Goal: Contribute content: Contribute content

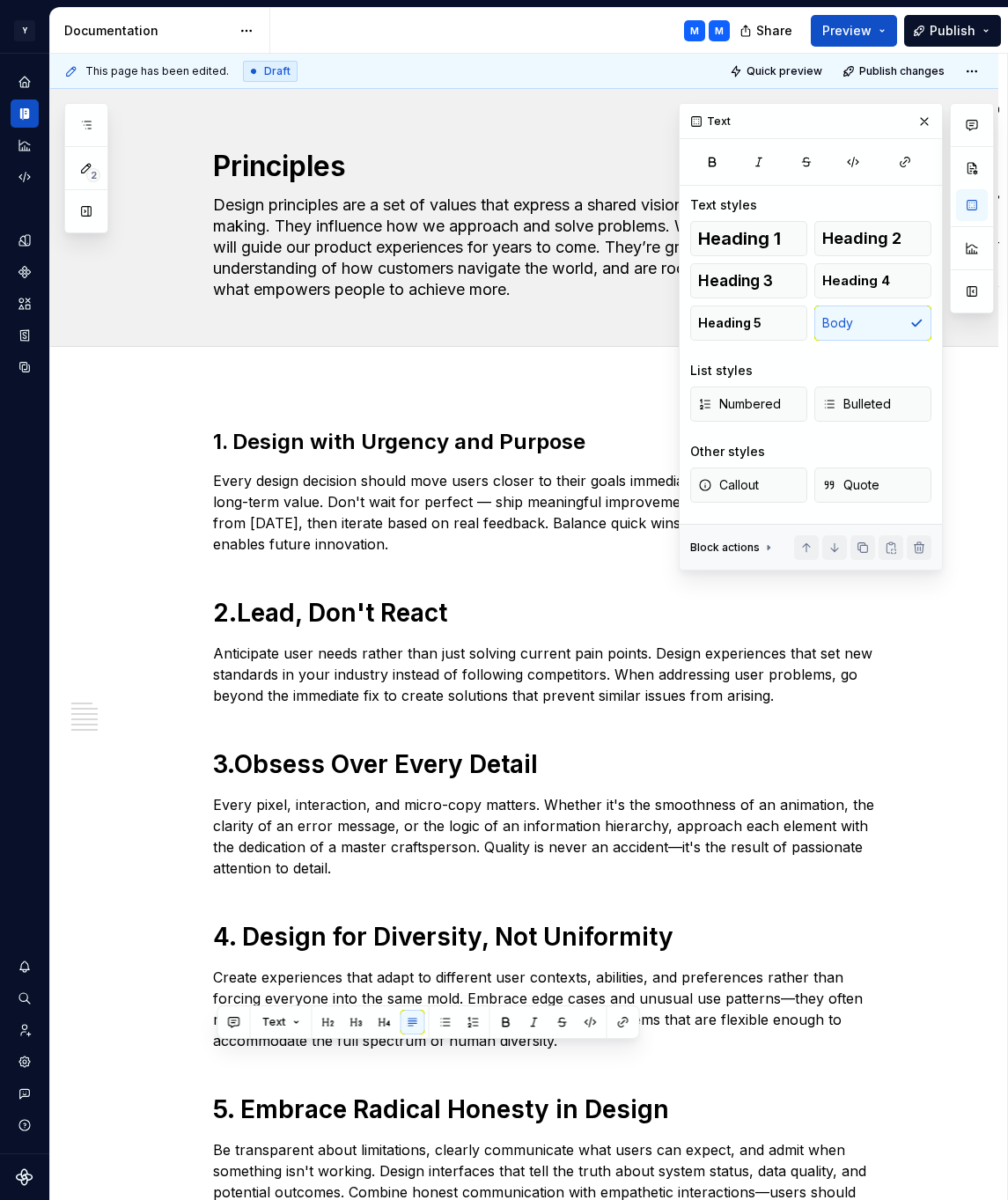
scroll to position [268, 0]
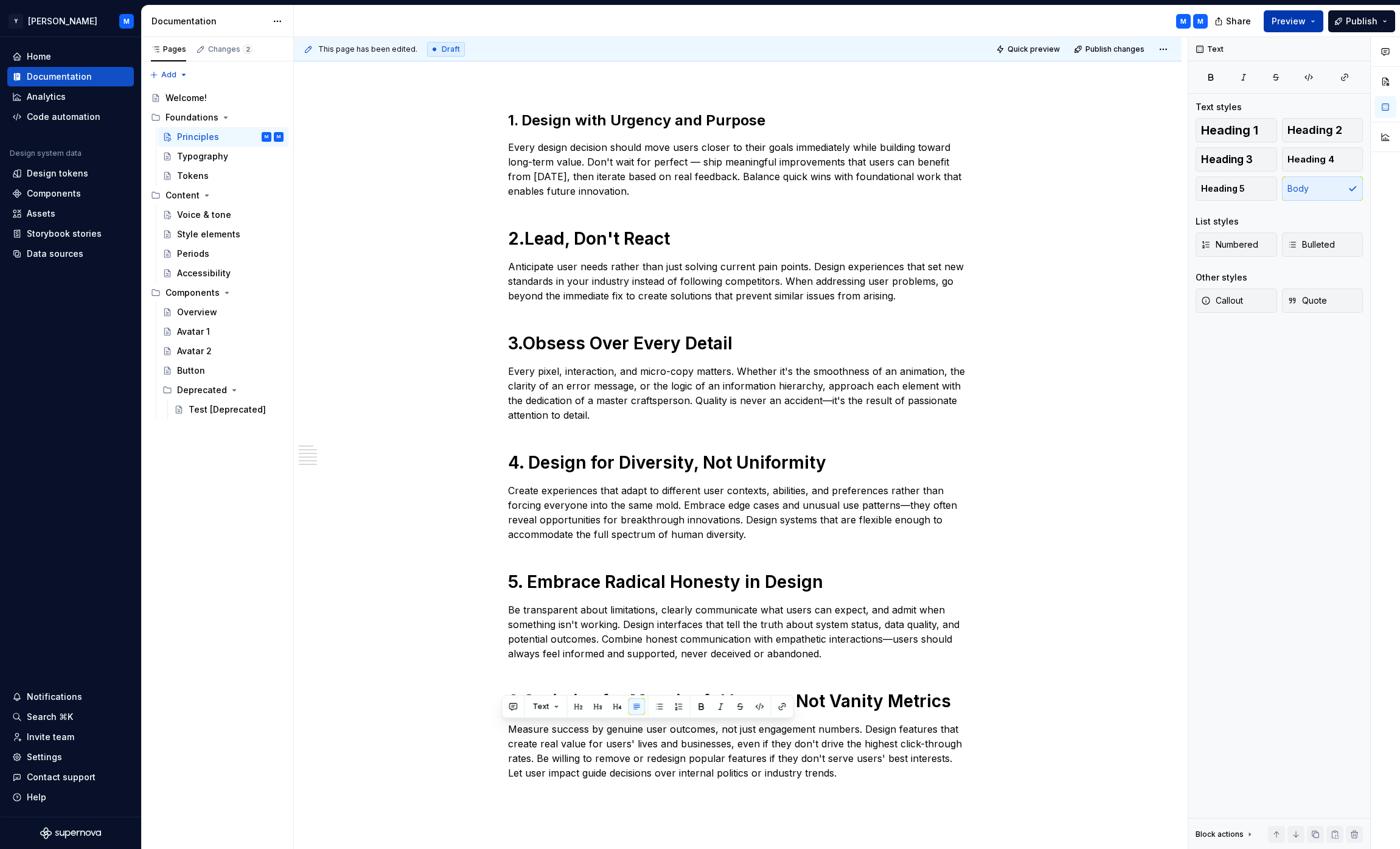
click at [696, 20] on span "Preview" at bounding box center [1289, 21] width 34 height 12
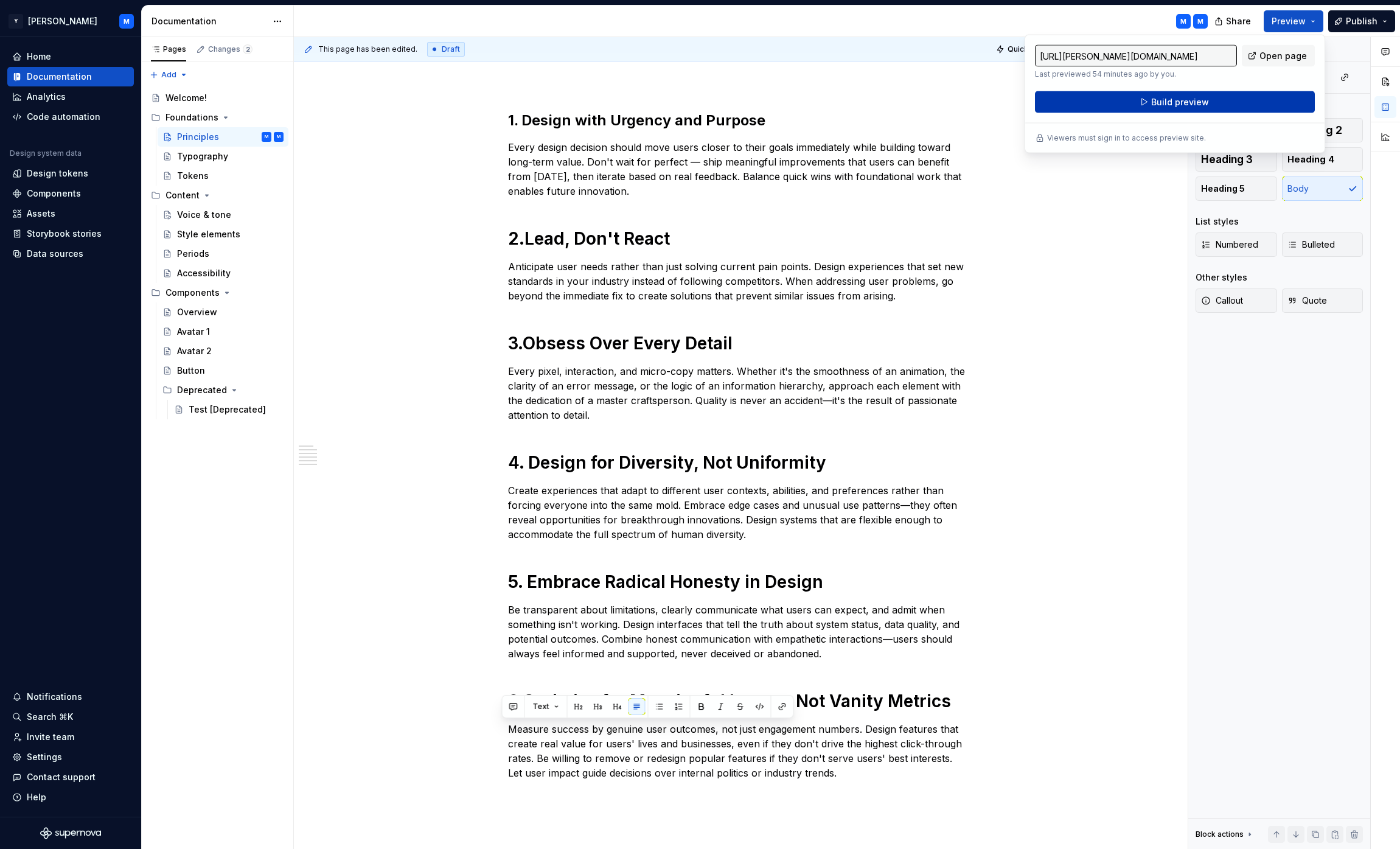
click at [696, 104] on span "Build preview" at bounding box center [1180, 102] width 58 height 12
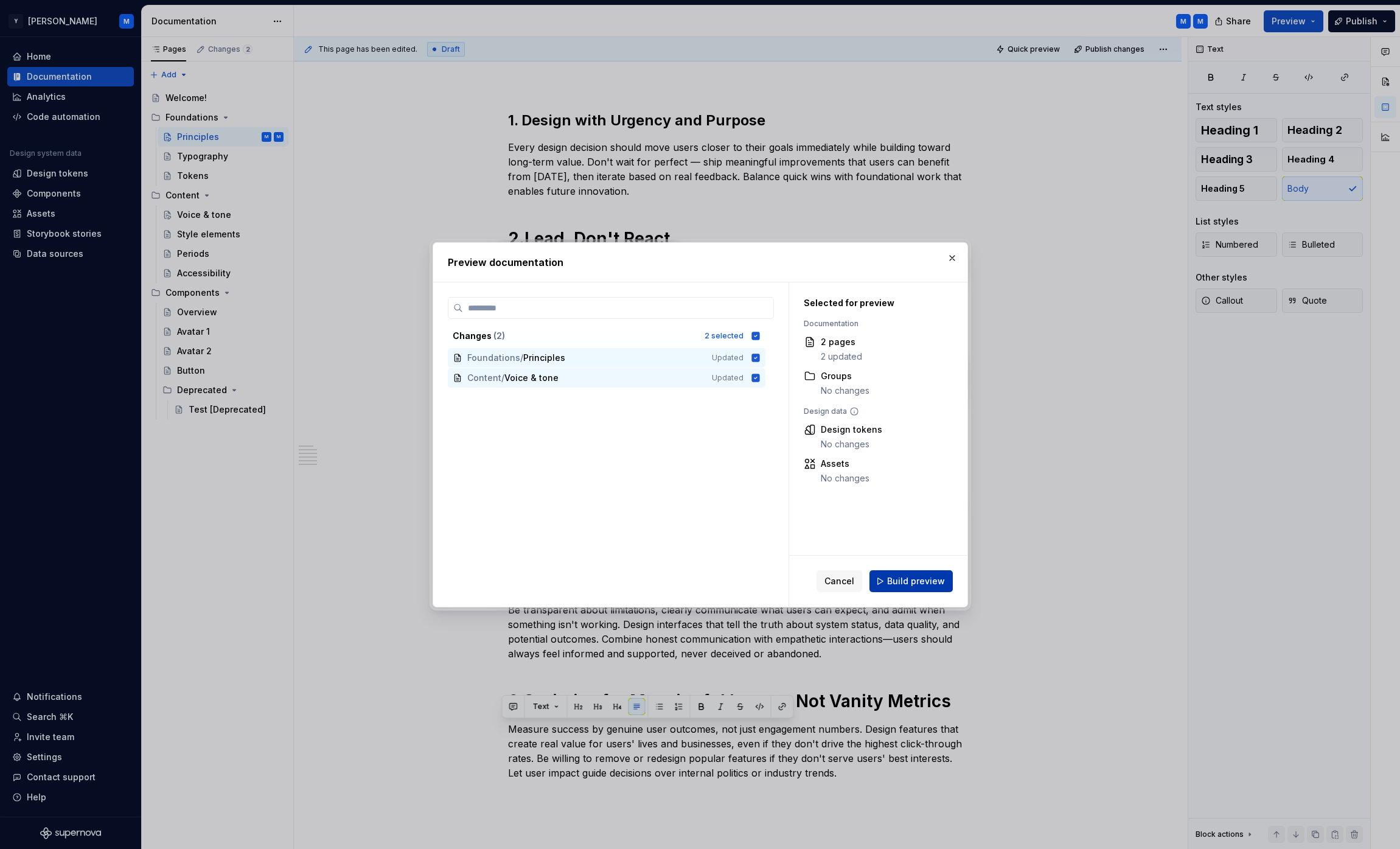
click at [696, 580] on span "Build preview" at bounding box center [916, 581] width 58 height 12
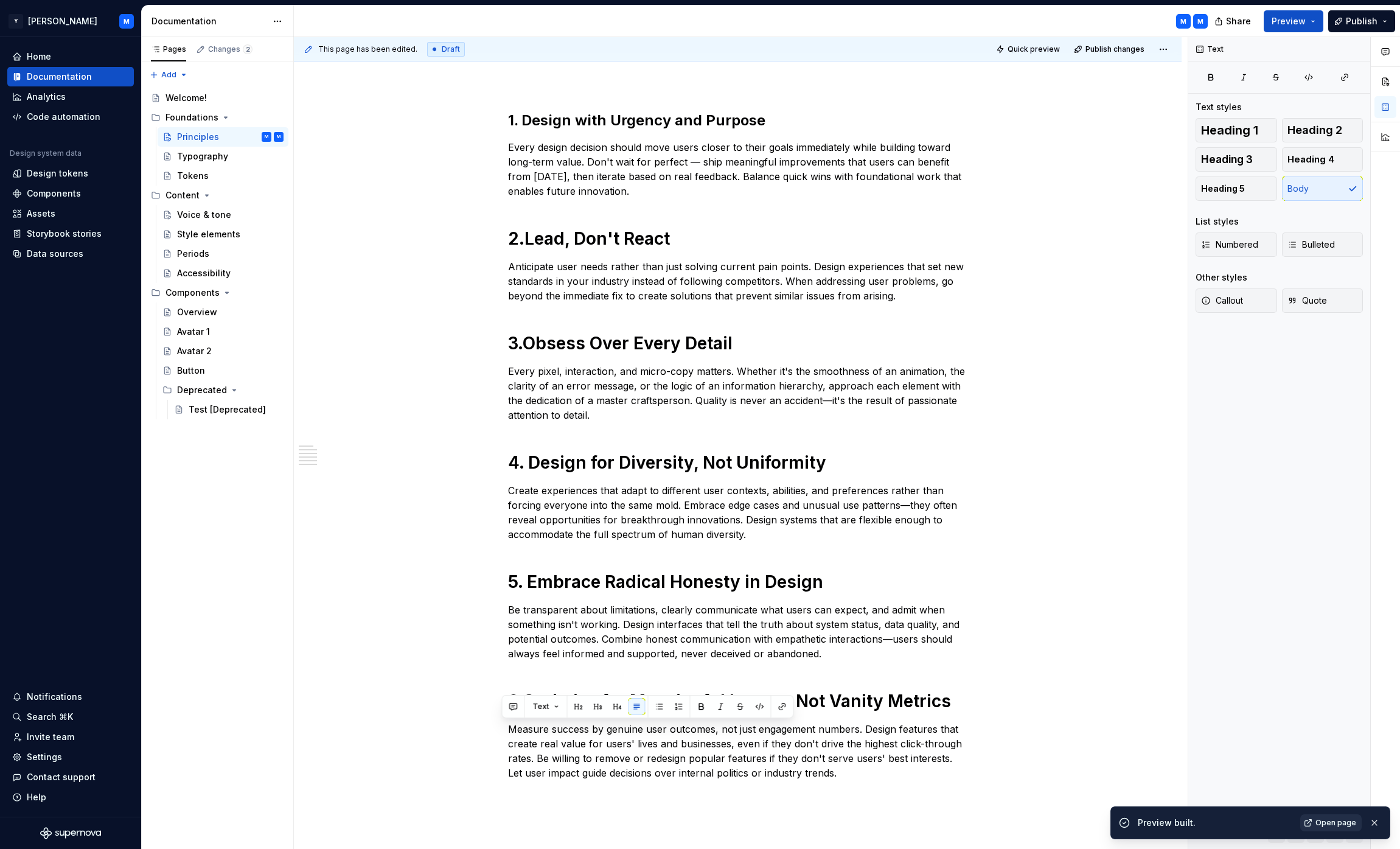
click at [696, 825] on span "Open page" at bounding box center [1336, 822] width 41 height 10
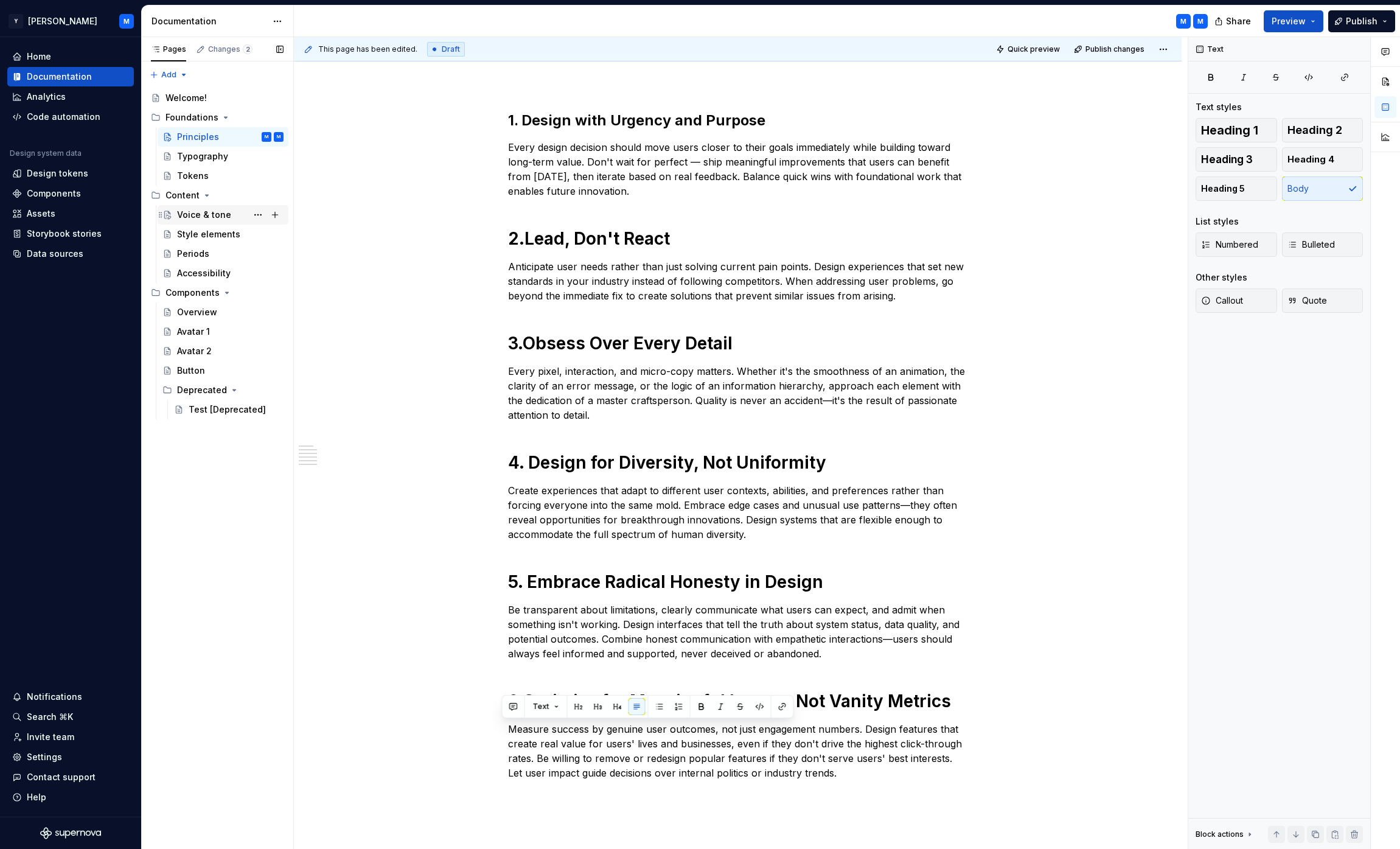
click at [221, 211] on div "Voice & tone" at bounding box center [204, 214] width 54 height 12
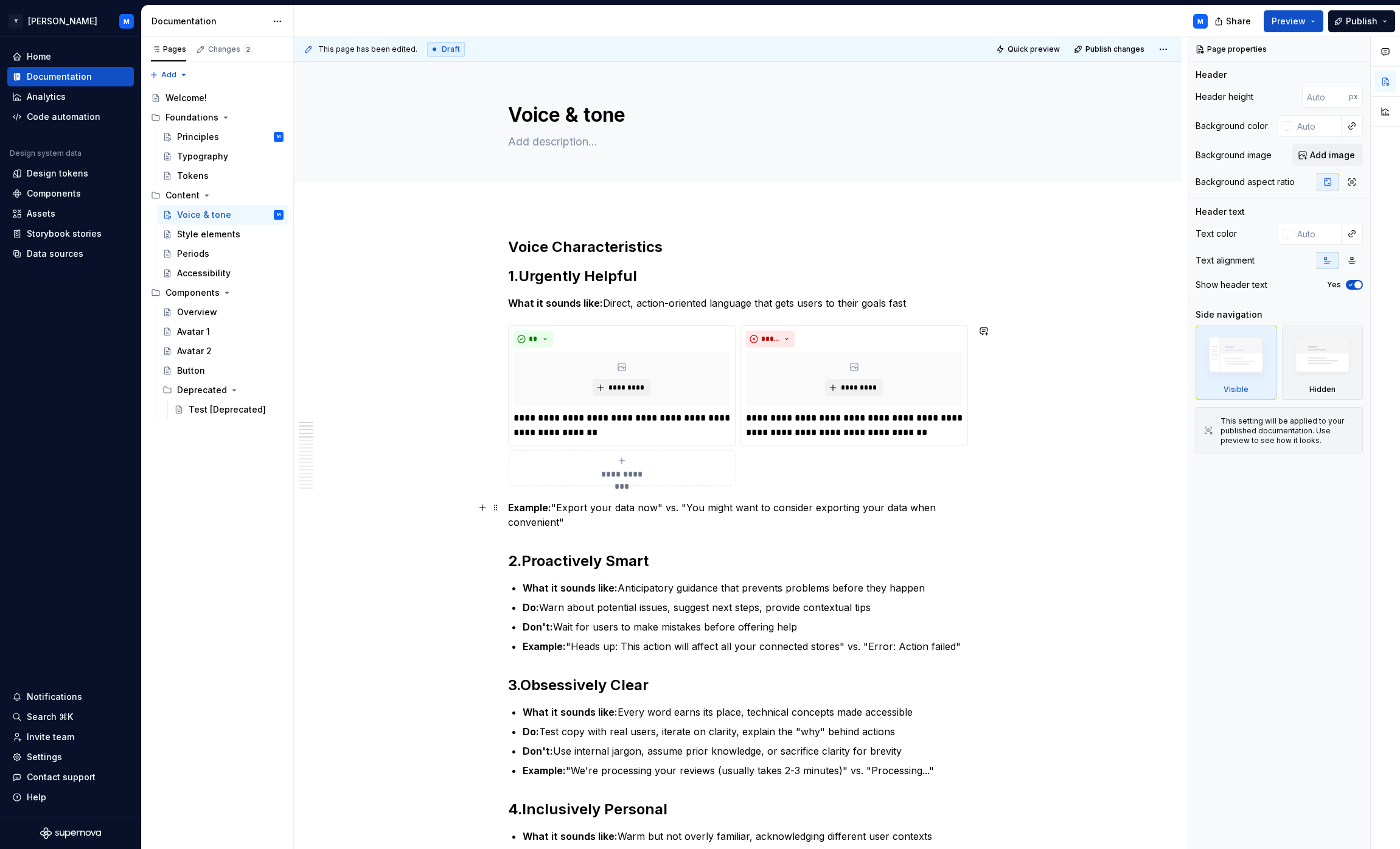
click at [530, 515] on p "Example: "Export your data now" vs. "You might want to consider exporting your …" at bounding box center [738, 515] width 460 height 29
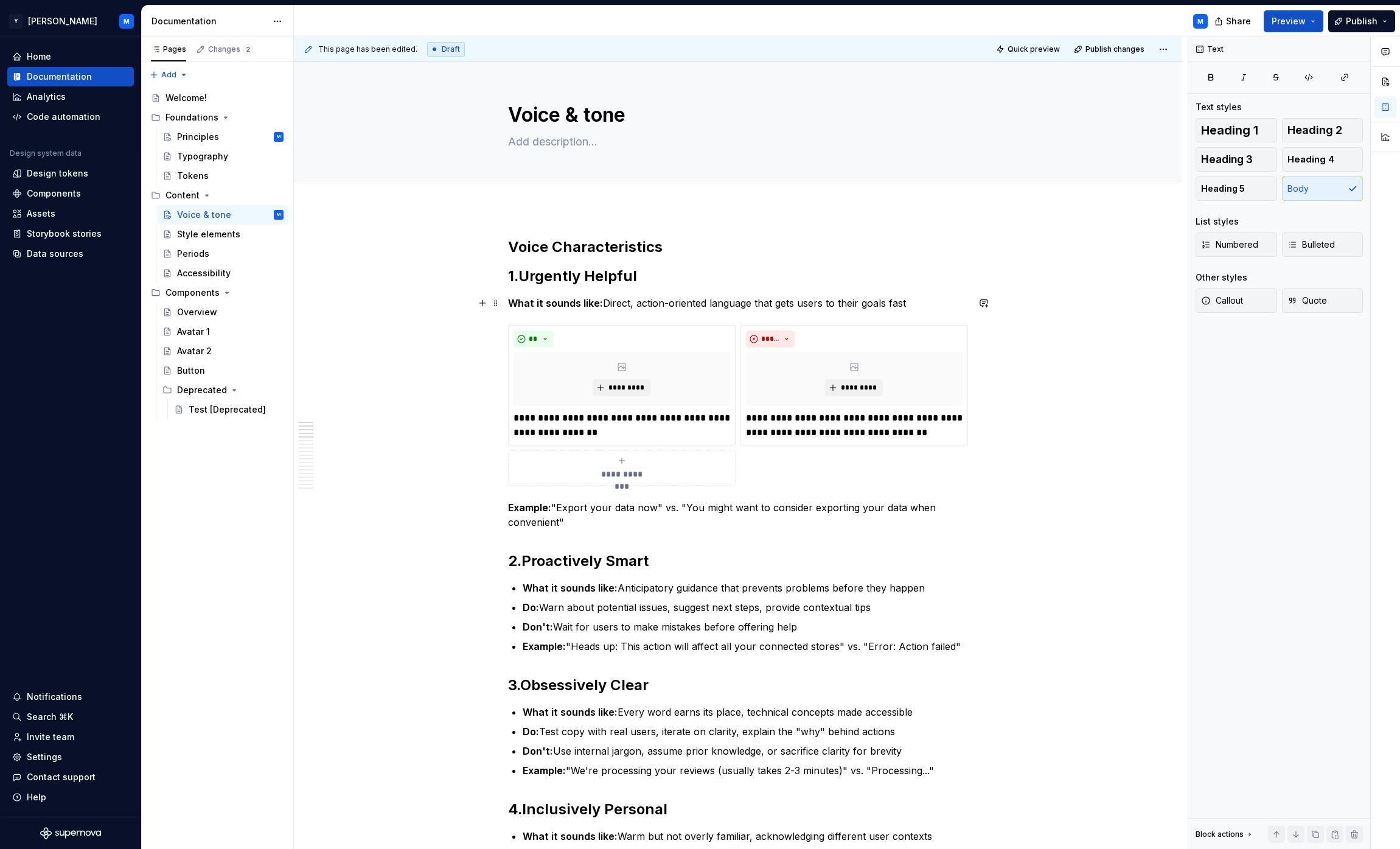
click at [565, 304] on strong "What it sounds like:" at bounding box center [556, 303] width 95 height 12
click at [696, 190] on span "Body" at bounding box center [1298, 188] width 21 height 12
drag, startPoint x: 511, startPoint y: 506, endPoint x: 664, endPoint y: 513, distance: 153.2
click at [664, 513] on p "Example: "Export your data now" vs. "You might want to consider exporting your …" at bounding box center [738, 515] width 460 height 29
copy p "Example: "Export your data now""
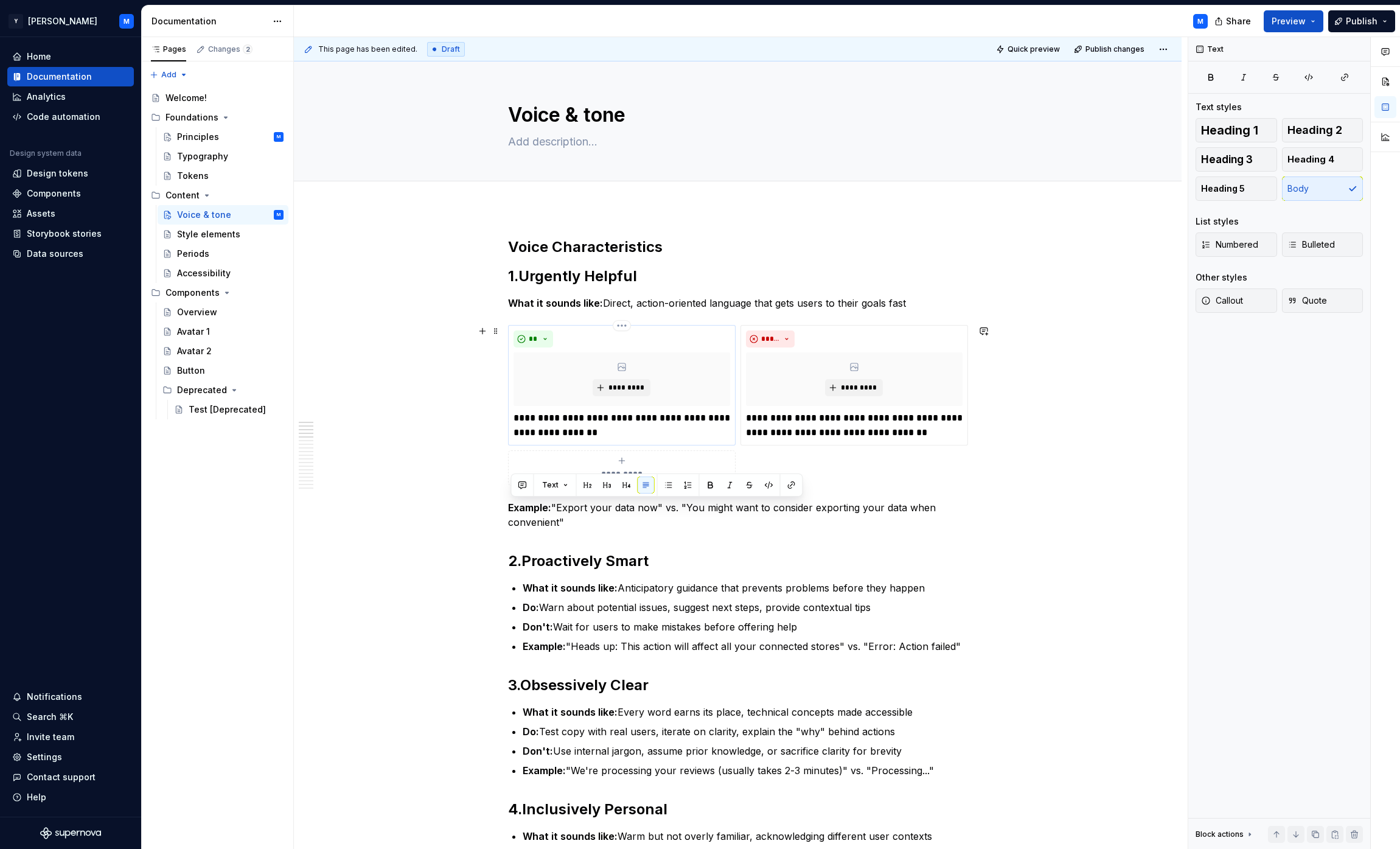
click at [621, 433] on p "**********" at bounding box center [621, 425] width 216 height 29
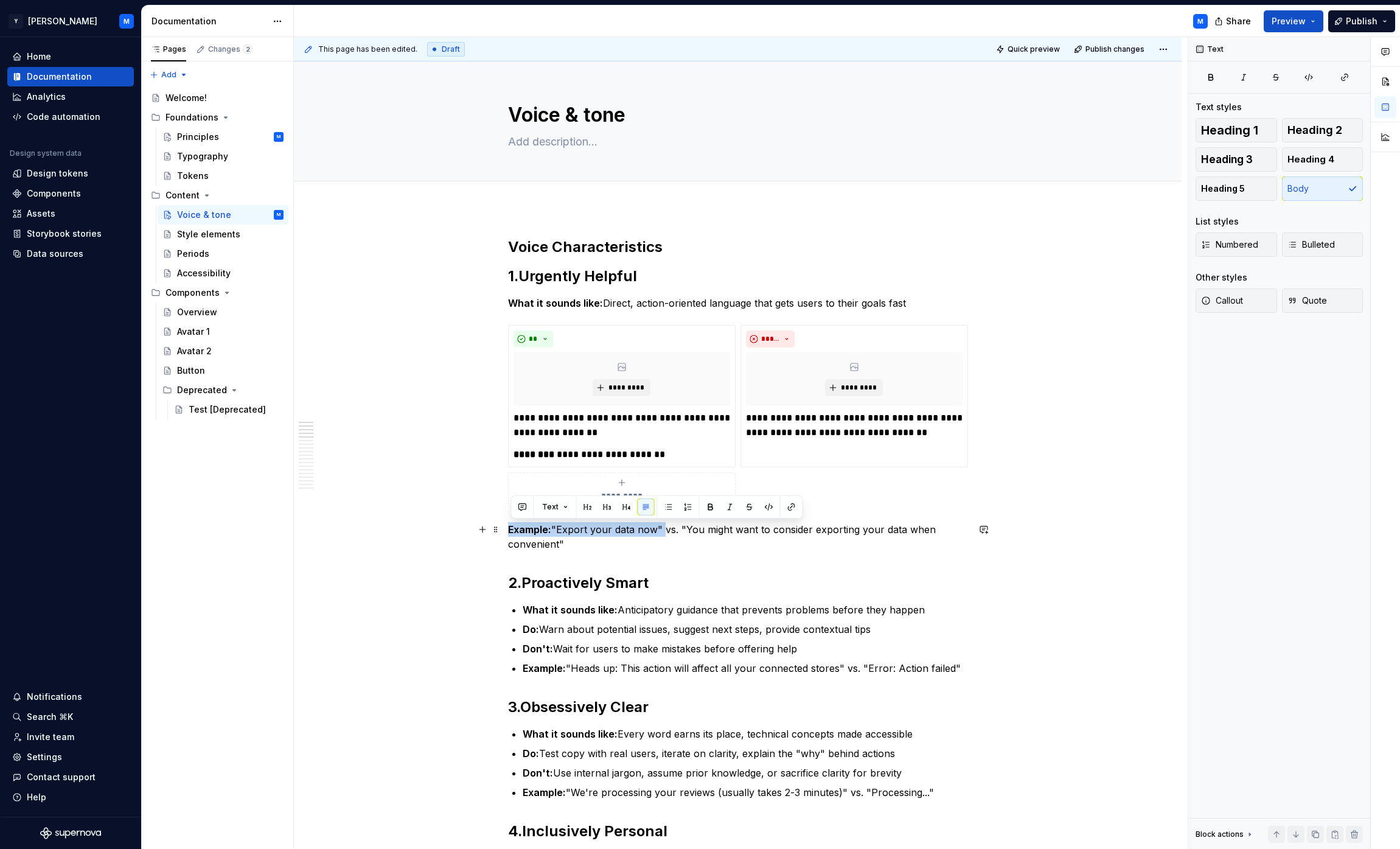
drag, startPoint x: 512, startPoint y: 527, endPoint x: 666, endPoint y: 534, distance: 154.2
click at [666, 534] on p "Example: "Export your data now" vs. "You might want to consider exporting your …" at bounding box center [738, 536] width 460 height 29
copy p "Example: "Export your data now""
click at [696, 455] on div "**********" at bounding box center [854, 396] width 227 height 143
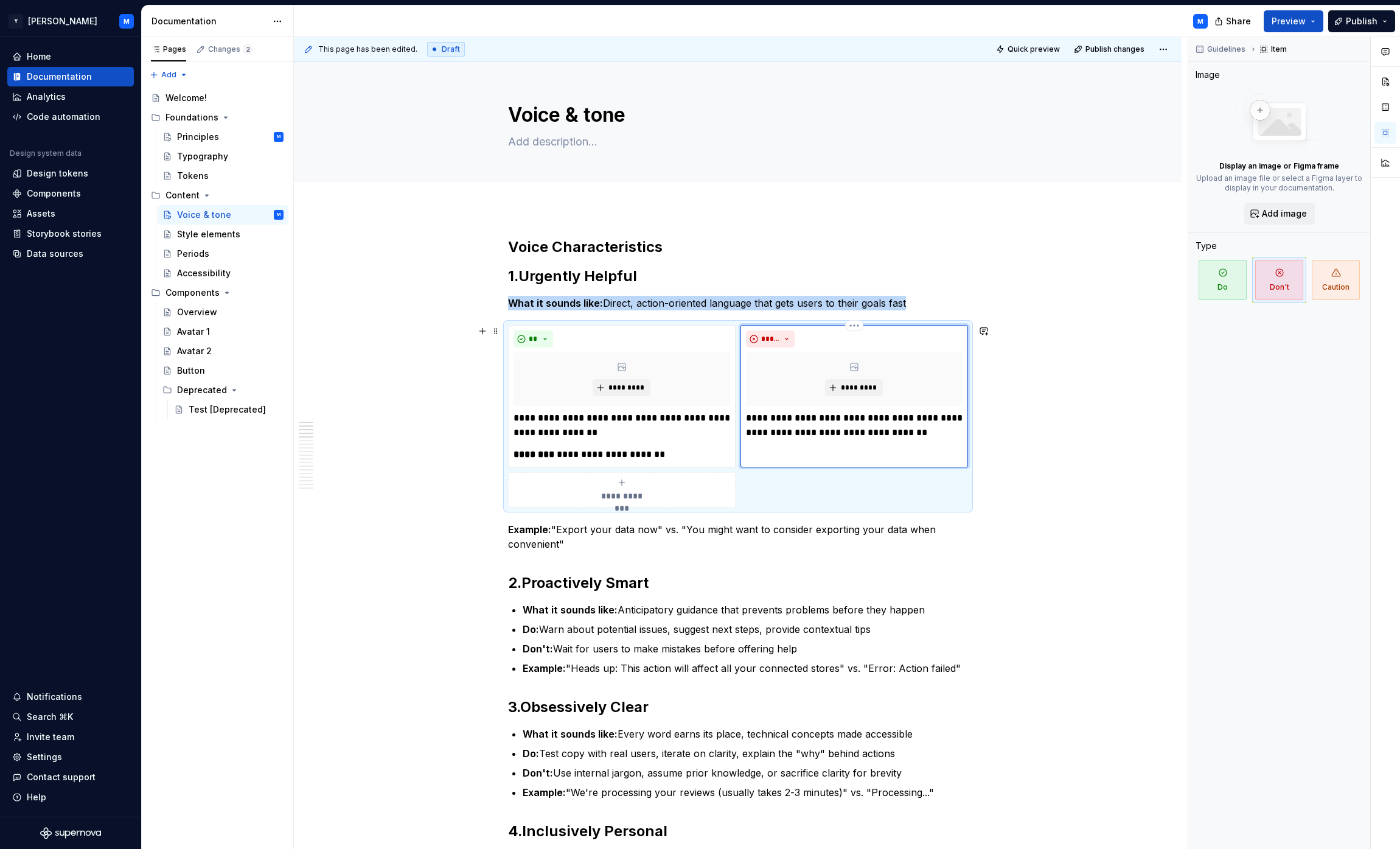
click at [696, 450] on div "**********" at bounding box center [854, 396] width 227 height 143
click at [696, 432] on p "**********" at bounding box center [854, 425] width 216 height 29
click at [694, 530] on p "Example: "Export your data now" vs. "You might want to consider exporting your …" at bounding box center [738, 536] width 460 height 29
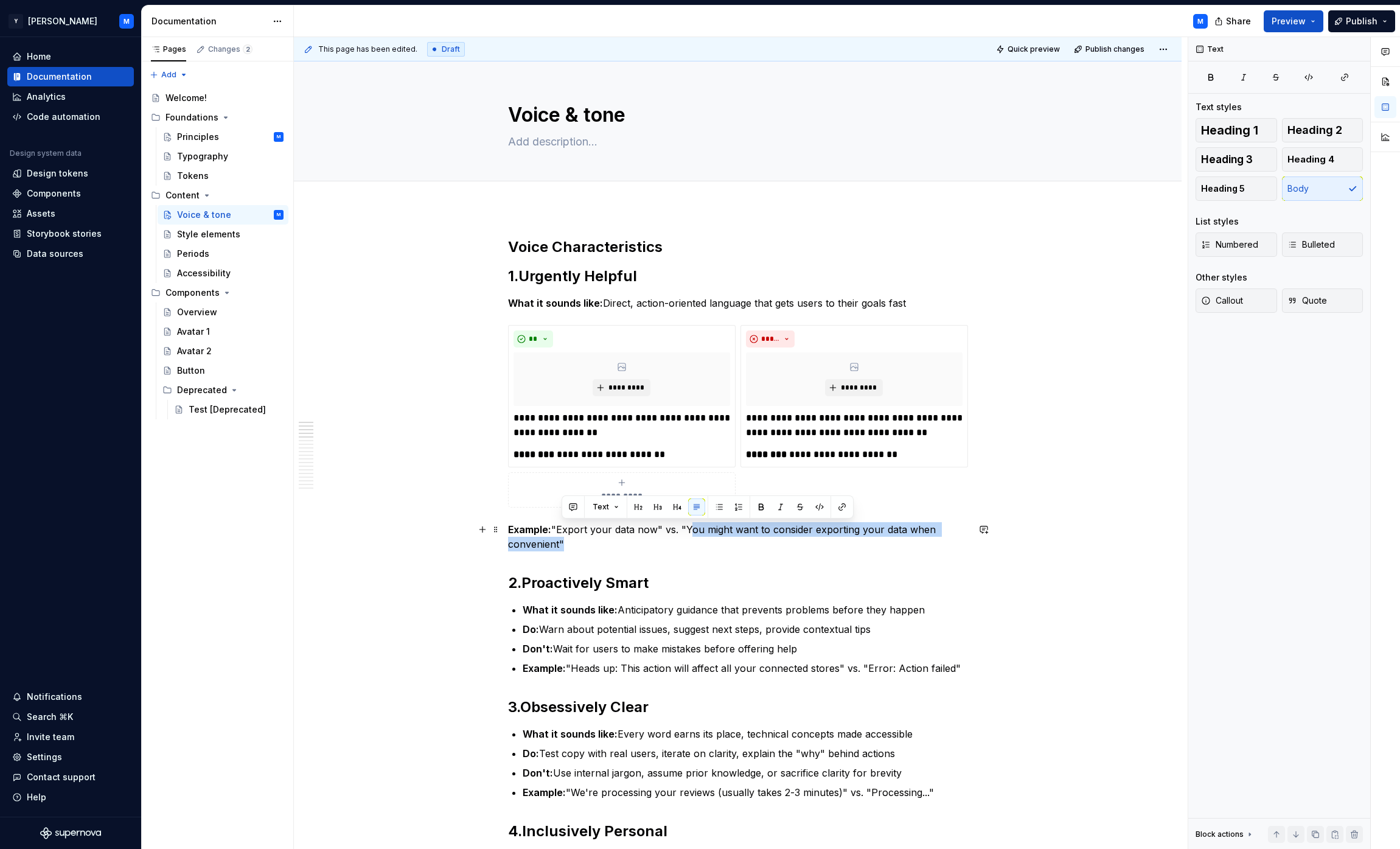
drag, startPoint x: 694, startPoint y: 530, endPoint x: 558, endPoint y: 546, distance: 136.9
click at [558, 546] on p "Example: "Export your data now" vs. "You might want to consider exporting your …" at bounding box center [738, 536] width 460 height 29
copy p "You might want to consider exporting your data when convenient"
click at [696, 453] on p "**********" at bounding box center [854, 454] width 216 height 14
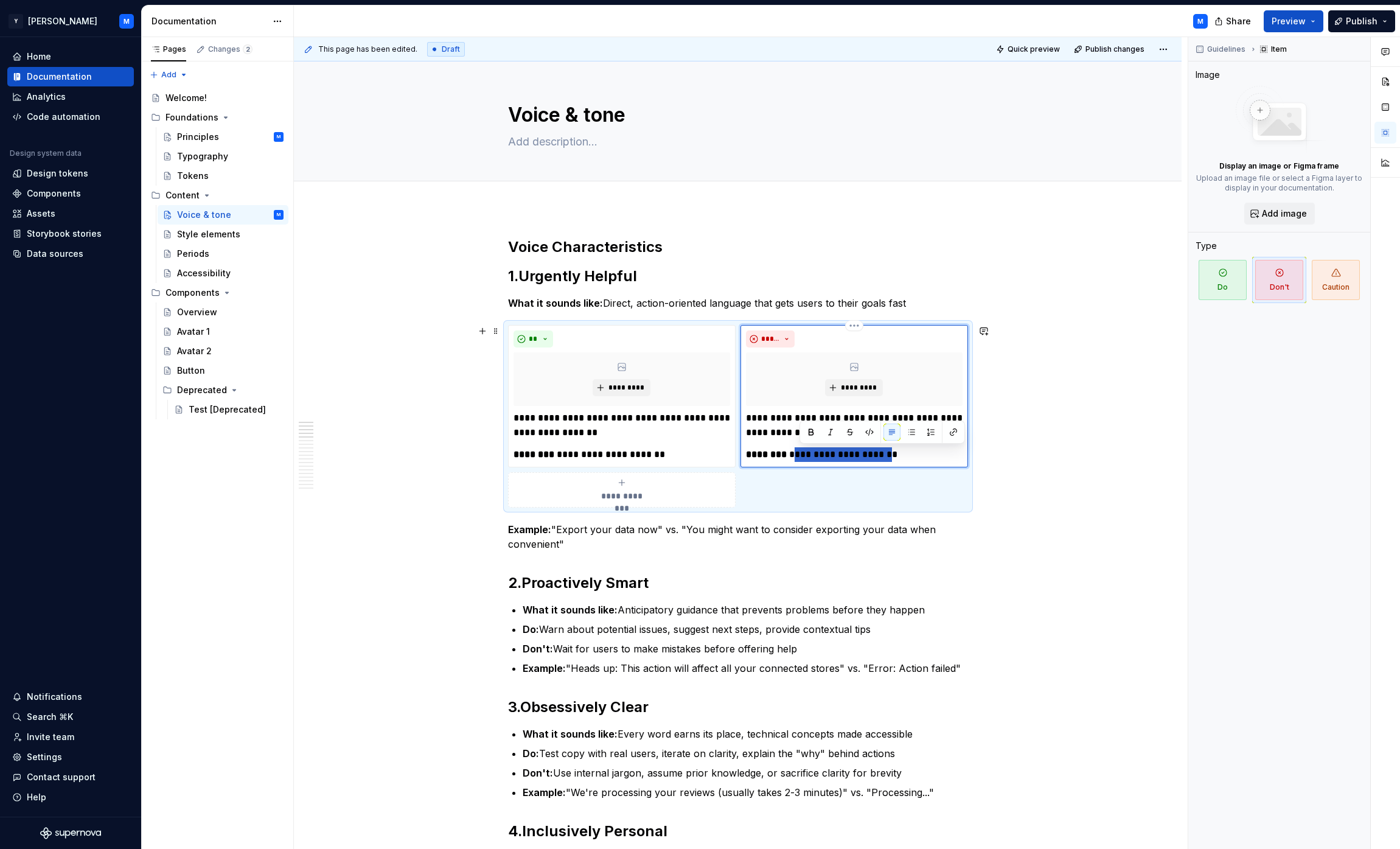
drag, startPoint x: 810, startPoint y: 453, endPoint x: 889, endPoint y: 453, distance: 79.0
click at [696, 453] on p "**********" at bounding box center [854, 454] width 216 height 14
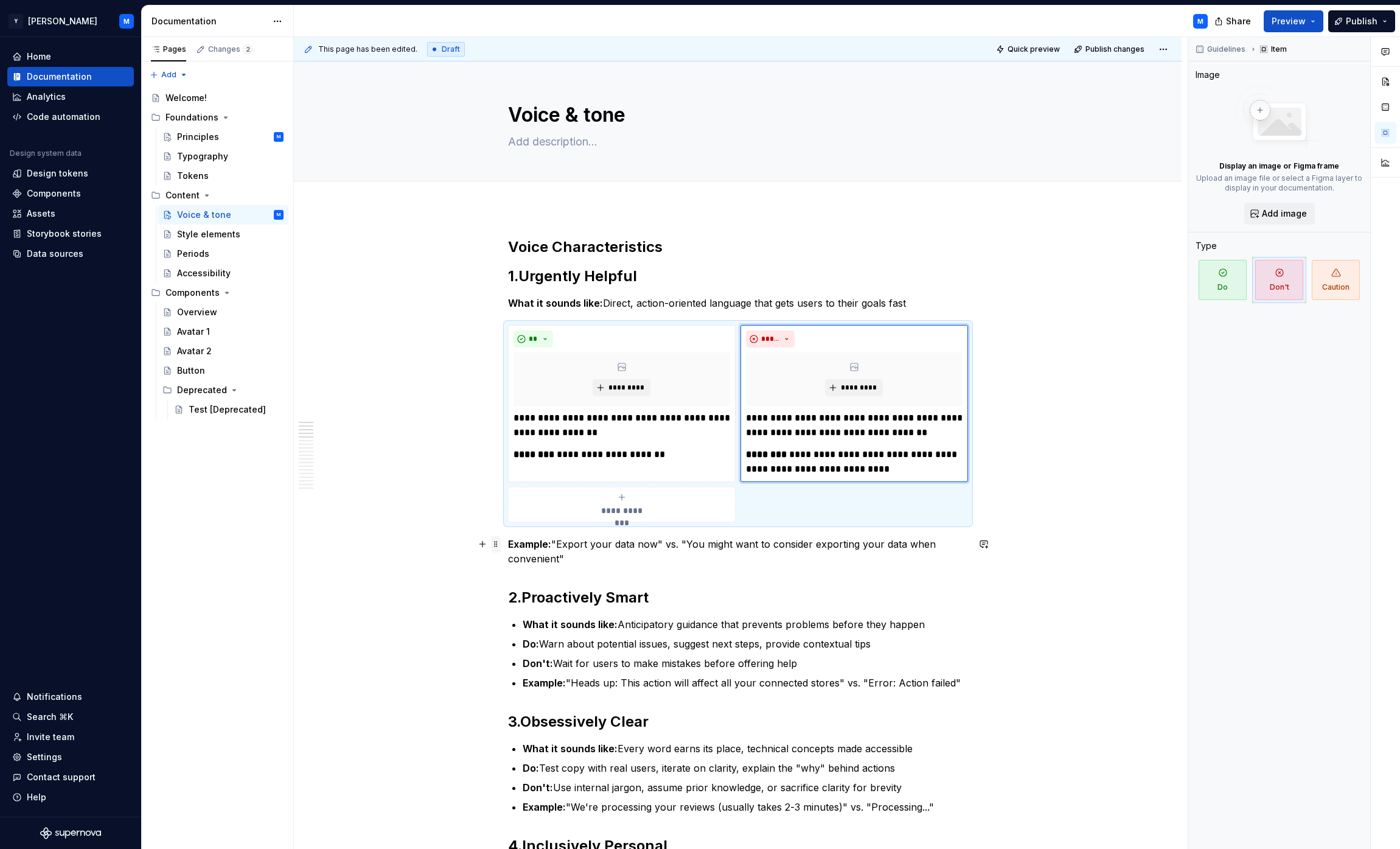
click at [498, 543] on span at bounding box center [496, 544] width 10 height 17
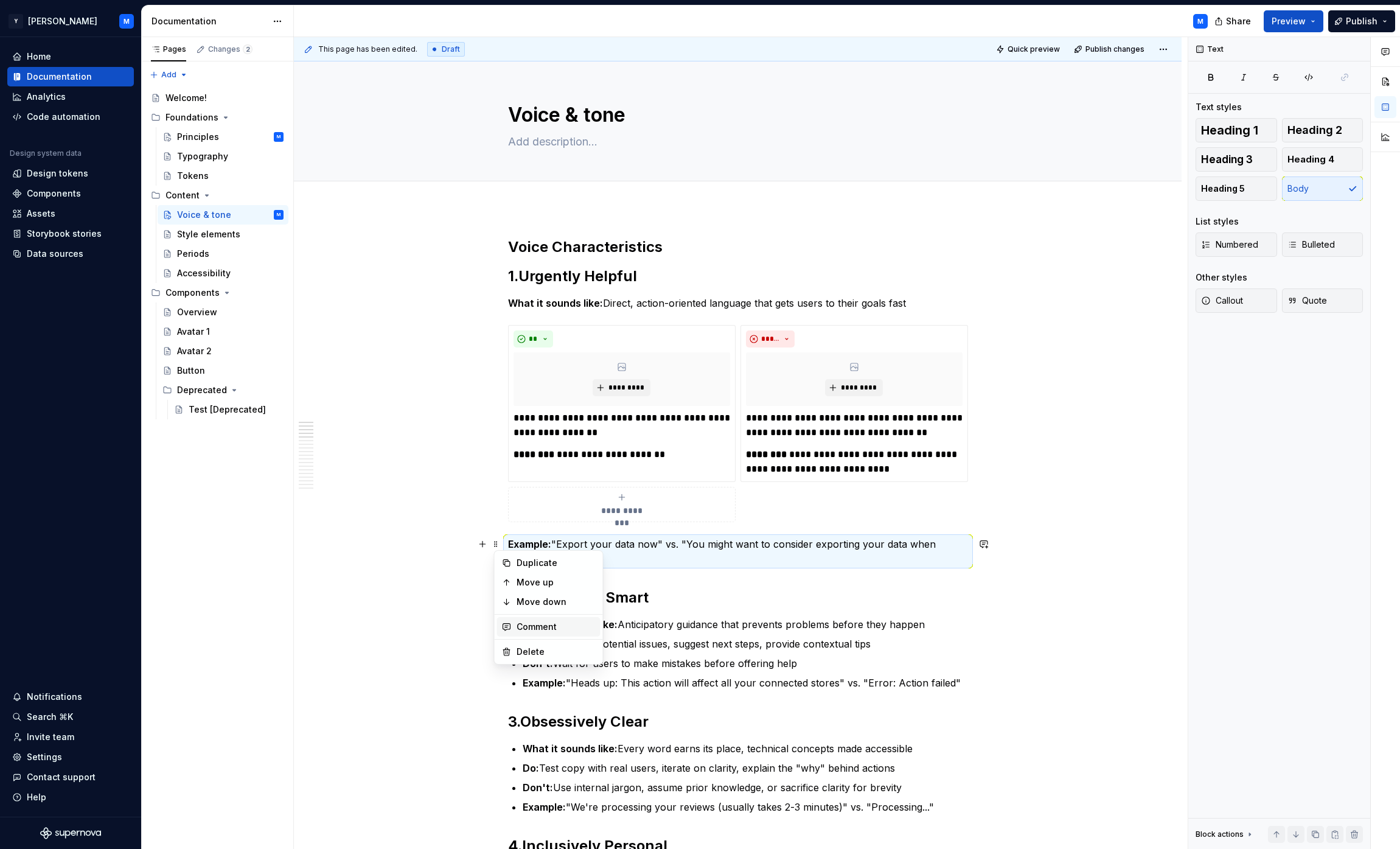
click at [552, 622] on div "Comment" at bounding box center [556, 627] width 79 height 12
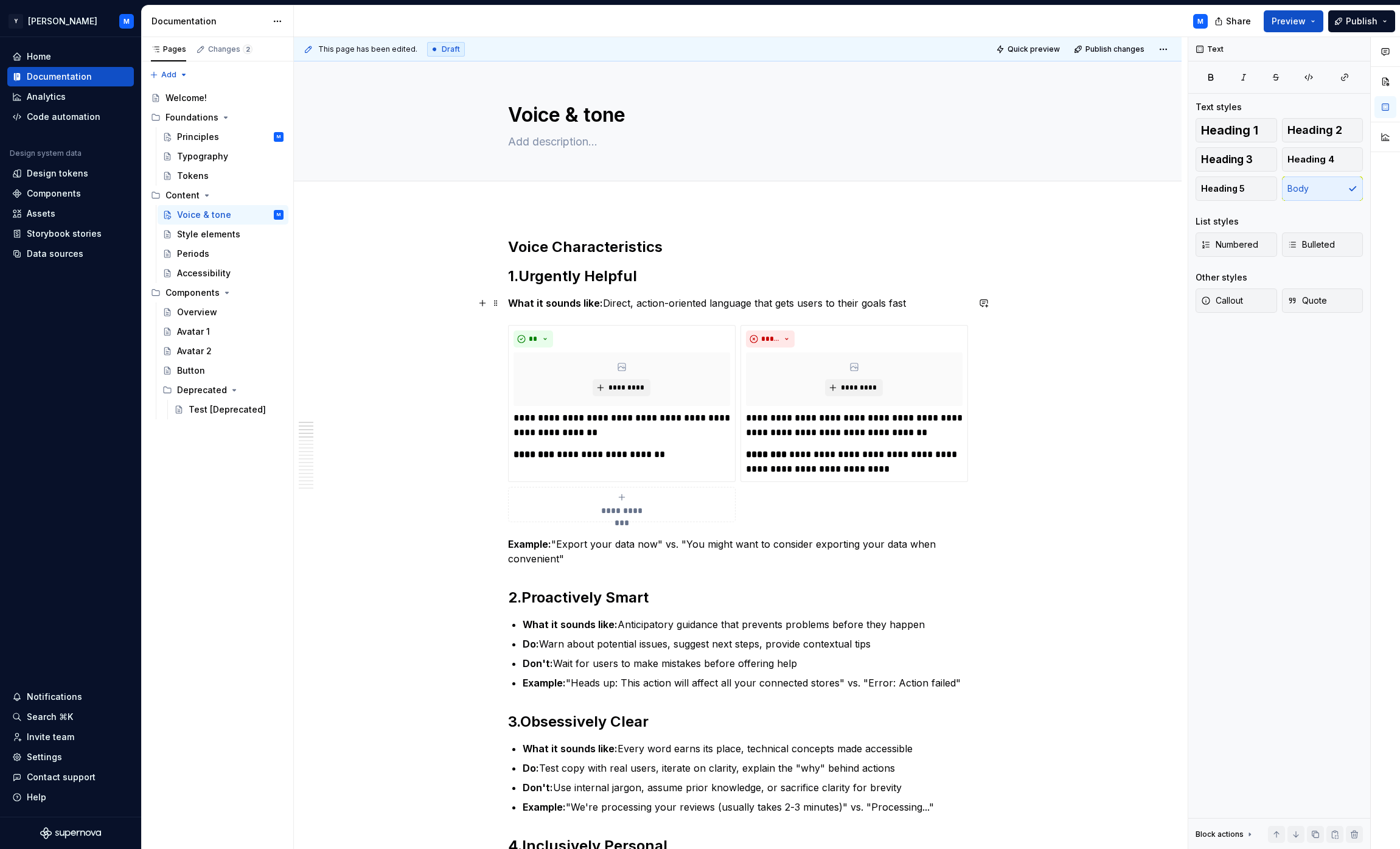
click at [662, 306] on p "What it sounds like: Direct, action-oriented language that gets users to their …" at bounding box center [738, 303] width 460 height 14
click at [668, 243] on h2 "Voice Characteristics" at bounding box center [738, 247] width 460 height 20
click at [595, 120] on textarea "Voice & tone" at bounding box center [736, 115] width 460 height 29
type textarea "*"
type textarea "Voice & one"
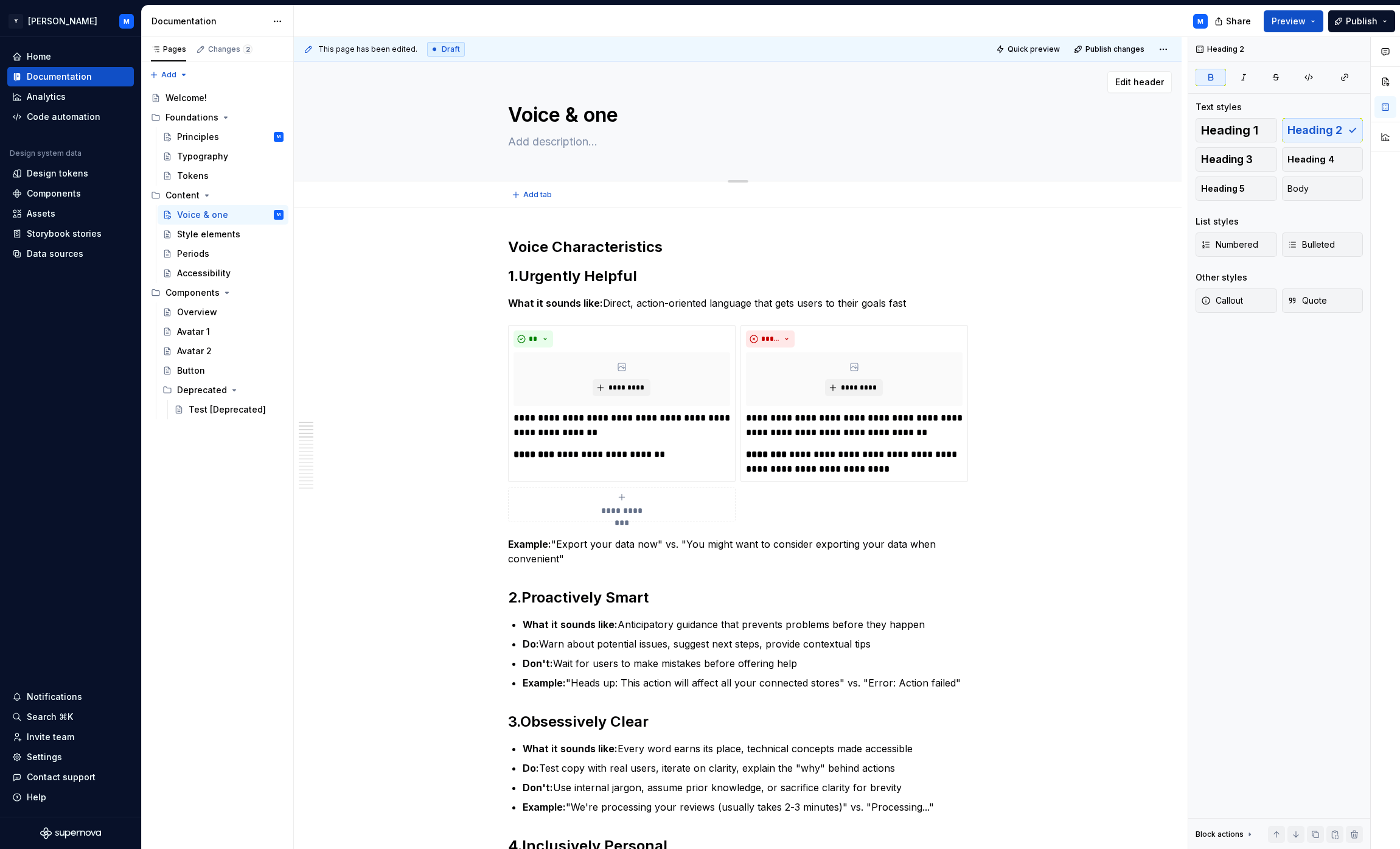
type textarea "*"
type textarea "Voice & Tone"
type textarea "*"
type textarea "Voice & Tone"
drag, startPoint x: 579, startPoint y: 562, endPoint x: 501, endPoint y: 533, distance: 83.2
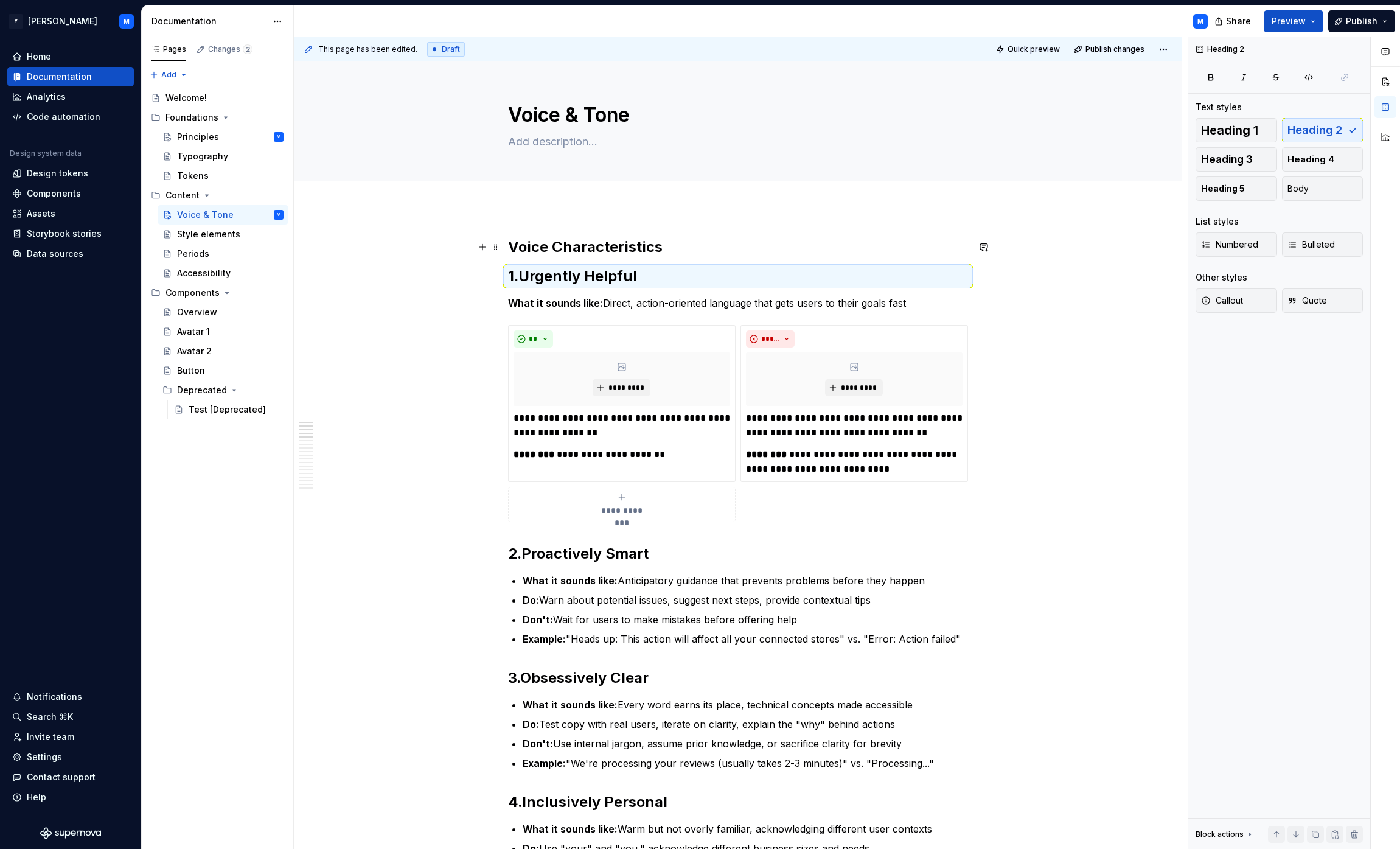
click at [689, 242] on h2 "Voice Characteristics" at bounding box center [738, 247] width 460 height 20
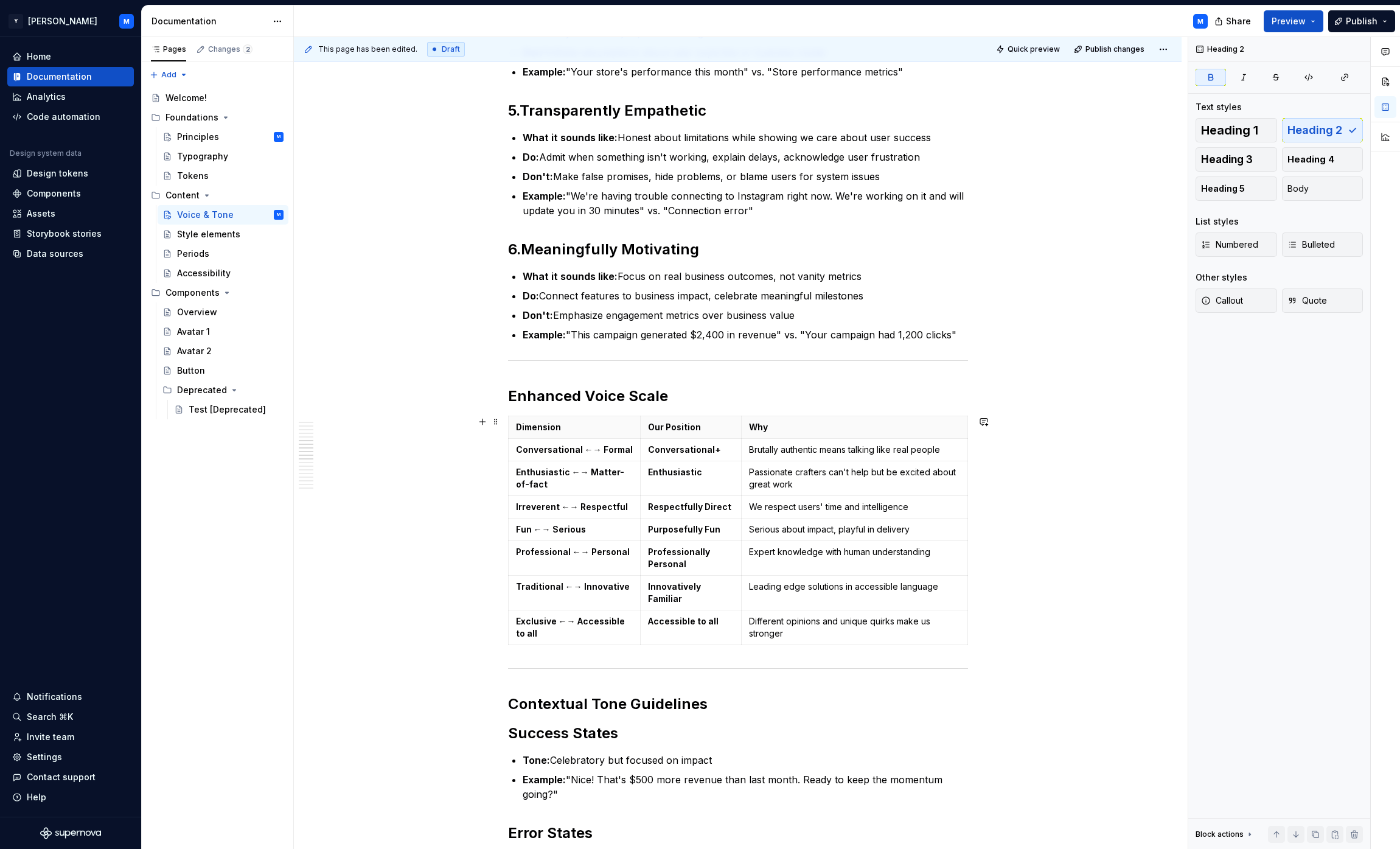
scroll to position [816, 0]
click at [690, 400] on h2 "Enhanced Voice Scale" at bounding box center [738, 395] width 460 height 20
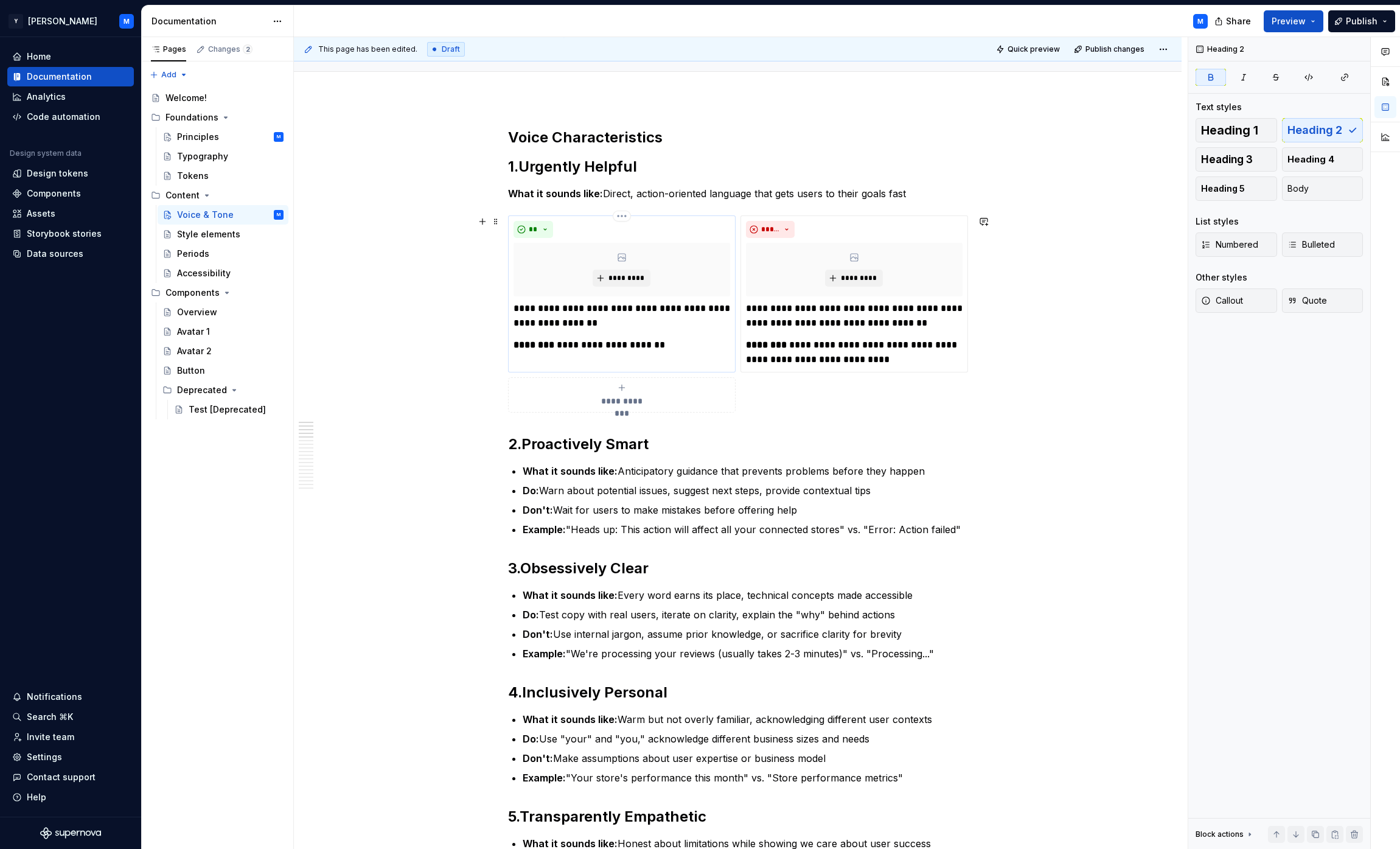
scroll to position [0, 0]
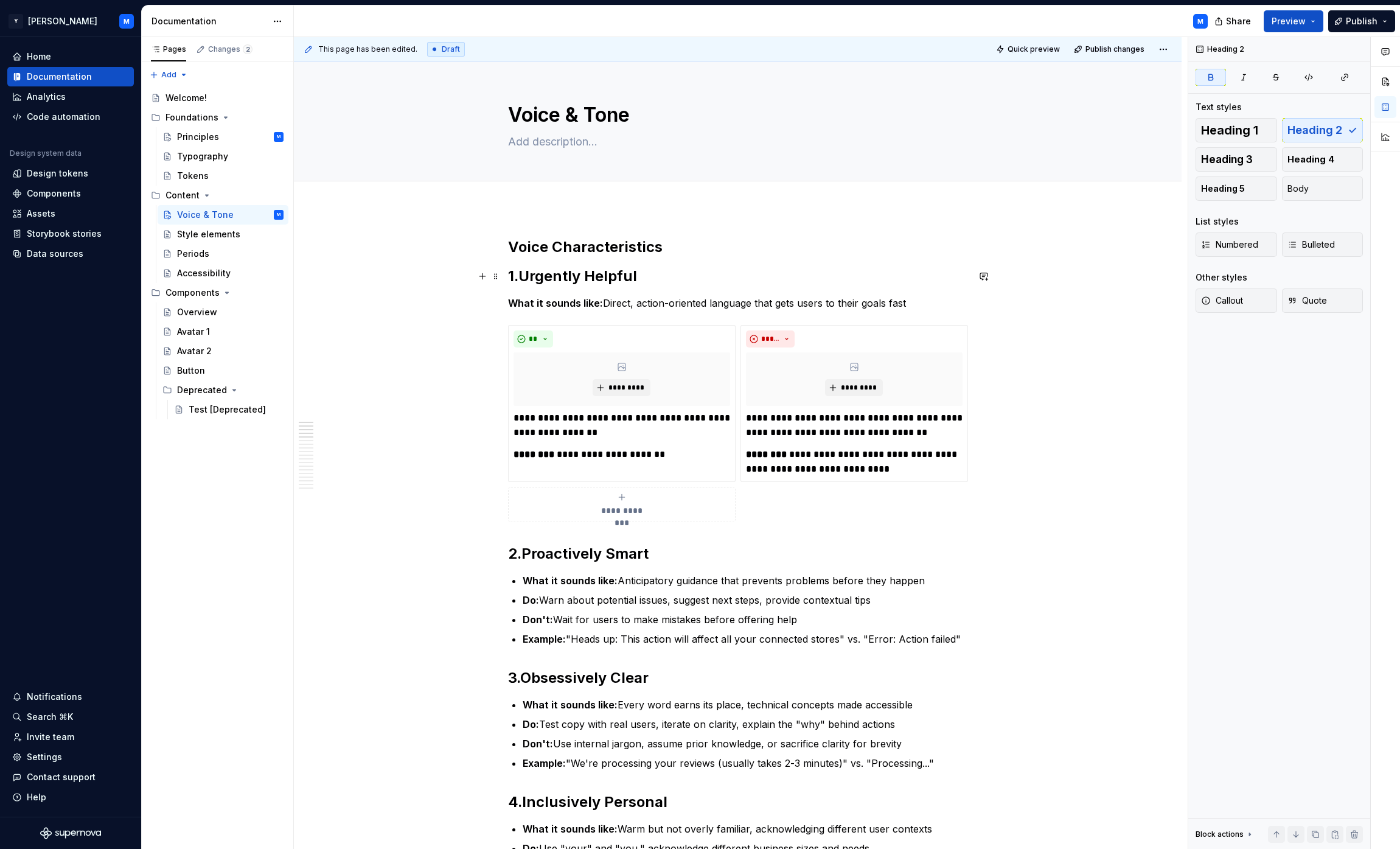
click at [652, 272] on h2 "1. Urgently Helpful" at bounding box center [738, 276] width 460 height 20
click at [659, 240] on strong "Voice Characteristics" at bounding box center [585, 246] width 154 height 18
click at [696, 130] on span "Heading 1" at bounding box center [1230, 130] width 57 height 12
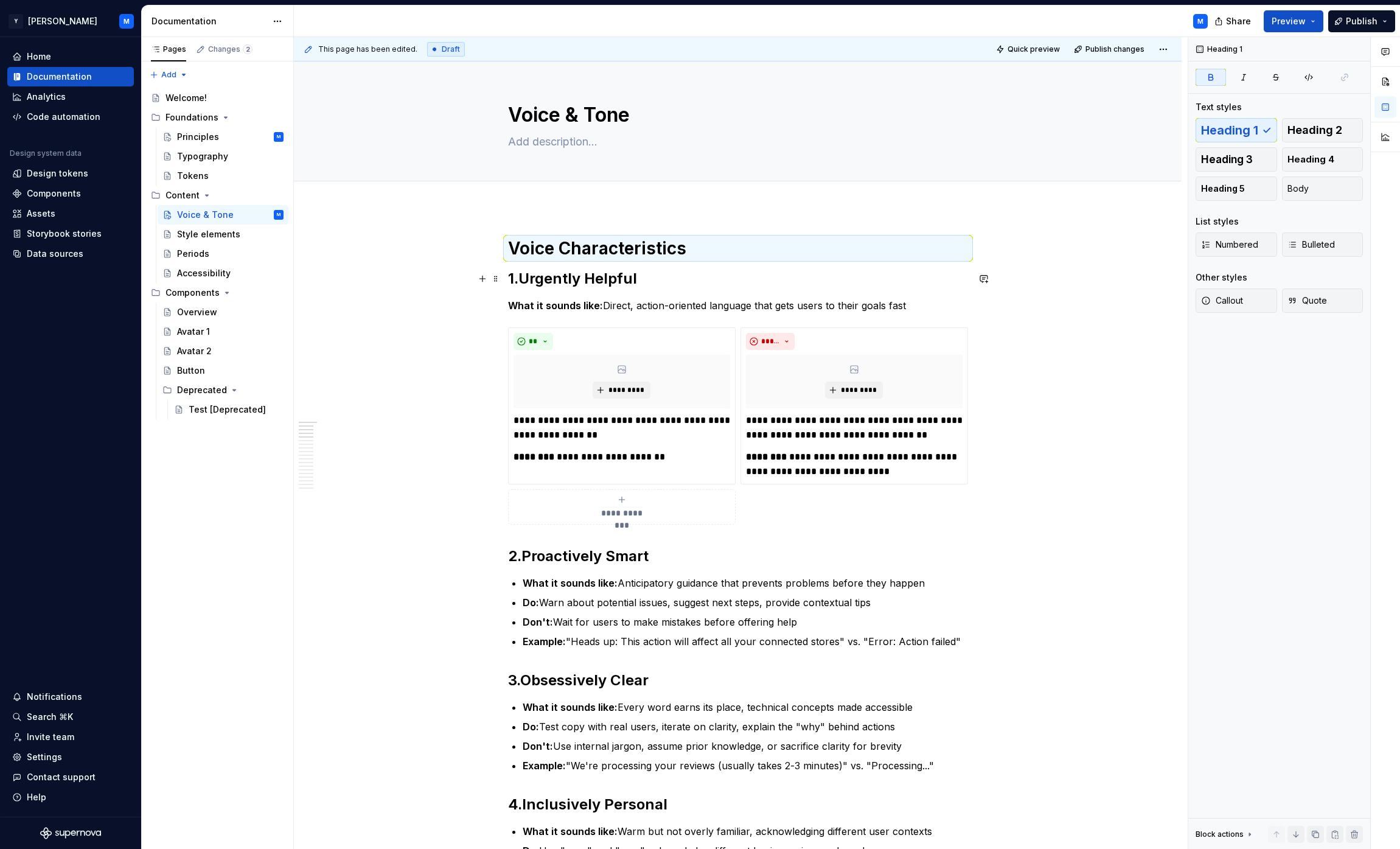
click at [679, 272] on h2 "1. Urgently Helpful" at bounding box center [738, 279] width 460 height 20
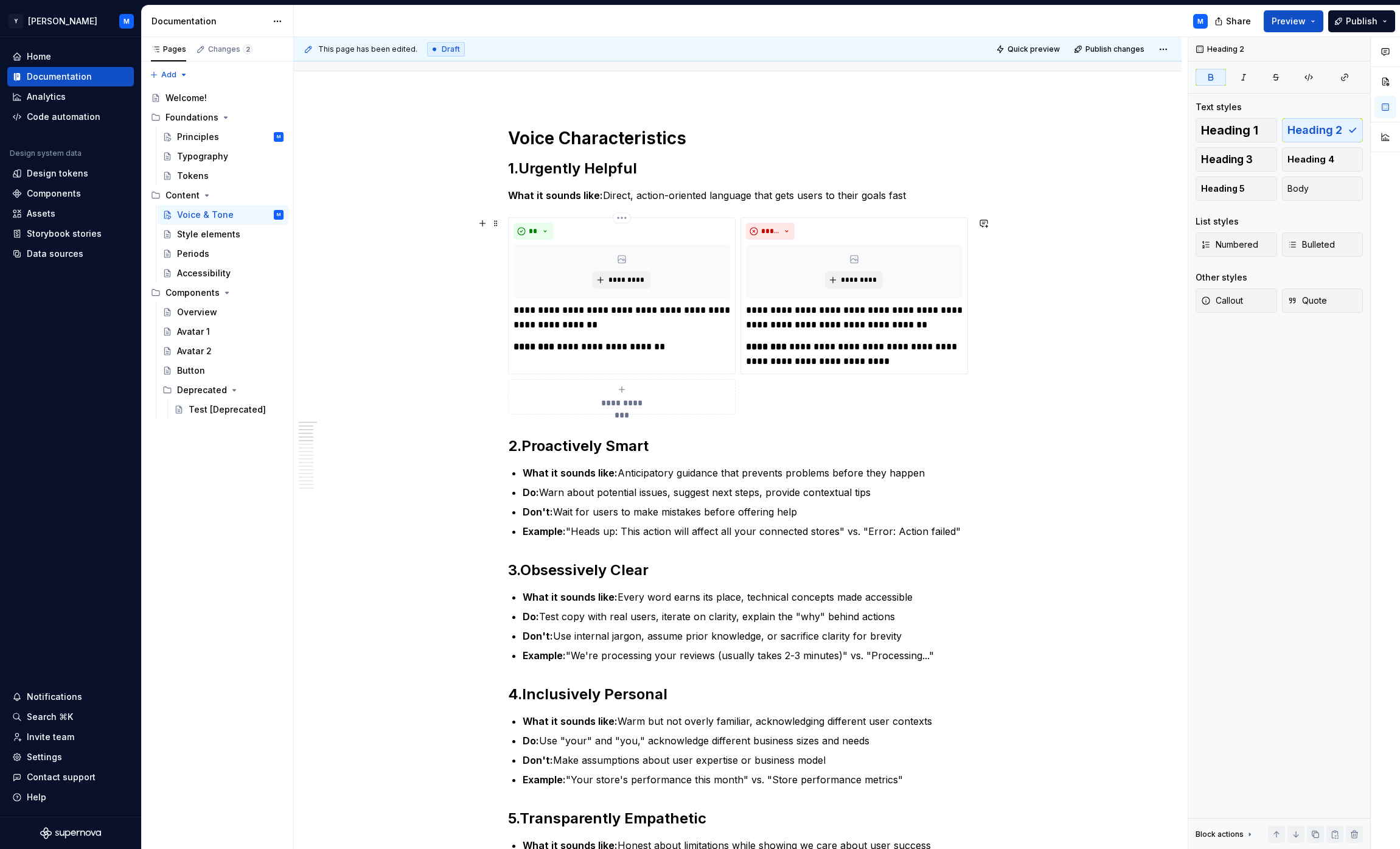
scroll to position [108, 0]
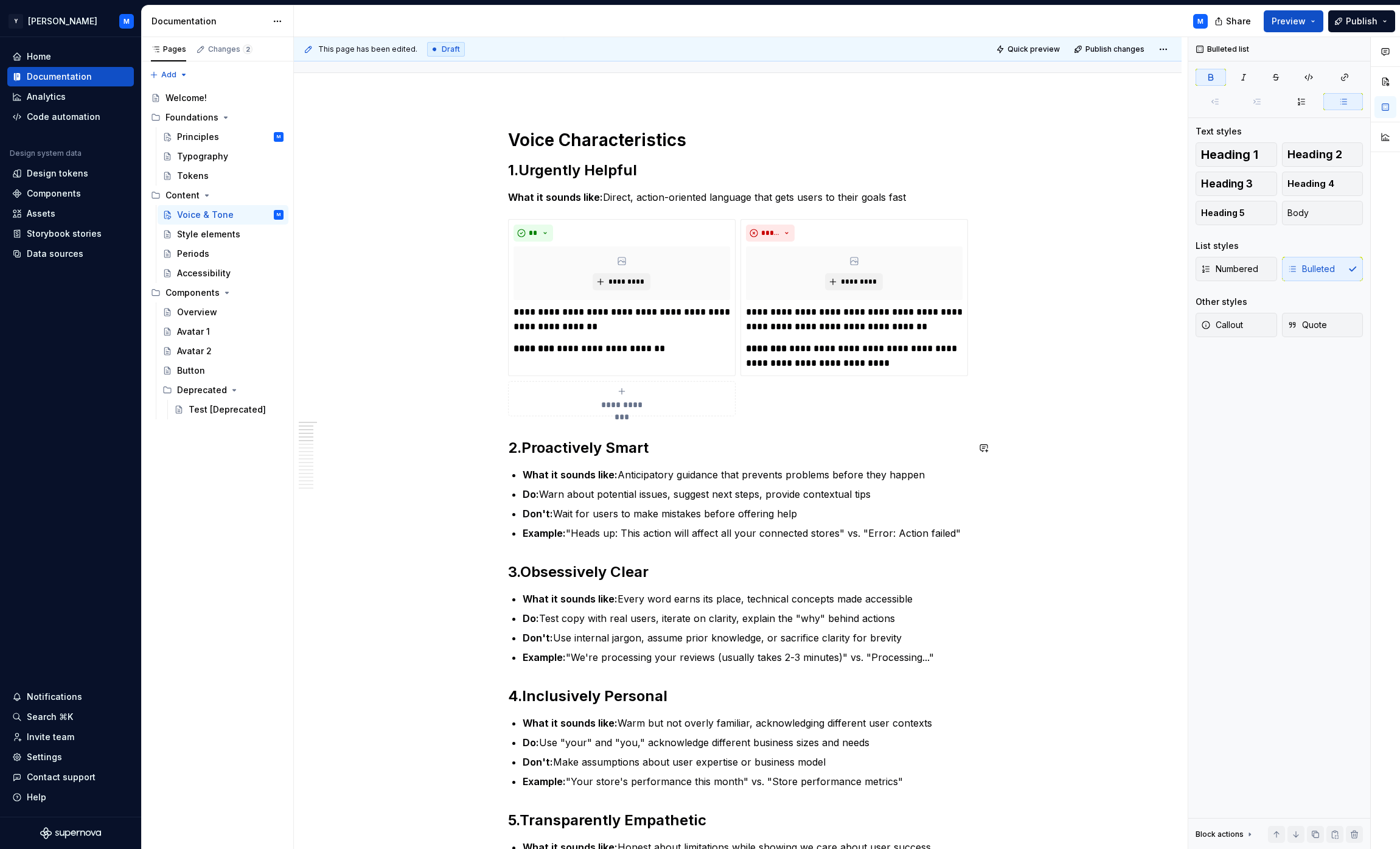
click at [690, 448] on h2 "2. Proactively Smart" at bounding box center [738, 448] width 460 height 20
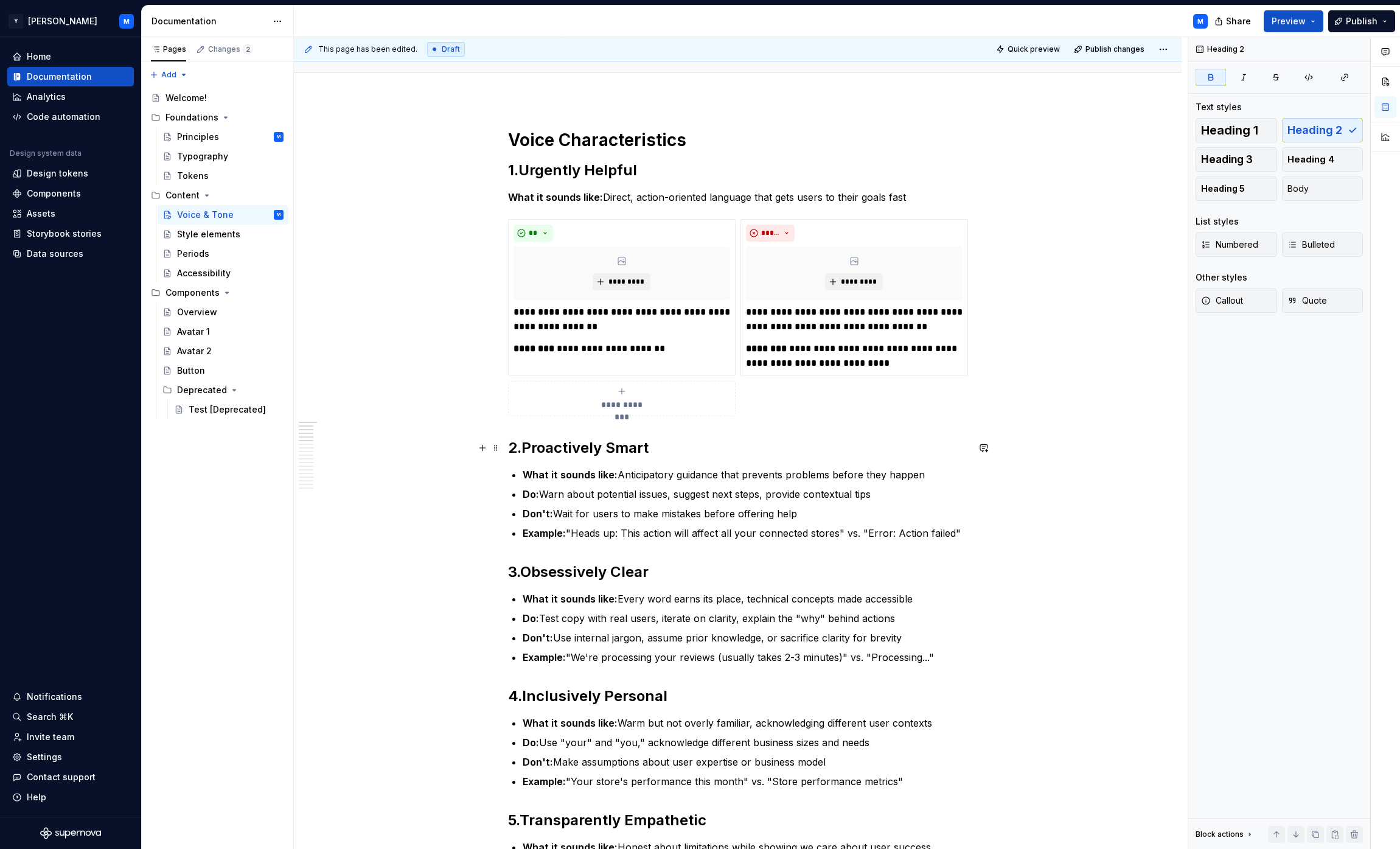
scroll to position [97, 0]
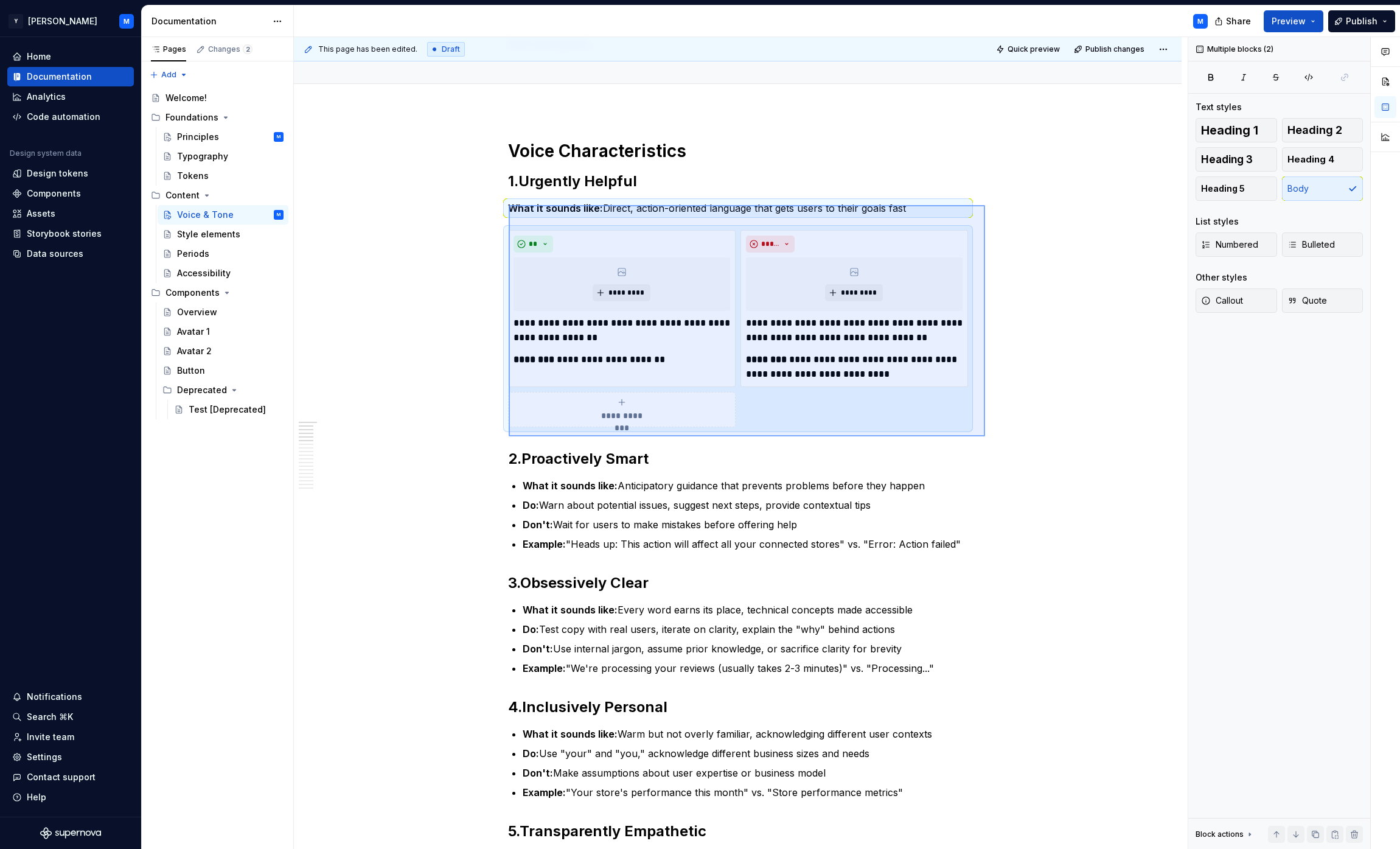
drag, startPoint x: 509, startPoint y: 205, endPoint x: 985, endPoint y: 437, distance: 529.5
click at [696, 437] on div "**********" at bounding box center [741, 443] width 894 height 813
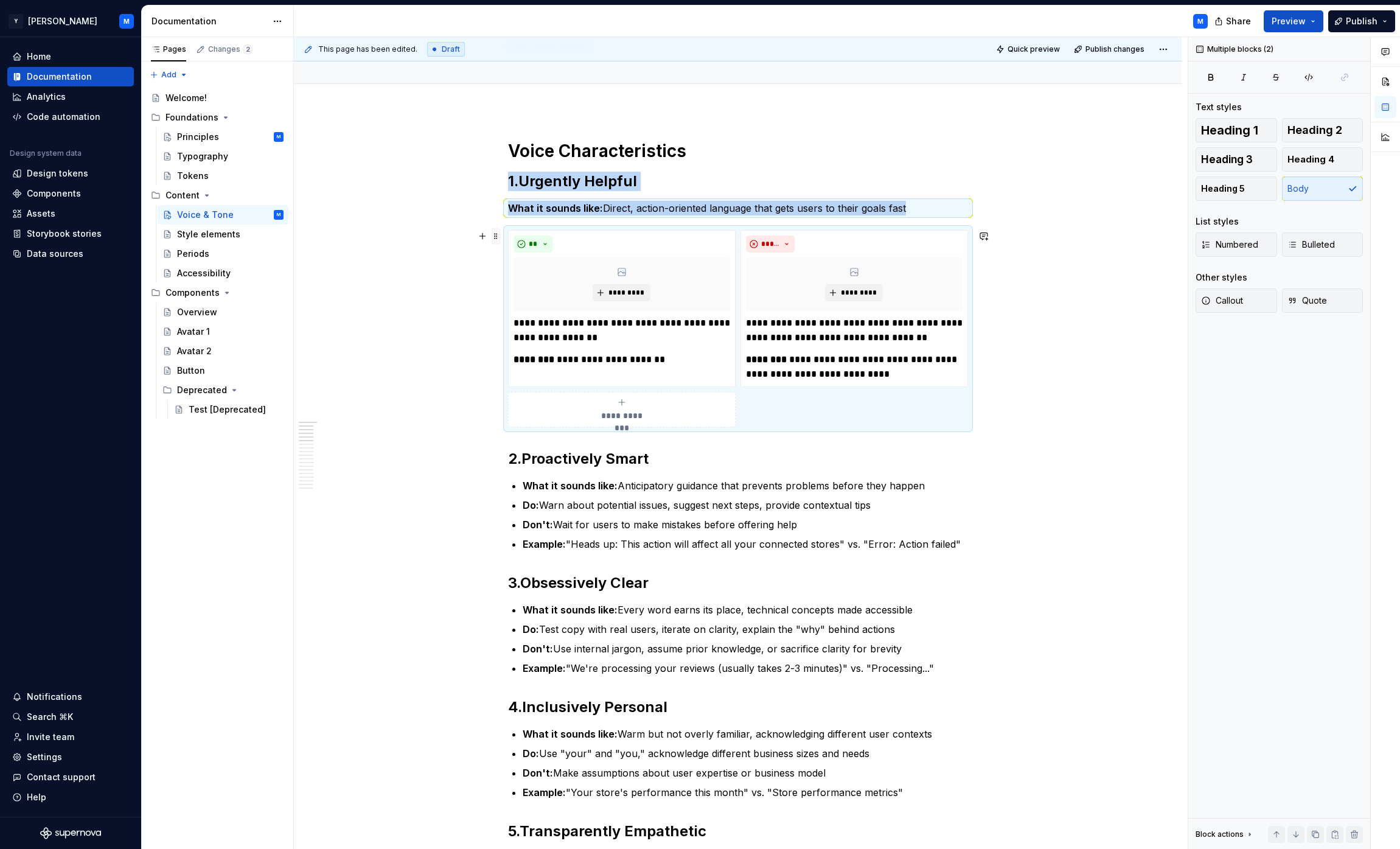
click at [497, 232] on span at bounding box center [496, 236] width 10 height 17
click at [531, 253] on div "Duplicate" at bounding box center [556, 255] width 79 height 12
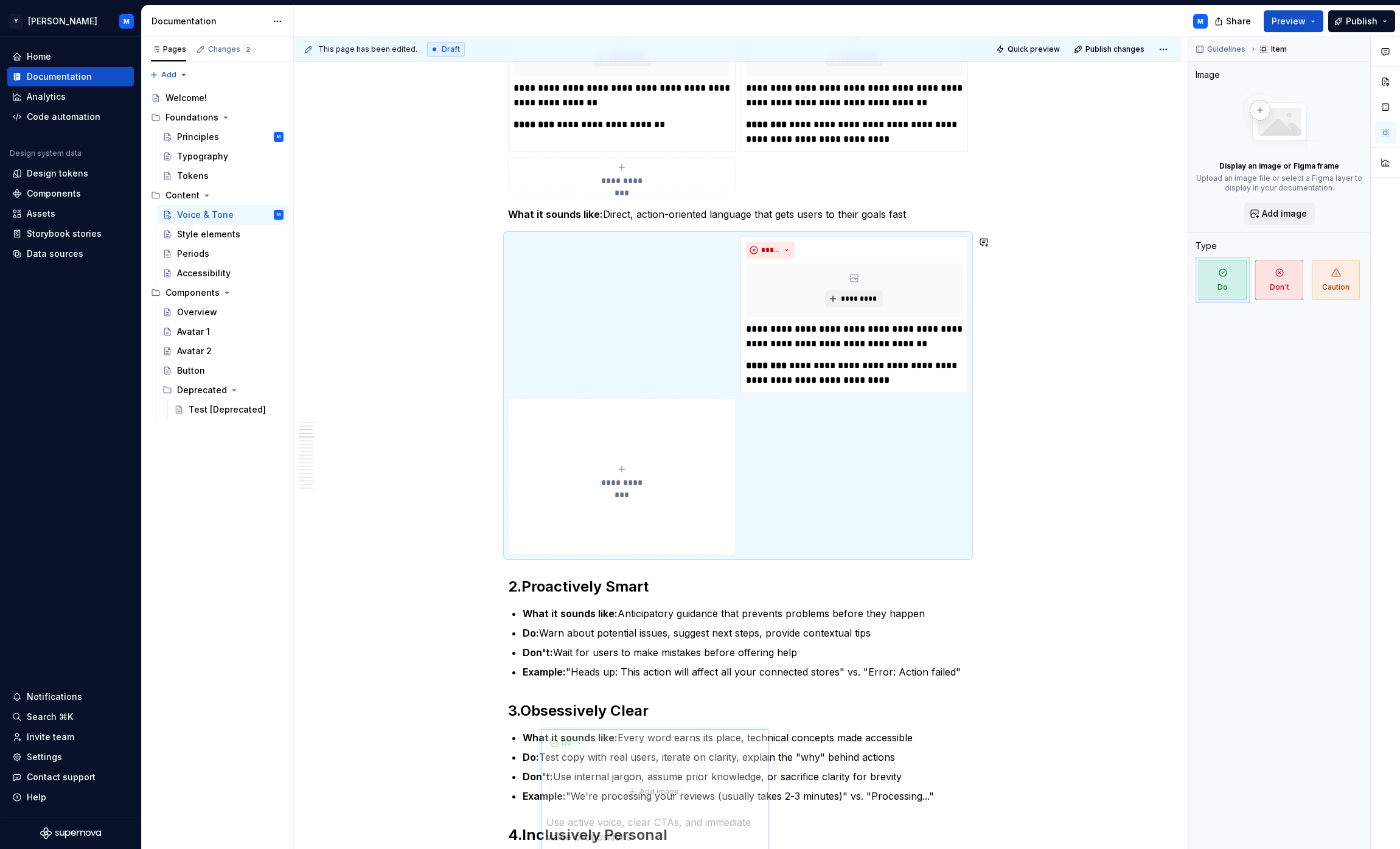
scroll to position [353, 0]
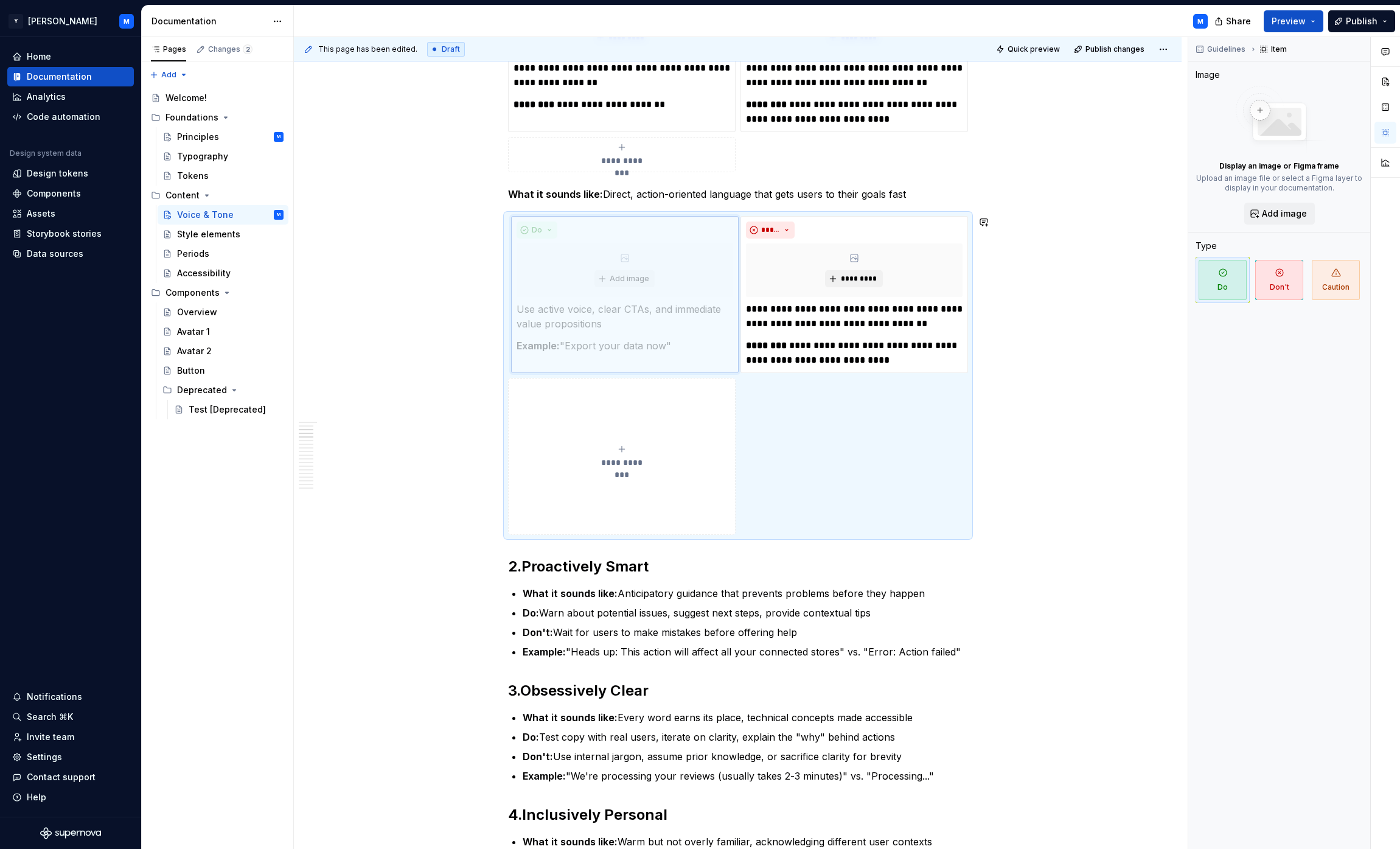
drag, startPoint x: 573, startPoint y: 500, endPoint x: 605, endPoint y: 575, distance: 81.5
click at [605, 575] on body "Y [PERSON_NAME] M Home Documentation Analytics Code automation Design system da…" at bounding box center [700, 424] width 1400 height 849
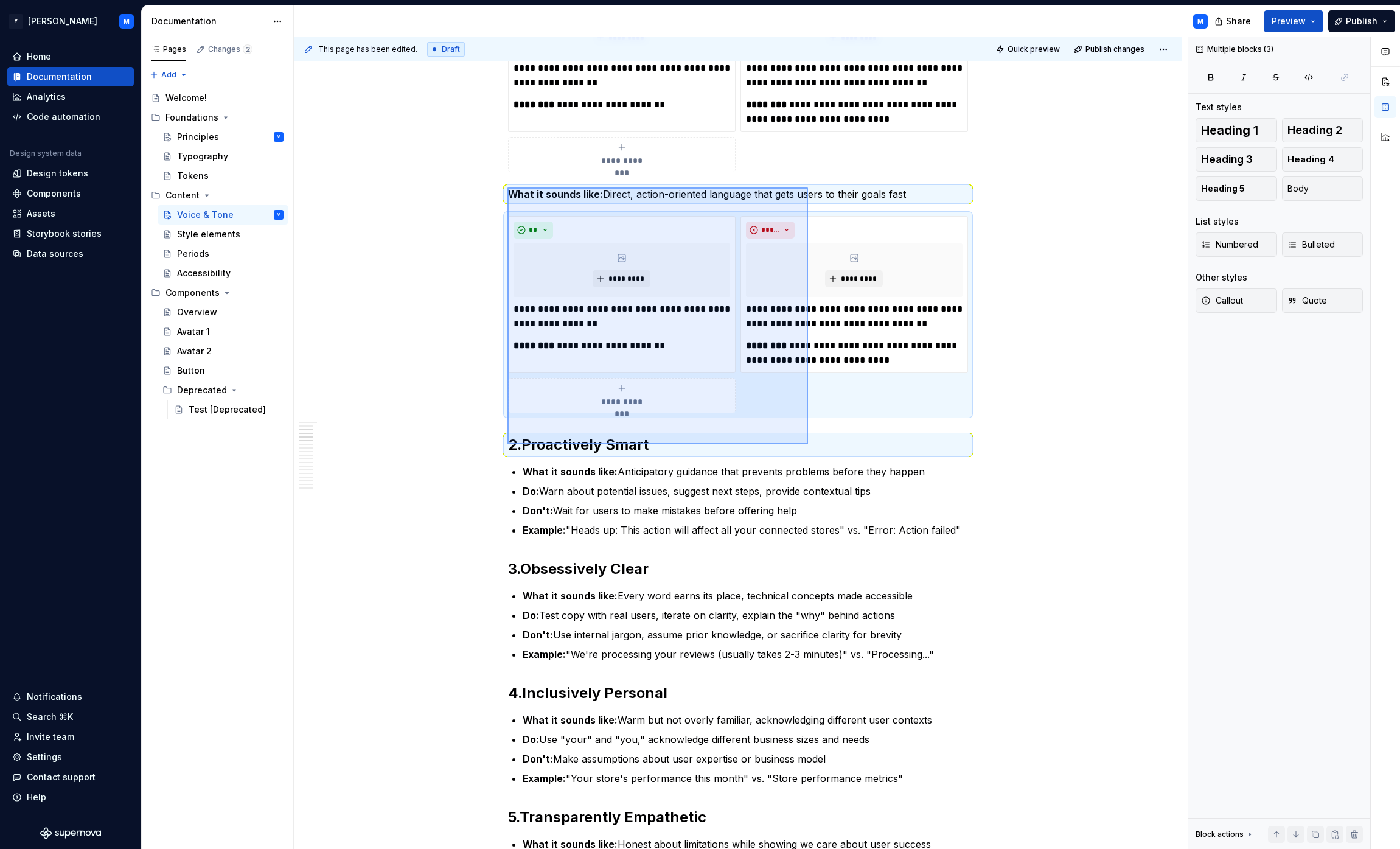
drag, startPoint x: 507, startPoint y: 188, endPoint x: 805, endPoint y: 437, distance: 388.3
click at [696, 444] on div "**********" at bounding box center [741, 443] width 894 height 813
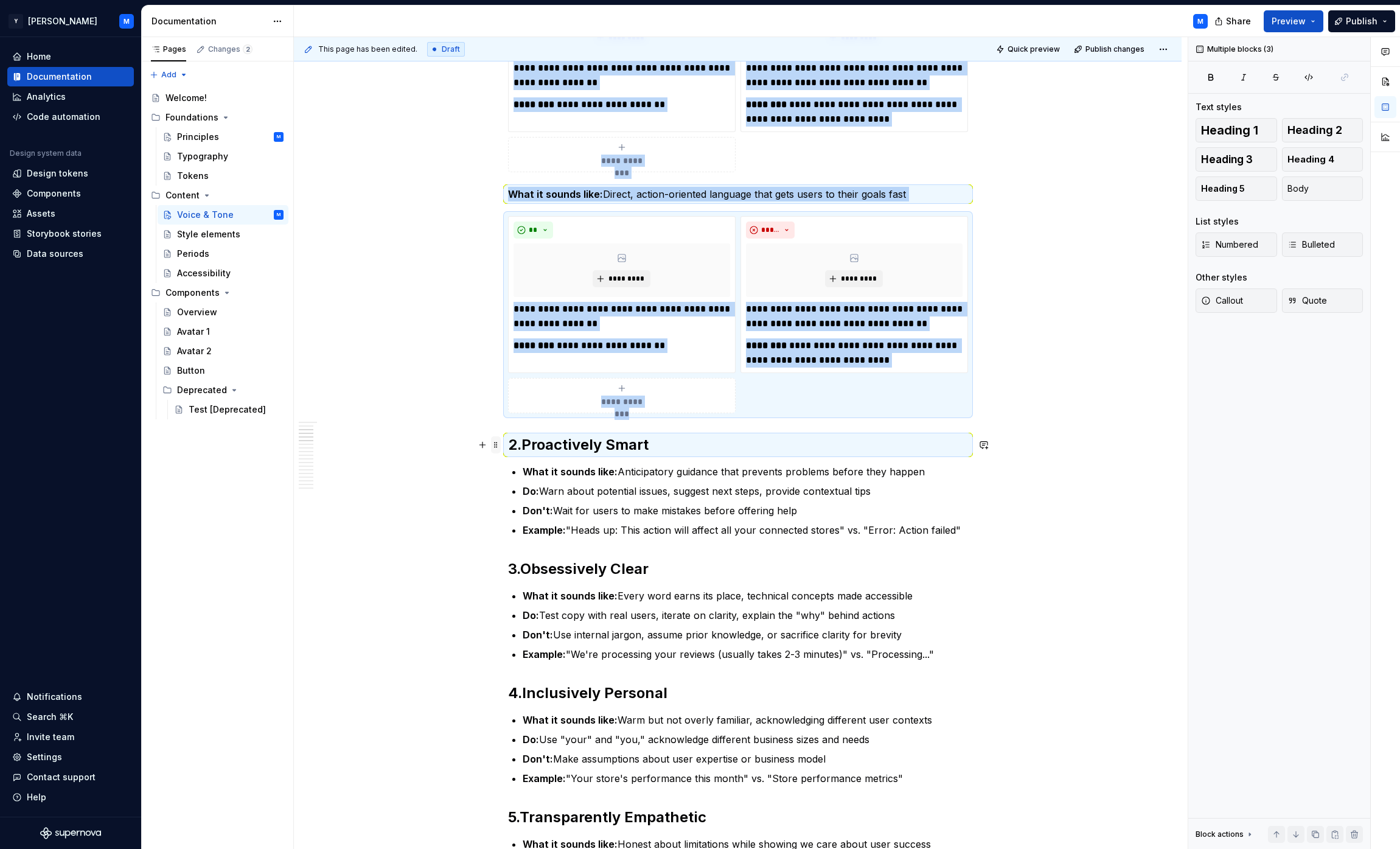
click at [499, 442] on span at bounding box center [496, 445] width 10 height 17
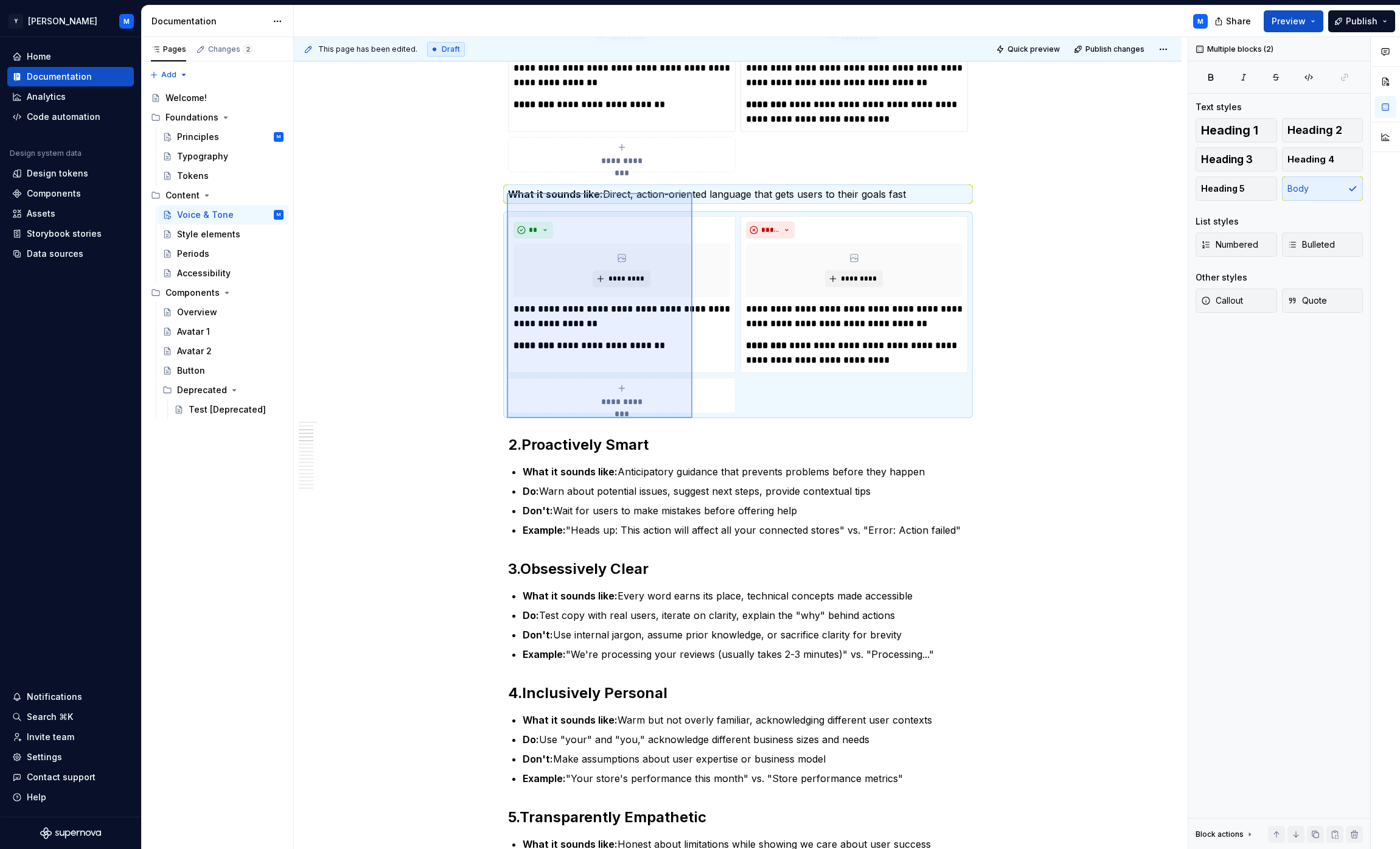
drag, startPoint x: 507, startPoint y: 193, endPoint x: 693, endPoint y: 418, distance: 291.9
click at [693, 418] on div "**********" at bounding box center [741, 443] width 894 height 813
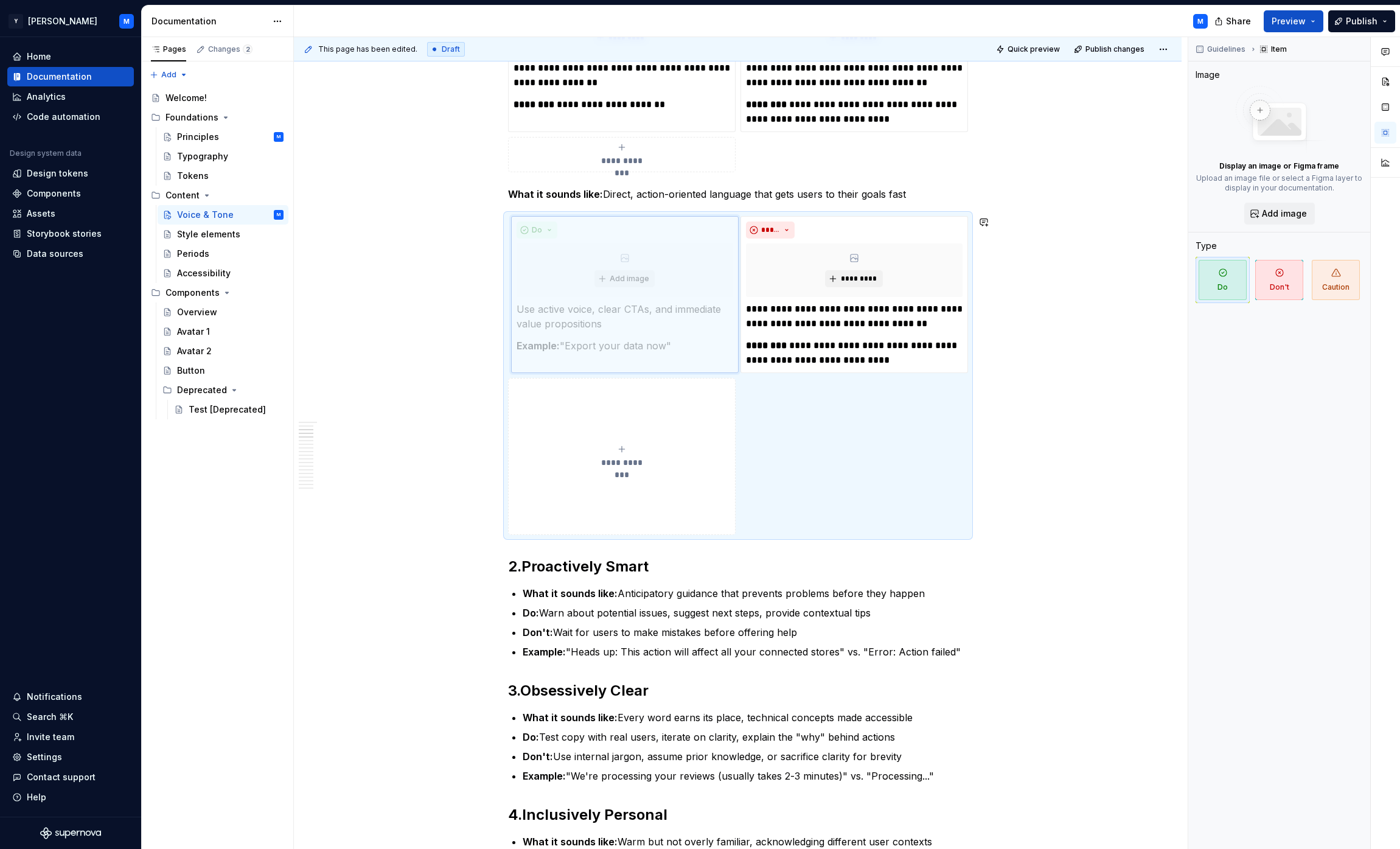
drag, startPoint x: 630, startPoint y: 282, endPoint x: 644, endPoint y: 341, distance: 60.6
click at [644, 341] on body "Y [PERSON_NAME] M Home Documentation Analytics Code automation Design system da…" at bounding box center [700, 424] width 1400 height 849
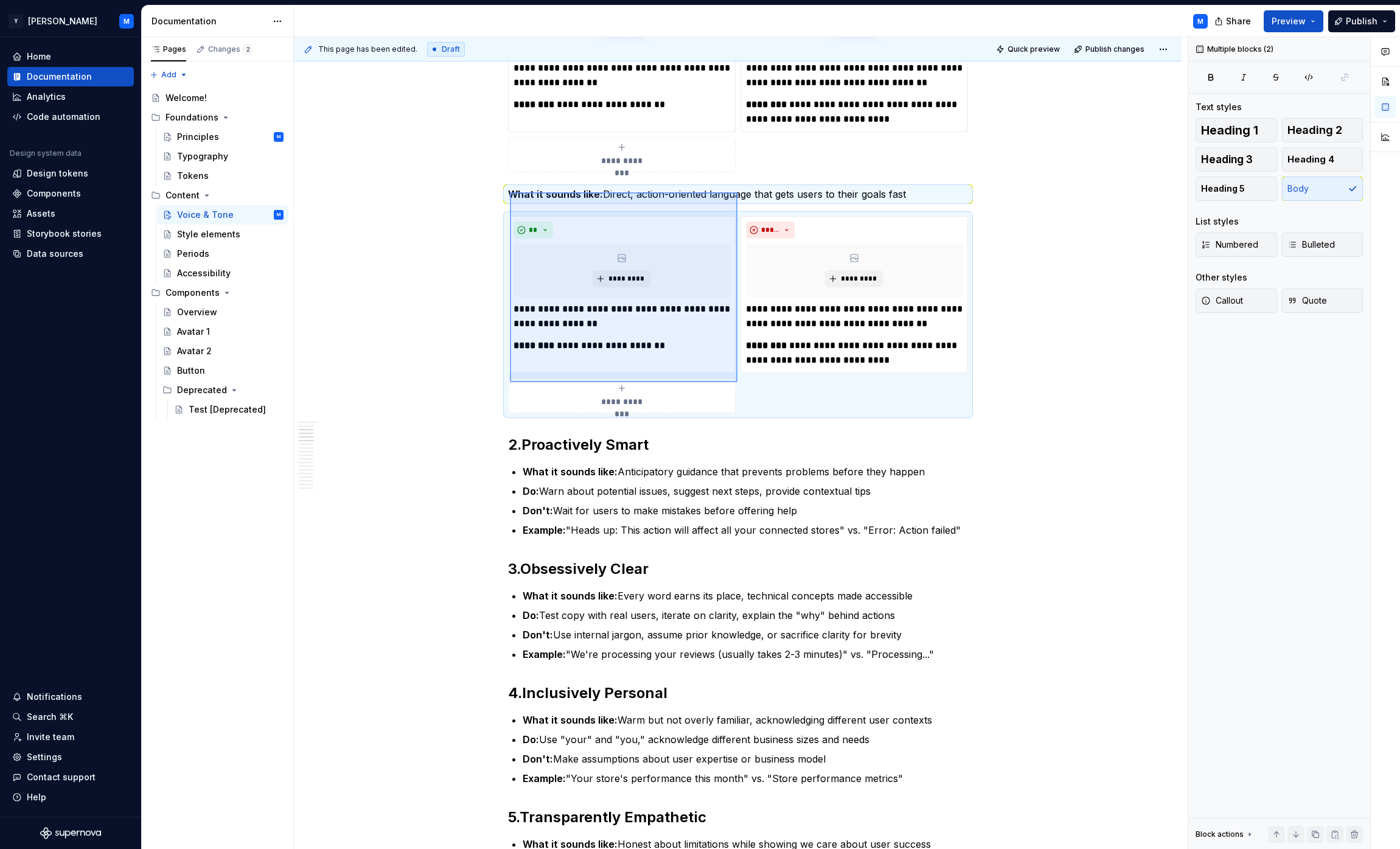
drag, startPoint x: 510, startPoint y: 192, endPoint x: 740, endPoint y: 385, distance: 300.2
click at [696, 385] on div "**********" at bounding box center [741, 443] width 894 height 813
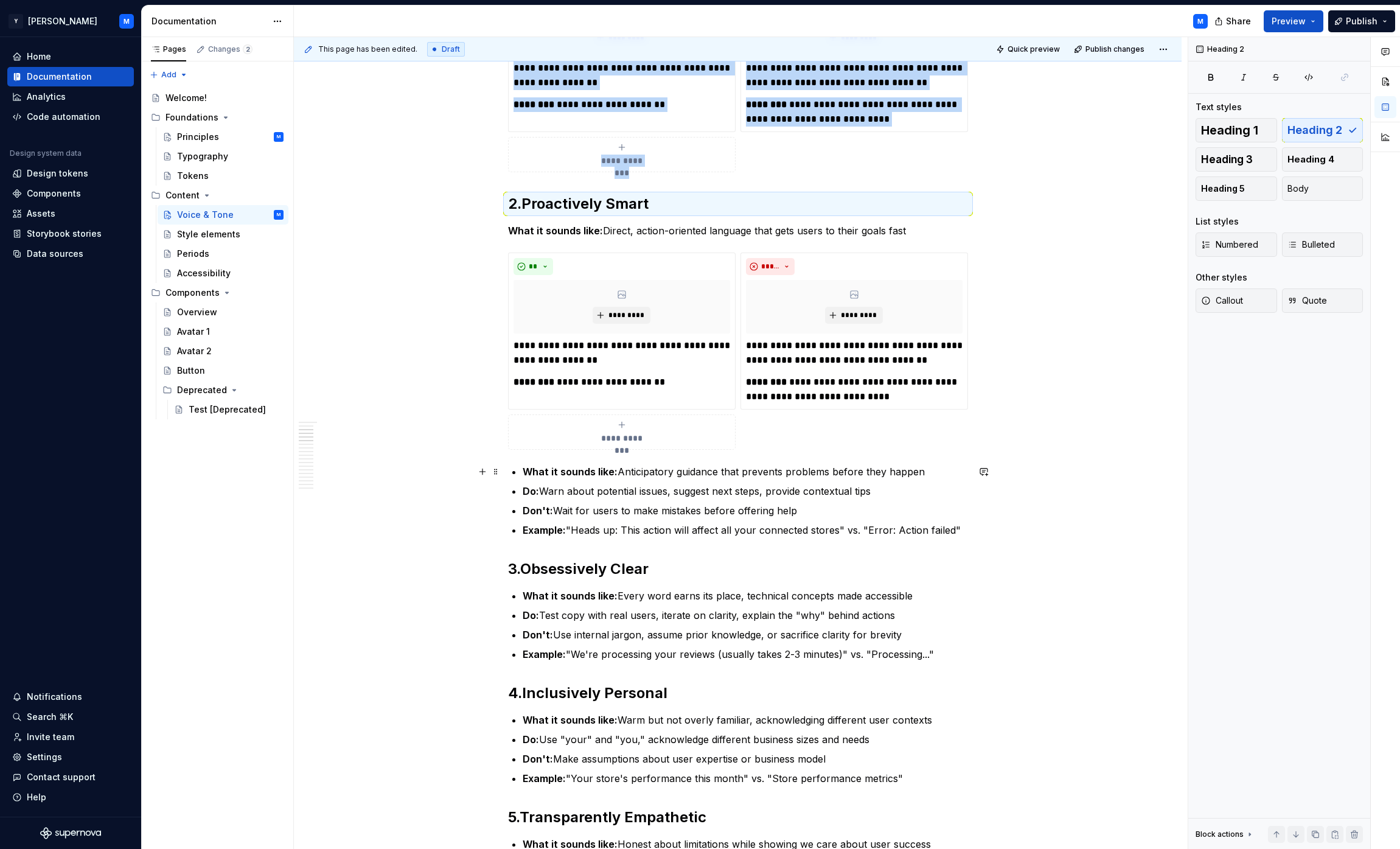
click at [629, 472] on p "What it sounds like: Anticipatory guidance that prevents problems before they h…" at bounding box center [745, 472] width 446 height 14
drag, startPoint x: 629, startPoint y: 472, endPoint x: 822, endPoint y: 474, distance: 193.0
click at [696, 474] on p "What it sounds like: Anticipatory guidance that prevents problems before they h…" at bounding box center [745, 472] width 446 height 14
click at [638, 469] on p "What it sounds like: Anticipatory guidance that prevents problems before they h…" at bounding box center [745, 472] width 446 height 14
drag, startPoint x: 638, startPoint y: 469, endPoint x: 726, endPoint y: 469, distance: 88.0
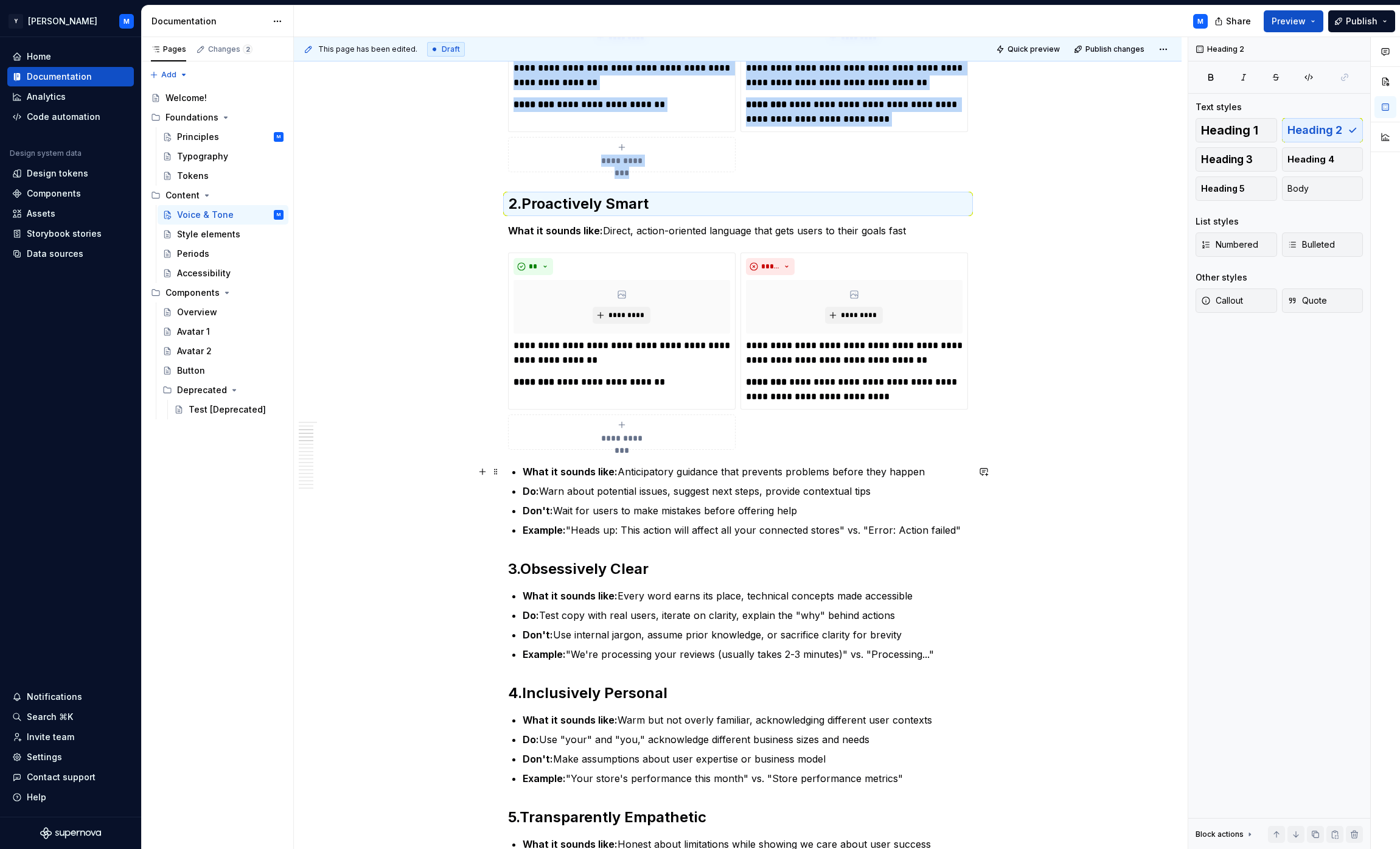
click at [696, 469] on p "What it sounds like: Anticipatory guidance that prevents problems before they h…" at bounding box center [745, 472] width 446 height 14
click at [657, 477] on p "What it sounds like: Anticipatory guidance that prevents problems before they h…" at bounding box center [745, 472] width 446 height 14
click at [620, 525] on p "Example: "Heads up: This action will affect all your connected stores" vs. "Err…" at bounding box center [745, 530] width 446 height 14
click at [639, 478] on p "What it sounds like: Anticipatory guidance that prevents problems before they h…" at bounding box center [745, 472] width 446 height 14
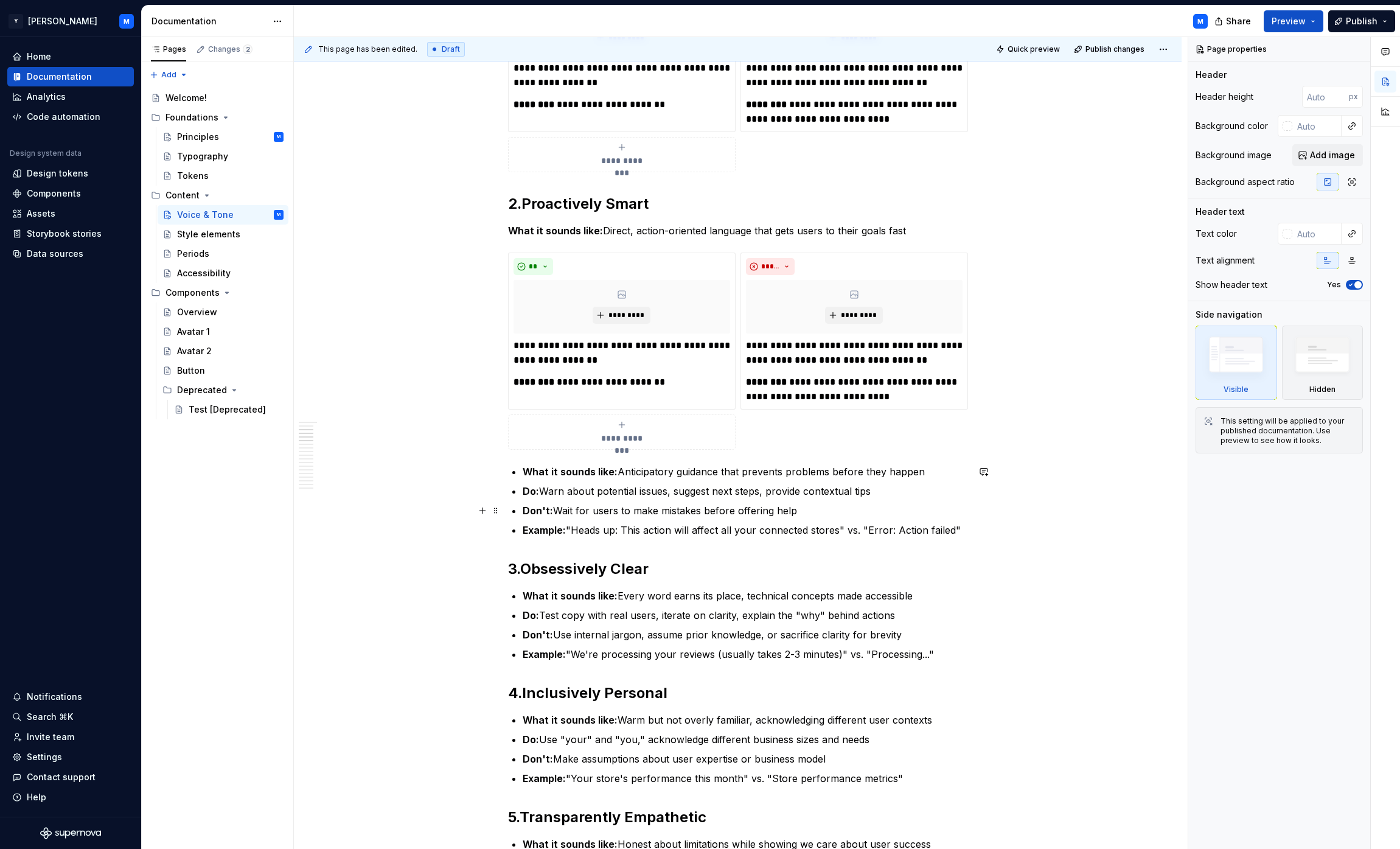
type textarea "*"
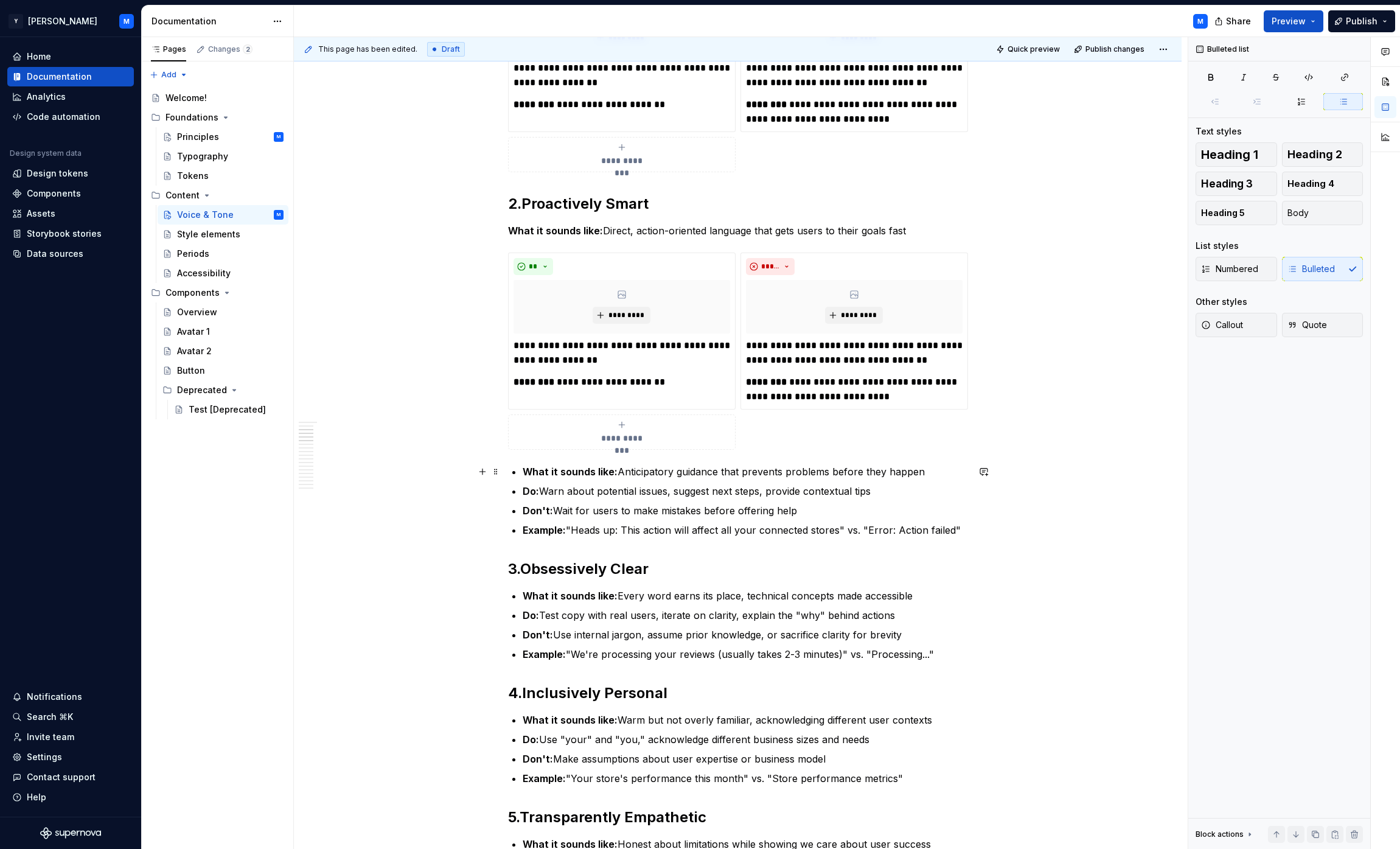
click at [633, 469] on p "What it sounds like: Anticipatory guidance that prevents problems before they h…" at bounding box center [745, 472] width 446 height 14
drag, startPoint x: 633, startPoint y: 469, endPoint x: 890, endPoint y: 471, distance: 257.0
click at [696, 471] on p "What it sounds like: Anticipatory guidance that prevents problems before they h…" at bounding box center [745, 472] width 446 height 14
click at [619, 233] on p "What it sounds like: Direct, action-oriented language that gets users to their …" at bounding box center [738, 231] width 460 height 14
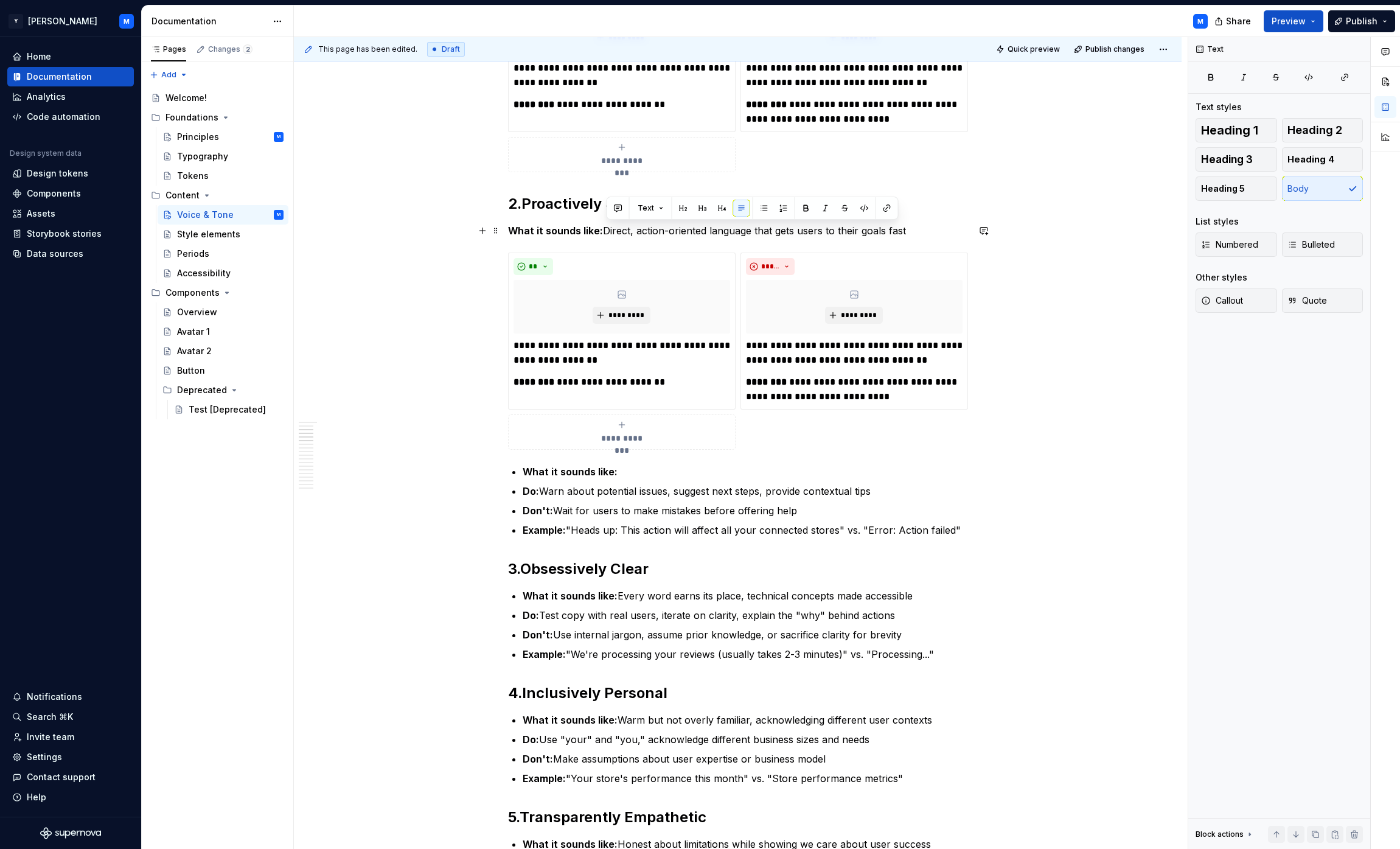
drag, startPoint x: 619, startPoint y: 233, endPoint x: 904, endPoint y: 226, distance: 285.1
click at [696, 226] on p "What it sounds like: Direct, action-oriented language that gets users to their …" at bounding box center [738, 231] width 460 height 14
click at [555, 493] on p "Do: Warn about potential issues, suggest next steps, provide contextual tips" at bounding box center [745, 491] width 446 height 14
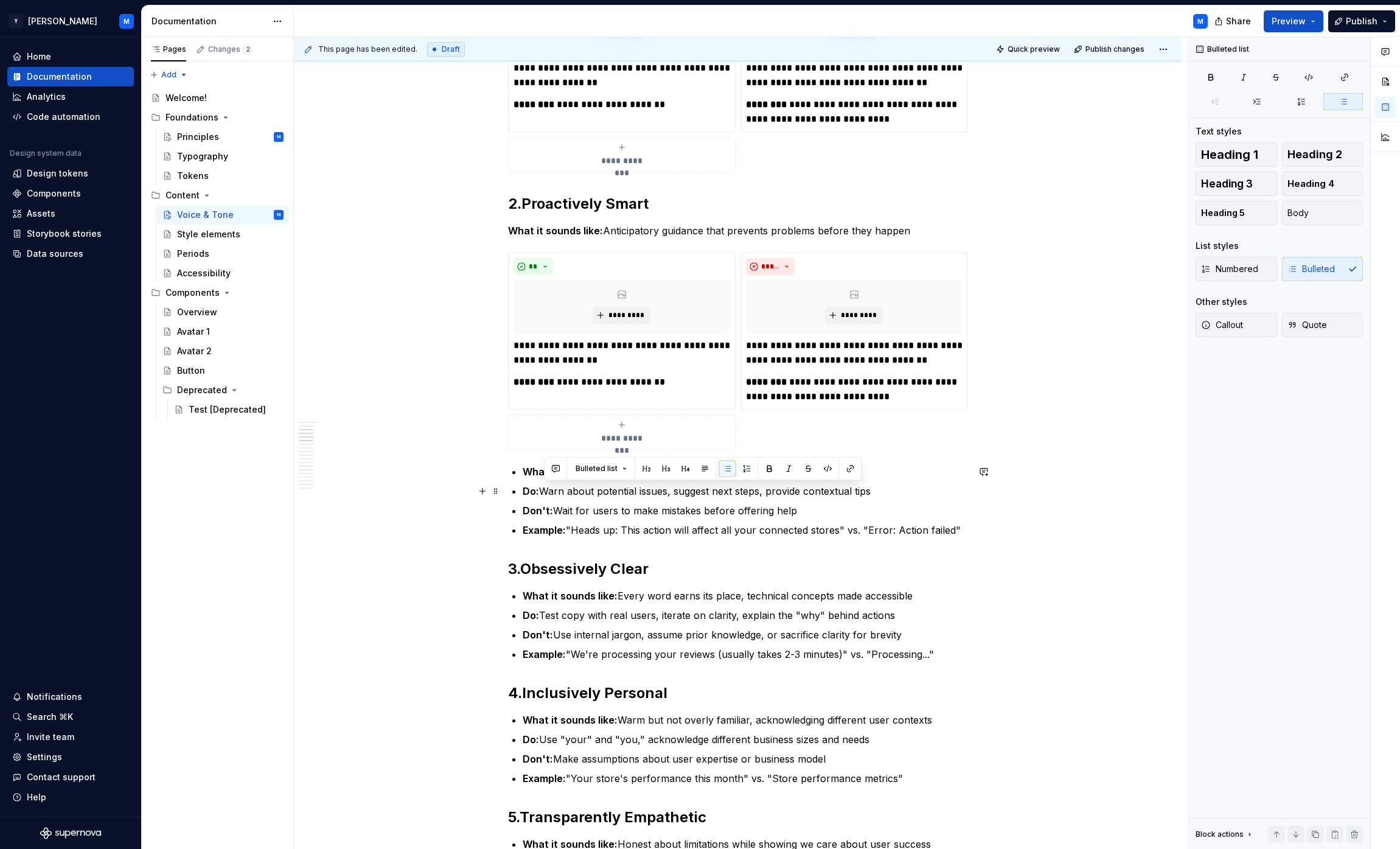
drag, startPoint x: 555, startPoint y: 493, endPoint x: 864, endPoint y: 493, distance: 309.0
click at [696, 493] on p "Do: Warn about potential issues, suggest next steps, provide contextual tips" at bounding box center [745, 491] width 446 height 14
copy p "Warn about potential issues, suggest next steps, provide contextual tips"
click at [528, 345] on p "**********" at bounding box center [621, 353] width 216 height 29
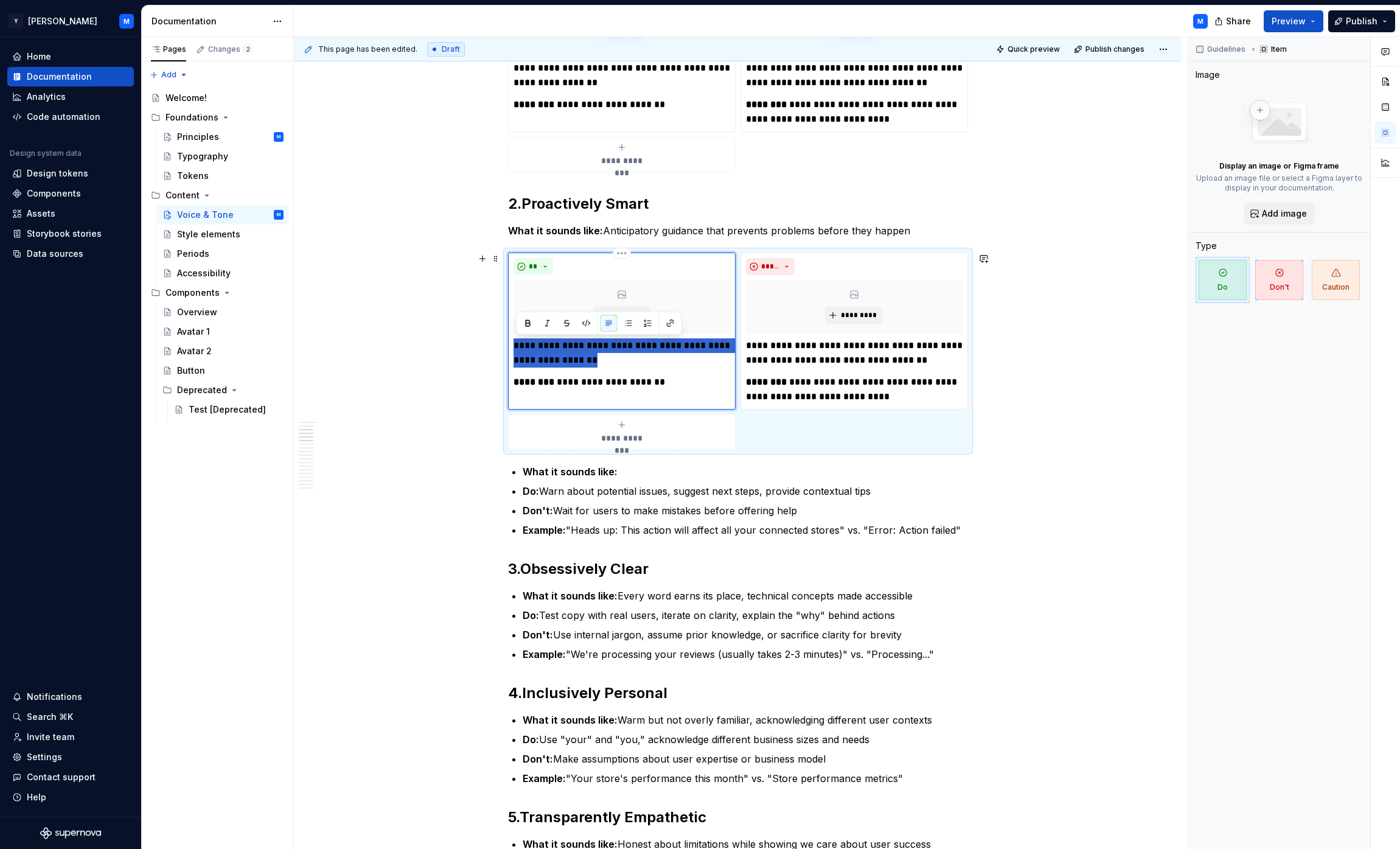
drag, startPoint x: 528, startPoint y: 345, endPoint x: 576, endPoint y: 357, distance: 49.5
click at [576, 357] on p "**********" at bounding box center [621, 353] width 216 height 29
click at [534, 345] on p "**********" at bounding box center [629, 353] width 202 height 29
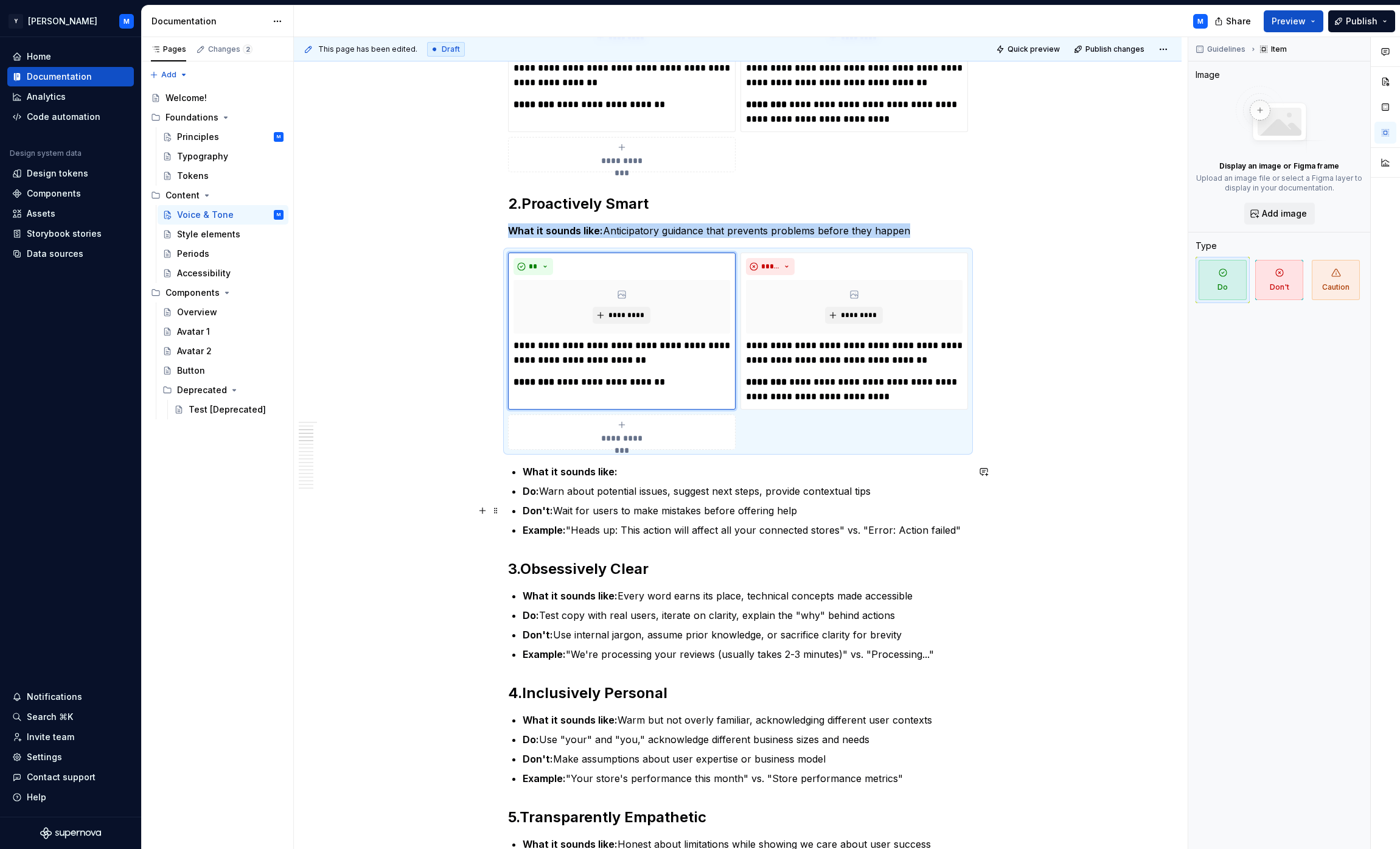
click at [567, 511] on p "Don't: Wait for users to make mistakes before offering help" at bounding box center [745, 510] width 446 height 14
drag, startPoint x: 567, startPoint y: 511, endPoint x: 692, endPoint y: 512, distance: 125.0
click at [692, 512] on p "Don't: Wait for users to make mistakes before offering help" at bounding box center [745, 510] width 446 height 14
click at [589, 507] on p "Don't: Wait for users to make mistakes before offering help" at bounding box center [745, 510] width 446 height 14
click at [565, 509] on p "Don't: Wait for users to make mistakes before offering help" at bounding box center [745, 510] width 446 height 14
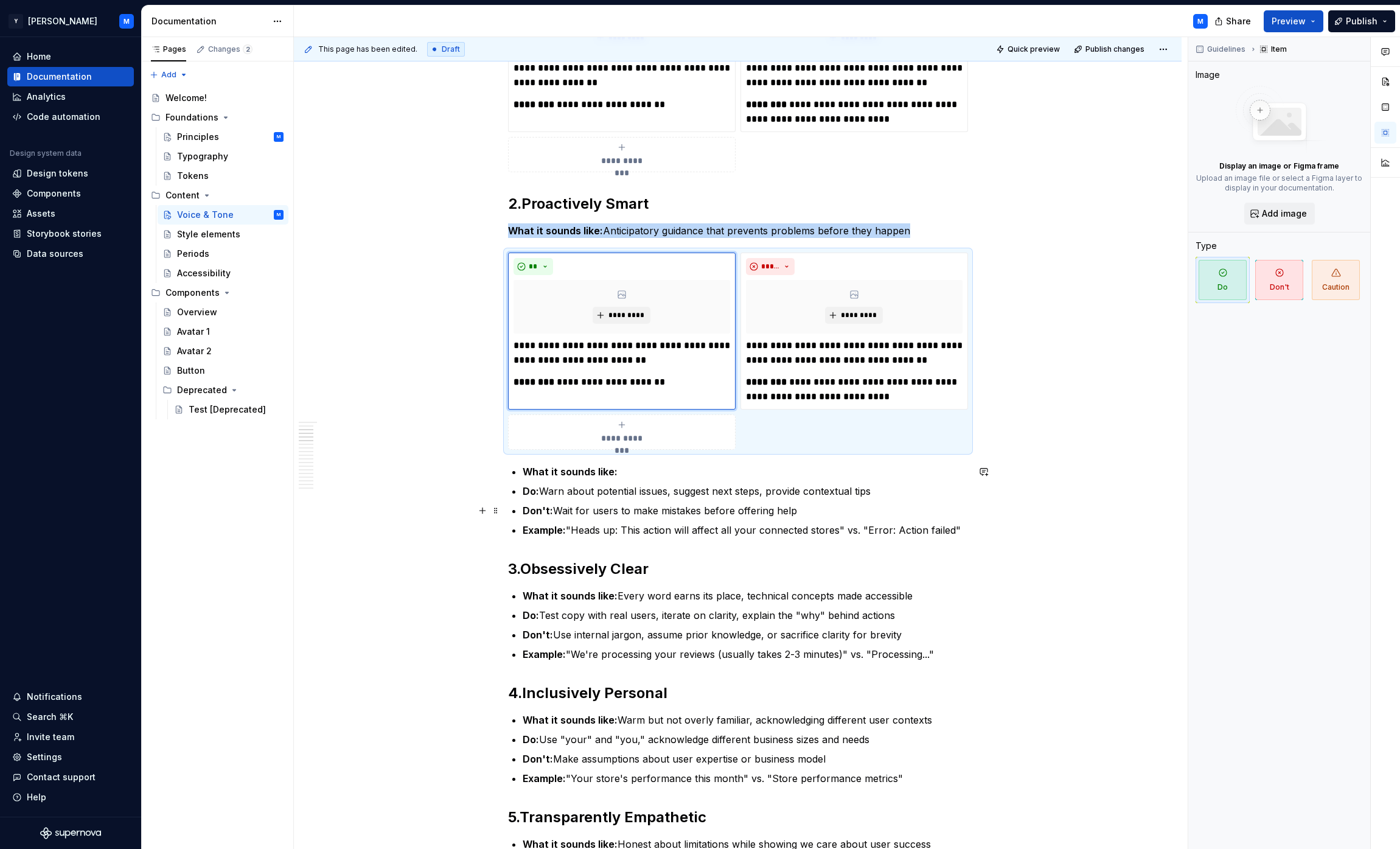
drag, startPoint x: 565, startPoint y: 509, endPoint x: 585, endPoint y: 511, distance: 20.1
click at [585, 511] on p "Don't: Wait for users to make mistakes before offering help" at bounding box center [745, 510] width 446 height 14
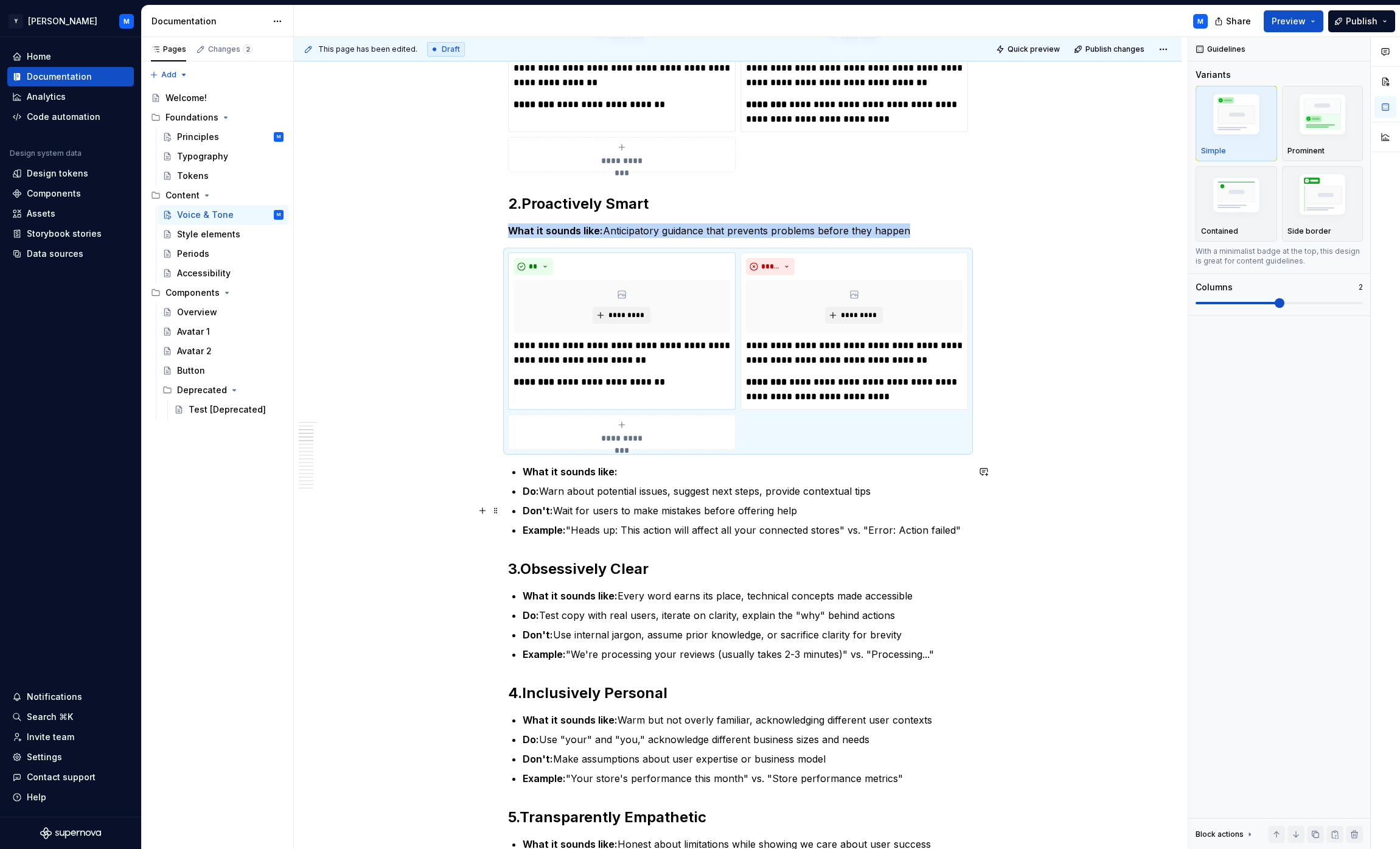
click at [567, 511] on p "Don't: Wait for users to make mistakes before offering help" at bounding box center [745, 510] width 446 height 14
click at [565, 510] on p "Don't: Wait for users to make mistakes before offering help" at bounding box center [745, 510] width 446 height 14
drag, startPoint x: 565, startPoint y: 510, endPoint x: 640, endPoint y: 511, distance: 75.0
click at [633, 510] on p "Don't: Wait for users to make mistakes before offering help" at bounding box center [745, 510] width 446 height 14
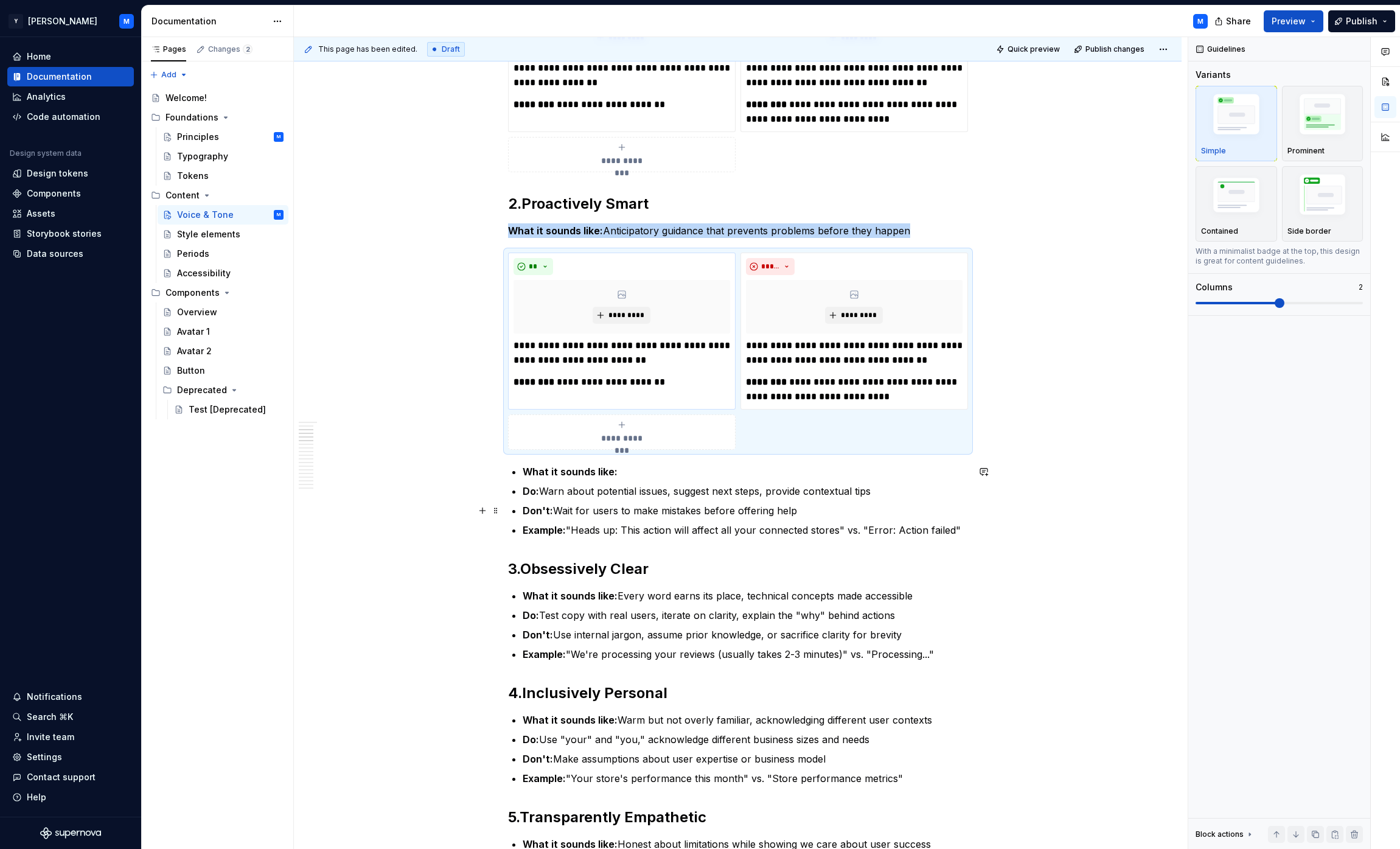
click at [689, 514] on p "Don't: Wait for users to make mistakes before offering help" at bounding box center [745, 510] width 446 height 14
click at [696, 509] on p "Don't: Wait for users to make mistakes before offering help" at bounding box center [745, 510] width 446 height 14
click at [696, 484] on p "Do: Warn about potential issues, suggest next steps, provide contextual tips" at bounding box center [745, 491] width 446 height 14
click at [696, 489] on p "Do: Warn about potential issues, suggest next steps, provide contextual tips" at bounding box center [745, 491] width 446 height 14
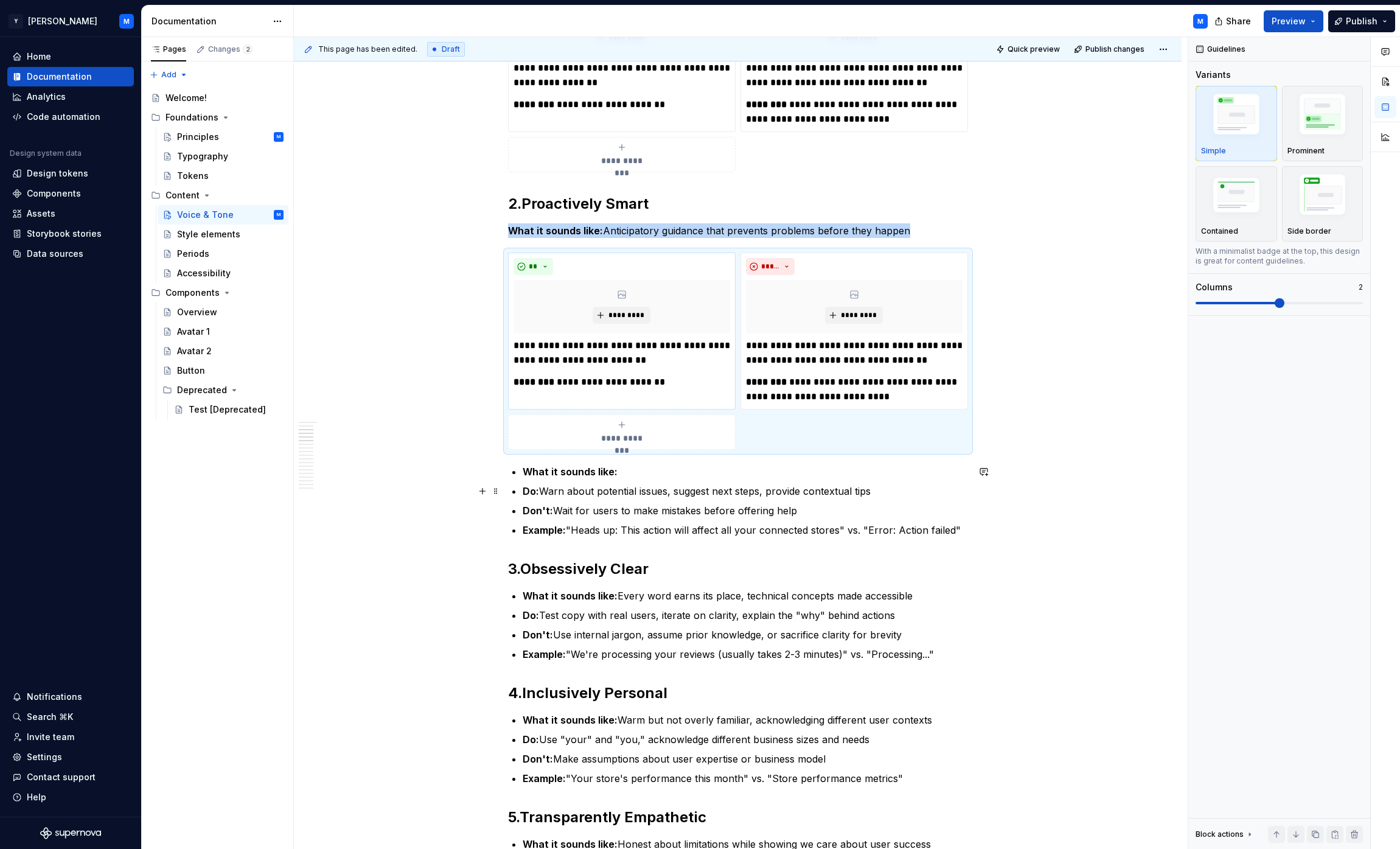
drag, startPoint x: 779, startPoint y: 491, endPoint x: 835, endPoint y: 502, distance: 57.1
click at [696, 501] on ul "What it sounds like: Do: Warn about potential issues, suggest next steps, provi…" at bounding box center [745, 501] width 446 height 73
click at [696, 510] on p "Don't: Wait for users to make mistakes before offering help" at bounding box center [745, 510] width 446 height 14
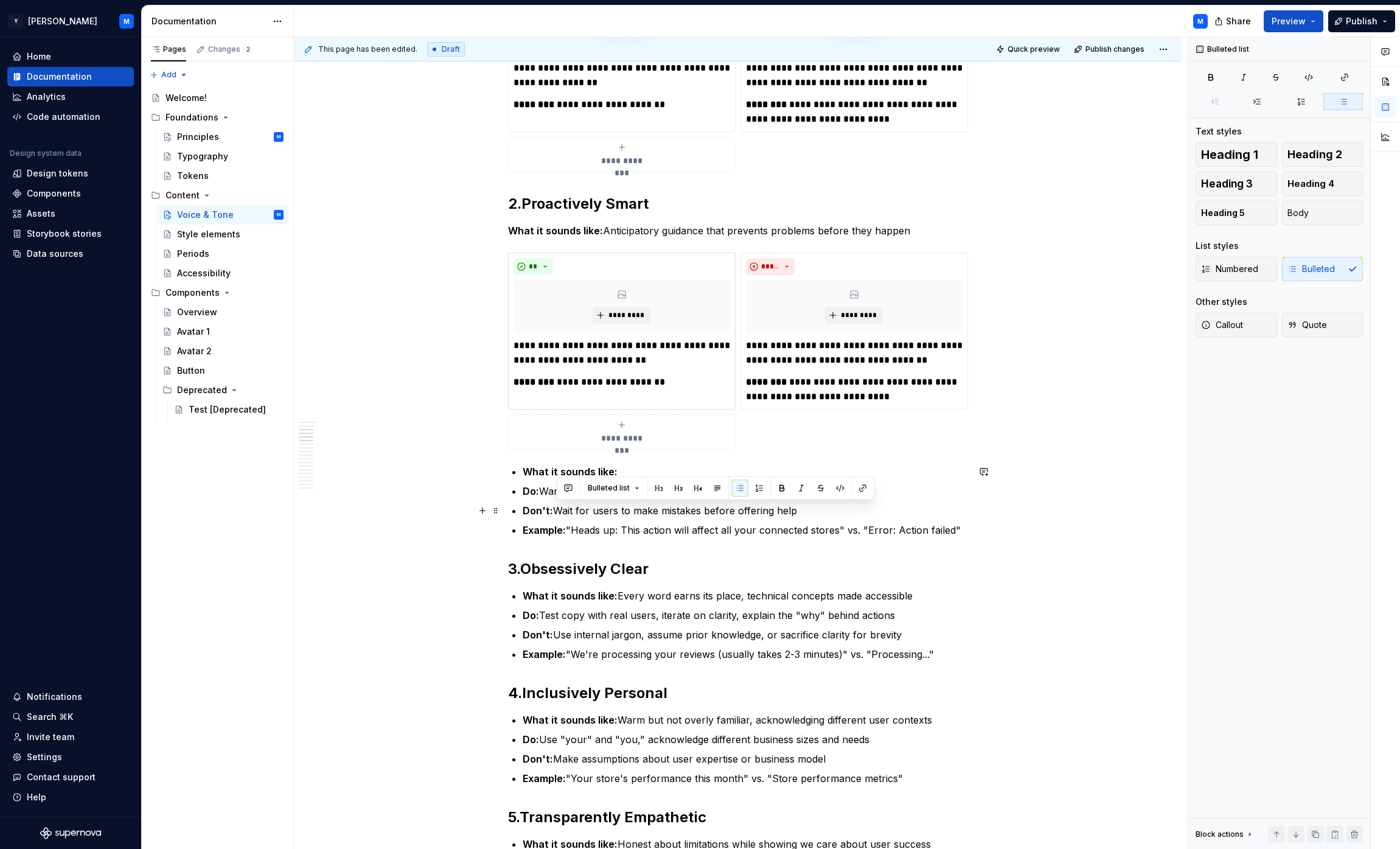
drag, startPoint x: 558, startPoint y: 509, endPoint x: 797, endPoint y: 511, distance: 239.0
click at [696, 511] on p "Don't: Wait for users to make mistakes before offering help" at bounding box center [745, 510] width 446 height 14
copy p "Wait for users to make mistakes before offering help"
click at [696, 484] on button "button" at bounding box center [740, 488] width 17 height 17
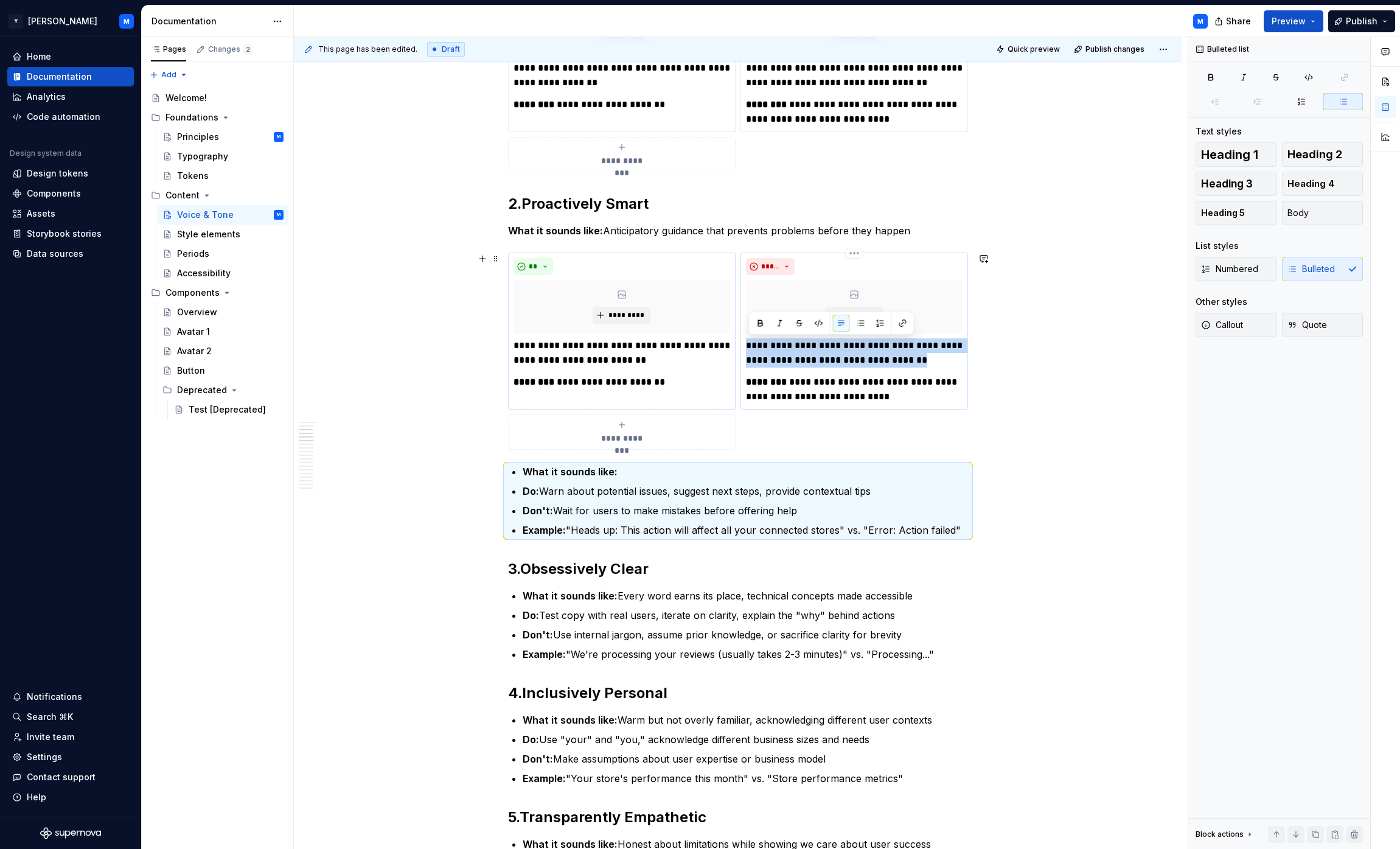
drag, startPoint x: 751, startPoint y: 346, endPoint x: 941, endPoint y: 367, distance: 191.2
click at [696, 367] on div "**********" at bounding box center [854, 371] width 216 height 66
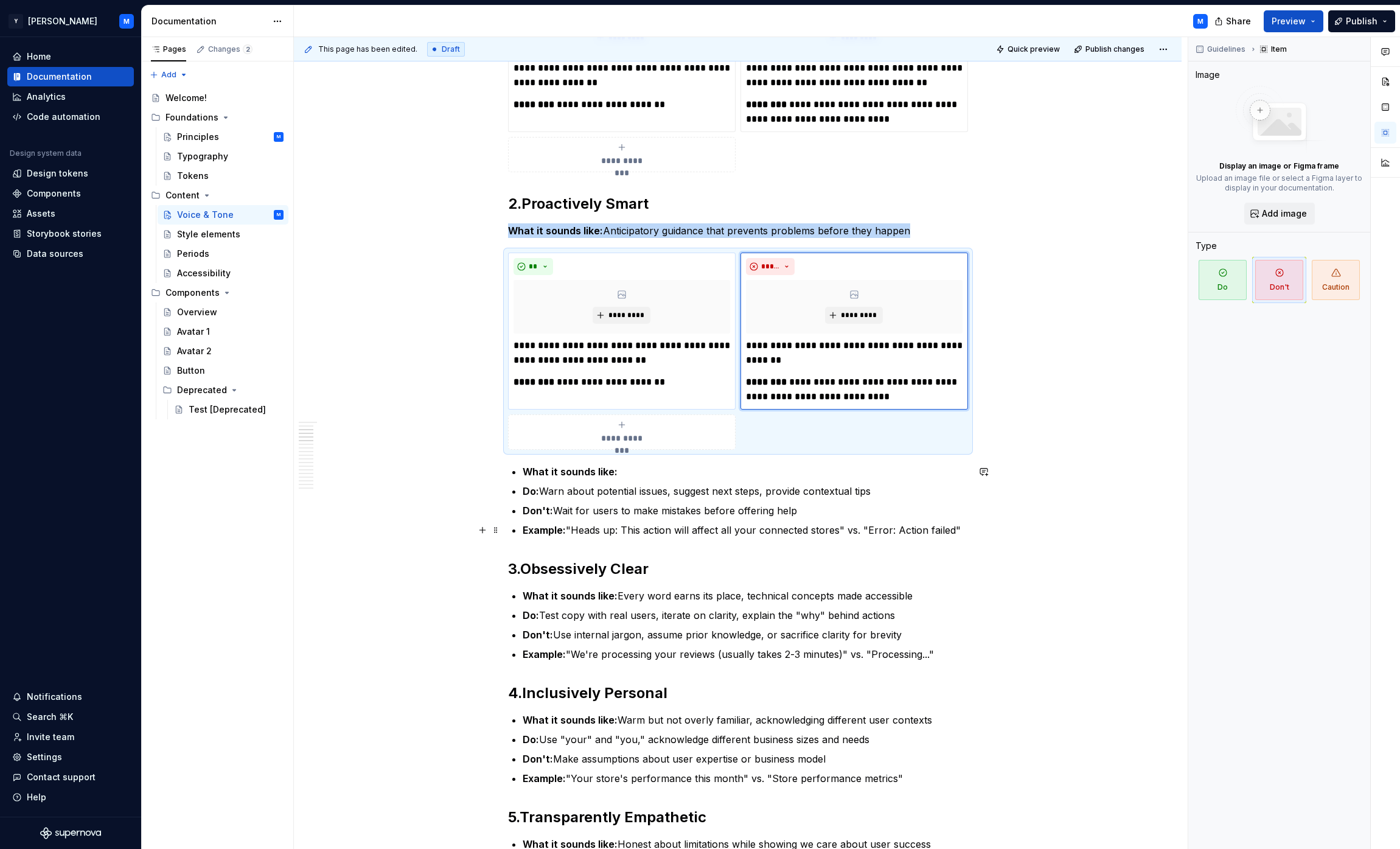
click at [583, 524] on p "Example: "Heads up: This action will affect all your connected stores" vs. "Err…" at bounding box center [745, 530] width 446 height 14
drag, startPoint x: 583, startPoint y: 524, endPoint x: 667, endPoint y: 526, distance: 84.0
click at [664, 525] on p "Example: "Heads up: This action will affect all your connected stores" vs. "Err…" at bounding box center [745, 530] width 446 height 14
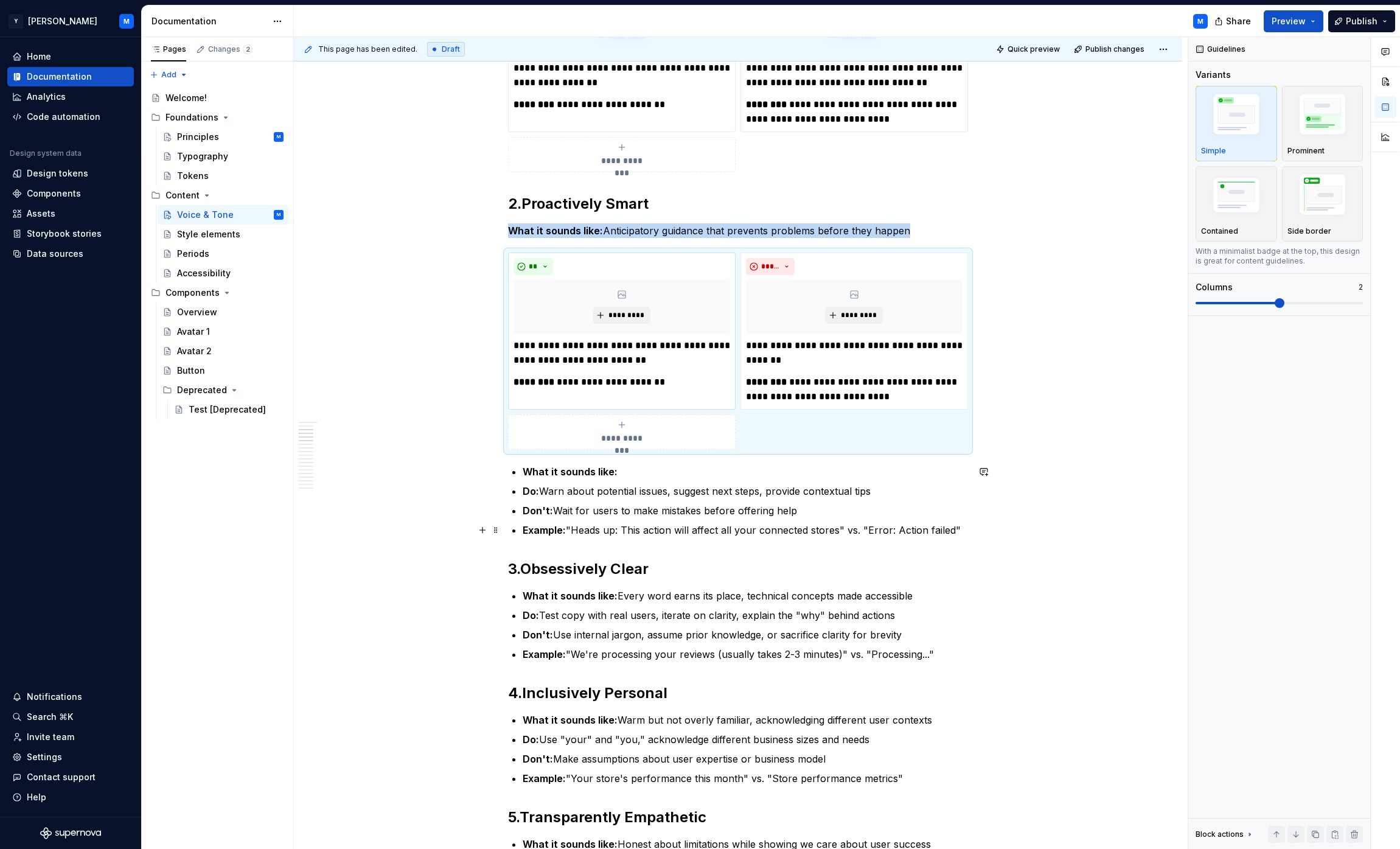
click at [585, 529] on p "Example: "Heads up: This action will affect all your connected stores" vs. "Err…" at bounding box center [745, 530] width 446 height 14
drag, startPoint x: 585, startPoint y: 529, endPoint x: 719, endPoint y: 530, distance: 134.0
click at [696, 530] on p "Example: "Heads up: This action will affect all your connected stores" vs. "Err…" at bounding box center [745, 530] width 446 height 14
click at [696, 535] on p "Example: "Heads up: This action will affect all your connected stores" vs. "Err…" at bounding box center [745, 530] width 446 height 14
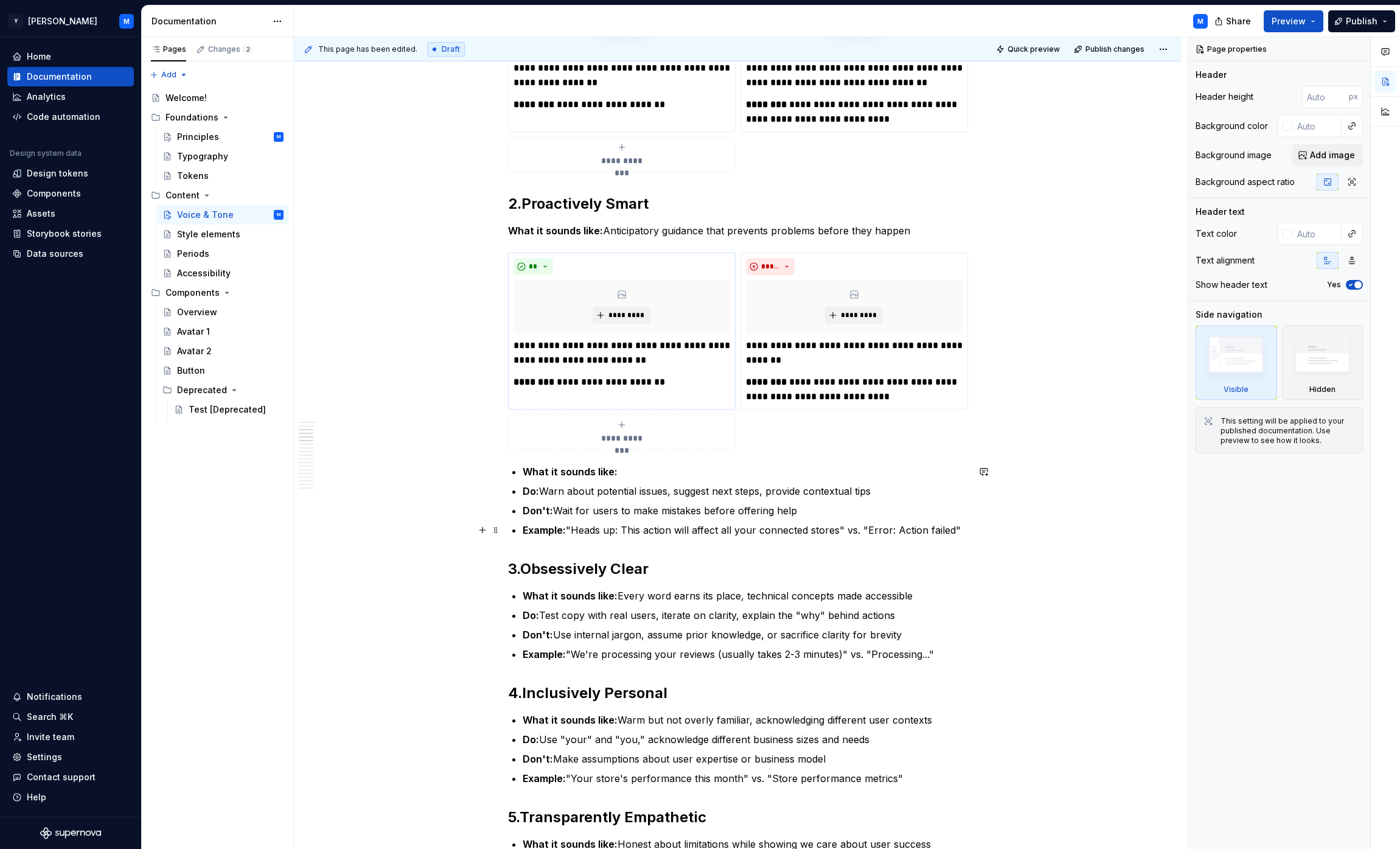
click at [595, 531] on p "Example: "Heads up: This action will affect all your connected stores" vs. "Err…" at bounding box center [745, 530] width 446 height 14
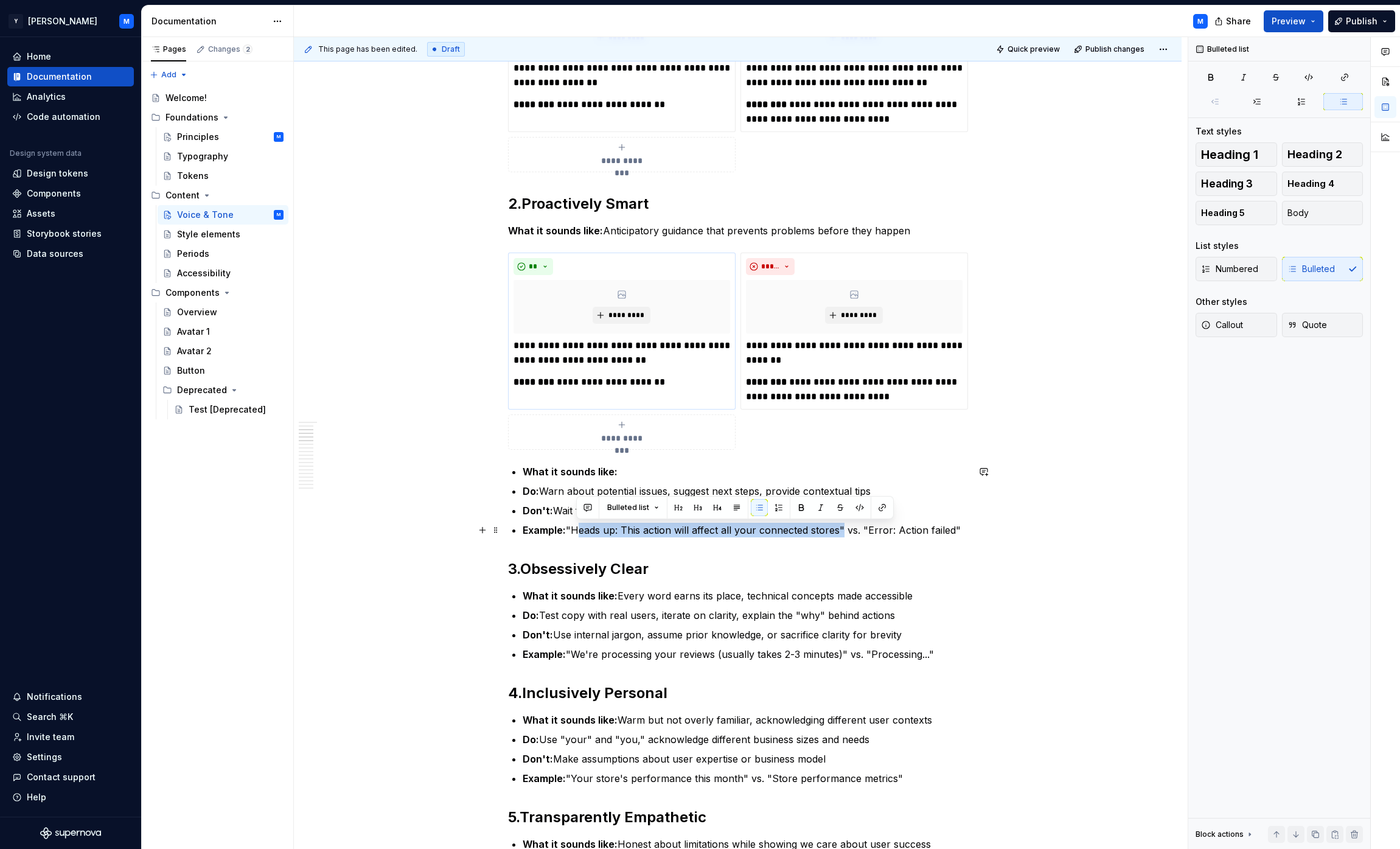
drag, startPoint x: 595, startPoint y: 531, endPoint x: 823, endPoint y: 530, distance: 228.0
click at [696, 530] on p "Example: "Heads up: This action will affect all your connected stores" vs. "Err…" at bounding box center [745, 530] width 446 height 14
copy p "Heads up: This action will affect all your connected stores"
click at [582, 386] on p "**********" at bounding box center [621, 382] width 216 height 14
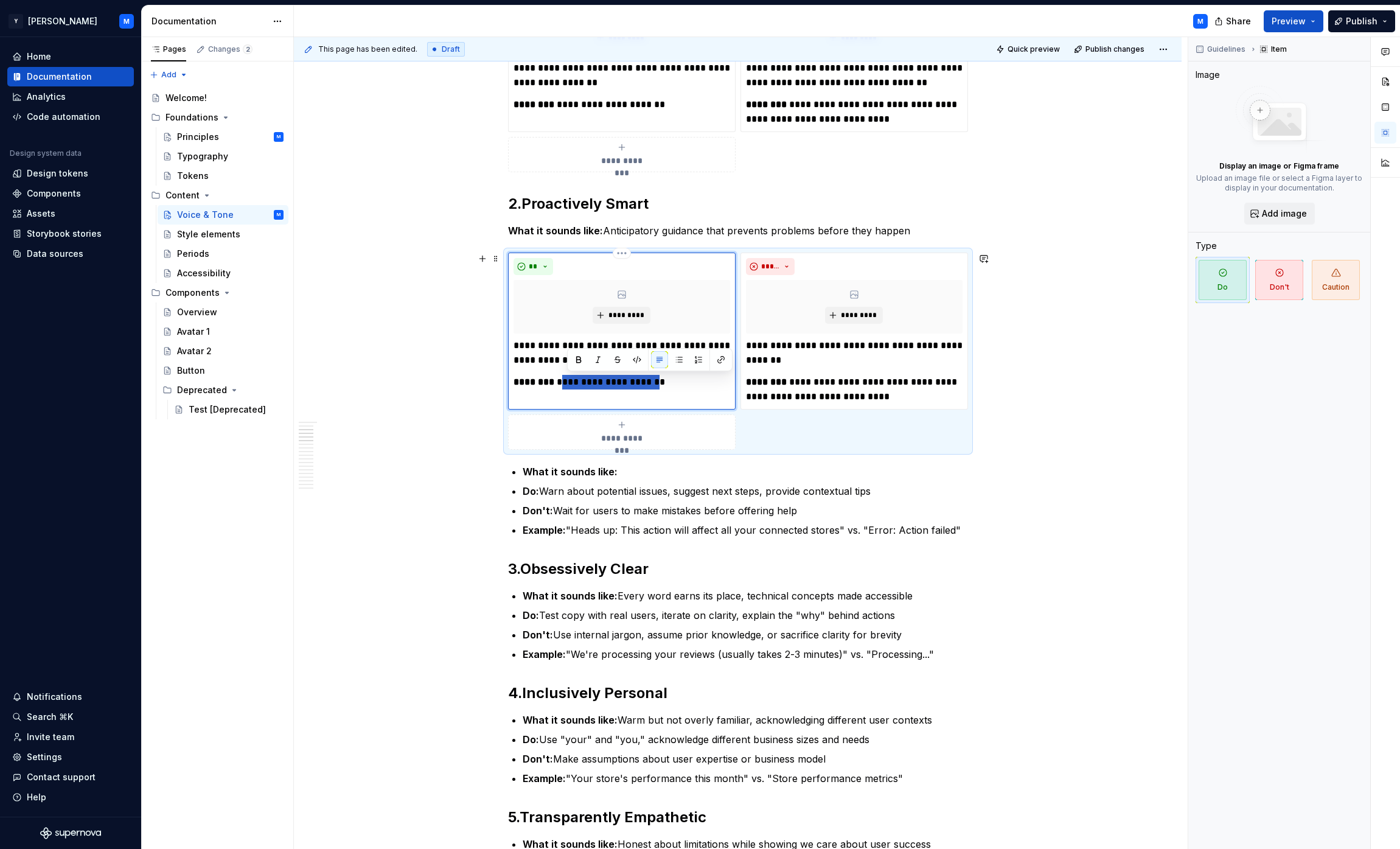
drag, startPoint x: 582, startPoint y: 386, endPoint x: 651, endPoint y: 384, distance: 69.0
click at [651, 384] on p "**********" at bounding box center [621, 382] width 216 height 14
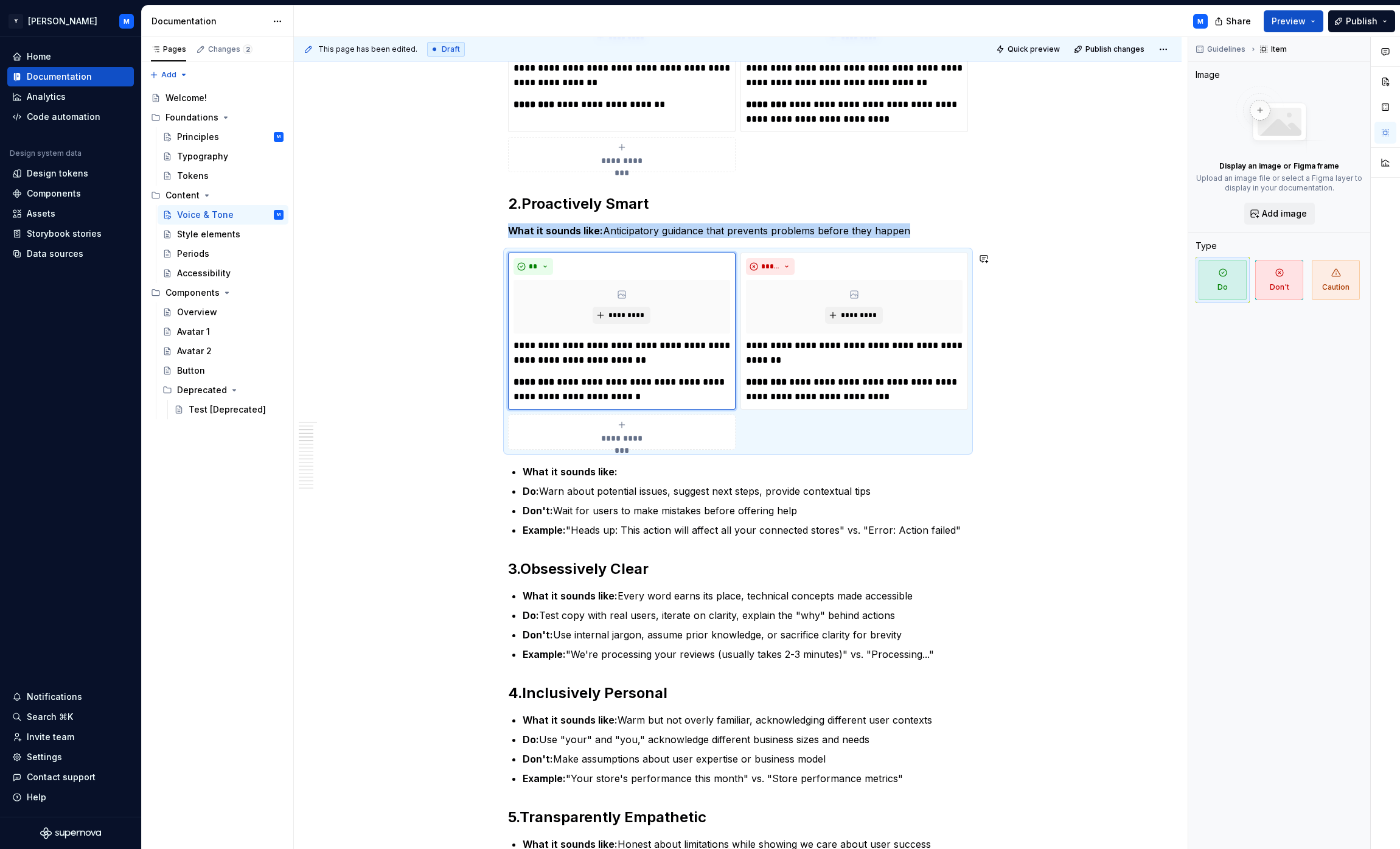
click at [656, 499] on ul "What it sounds like: Do: Warn about potential issues, suggest next steps, provi…" at bounding box center [745, 501] width 446 height 73
click at [680, 523] on p "Example: "Heads up: This action will affect all your connected stores" vs. "Err…" at bounding box center [745, 530] width 446 height 14
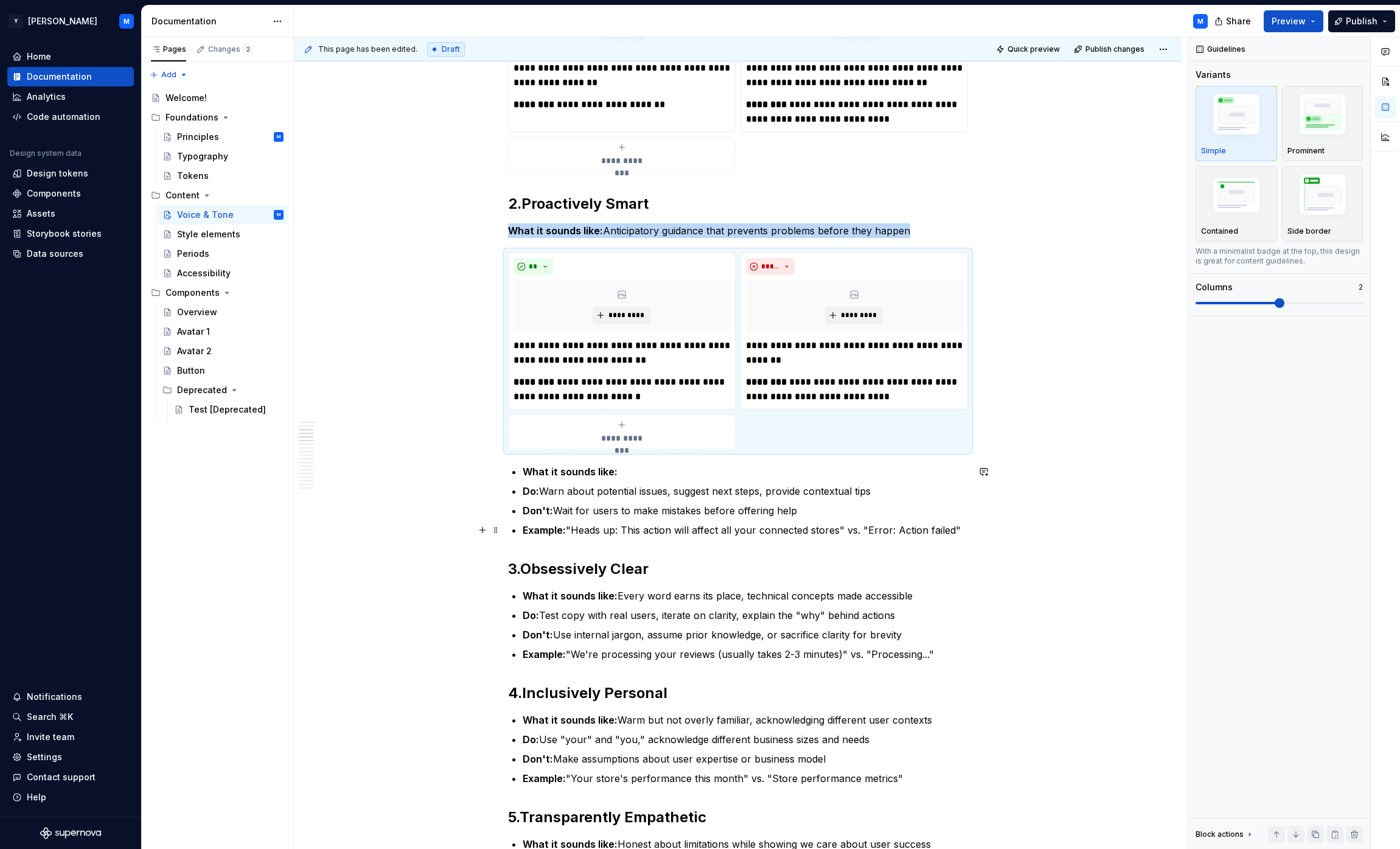
click at [696, 529] on p "Example: "Heads up: This action will affect all your connected stores" vs. "Err…" at bounding box center [745, 530] width 446 height 14
drag, startPoint x: 883, startPoint y: 529, endPoint x: 918, endPoint y: 527, distance: 35.1
click at [696, 527] on p "Example: "Heads up: This action will affect all your connected stores" vs. "Err…" at bounding box center [745, 530] width 446 height 14
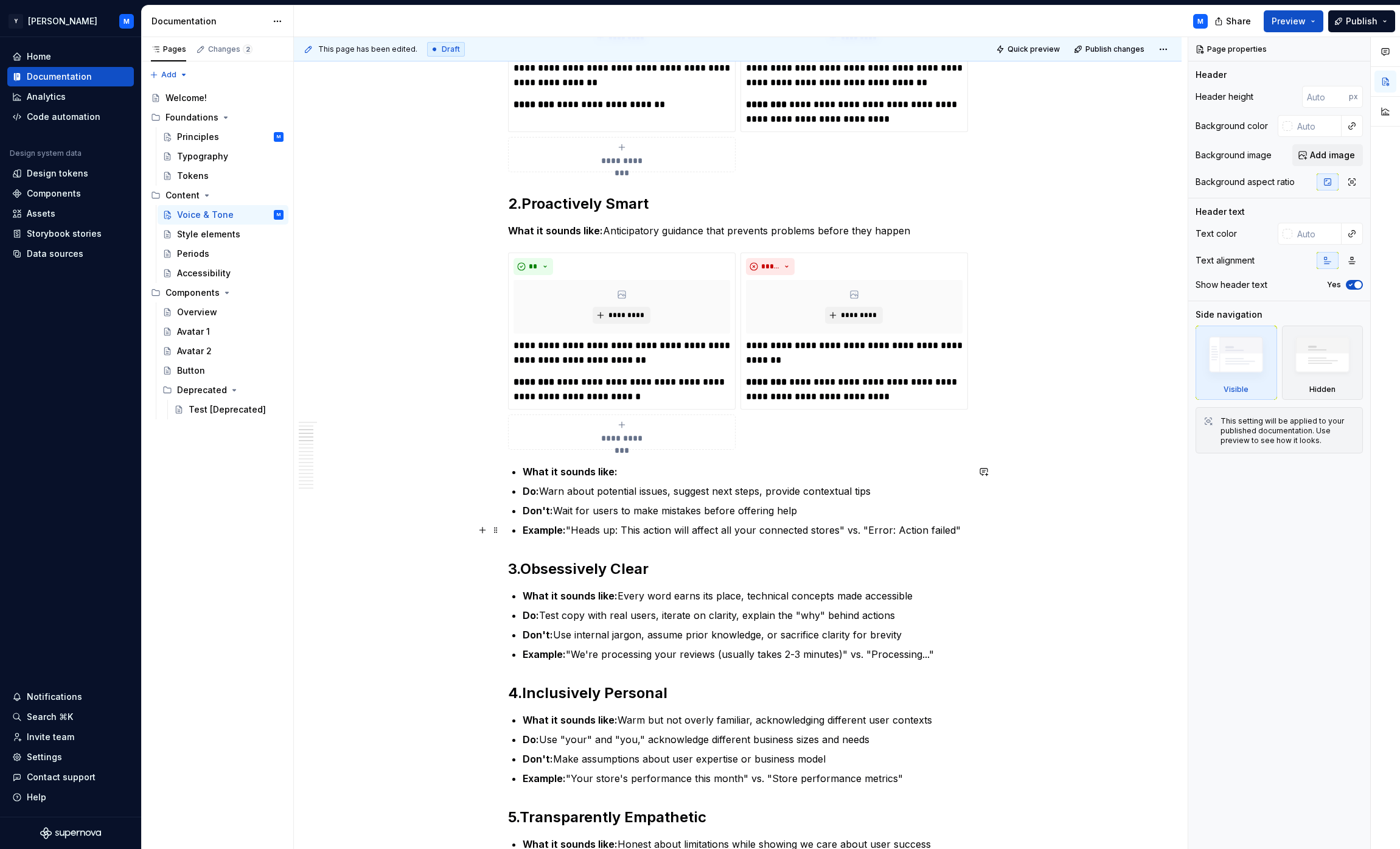
click at [696, 531] on p "Example: "Heads up: This action will affect all your connected stores" vs. "Err…" at bounding box center [745, 530] width 446 height 14
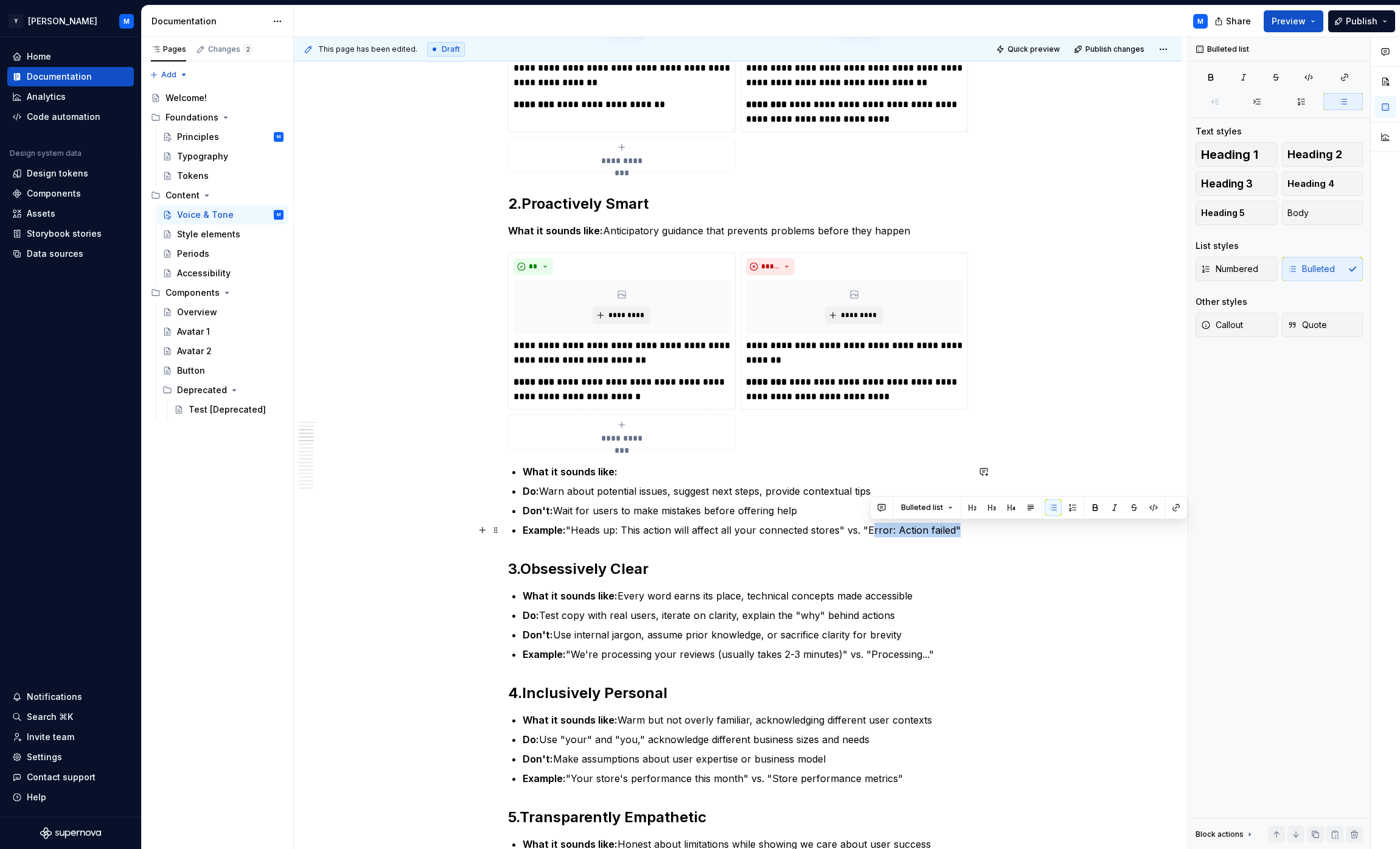
drag, startPoint x: 880, startPoint y: 531, endPoint x: 936, endPoint y: 530, distance: 56.0
click at [696, 530] on p "Example: "Heads up: This action will affect all your connected stores" vs. "Err…" at bounding box center [745, 530] width 446 height 14
copy p "Error: Action failed"
click at [696, 379] on p "**********" at bounding box center [854, 389] width 216 height 29
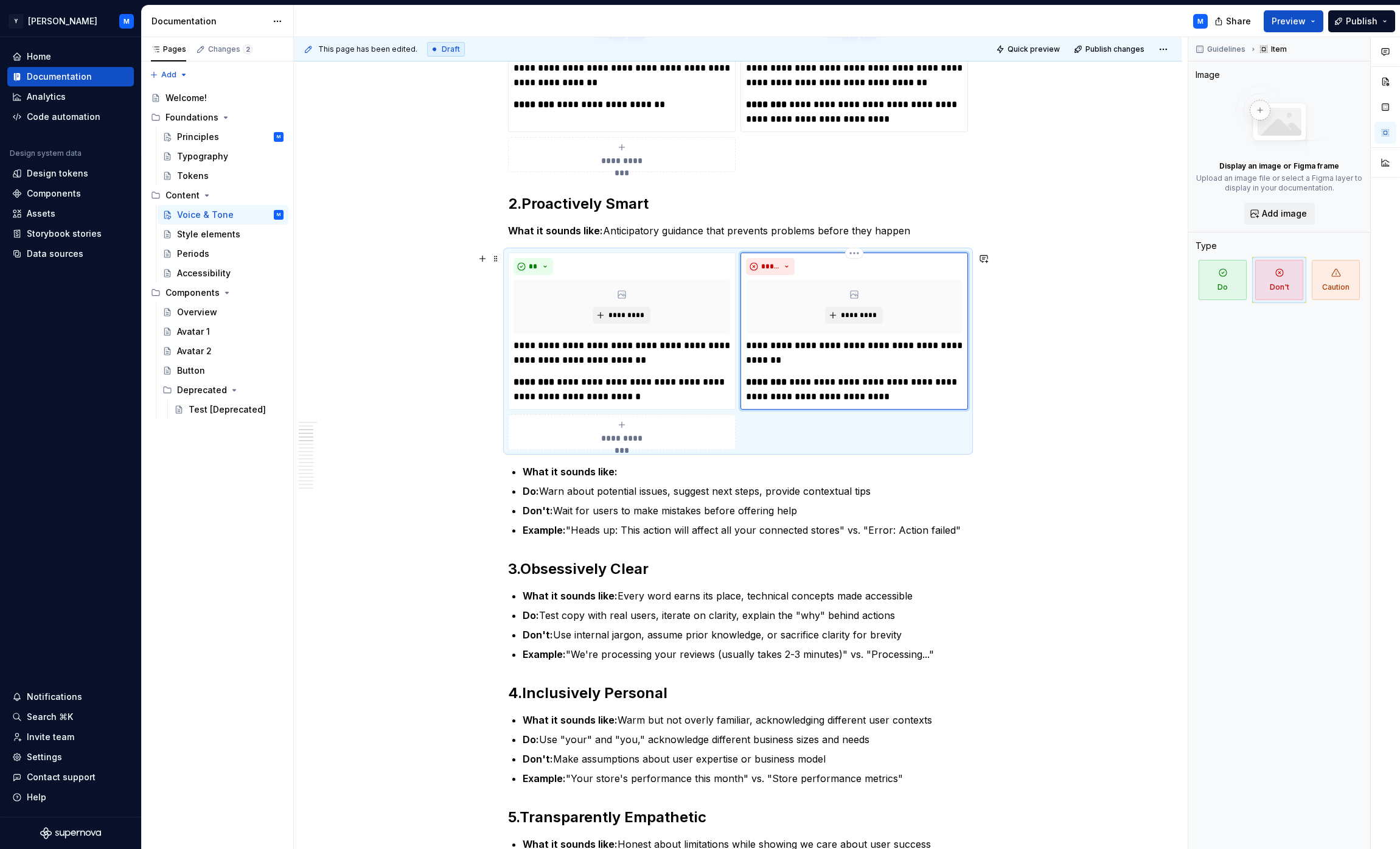
click at [696, 379] on p "**********" at bounding box center [854, 389] width 216 height 29
drag, startPoint x: 806, startPoint y: 379, endPoint x: 890, endPoint y: 394, distance: 85.3
click at [696, 394] on p "**********" at bounding box center [854, 389] width 216 height 29
click at [696, 447] on div "**********" at bounding box center [738, 351] width 460 height 197
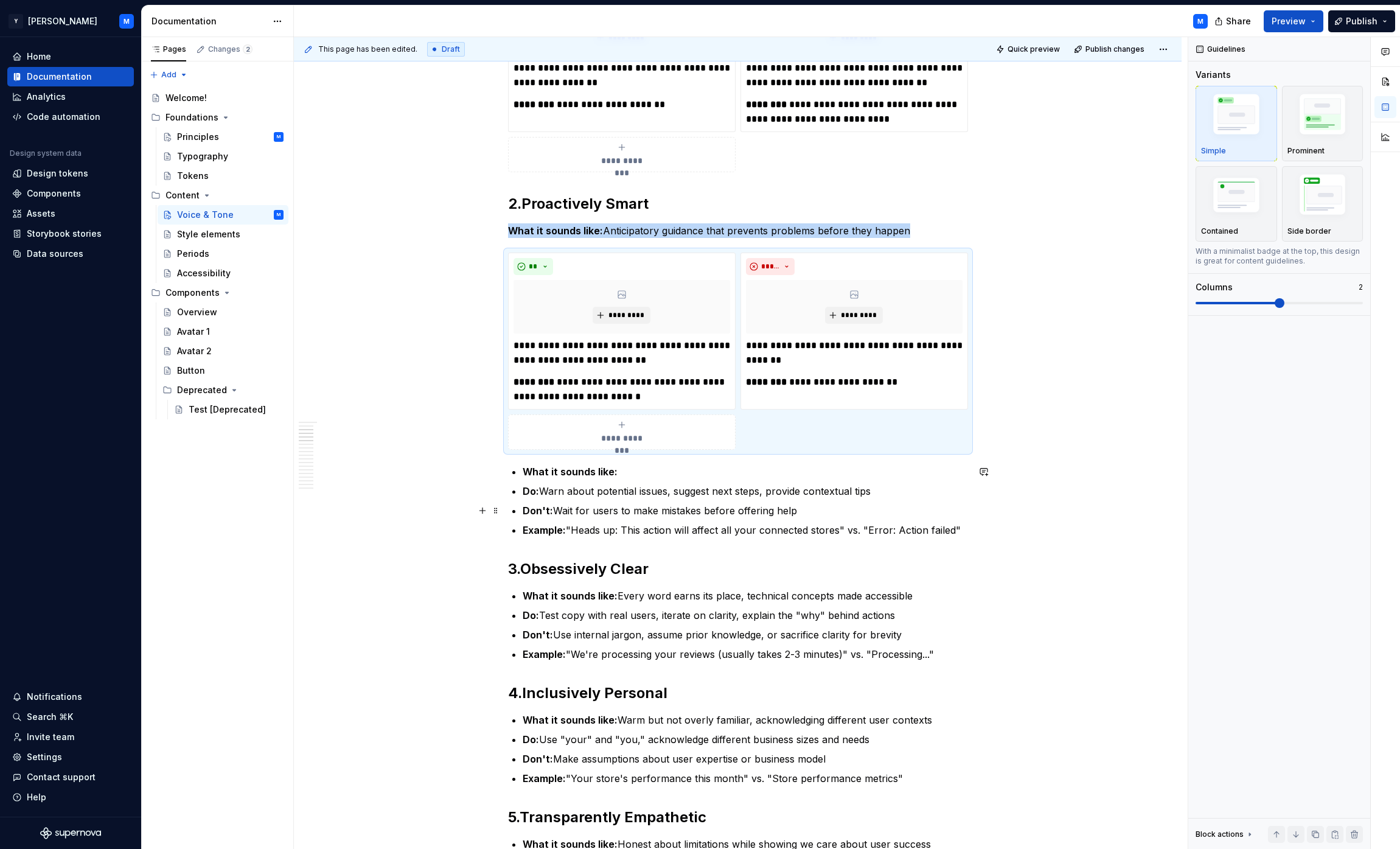
click at [696, 514] on p "Don't: Wait for users to make mistakes before offering help" at bounding box center [745, 510] width 446 height 14
drag, startPoint x: 963, startPoint y: 530, endPoint x: 573, endPoint y: 483, distance: 392.8
click at [620, 487] on ul "What it sounds like: Do: Warn about potential issues, suggest next steps, provi…" at bounding box center [745, 501] width 446 height 73
click at [573, 483] on ul "What it sounds like: Do: Warn about potential issues, suggest next steps, provi…" at bounding box center [745, 501] width 446 height 73
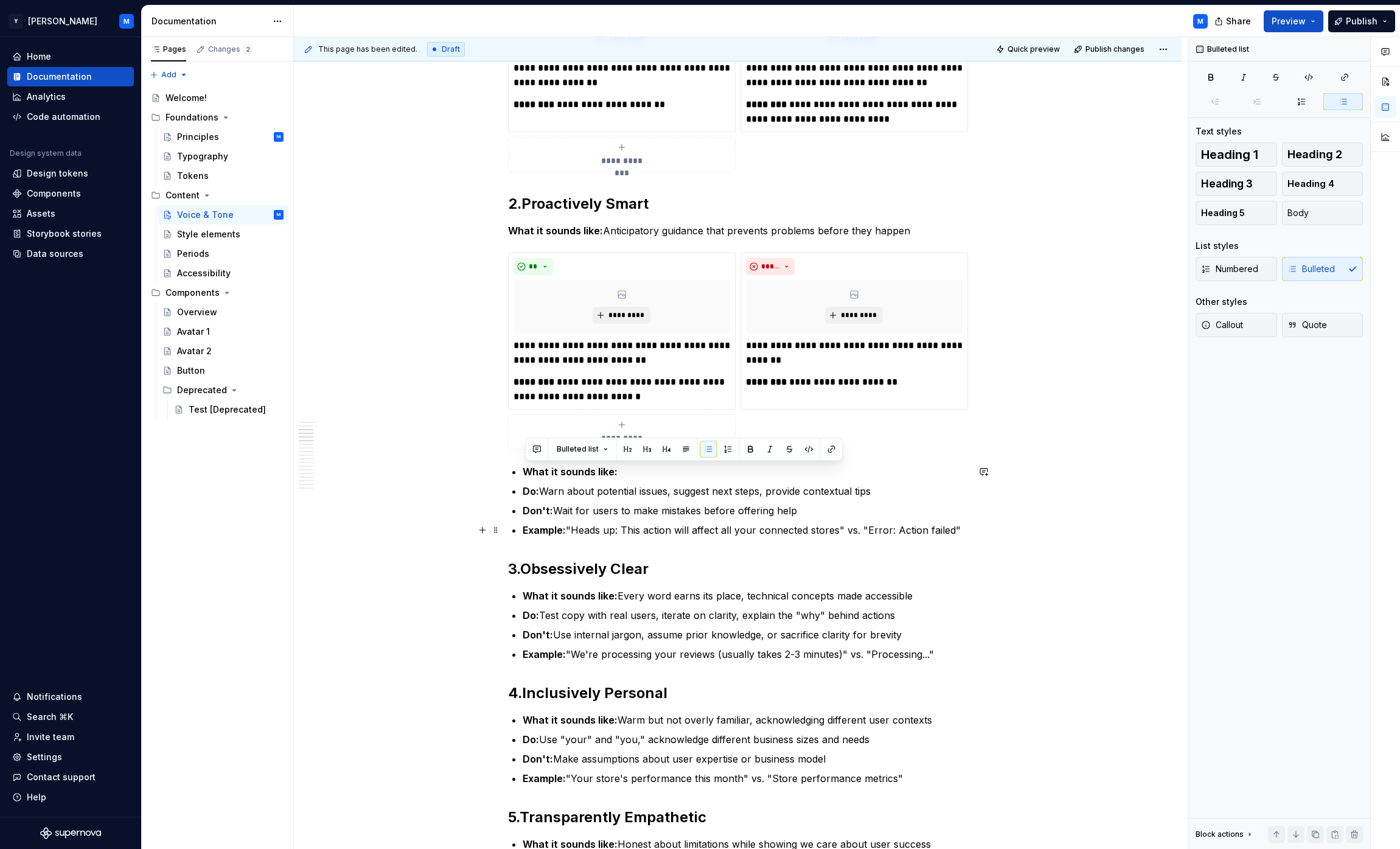
drag, startPoint x: 522, startPoint y: 470, endPoint x: 960, endPoint y: 529, distance: 442.0
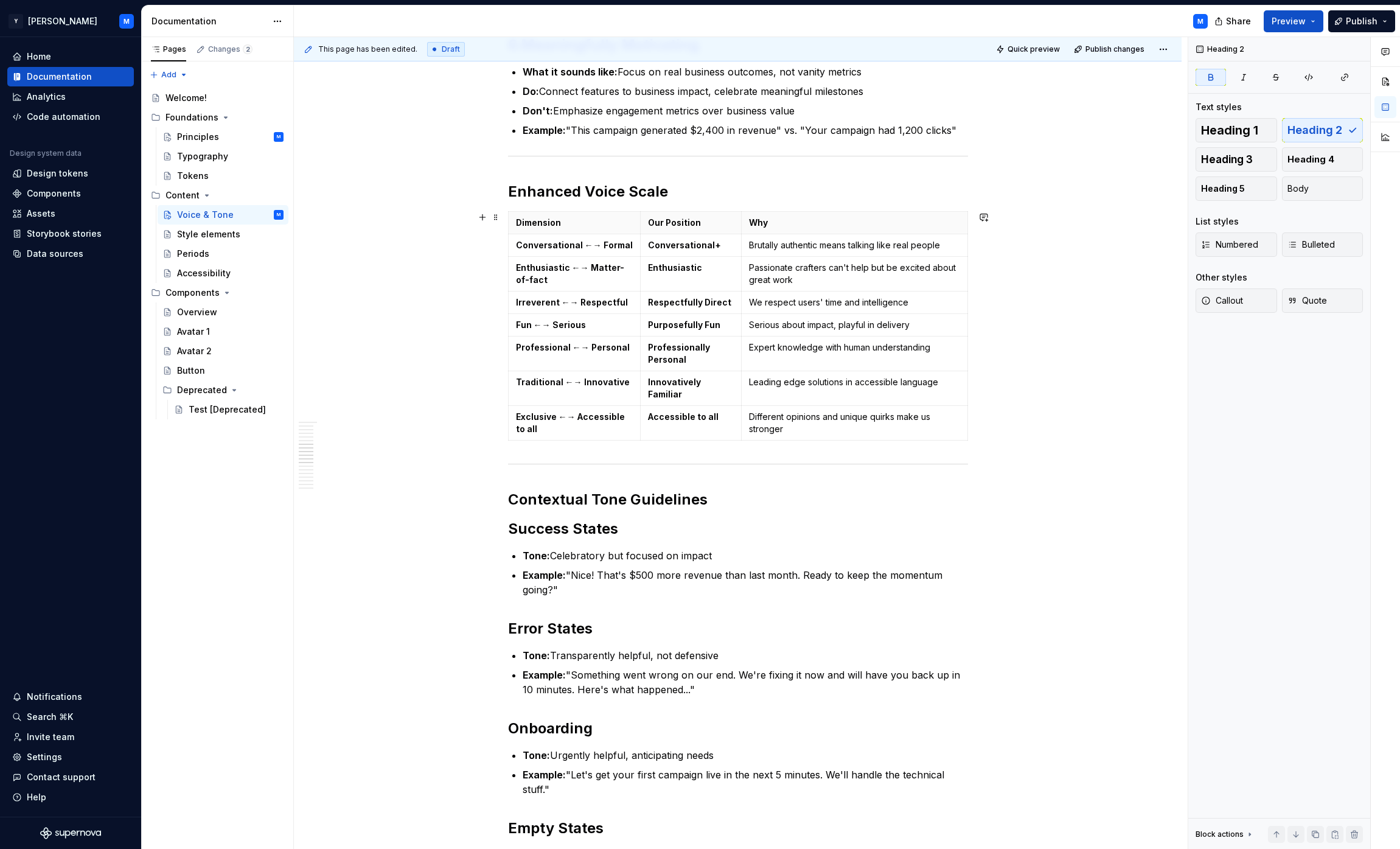
scroll to position [1087, 0]
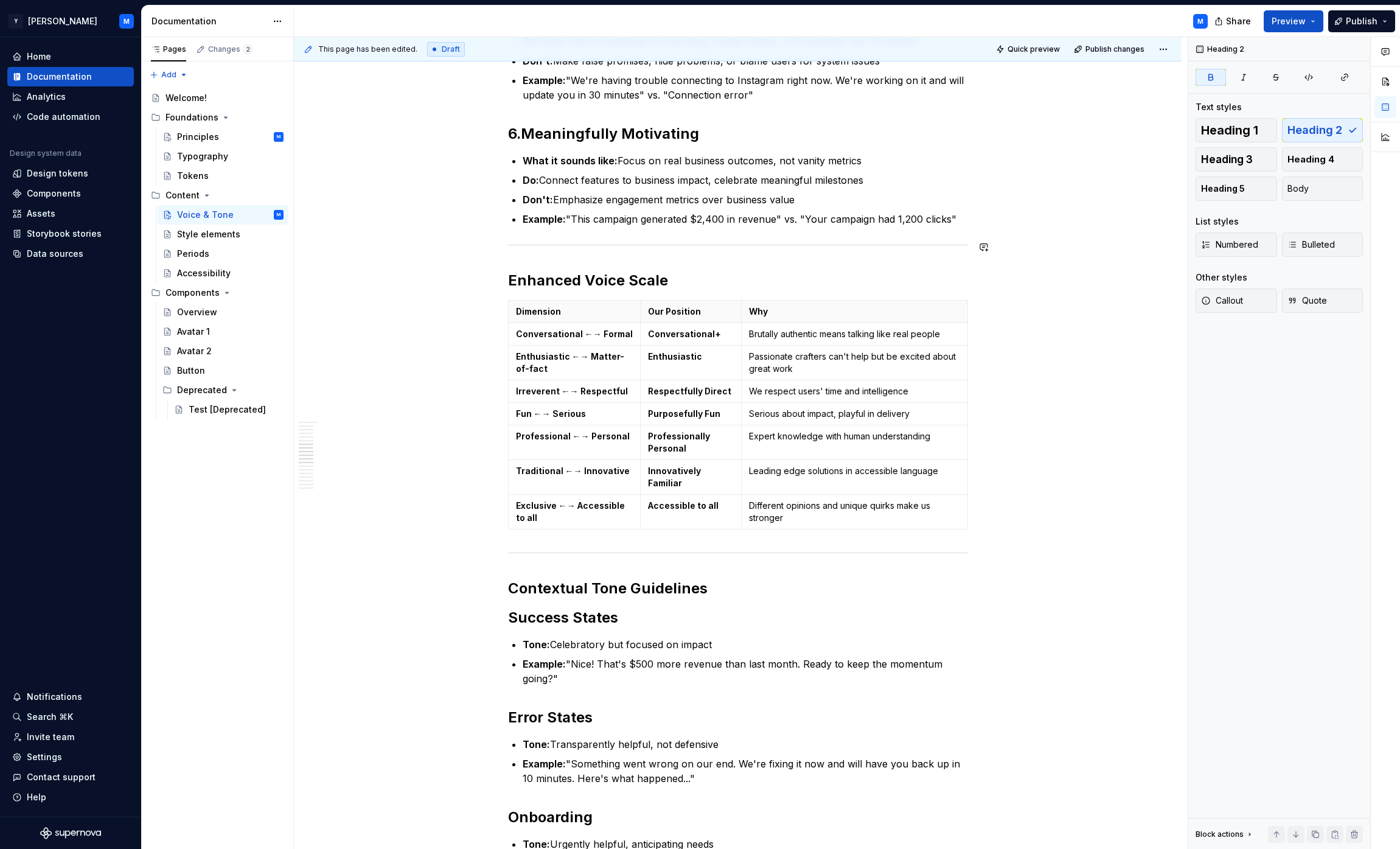
click at [580, 259] on div "**********" at bounding box center [738, 362] width 460 height 2425
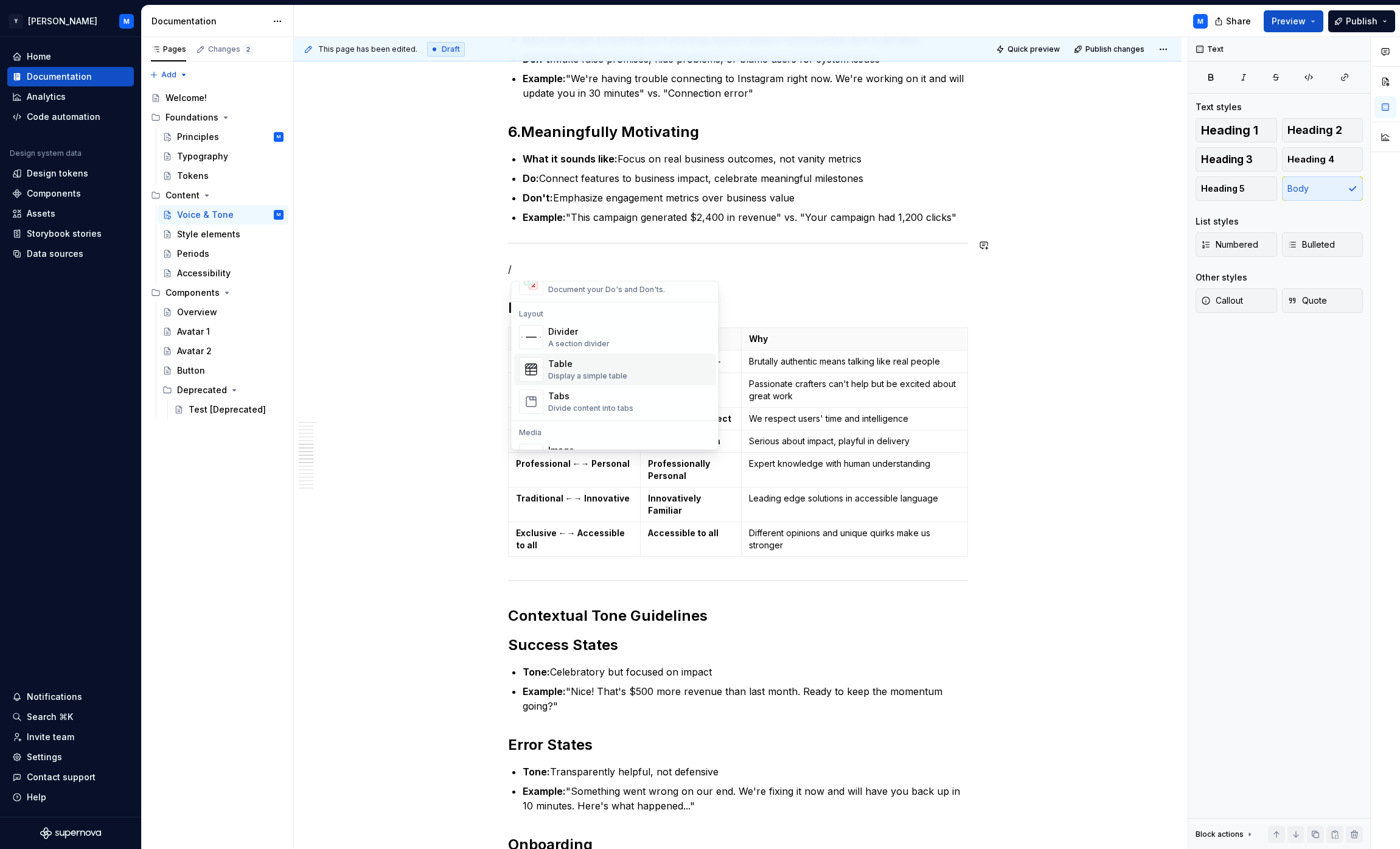
scroll to position [384, 0]
click at [696, 282] on div "**********" at bounding box center [738, 375] width 460 height 2454
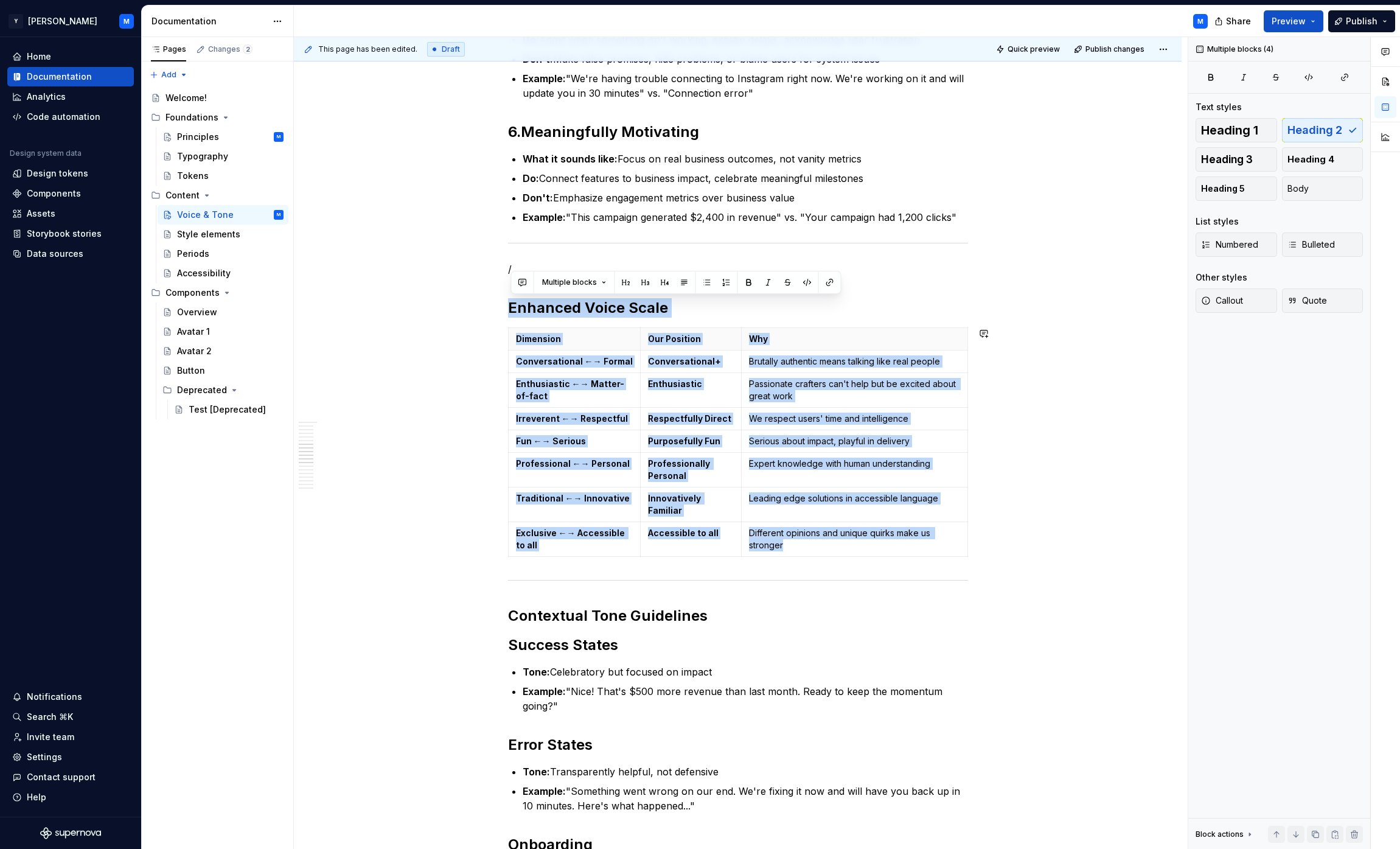
drag, startPoint x: 513, startPoint y: 308, endPoint x: 980, endPoint y: 570, distance: 535.5
click at [696, 570] on div "**********" at bounding box center [737, 496] width 888 height 2752
copy div "Enhanced Voice Scale Dimension Our Position Why Conversational ←→ Formal Conver…"
click at [696, 553] on div "**********" at bounding box center [737, 496] width 888 height 2752
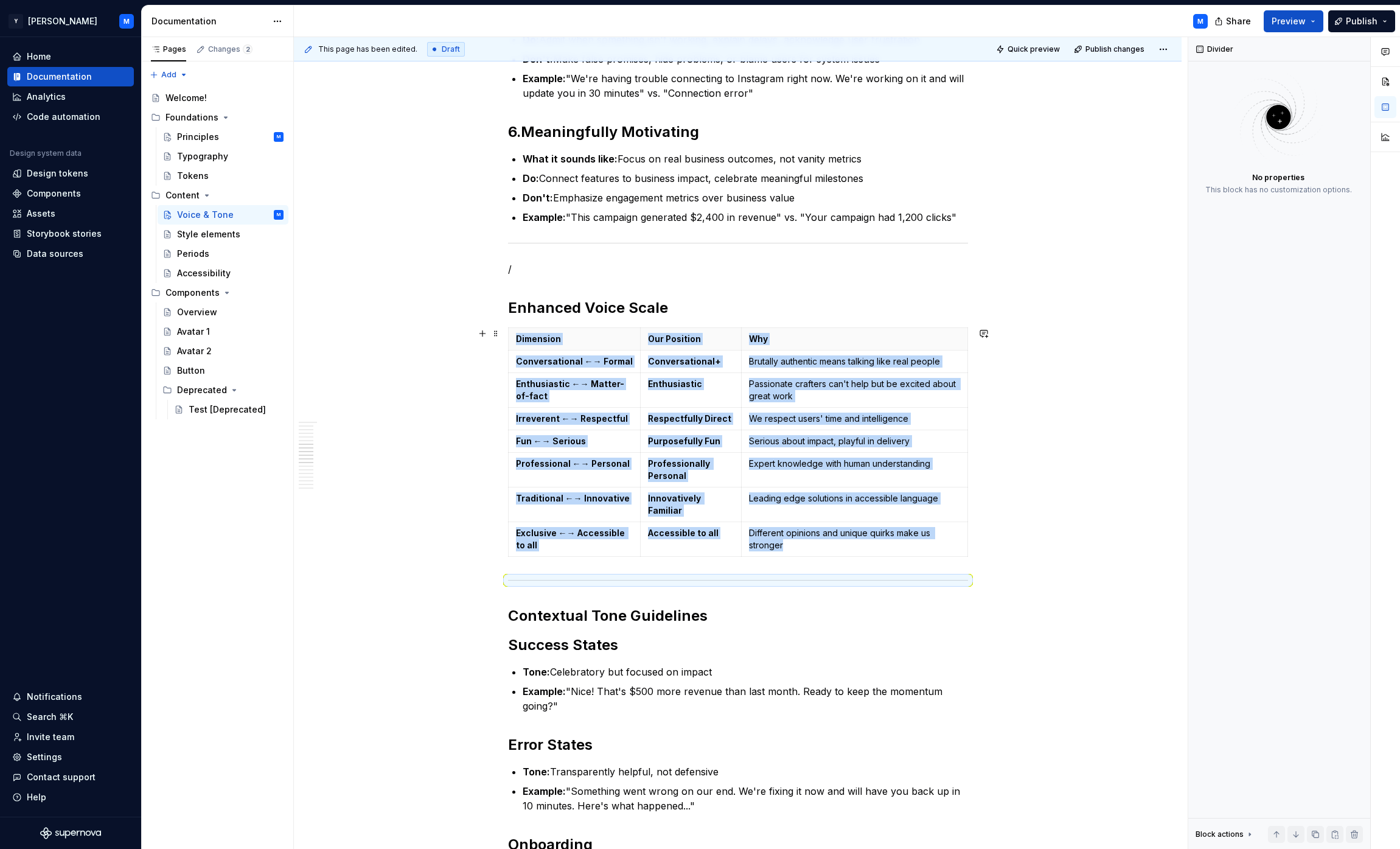
click at [696, 549] on div "**********" at bounding box center [737, 496] width 888 height 2752
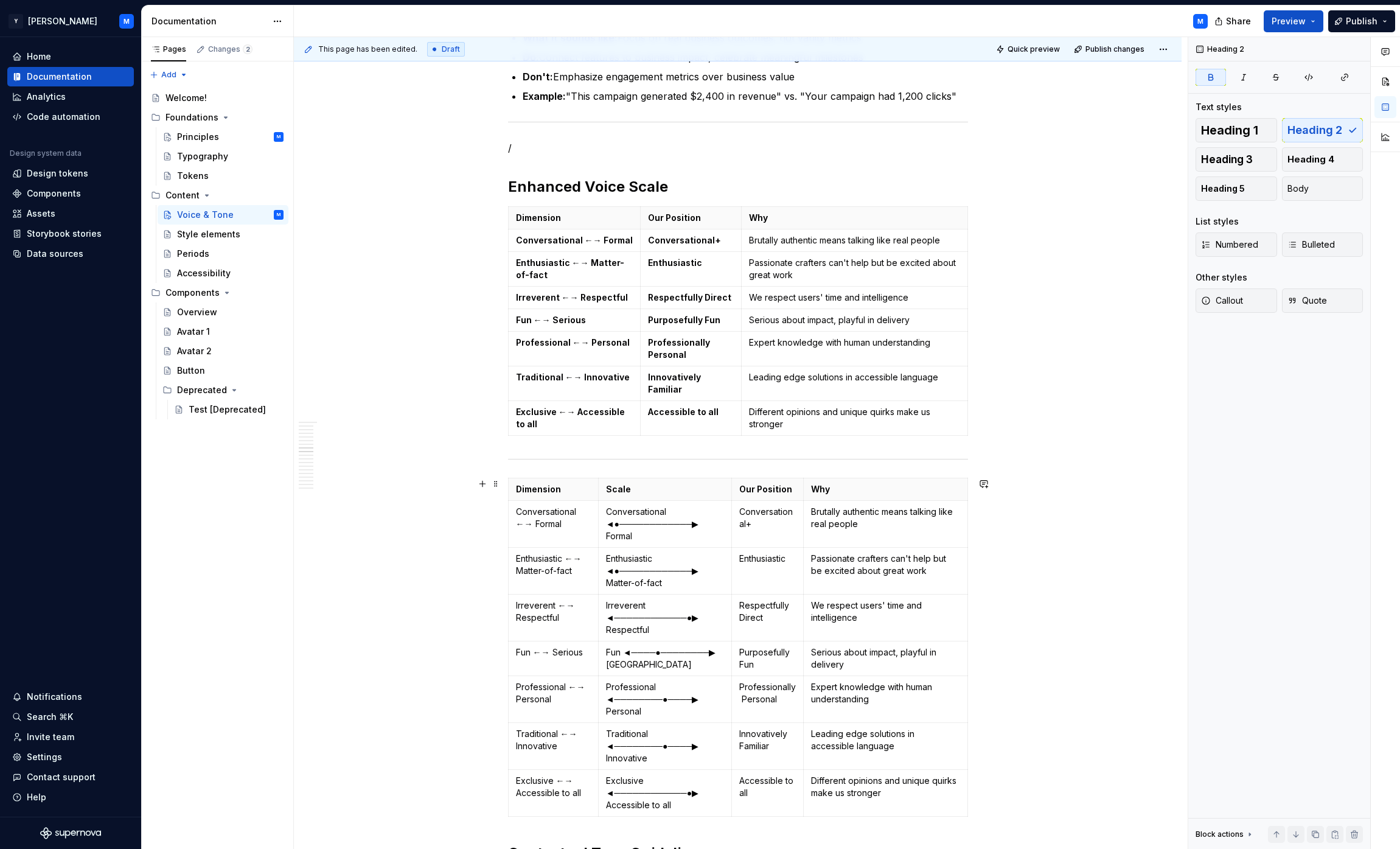
scroll to position [1246, 0]
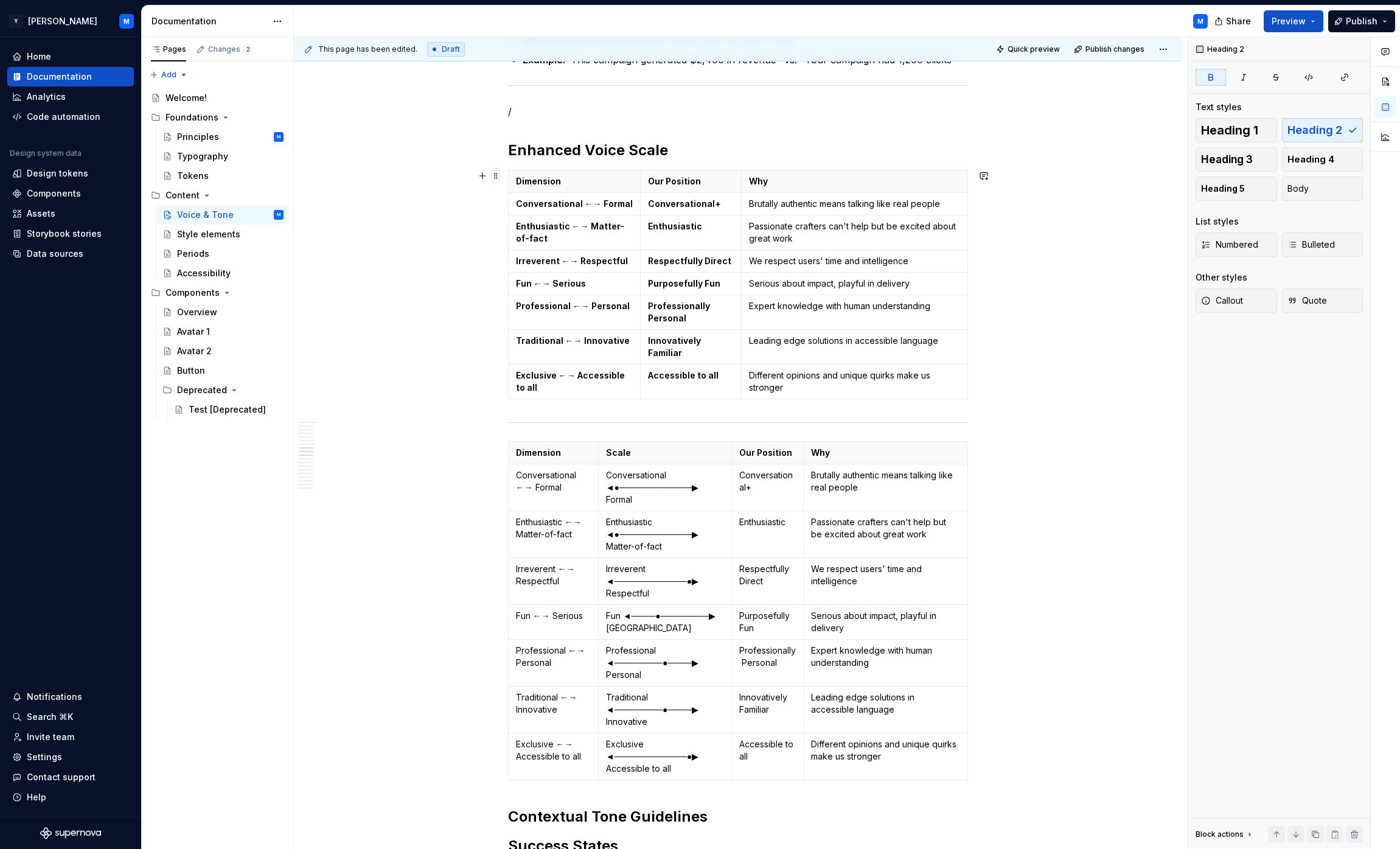
click at [500, 174] on span at bounding box center [496, 176] width 10 height 17
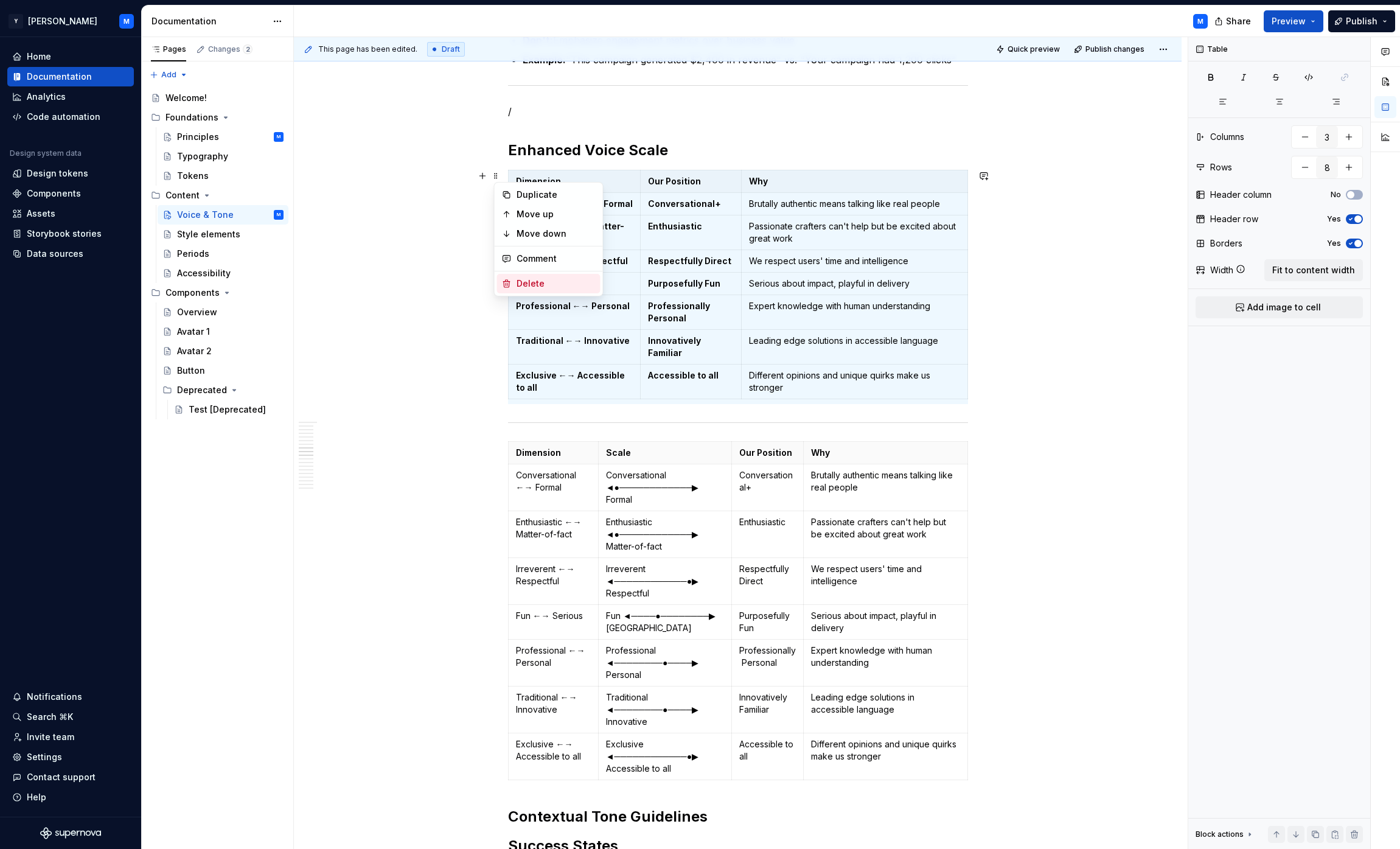
click at [532, 278] on div "Delete" at bounding box center [556, 283] width 79 height 12
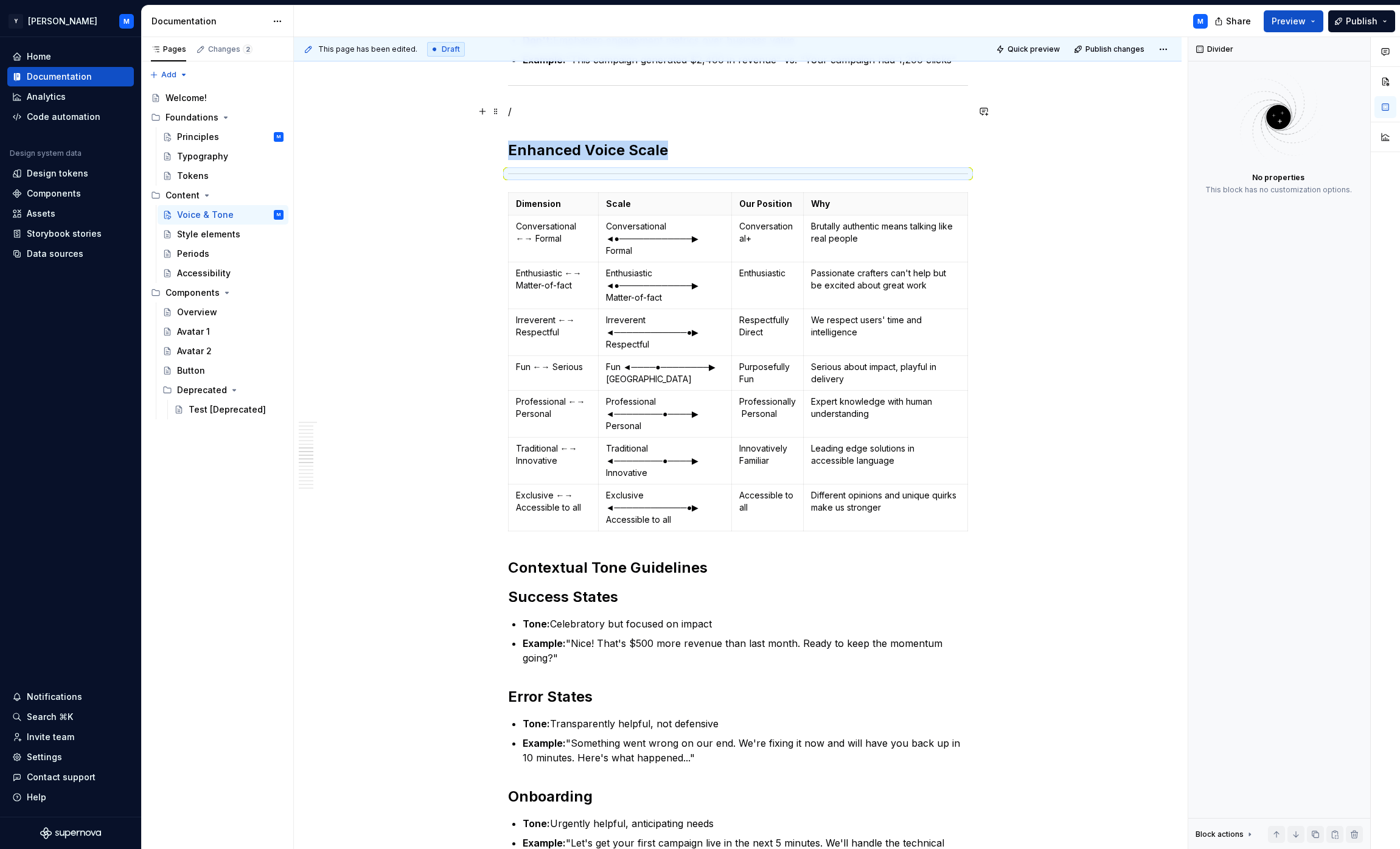
click at [579, 115] on p "/" at bounding box center [738, 111] width 460 height 14
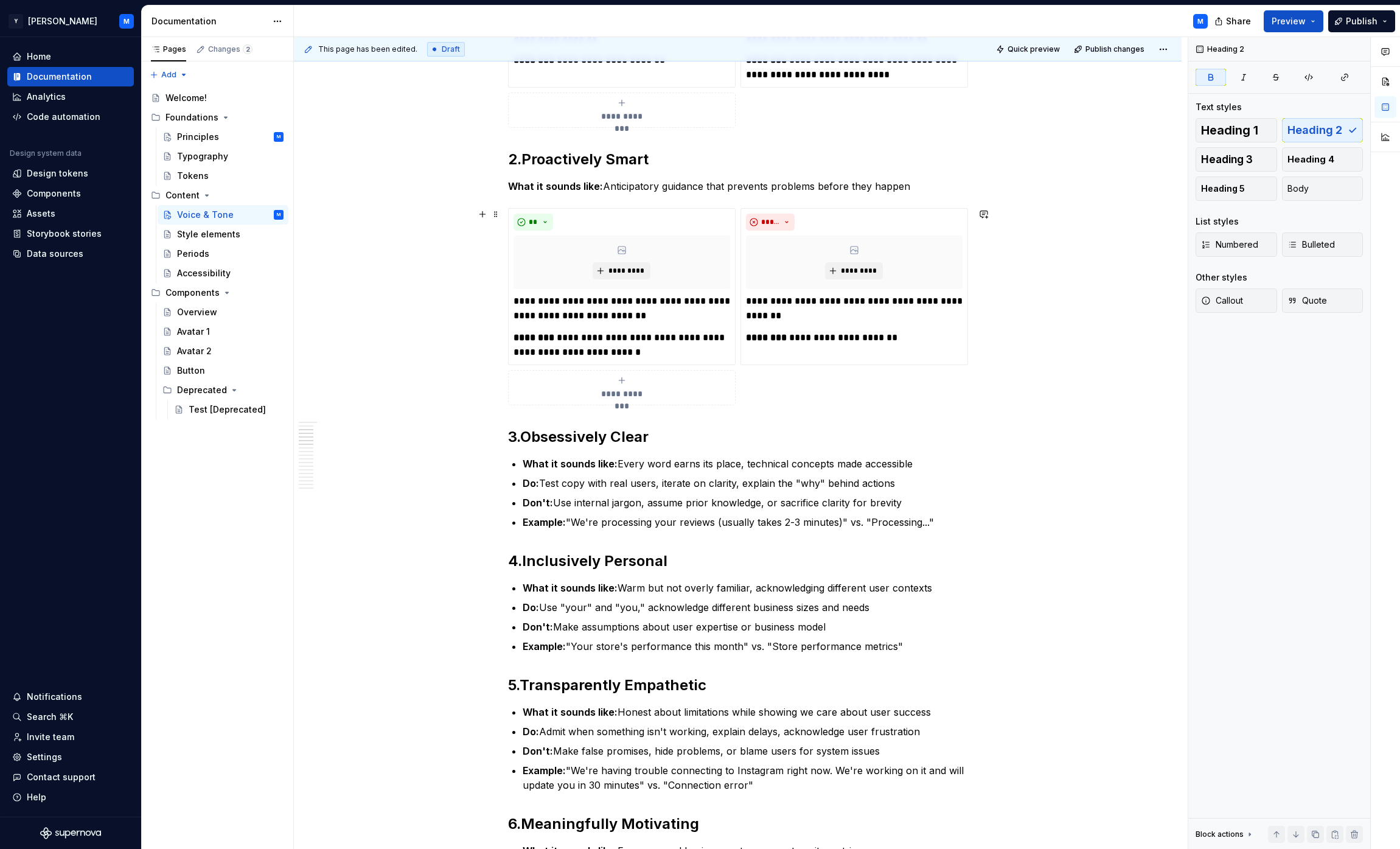
scroll to position [371, 0]
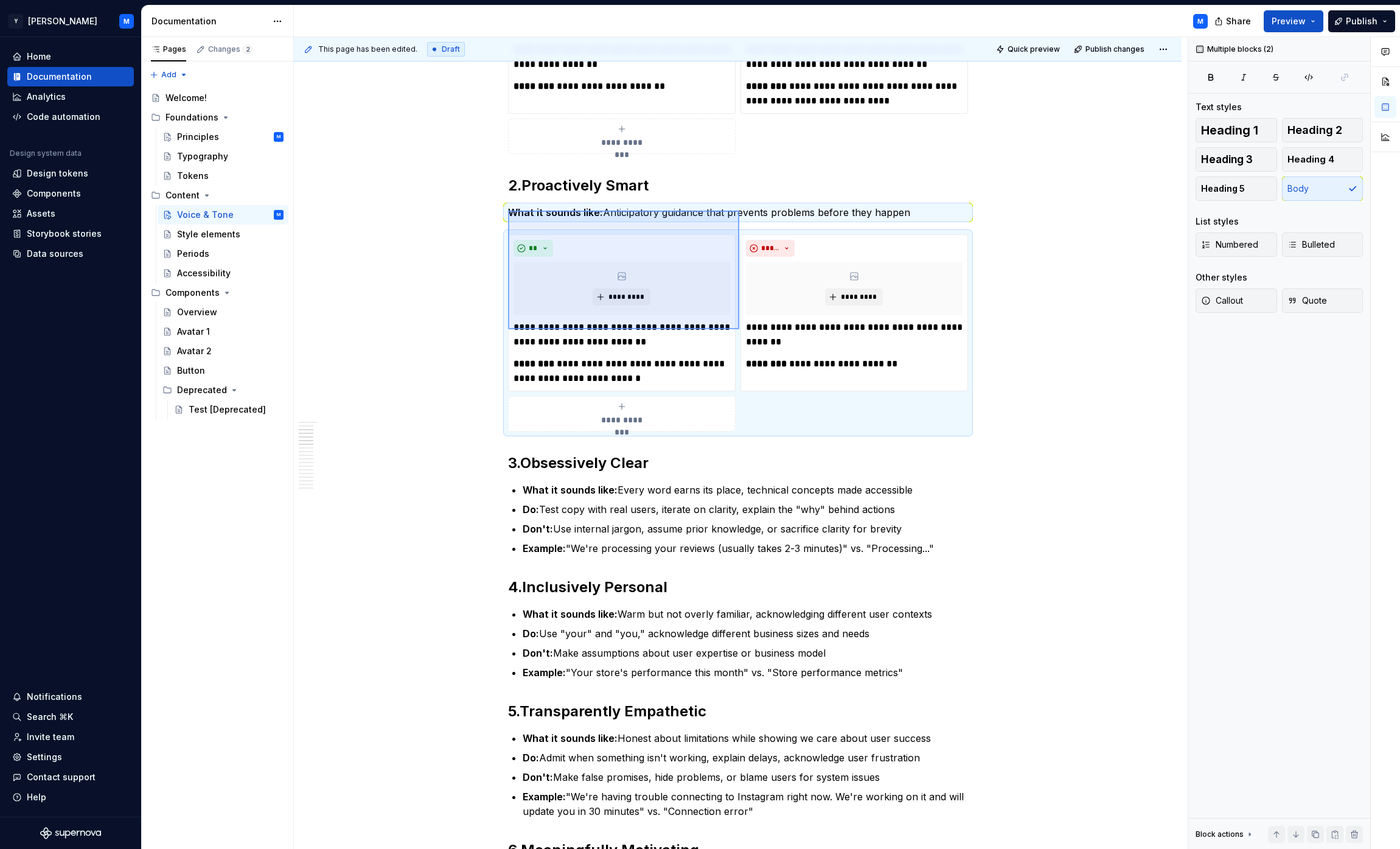
drag, startPoint x: 508, startPoint y: 210, endPoint x: 739, endPoint y: 329, distance: 259.8
click at [696, 329] on div "**********" at bounding box center [741, 443] width 894 height 813
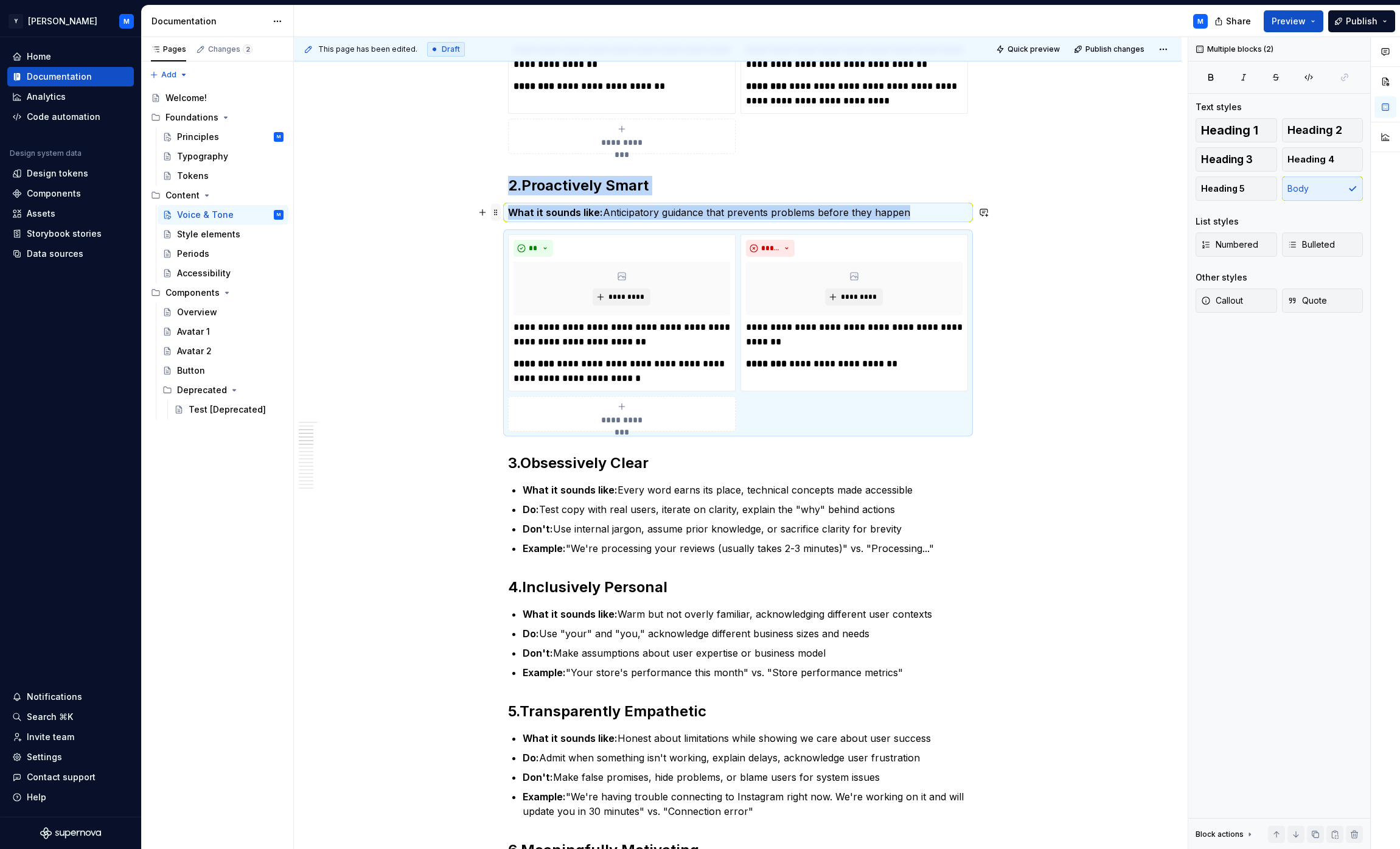
click at [498, 210] on span at bounding box center [496, 212] width 10 height 17
click at [537, 229] on div "Duplicate" at bounding box center [556, 231] width 79 height 12
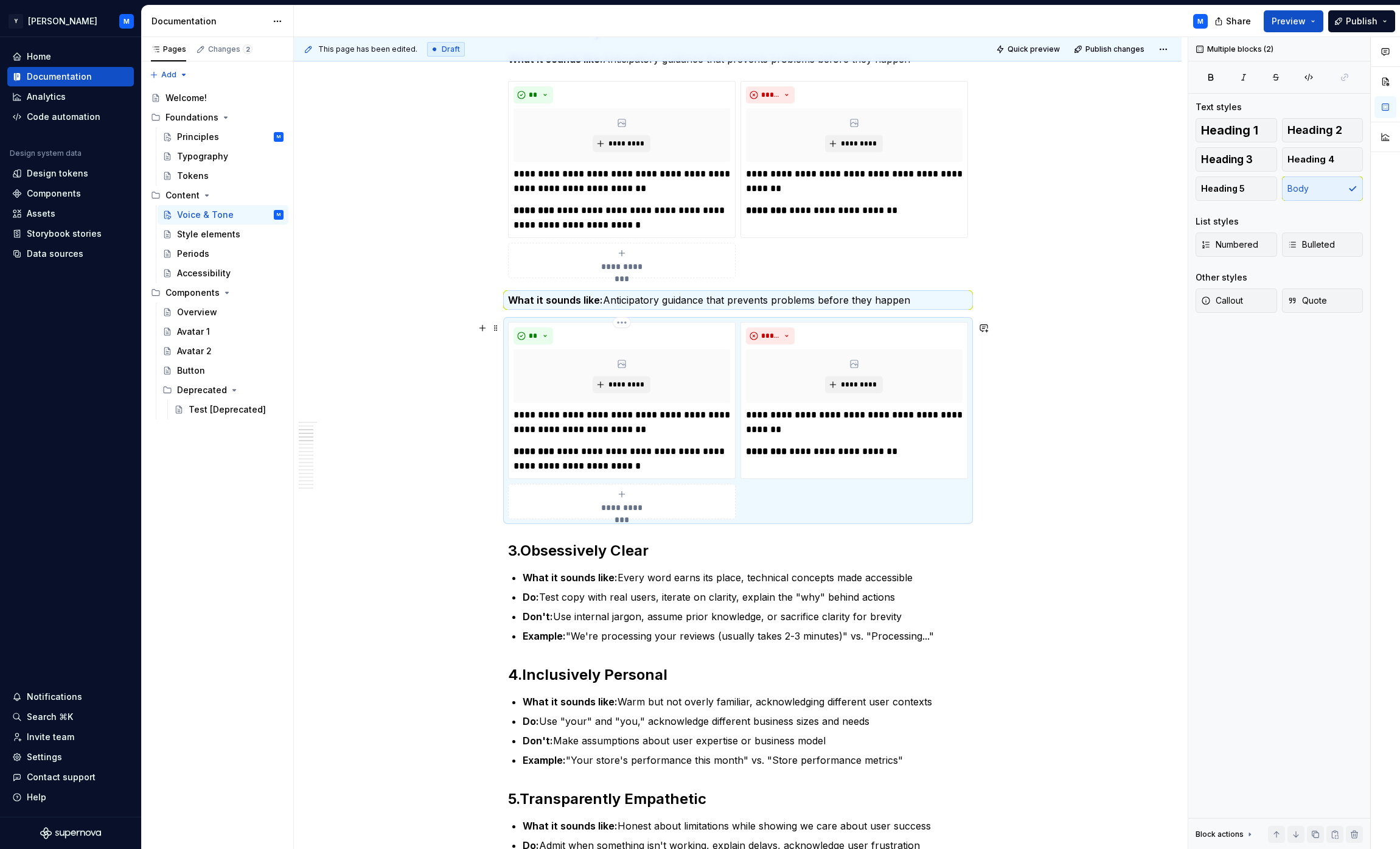
scroll to position [525, 0]
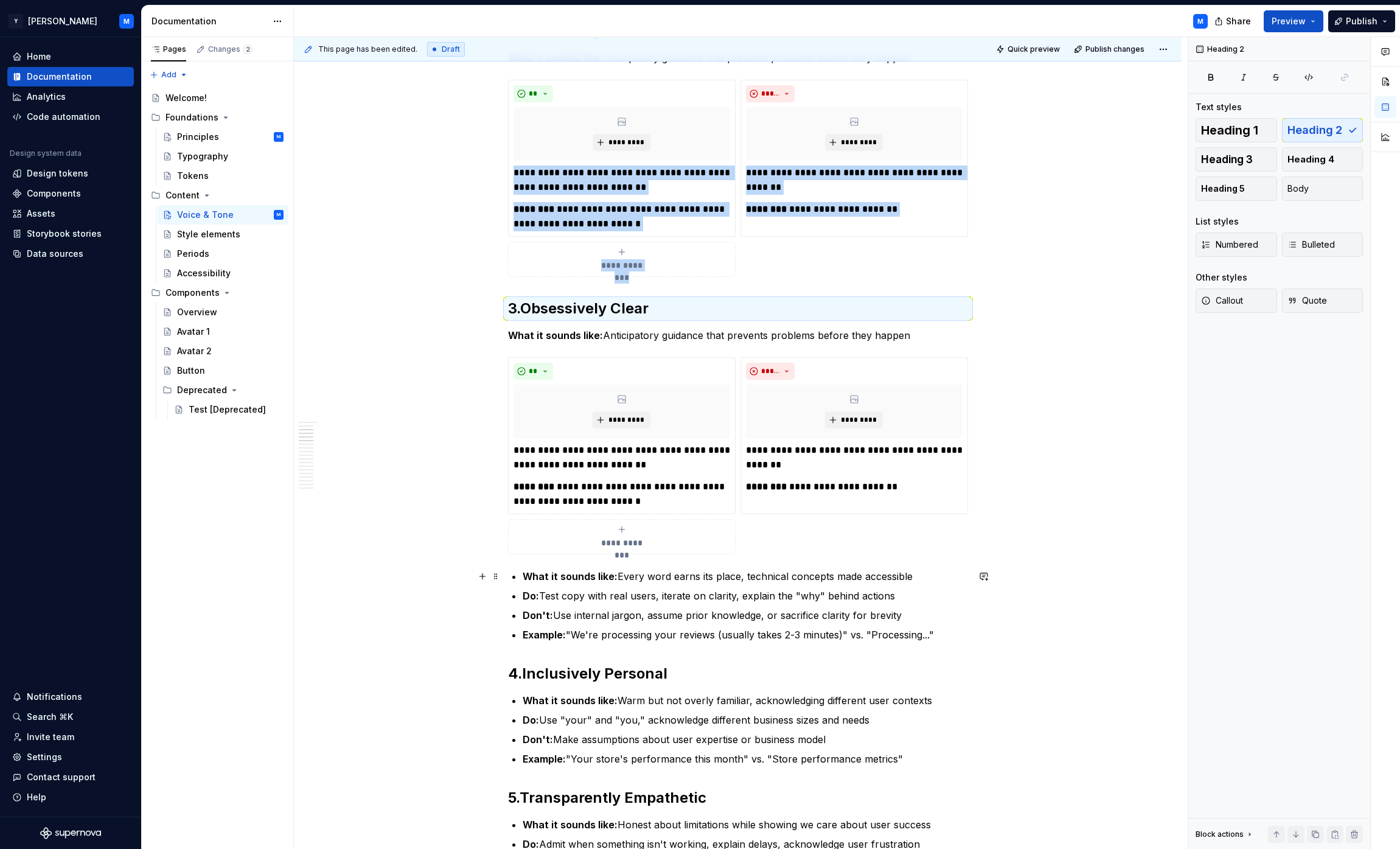
click at [629, 577] on p "What it sounds like: Every word earns its place, technical concepts made access…" at bounding box center [745, 576] width 446 height 14
drag, startPoint x: 629, startPoint y: 577, endPoint x: 693, endPoint y: 573, distance: 64.1
click at [693, 573] on p "What it sounds like: Every word earns its place, technical concepts made access…" at bounding box center [745, 576] width 446 height 14
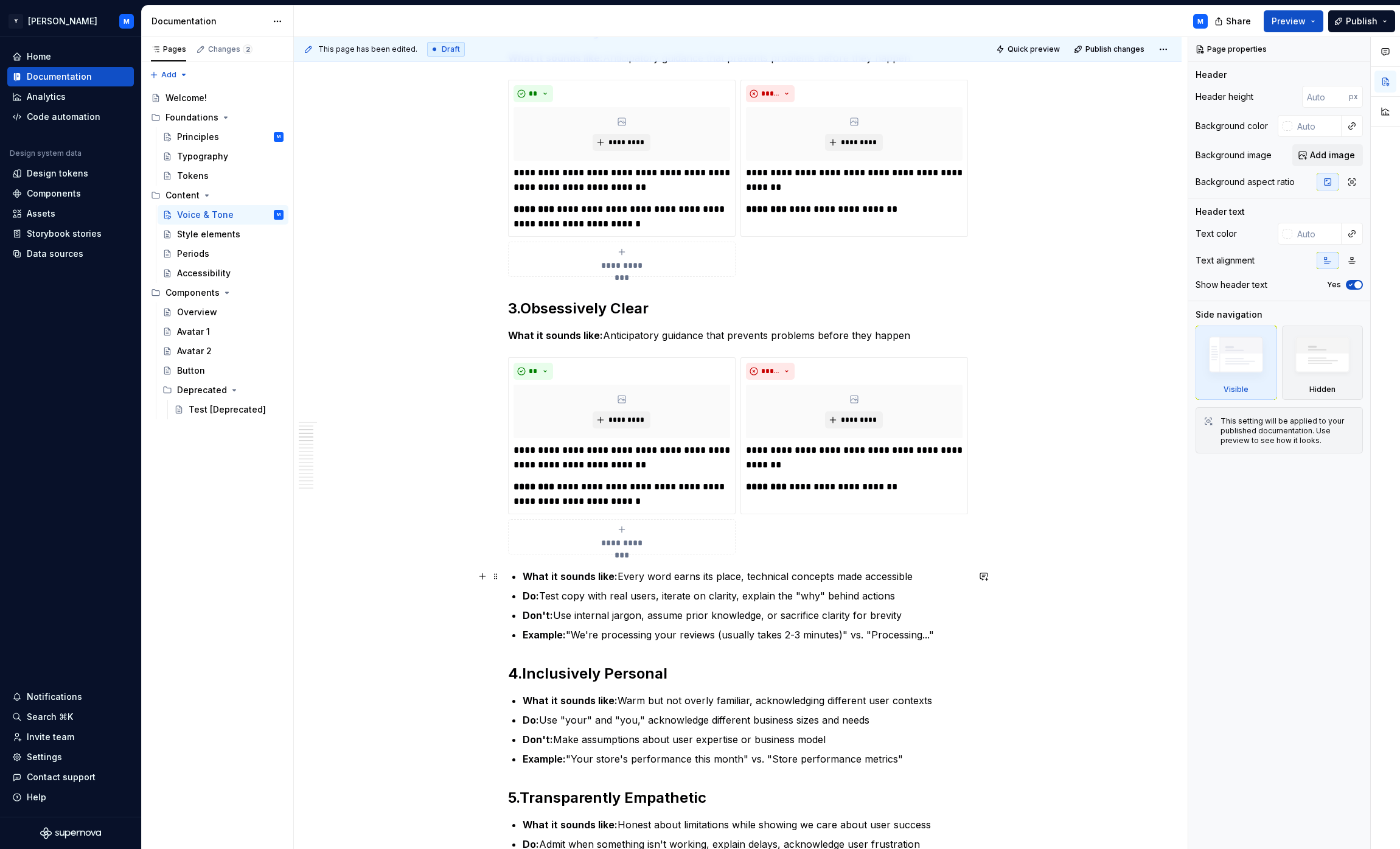
click at [626, 574] on p "What it sounds like: Every word earns its place, technical concepts made access…" at bounding box center [745, 576] width 446 height 14
type textarea "*"
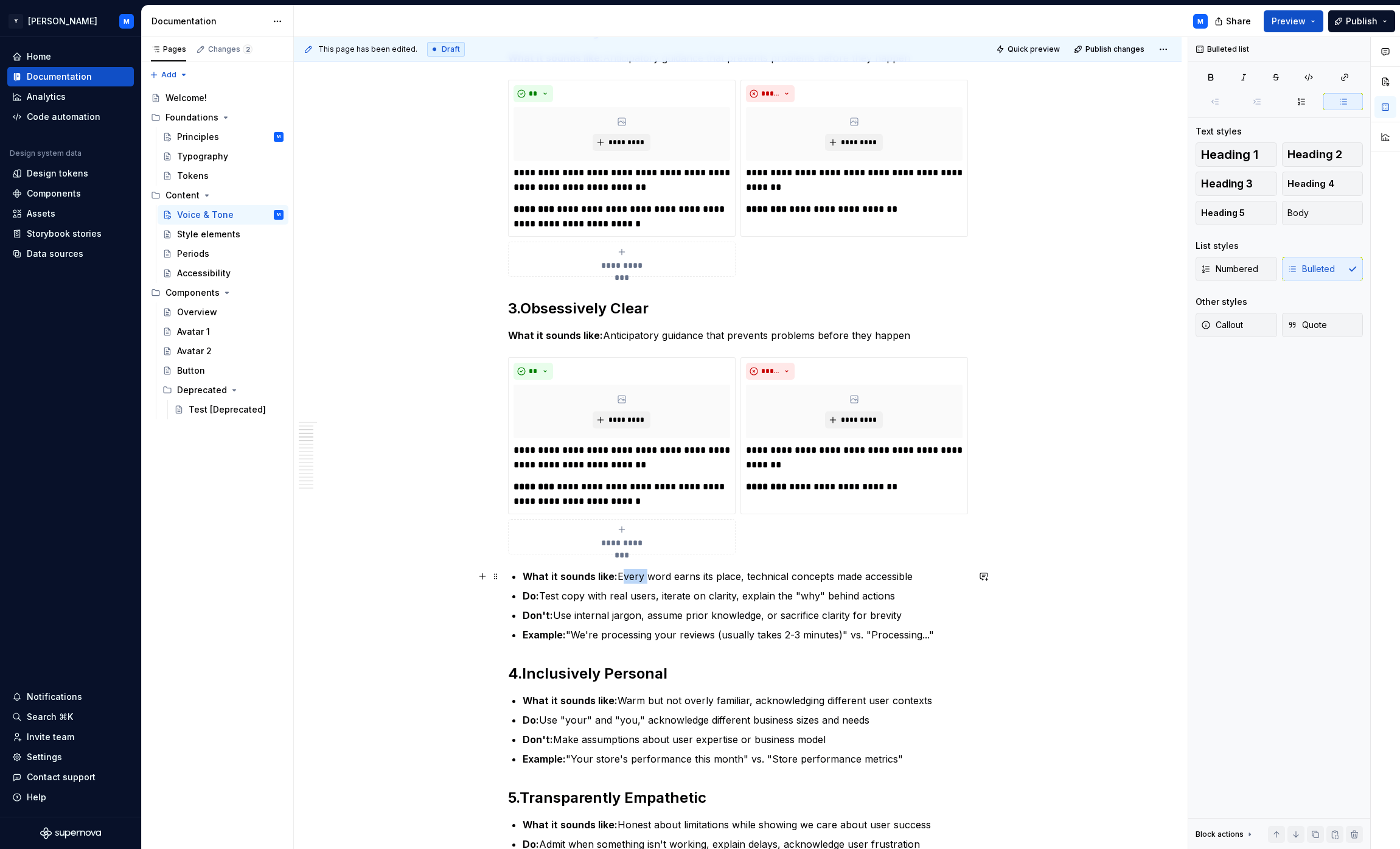
click at [626, 574] on p "What it sounds like: Every word earns its place, technical concepts made access…" at bounding box center [745, 576] width 446 height 14
click at [696, 113] on button "button" at bounding box center [1386, 108] width 22 height 22
click at [696, 42] on button "button" at bounding box center [1358, 50] width 17 height 17
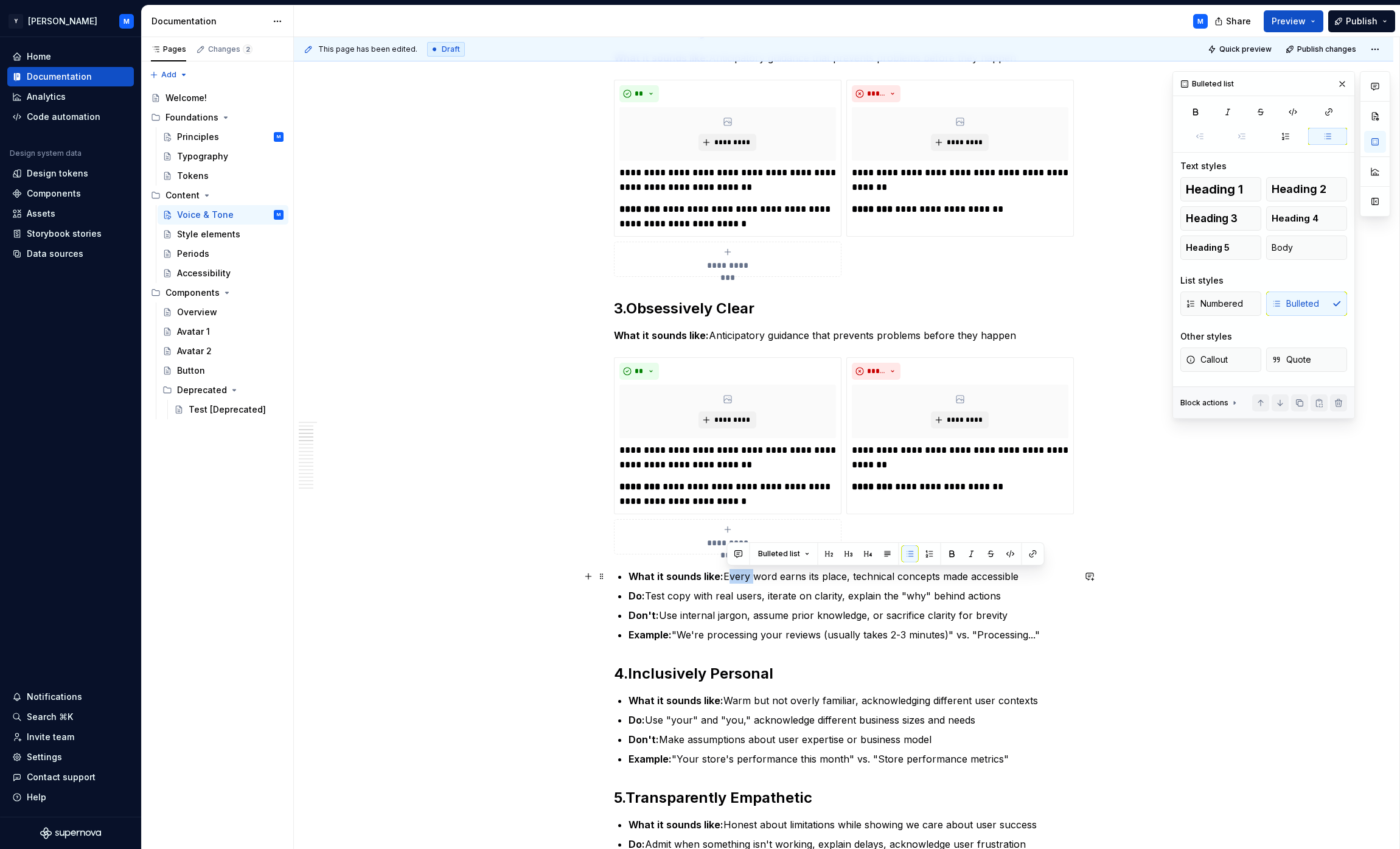
click at [696, 579] on p "What it sounds like: Every word earns its place, technical concepts made access…" at bounding box center [851, 576] width 446 height 14
drag, startPoint x: 747, startPoint y: 579, endPoint x: 997, endPoint y: 571, distance: 250.1
click at [696, 571] on p "What it sounds like: Every word earns its place, technical concepts made access…" at bounding box center [851, 576] width 446 height 14
copy p "Every word earns its place, technical concepts made accessible"
click at [696, 335] on p "What it sounds like: Anticipatory guidance that prevents problems before they h…" at bounding box center [844, 335] width 460 height 14
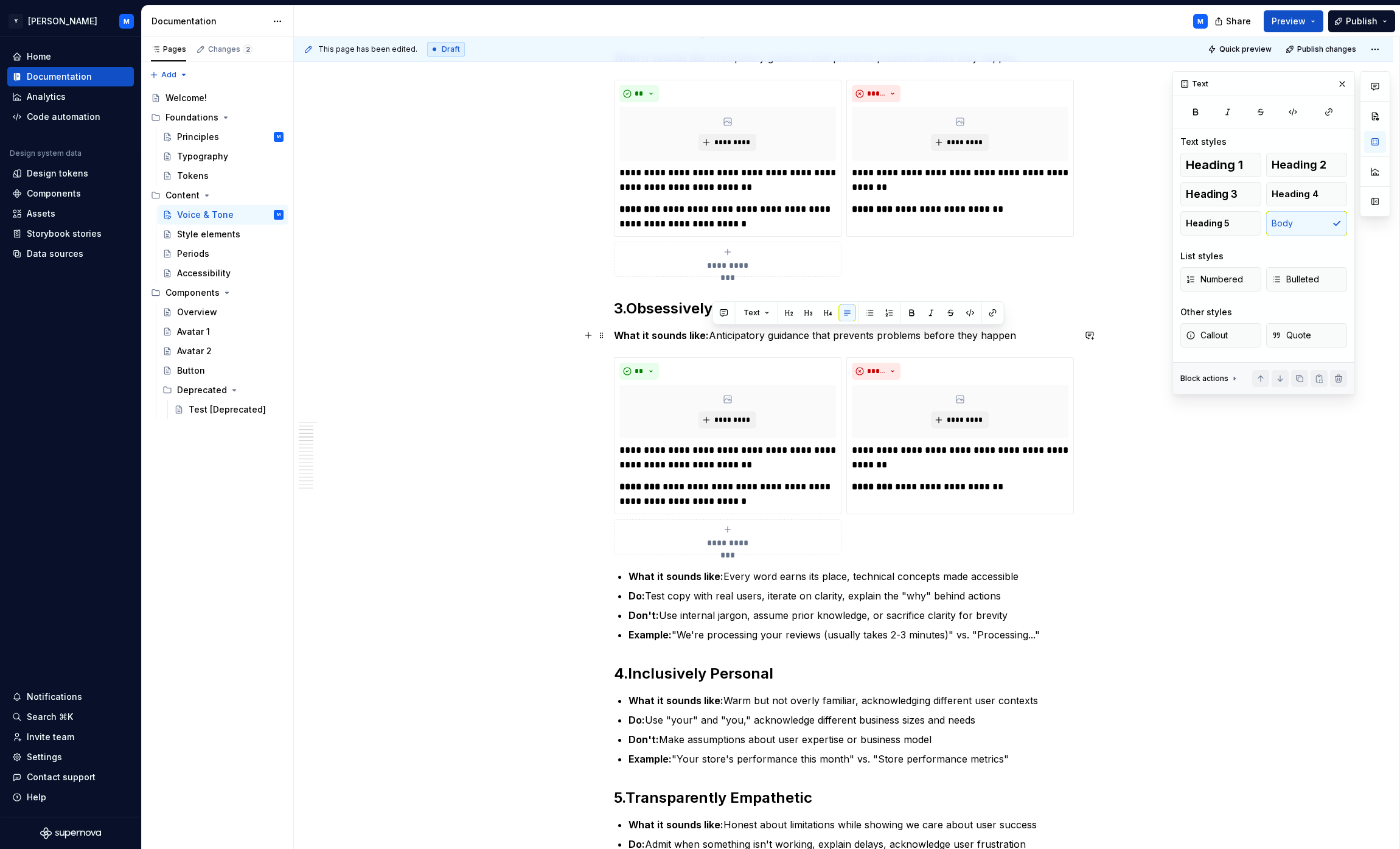
drag, startPoint x: 729, startPoint y: 335, endPoint x: 992, endPoint y: 336, distance: 263.0
click at [696, 336] on p "What it sounds like: Anticipatory guidance that prevents problems before they h…" at bounding box center [844, 335] width 460 height 14
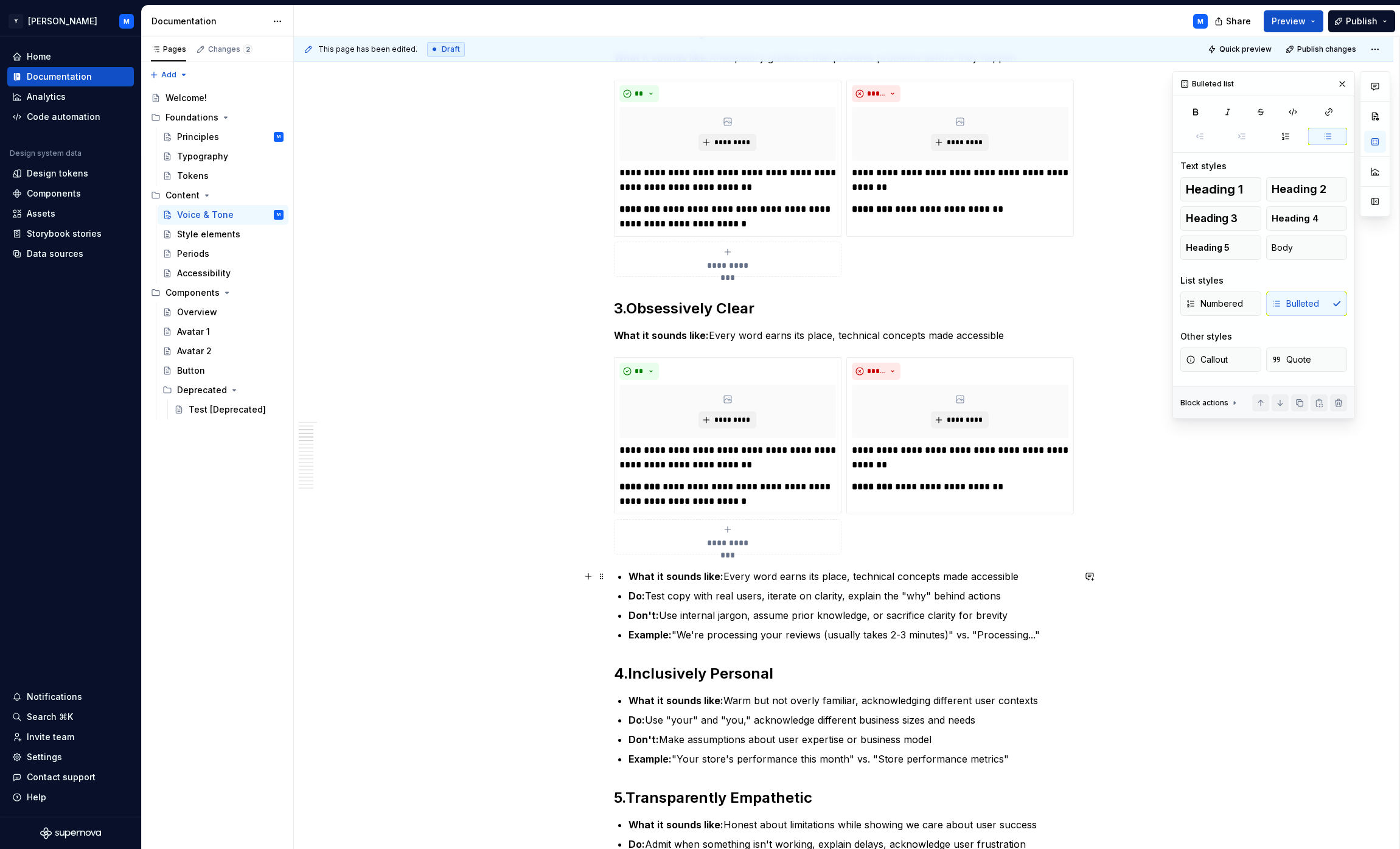
click at [696, 571] on p "What it sounds like: Every word earns its place, technical concepts made access…" at bounding box center [851, 576] width 446 height 14
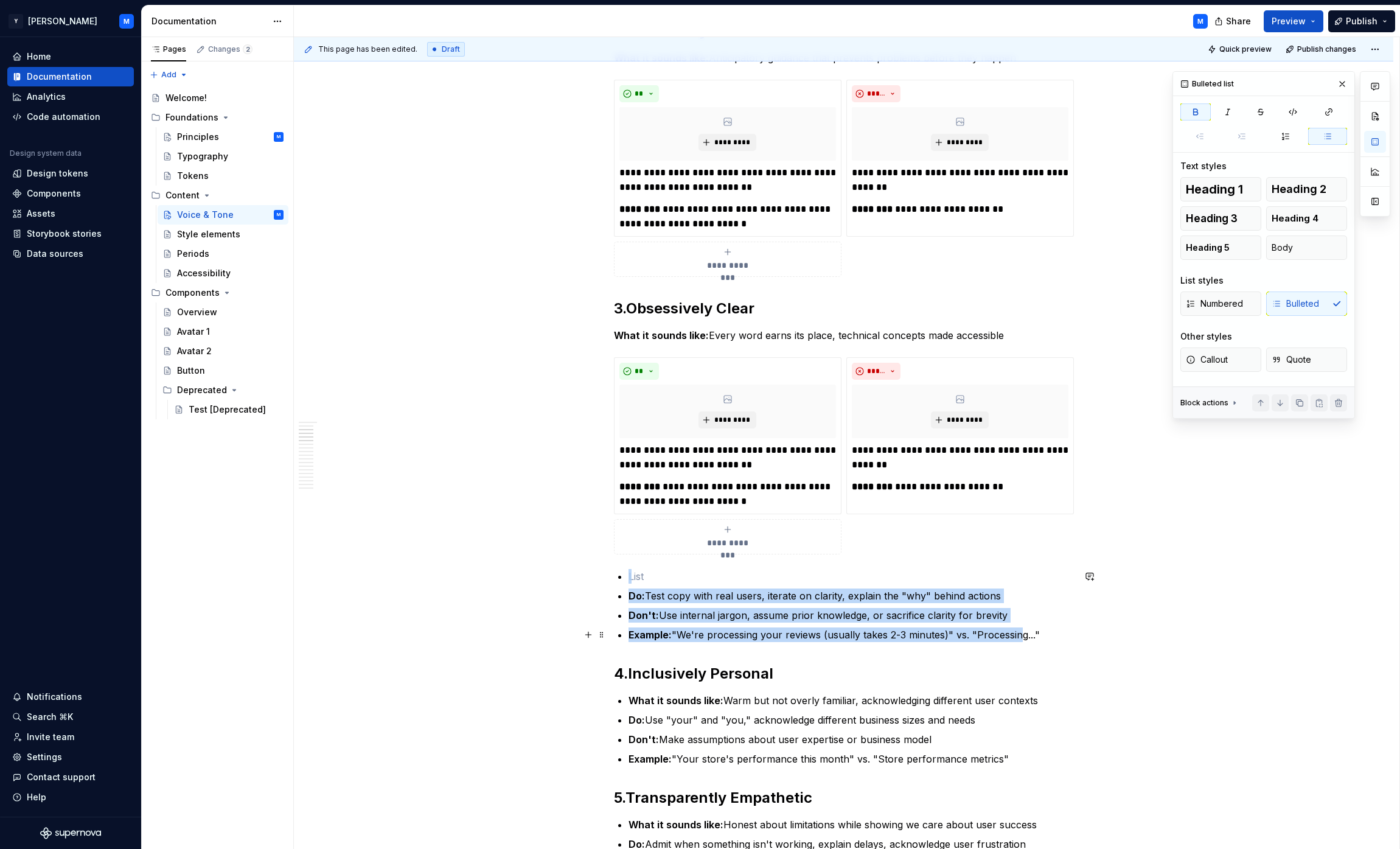
click at [696, 637] on p "Example: "We're processing your reviews (usually takes 2-3 minutes)" vs. "Proce…" at bounding box center [851, 635] width 446 height 14
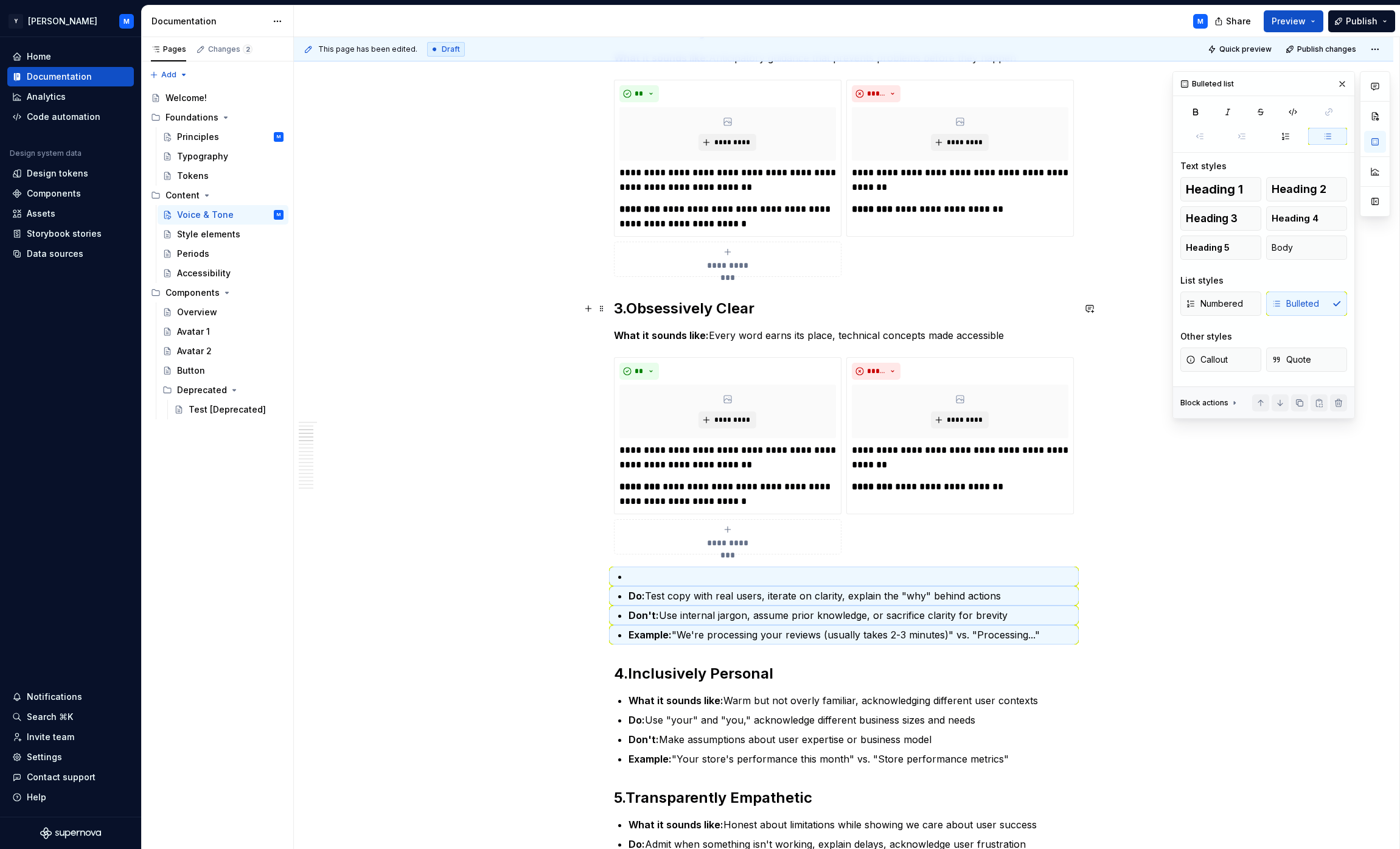
click at [696, 305] on div "Numbered Bulleted" at bounding box center [1264, 303] width 167 height 24
click at [696, 301] on div "Numbered Bulleted" at bounding box center [1264, 303] width 167 height 24
click at [696, 303] on button "Numbered" at bounding box center [1221, 303] width 81 height 24
click at [696, 303] on div "Numbered Bulleted" at bounding box center [1264, 303] width 167 height 24
click at [696, 137] on icon "button" at bounding box center [1285, 136] width 10 height 10
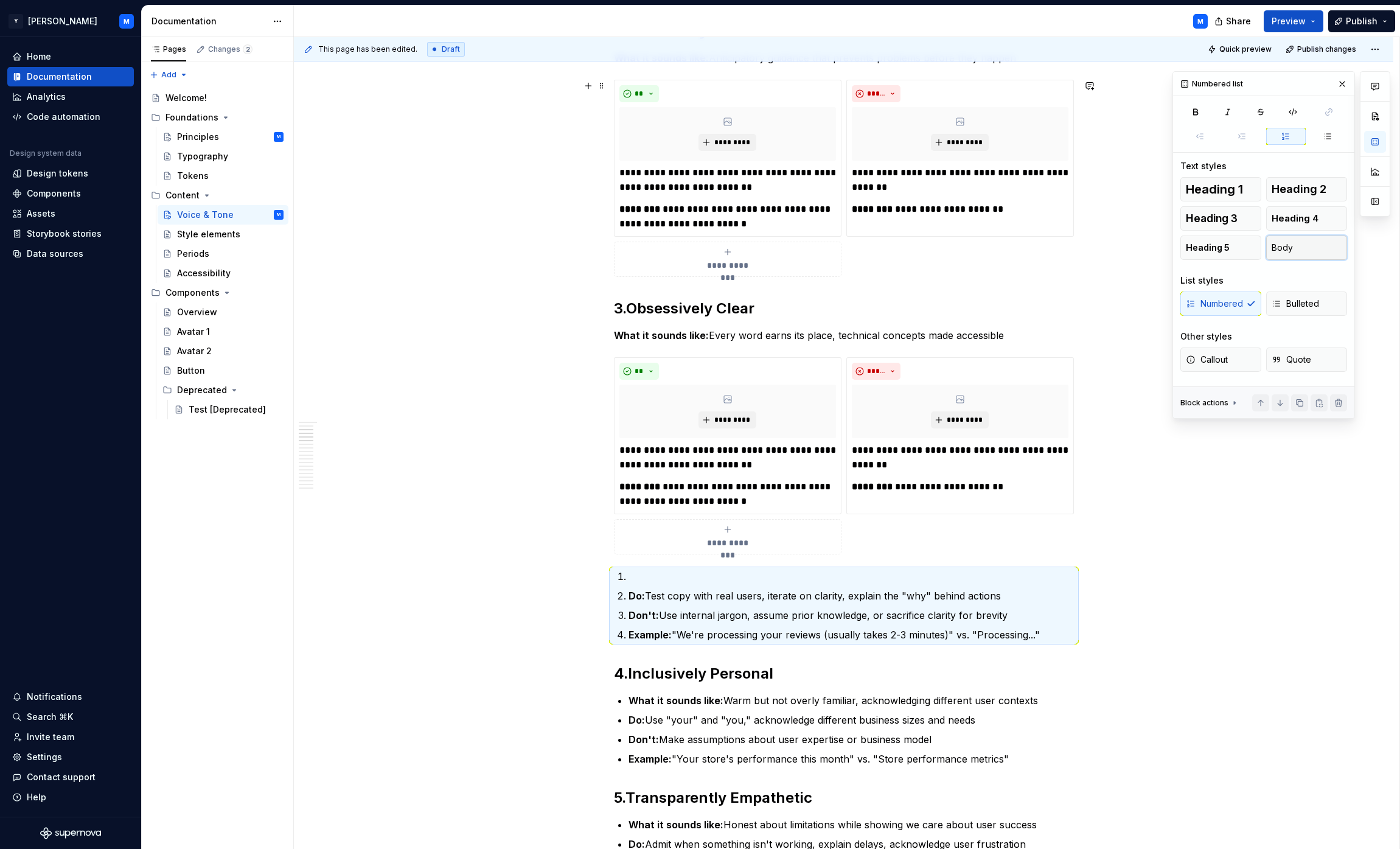
click at [696, 248] on span "Body" at bounding box center [1282, 248] width 21 height 12
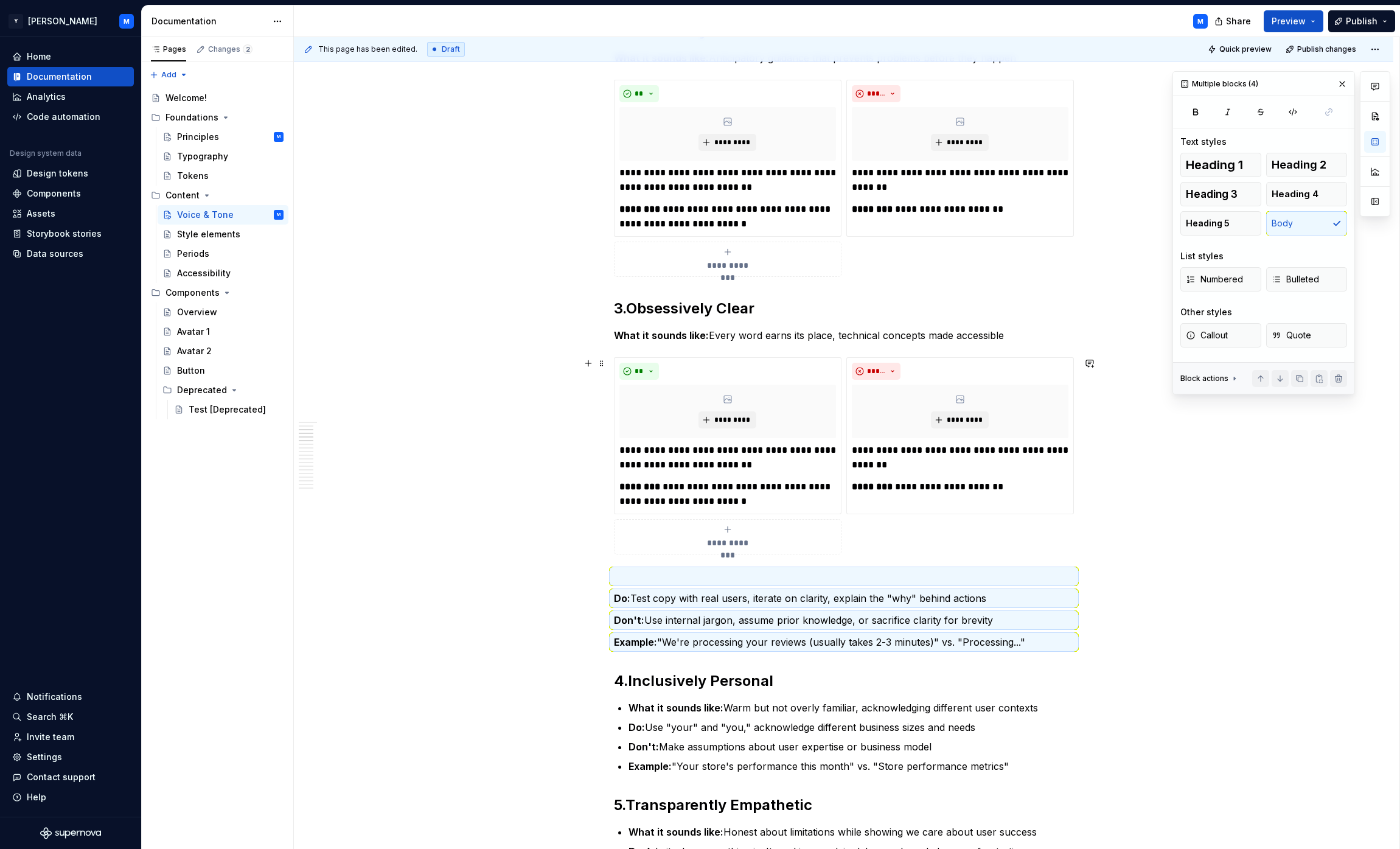
click at [696, 554] on div "**********" at bounding box center [844, 455] width 460 height 197
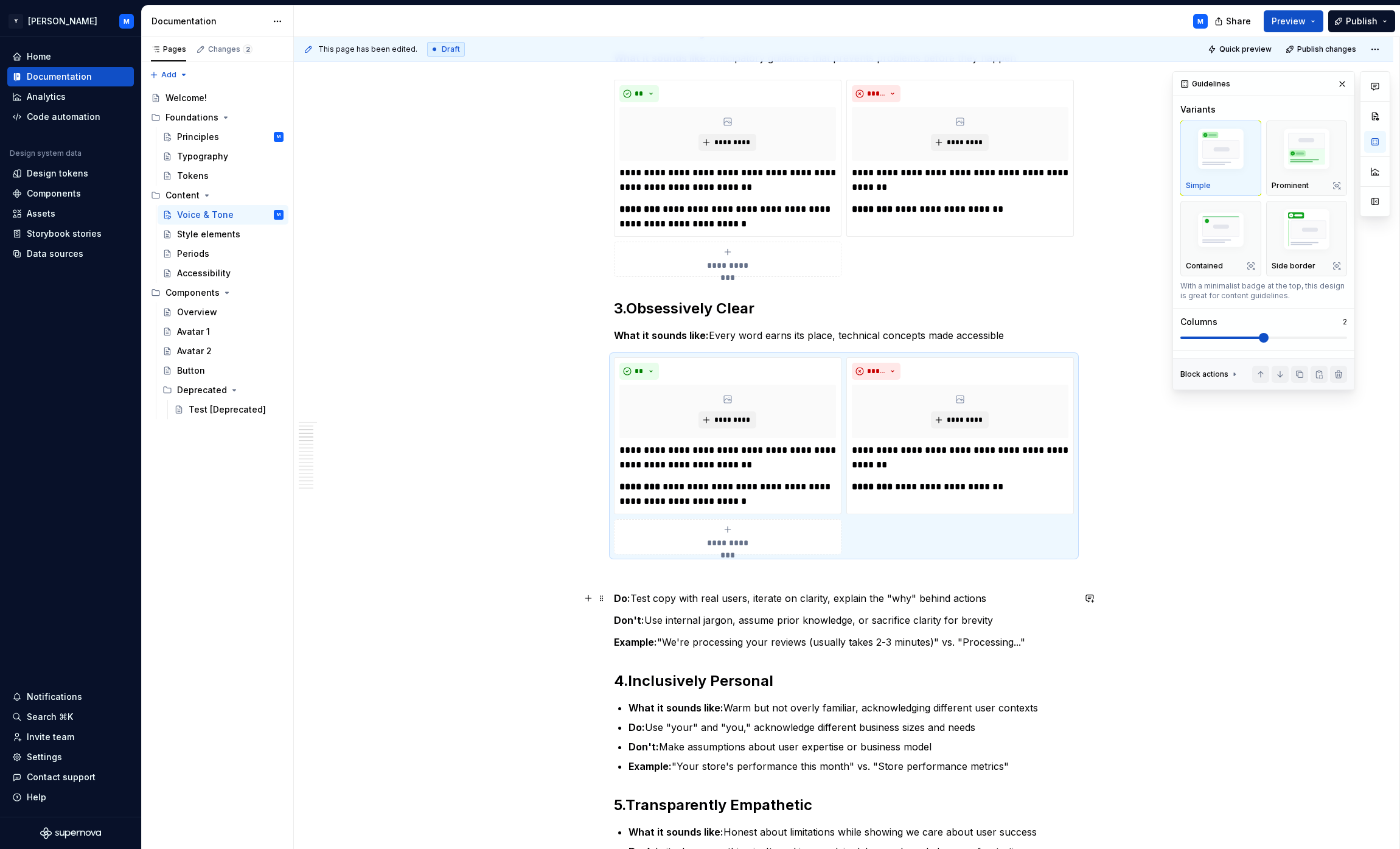
click at [643, 599] on p "Do: Test copy with real users, iterate on clarity, explain the "why" behind act…" at bounding box center [844, 598] width 460 height 14
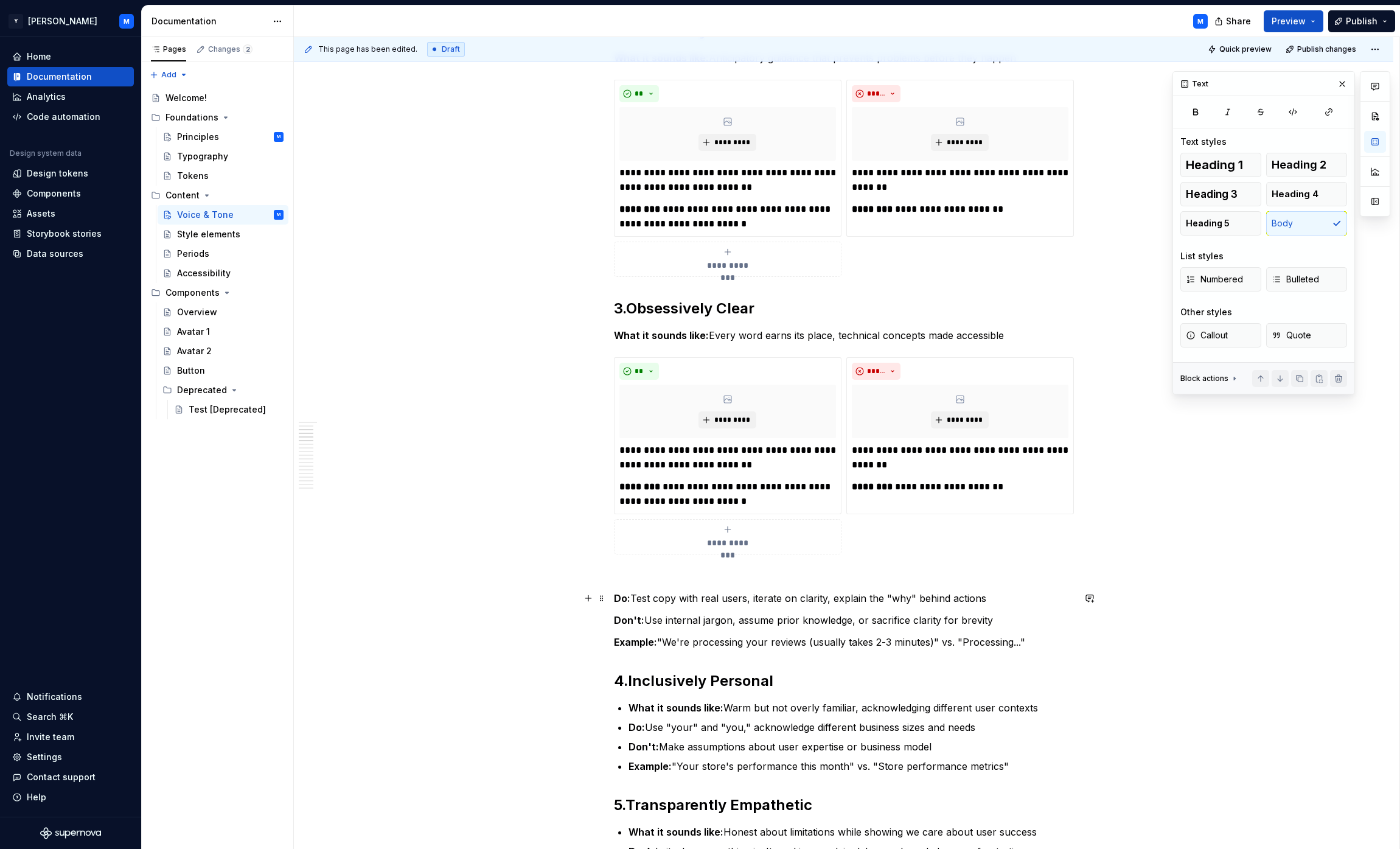
click at [640, 596] on p "Do: Test copy with real users, iterate on clarity, explain the "why" behind act…" at bounding box center [844, 598] width 460 height 14
drag, startPoint x: 640, startPoint y: 596, endPoint x: 970, endPoint y: 601, distance: 330.0
click at [696, 601] on p "Do: Test copy with real users, iterate on clarity, explain the "why" behind act…" at bounding box center [844, 598] width 460 height 14
copy p "Test copy with real users, iterate on clarity, explain the "why" behind actions"
click at [634, 452] on p "**********" at bounding box center [728, 457] width 216 height 29
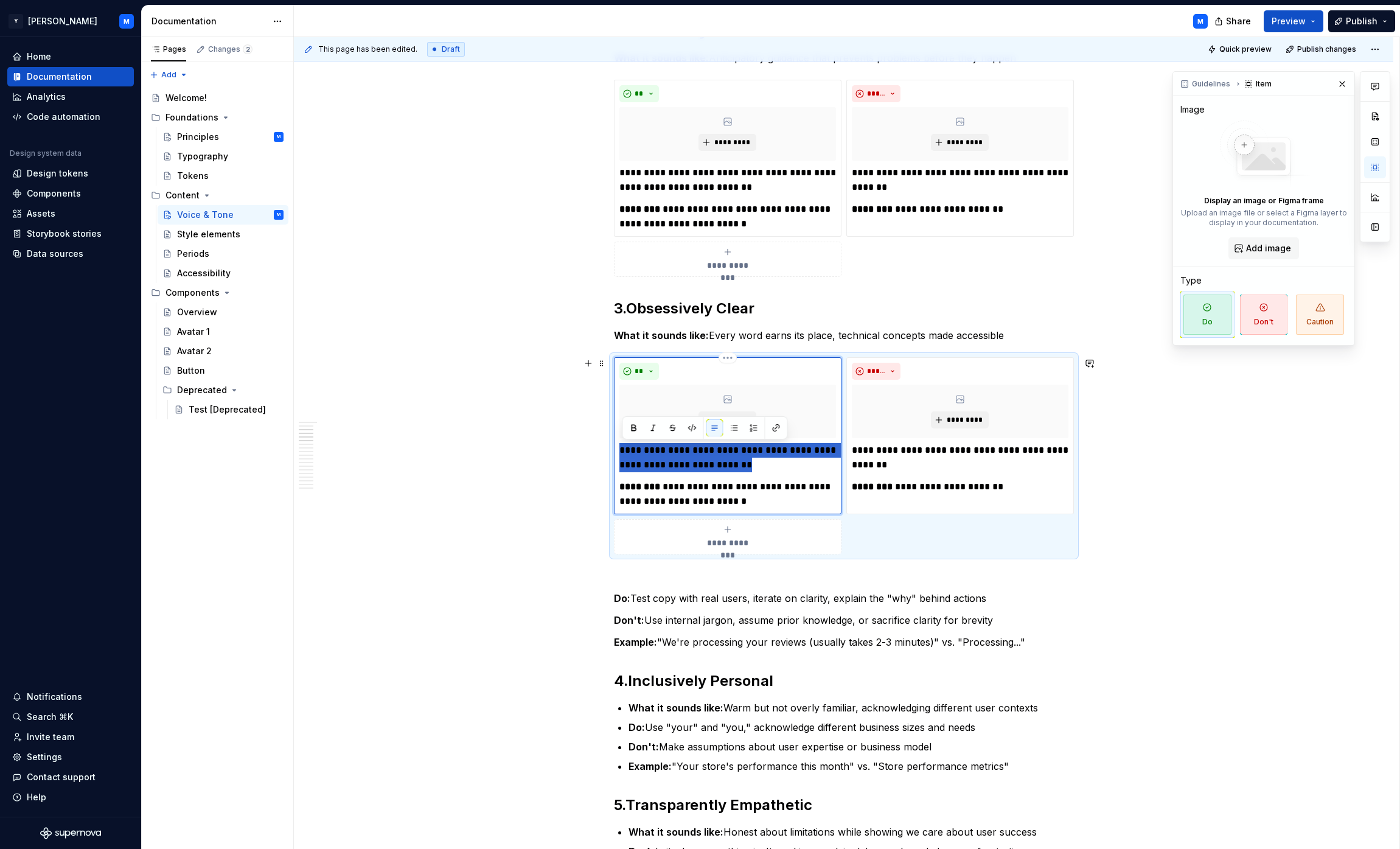
drag, startPoint x: 634, startPoint y: 452, endPoint x: 754, endPoint y: 467, distance: 120.9
click at [696, 467] on p "**********" at bounding box center [728, 457] width 216 height 29
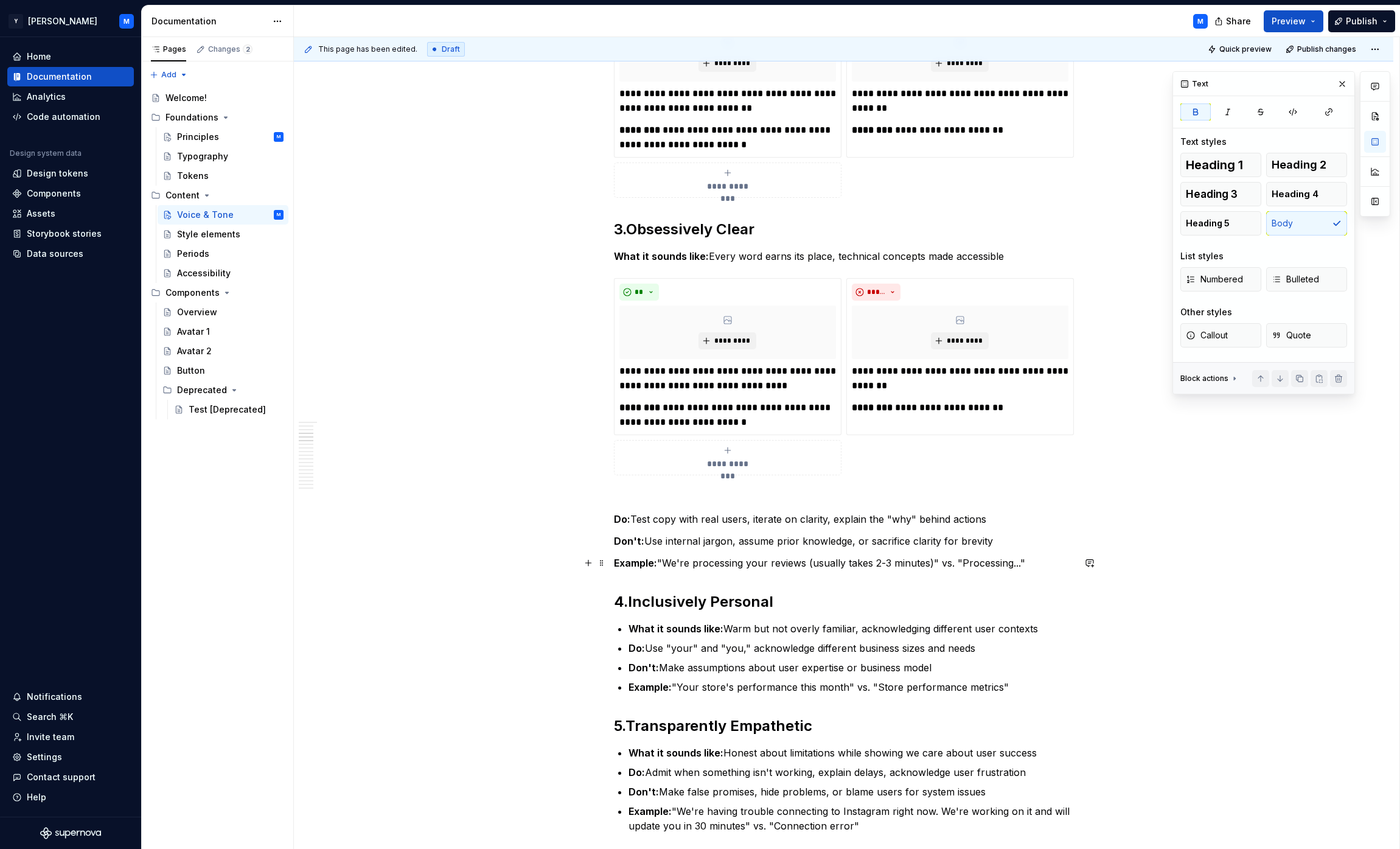
click at [672, 564] on p "Example: "We're processing your reviews (usually takes 2-3 minutes)" vs. "Proce…" at bounding box center [844, 563] width 460 height 14
drag, startPoint x: 672, startPoint y: 564, endPoint x: 933, endPoint y: 566, distance: 261.0
click at [696, 566] on p "Example: "We're processing your reviews (usually takes 2-3 minutes)" vs. "Proce…" at bounding box center [844, 563] width 460 height 14
click at [683, 410] on p "**********" at bounding box center [728, 415] width 216 height 29
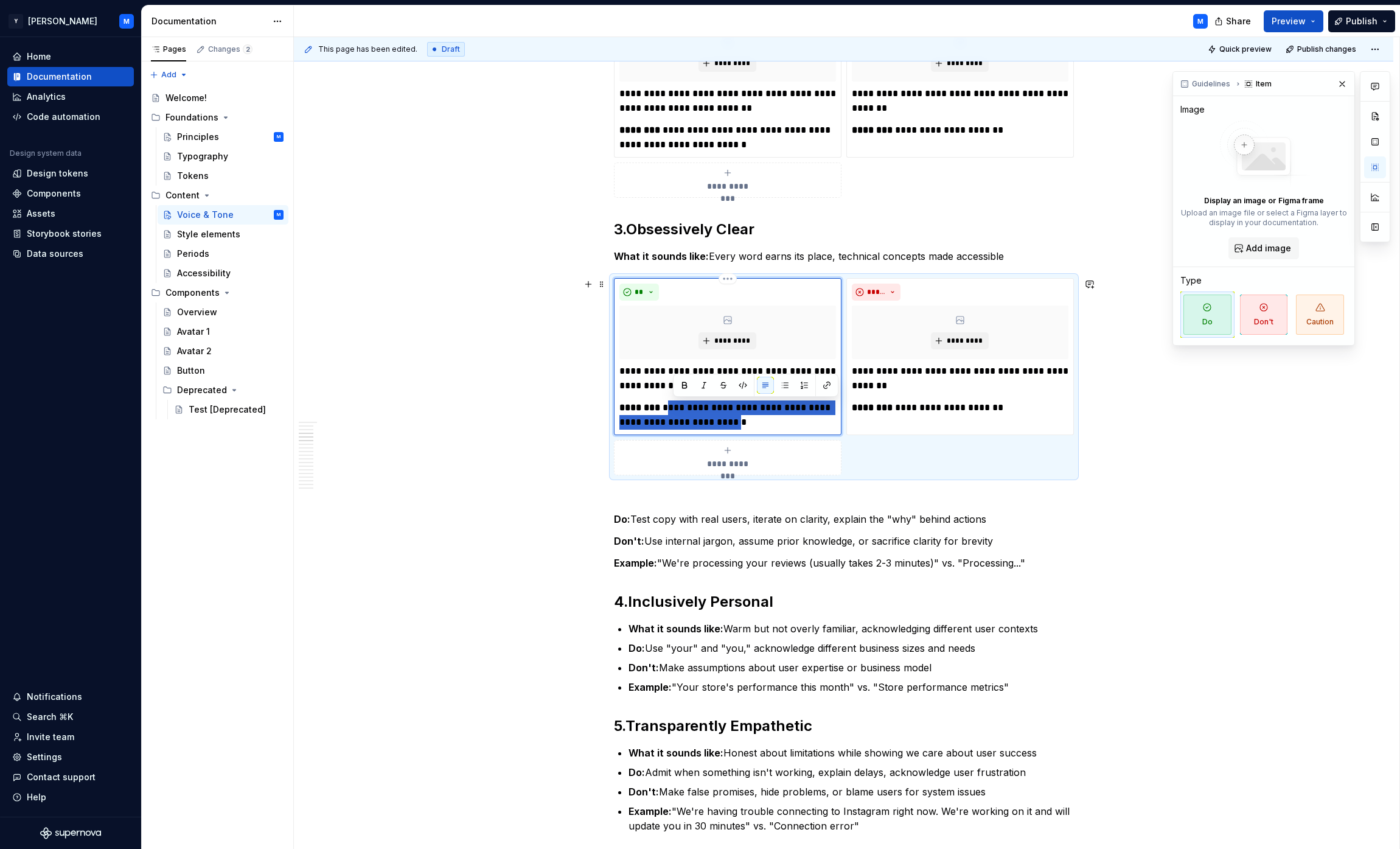
drag, startPoint x: 683, startPoint y: 410, endPoint x: 710, endPoint y: 419, distance: 28.5
click at [696, 419] on p "**********" at bounding box center [728, 415] width 216 height 29
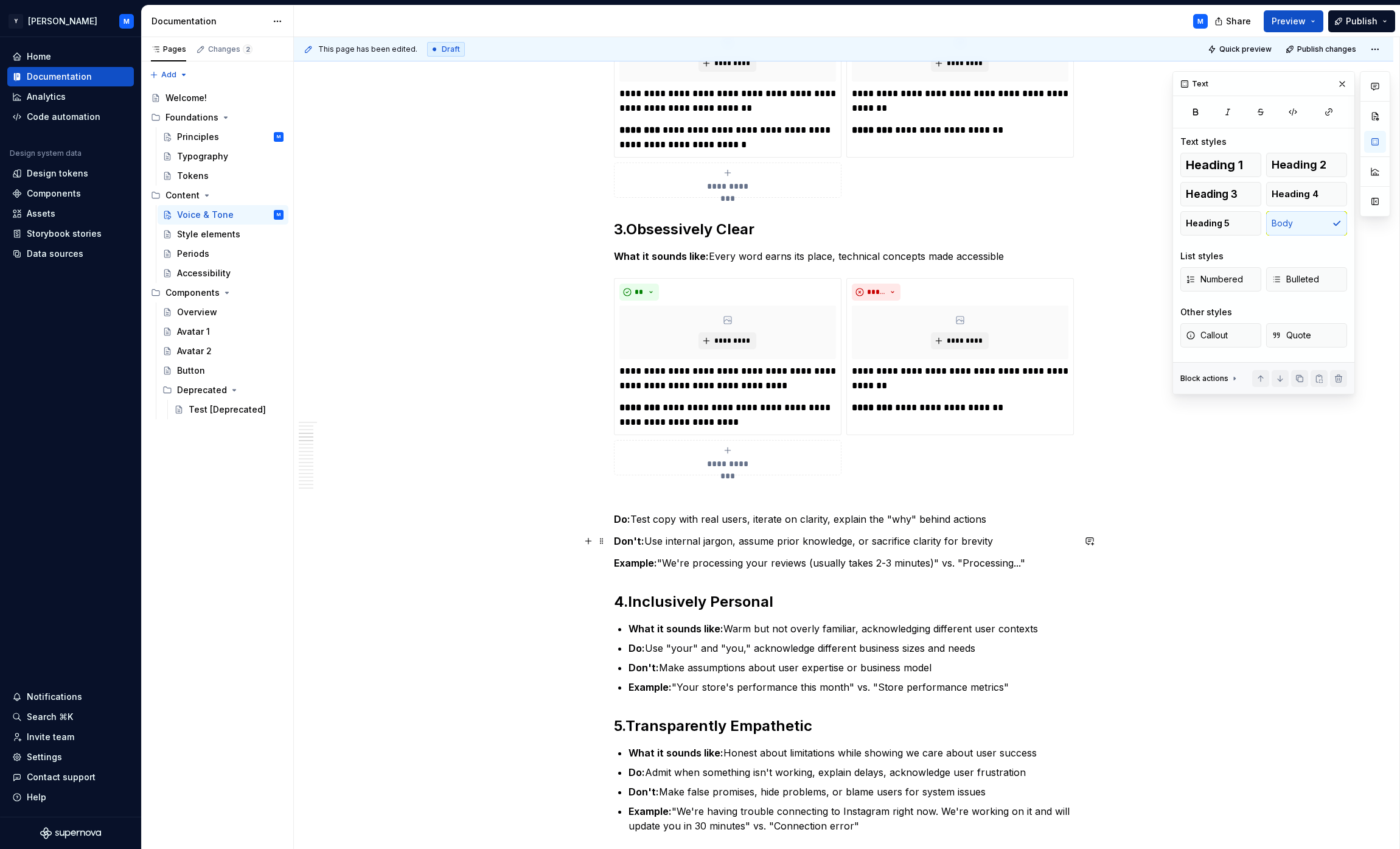
click at [654, 540] on p "Don't: Use internal jargon, assume prior knowledge, or sacrifice clarity for br…" at bounding box center [844, 541] width 460 height 14
drag, startPoint x: 654, startPoint y: 540, endPoint x: 968, endPoint y: 542, distance: 314.0
click at [696, 542] on p "Don't: Use internal jargon, assume prior knowledge, or sacrifice clarity for br…" at bounding box center [844, 541] width 460 height 14
click at [696, 370] on p "**********" at bounding box center [960, 379] width 216 height 29
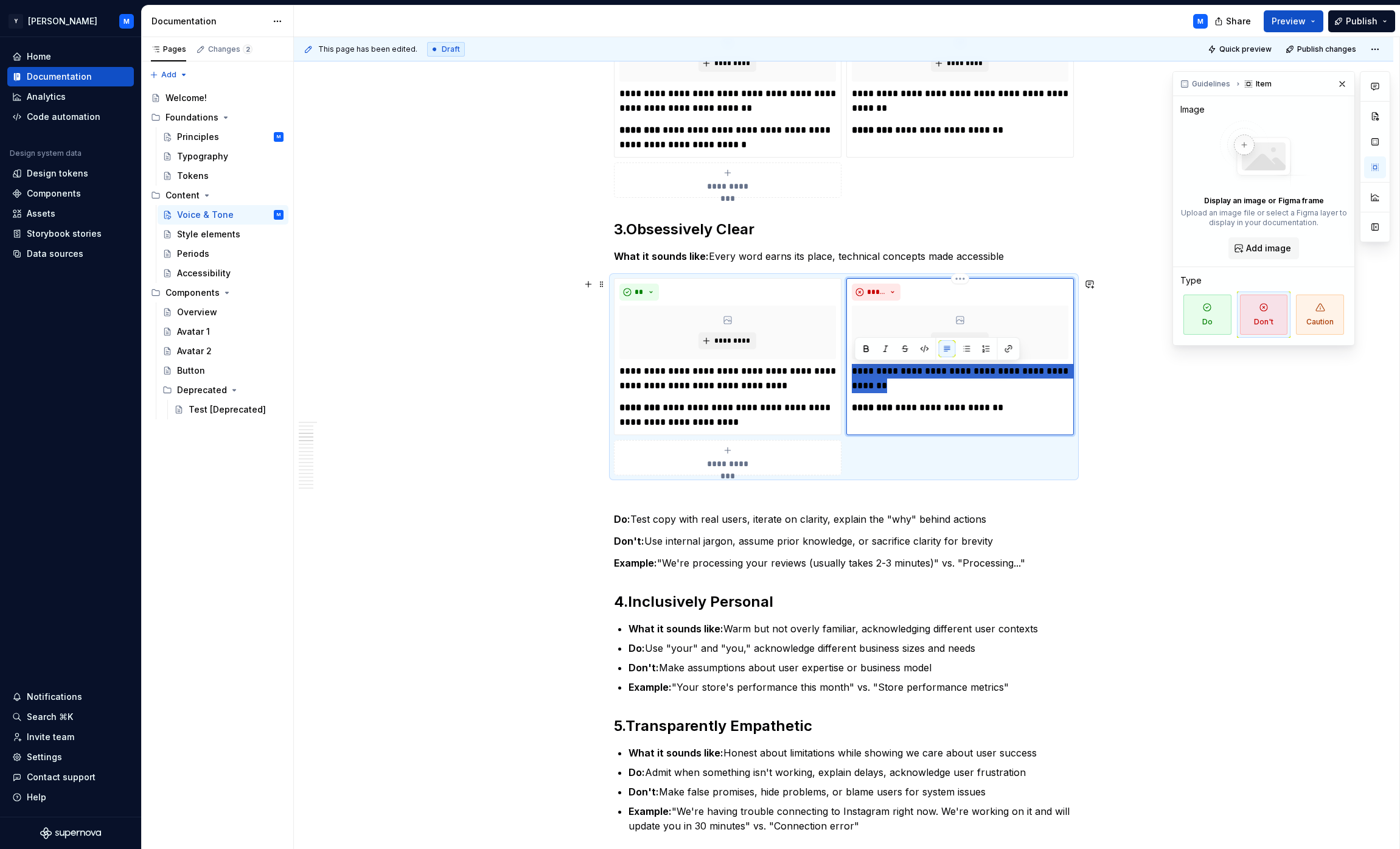
drag, startPoint x: 856, startPoint y: 370, endPoint x: 909, endPoint y: 385, distance: 55.1
click at [696, 385] on p "**********" at bounding box center [960, 379] width 216 height 29
click at [696, 559] on p "Example: "We're processing your reviews (usually takes 2-3 minutes)" vs. "Proce…" at bounding box center [844, 563] width 460 height 14
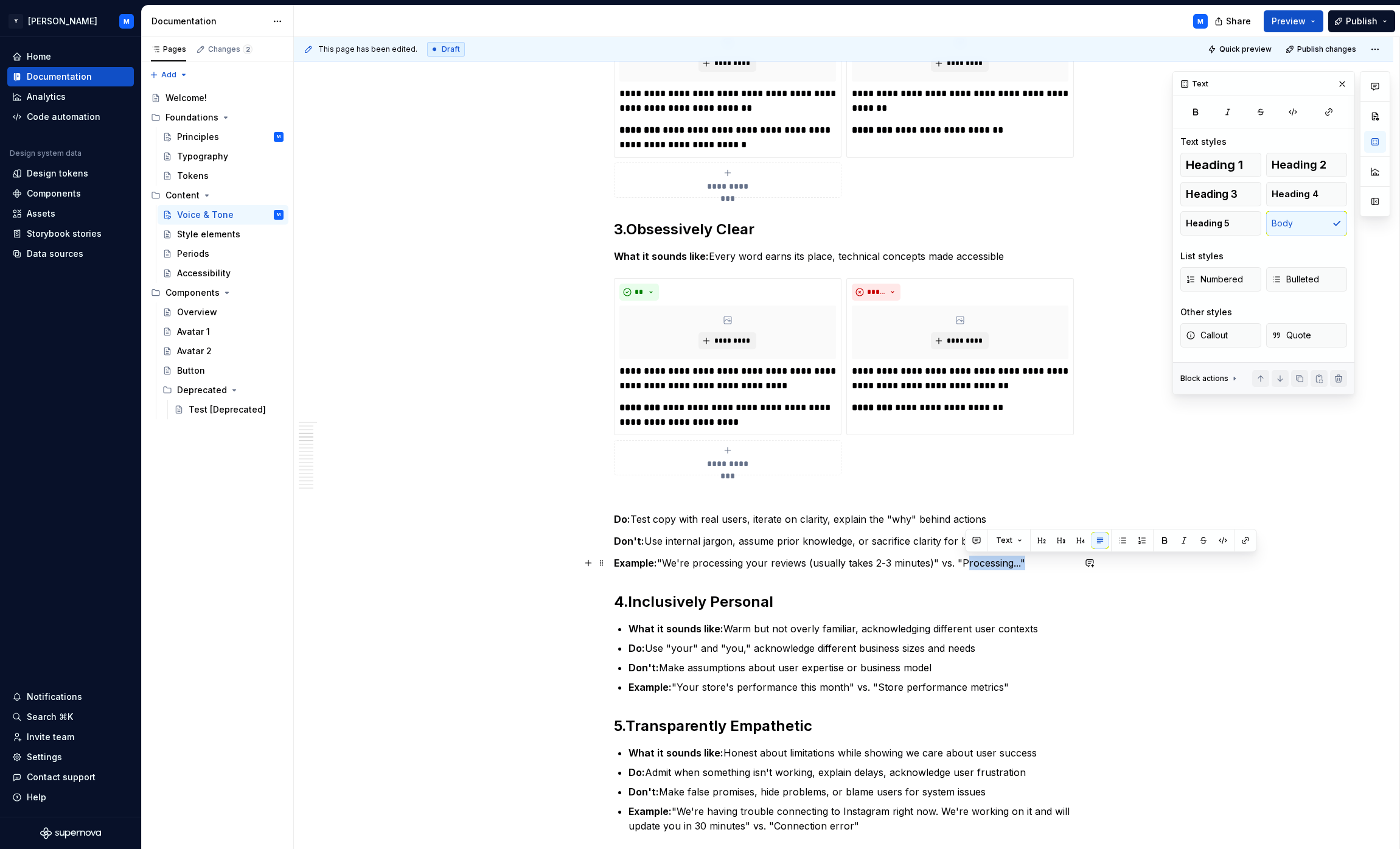
drag, startPoint x: 975, startPoint y: 559, endPoint x: 1021, endPoint y: 562, distance: 46.1
click at [696, 562] on p "Example: "We're processing your reviews (usually takes 2-3 minutes)" vs. "Proce…" at bounding box center [844, 563] width 460 height 14
click at [696, 409] on p "**********" at bounding box center [960, 408] width 216 height 14
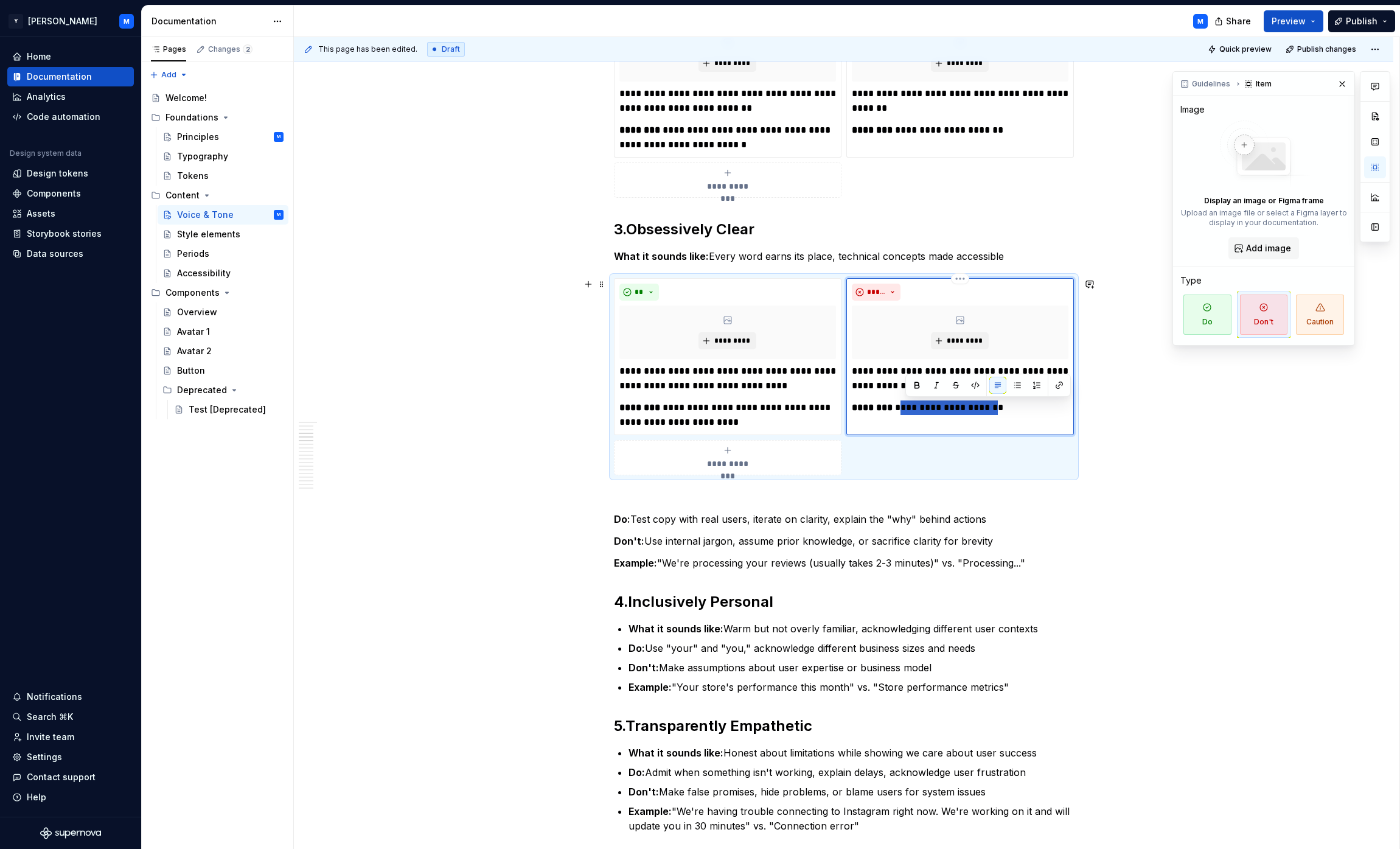
drag, startPoint x: 919, startPoint y: 409, endPoint x: 973, endPoint y: 407, distance: 54.0
click at [696, 407] on p "**********" at bounding box center [960, 408] width 216 height 14
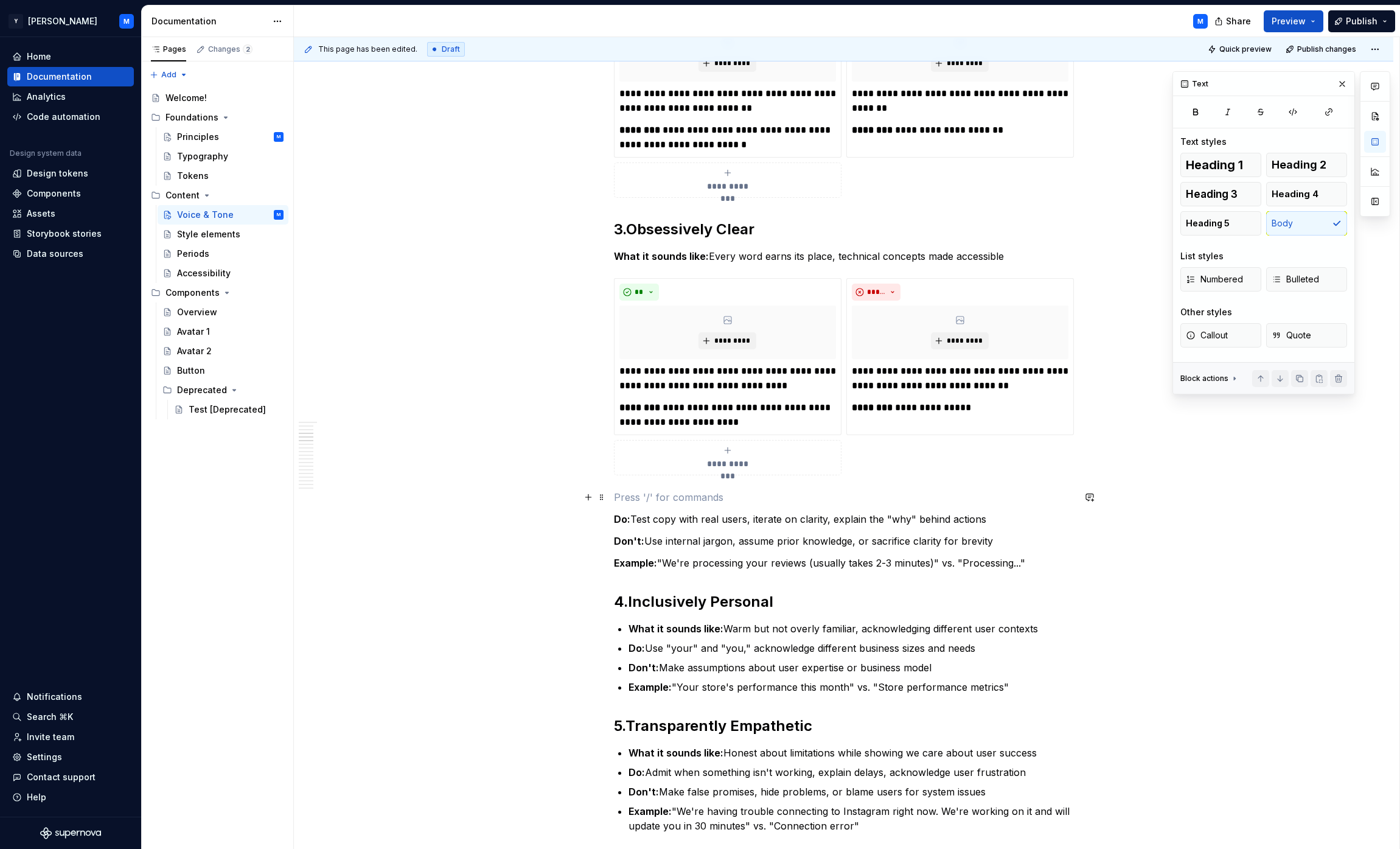
click at [623, 496] on p at bounding box center [844, 497] width 460 height 14
drag, startPoint x: 1038, startPoint y: 561, endPoint x: 714, endPoint y: 499, distance: 329.9
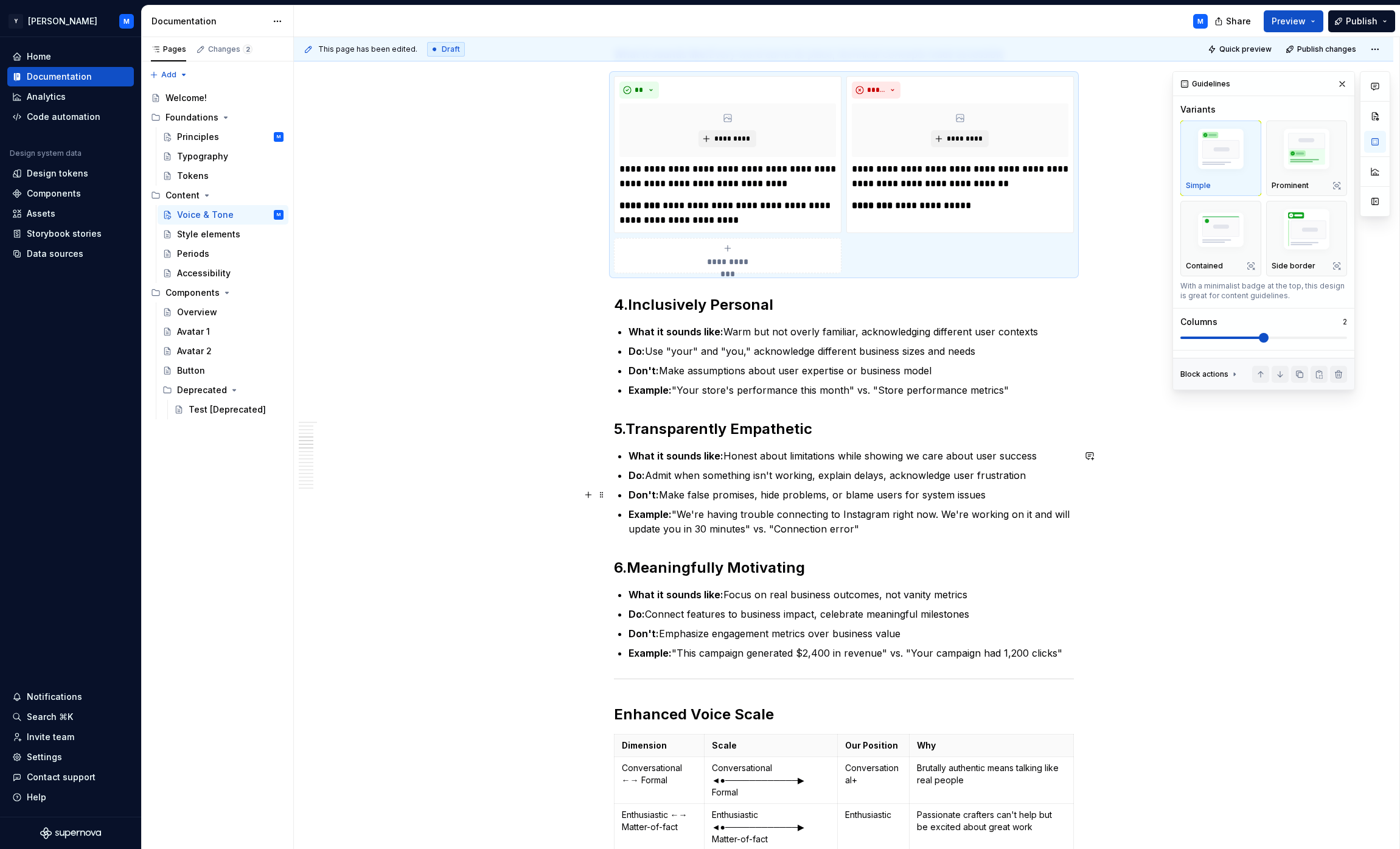
scroll to position [813, 0]
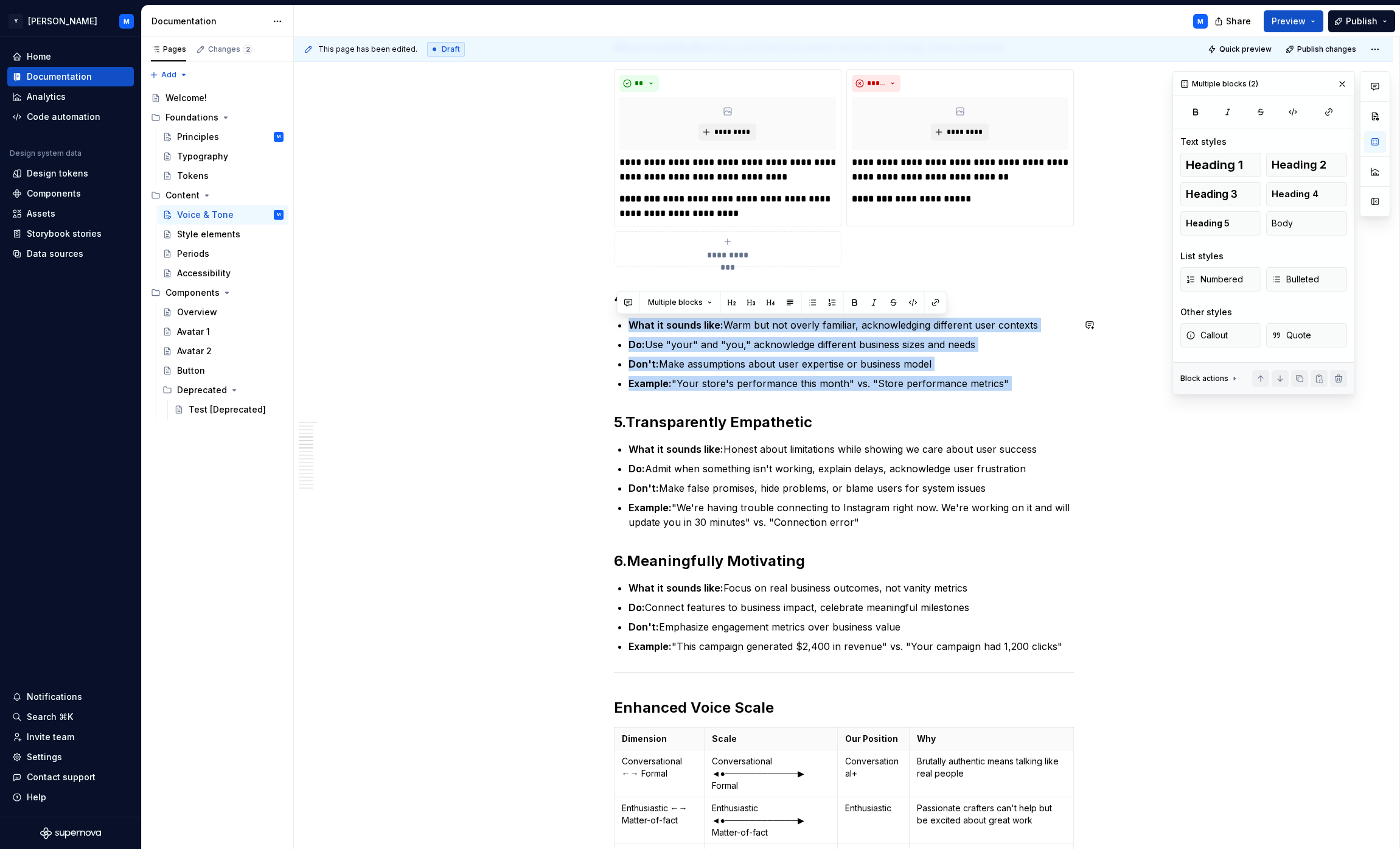
drag, startPoint x: 622, startPoint y: 321, endPoint x: 1014, endPoint y: 398, distance: 399.5
click at [696, 398] on div "**********" at bounding box center [844, 756] width 460 height 2665
click at [696, 232] on button "Body" at bounding box center [1307, 223] width 81 height 24
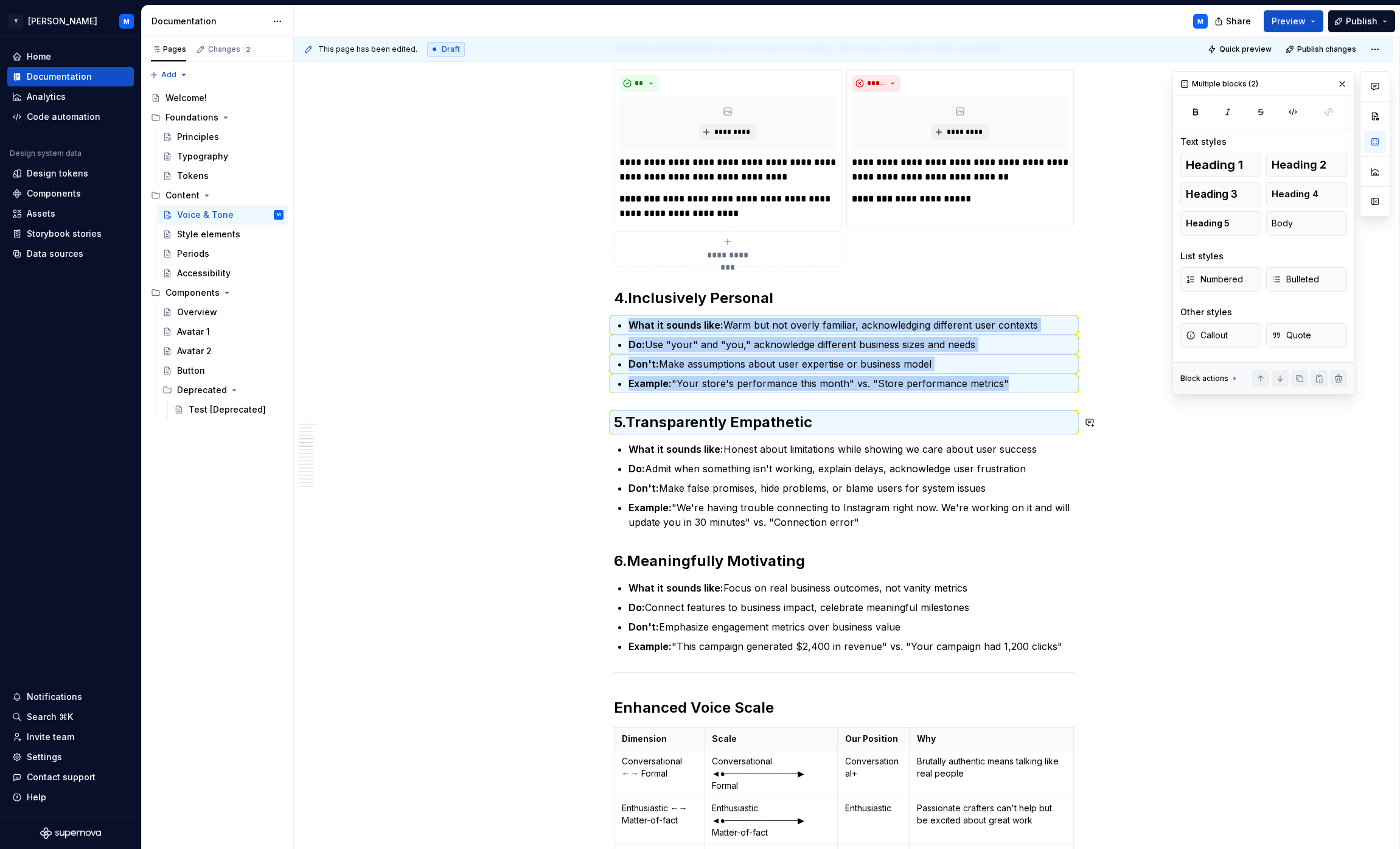
click at [696, 397] on div "**********" at bounding box center [844, 756] width 460 height 2665
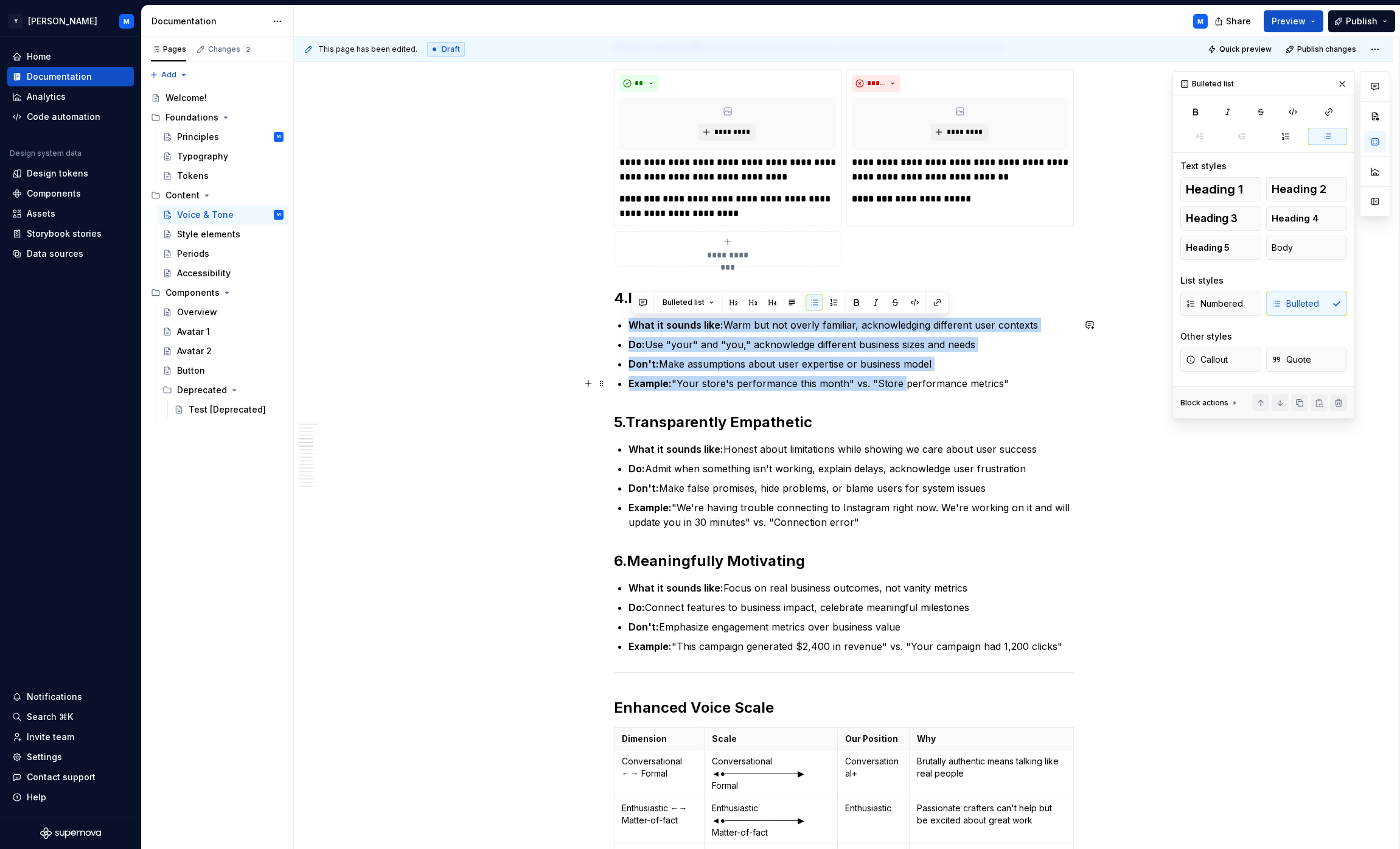
drag, startPoint x: 620, startPoint y: 327, endPoint x: 903, endPoint y: 385, distance: 288.9
click at [696, 385] on div "**********" at bounding box center [844, 756] width 460 height 2665
click at [696, 252] on button "Body" at bounding box center [1307, 247] width 81 height 24
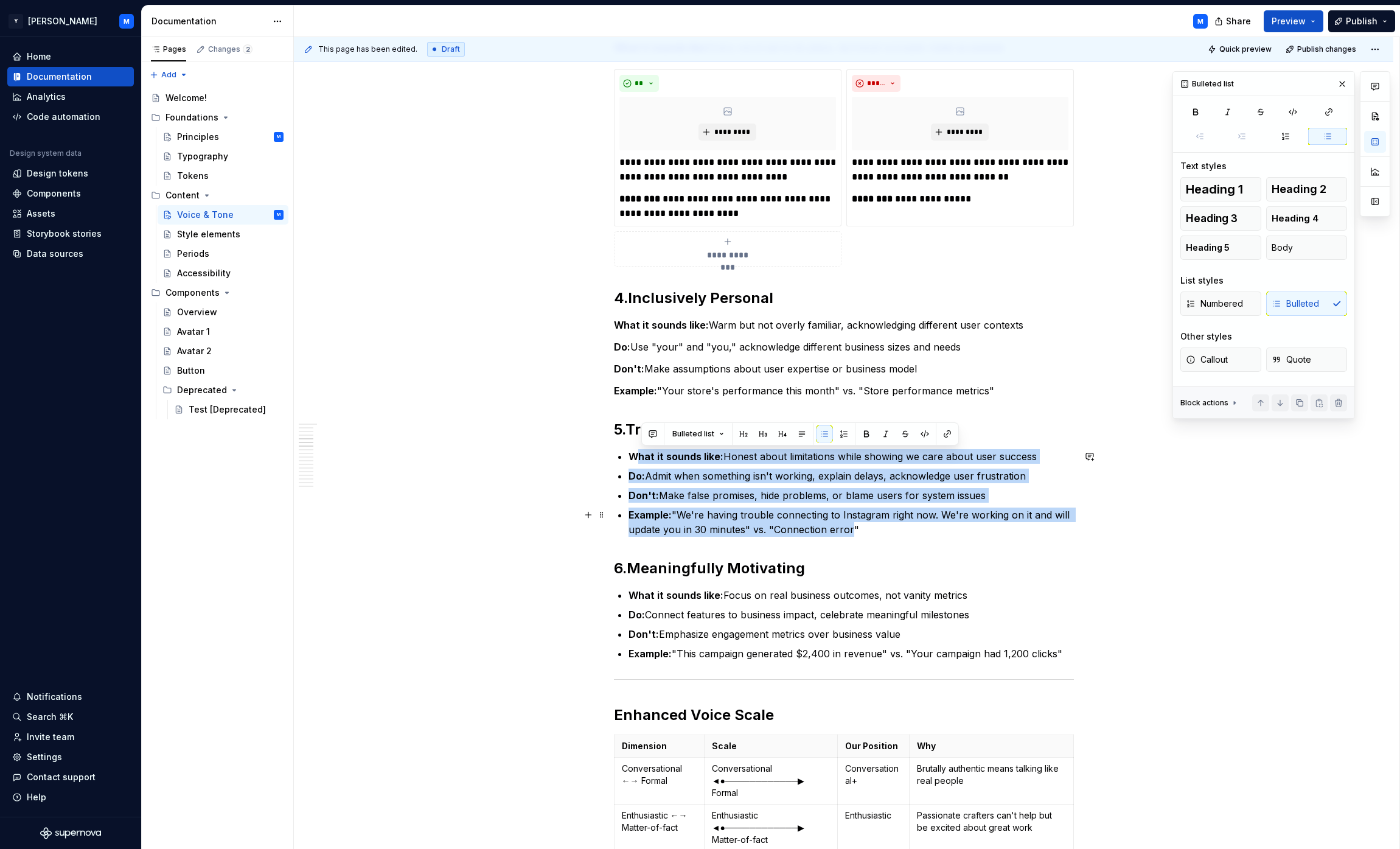
drag, startPoint x: 680, startPoint y: 464, endPoint x: 848, endPoint y: 526, distance: 179.1
click at [696, 526] on ul "What it sounds like: Honest about limitations while showing we care about user …" at bounding box center [851, 493] width 446 height 87
click at [696, 248] on button "Body" at bounding box center [1307, 247] width 81 height 24
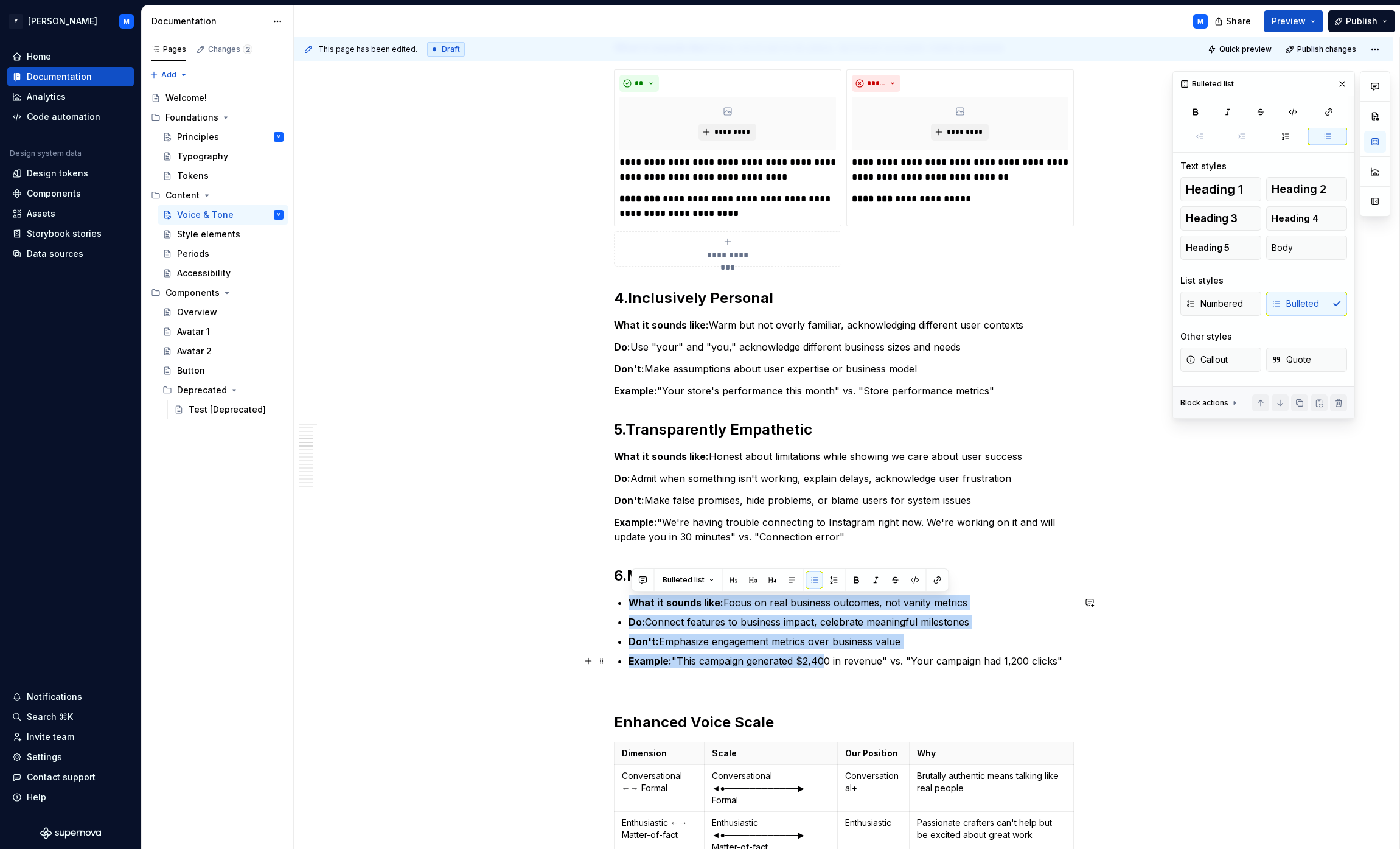
drag, startPoint x: 699, startPoint y: 594, endPoint x: 825, endPoint y: 660, distance: 142.2
click at [696, 660] on ul "What it sounds like: Focus on real business outcomes, not vanity metrics Do: Co…" at bounding box center [851, 631] width 446 height 73
click at [696, 252] on button "Body" at bounding box center [1307, 247] width 81 height 24
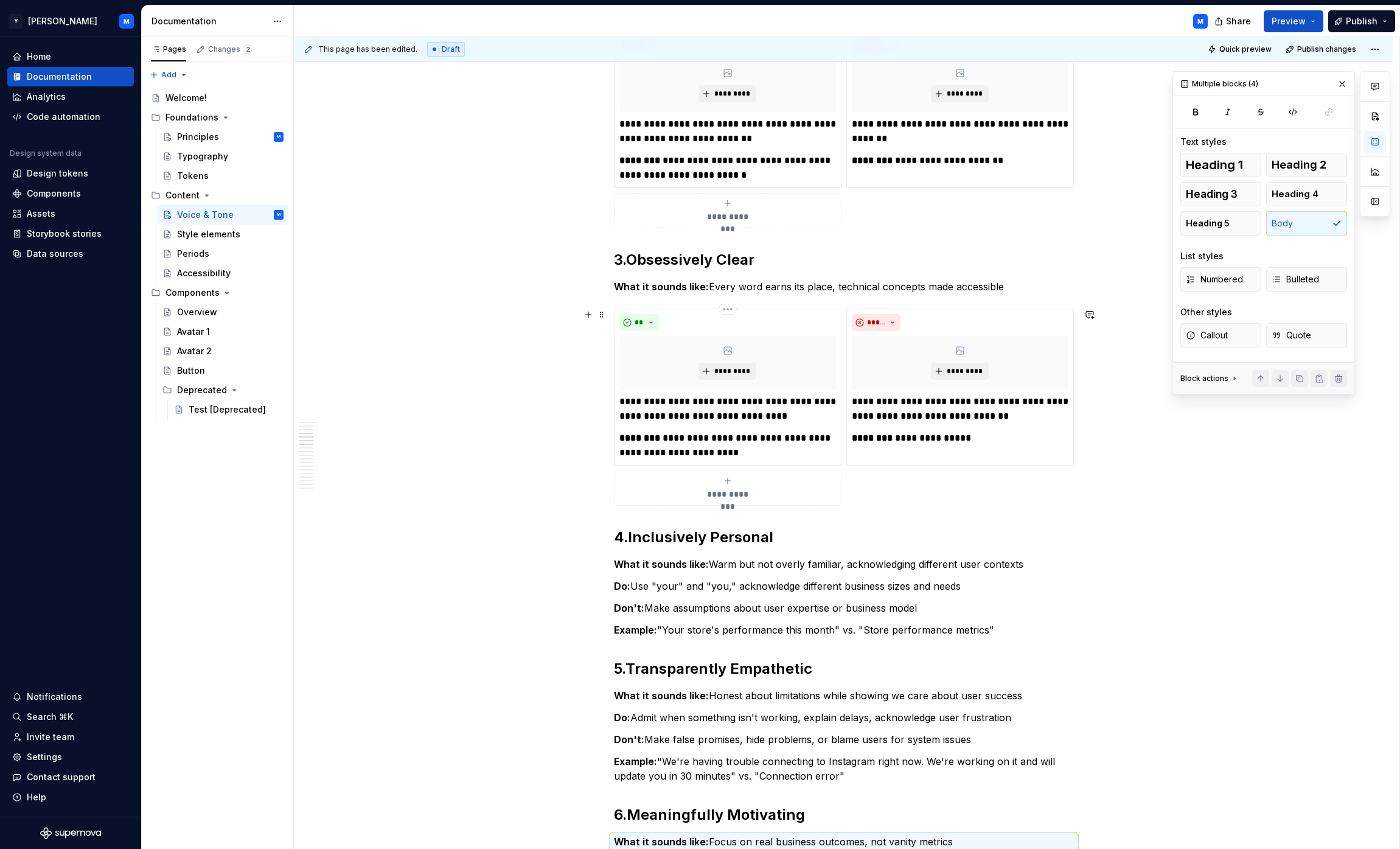
scroll to position [579, 0]
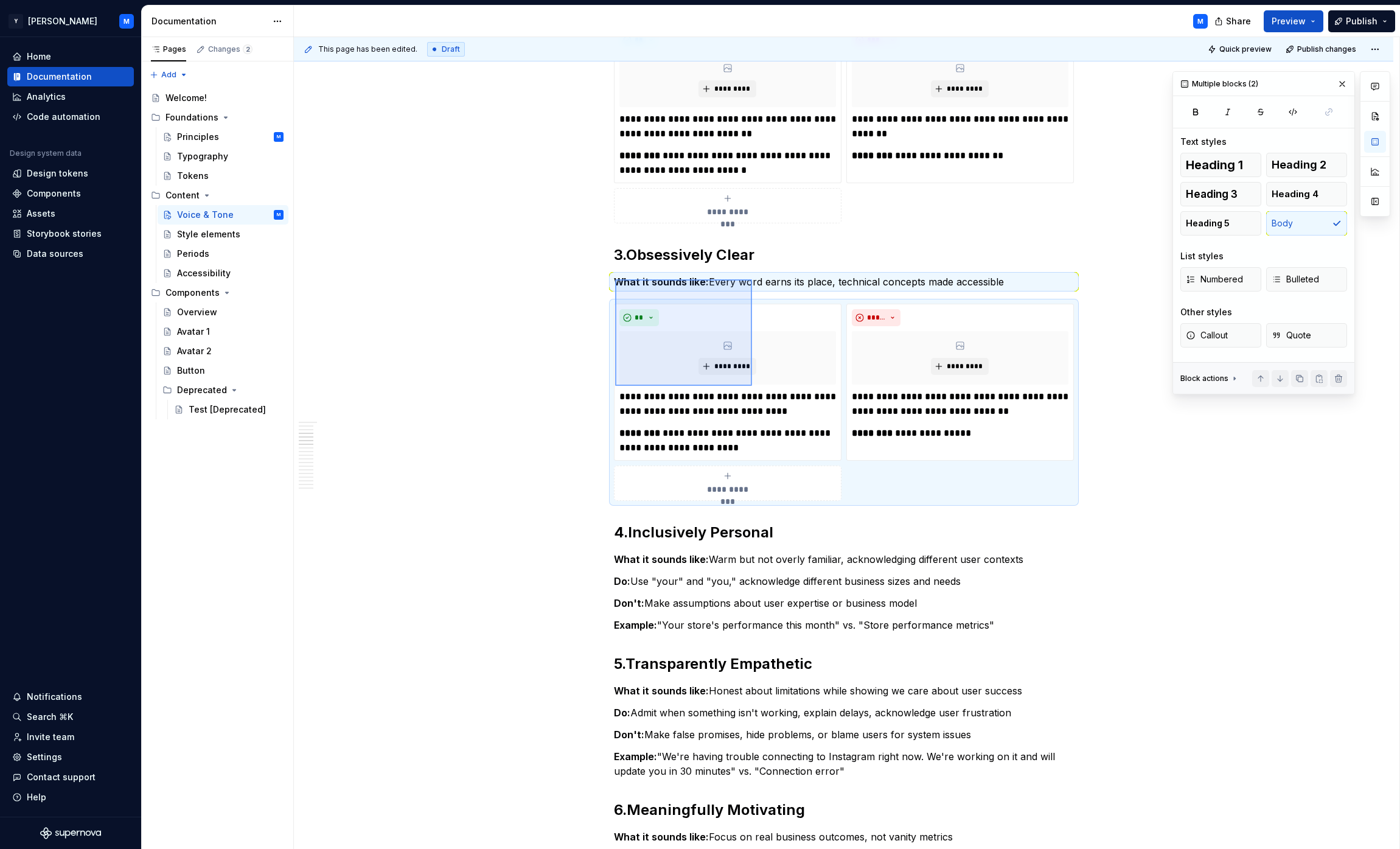
drag, startPoint x: 615, startPoint y: 280, endPoint x: 752, endPoint y: 386, distance: 173.2
click at [696, 386] on div "**********" at bounding box center [846, 443] width 1106 height 813
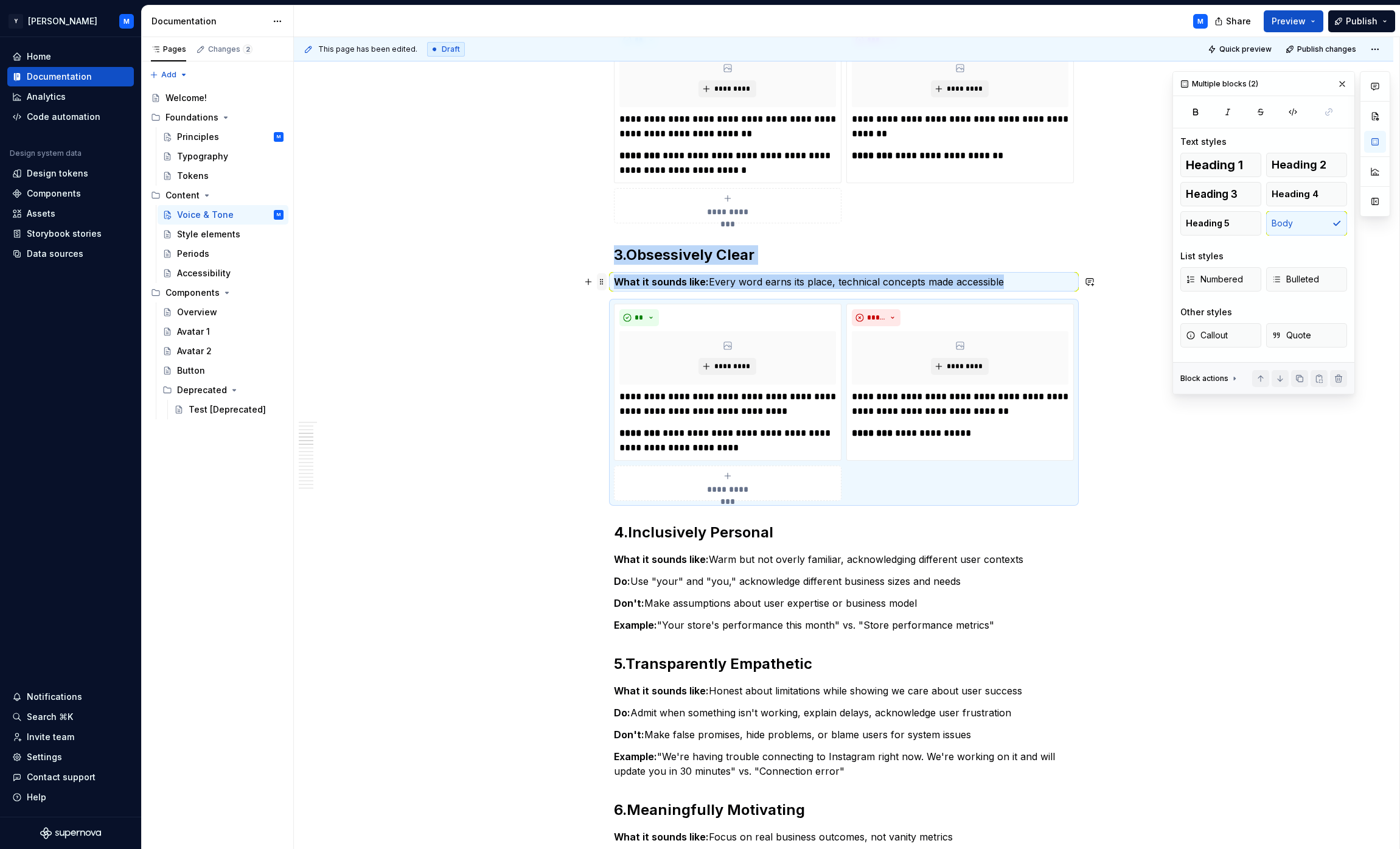
click at [607, 280] on span at bounding box center [601, 281] width 10 height 17
click at [629, 298] on div "Duplicate" at bounding box center [661, 300] width 79 height 12
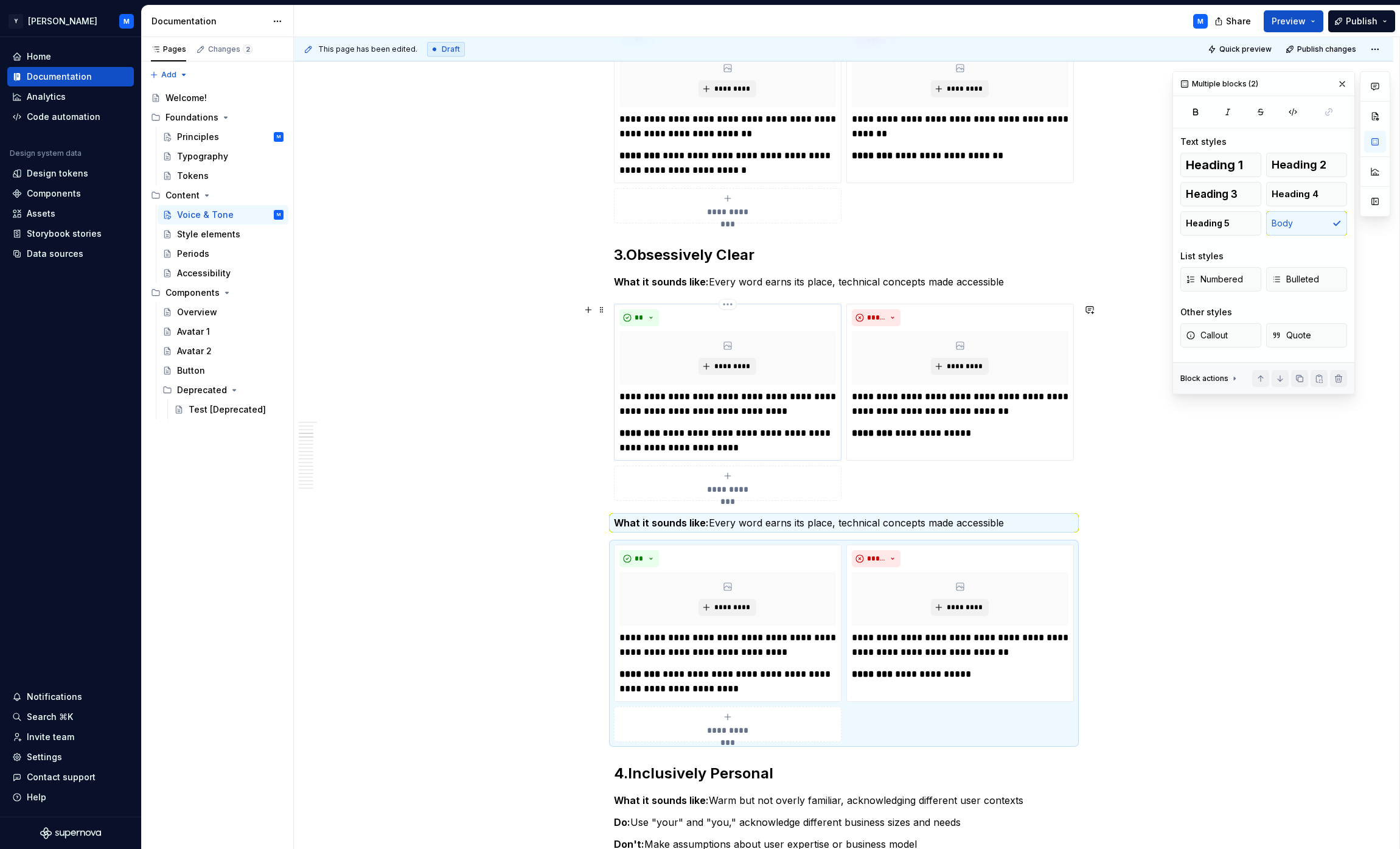
scroll to position [744, 0]
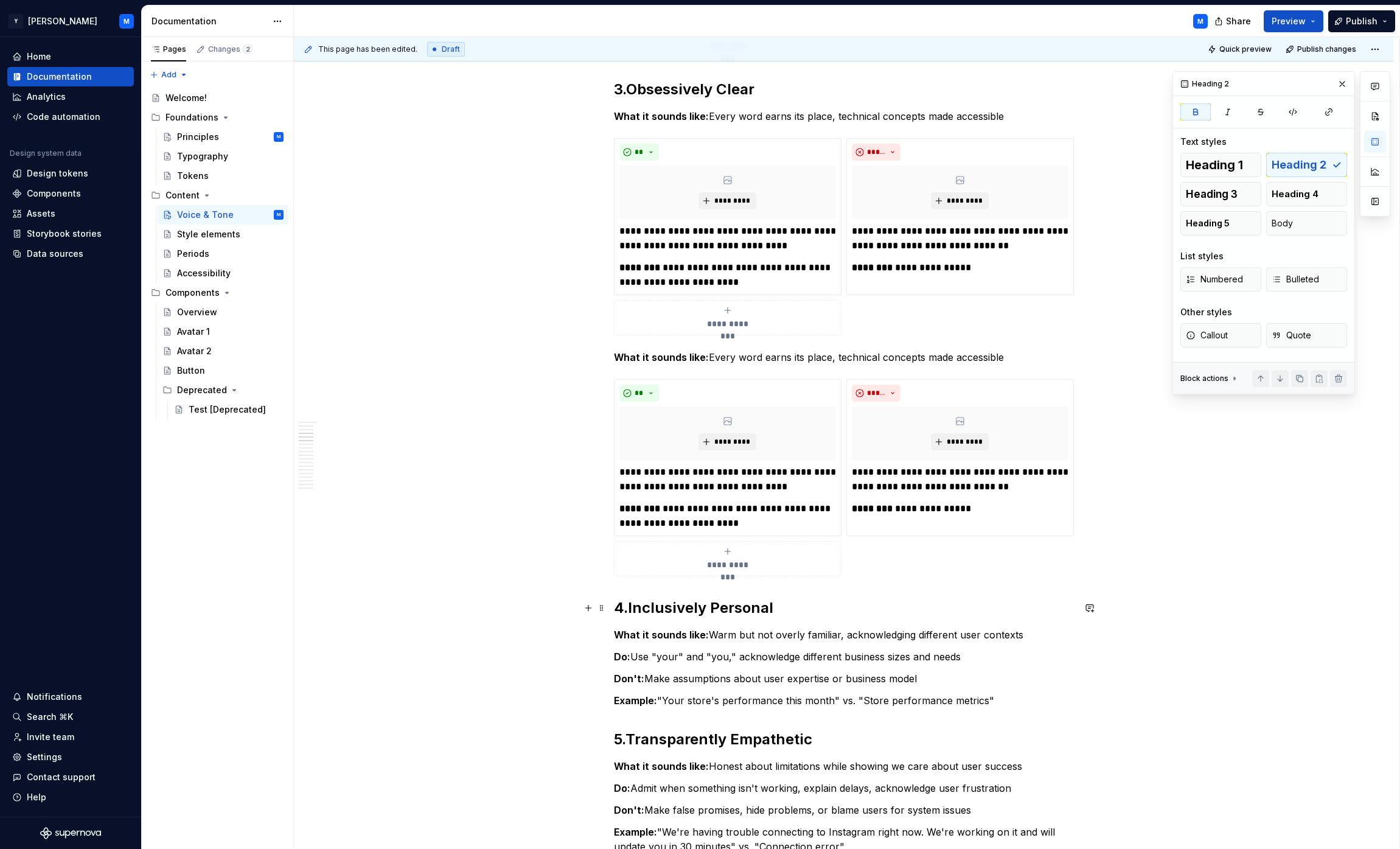
click at [645, 609] on strong "Inclusively Personal" at bounding box center [700, 607] width 145 height 18
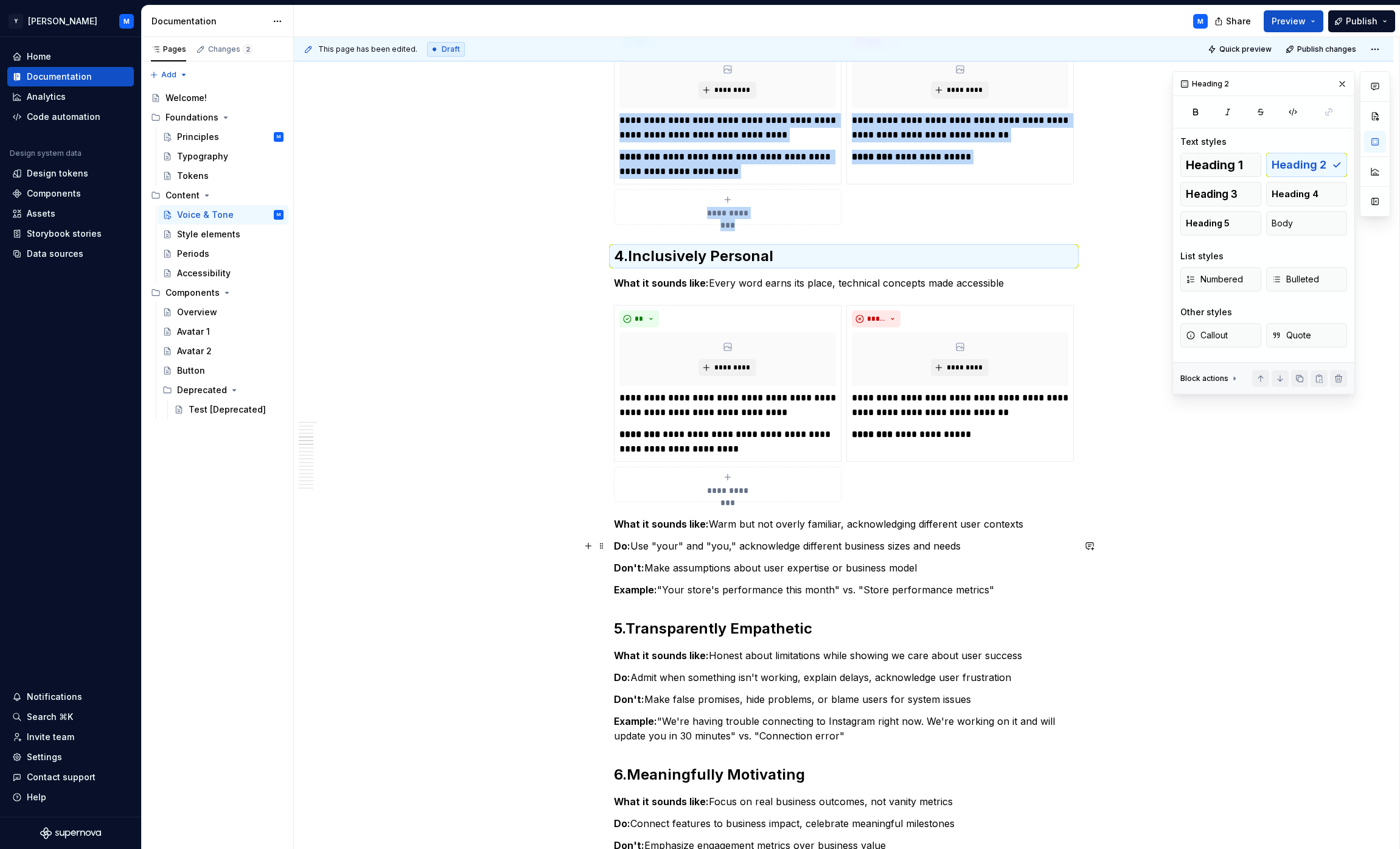
scroll to position [853, 0]
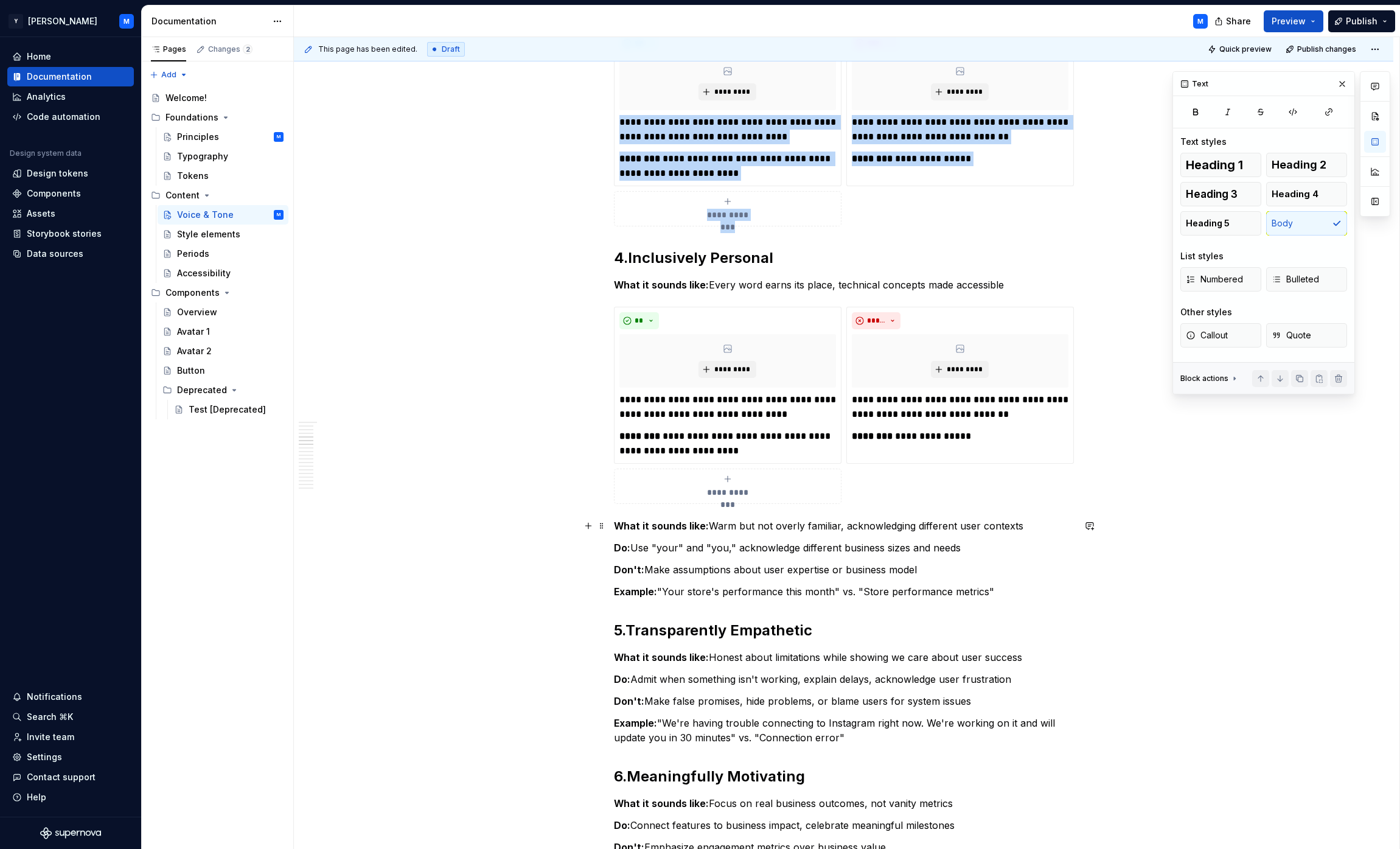
click at [696, 525] on p "What it sounds like: Warm but not overly familiar, acknowledging different user…" at bounding box center [844, 526] width 460 height 14
drag, startPoint x: 719, startPoint y: 525, endPoint x: 1000, endPoint y: 523, distance: 281.0
click at [696, 523] on p "What it sounds like: Warm but not overly familiar, acknowledging different user…" at bounding box center [844, 526] width 460 height 14
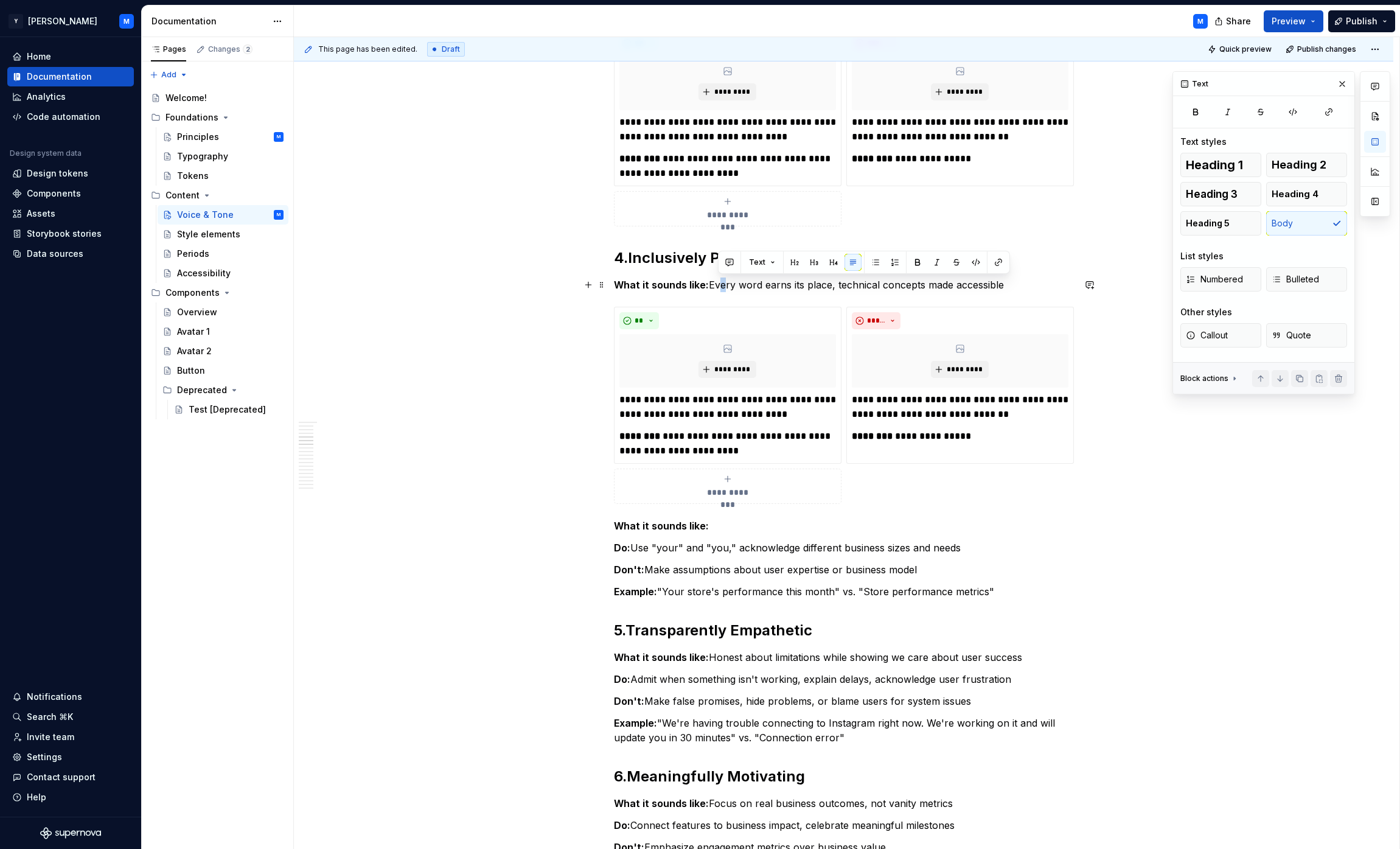
click at [696, 282] on p "What it sounds like: Every word earns its place, technical concepts made access…" at bounding box center [844, 285] width 460 height 14
click at [696, 283] on p "What it sounds like: Eevry word earns its place, technical concepts made access…" at bounding box center [844, 285] width 460 height 14
drag, startPoint x: 722, startPoint y: 283, endPoint x: 967, endPoint y: 282, distance: 245.0
click at [696, 282] on p "What it sounds like: Eevry word earns its place, technical concepts made access…" at bounding box center [844, 285] width 460 height 14
click at [639, 545] on p "Do: Use "your" and "you," acknowledge different business sizes and needs" at bounding box center [844, 547] width 460 height 14
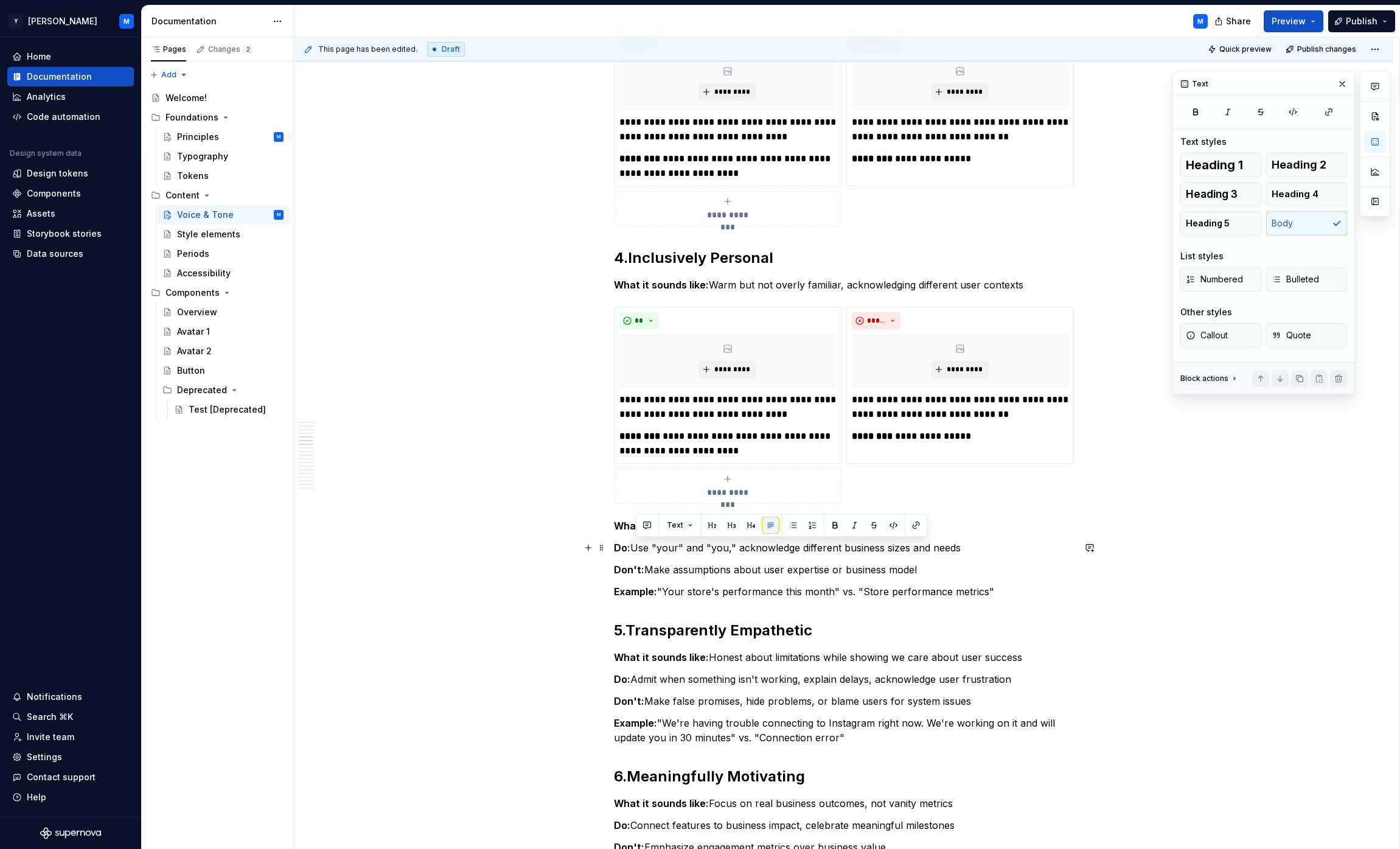
drag, startPoint x: 639, startPoint y: 545, endPoint x: 936, endPoint y: 549, distance: 297.0
click at [696, 549] on p "Do: Use "your" and "you," acknowledge different business sizes and needs" at bounding box center [844, 547] width 460 height 14
click at [630, 399] on p "**********" at bounding box center [728, 407] width 216 height 29
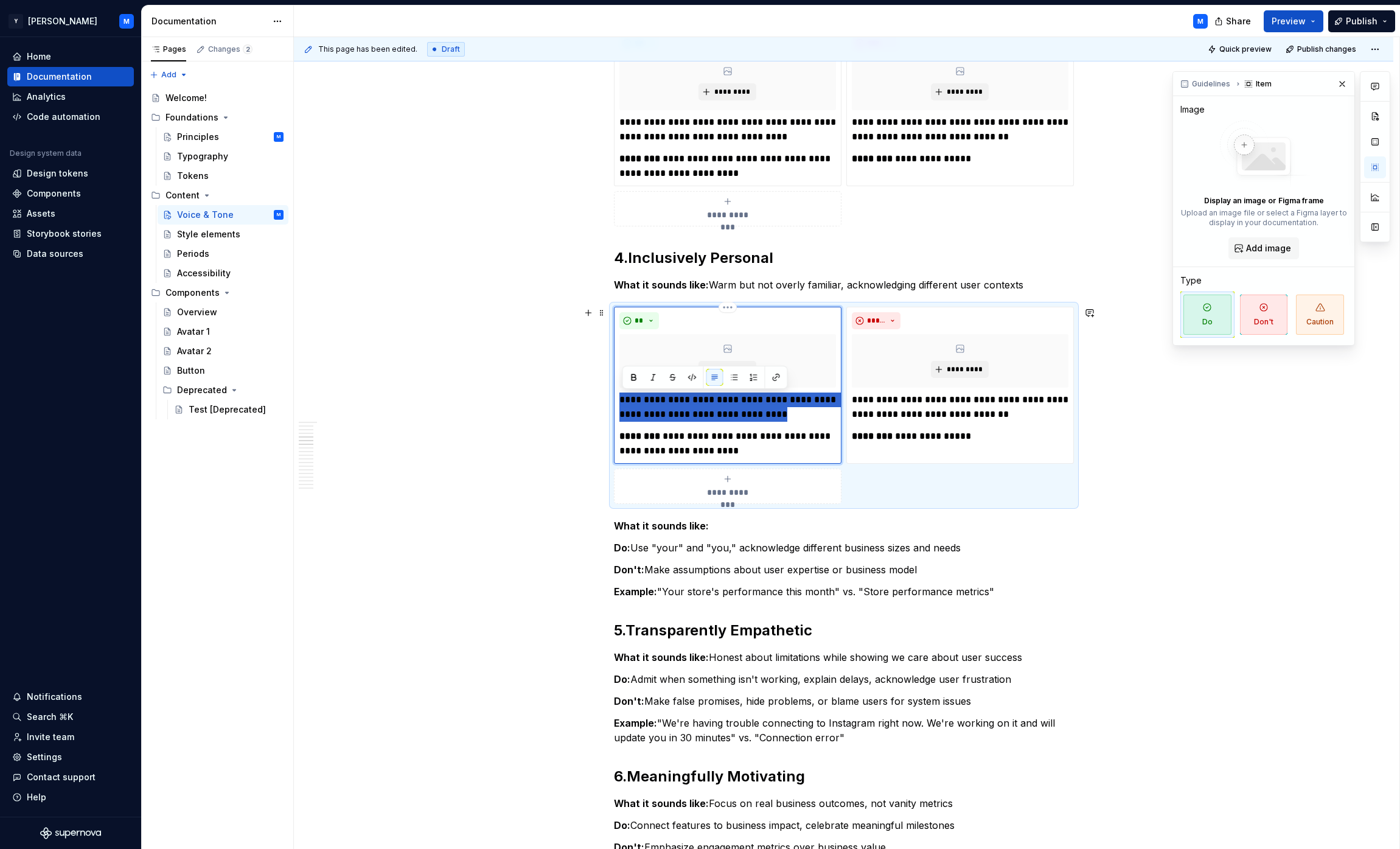
drag, startPoint x: 630, startPoint y: 399, endPoint x: 773, endPoint y: 417, distance: 144.1
click at [696, 417] on p "**********" at bounding box center [728, 407] width 216 height 29
click at [636, 401] on p "**********" at bounding box center [728, 407] width 216 height 29
drag, startPoint x: 636, startPoint y: 401, endPoint x: 745, endPoint y: 415, distance: 109.9
click at [696, 415] on p "**********" at bounding box center [728, 407] width 216 height 29
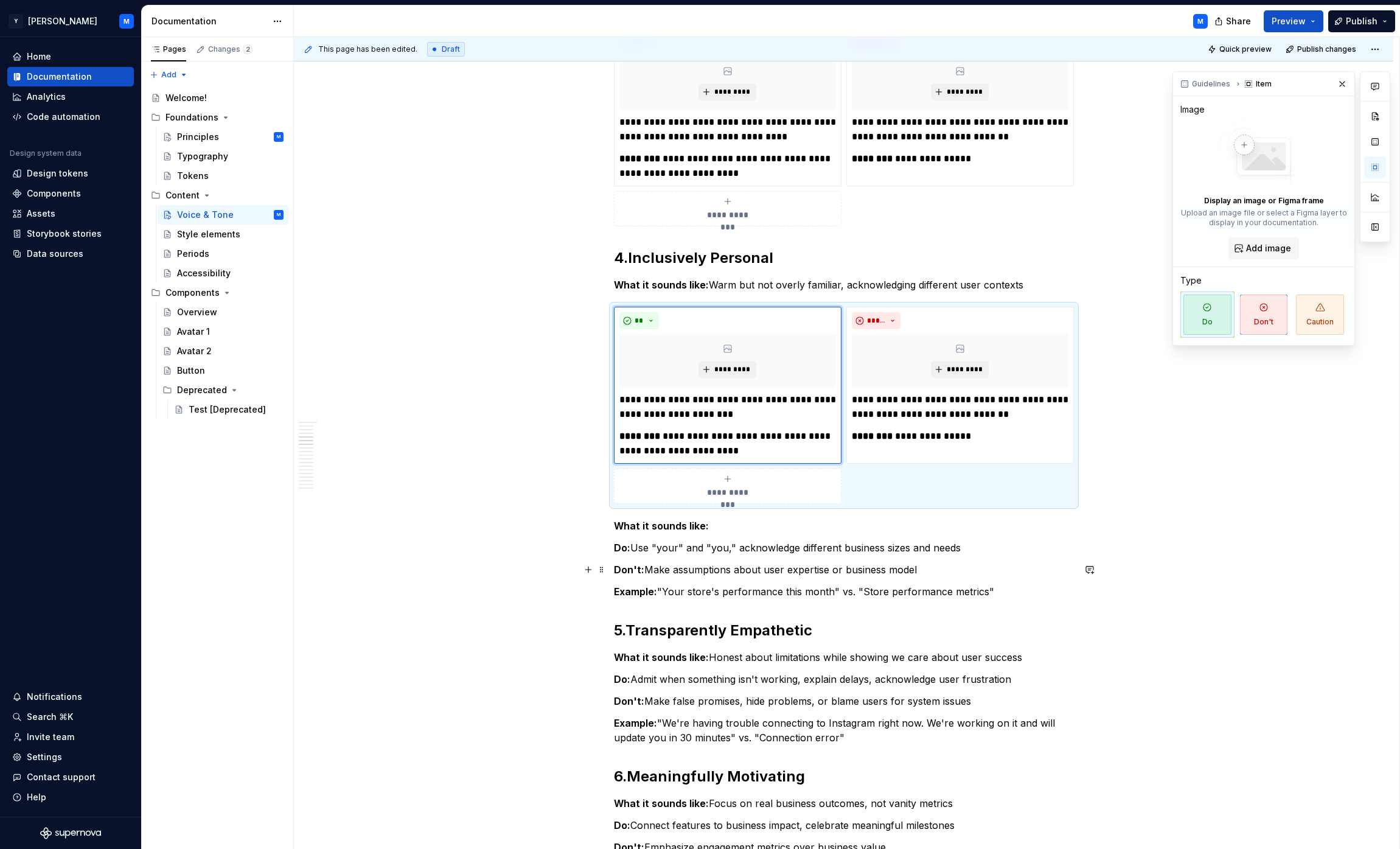
click at [659, 568] on p "Don't: Make assumptions about user expertise or business model" at bounding box center [844, 569] width 460 height 14
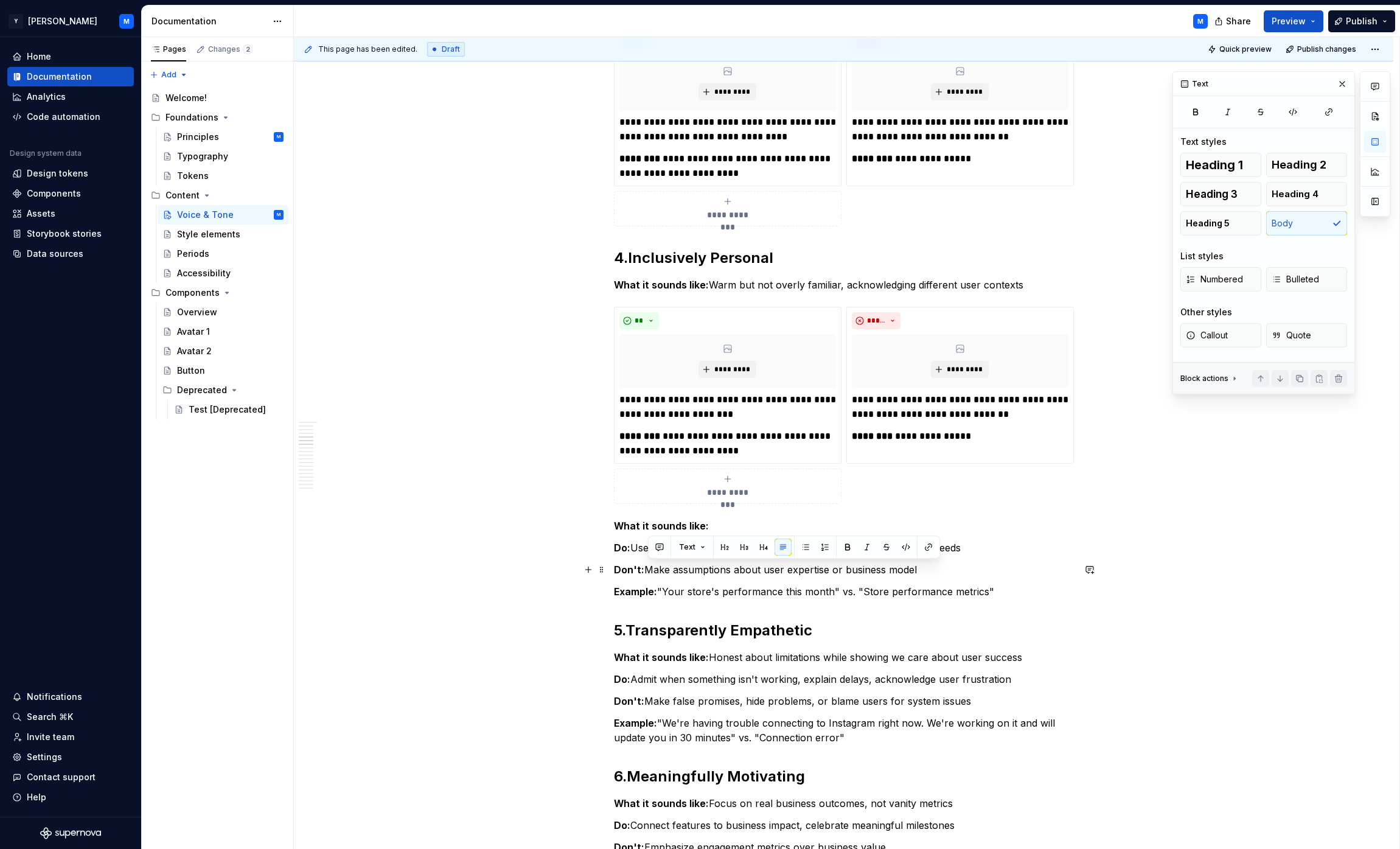
drag, startPoint x: 659, startPoint y: 568, endPoint x: 901, endPoint y: 573, distance: 242.1
click at [696, 573] on p "Don't: Make assumptions about user expertise or business model" at bounding box center [844, 569] width 460 height 14
click at [696, 398] on p "**********" at bounding box center [960, 407] width 216 height 29
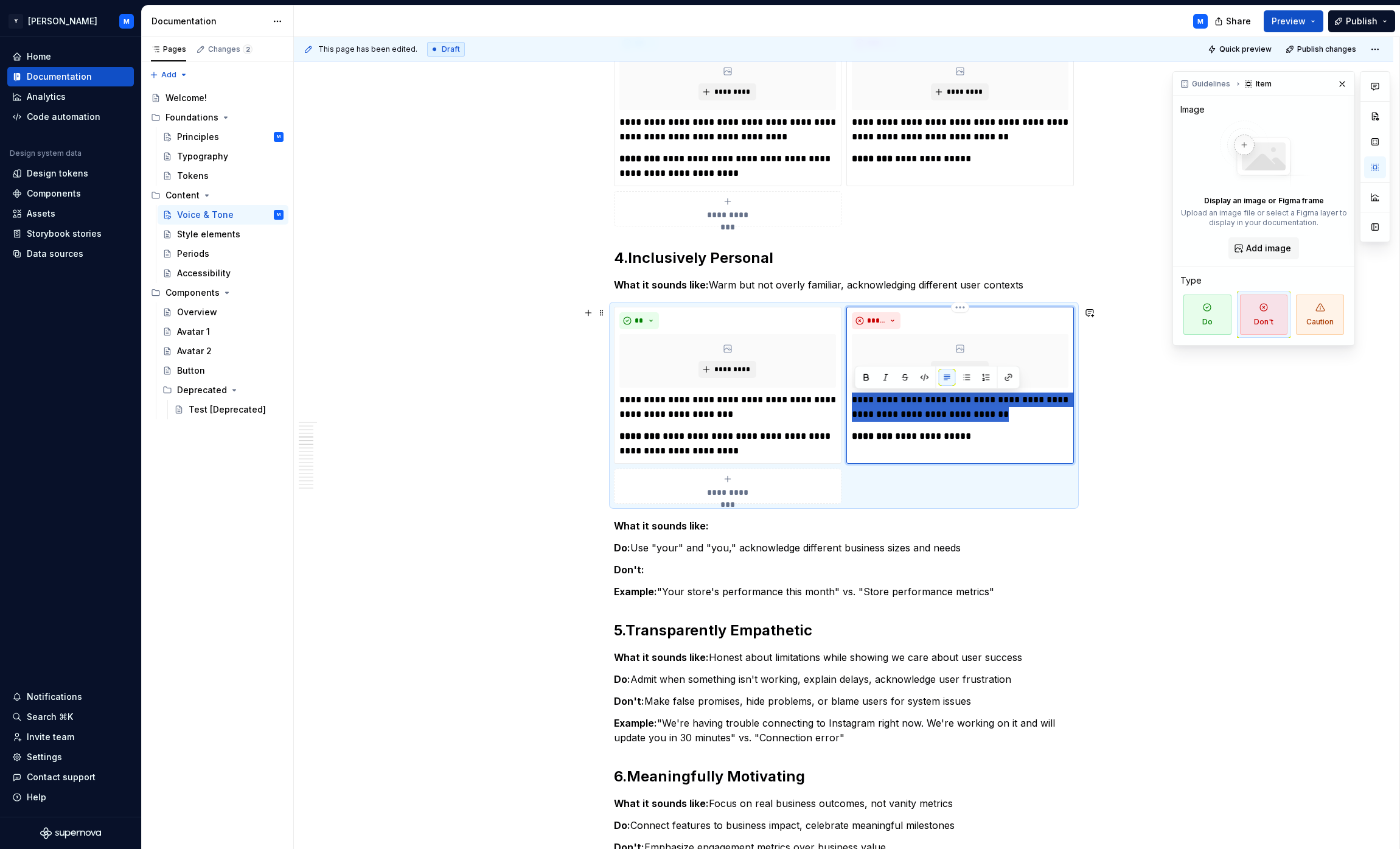
drag, startPoint x: 864, startPoint y: 398, endPoint x: 958, endPoint y: 411, distance: 94.9
click at [696, 411] on p "**********" at bounding box center [960, 407] width 216 height 29
click at [675, 591] on p "Example: "Your store's performance this month" vs. "Store performance metrics"" at bounding box center [844, 592] width 460 height 14
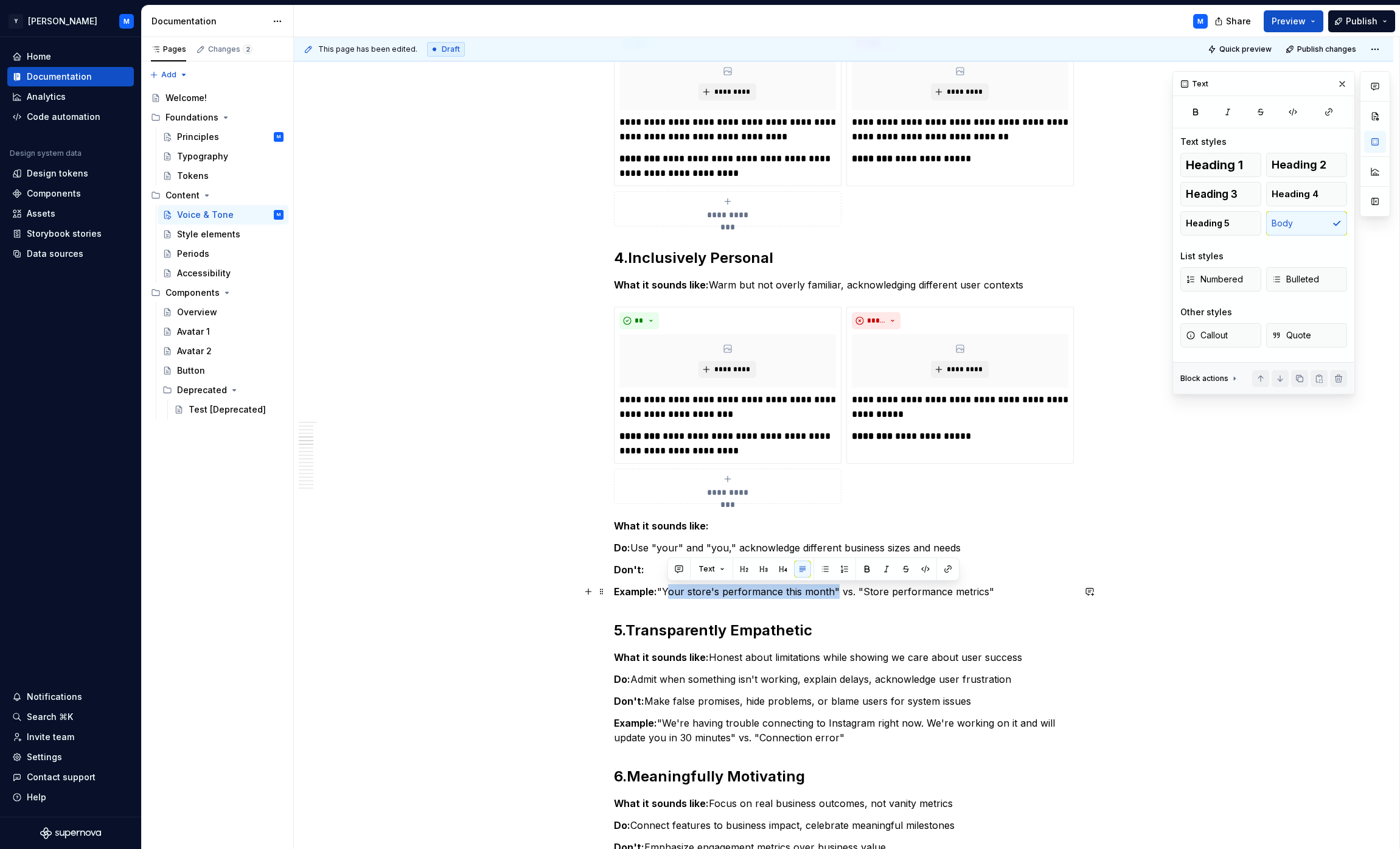
drag, startPoint x: 675, startPoint y: 591, endPoint x: 812, endPoint y: 590, distance: 137.0
click at [696, 590] on p "Example: "Your store's performance this month" vs. "Store performance metrics"" at bounding box center [844, 592] width 460 height 14
click at [683, 438] on p "**********" at bounding box center [728, 443] width 216 height 29
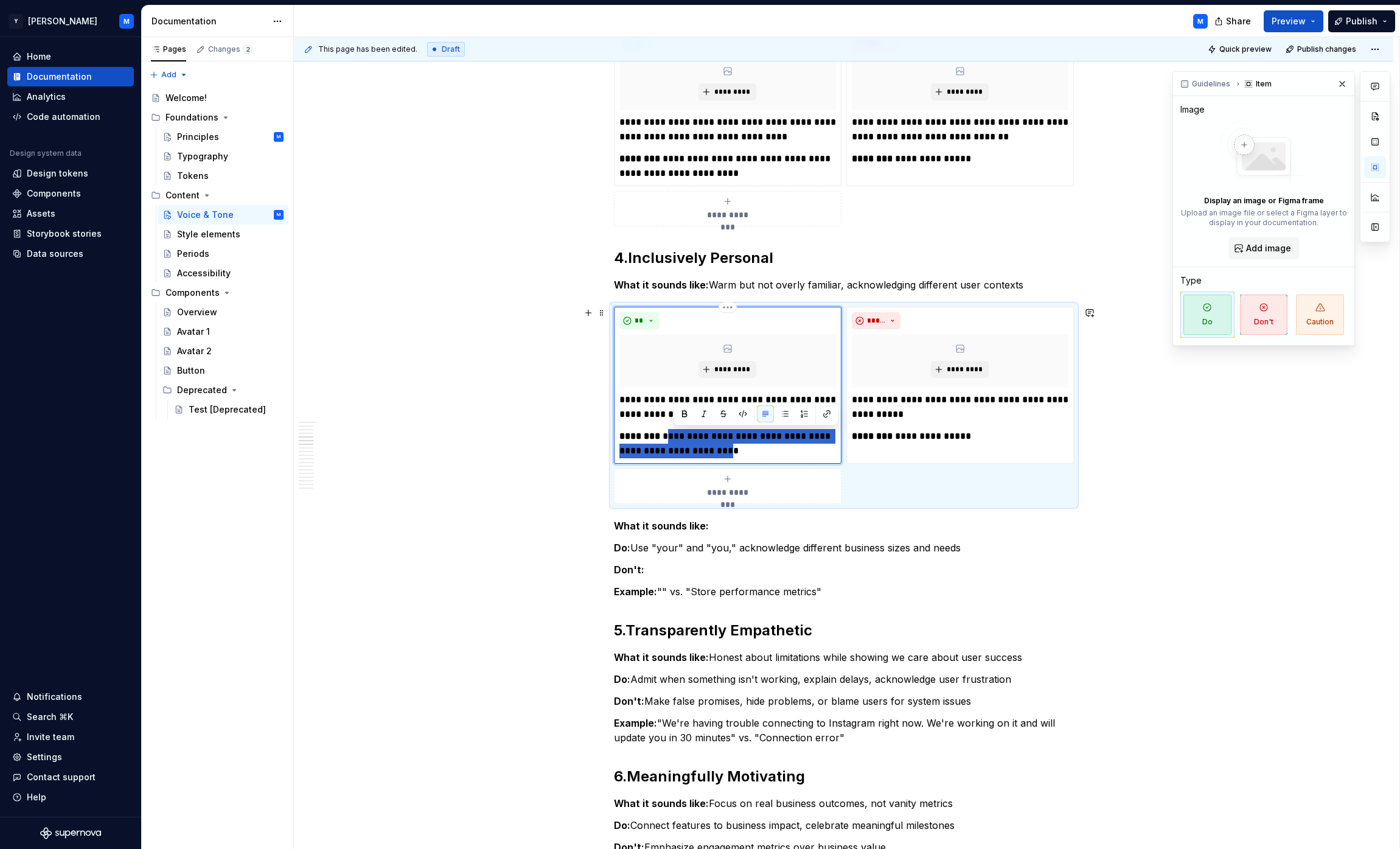
drag, startPoint x: 683, startPoint y: 438, endPoint x: 743, endPoint y: 449, distance: 61.0
click at [696, 449] on p "**********" at bounding box center [728, 443] width 216 height 29
click at [696, 593] on p "Example: "" vs. "Store performance metrics"" at bounding box center [844, 592] width 460 height 14
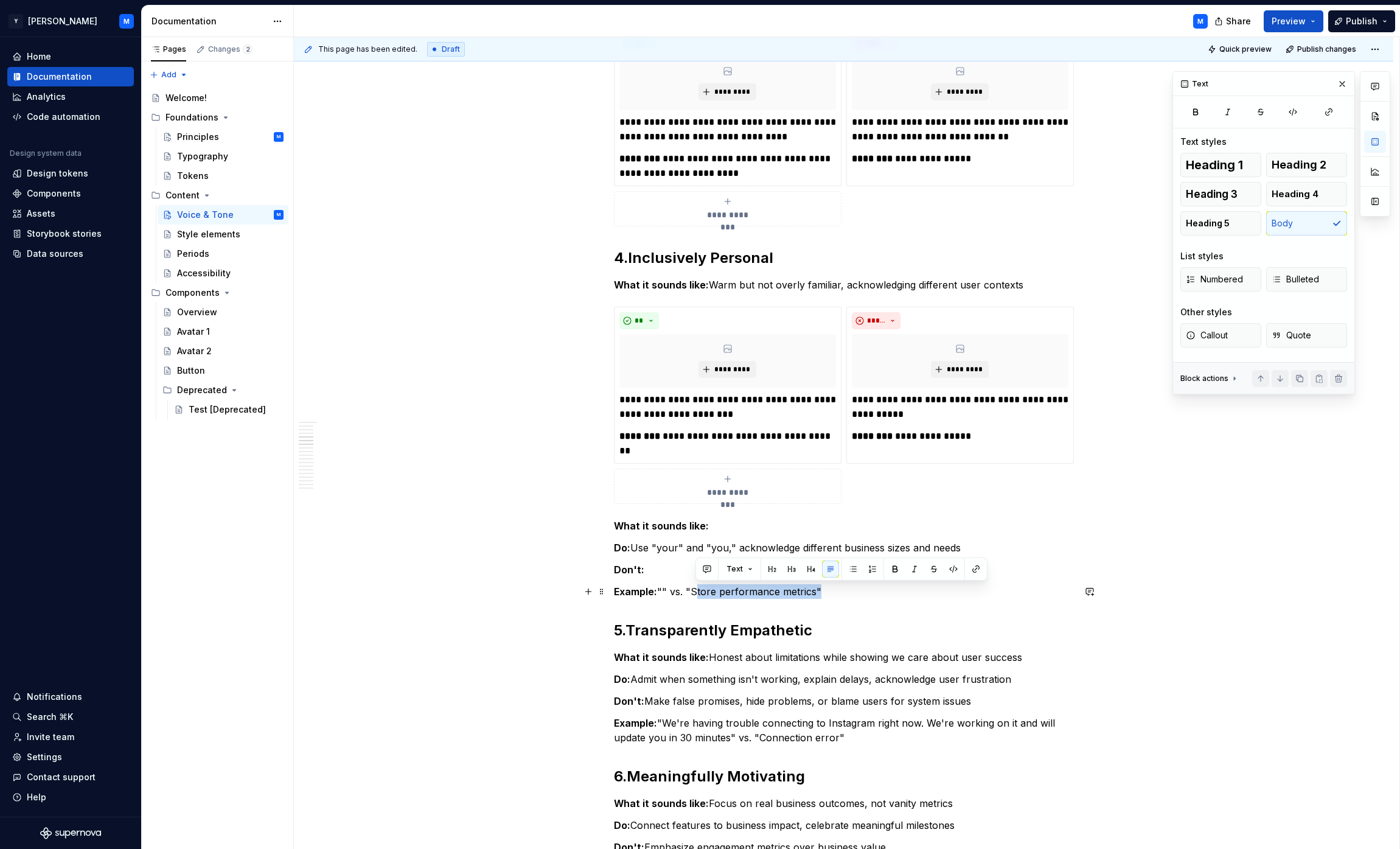
drag, startPoint x: 712, startPoint y: 593, endPoint x: 788, endPoint y: 594, distance: 76.0
click at [696, 594] on p "Example: "" vs. "Store performance metrics"" at bounding box center [844, 592] width 460 height 14
click at [696, 434] on p "**********" at bounding box center [960, 436] width 216 height 14
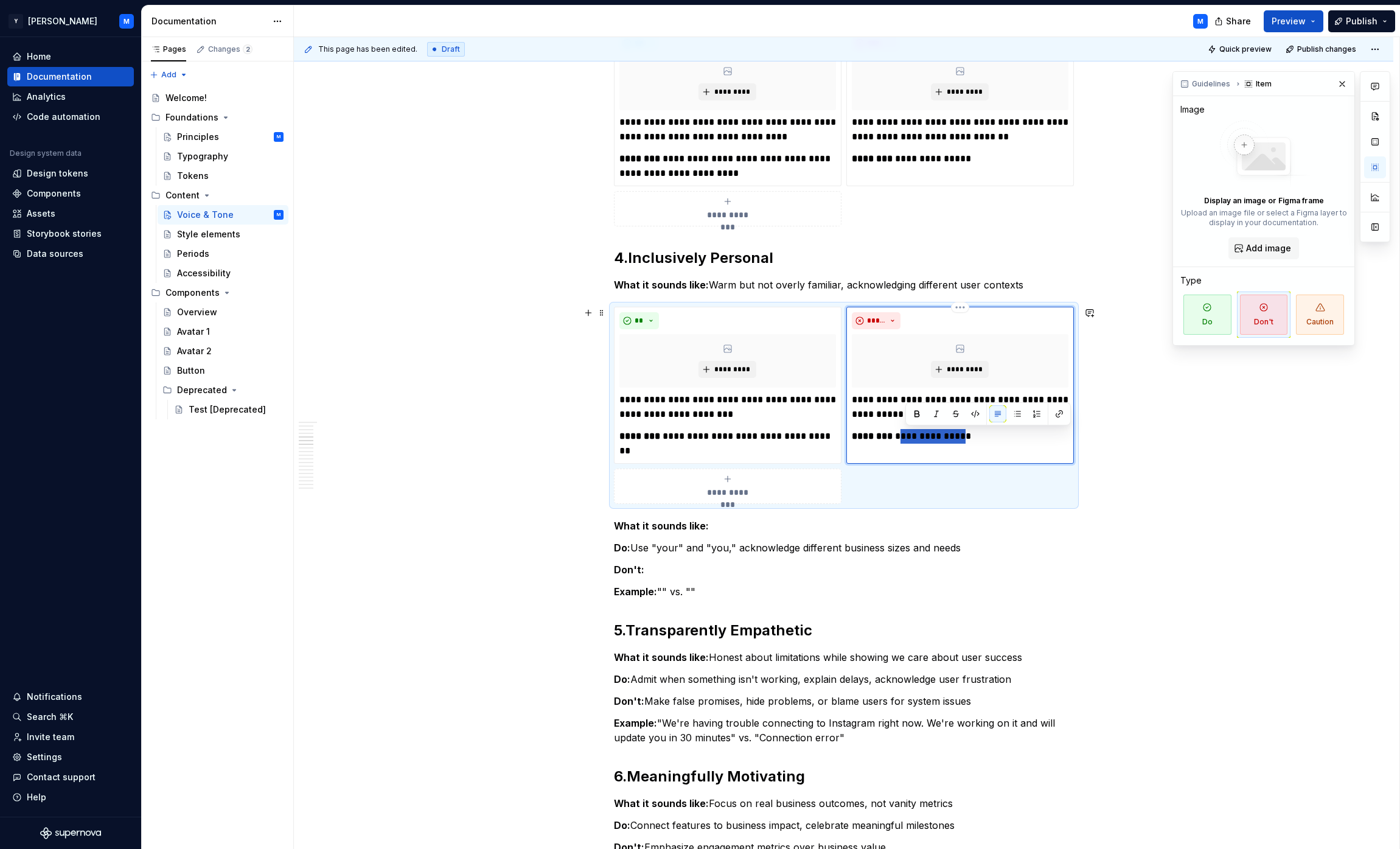
drag, startPoint x: 916, startPoint y: 434, endPoint x: 963, endPoint y: 434, distance: 47.0
click at [696, 434] on p "**********" at bounding box center [960, 436] width 216 height 14
click at [696, 147] on button "button" at bounding box center [1375, 142] width 22 height 22
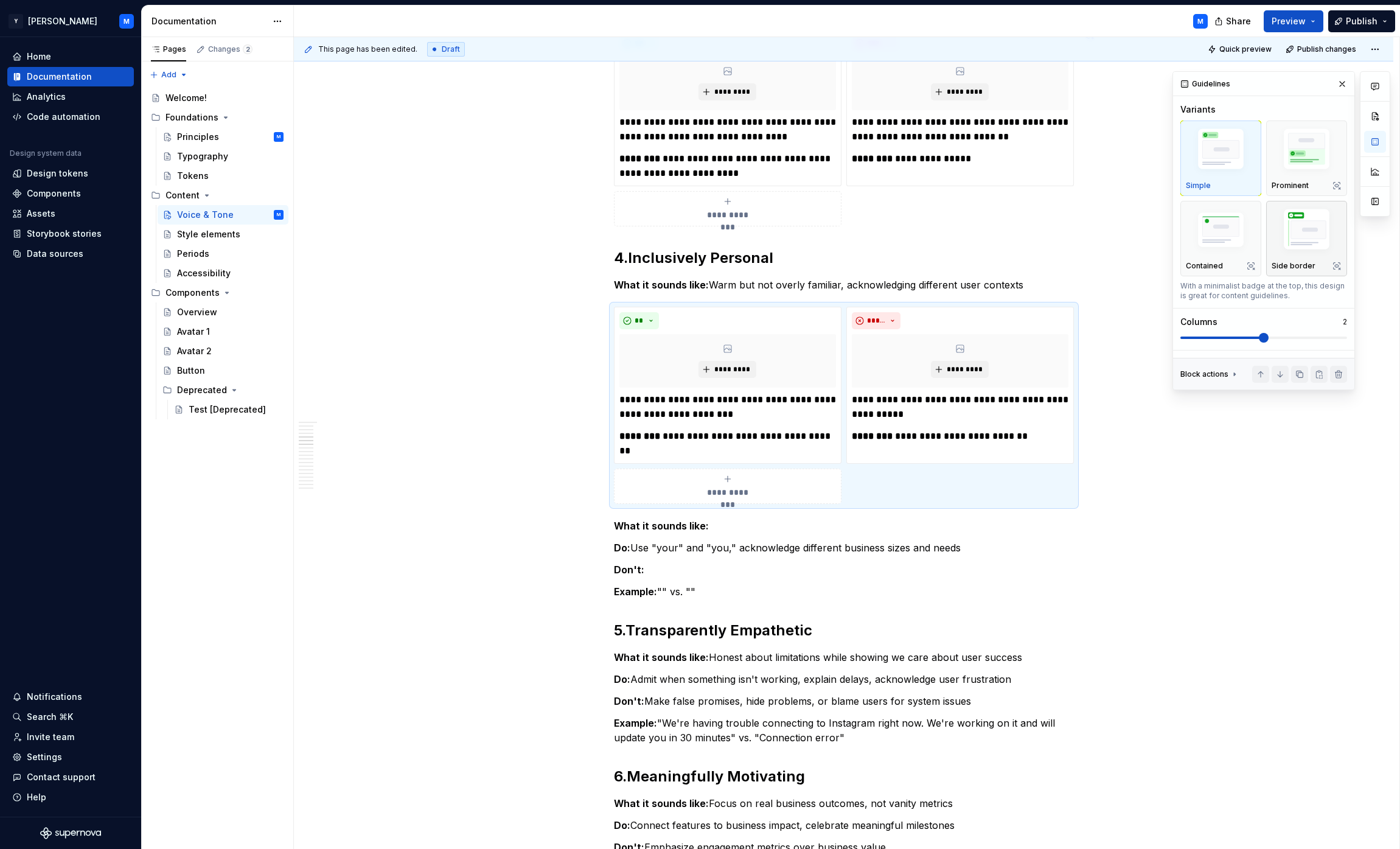
click at [696, 234] on img "button" at bounding box center [1306, 231] width 70 height 52
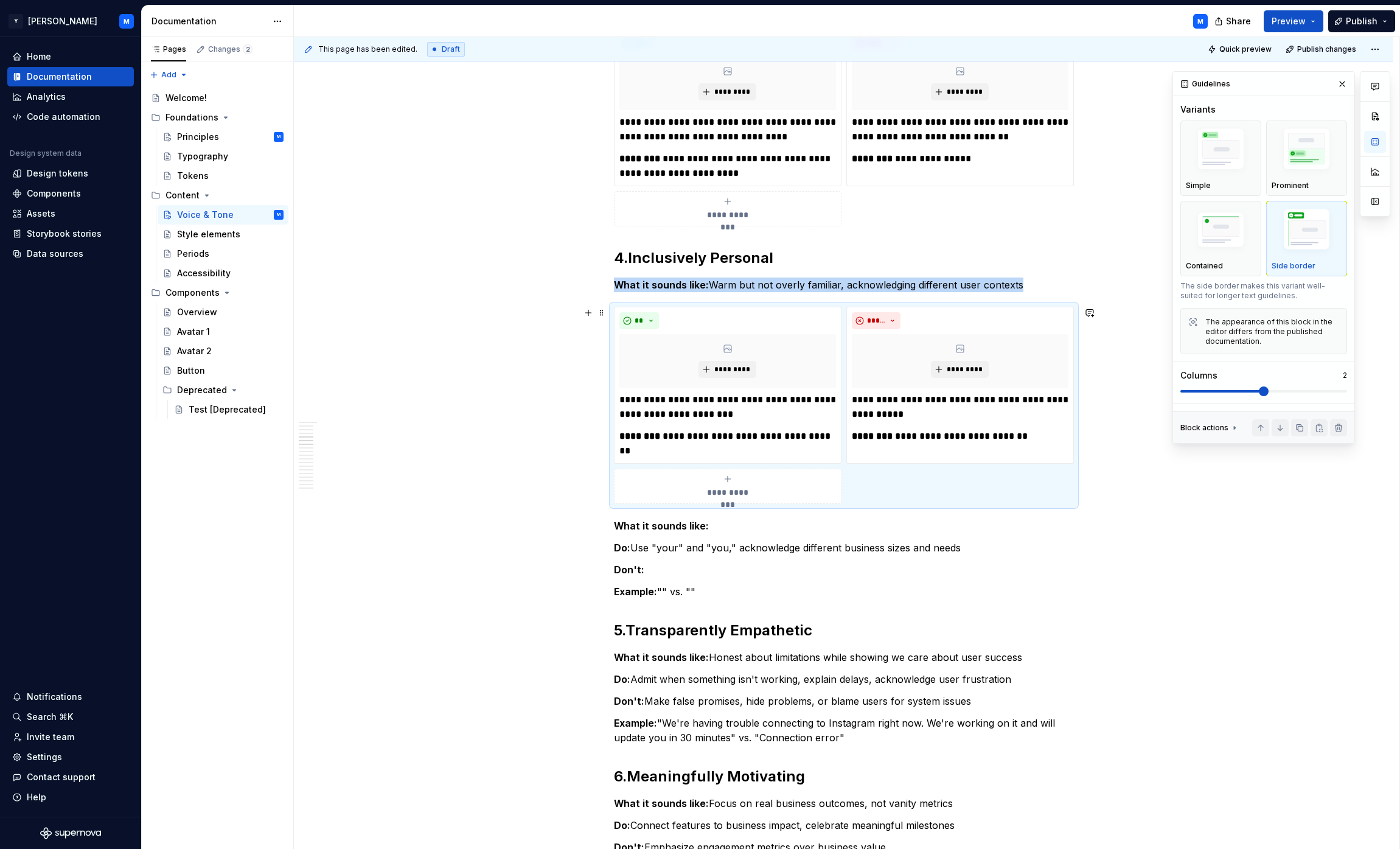
click at [696, 491] on div "**********" at bounding box center [844, 405] width 460 height 197
click at [696, 22] on span "Preview" at bounding box center [1289, 21] width 34 height 12
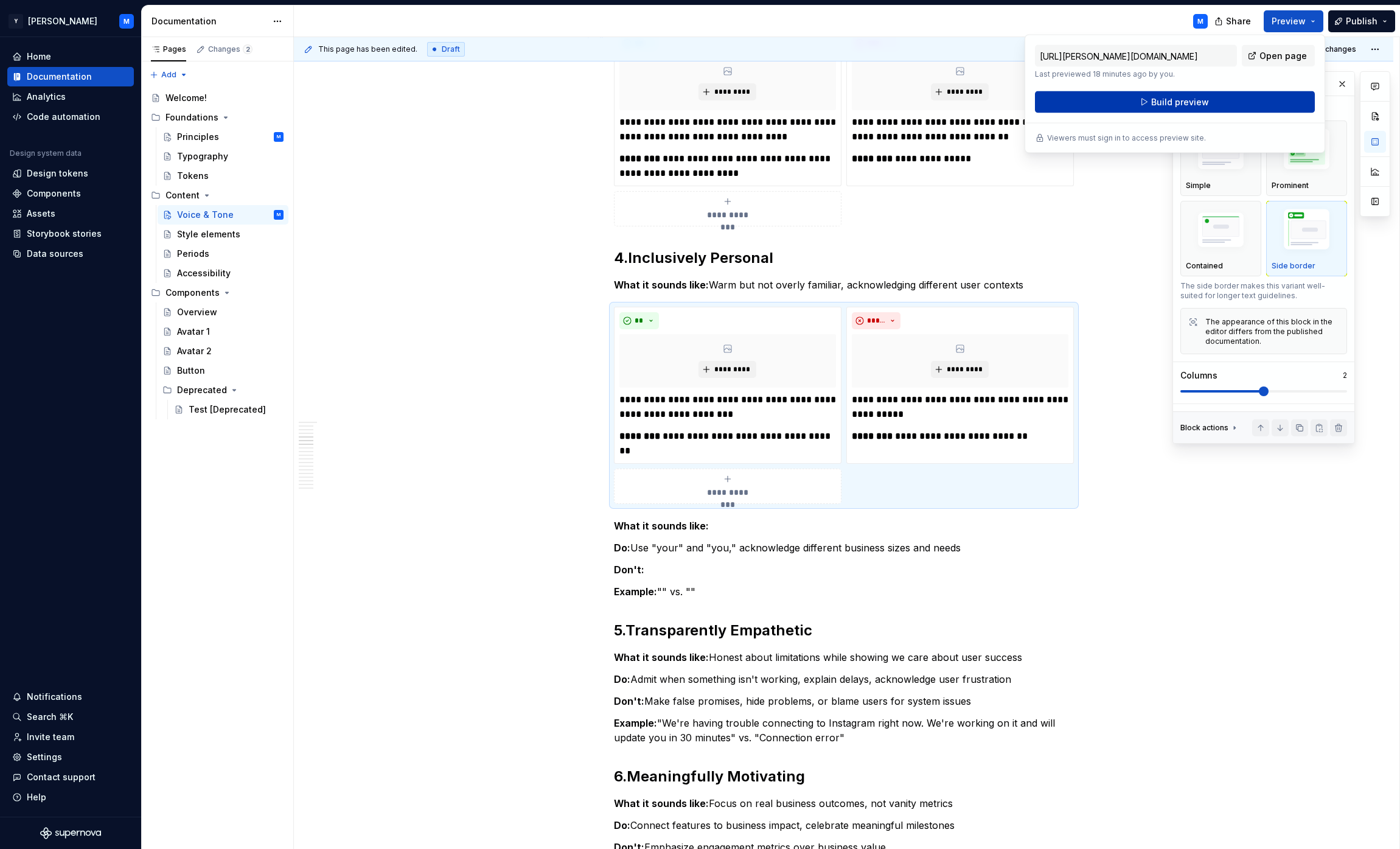
click at [696, 92] on button "Build preview" at bounding box center [1175, 102] width 280 height 22
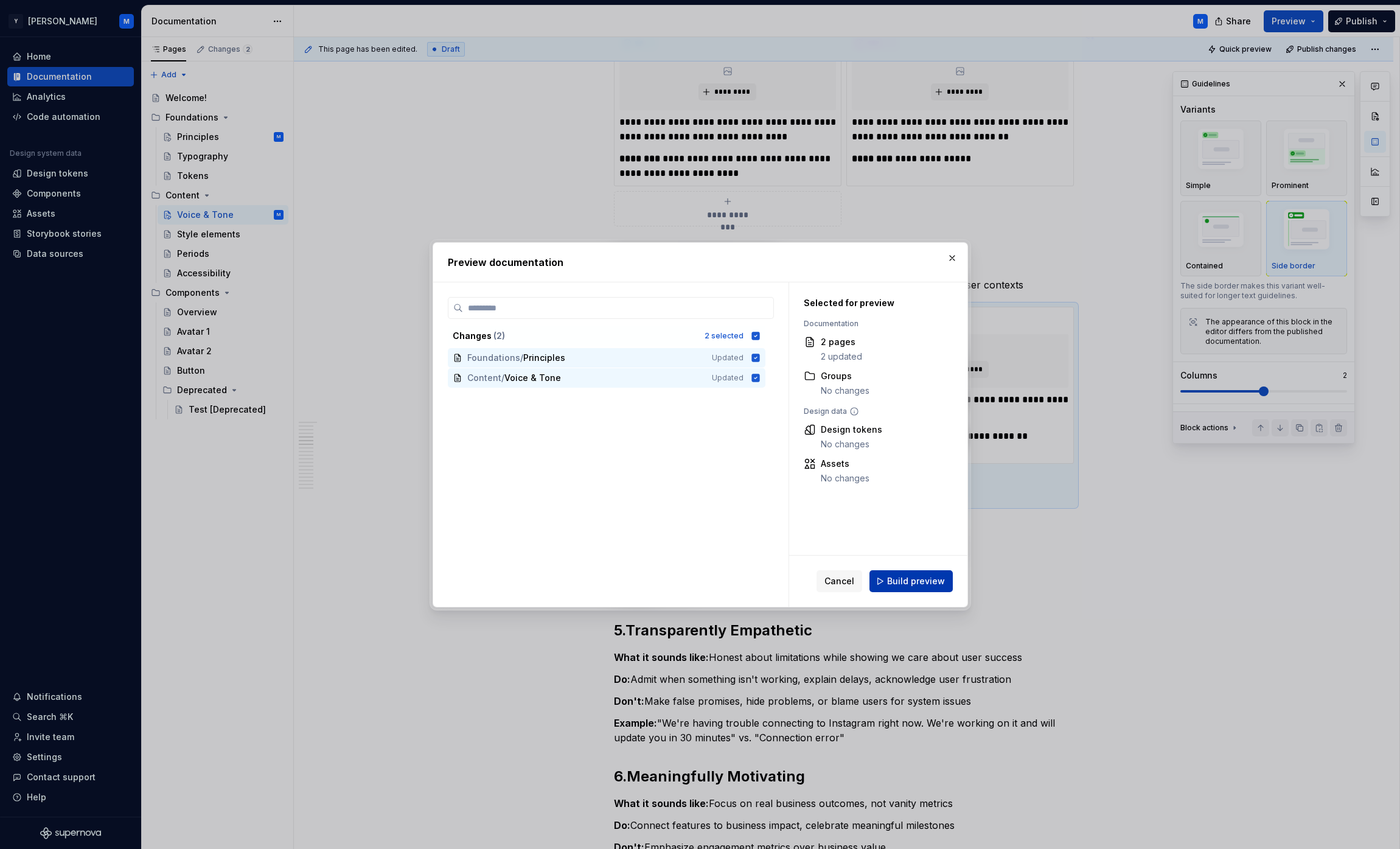
click at [696, 581] on span "Build preview" at bounding box center [916, 581] width 58 height 12
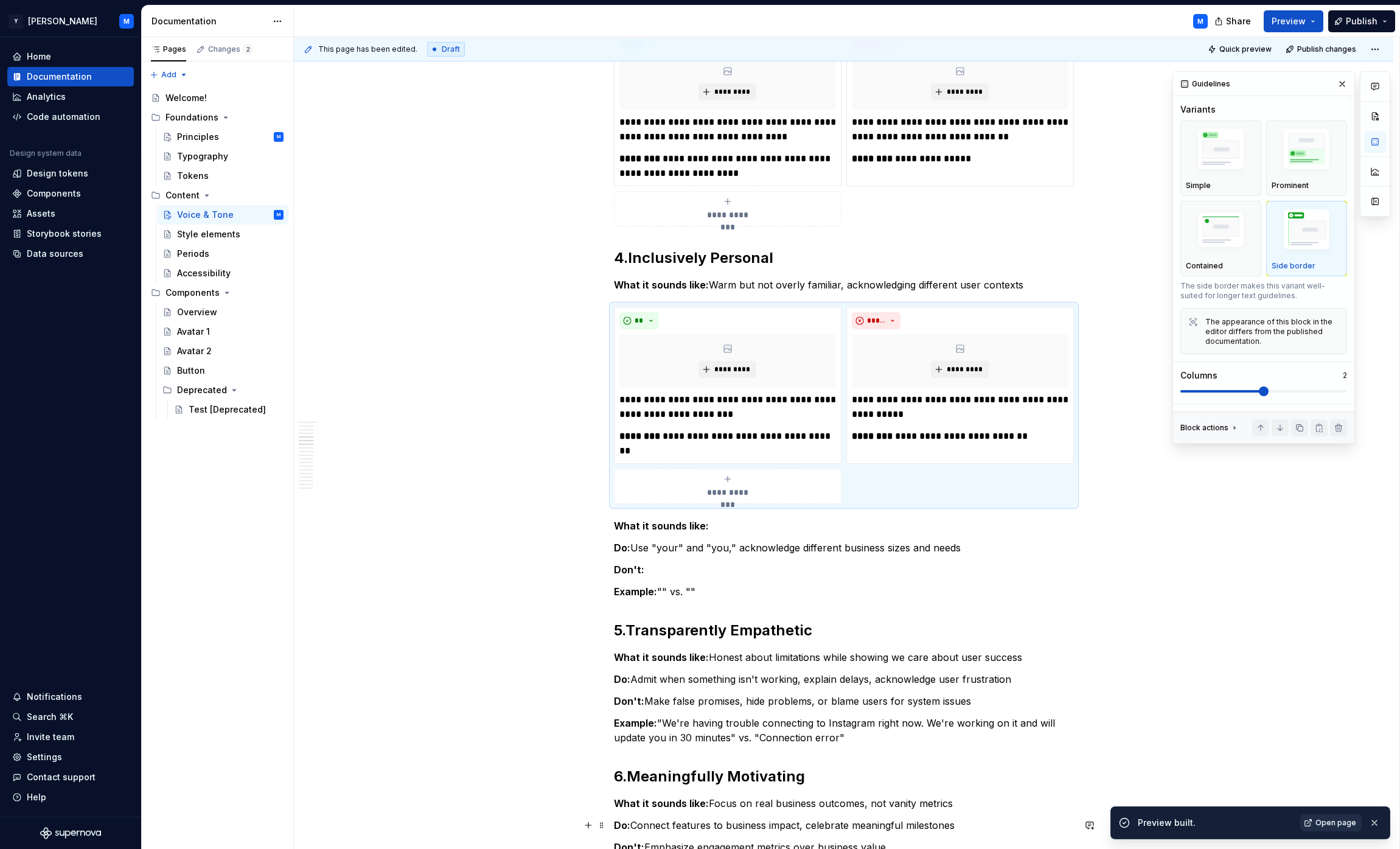
click at [696, 823] on span "Open page" at bounding box center [1336, 822] width 41 height 10
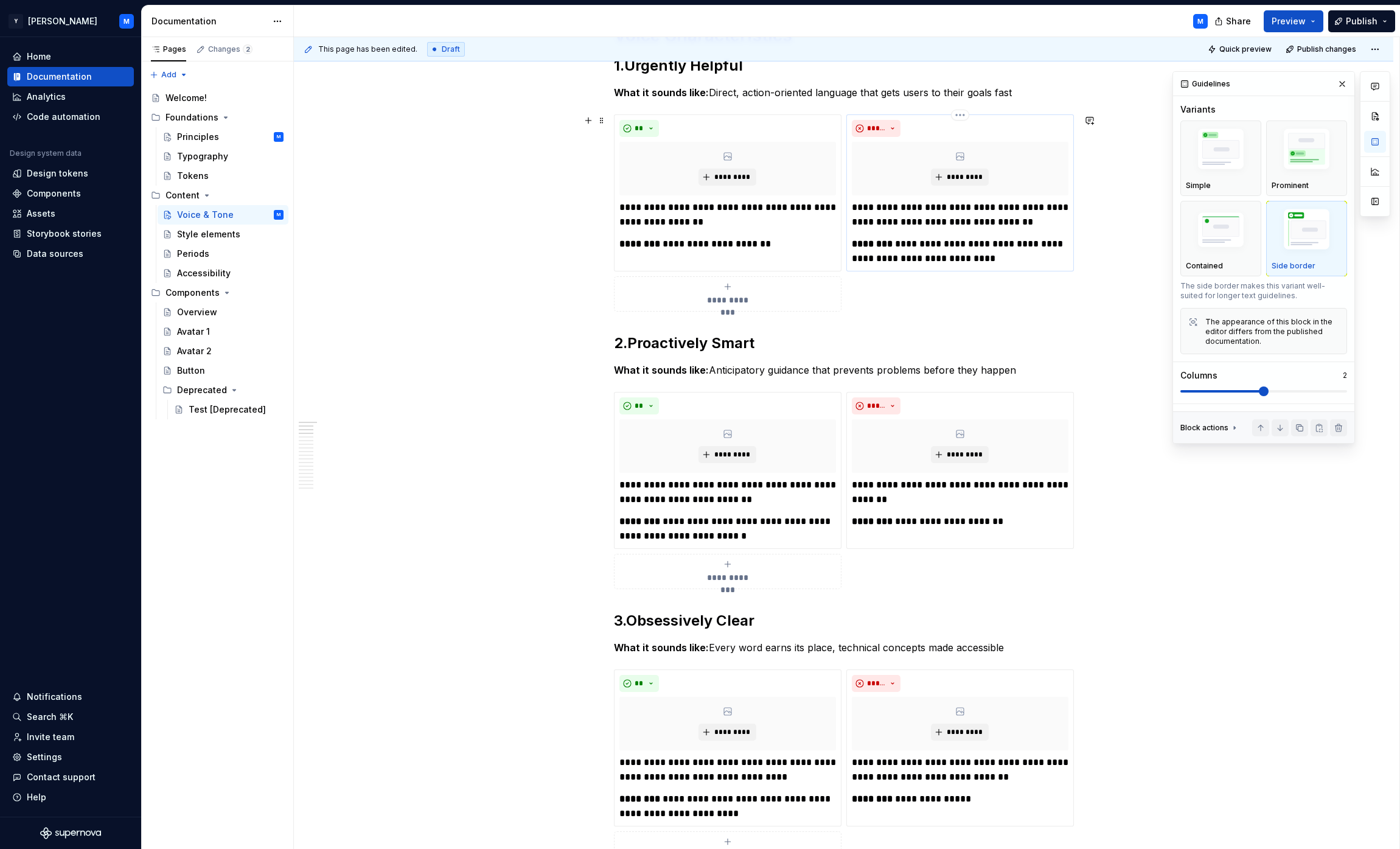
scroll to position [0, 0]
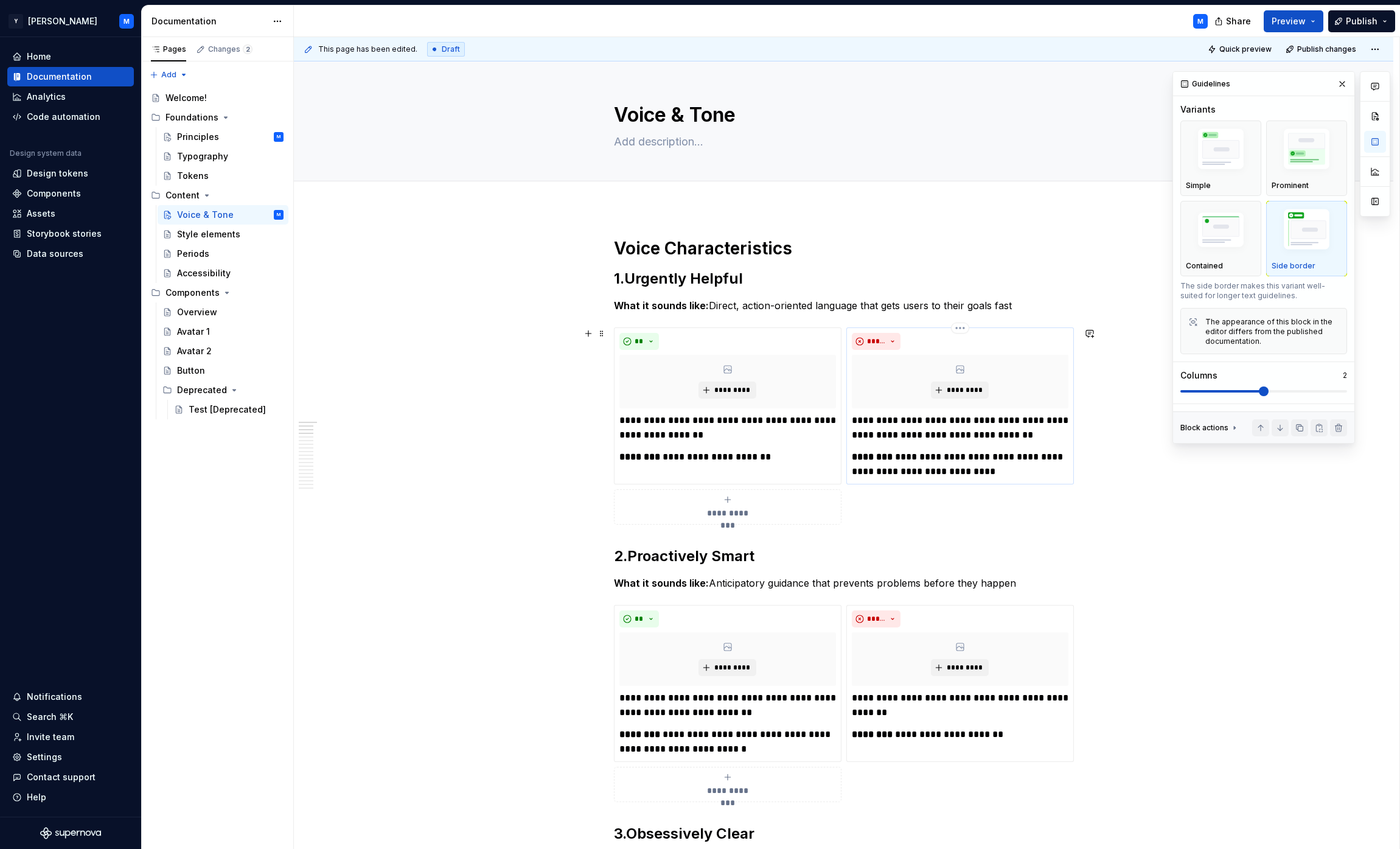
click at [696, 438] on p "**********" at bounding box center [960, 427] width 216 height 29
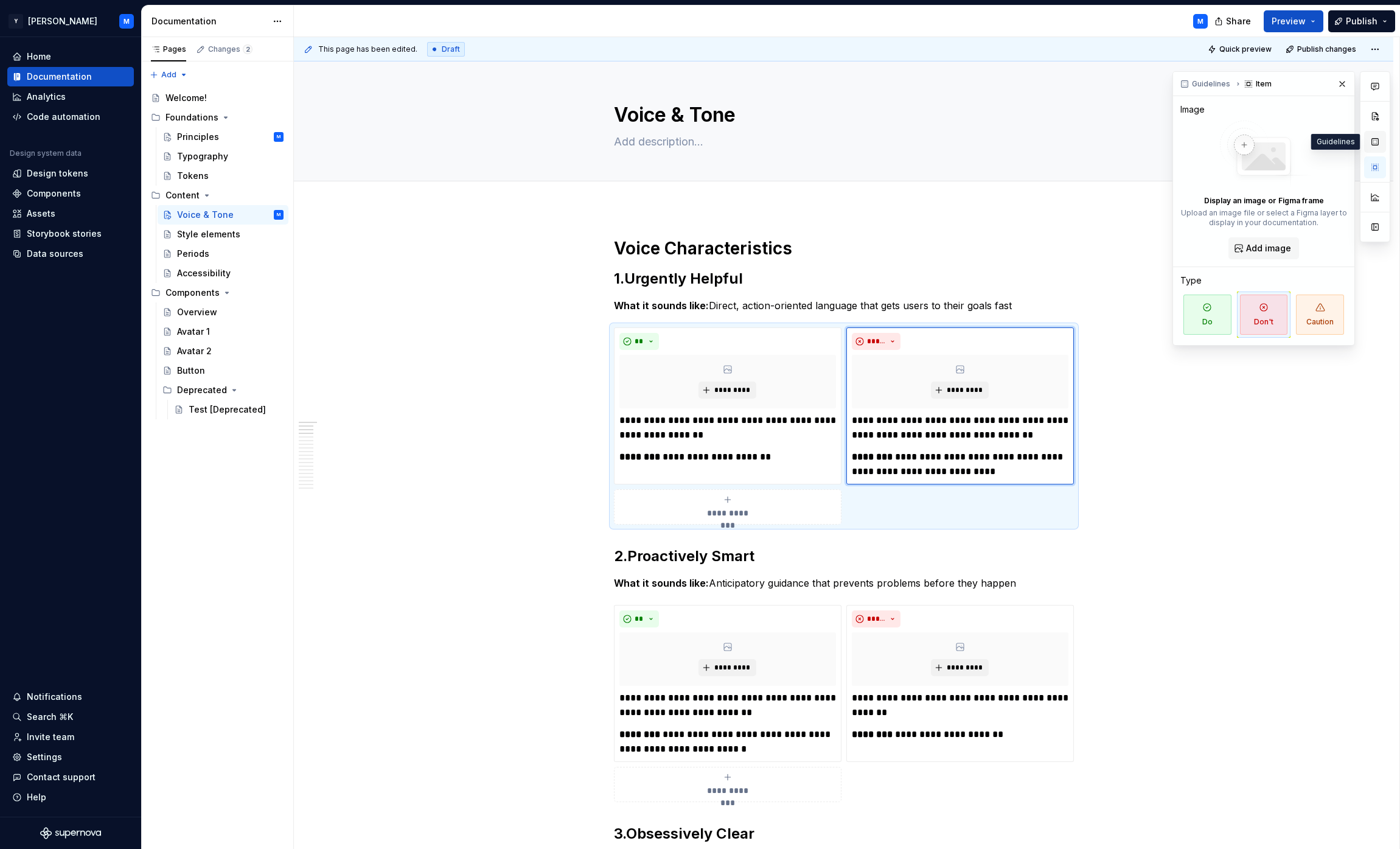
click at [696, 140] on button "button" at bounding box center [1375, 142] width 22 height 22
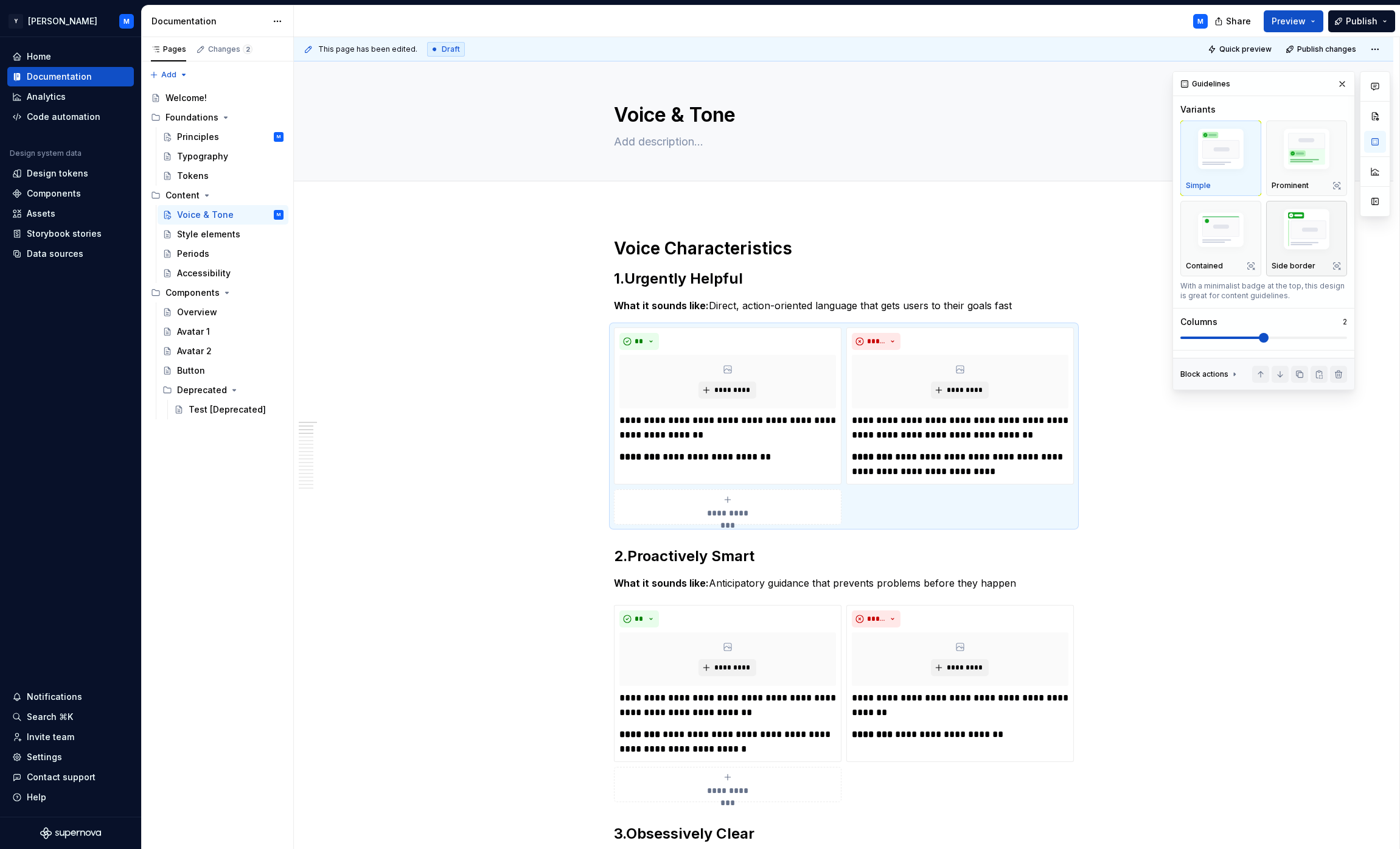
click at [696, 230] on img "button" at bounding box center [1306, 231] width 70 height 52
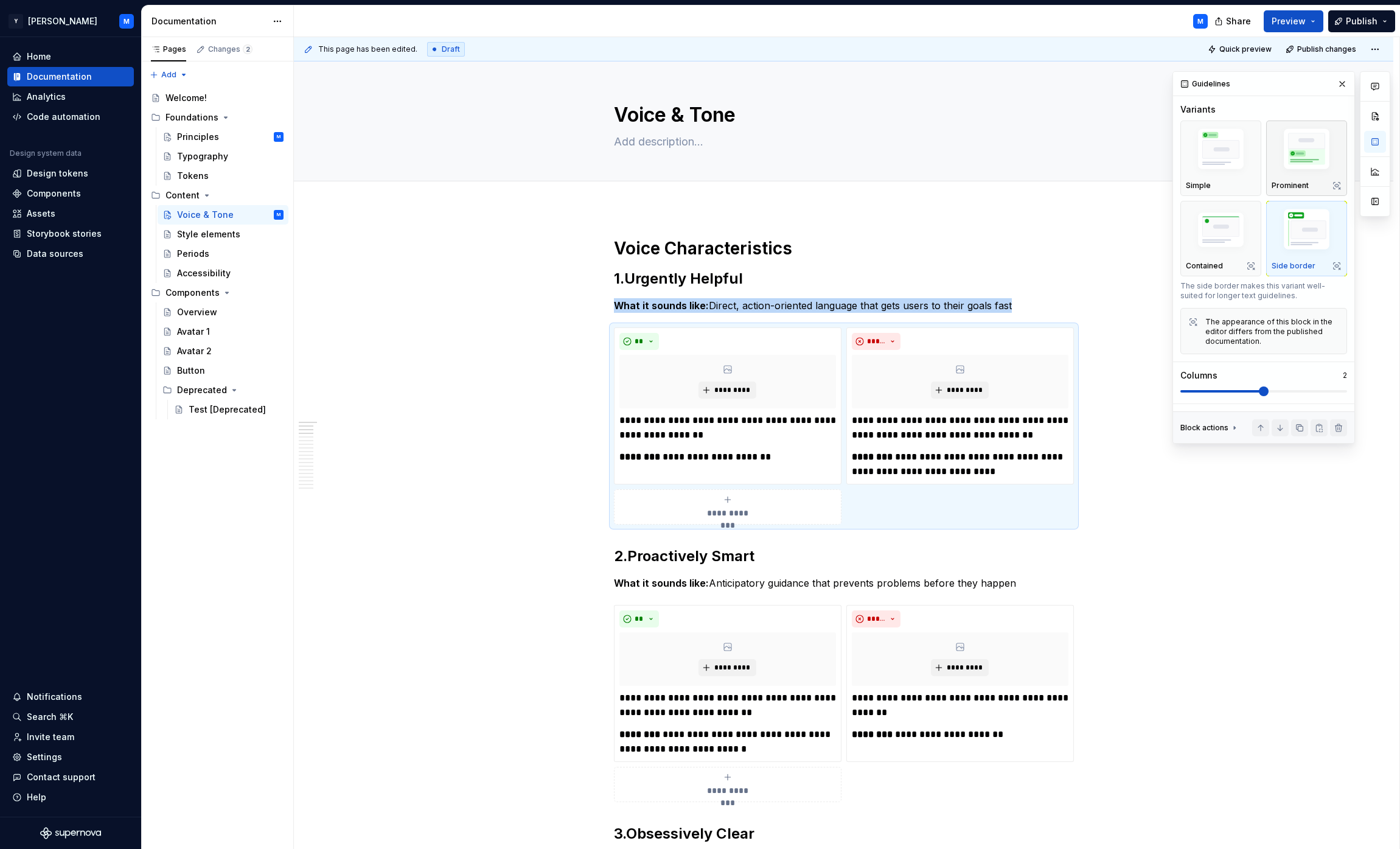
click at [696, 179] on div "Prominent" at bounding box center [1306, 158] width 70 height 65
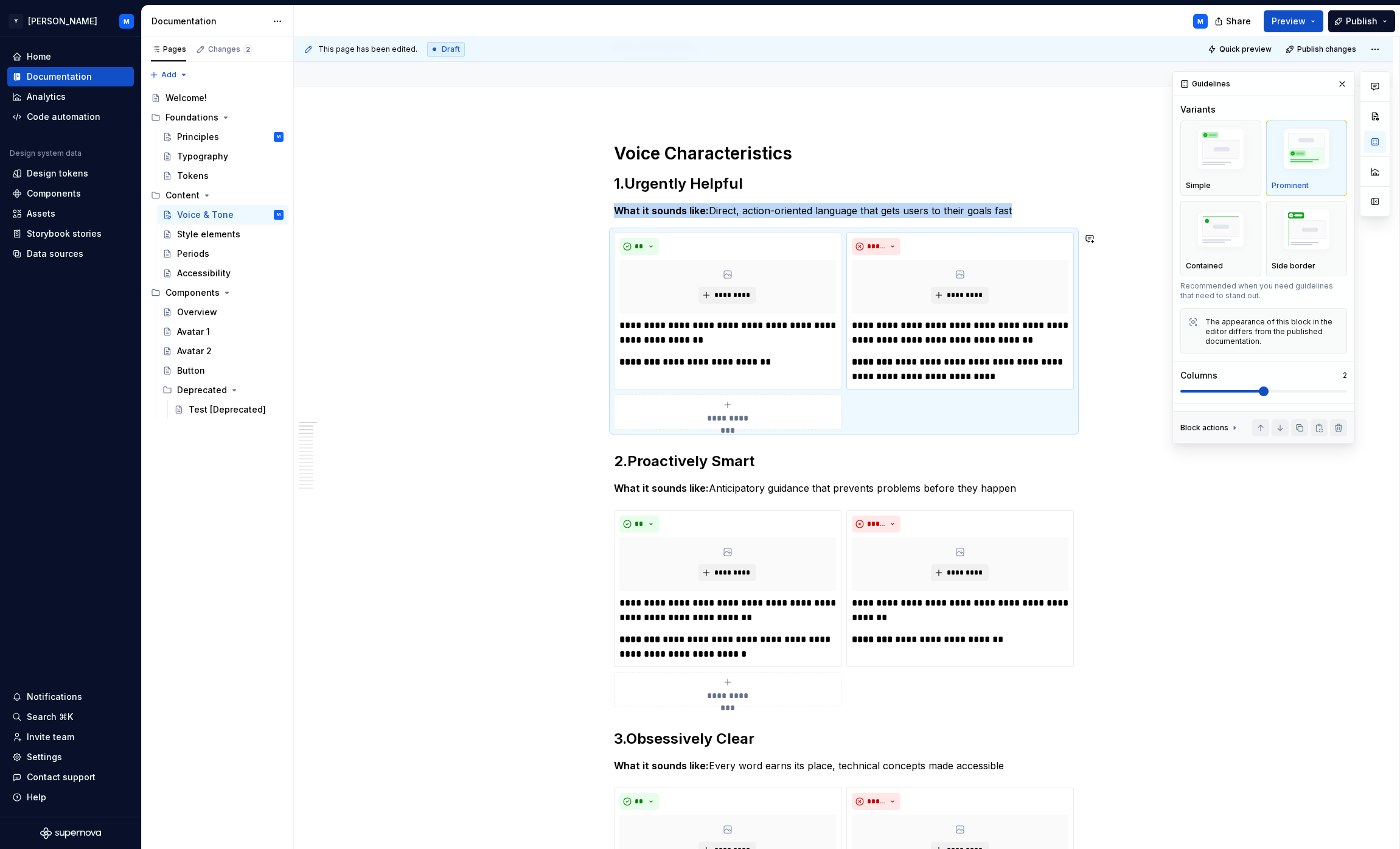
scroll to position [184, 0]
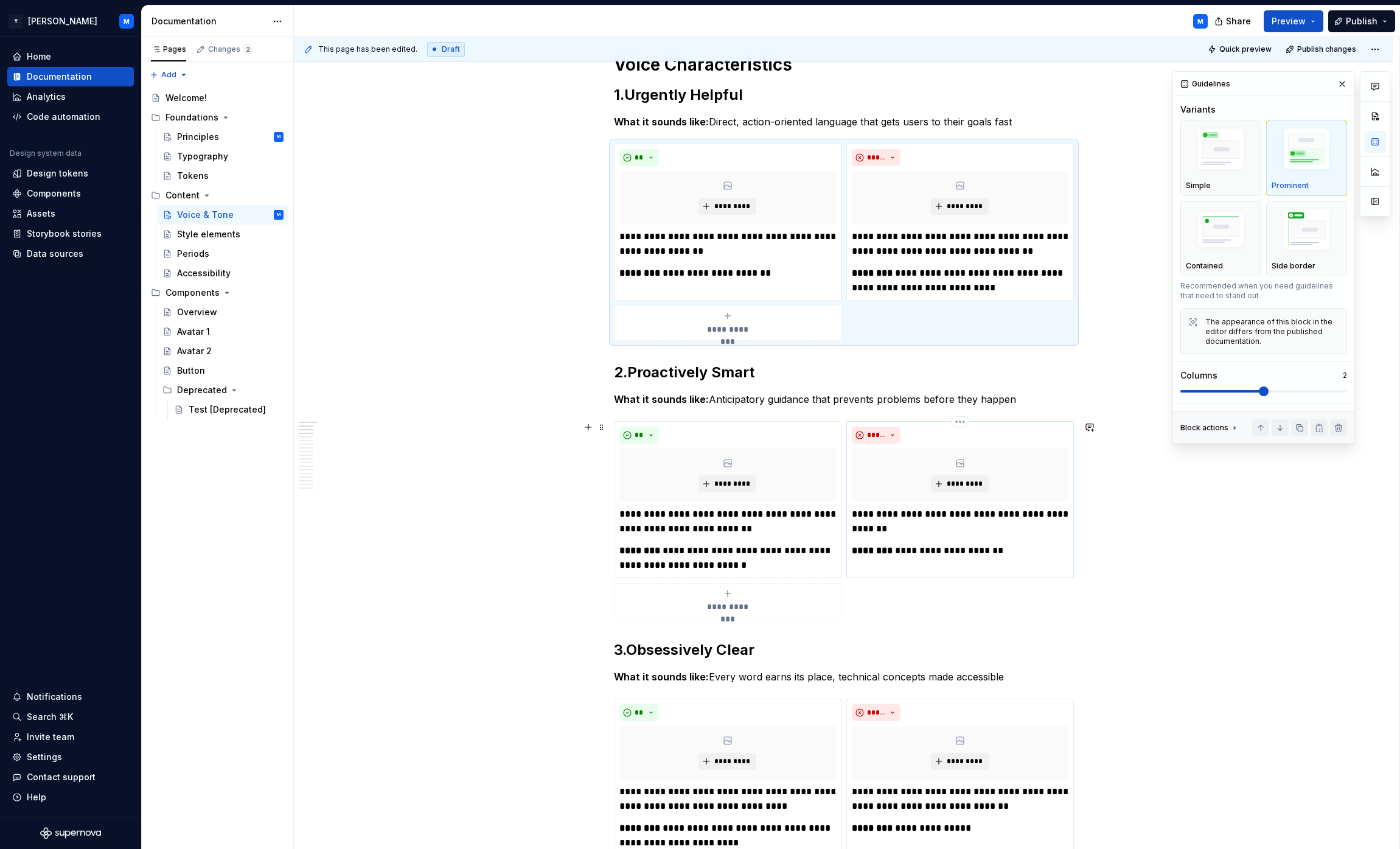
click at [696, 536] on p "**********" at bounding box center [960, 521] width 216 height 29
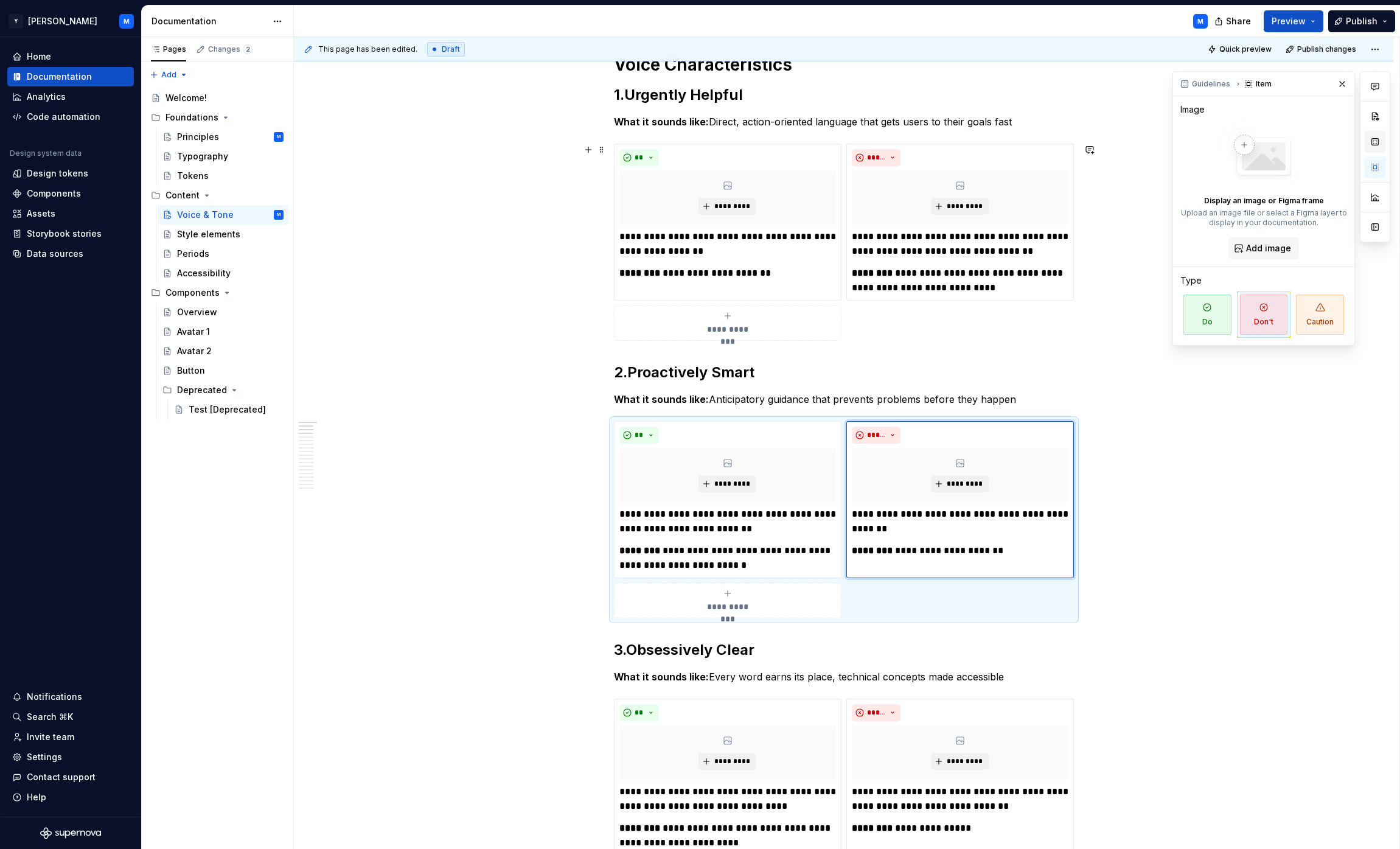
click at [696, 141] on button "button" at bounding box center [1375, 142] width 22 height 22
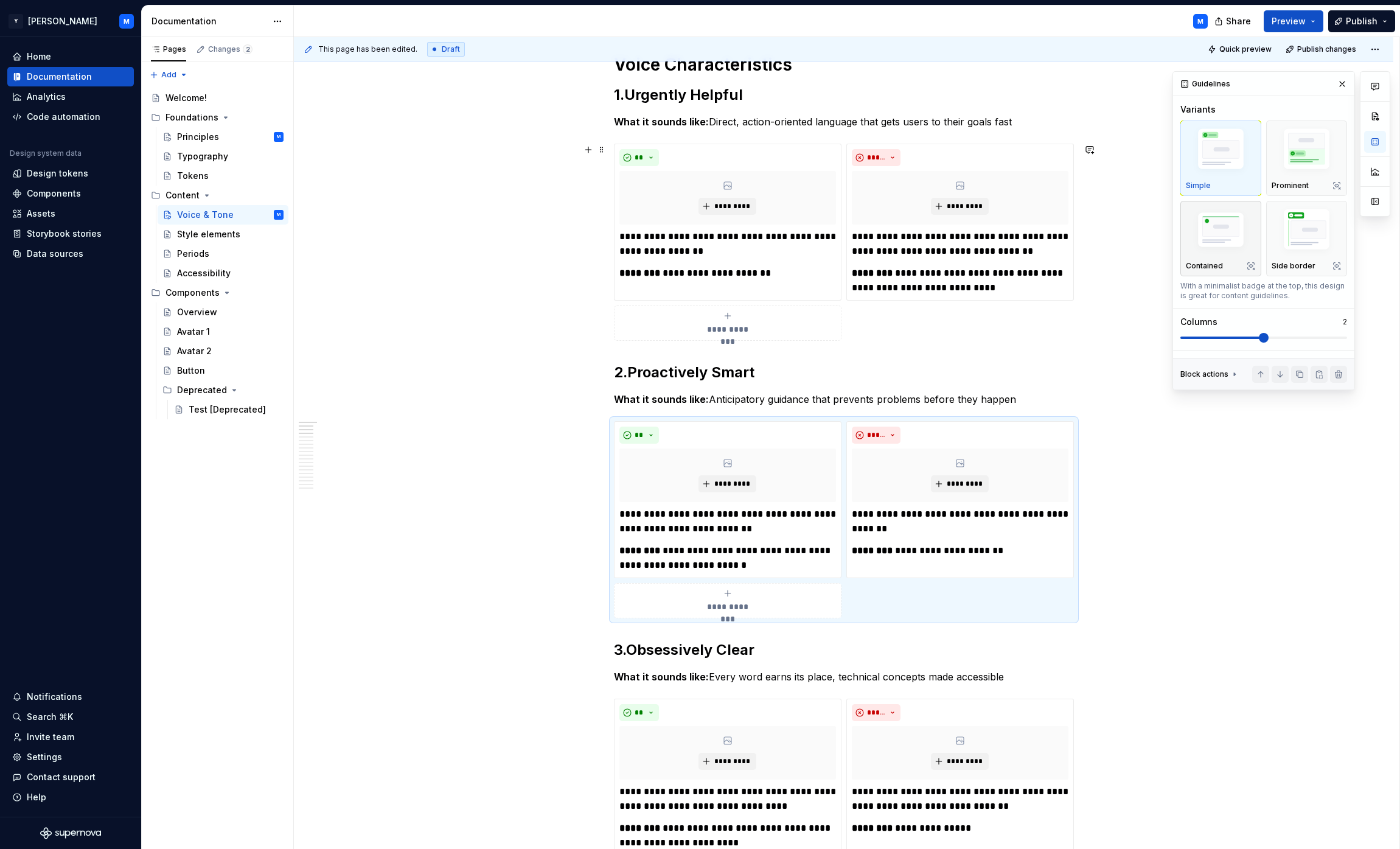
click at [696, 261] on p "Contained" at bounding box center [1204, 266] width 37 height 10
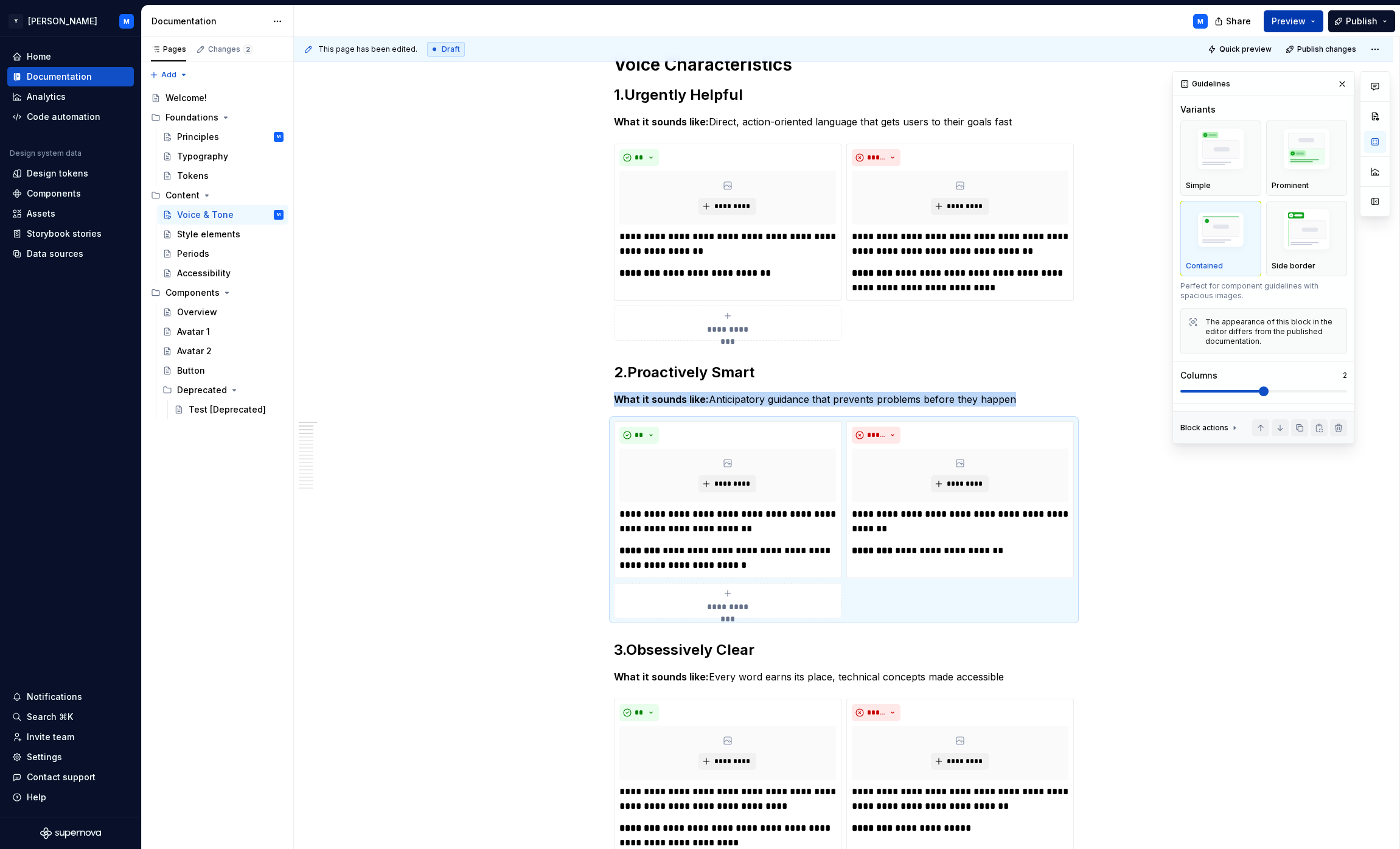
click at [696, 15] on span "Preview" at bounding box center [1289, 21] width 34 height 12
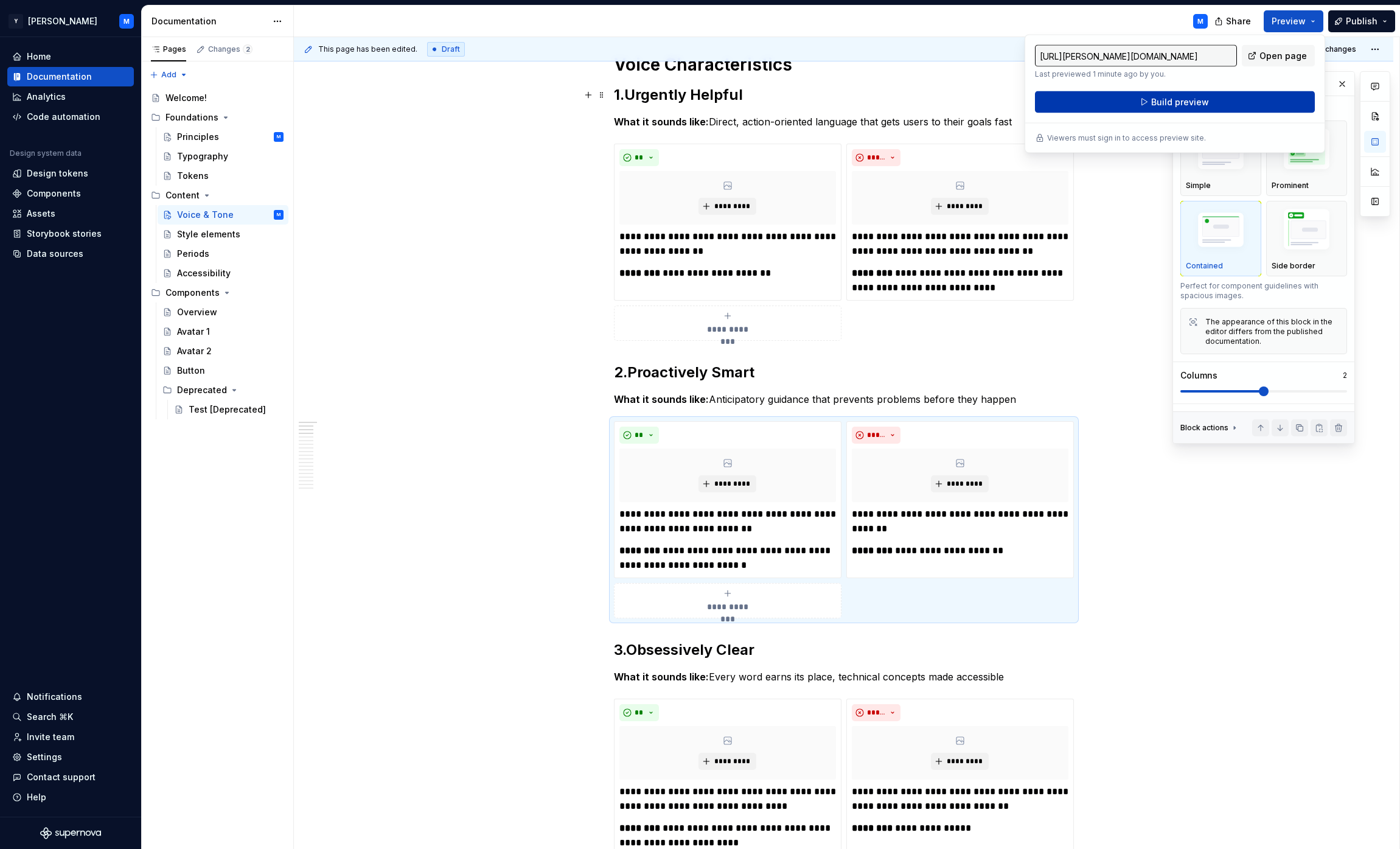
click at [696, 97] on span "Build preview" at bounding box center [1180, 102] width 58 height 12
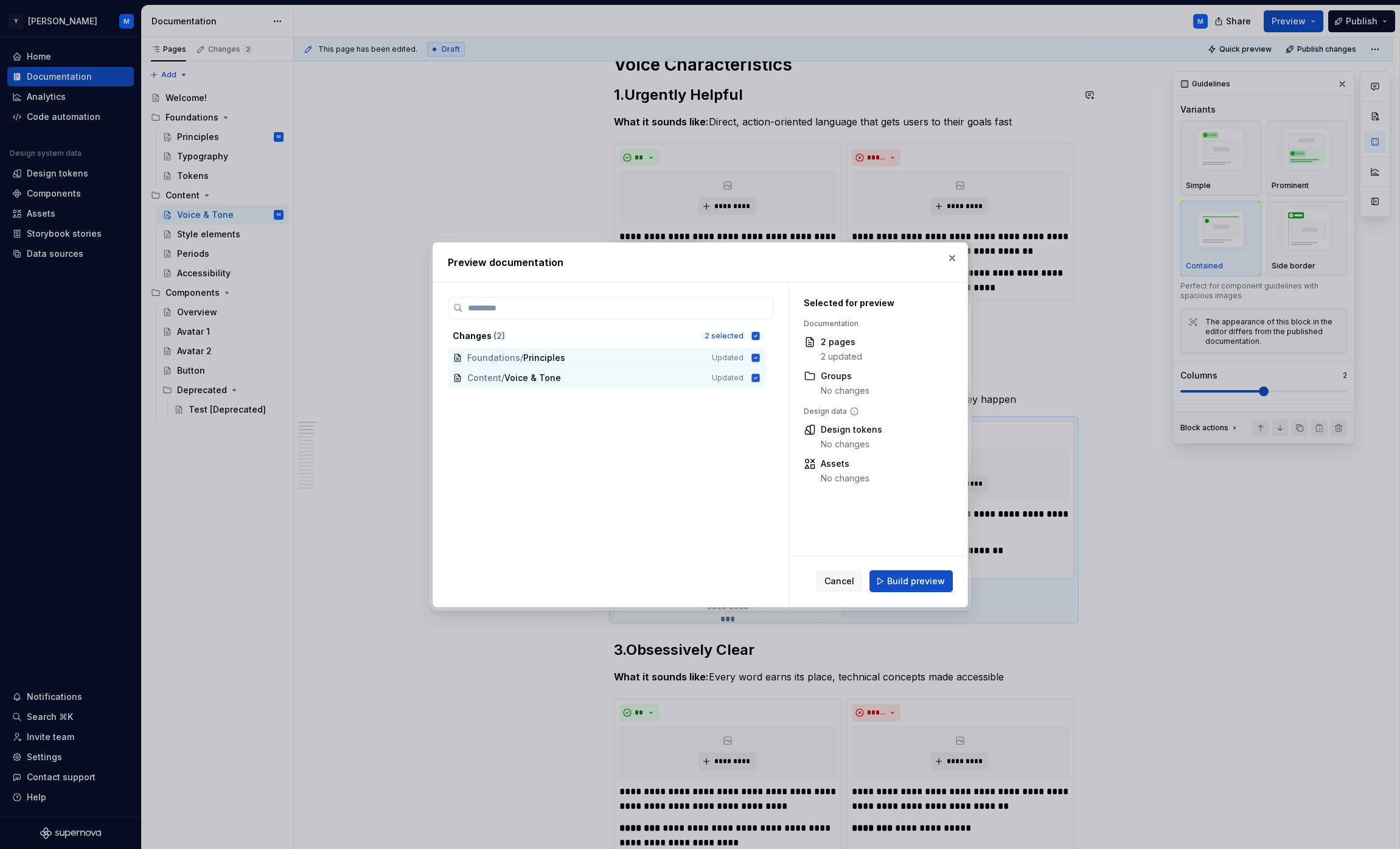
click at [696, 585] on div "Cancel Build preview" at bounding box center [878, 581] width 179 height 51
click at [696, 583] on span "Build preview" at bounding box center [916, 581] width 58 height 12
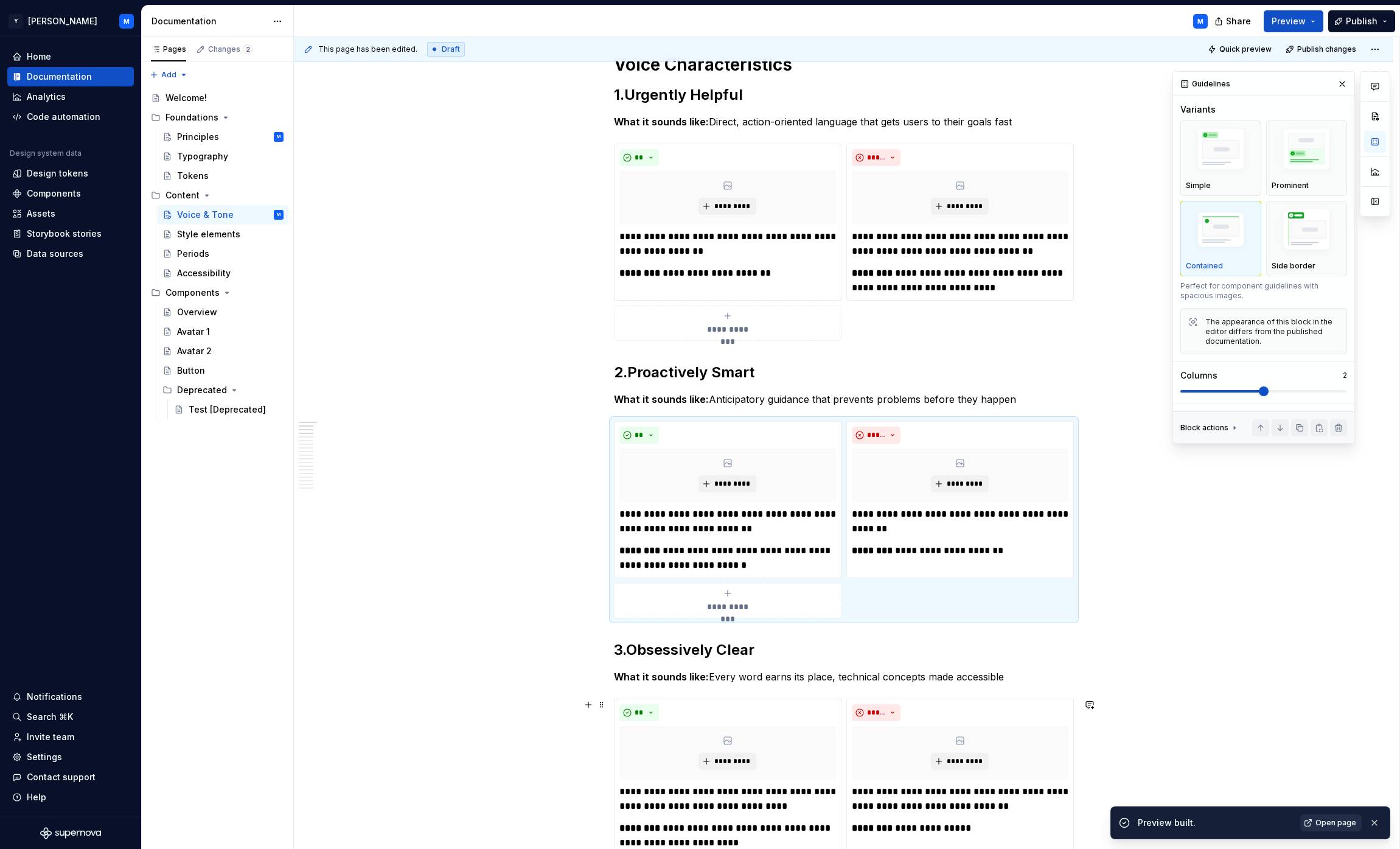
click at [696, 822] on span "Open page" at bounding box center [1336, 822] width 41 height 10
click at [696, 119] on p "What it sounds like: Direct, action-oriented language that gets users to their …" at bounding box center [844, 122] width 460 height 14
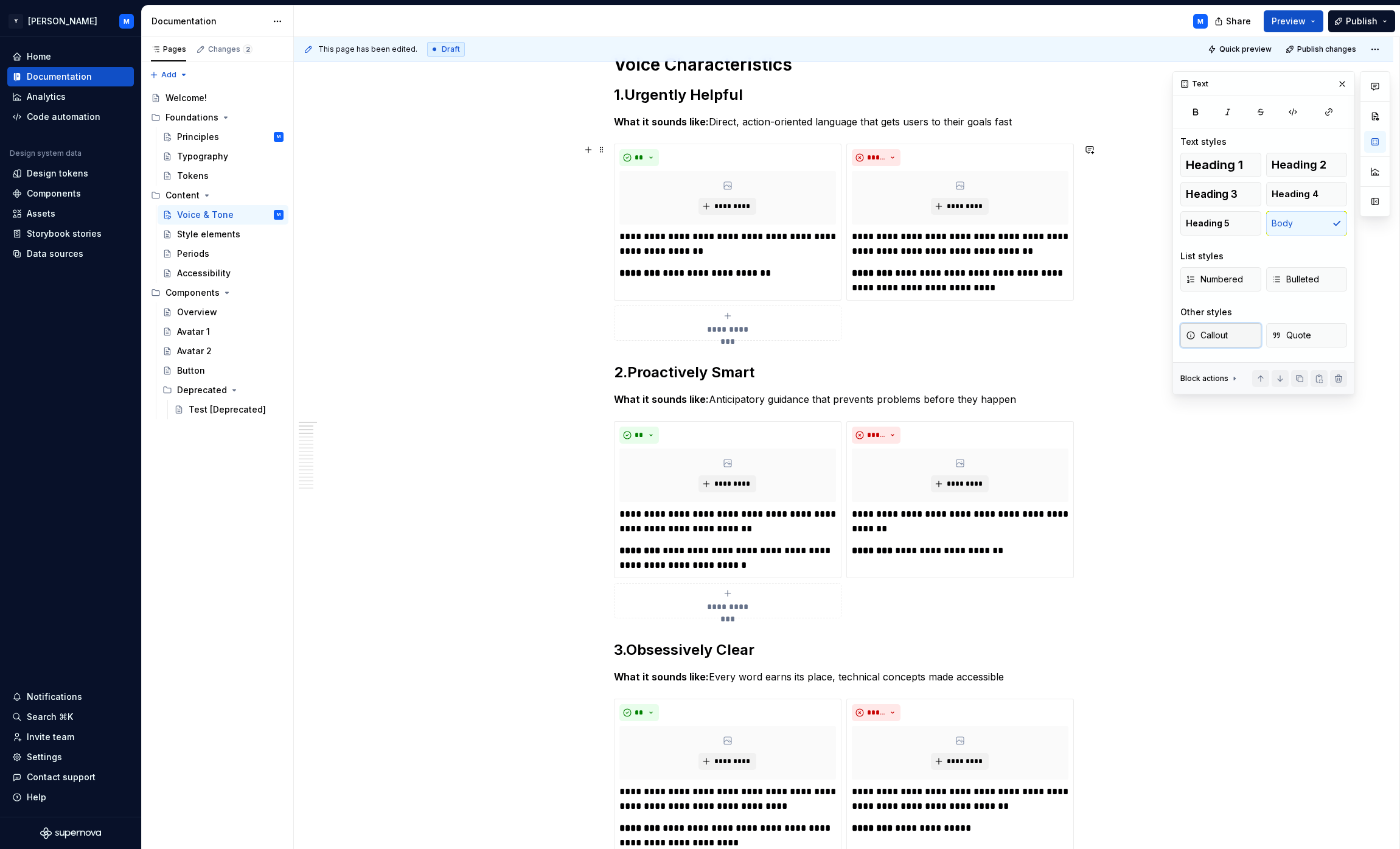
click at [696, 338] on button "Callout" at bounding box center [1221, 335] width 81 height 24
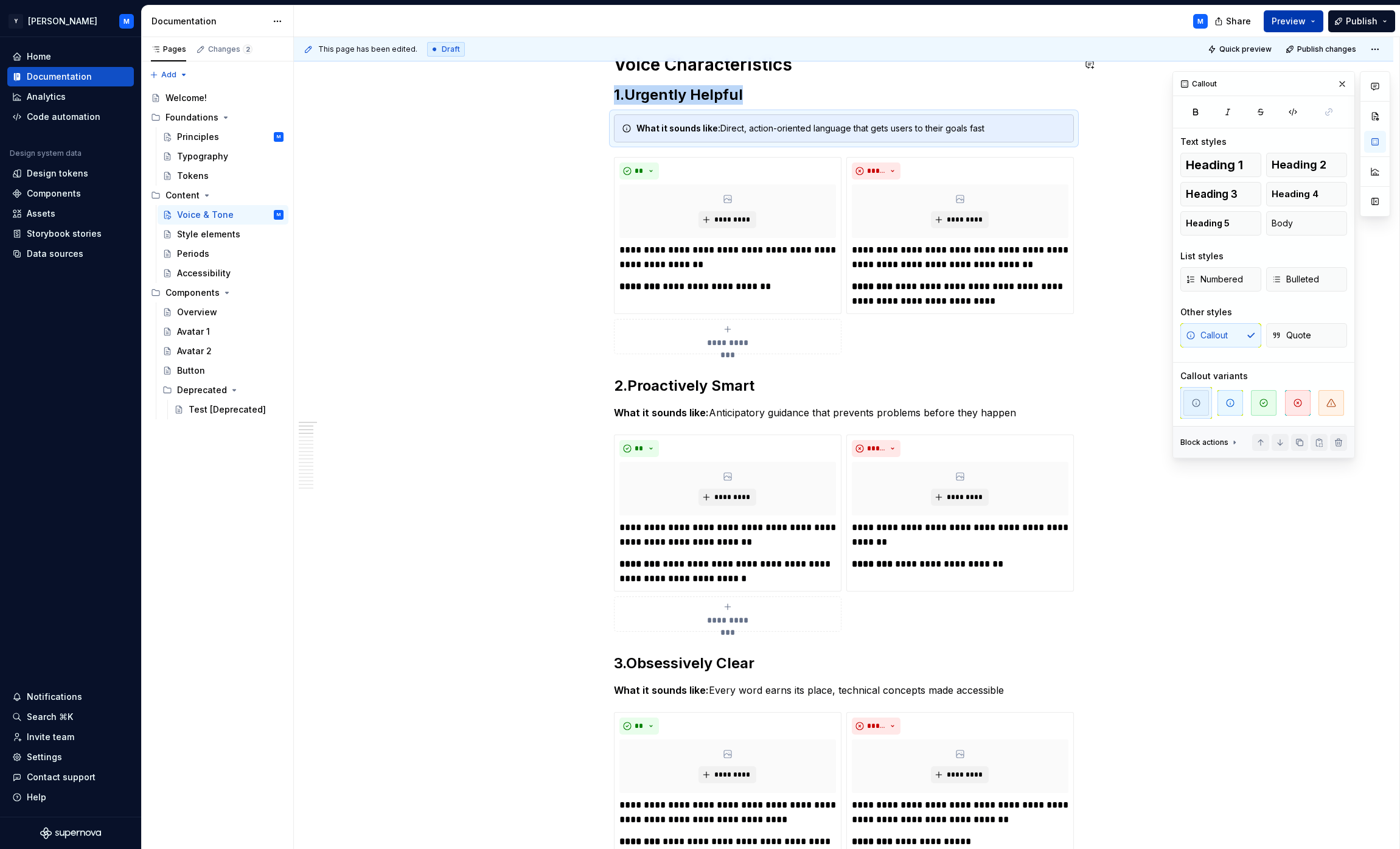
click at [696, 25] on span "Preview" at bounding box center [1289, 21] width 34 height 12
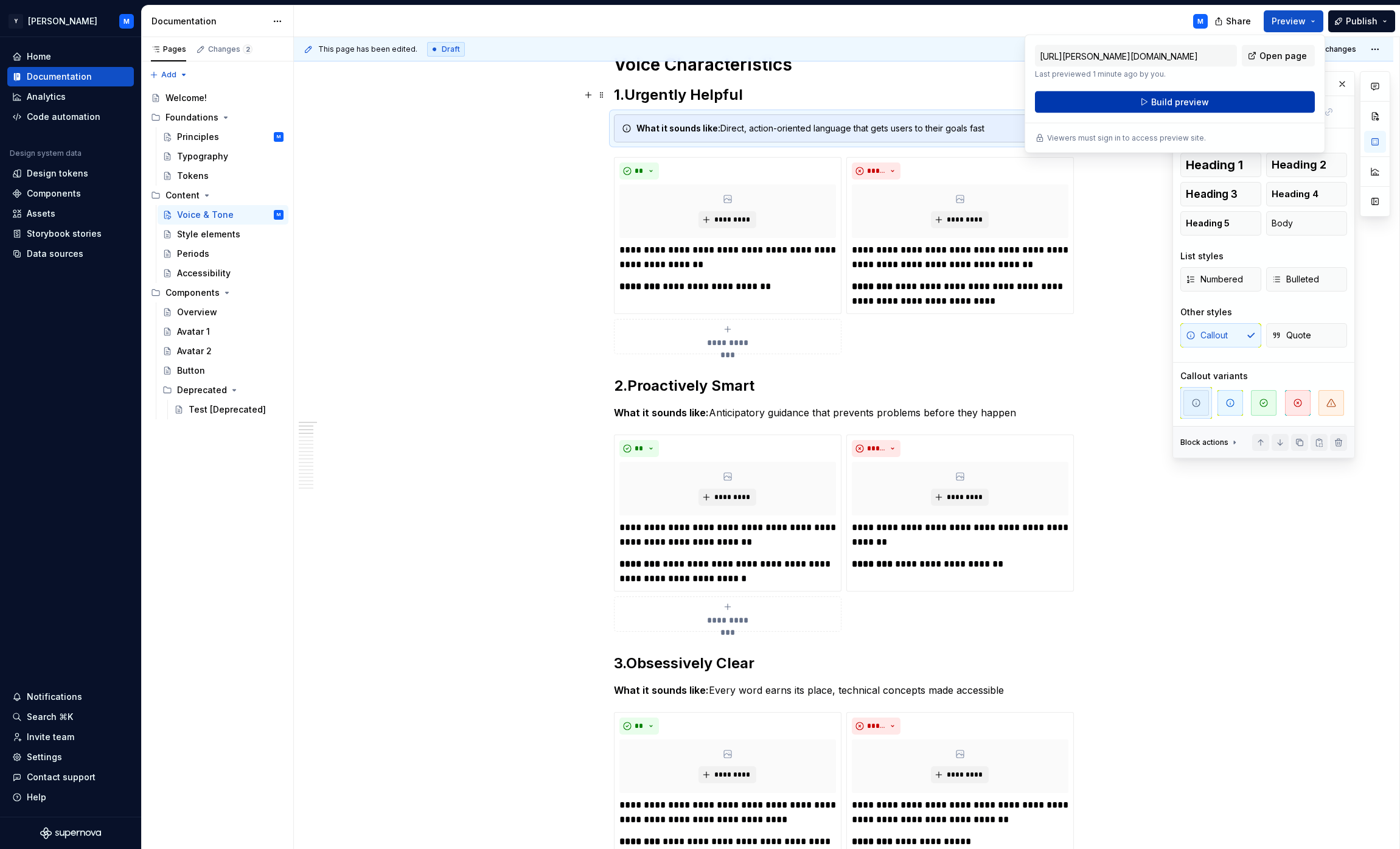
click at [696, 104] on button "Build preview" at bounding box center [1175, 102] width 280 height 22
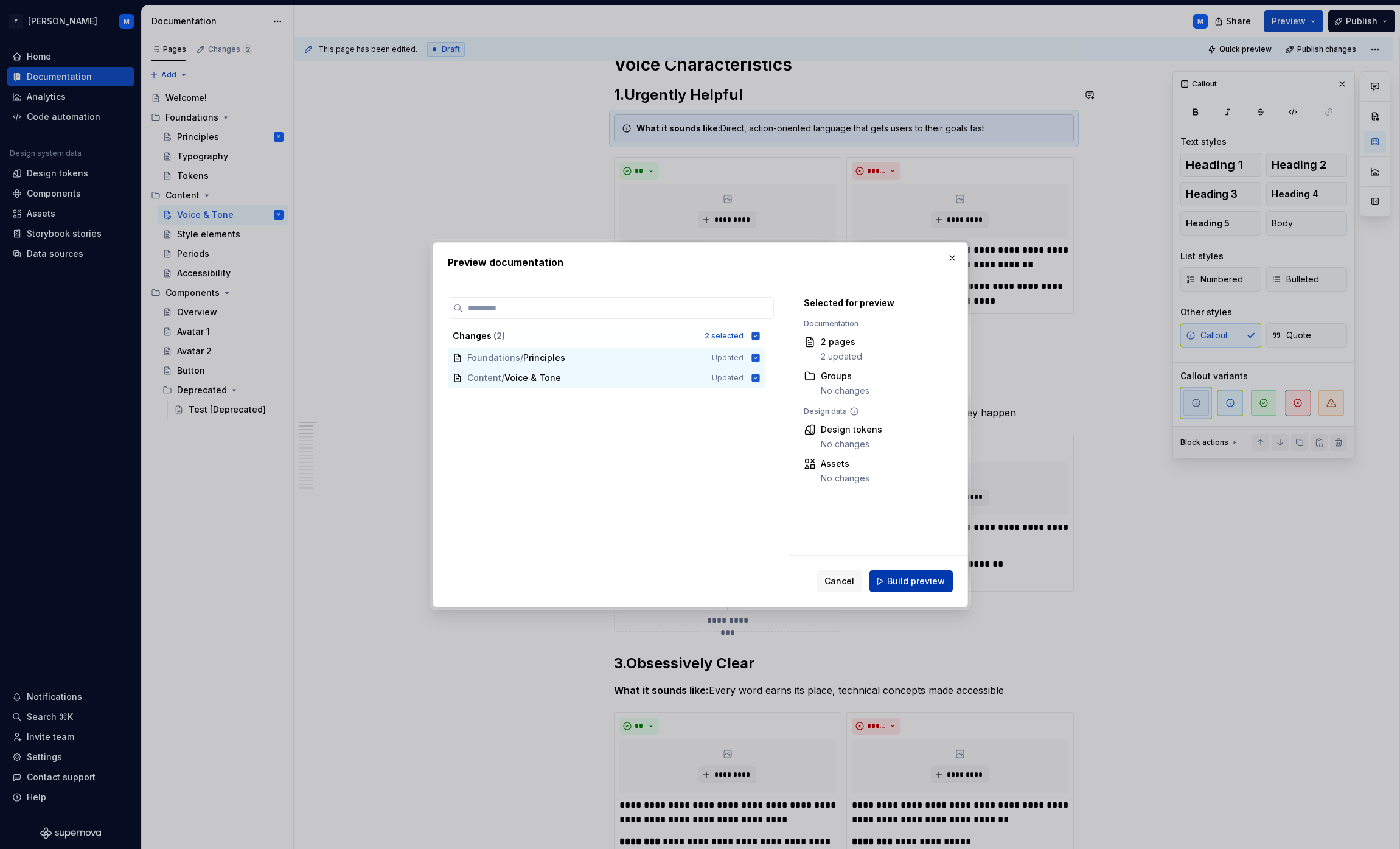
click at [696, 573] on button "Build preview" at bounding box center [911, 581] width 83 height 22
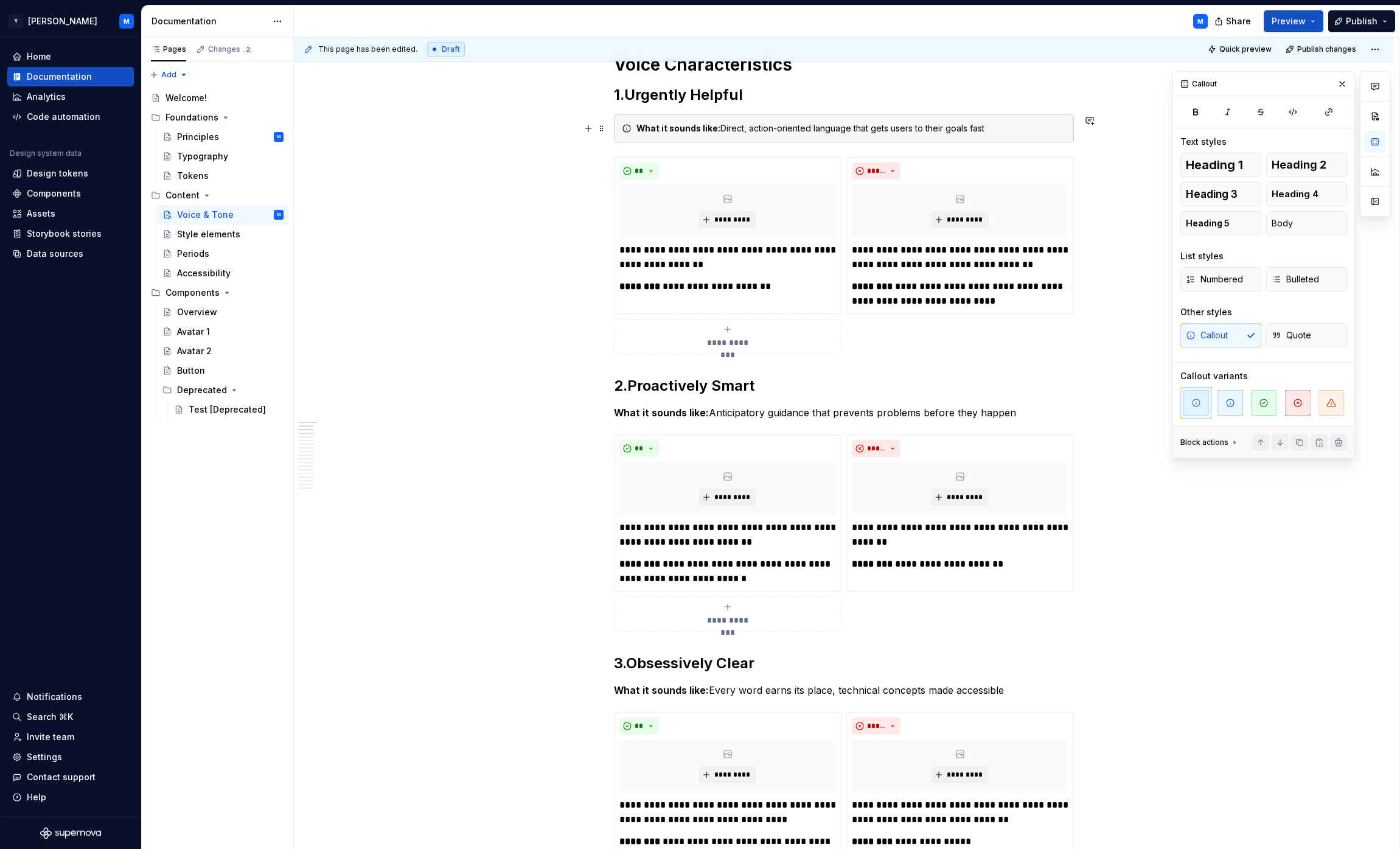
click at [696, 132] on div "What it sounds like: Direct, action-oriented language that gets users to their …" at bounding box center [851, 128] width 429 height 12
click at [696, 340] on div "Callout Quote" at bounding box center [1264, 335] width 167 height 24
click at [696, 225] on span "Body" at bounding box center [1282, 223] width 21 height 12
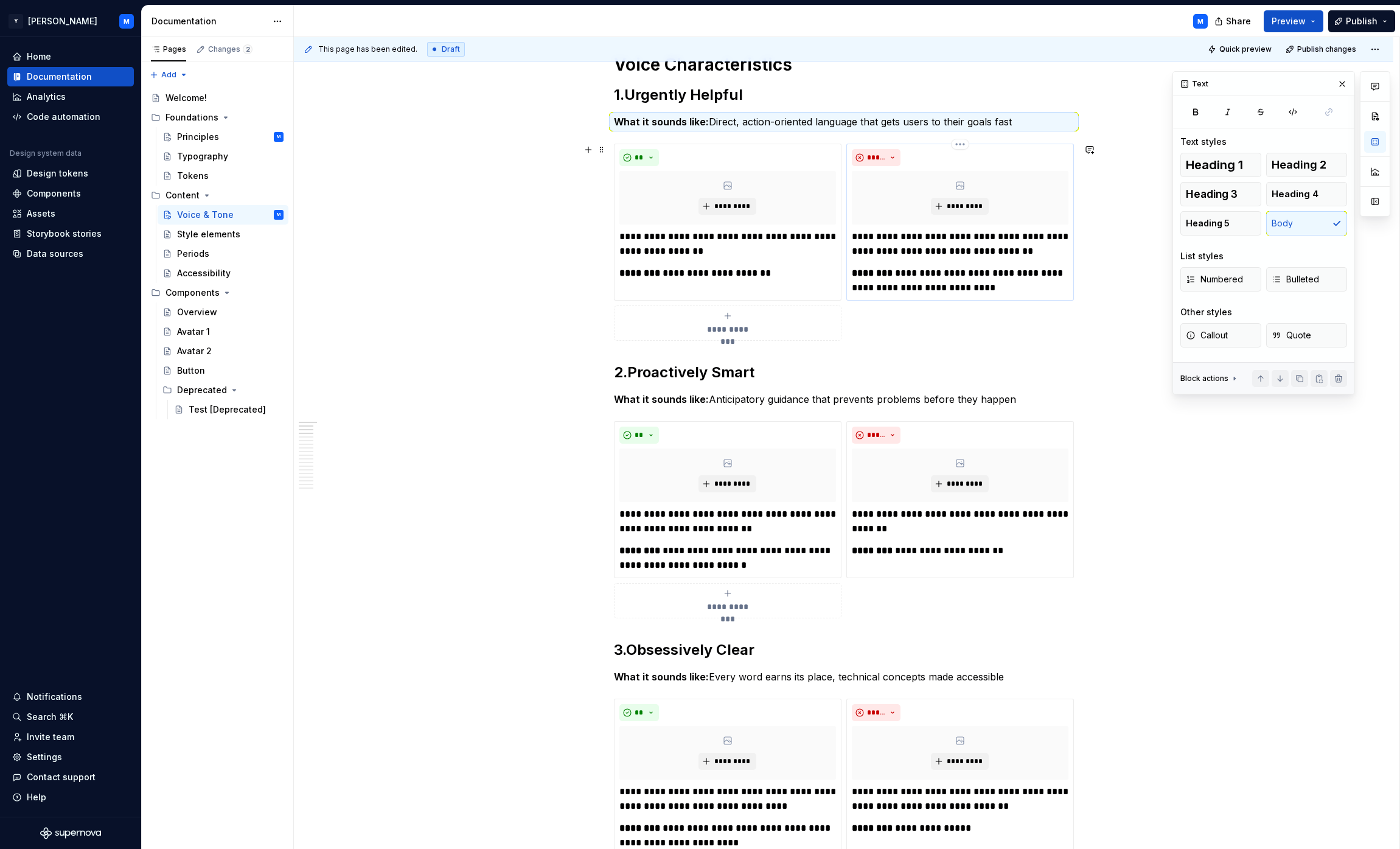
click at [696, 273] on p "**********" at bounding box center [960, 280] width 216 height 29
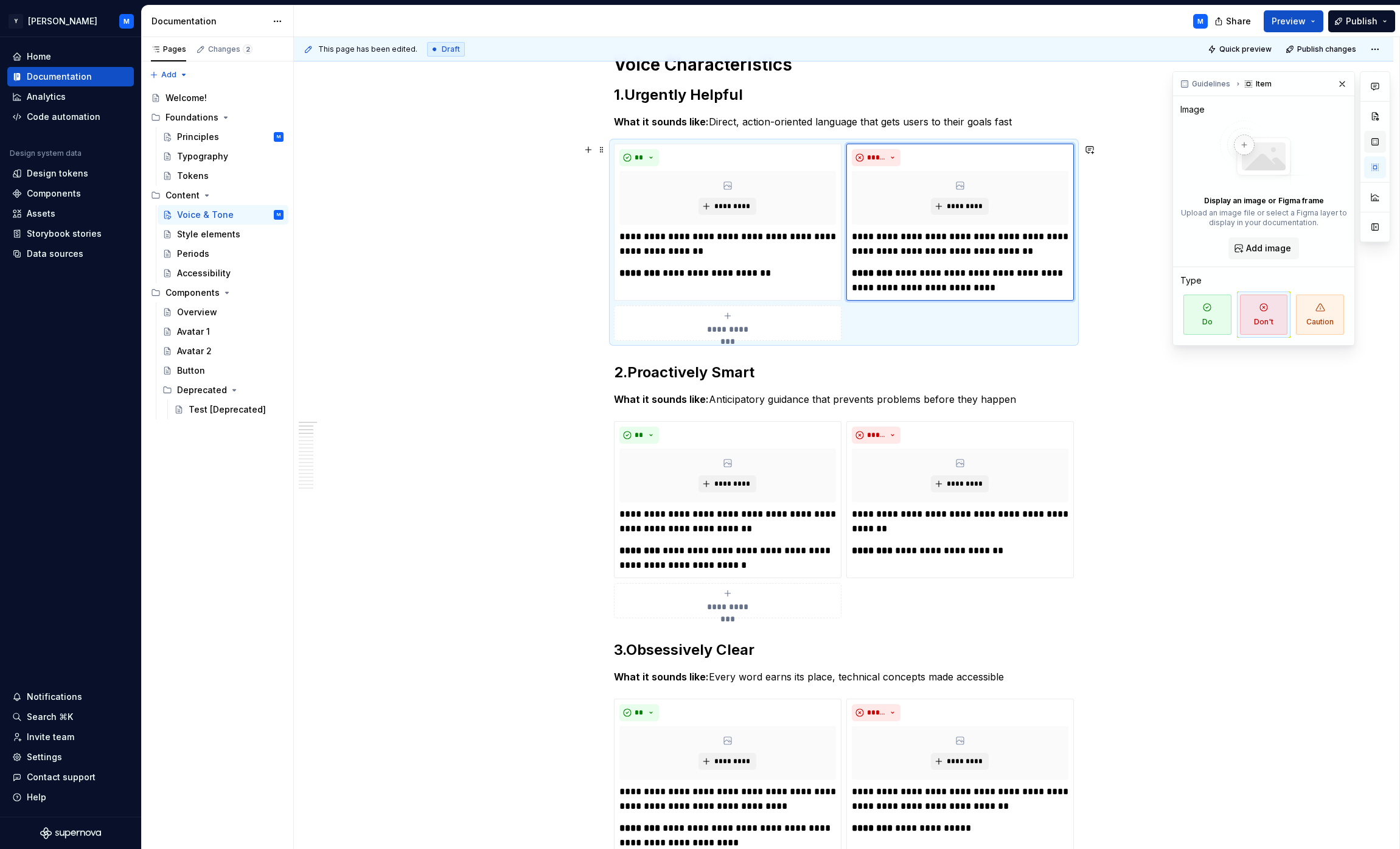
click at [696, 139] on button "button" at bounding box center [1375, 142] width 22 height 22
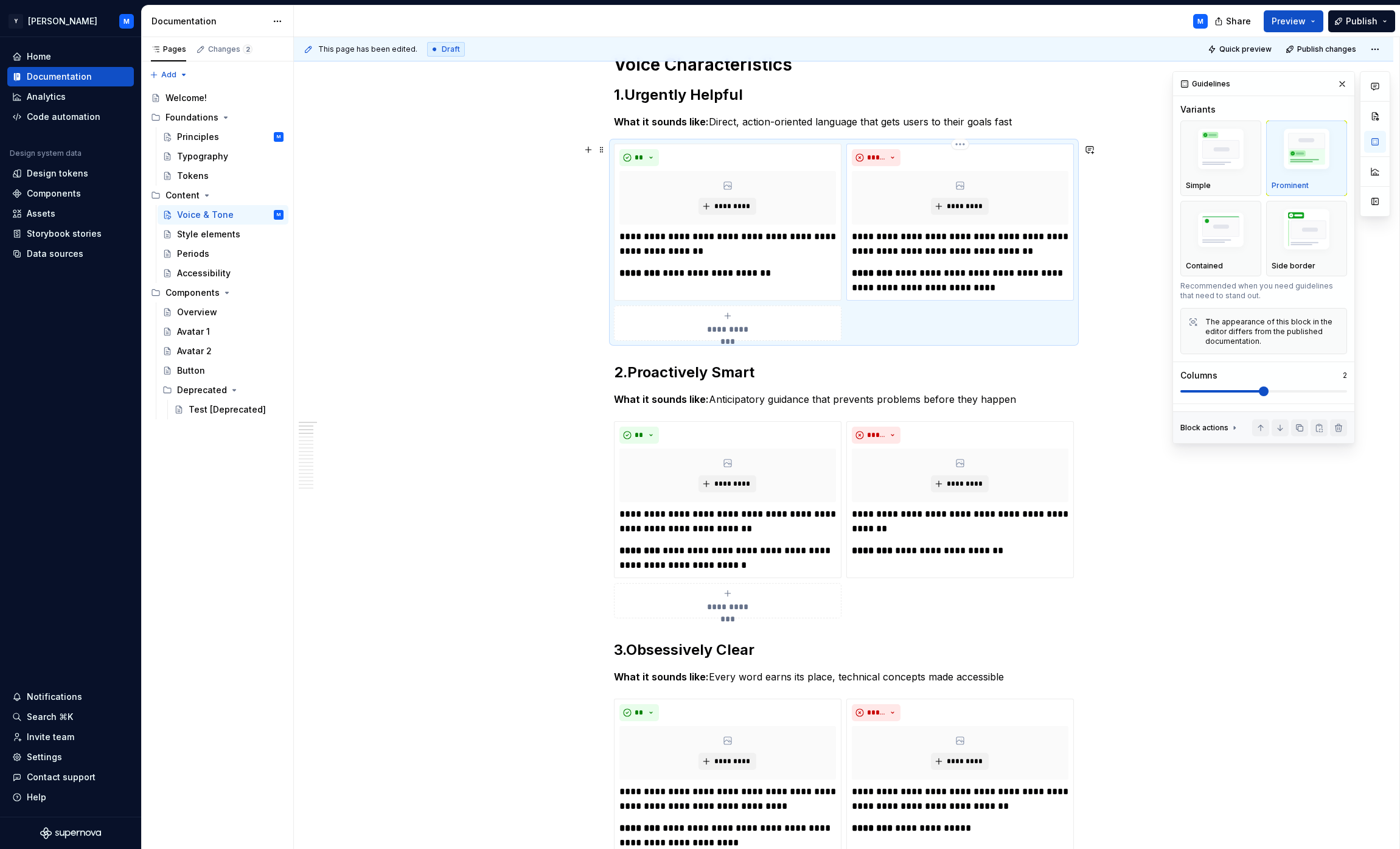
click at [696, 279] on p "**********" at bounding box center [960, 280] width 216 height 29
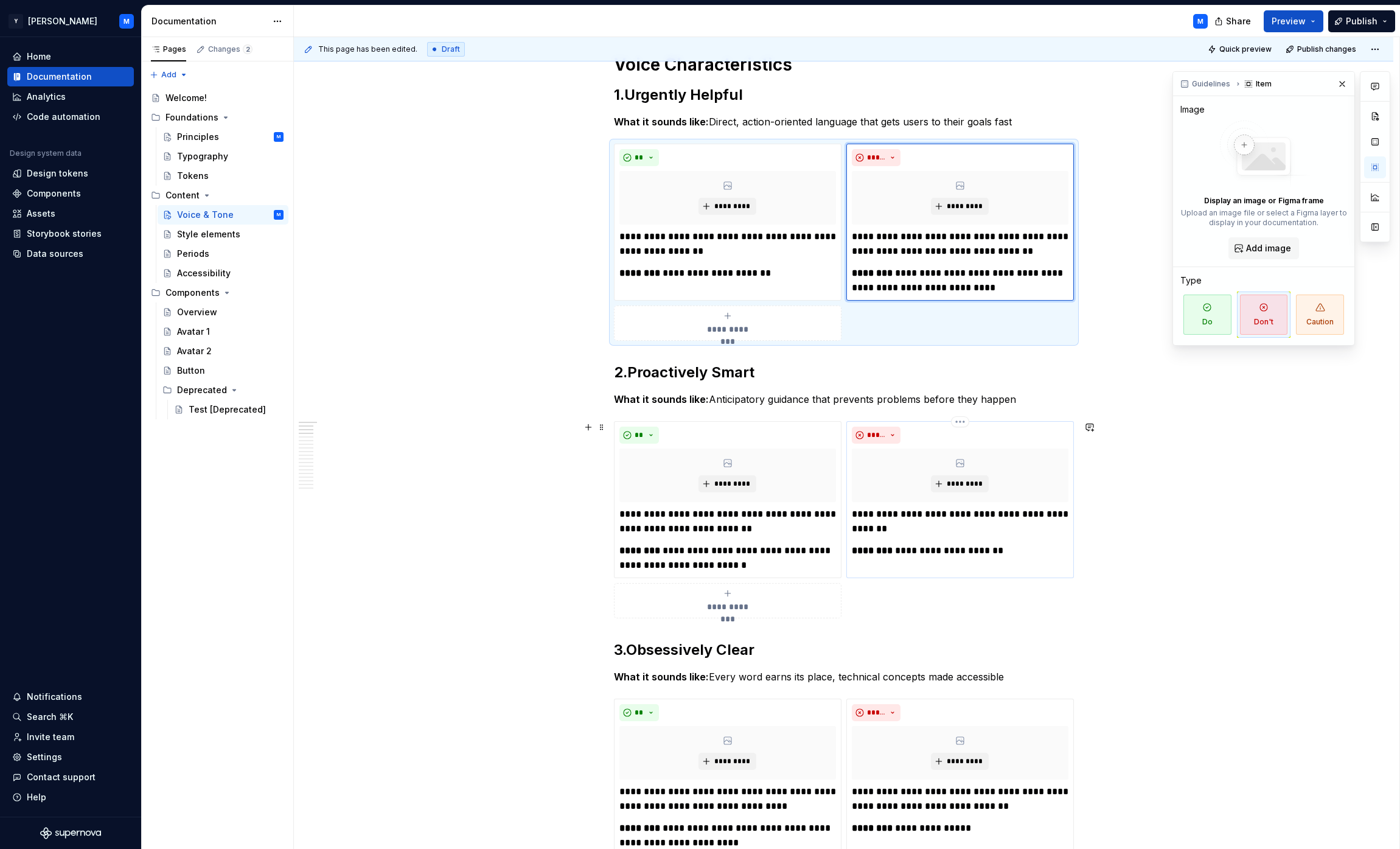
click at [696, 510] on p "**********" at bounding box center [960, 521] width 216 height 29
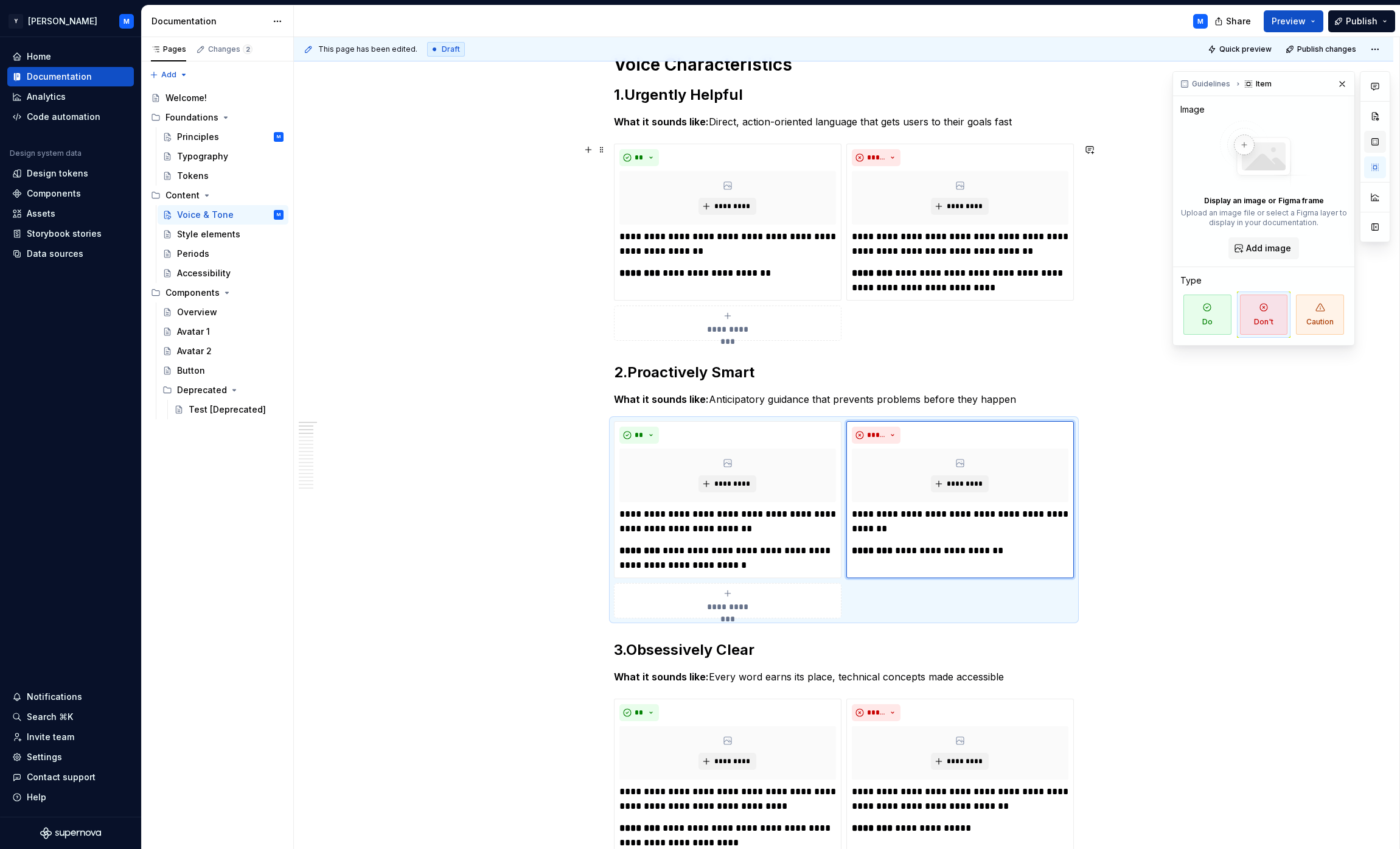
click at [696, 137] on button "button" at bounding box center [1375, 142] width 22 height 22
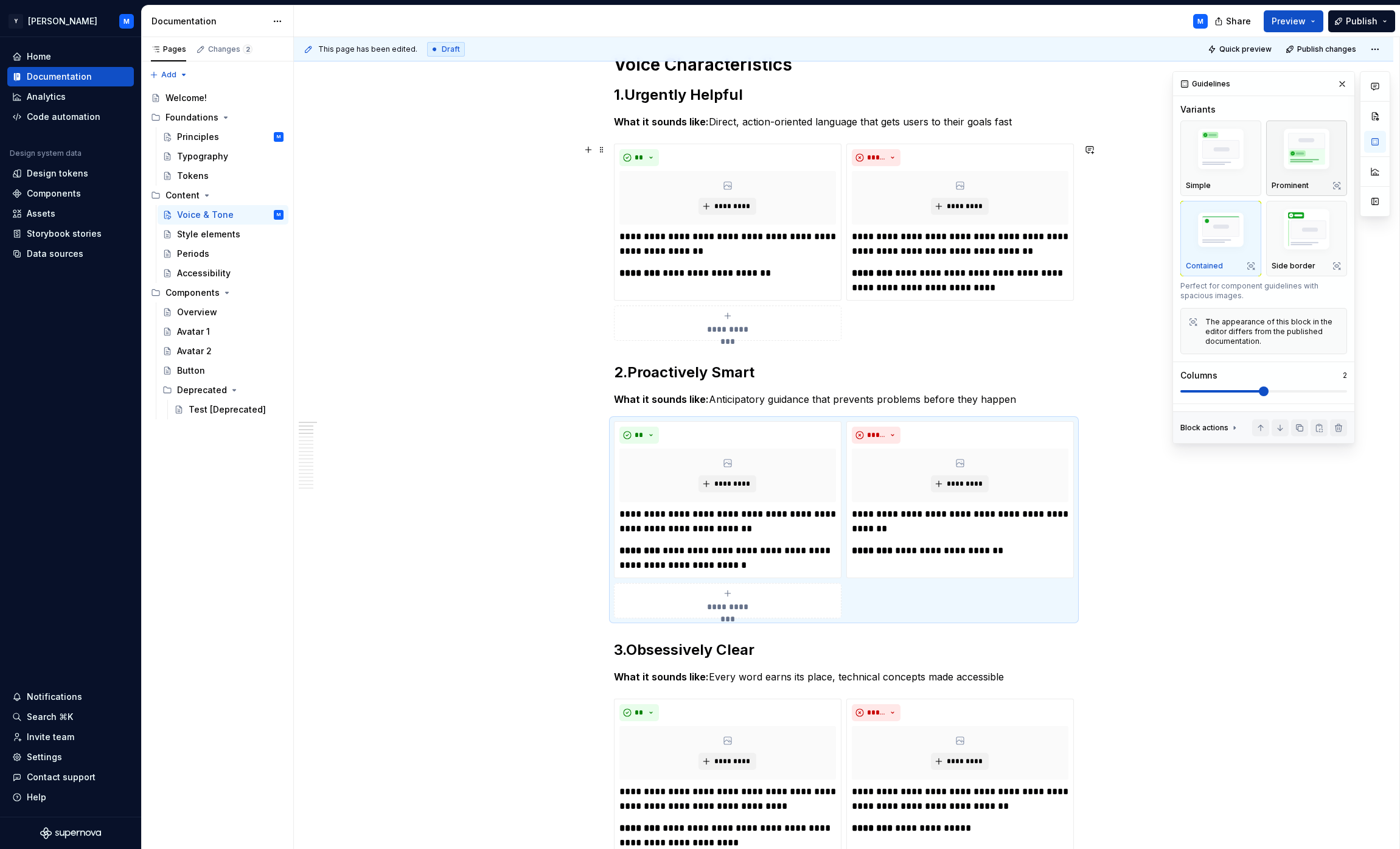
click at [696, 157] on img "button" at bounding box center [1306, 151] width 70 height 52
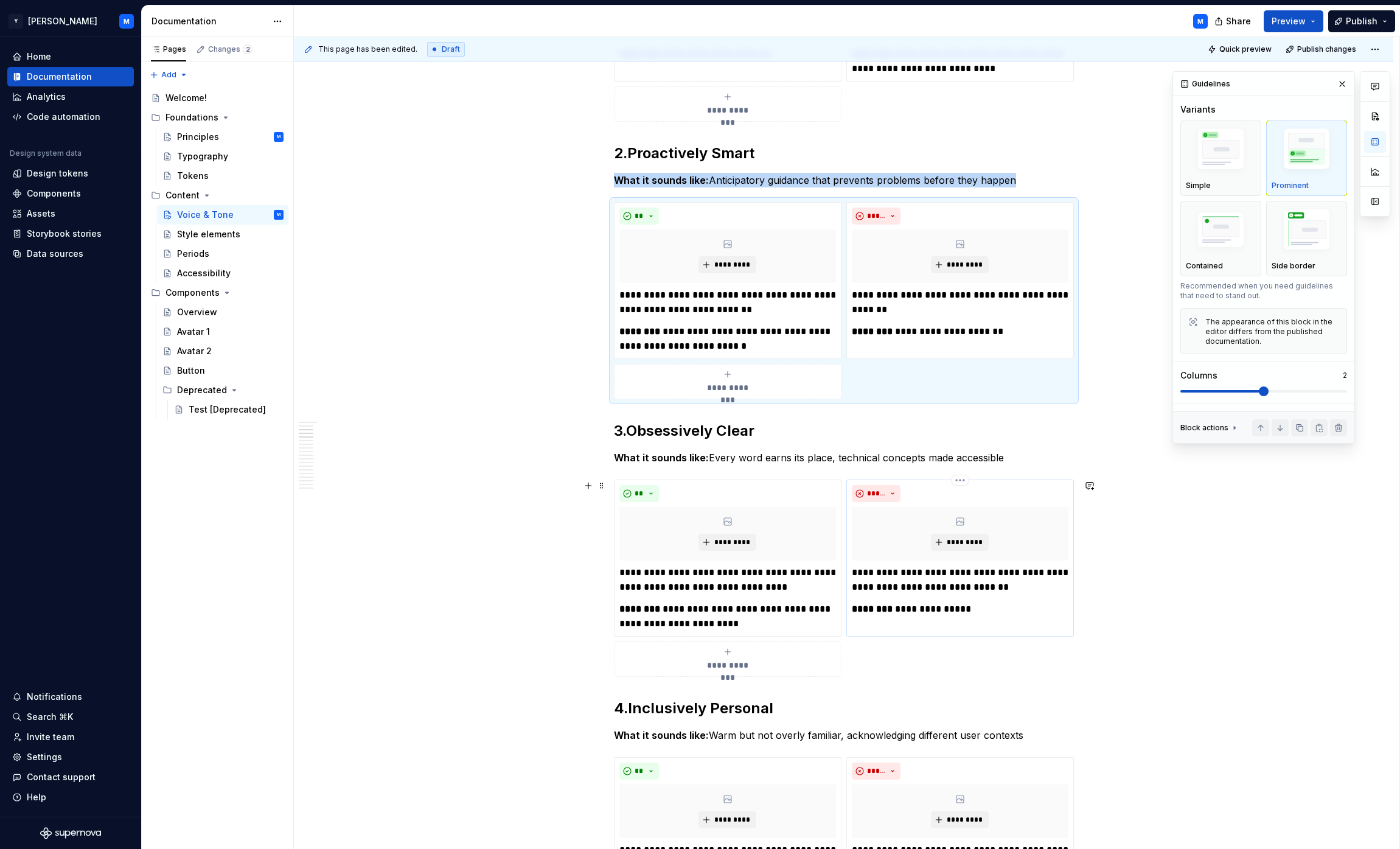
scroll to position [533, 0]
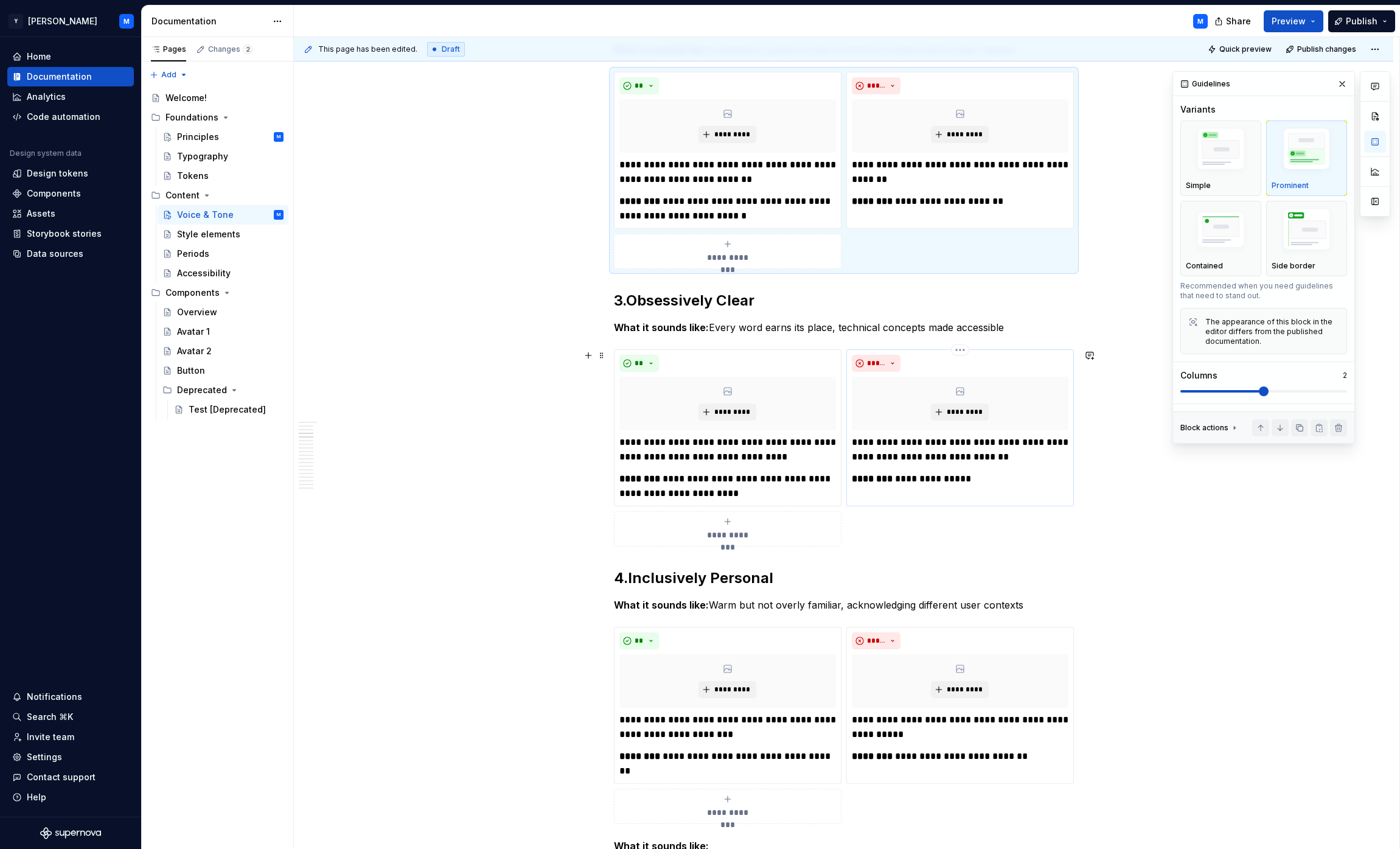
click at [696, 450] on p "**********" at bounding box center [960, 450] width 216 height 29
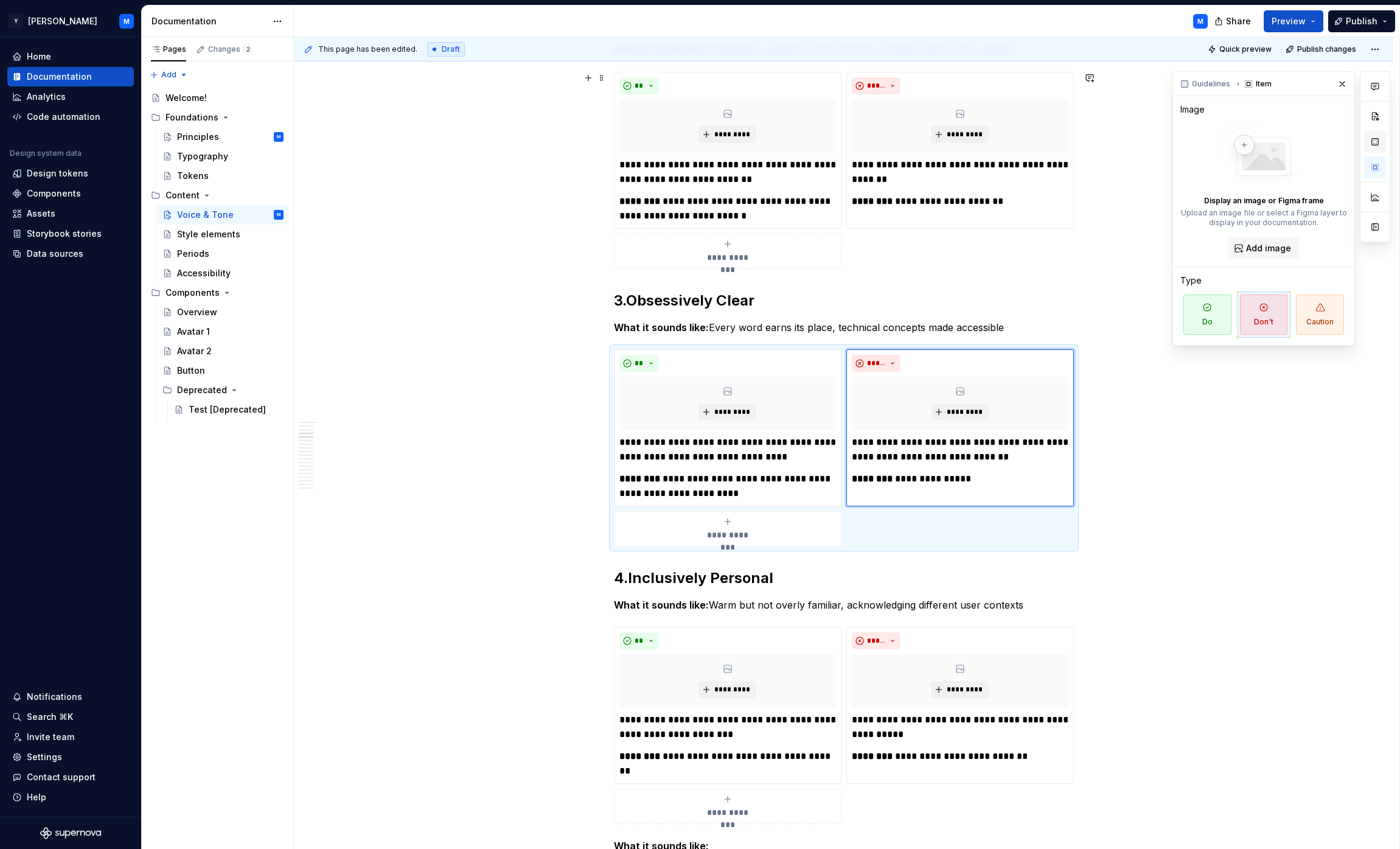
click at [696, 143] on button "button" at bounding box center [1375, 142] width 22 height 22
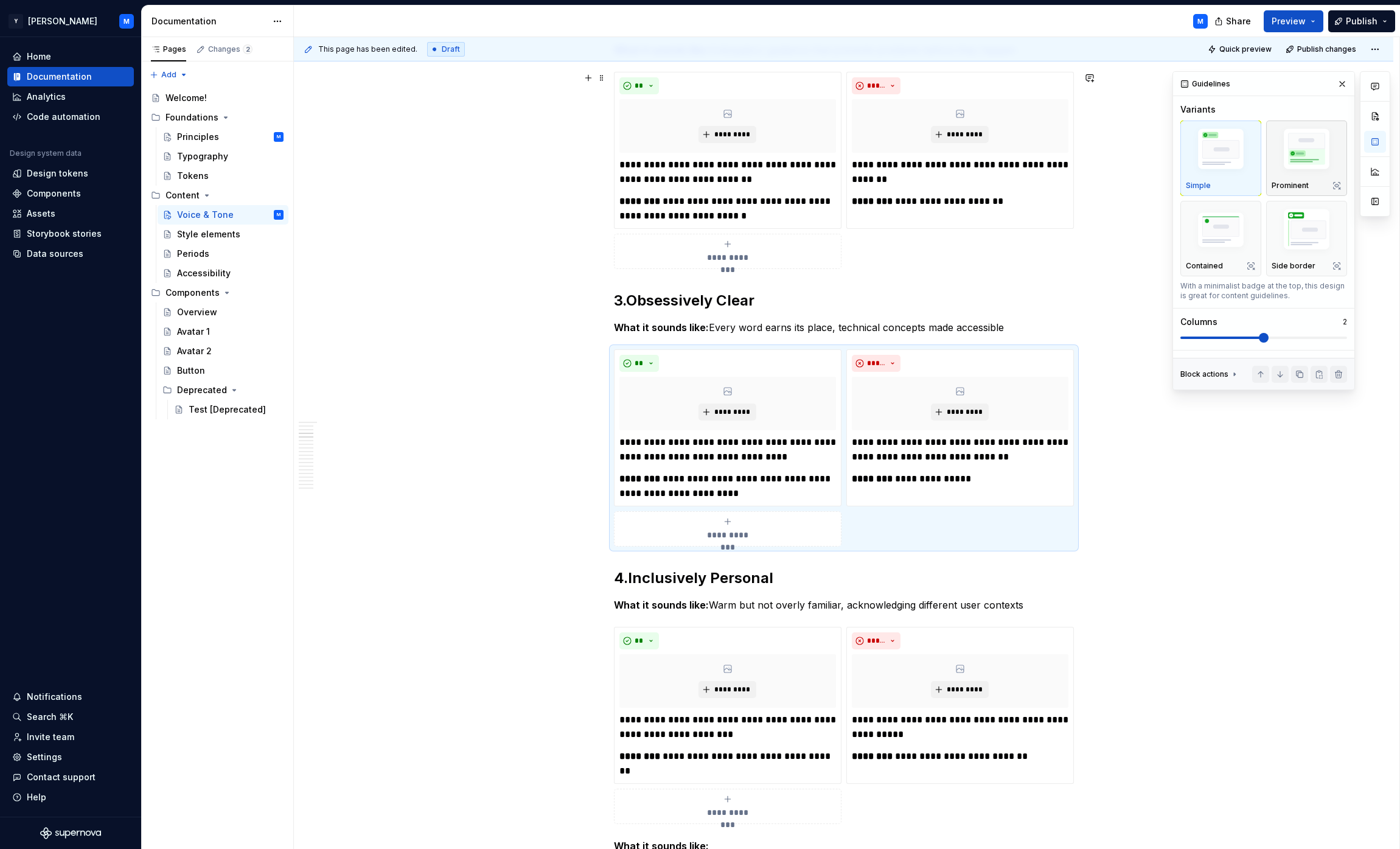
click at [696, 162] on img "button" at bounding box center [1306, 151] width 70 height 52
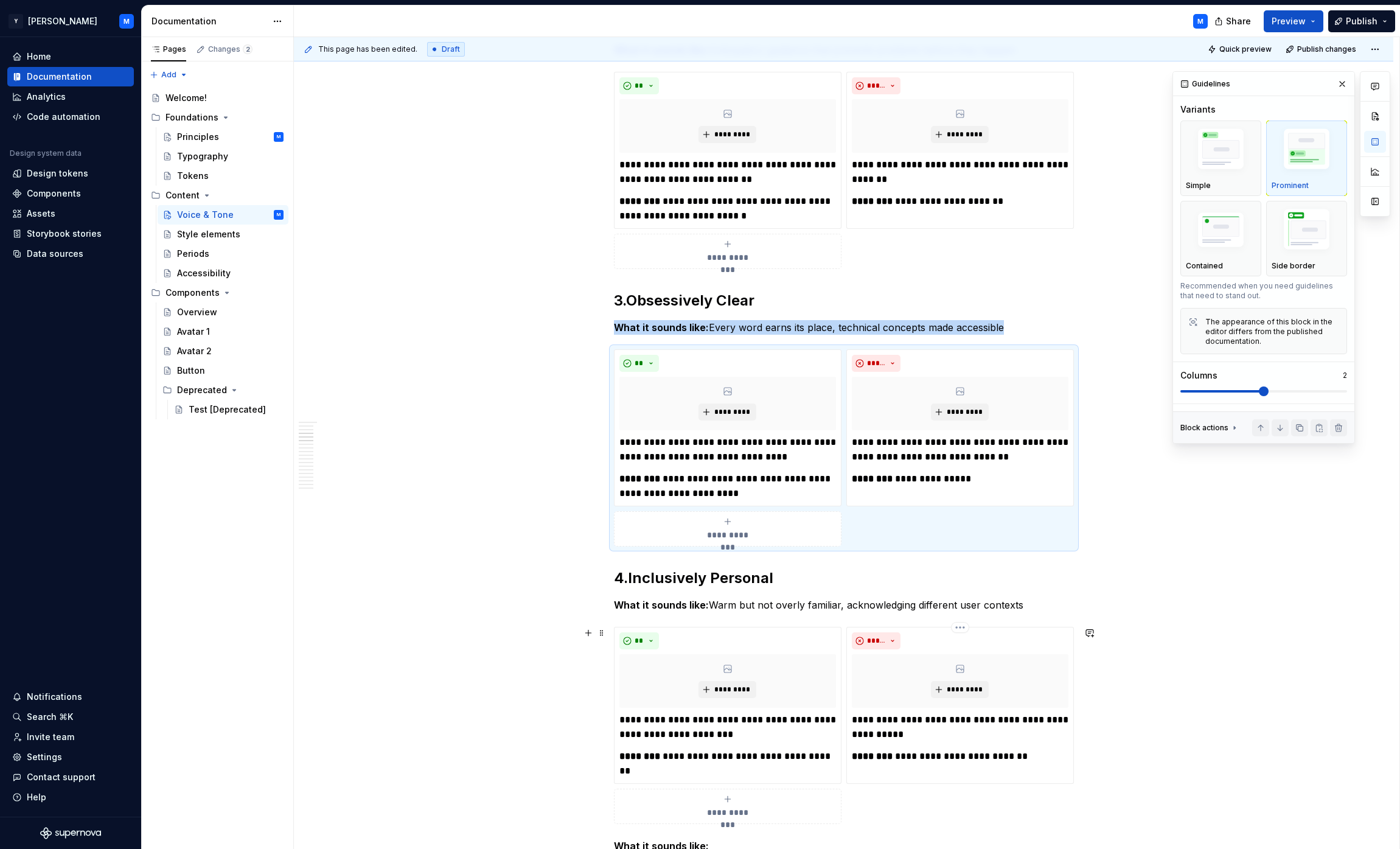
scroll to position [711, 0]
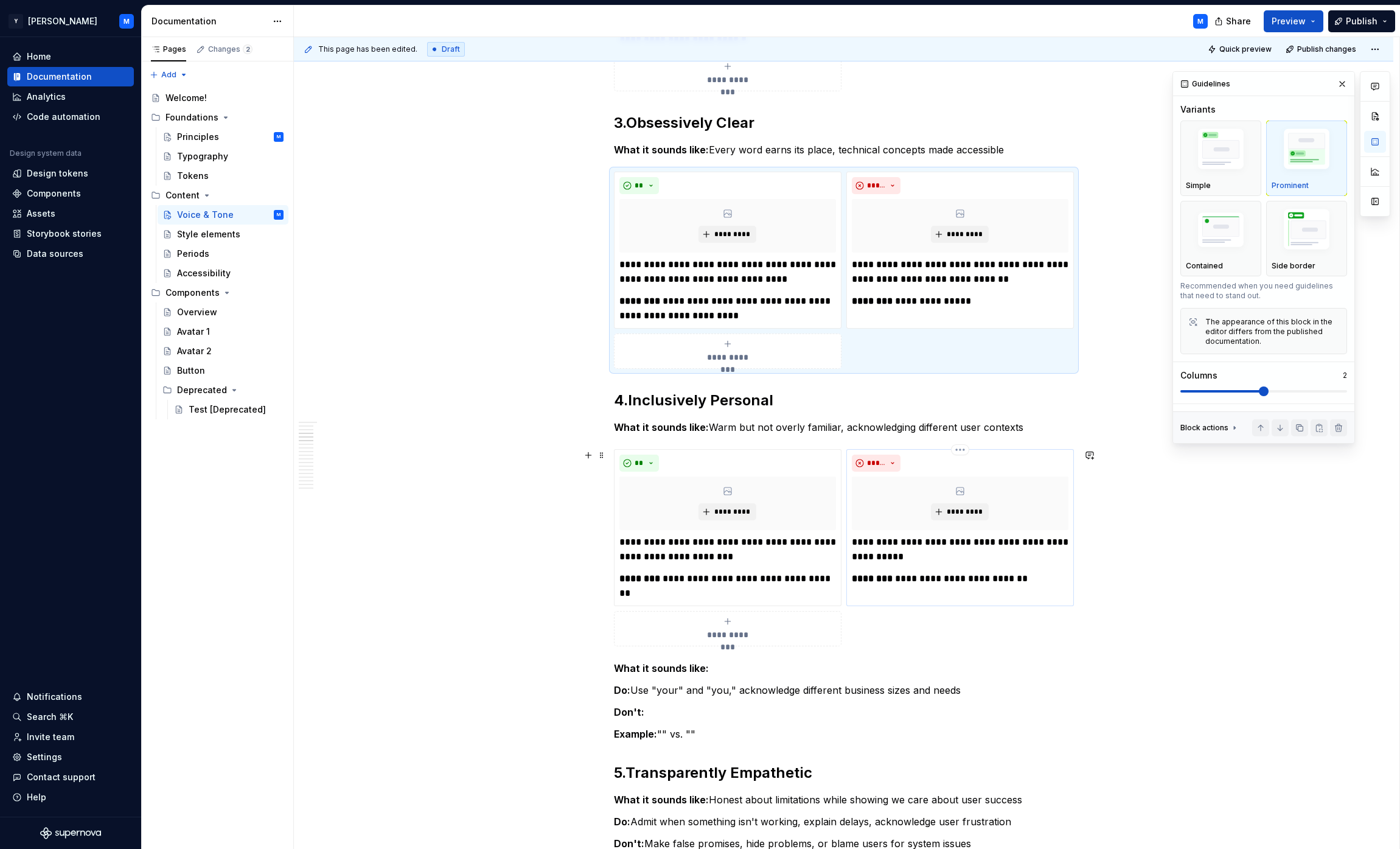
click at [696, 555] on p "**********" at bounding box center [960, 549] width 216 height 29
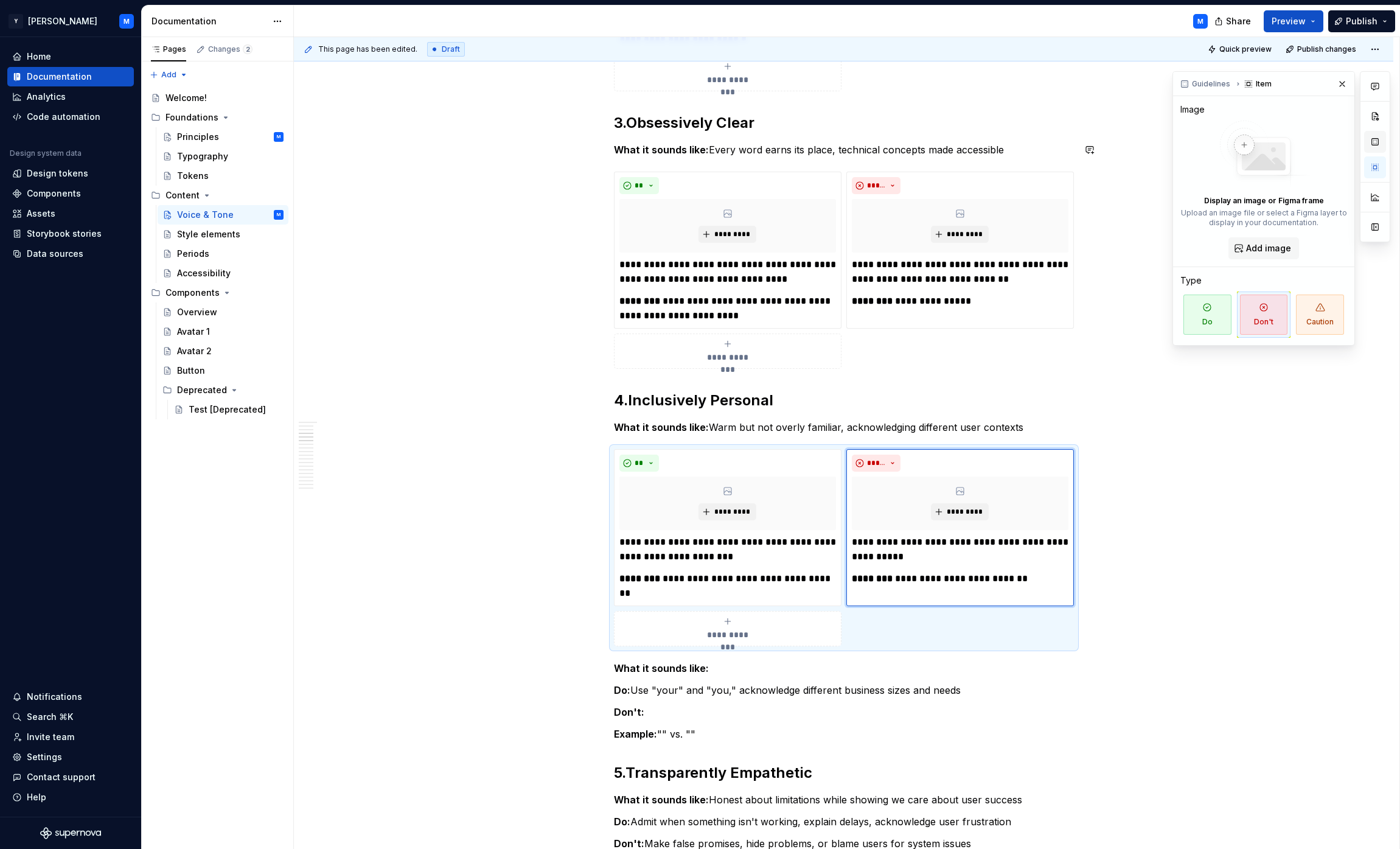
click at [696, 137] on button "button" at bounding box center [1375, 142] width 22 height 22
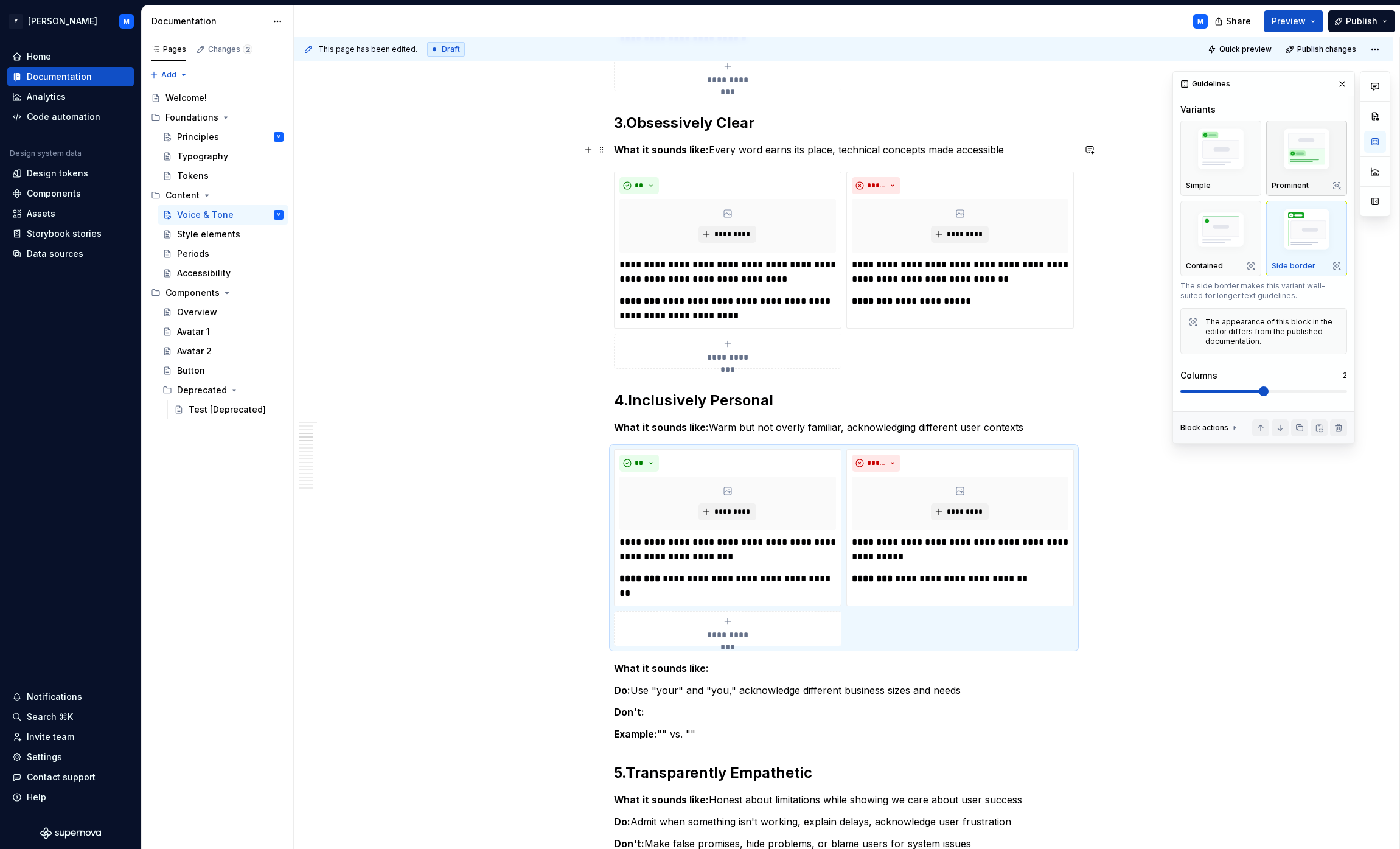
click at [696, 145] on img "button" at bounding box center [1306, 151] width 70 height 52
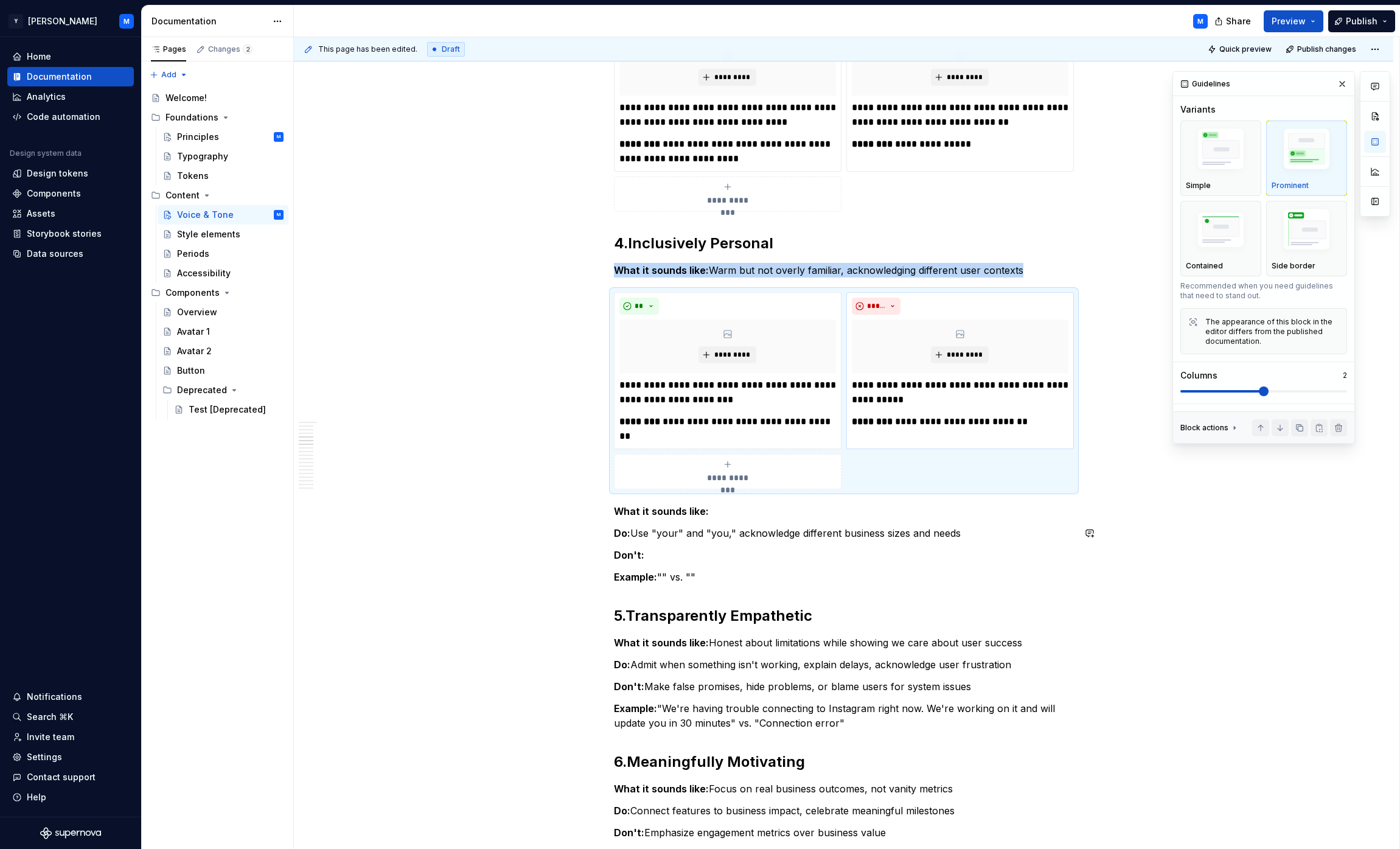
scroll to position [967, 0]
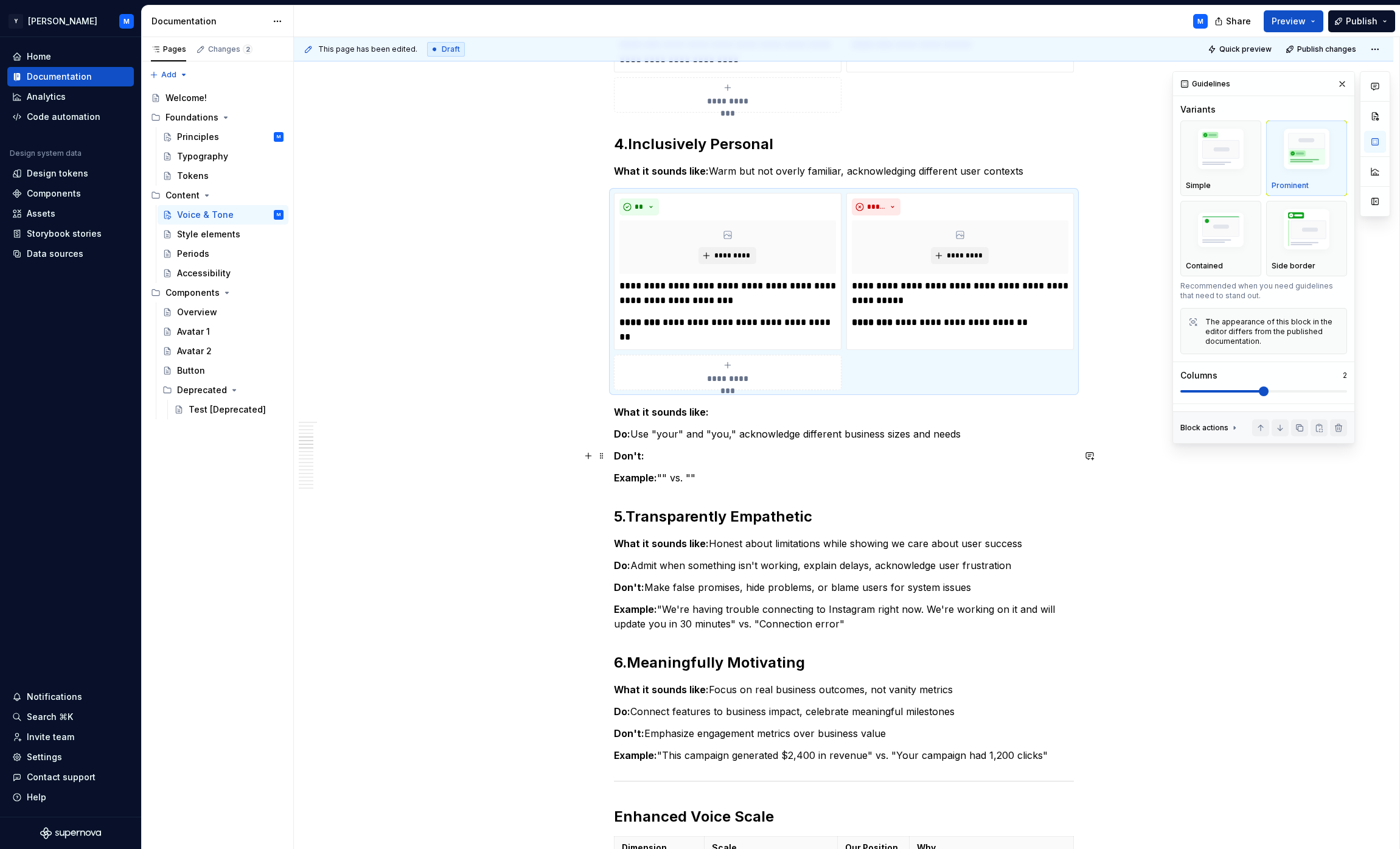
click at [696, 470] on p "Example: "" vs. """ at bounding box center [844, 478] width 460 height 14
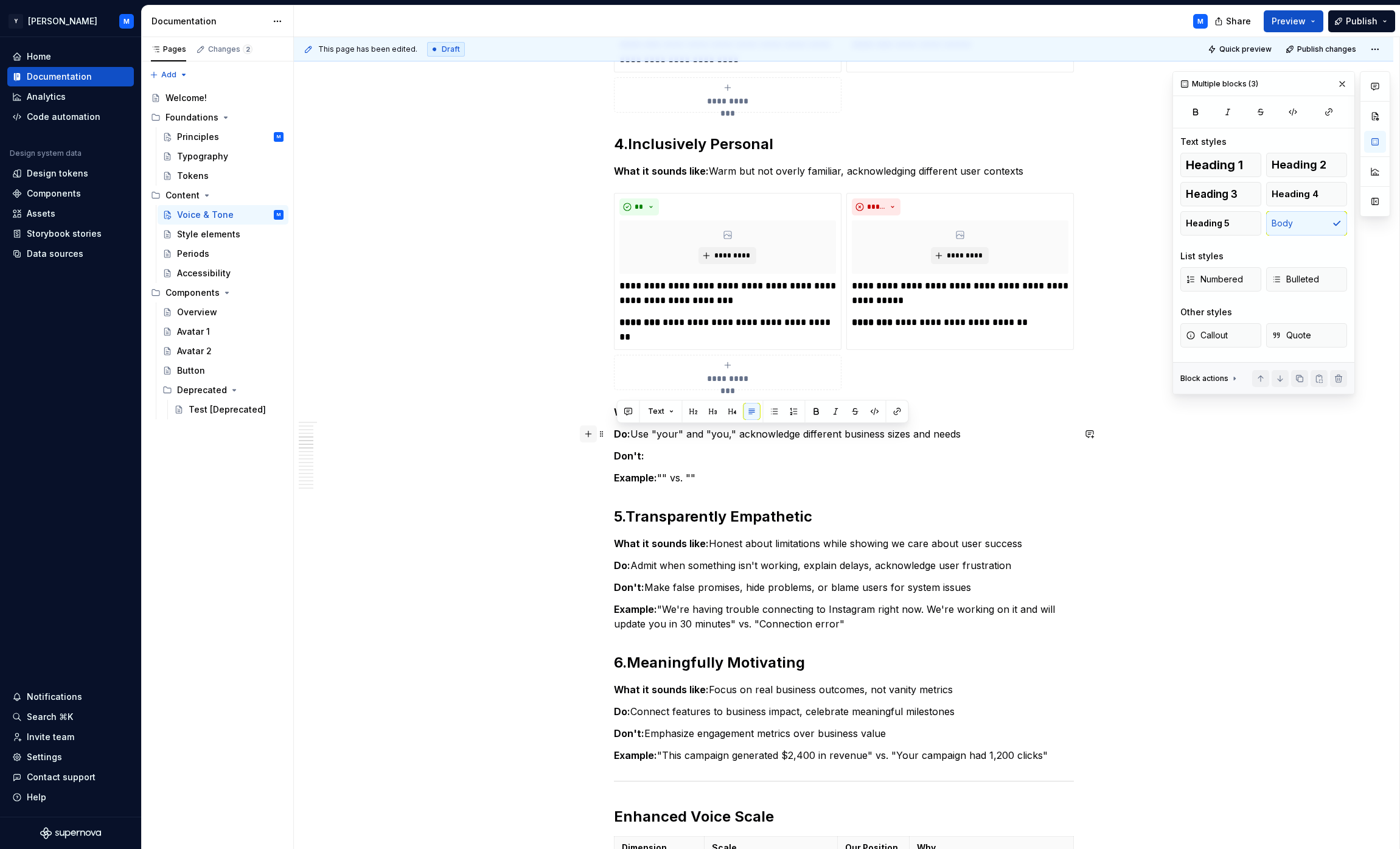
drag, startPoint x: 708, startPoint y: 480, endPoint x: 591, endPoint y: 430, distance: 127.2
click at [614, 430] on div "**********" at bounding box center [844, 741] width 460 height 2943
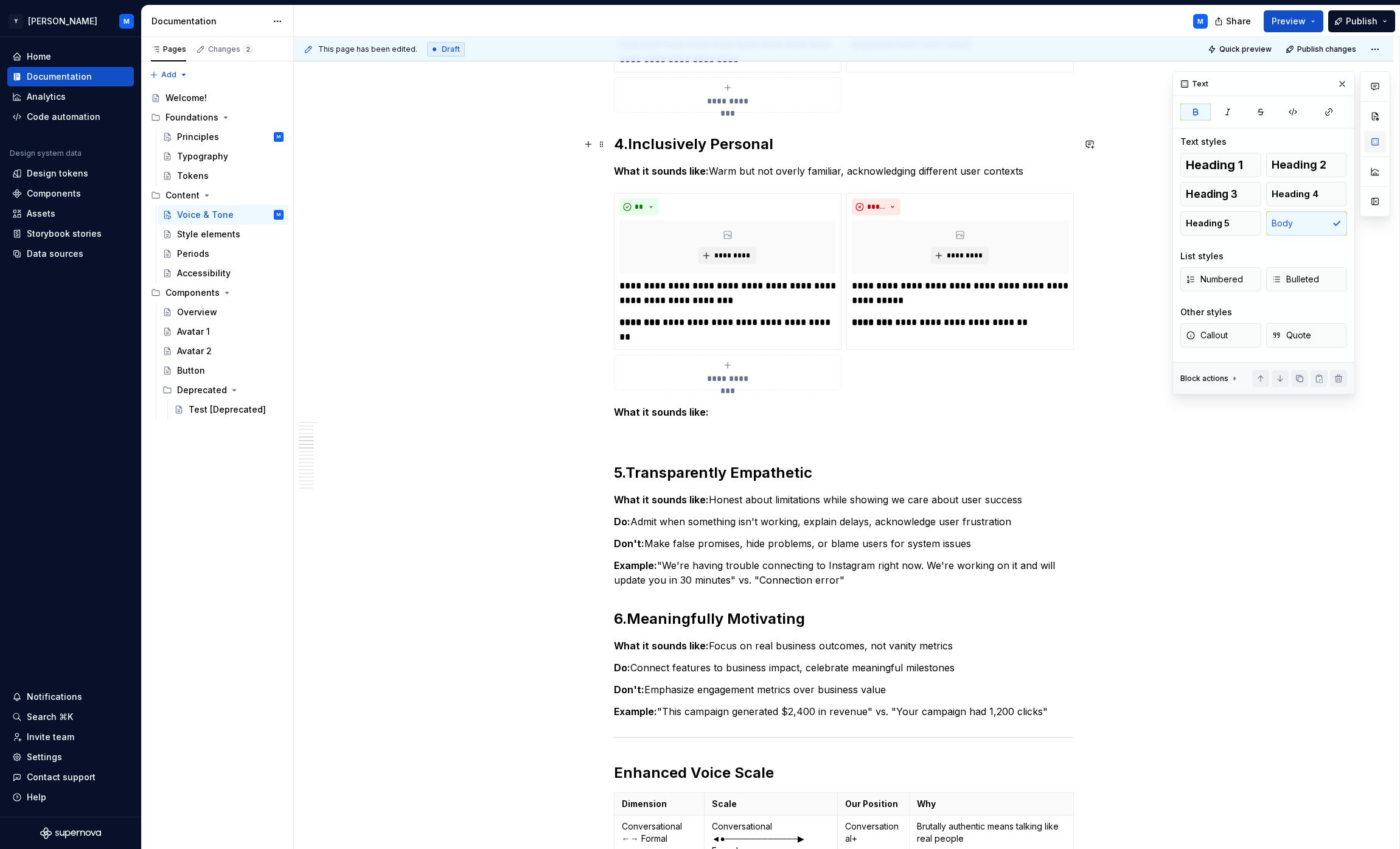
click at [696, 148] on button "button" at bounding box center [1375, 142] width 22 height 22
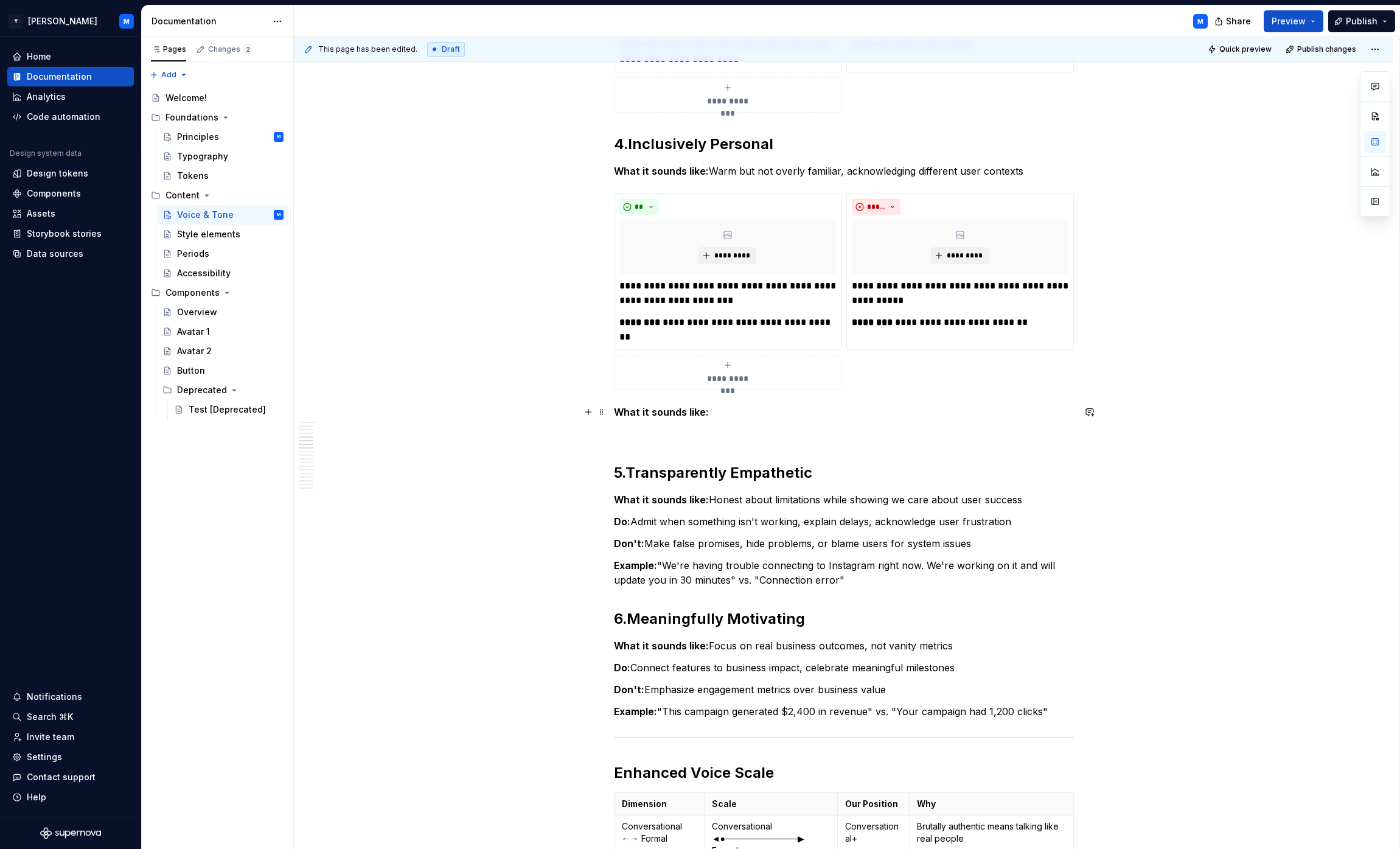
click at [696, 412] on p "What it sounds like:" at bounding box center [844, 412] width 460 height 14
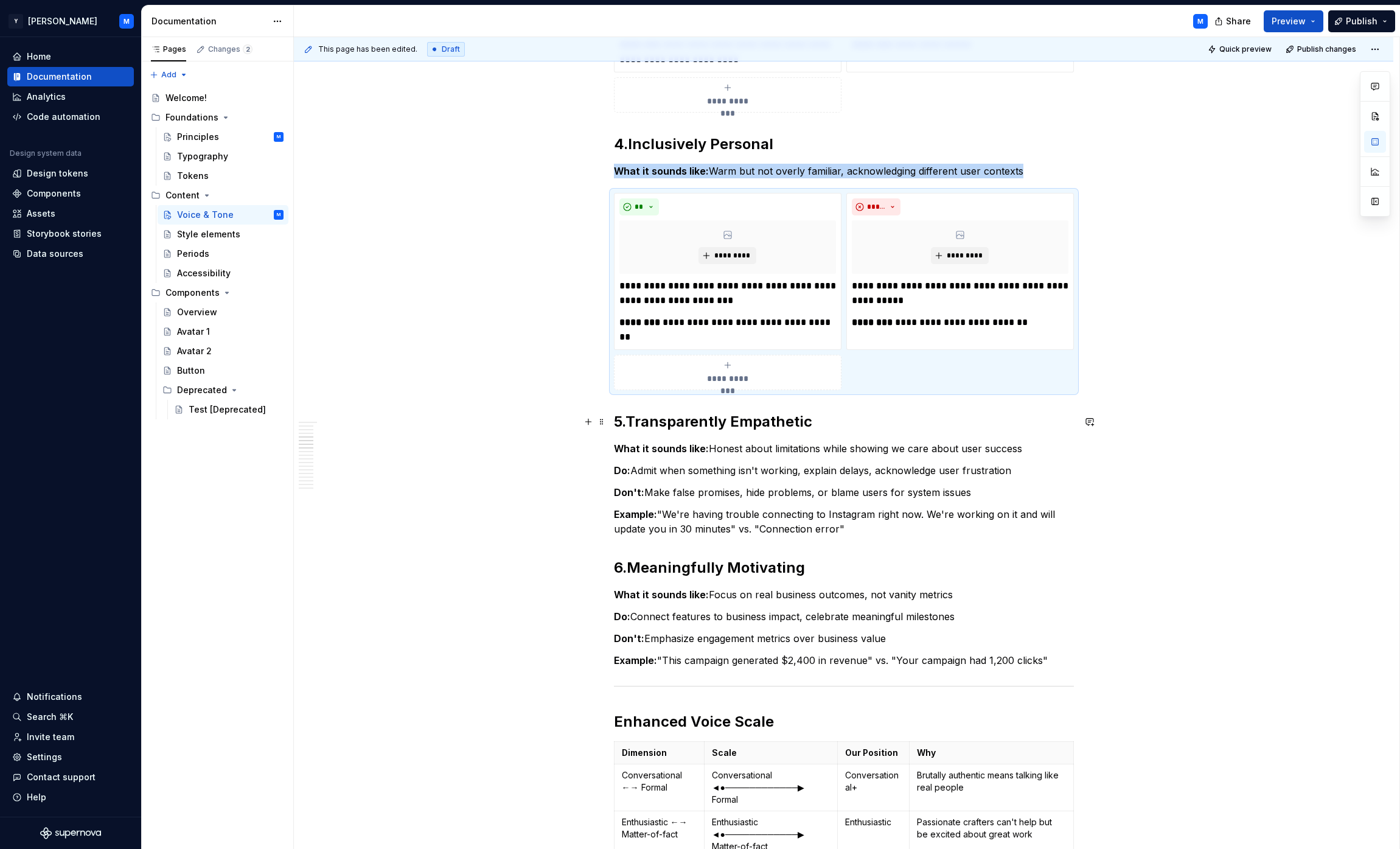
click at [696, 421] on h2 "5. Transparently Empathetic" at bounding box center [844, 422] width 460 height 20
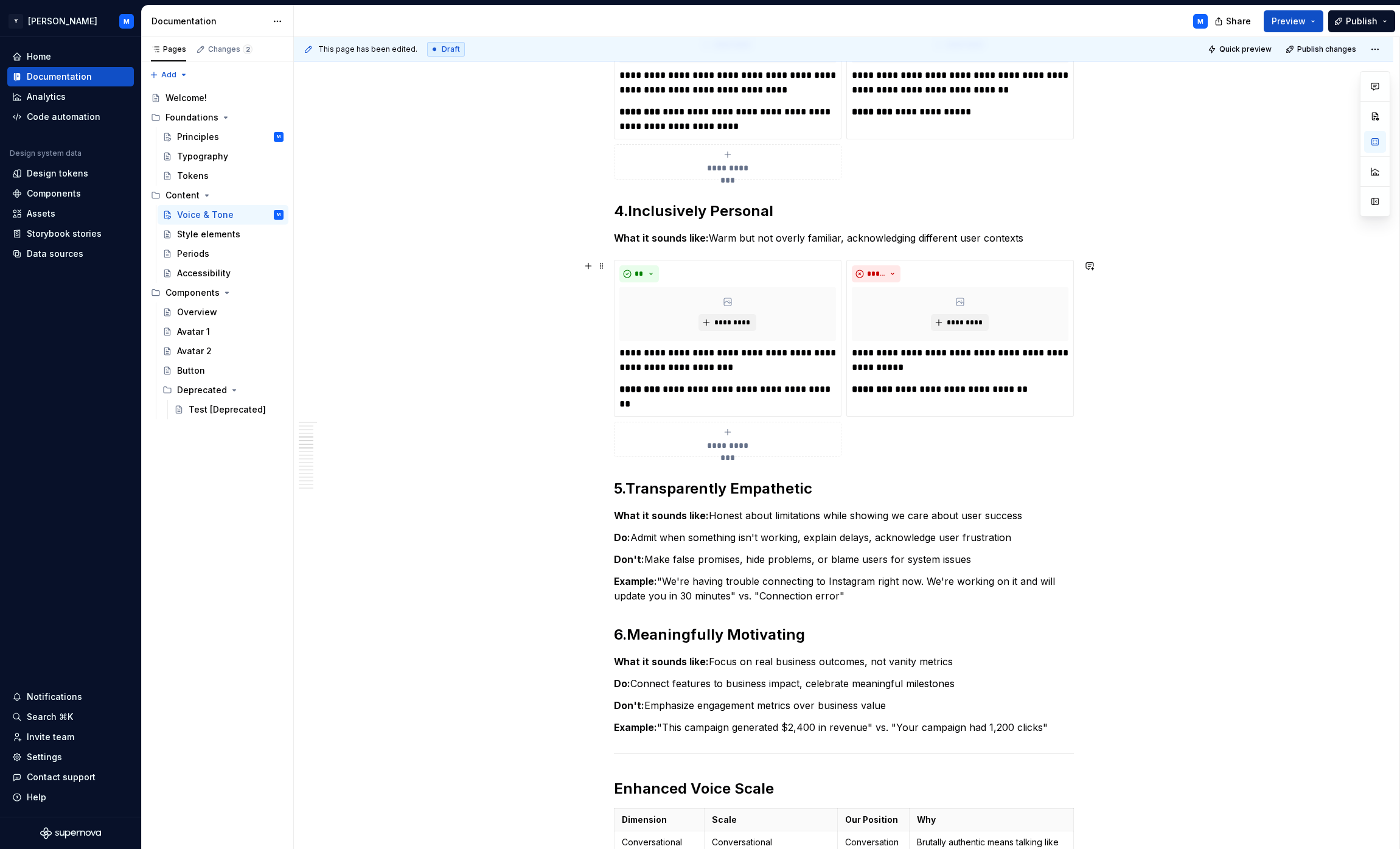
scroll to position [891, 0]
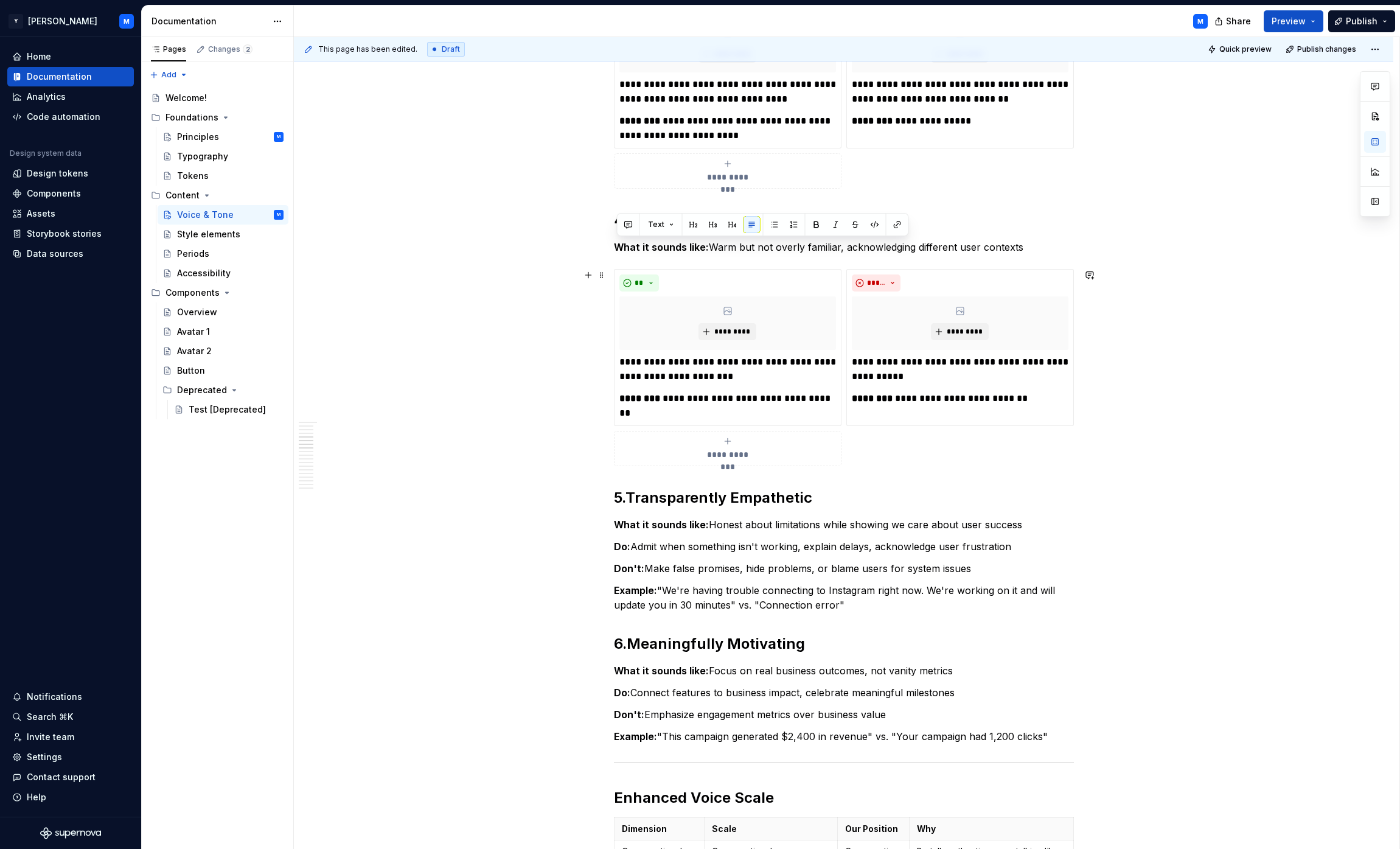
drag, startPoint x: 616, startPoint y: 246, endPoint x: 925, endPoint y: 438, distance: 363.8
click at [696, 438] on div "**********" at bounding box center [844, 763] width 460 height 2833
click at [696, 455] on div "**********" at bounding box center [844, 367] width 460 height 197
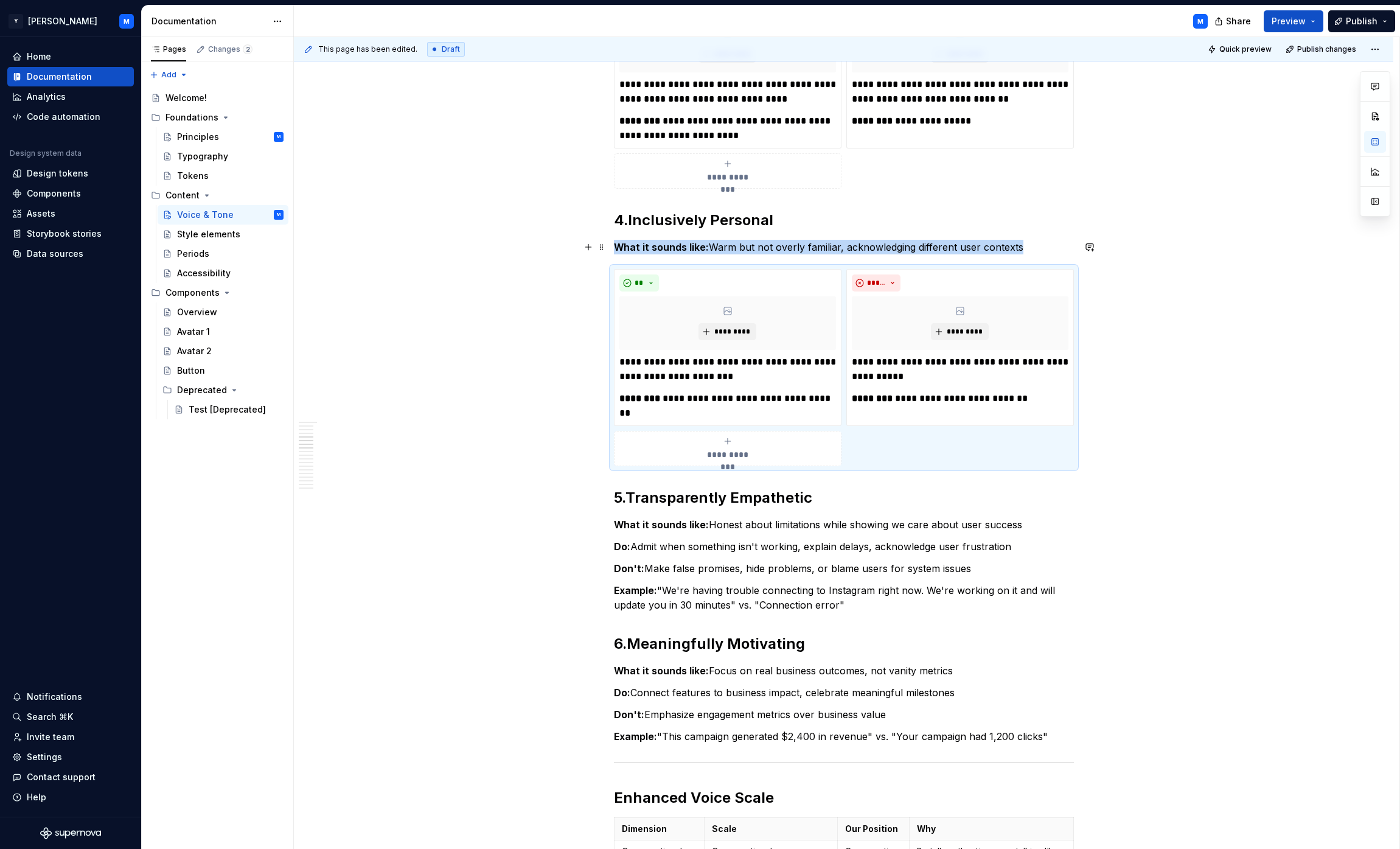
click at [604, 243] on span at bounding box center [601, 247] width 10 height 17
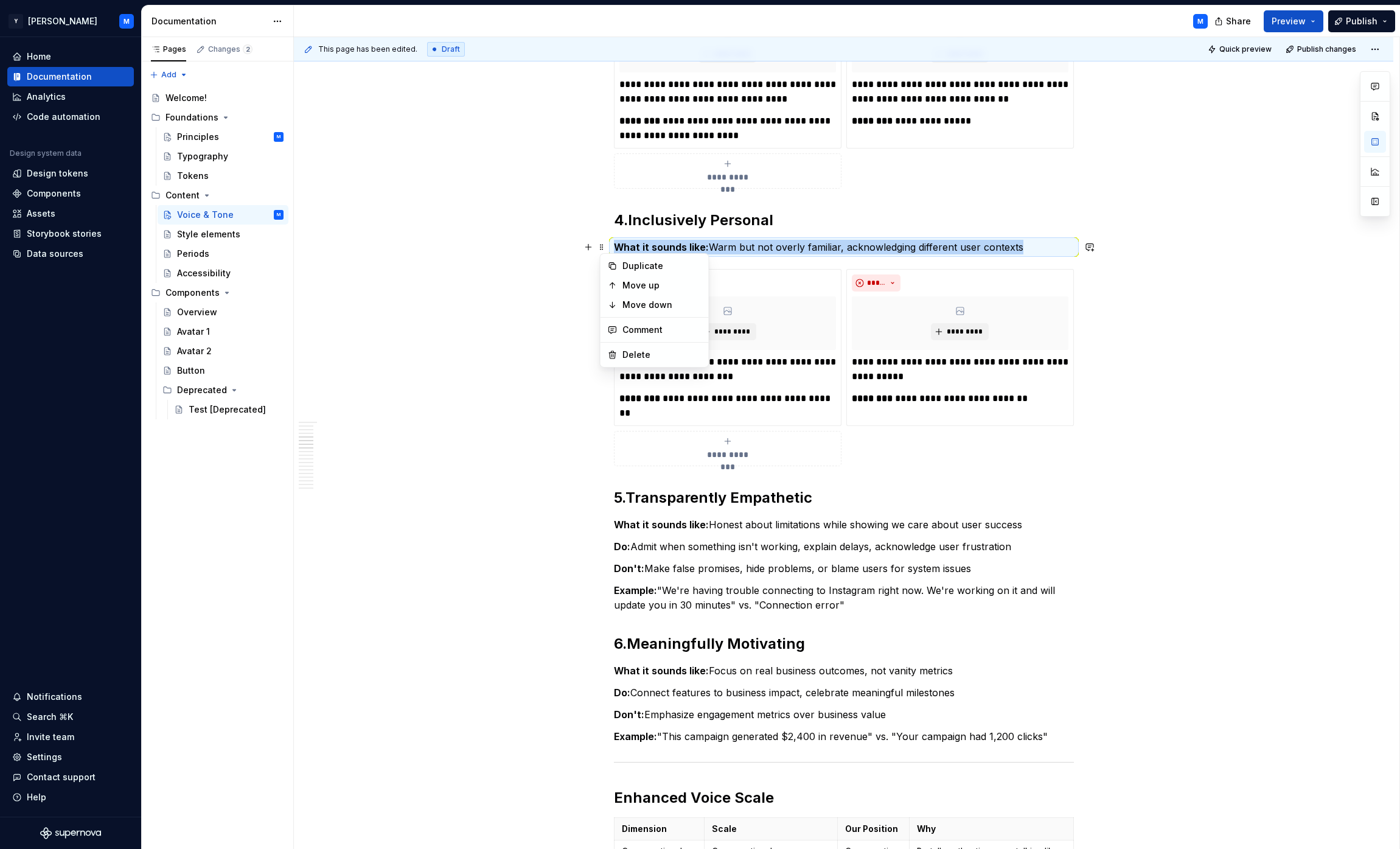
click at [633, 241] on strong "What it sounds like:" at bounding box center [661, 247] width 95 height 12
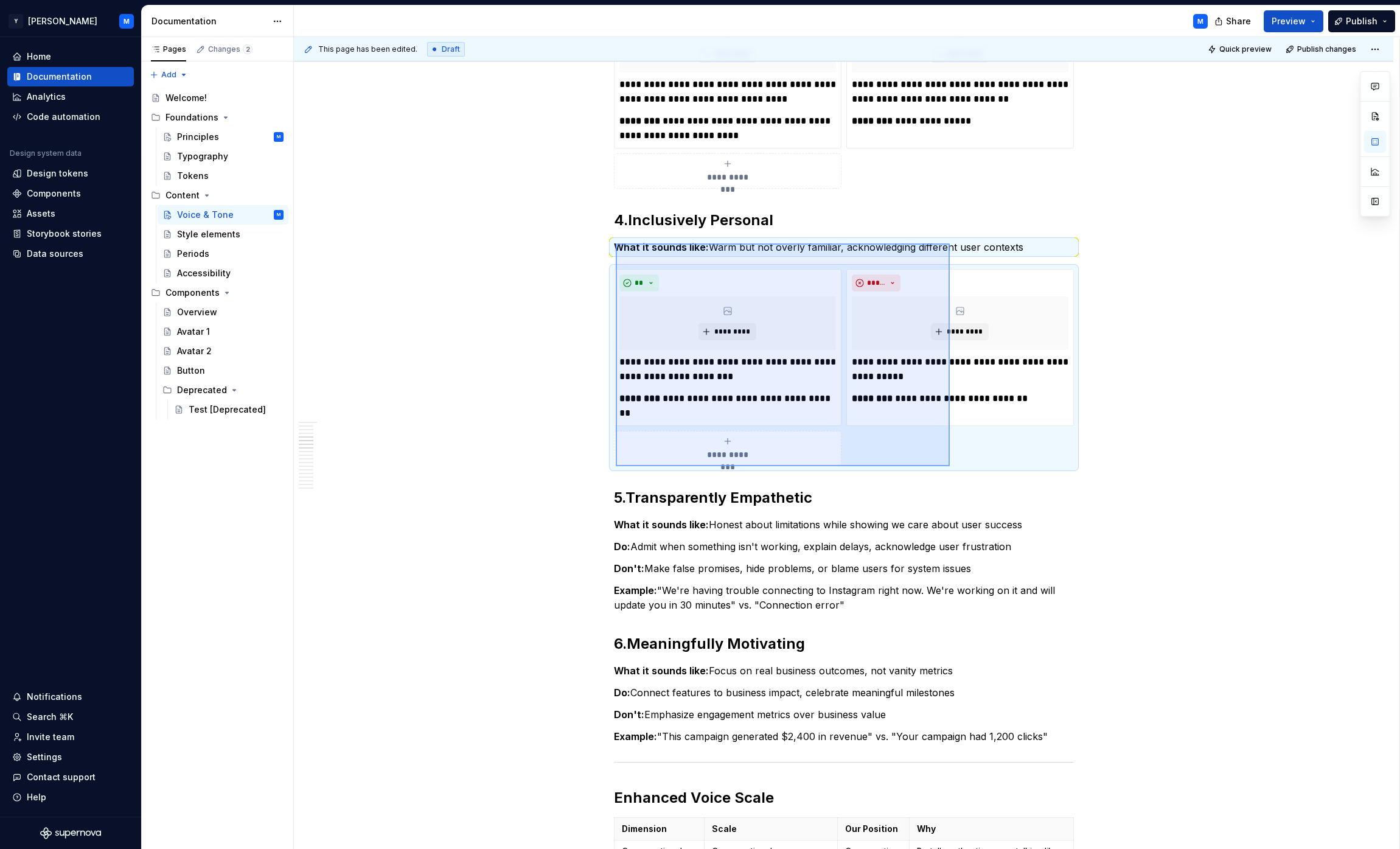
drag, startPoint x: 616, startPoint y: 244, endPoint x: 950, endPoint y: 466, distance: 401.0
click at [696, 466] on div "**********" at bounding box center [846, 443] width 1106 height 813
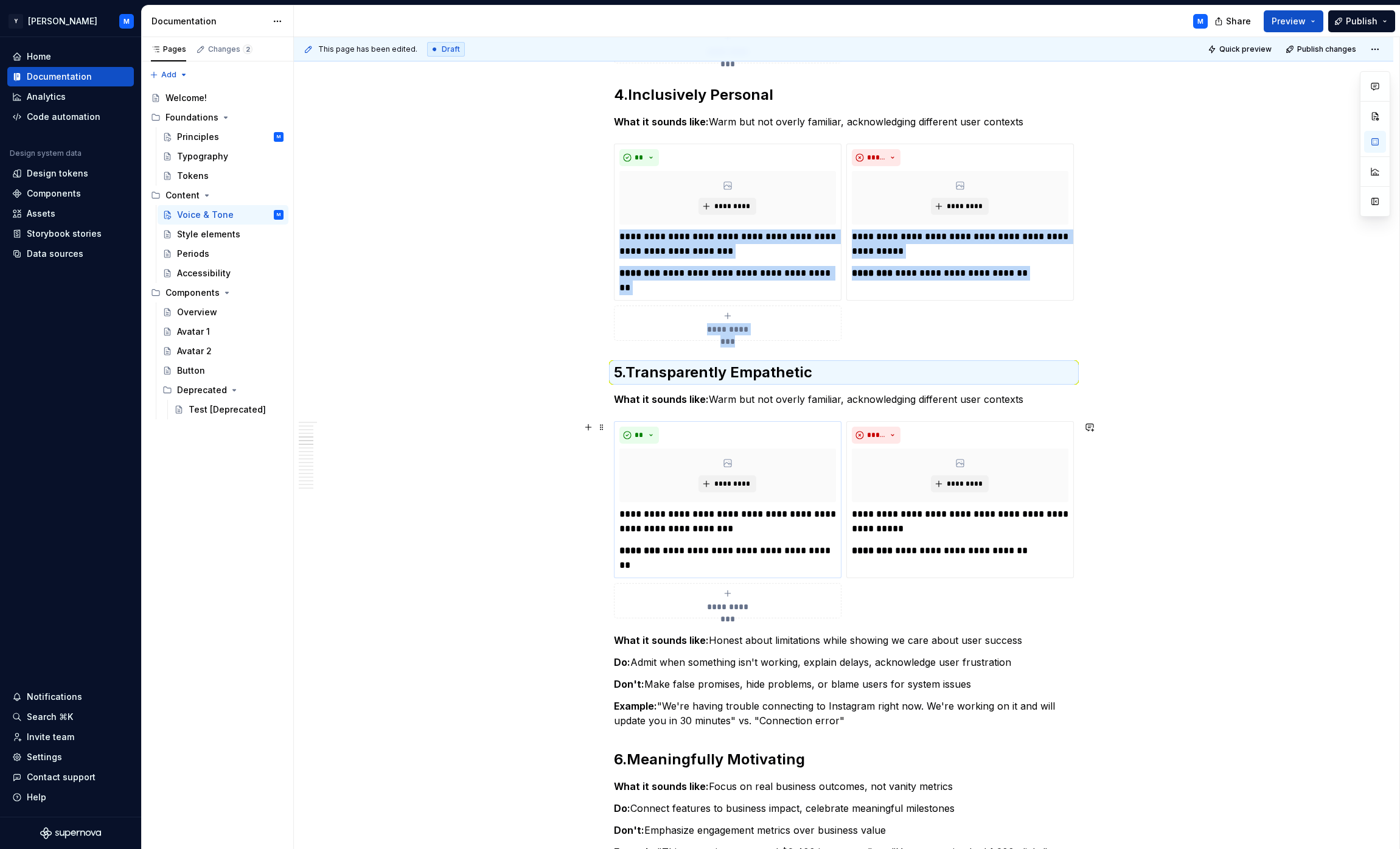
scroll to position [1073, 0]
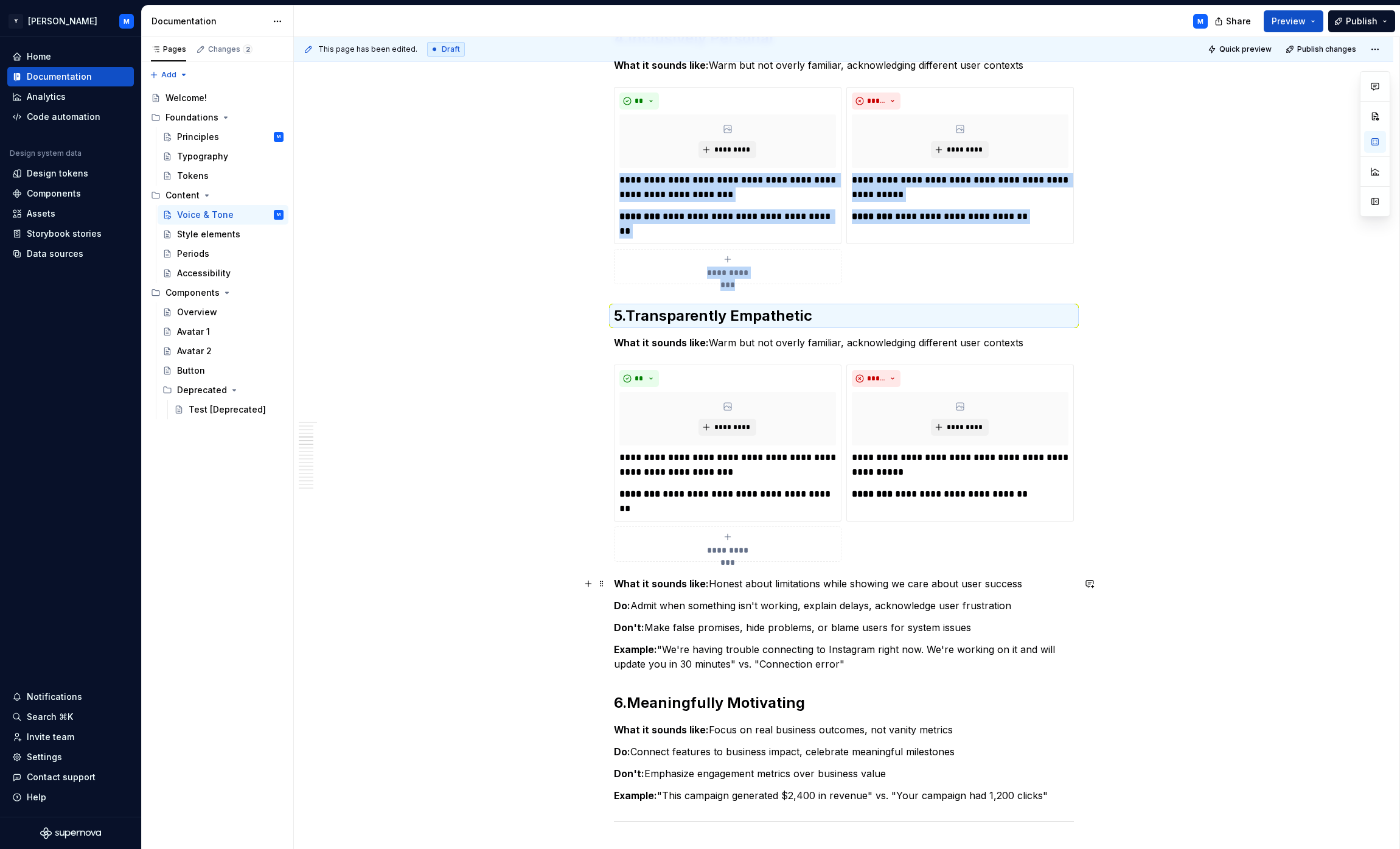
click at [696, 589] on p "What it sounds like: Honest about limitations while showing we care about user …" at bounding box center [844, 583] width 460 height 14
drag, startPoint x: 717, startPoint y: 588, endPoint x: 997, endPoint y: 581, distance: 280.1
click at [696, 581] on p "What it sounds like: Honest about limitations while showing we care about user …" at bounding box center [844, 583] width 460 height 14
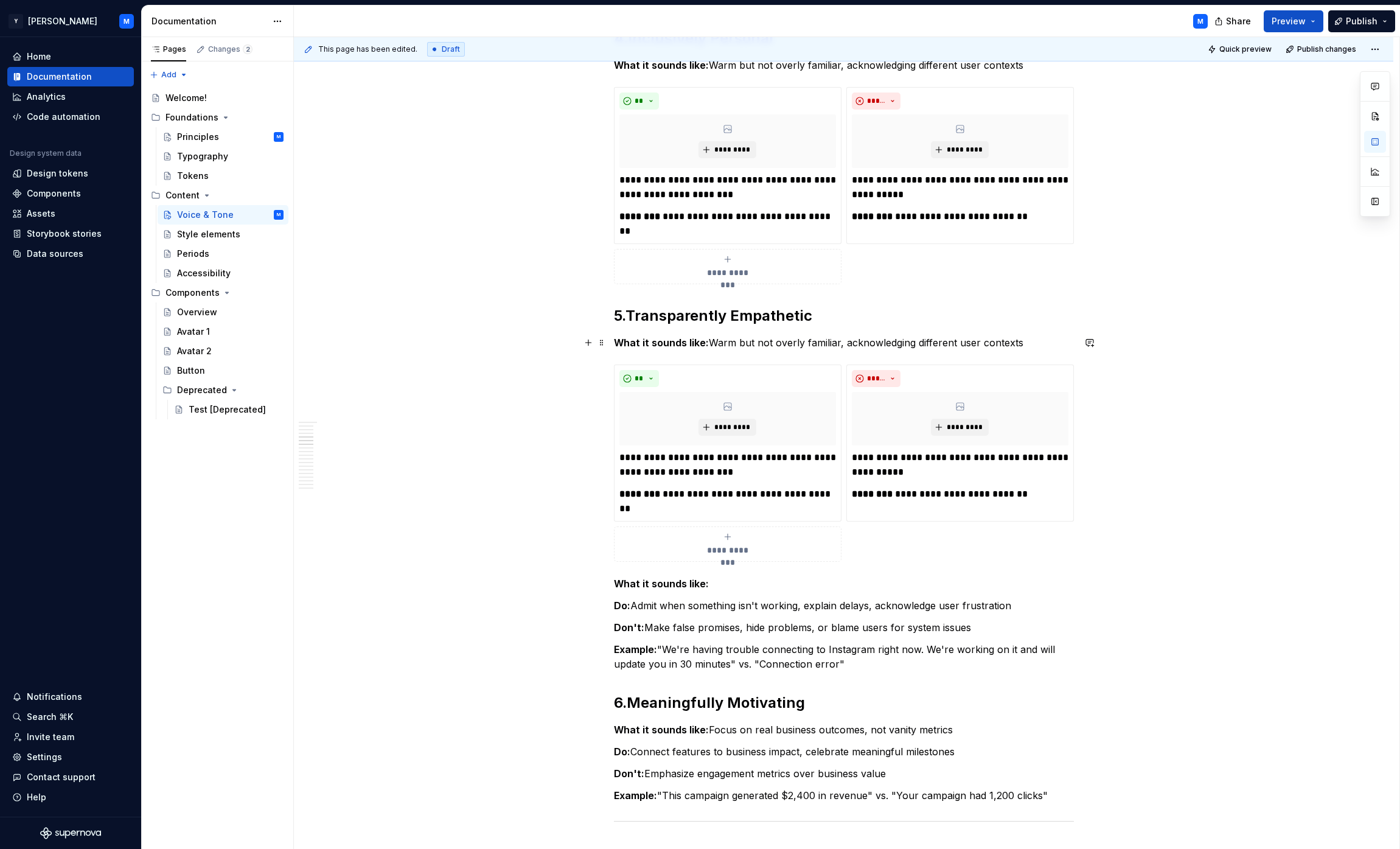
click at [696, 345] on p "What it sounds like: Warm but not overly familiar, acknowledging different user…" at bounding box center [844, 343] width 460 height 14
drag, startPoint x: 729, startPoint y: 345, endPoint x: 984, endPoint y: 342, distance: 255.0
click at [696, 342] on p "What it sounds like: Warm but not overly familiar, acknowledging different user…" at bounding box center [844, 343] width 460 height 14
click at [649, 603] on p "Do: Admit when something isn't working, explain delays, acknowledge user frustr…" at bounding box center [844, 605] width 460 height 14
drag, startPoint x: 649, startPoint y: 603, endPoint x: 981, endPoint y: 603, distance: 332.0
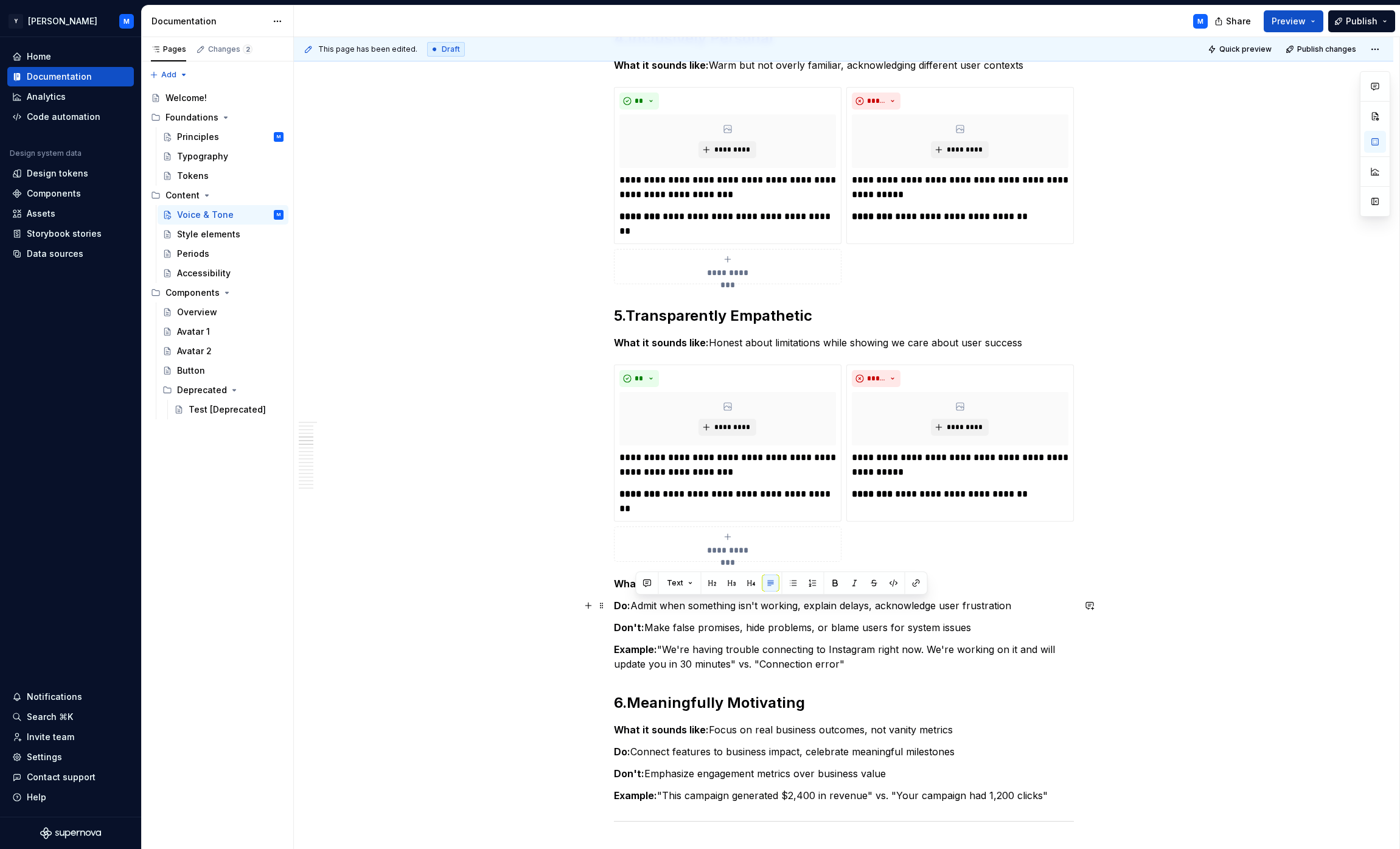
click at [696, 603] on p "Do: Admit when something isn't working, explain delays, acknowledge user frustr…" at bounding box center [844, 605] width 460 height 14
click at [631, 456] on p "**********" at bounding box center [728, 465] width 216 height 29
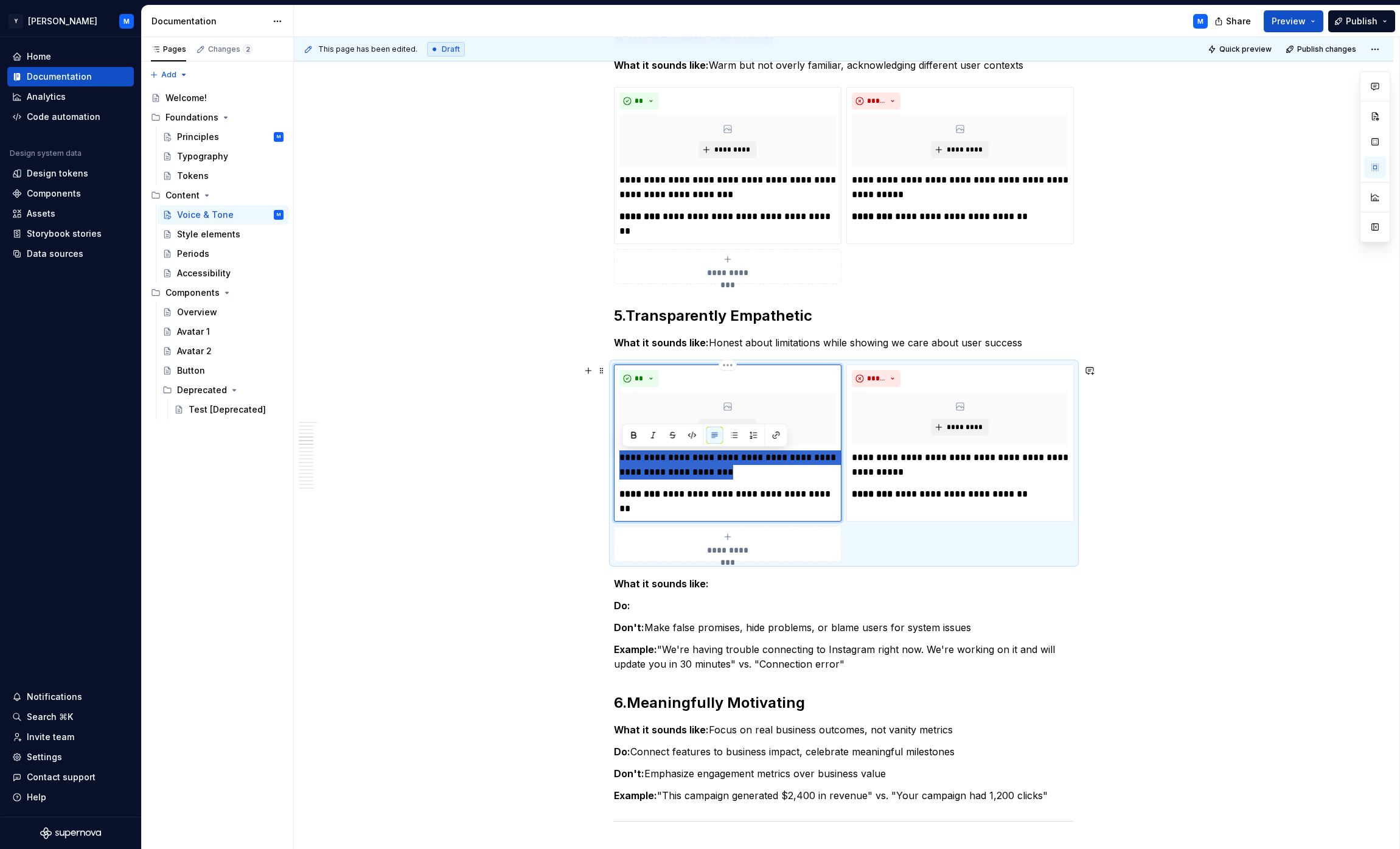
drag, startPoint x: 631, startPoint y: 456, endPoint x: 722, endPoint y: 474, distance: 92.8
click at [696, 474] on p "**********" at bounding box center [728, 465] width 216 height 29
click at [656, 626] on p "Don't: Make false promises, hide problems, or blame users for system issues" at bounding box center [844, 627] width 460 height 14
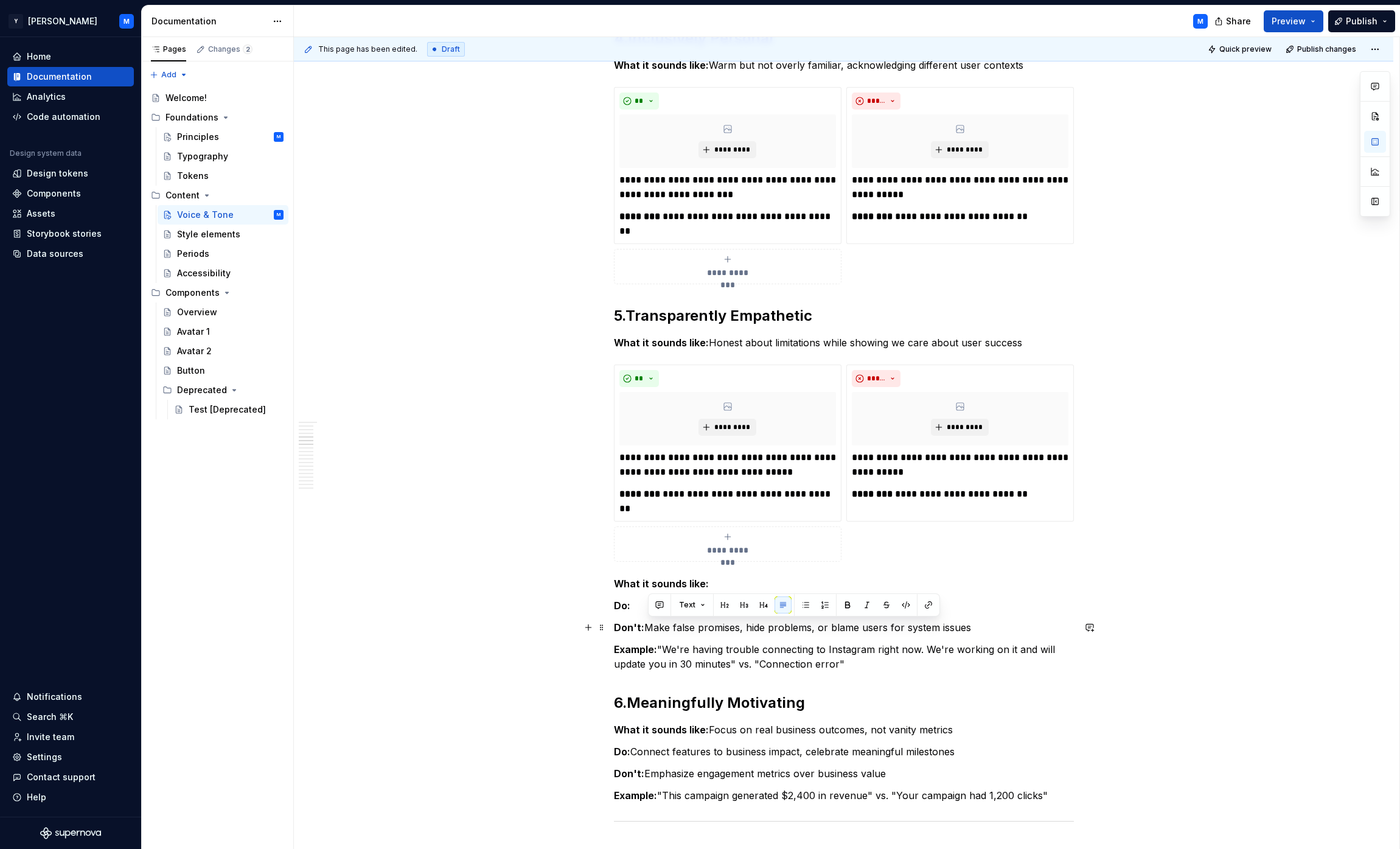
drag, startPoint x: 656, startPoint y: 626, endPoint x: 945, endPoint y: 629, distance: 289.0
click at [696, 629] on p "Don't: Make false promises, hide problems, or blame users for system issues" at bounding box center [844, 627] width 460 height 14
click at [696, 454] on p "**********" at bounding box center [960, 465] width 216 height 29
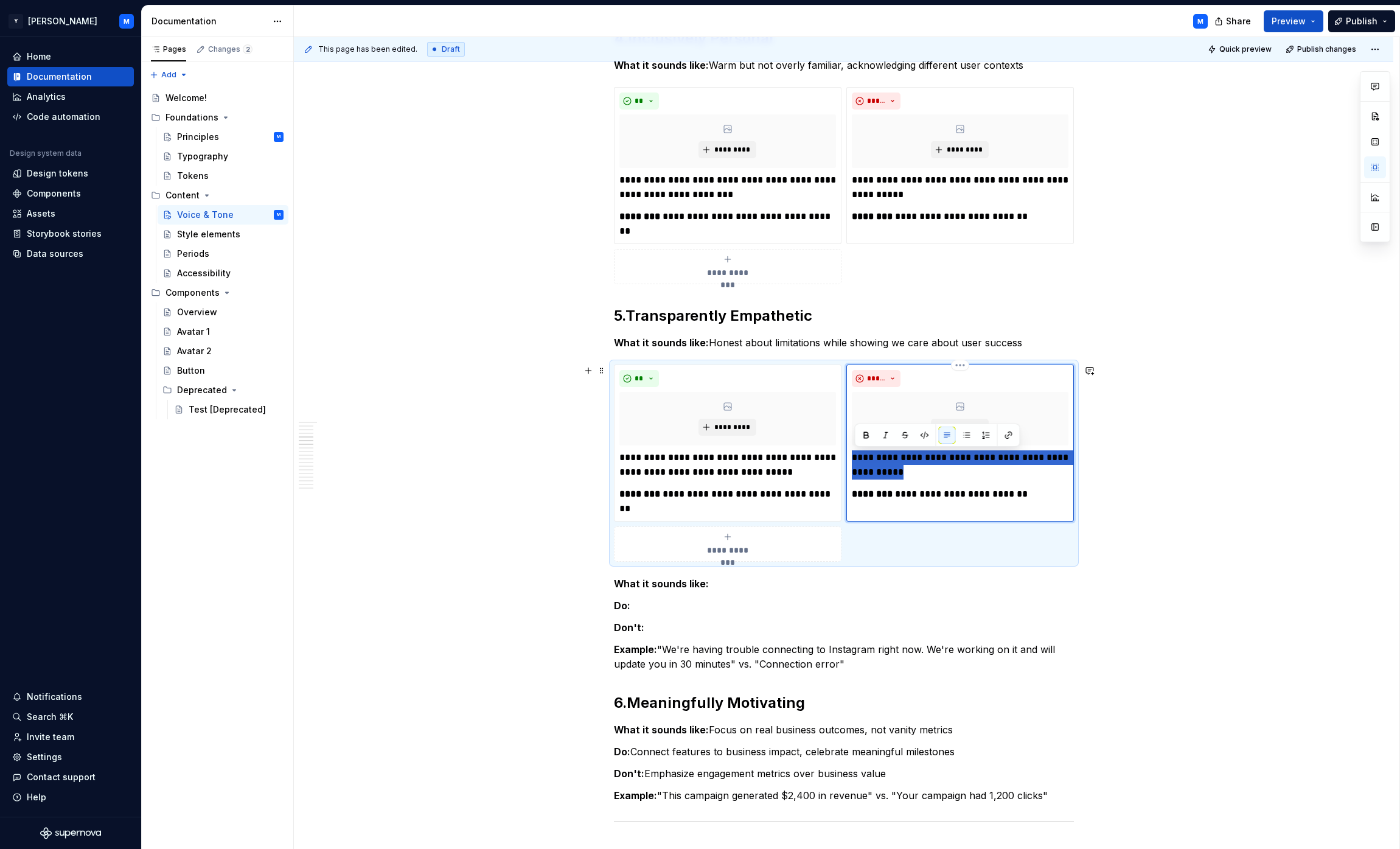
drag, startPoint x: 865, startPoint y: 454, endPoint x: 900, endPoint y: 465, distance: 36.7
click at [696, 465] on p "**********" at bounding box center [960, 465] width 216 height 29
click at [676, 648] on p "Example: "We're having trouble connecting to Instagram right now. We're working…" at bounding box center [844, 656] width 460 height 29
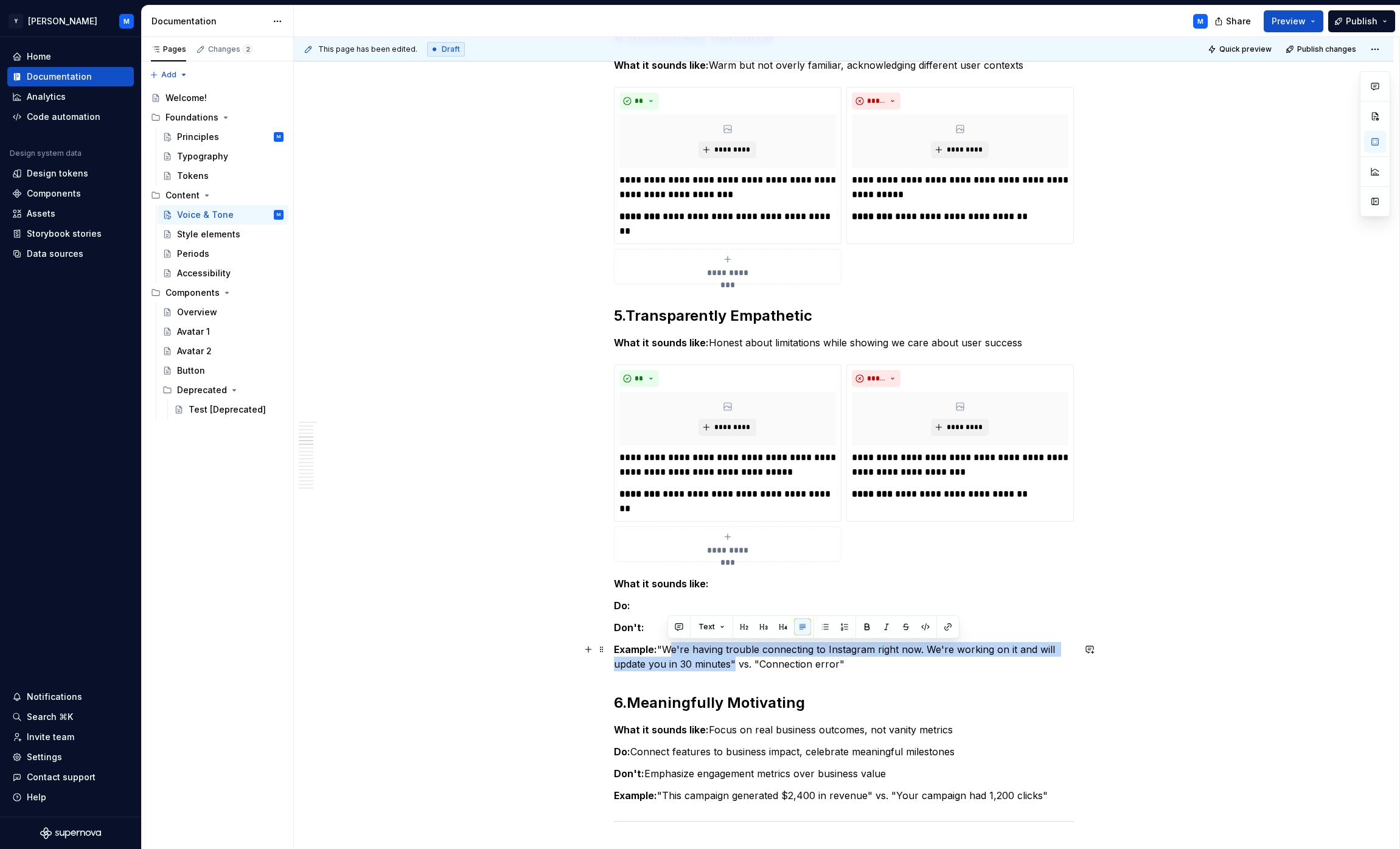
drag, startPoint x: 676, startPoint y: 648, endPoint x: 729, endPoint y: 665, distance: 55.7
click at [696, 665] on p "Example: "We're having trouble connecting to Instagram right now. We're working…" at bounding box center [844, 656] width 460 height 29
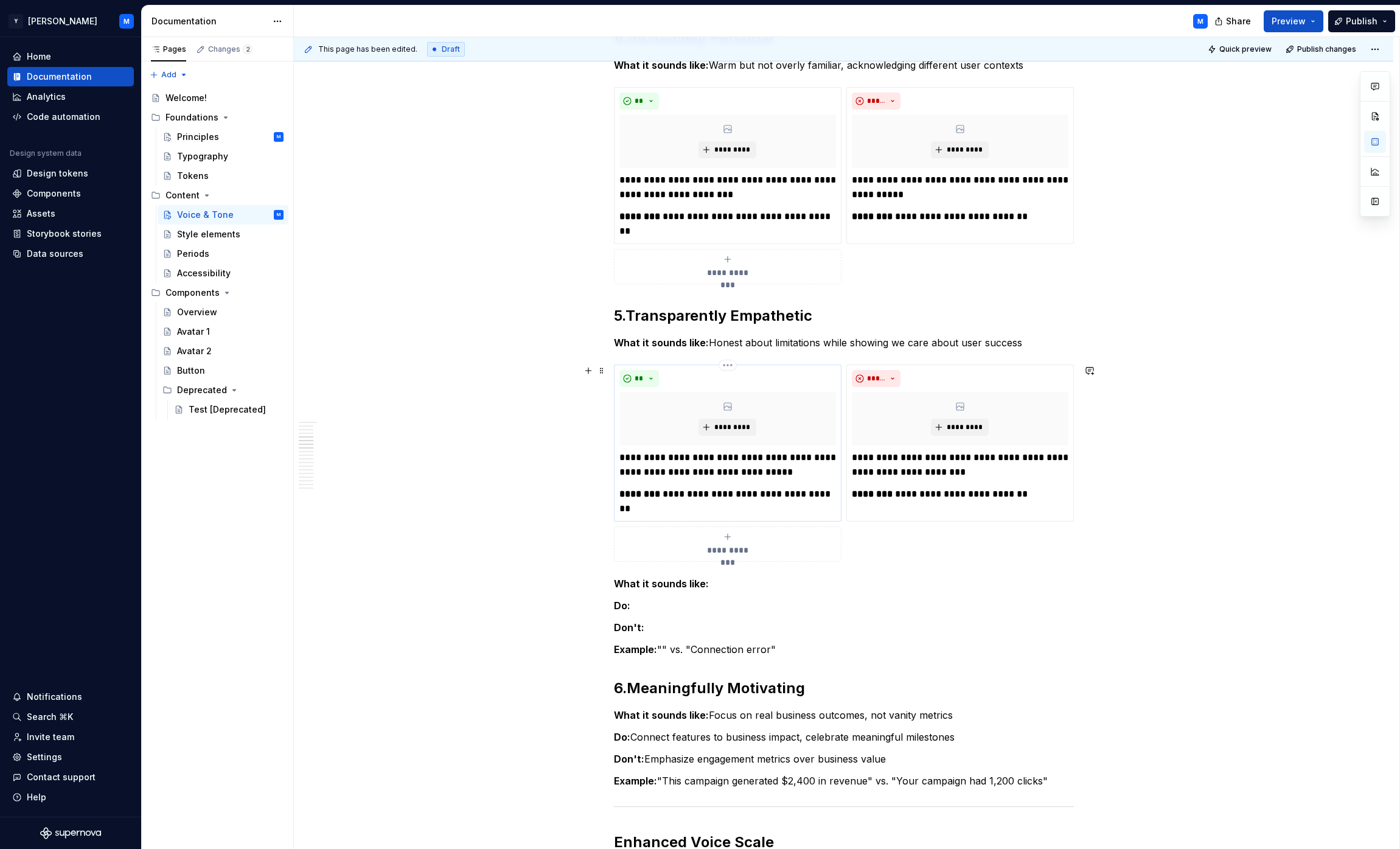
click at [685, 491] on p "**********" at bounding box center [728, 501] width 216 height 29
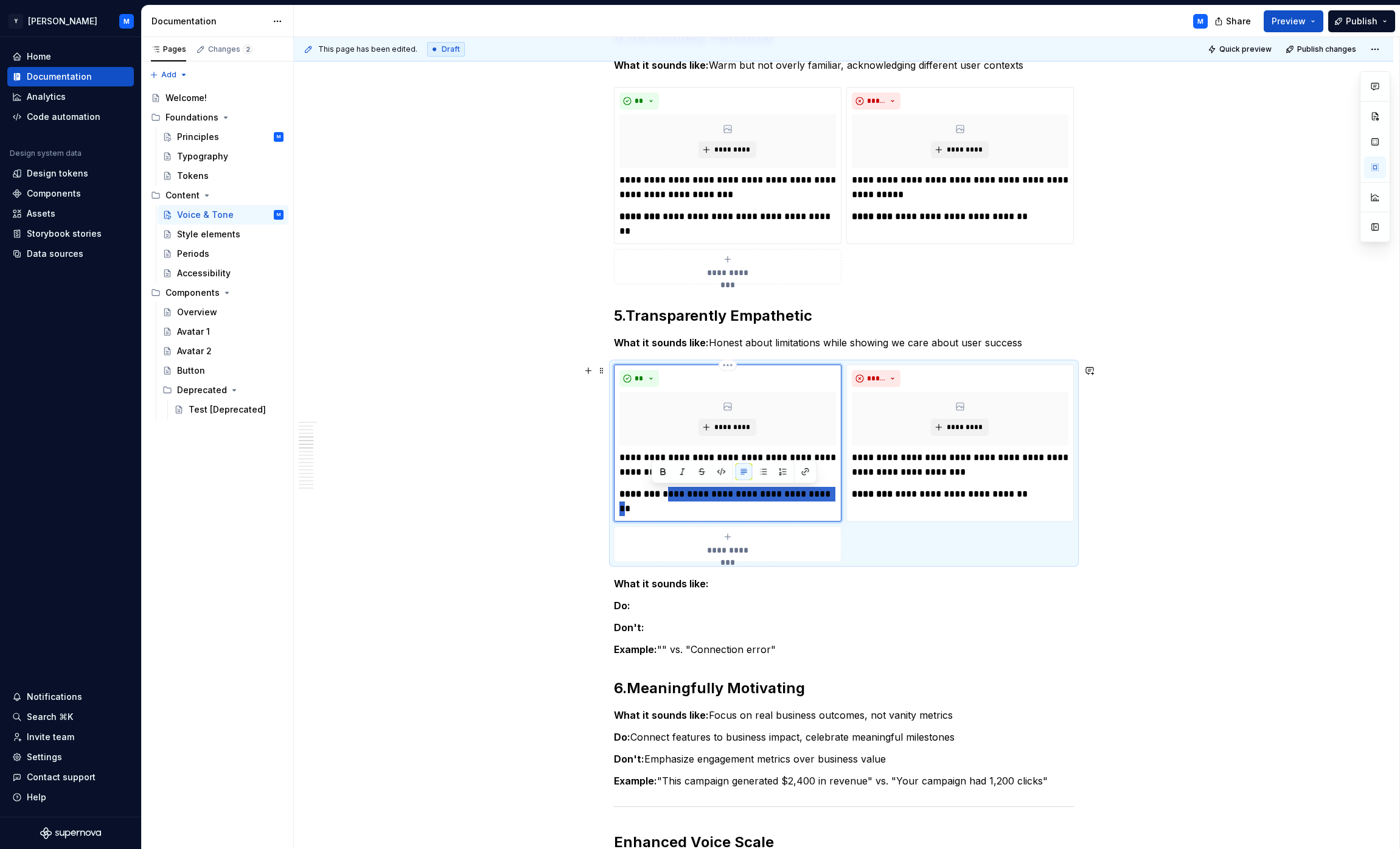
drag, startPoint x: 685, startPoint y: 491, endPoint x: 646, endPoint y: 507, distance: 42.2
click at [646, 507] on p "**********" at bounding box center [728, 501] width 216 height 29
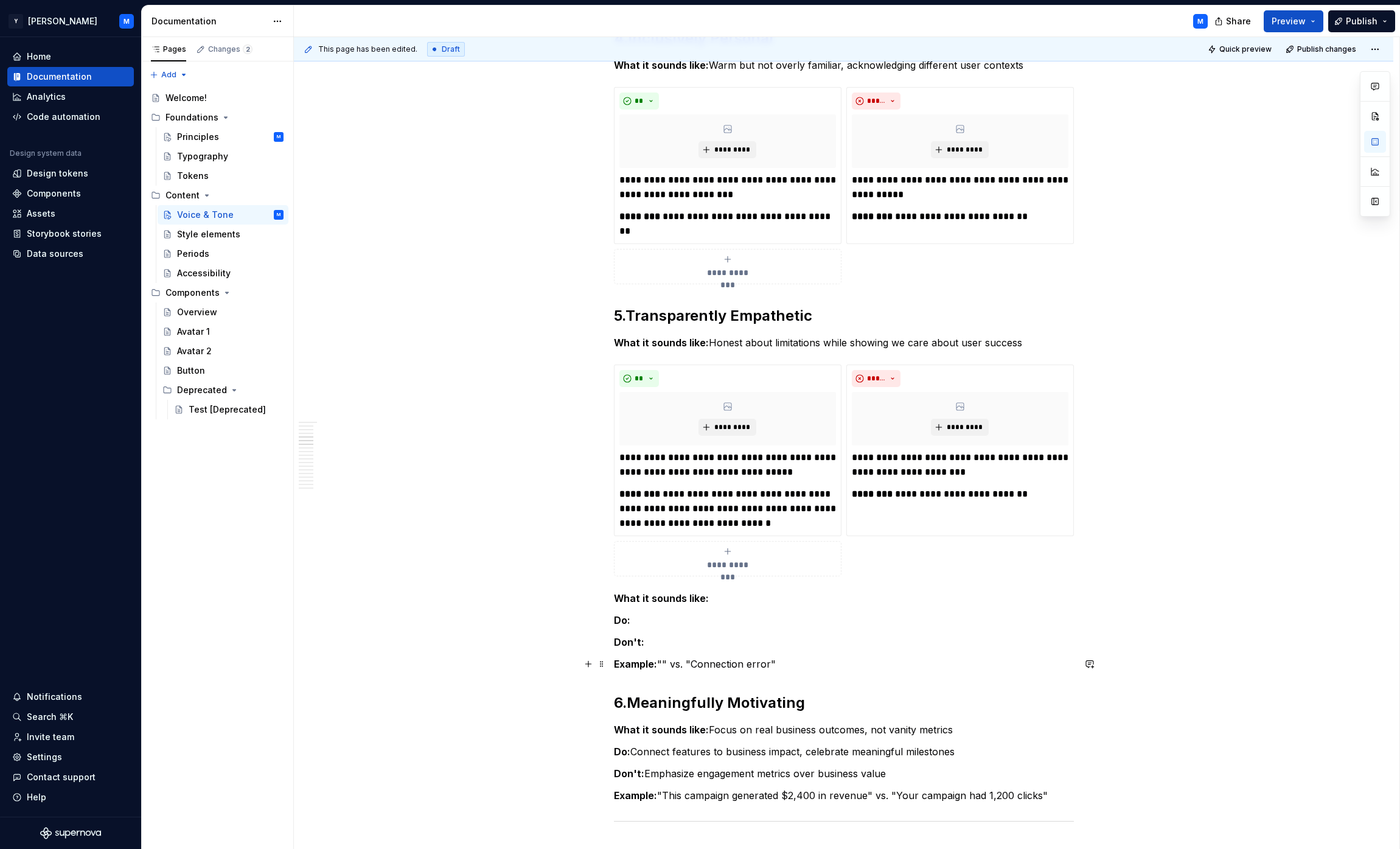
click at [696, 659] on p "Example: "" vs. "Connection error"" at bounding box center [844, 664] width 460 height 14
drag, startPoint x: 705, startPoint y: 659, endPoint x: 756, endPoint y: 661, distance: 51.0
click at [696, 661] on p "Example: "" vs. "Connection error"" at bounding box center [844, 664] width 460 height 14
click at [696, 493] on p "**********" at bounding box center [960, 494] width 216 height 14
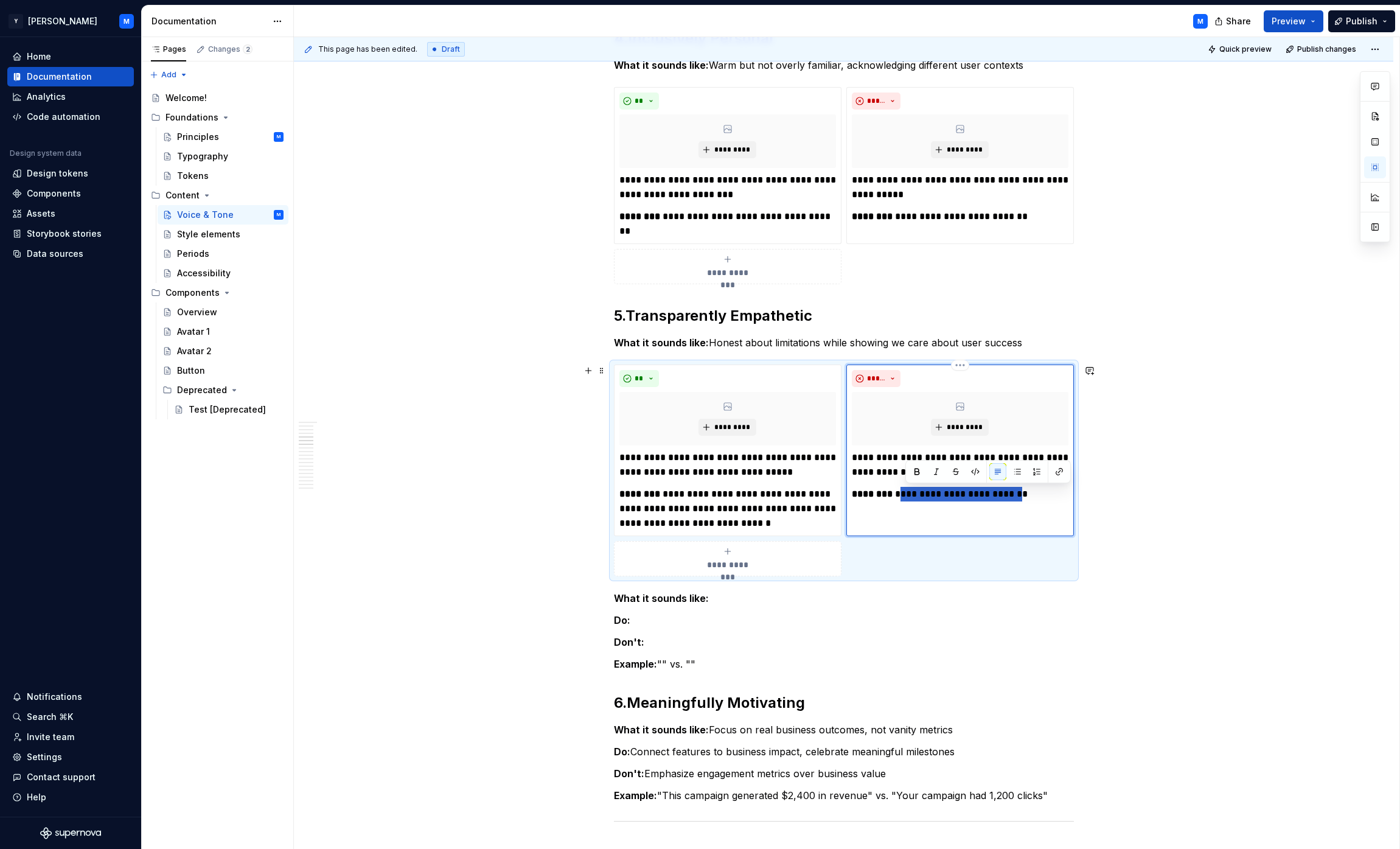
drag, startPoint x: 914, startPoint y: 493, endPoint x: 996, endPoint y: 493, distance: 82.0
click at [696, 493] on p "**********" at bounding box center [960, 494] width 216 height 14
click at [696, 655] on div "**********" at bounding box center [844, 701] width 460 height 3073
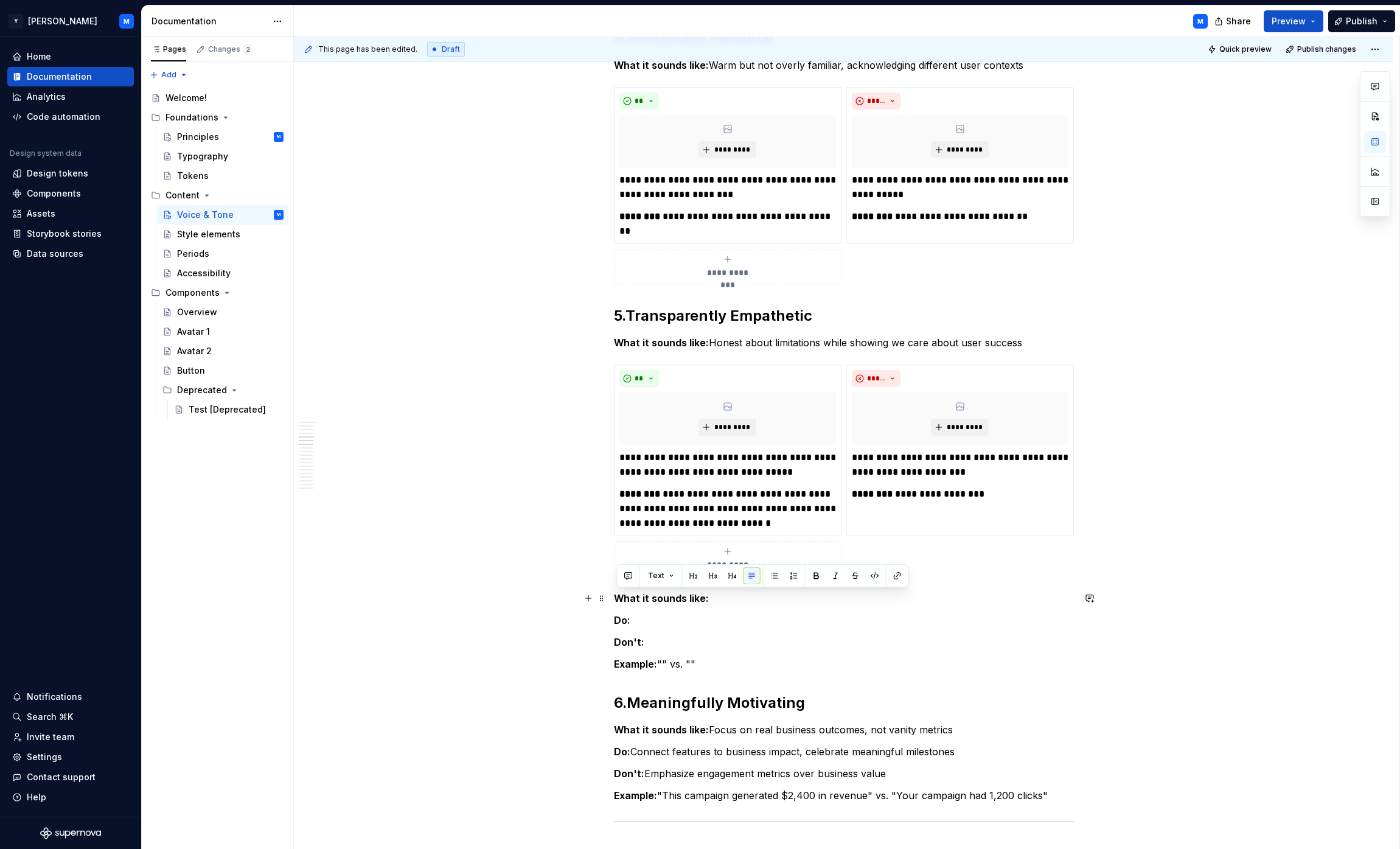
drag, startPoint x: 732, startPoint y: 668, endPoint x: 616, endPoint y: 594, distance: 137.6
click at [616, 594] on div "**********" at bounding box center [844, 701] width 460 height 3073
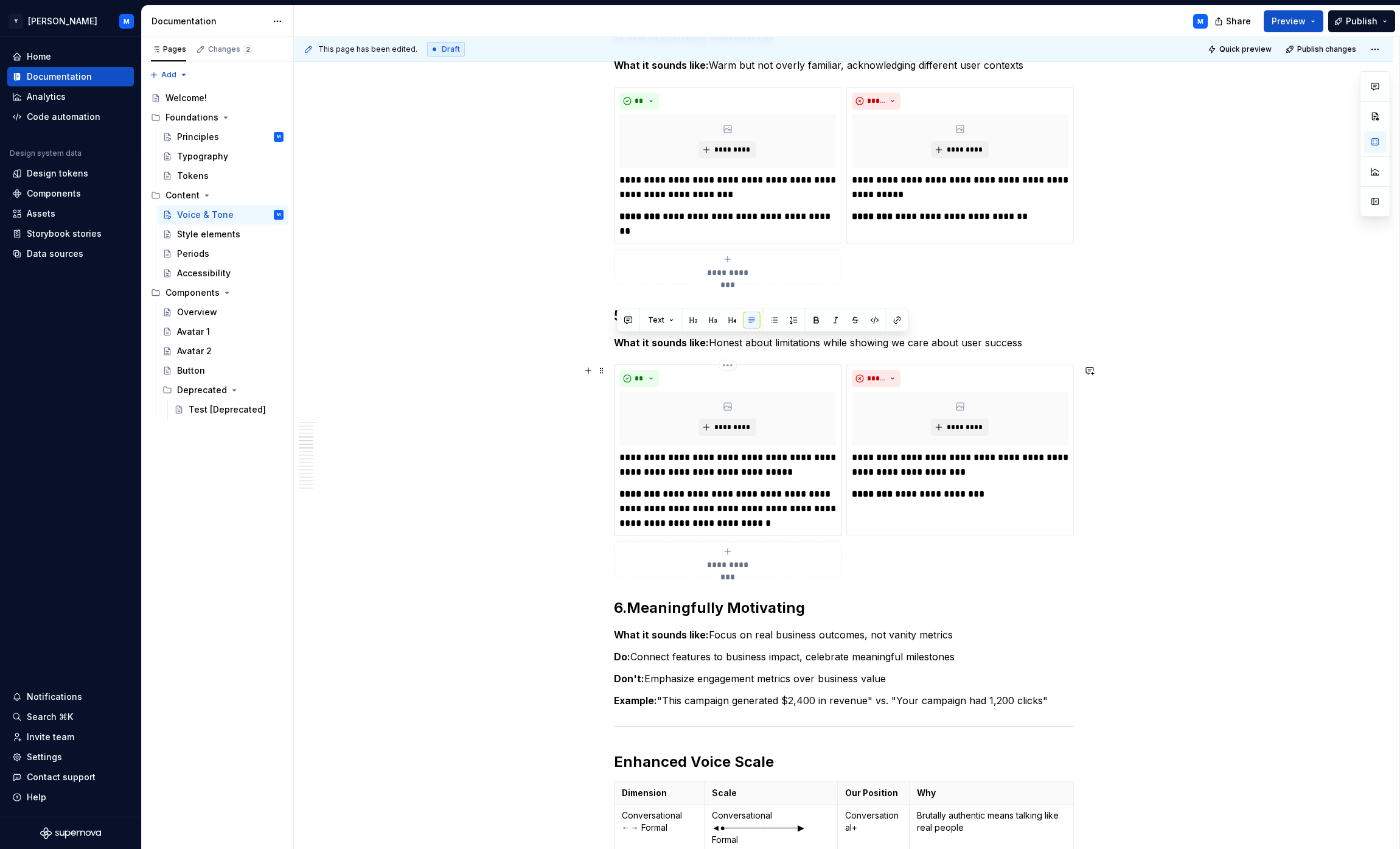
drag, startPoint x: 617, startPoint y: 339, endPoint x: 687, endPoint y: 454, distance: 134.6
click at [687, 454] on div "**********" at bounding box center [844, 654] width 460 height 2979
click at [696, 558] on div "**********" at bounding box center [728, 558] width 216 height 24
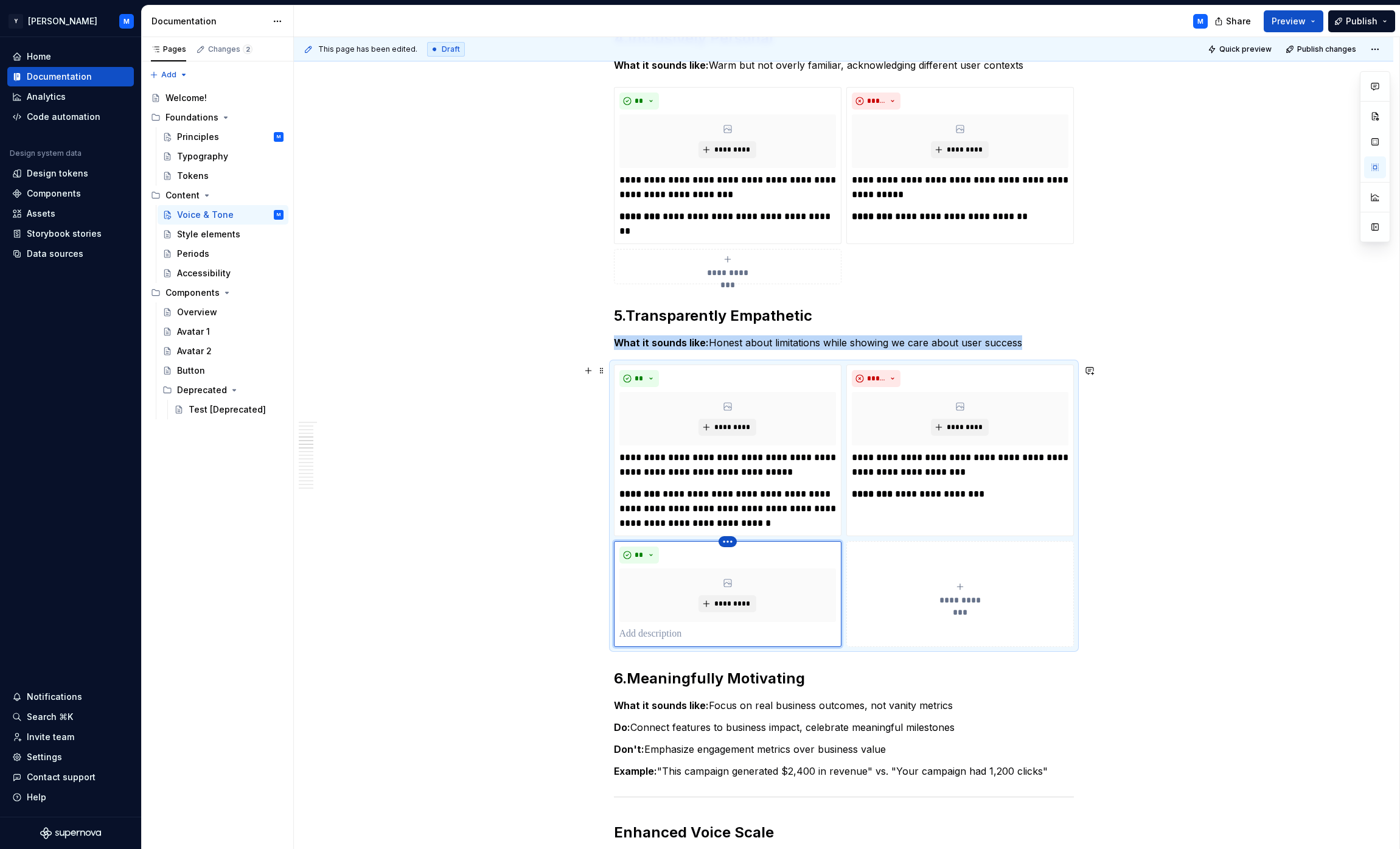
click at [696, 540] on html "Y [PERSON_NAME] M Home Documentation Analytics Code automation Design system da…" at bounding box center [700, 424] width 1400 height 849
click at [696, 561] on div "Delete item" at bounding box center [783, 562] width 79 height 12
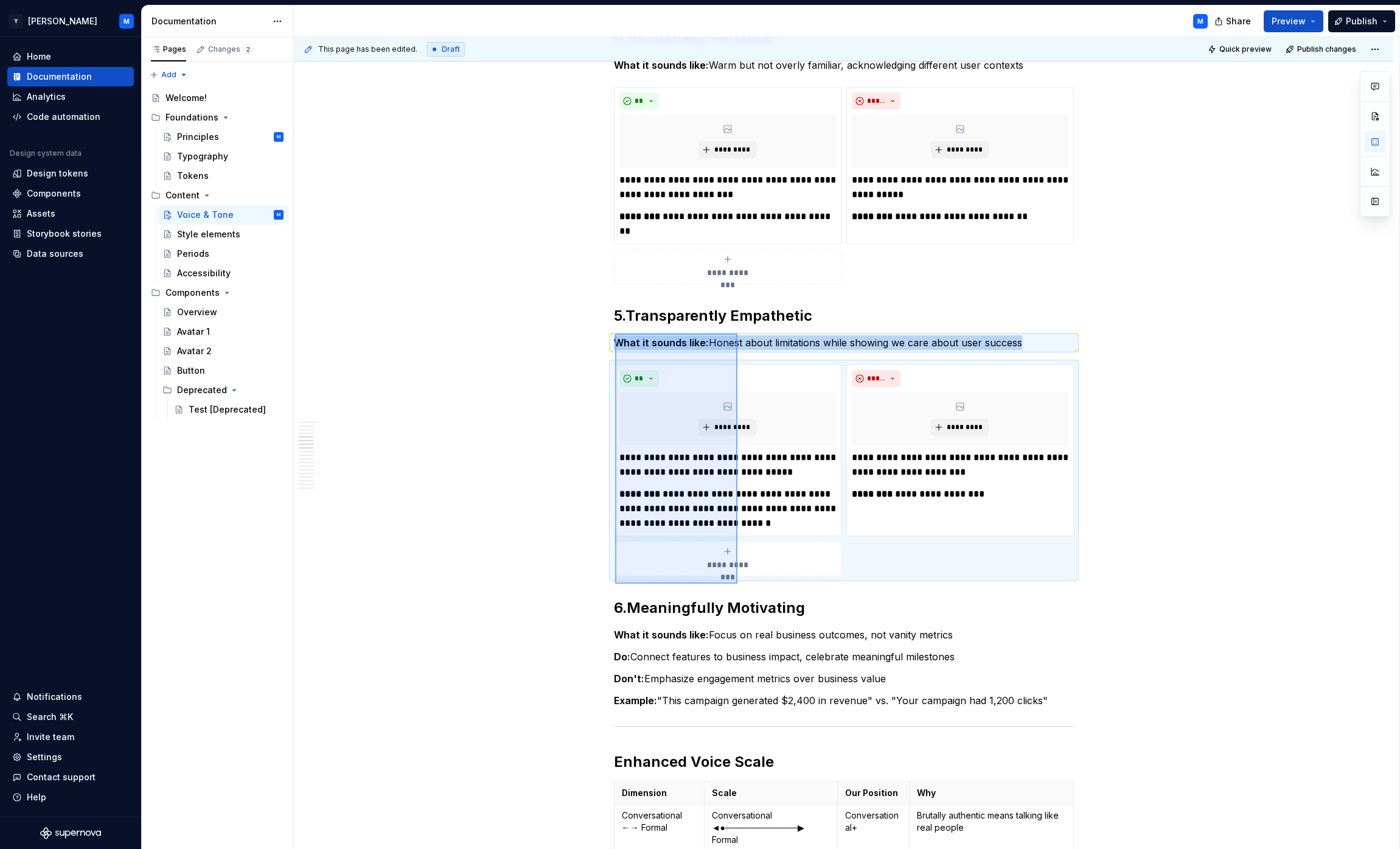
drag, startPoint x: 615, startPoint y: 334, endPoint x: 737, endPoint y: 584, distance: 278.2
click at [696, 584] on div "**********" at bounding box center [846, 443] width 1106 height 813
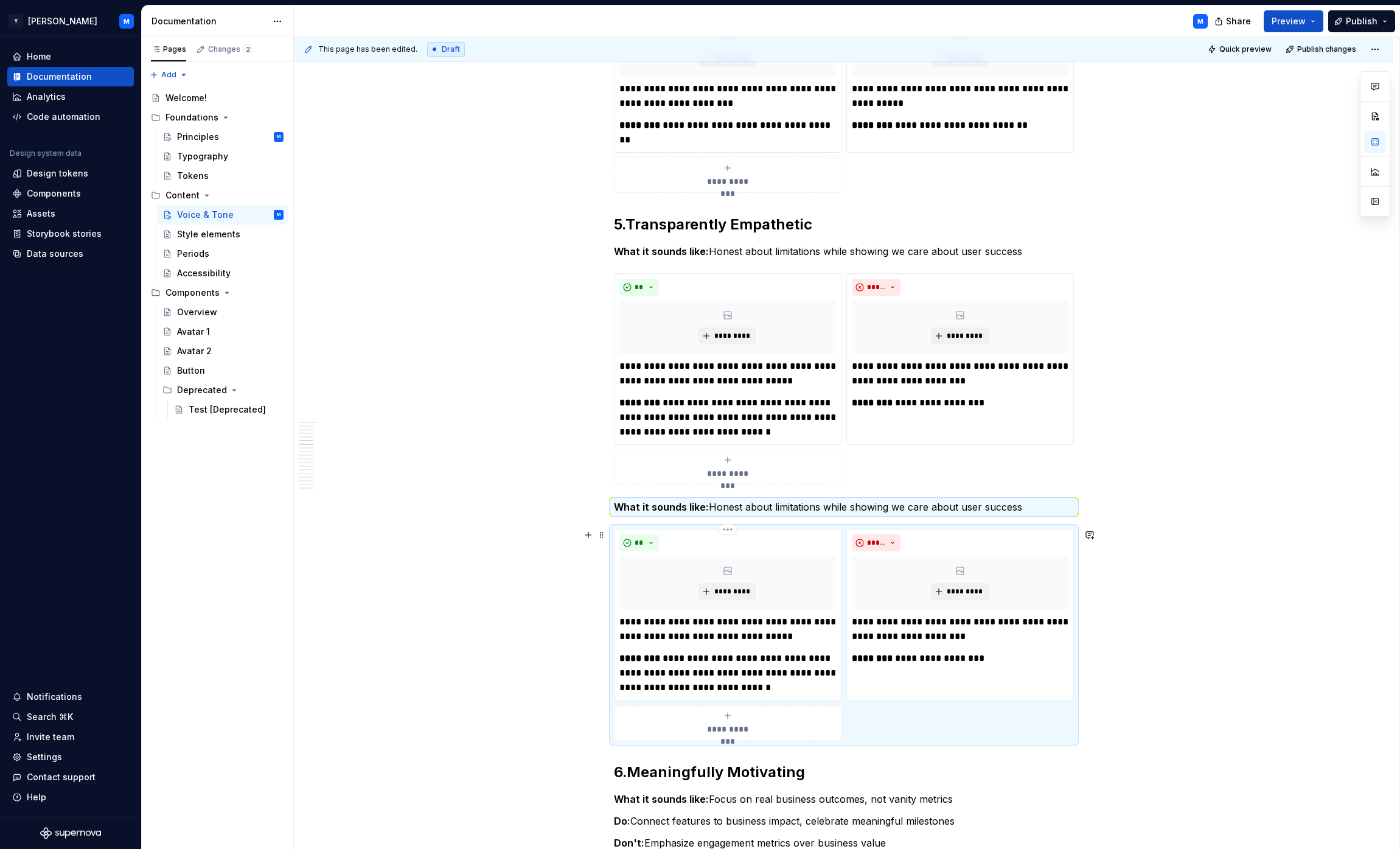
scroll to position [1333, 0]
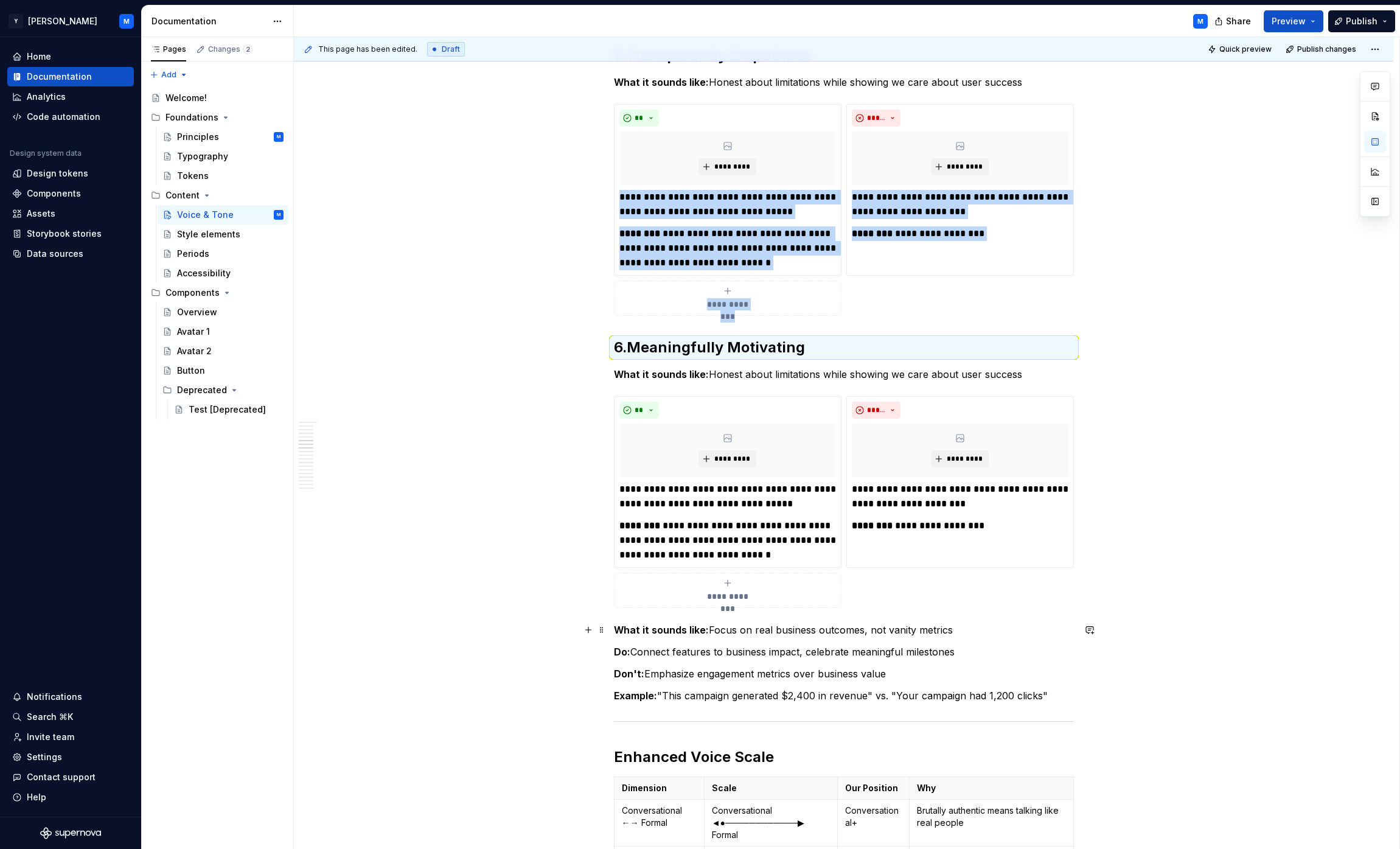
click at [696, 628] on p "What it sounds like: Focus on real business outcomes, not vanity metrics" at bounding box center [844, 629] width 460 height 14
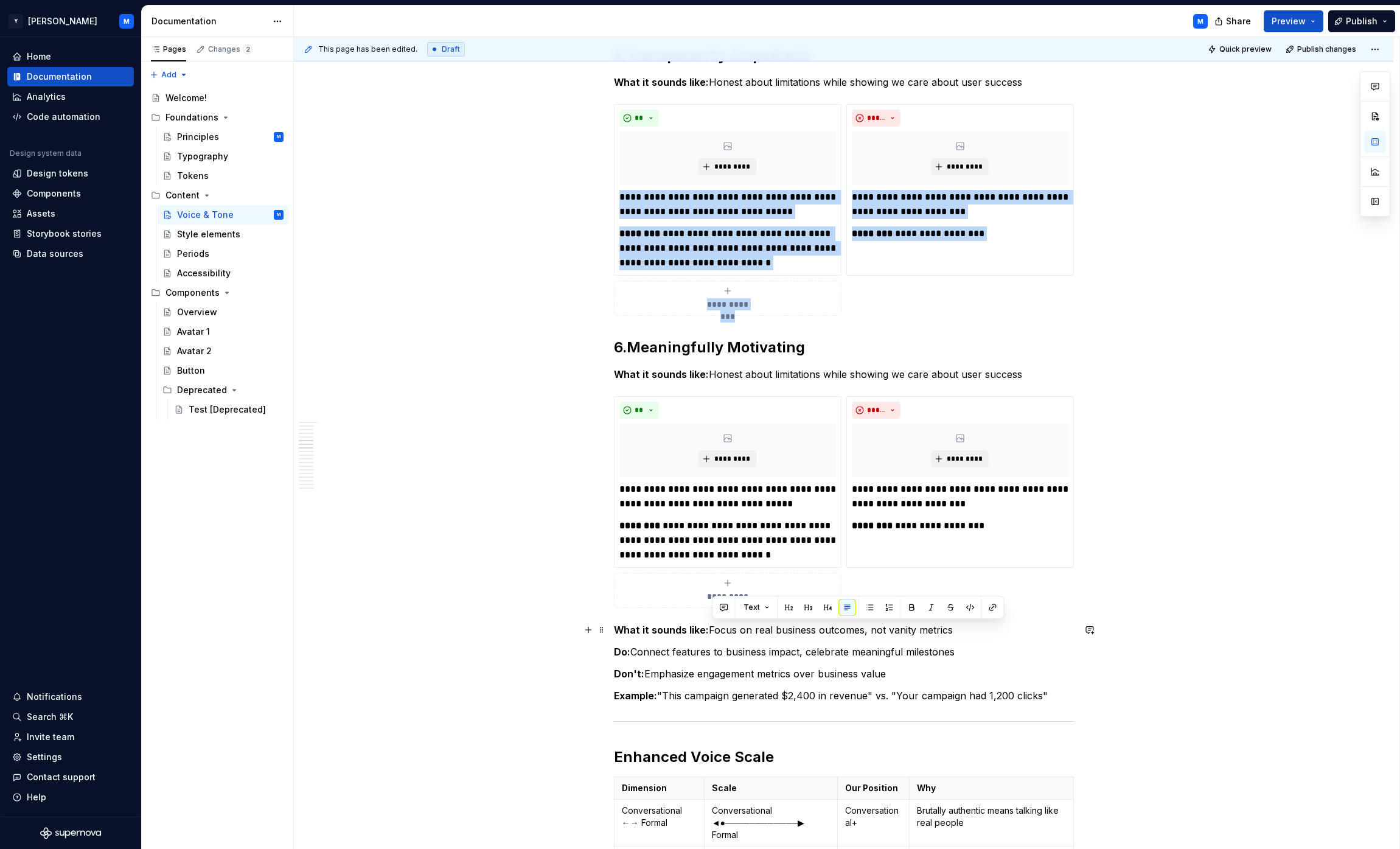
drag, startPoint x: 716, startPoint y: 628, endPoint x: 937, endPoint y: 629, distance: 221.0
click at [696, 629] on p "What it sounds like: Focus on real business outcomes, not vanity metrics" at bounding box center [844, 629] width 460 height 14
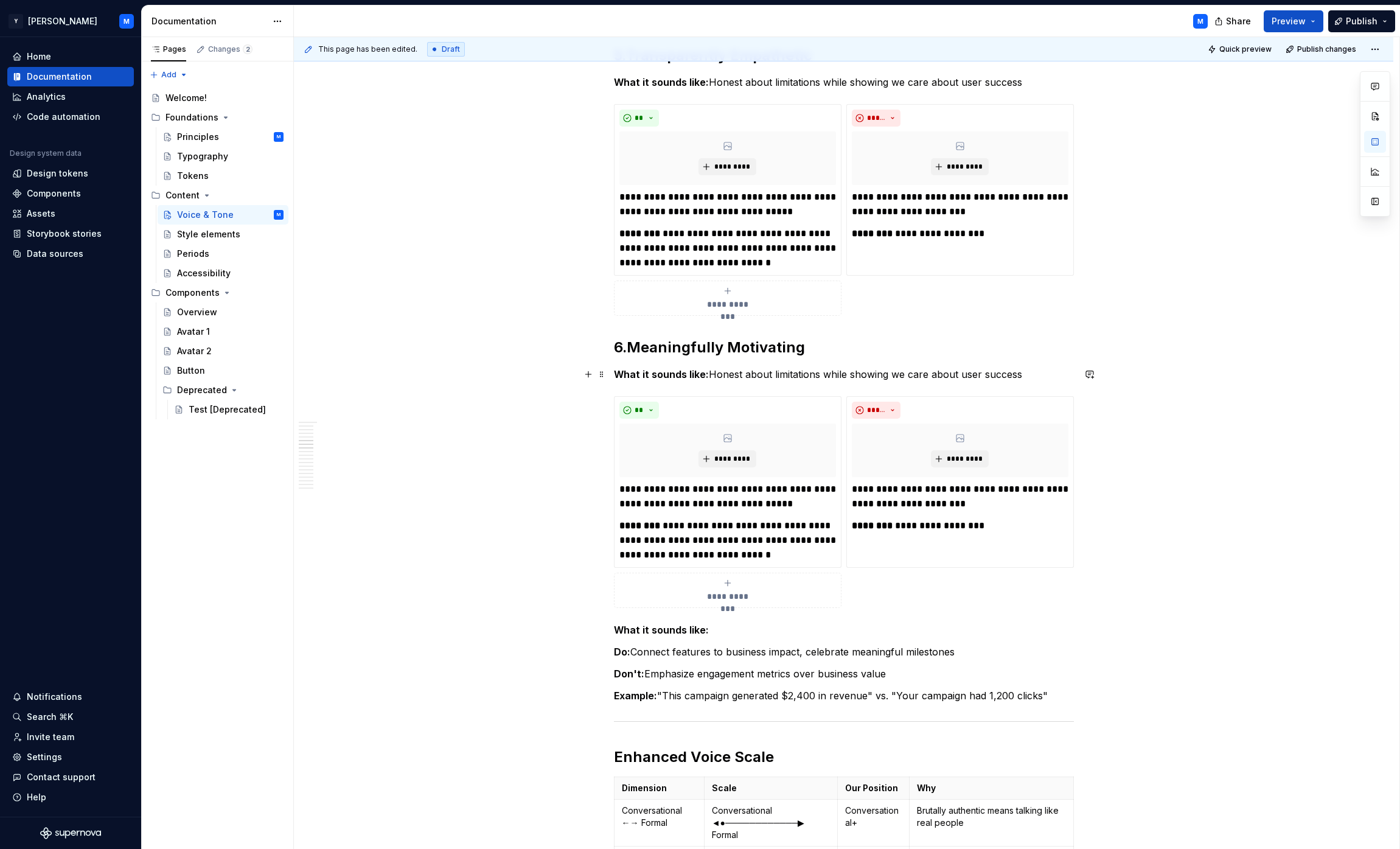
click at [696, 368] on p "What it sounds like: Honest about limitations while showing we care about user …" at bounding box center [844, 374] width 460 height 14
drag, startPoint x: 726, startPoint y: 369, endPoint x: 996, endPoint y: 371, distance: 270.0
click at [696, 371] on p "What it sounds like: Honest about limitations while showing we care about user …" at bounding box center [844, 374] width 460 height 14
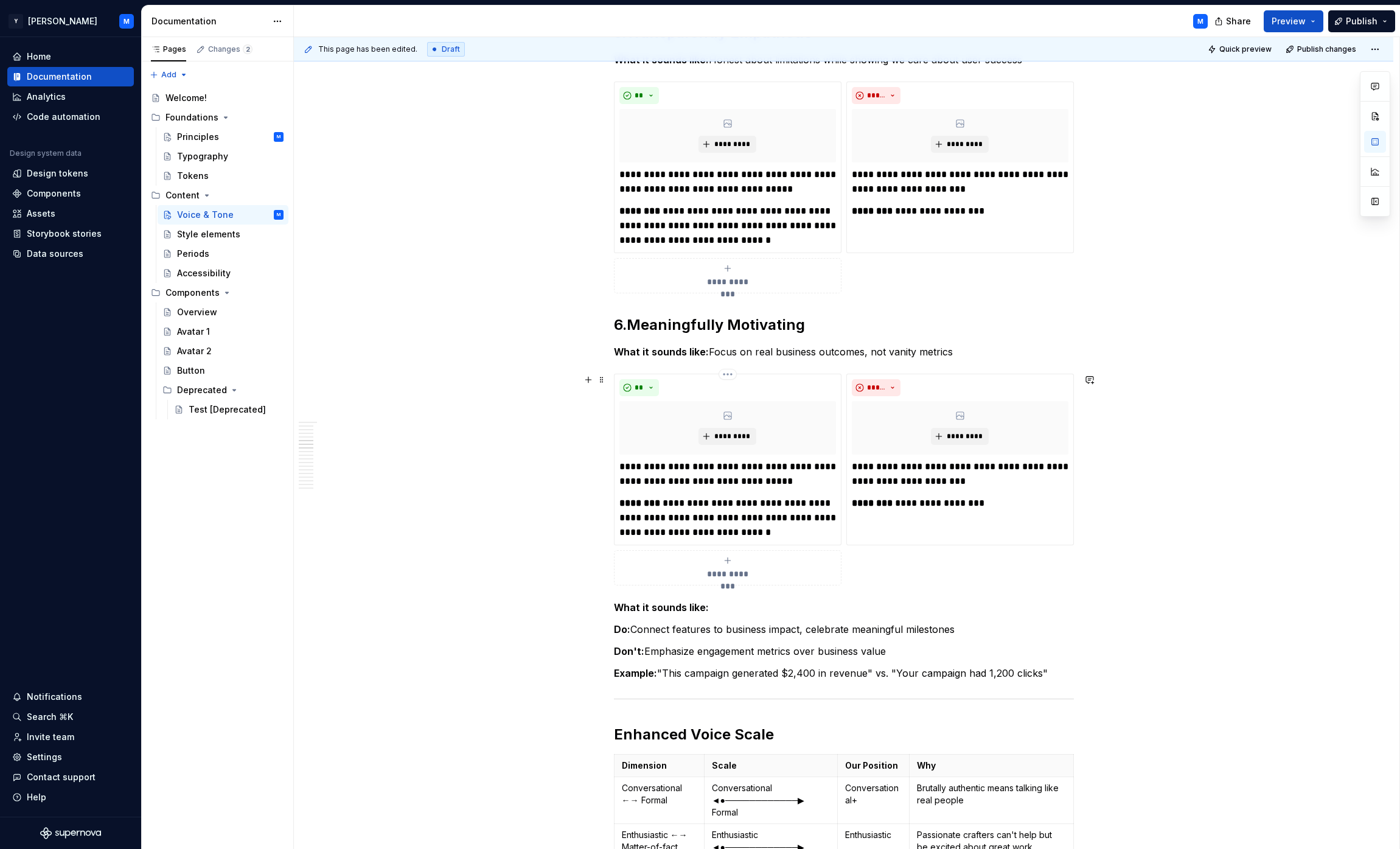
scroll to position [1403, 0]
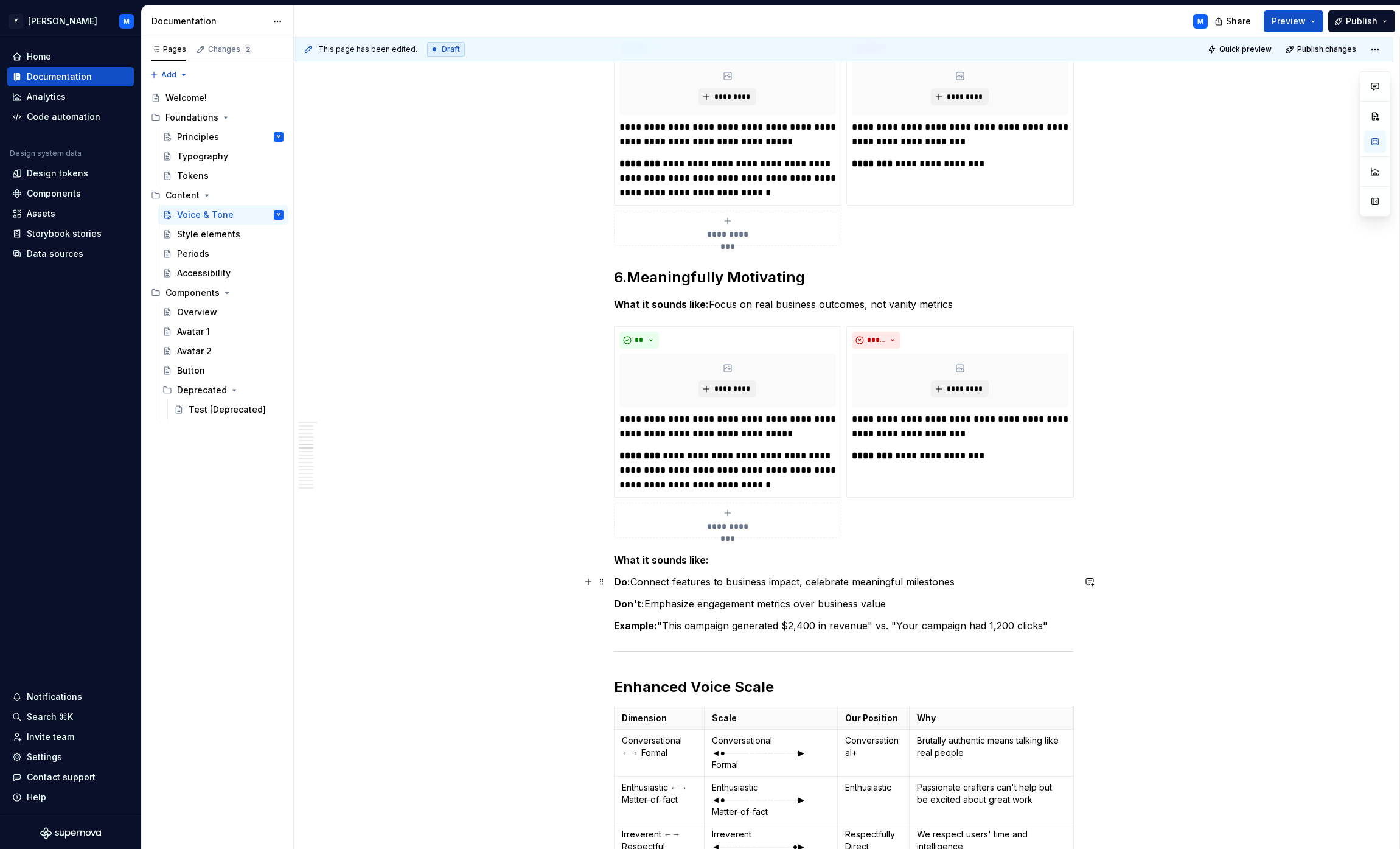
click at [651, 583] on p "Do: Connect features to business impact, celebrate meaningful milestones" at bounding box center [844, 582] width 460 height 14
drag, startPoint x: 651, startPoint y: 583, endPoint x: 929, endPoint y: 579, distance: 278.0
click at [696, 579] on p "Do: Connect features to business impact, celebrate meaningful milestones" at bounding box center [844, 582] width 460 height 14
click at [636, 420] on p "**********" at bounding box center [728, 426] width 216 height 29
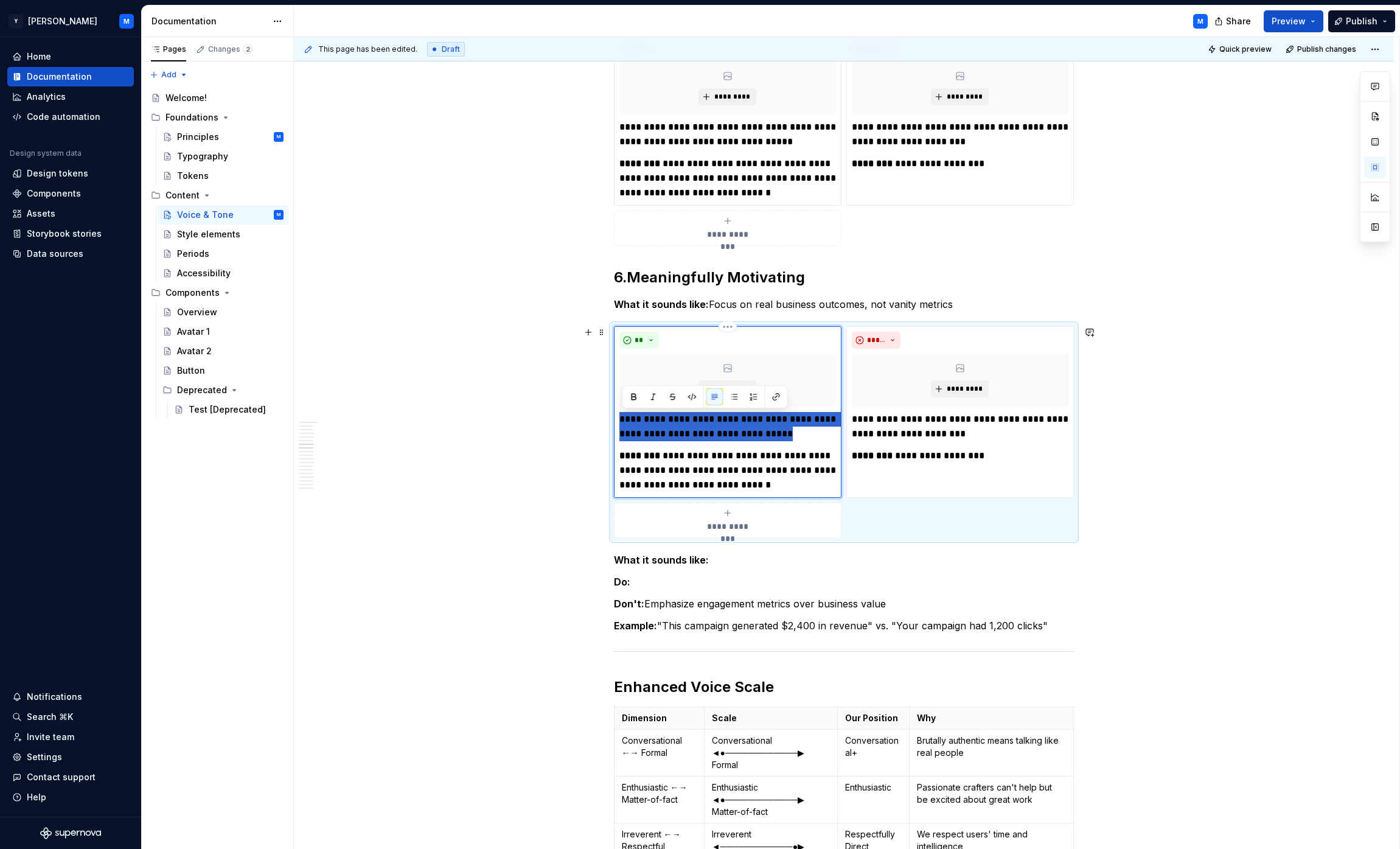
drag, startPoint x: 636, startPoint y: 420, endPoint x: 779, endPoint y: 440, distance: 144.4
click at [696, 440] on p "**********" at bounding box center [728, 426] width 216 height 29
click at [658, 607] on p "Don't: Emphasize engagement metrics over business value" at bounding box center [844, 603] width 460 height 14
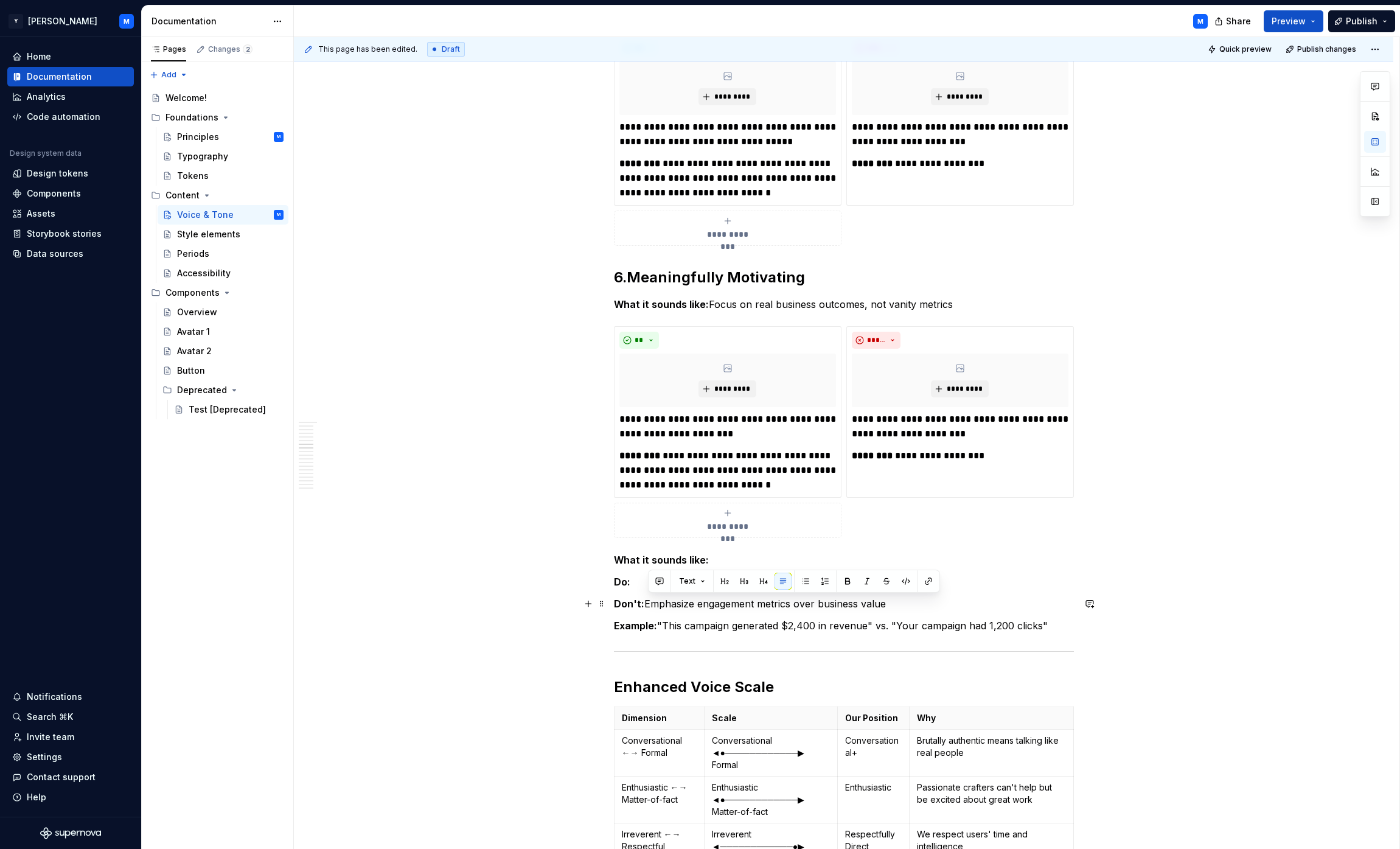
drag, startPoint x: 658, startPoint y: 607, endPoint x: 871, endPoint y: 605, distance: 213.0
click at [696, 605] on p "Don't: Emphasize engagement metrics over business value" at bounding box center [844, 603] width 460 height 14
click at [696, 414] on p "**********" at bounding box center [960, 426] width 216 height 29
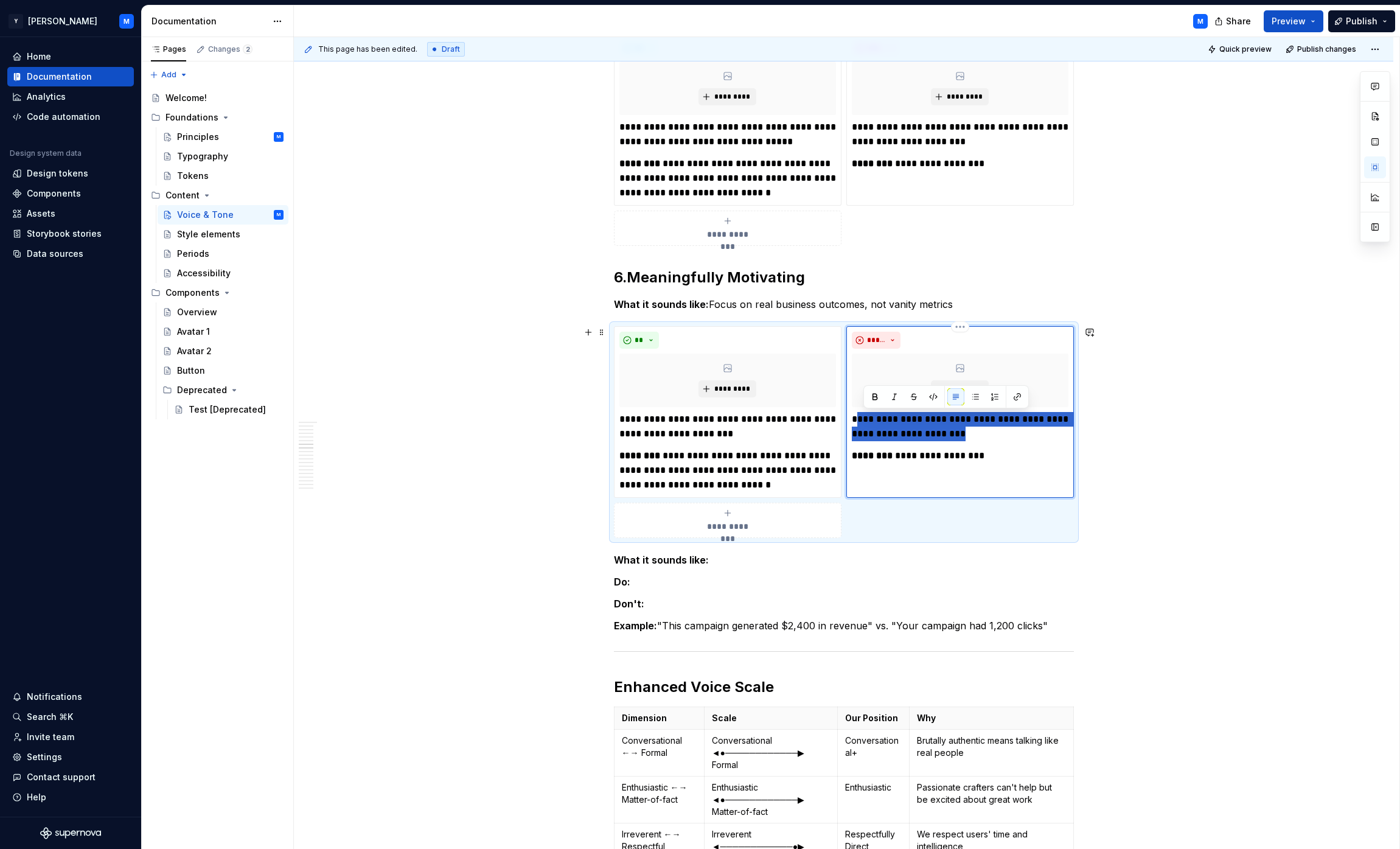
drag, startPoint x: 864, startPoint y: 414, endPoint x: 969, endPoint y: 431, distance: 106.4
click at [696, 431] on p "**********" at bounding box center [960, 426] width 216 height 29
click at [696, 420] on p "**********" at bounding box center [960, 426] width 216 height 29
drag, startPoint x: 871, startPoint y: 420, endPoint x: 925, endPoint y: 429, distance: 54.7
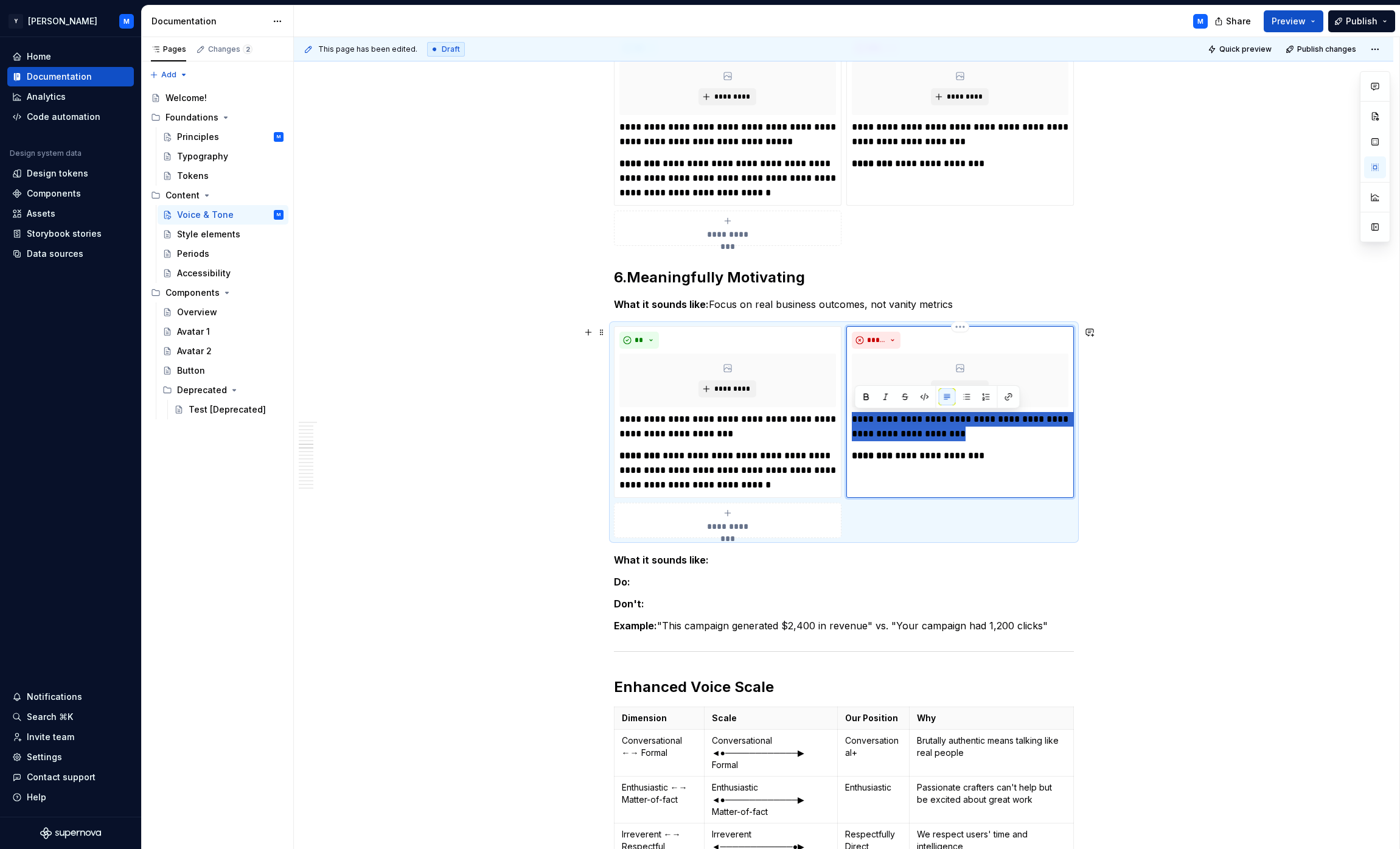
click at [696, 429] on p "**********" at bounding box center [960, 426] width 216 height 29
click at [678, 624] on p "Example: "This campaign generated $2,400 in revenue" vs. "Your campaign had 1,2…" at bounding box center [844, 626] width 460 height 14
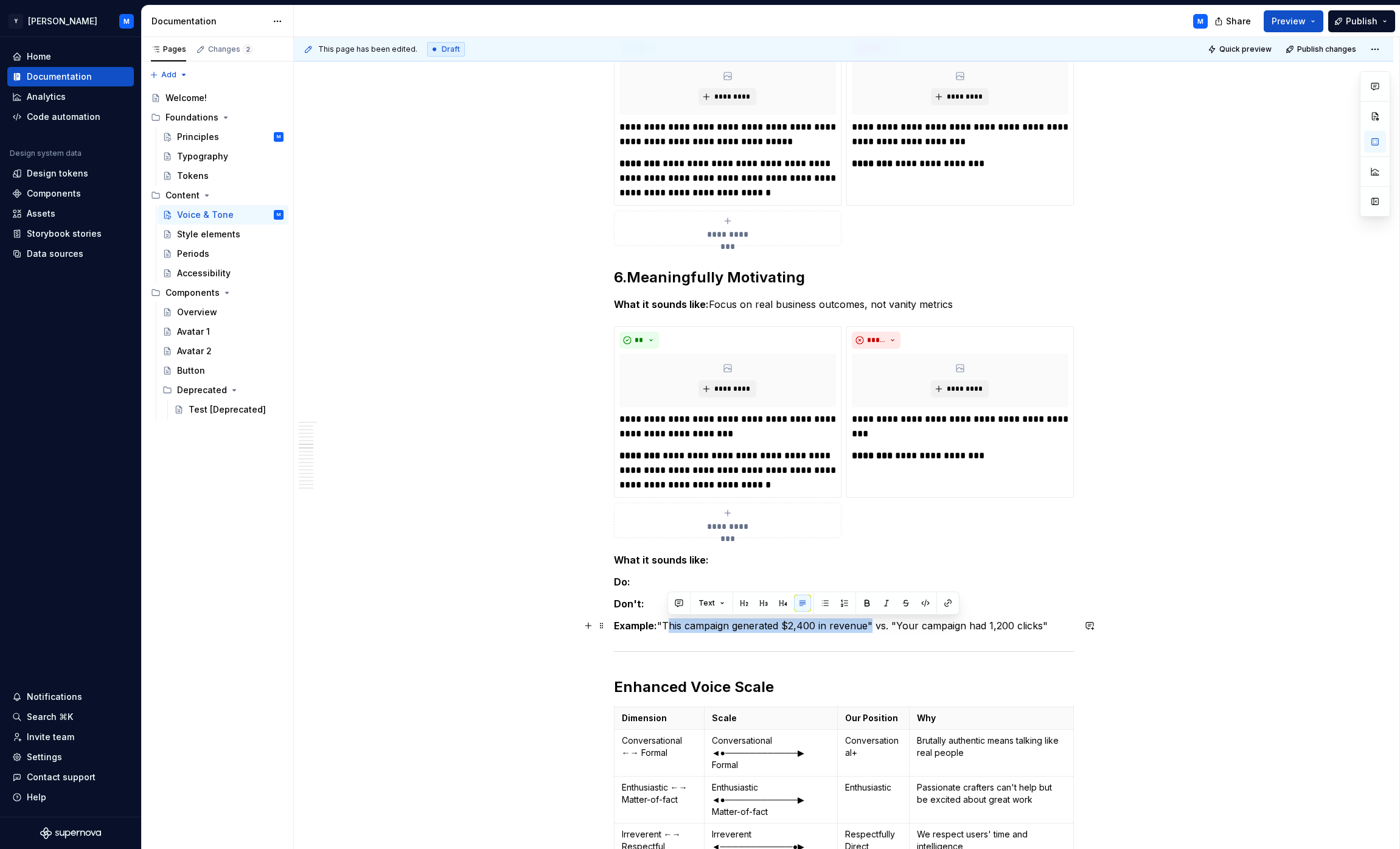
drag, startPoint x: 678, startPoint y: 624, endPoint x: 865, endPoint y: 624, distance: 187.0
click at [696, 624] on p "Example: "This campaign generated $2,400 in revenue" vs. "Your campaign had 1,2…" at bounding box center [844, 626] width 460 height 14
click at [680, 456] on p "**********" at bounding box center [728, 470] width 216 height 44
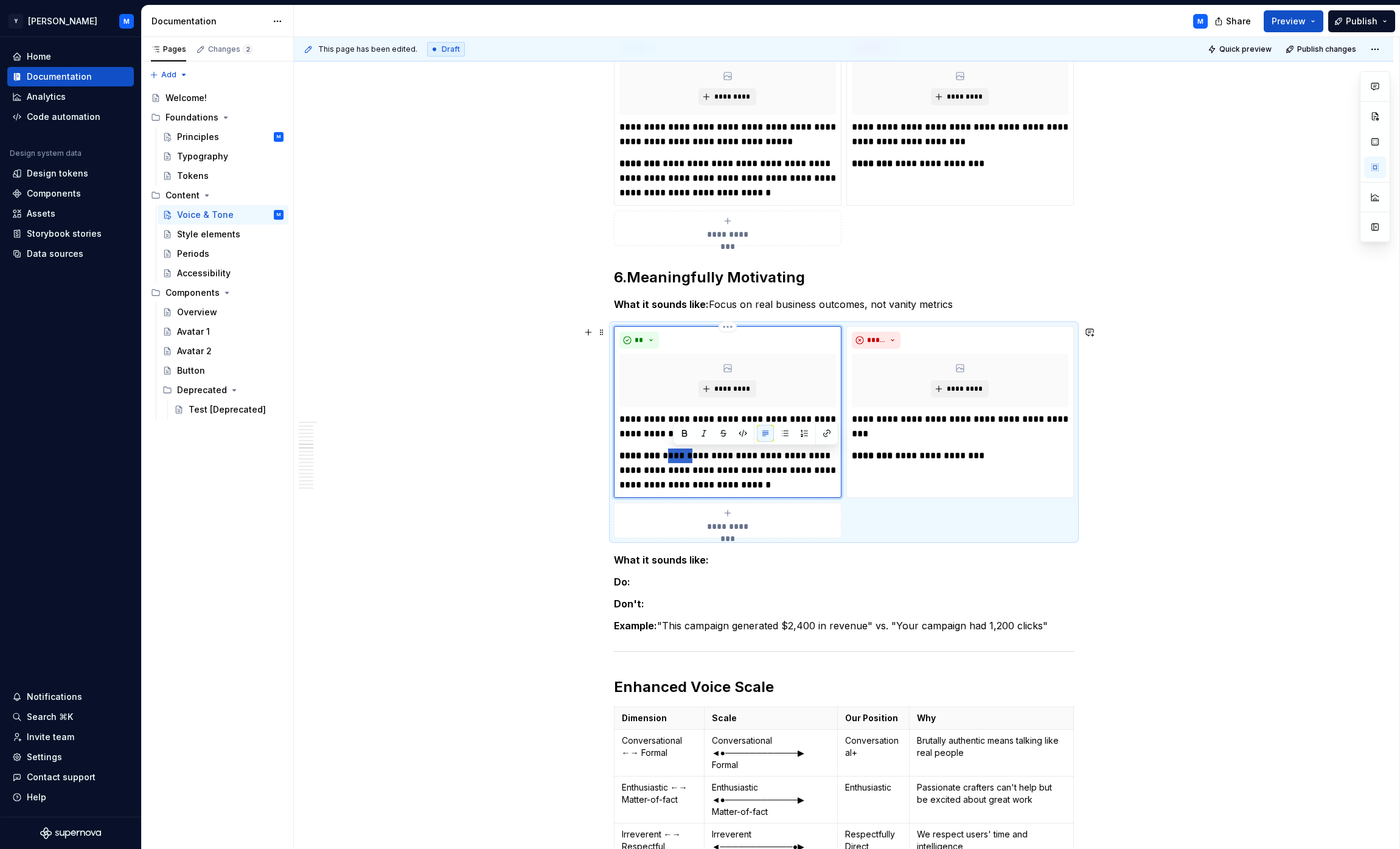
click at [680, 456] on p "**********" at bounding box center [728, 470] width 216 height 44
click at [681, 456] on p "**********" at bounding box center [728, 470] width 216 height 44
drag, startPoint x: 681, startPoint y: 456, endPoint x: 728, endPoint y: 491, distance: 58.6
click at [696, 491] on p "**********" at bounding box center [728, 470] width 216 height 44
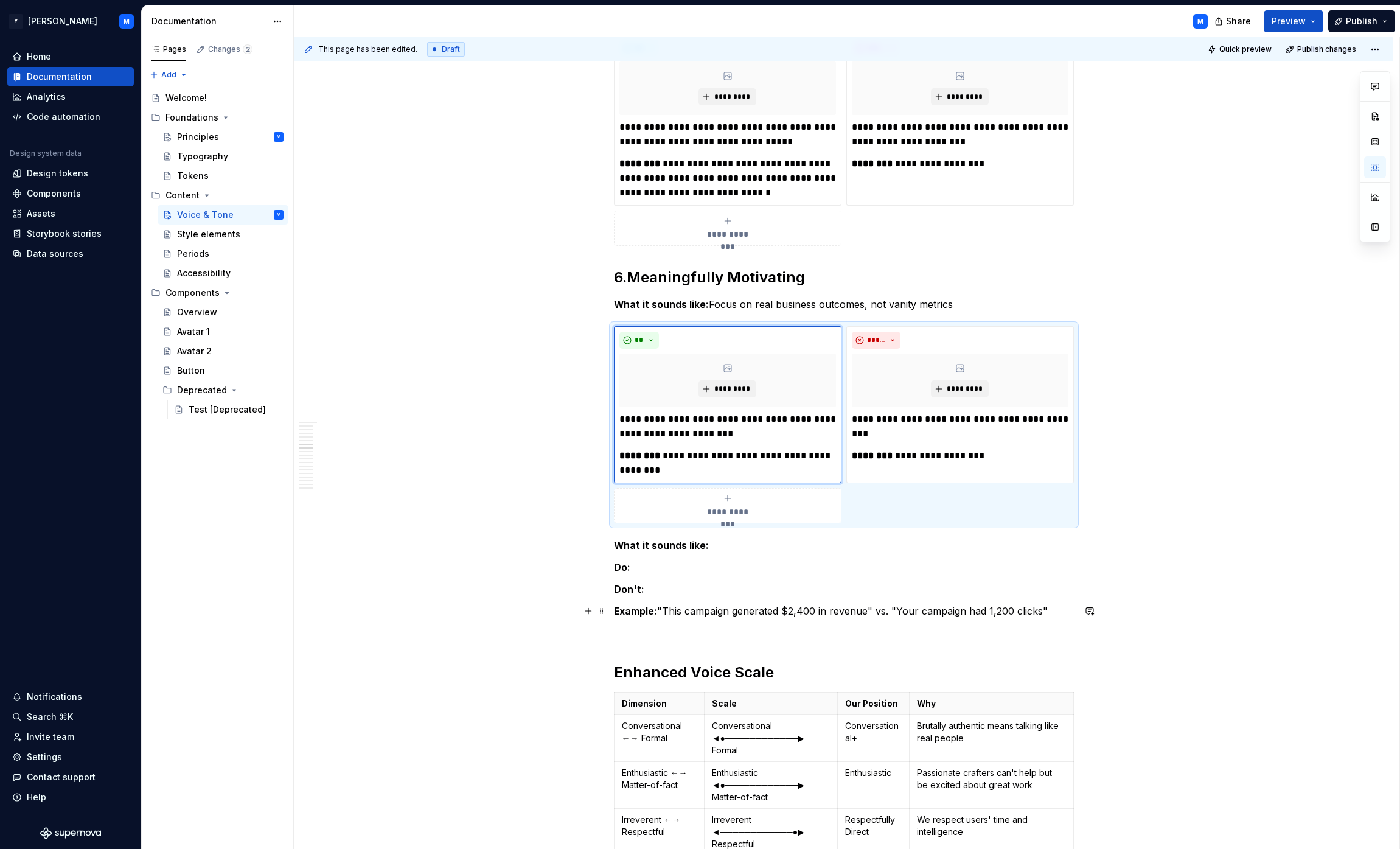
click at [696, 611] on p "Example: "This campaign generated $2,400 in revenue" vs. "Your campaign had 1,2…" at bounding box center [844, 611] width 460 height 14
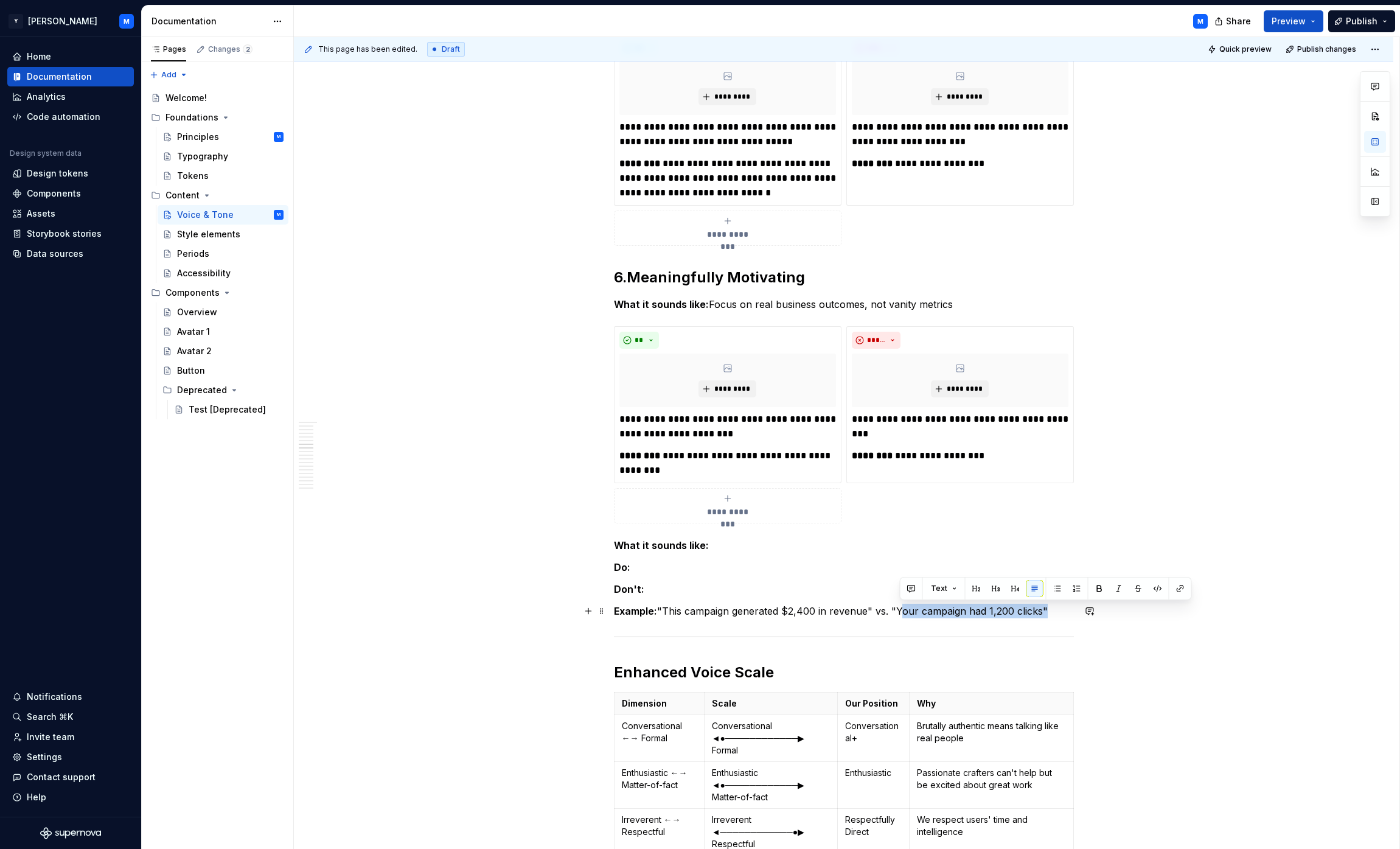
drag, startPoint x: 909, startPoint y: 611, endPoint x: 1021, endPoint y: 614, distance: 112.0
click at [696, 614] on p "Example: "This campaign generated $2,400 in revenue" vs. "Your campaign had 1,2…" at bounding box center [844, 611] width 460 height 14
click at [696, 456] on p "**********" at bounding box center [960, 455] width 216 height 14
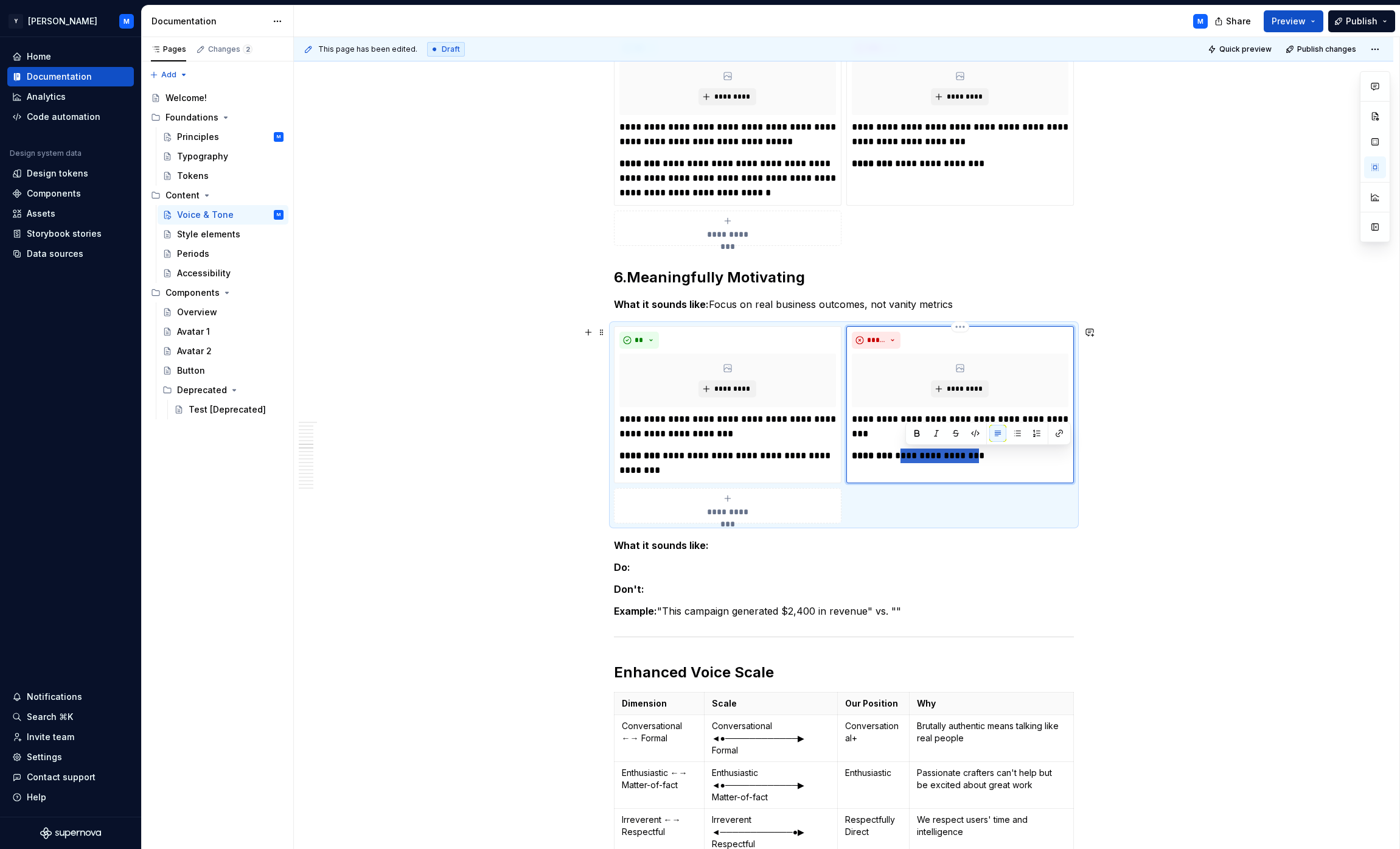
drag, startPoint x: 915, startPoint y: 456, endPoint x: 963, endPoint y: 459, distance: 48.1
click at [696, 459] on p "**********" at bounding box center [960, 455] width 216 height 14
click at [696, 622] on div "**********" at bounding box center [844, 444] width 460 height 3220
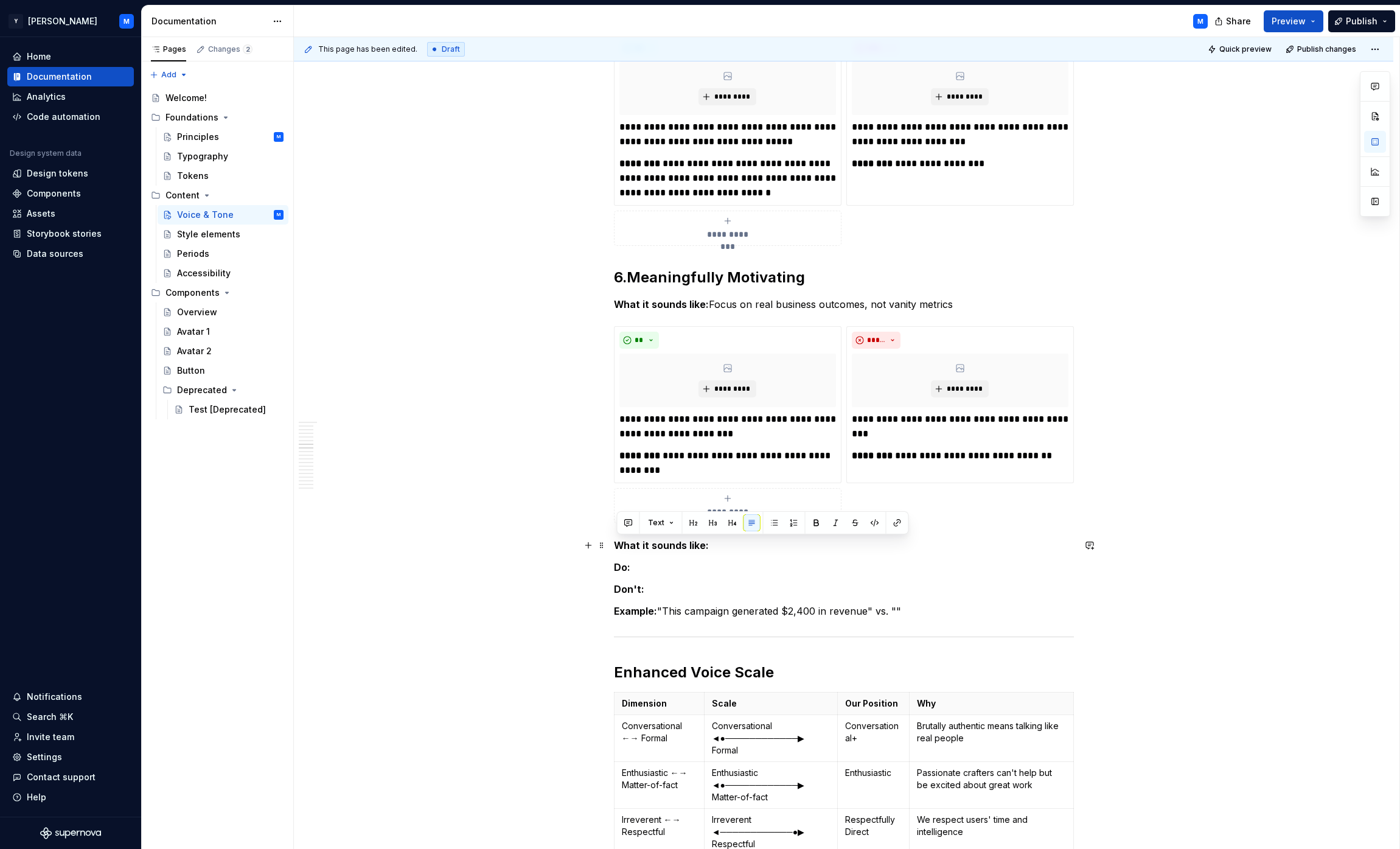
drag, startPoint x: 937, startPoint y: 609, endPoint x: 616, endPoint y: 541, distance: 328.1
click at [616, 541] on div "**********" at bounding box center [844, 444] width 460 height 3220
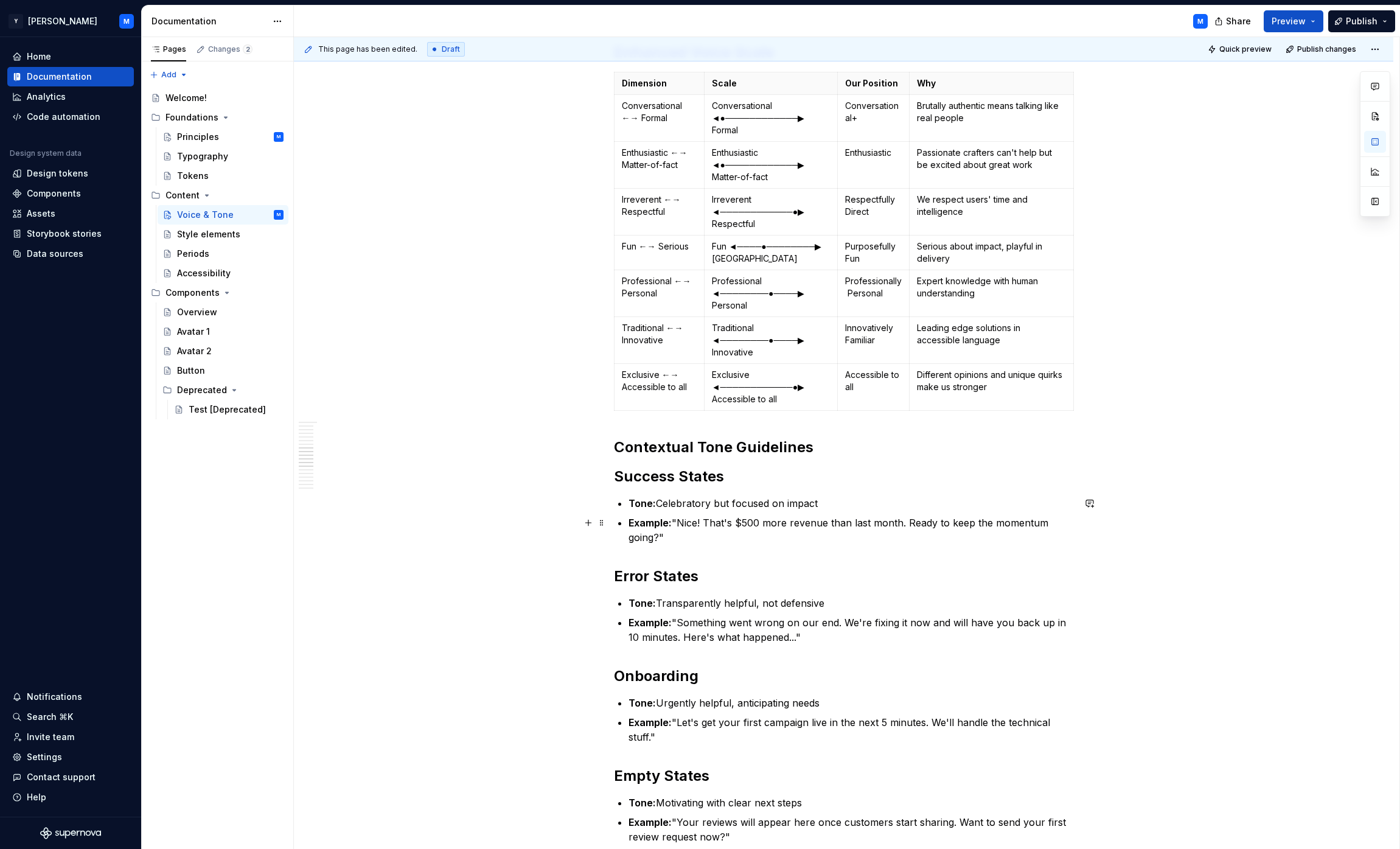
scroll to position [1977, 0]
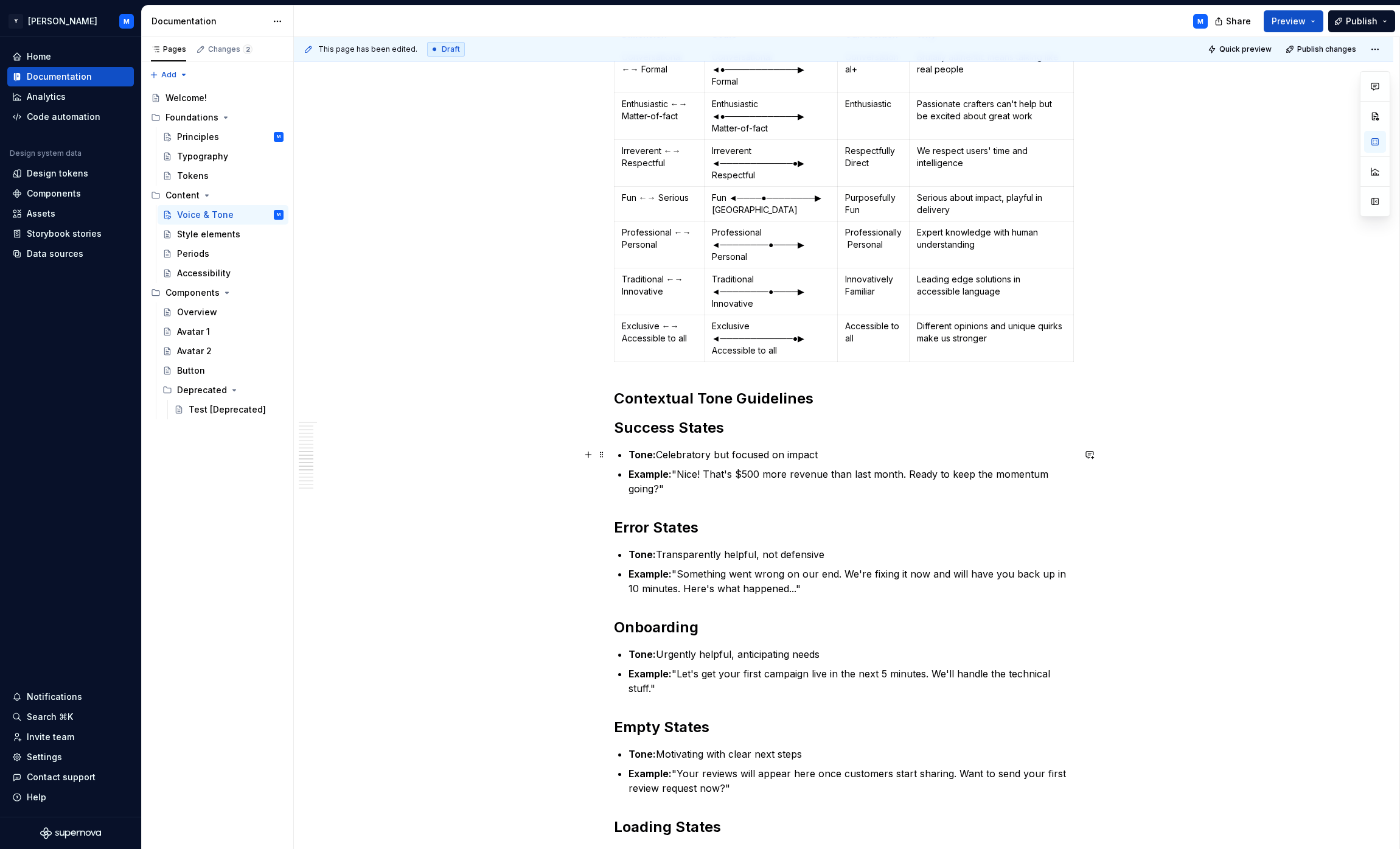
click at [673, 452] on p "Tone: Celebratory but focused on impact" at bounding box center [851, 454] width 446 height 14
click at [696, 397] on strong "Contextual Tone Guidelines" at bounding box center [713, 398] width 199 height 18
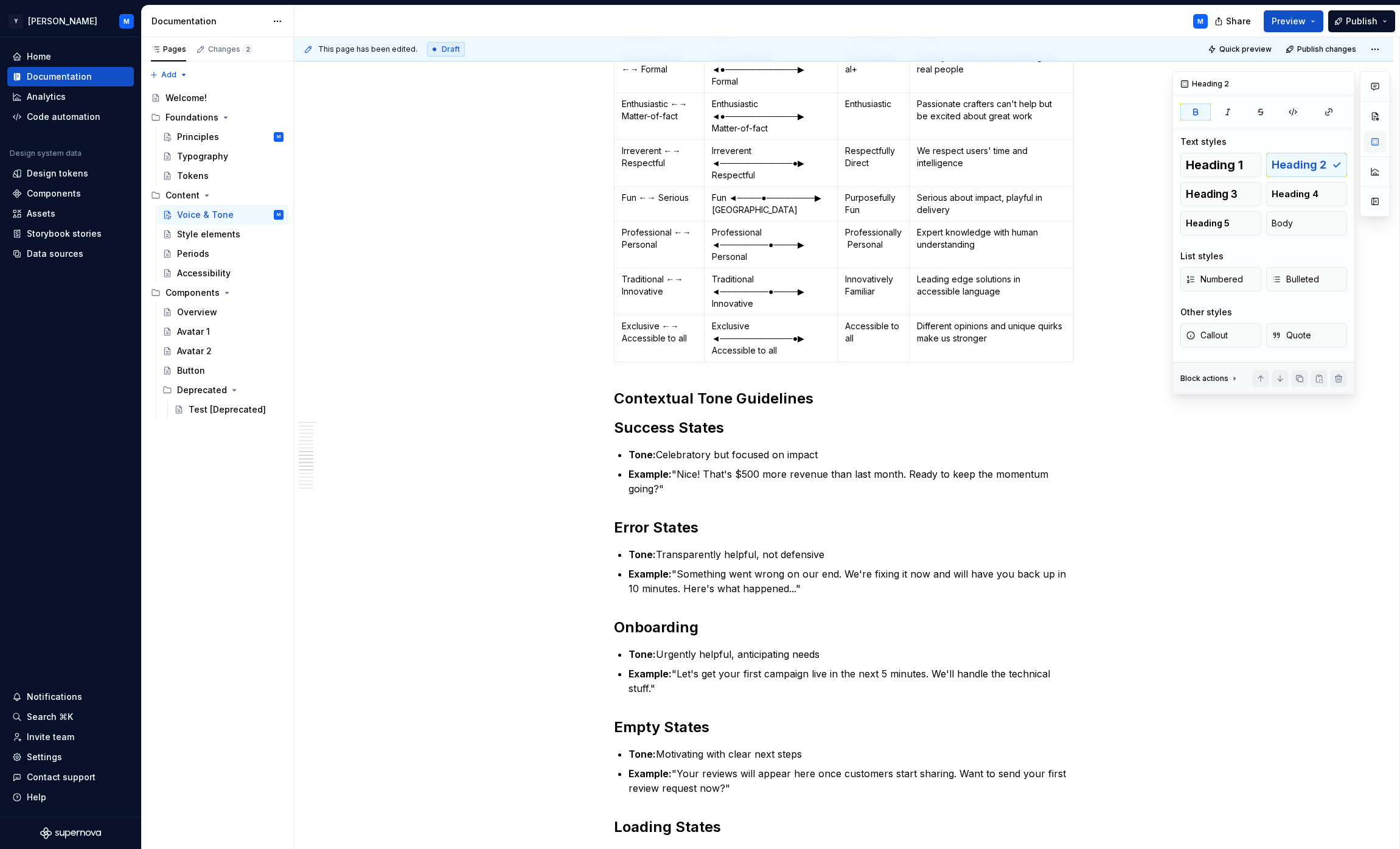
click at [696, 149] on button "button" at bounding box center [1375, 142] width 22 height 22
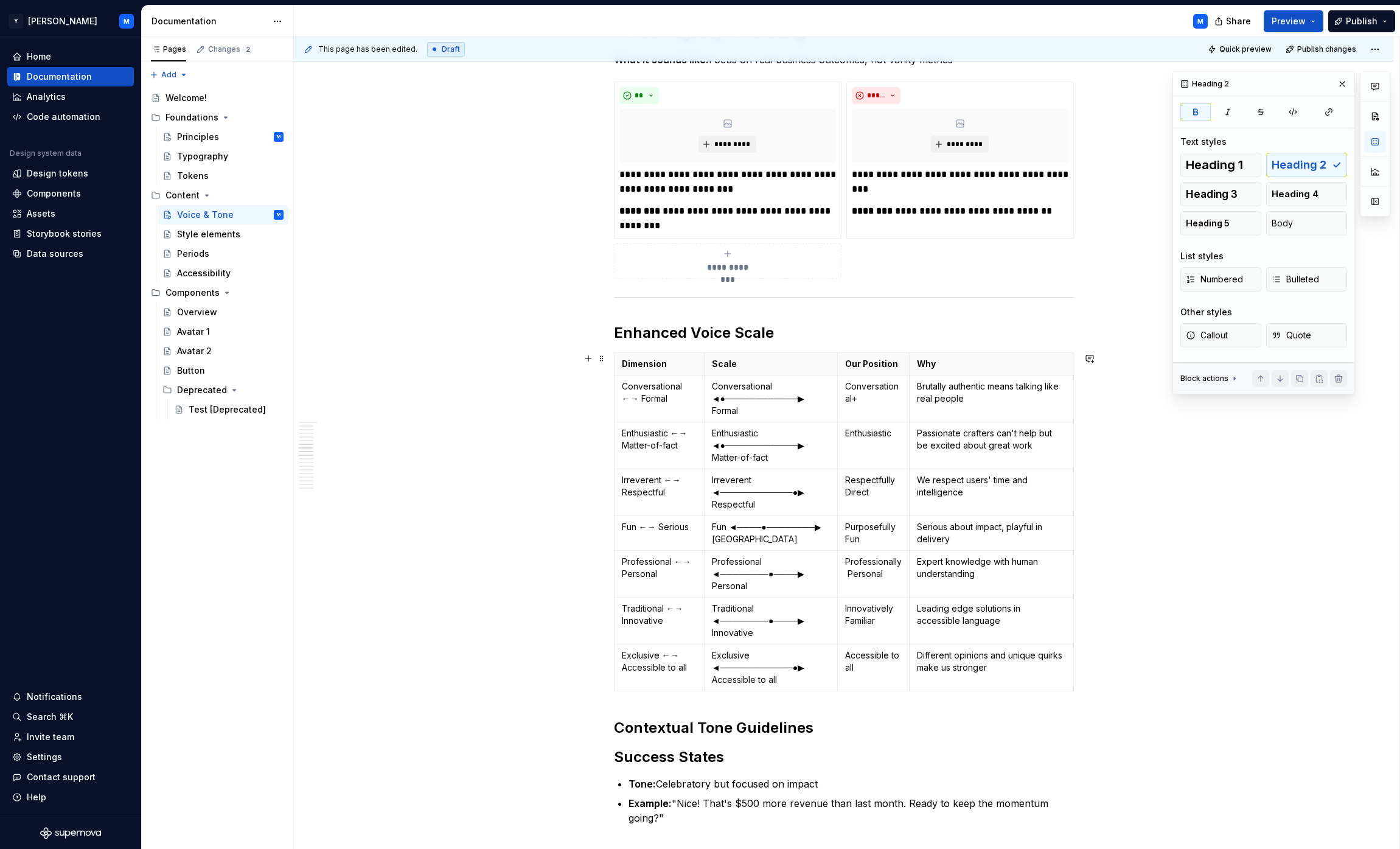
scroll to position [1649, 0]
click at [696, 330] on h2 "Enhanced Voice Scale" at bounding box center [844, 332] width 460 height 20
click at [696, 164] on span "Heading 1" at bounding box center [1214, 165] width 57 height 12
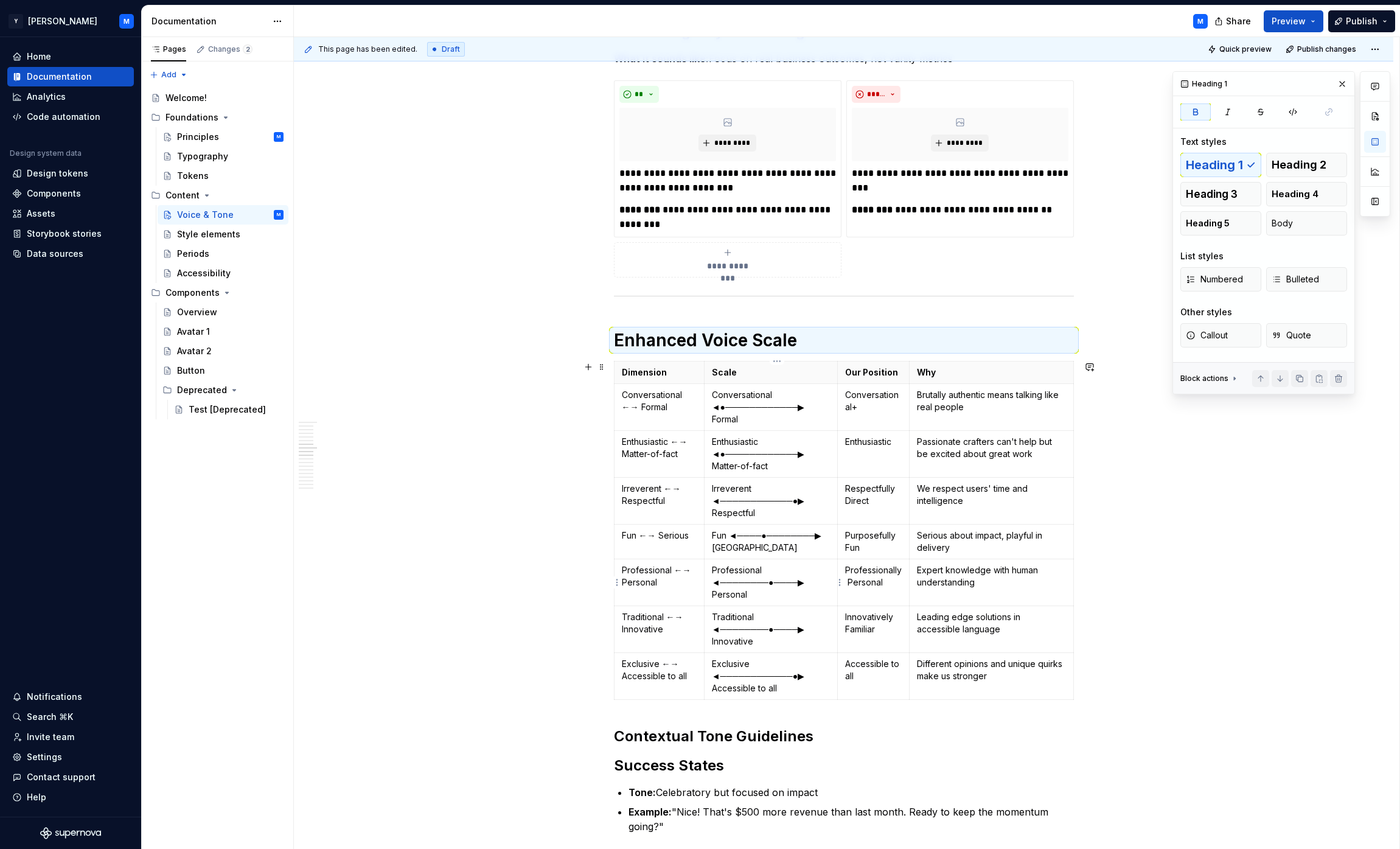
scroll to position [1751, 0]
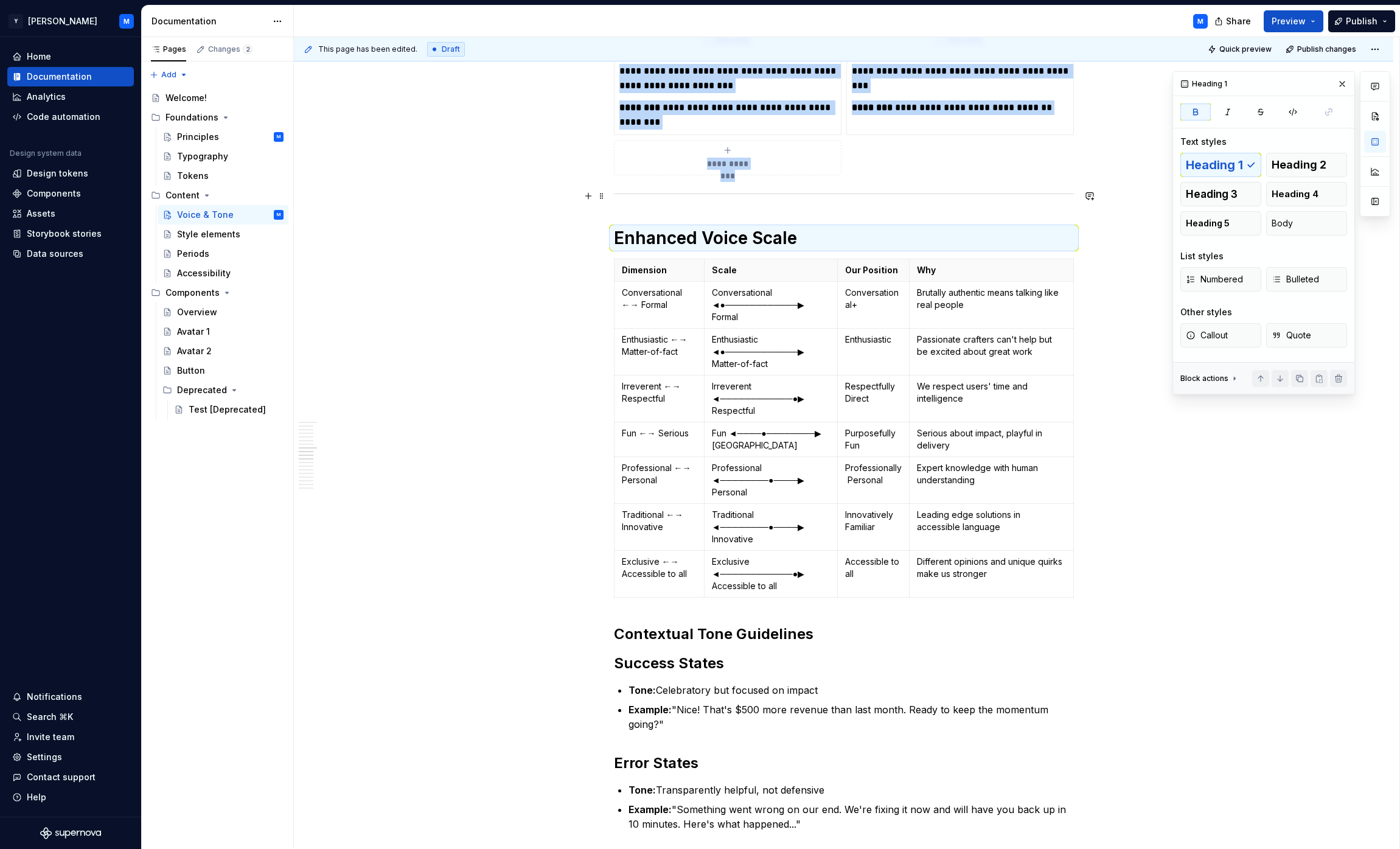
click at [696, 195] on div at bounding box center [844, 194] width 460 height 8
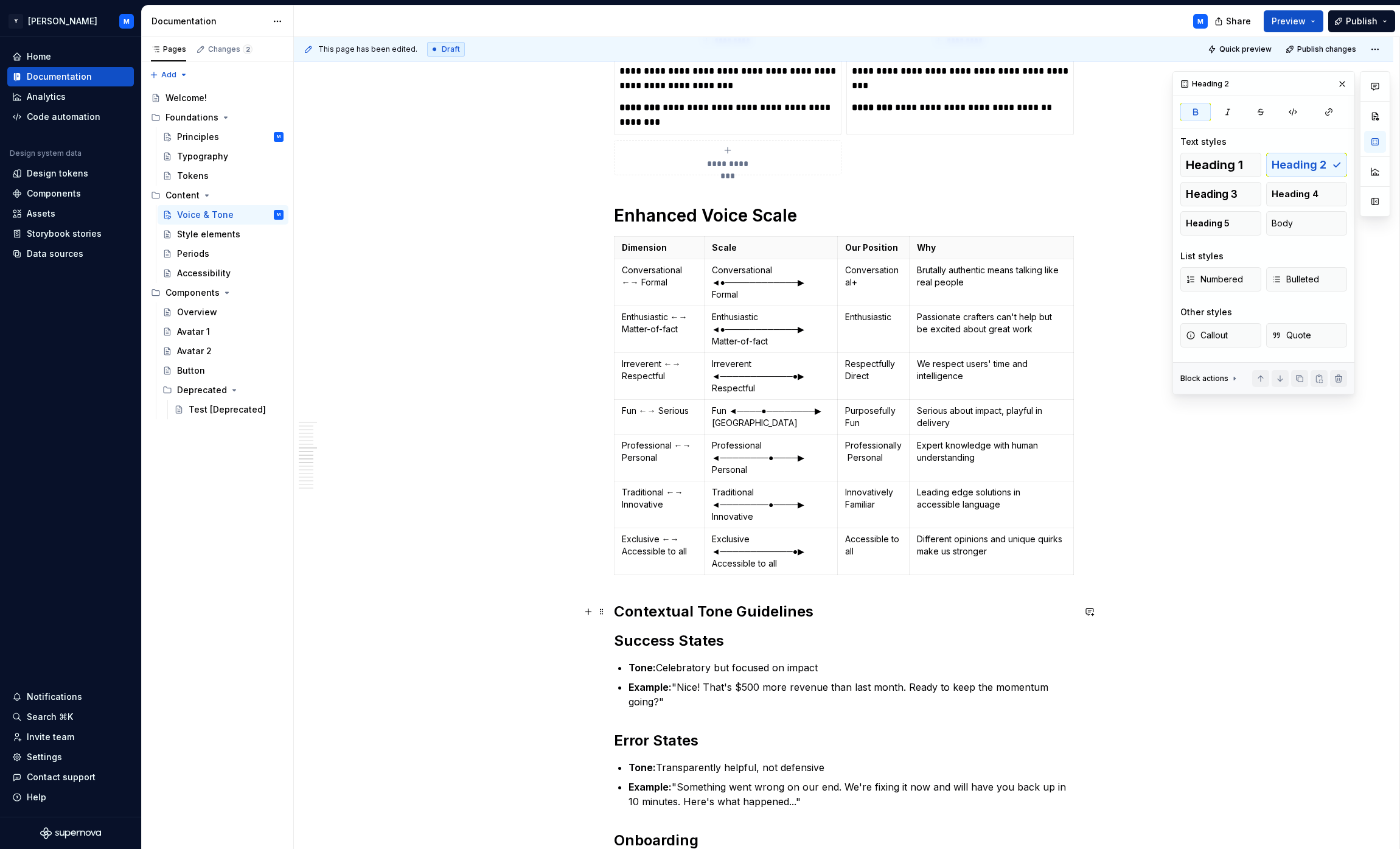
click at [696, 618] on strong "Contextual Tone Guidelines" at bounding box center [713, 611] width 199 height 18
click at [696, 165] on button "Heading 1" at bounding box center [1221, 164] width 81 height 24
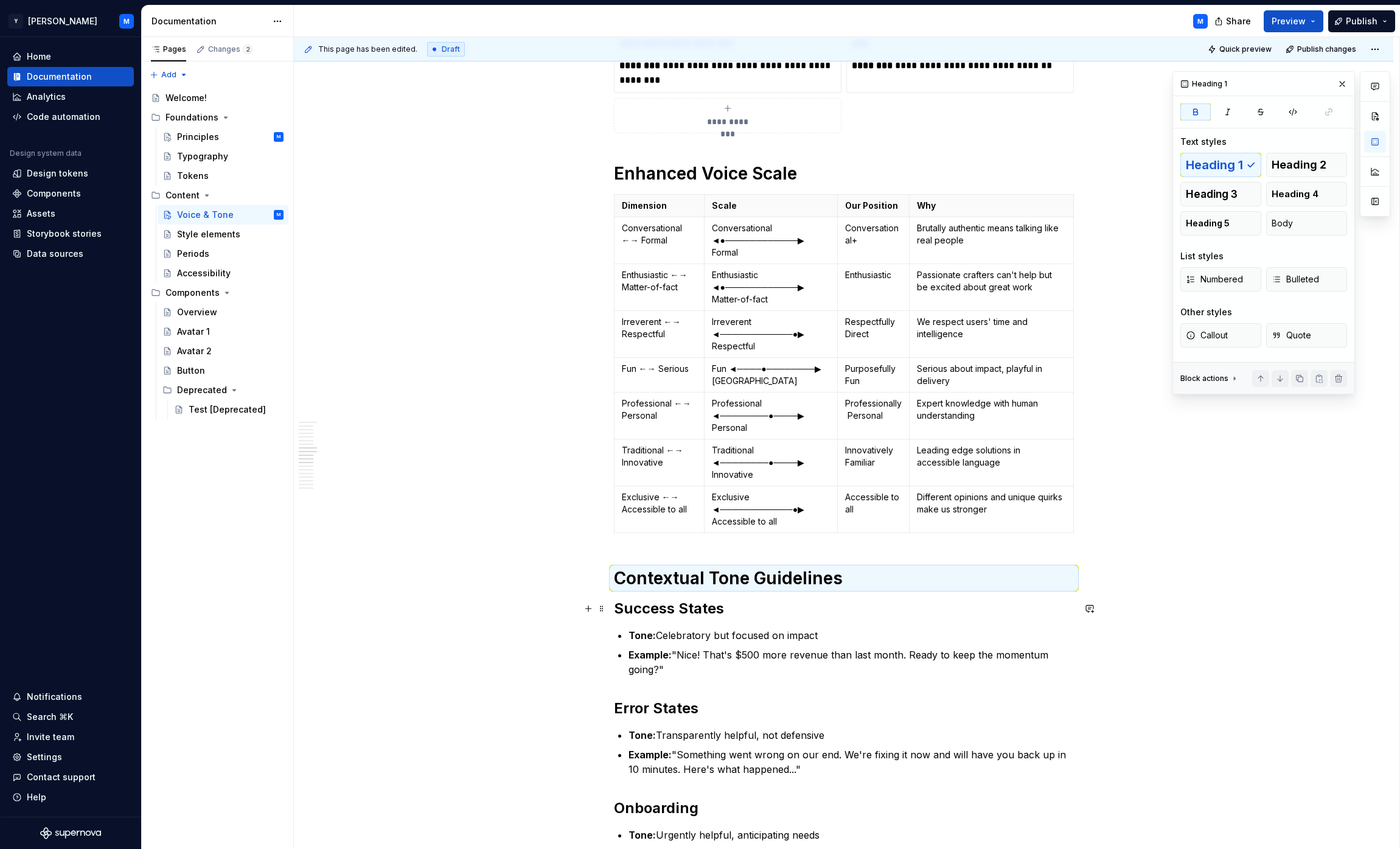
scroll to position [1775, 0]
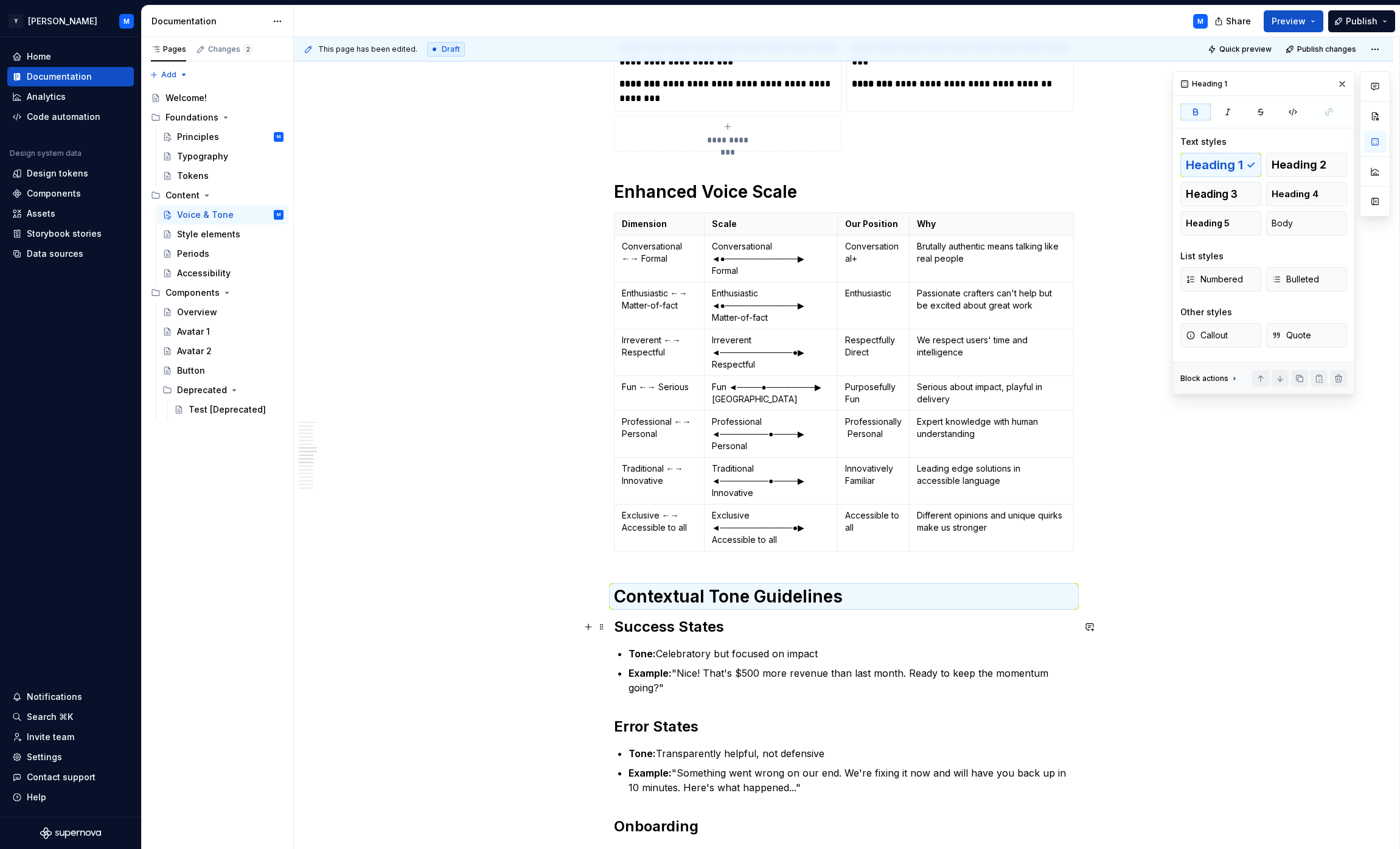
click at [696, 620] on strong "Success States" at bounding box center [668, 626] width 110 height 18
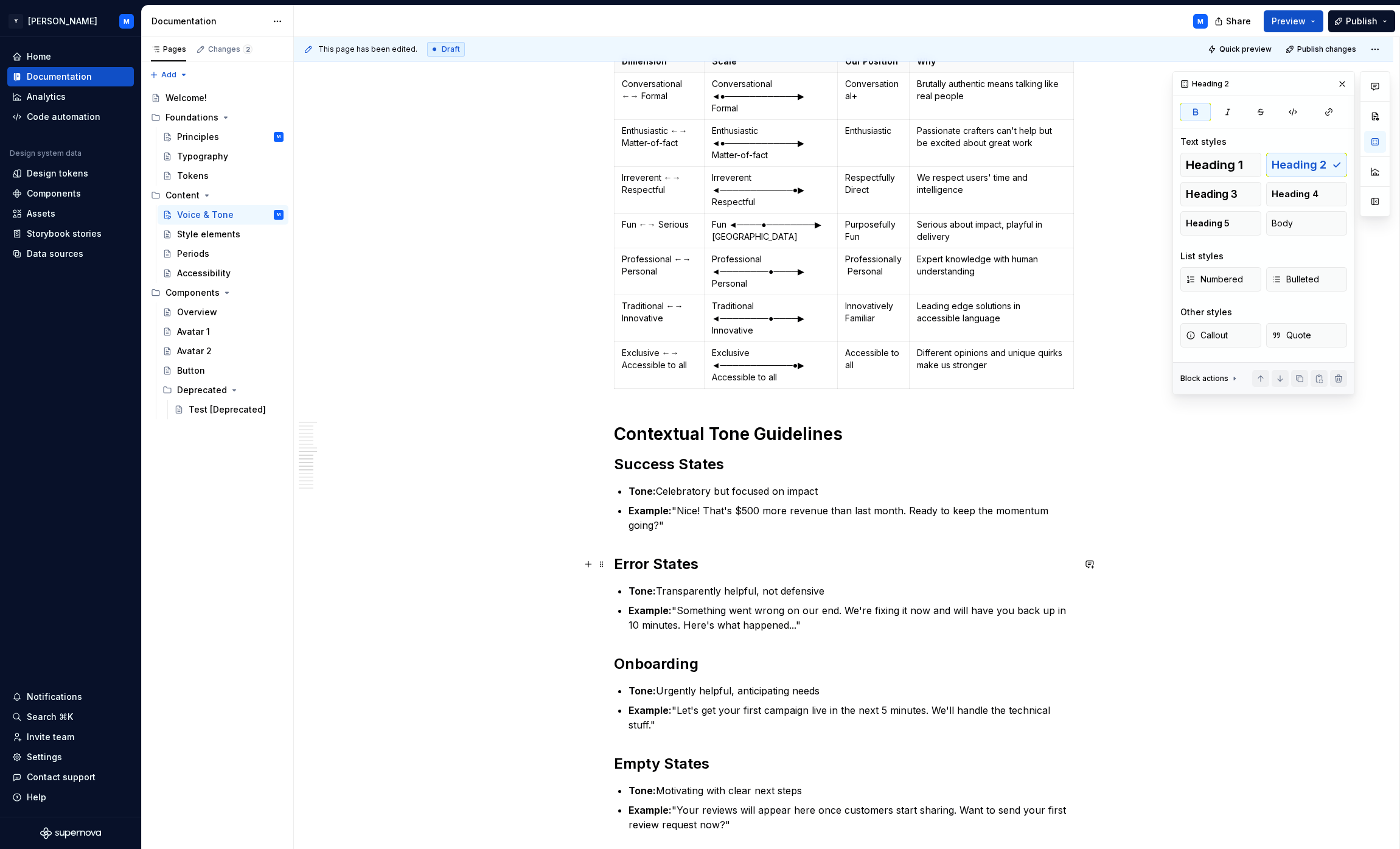
scroll to position [1948, 0]
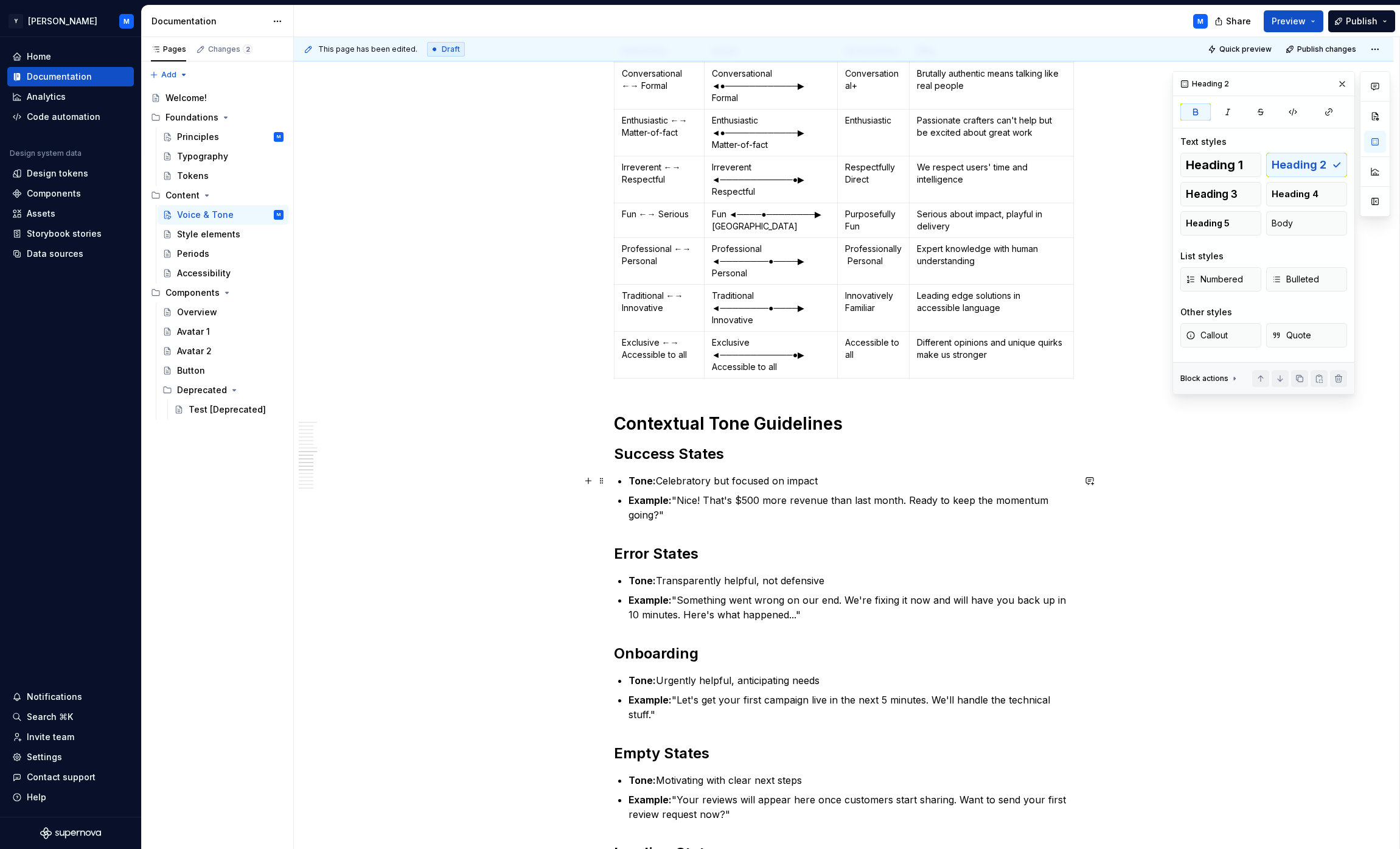
click at [696, 478] on p "Tone: Celebratory but focused on impact" at bounding box center [851, 481] width 446 height 14
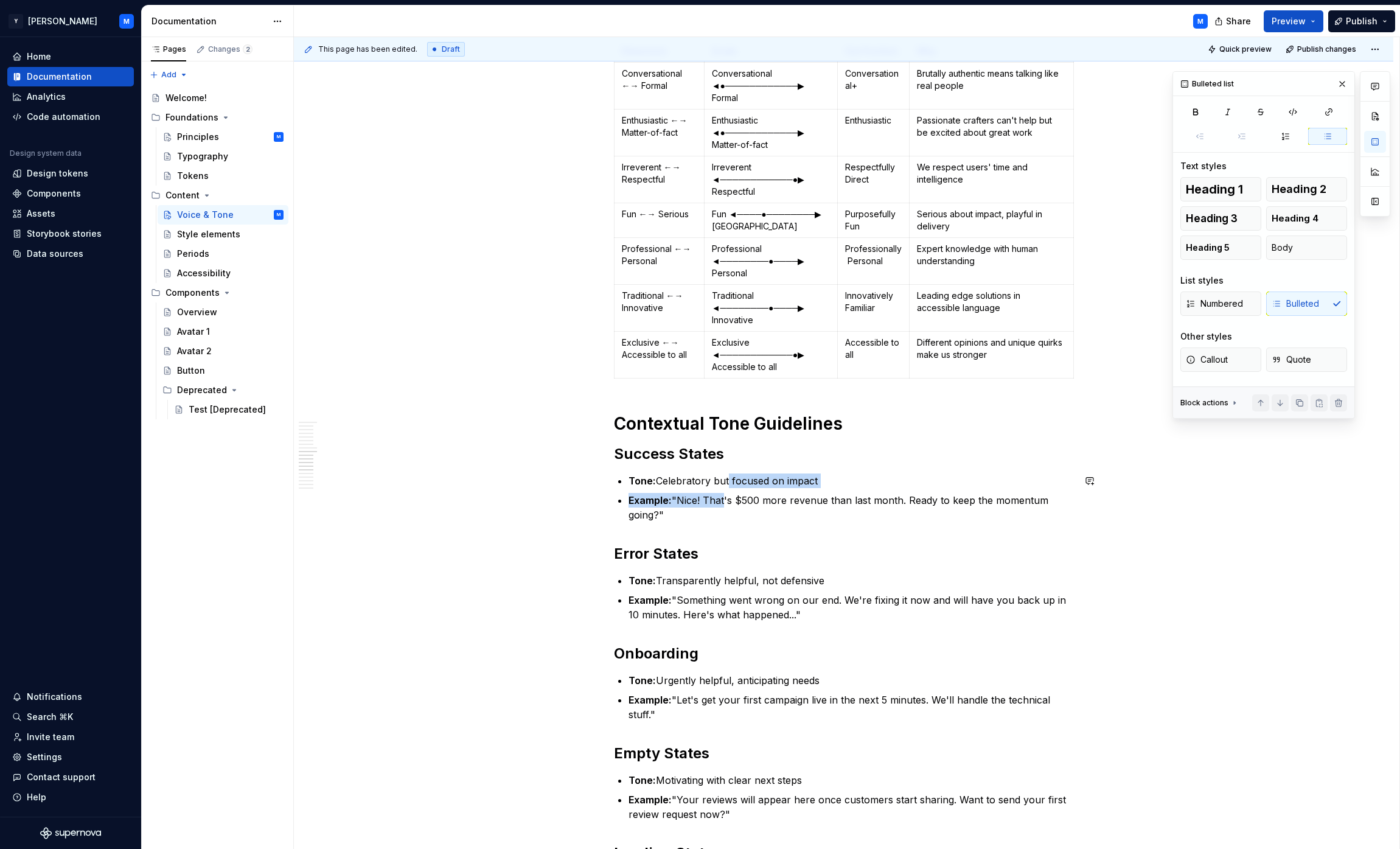
click at [696, 498] on p "Example: "Nice! That's $500 more revenue than last month. Ready to keep the mom…" at bounding box center [851, 508] width 446 height 29
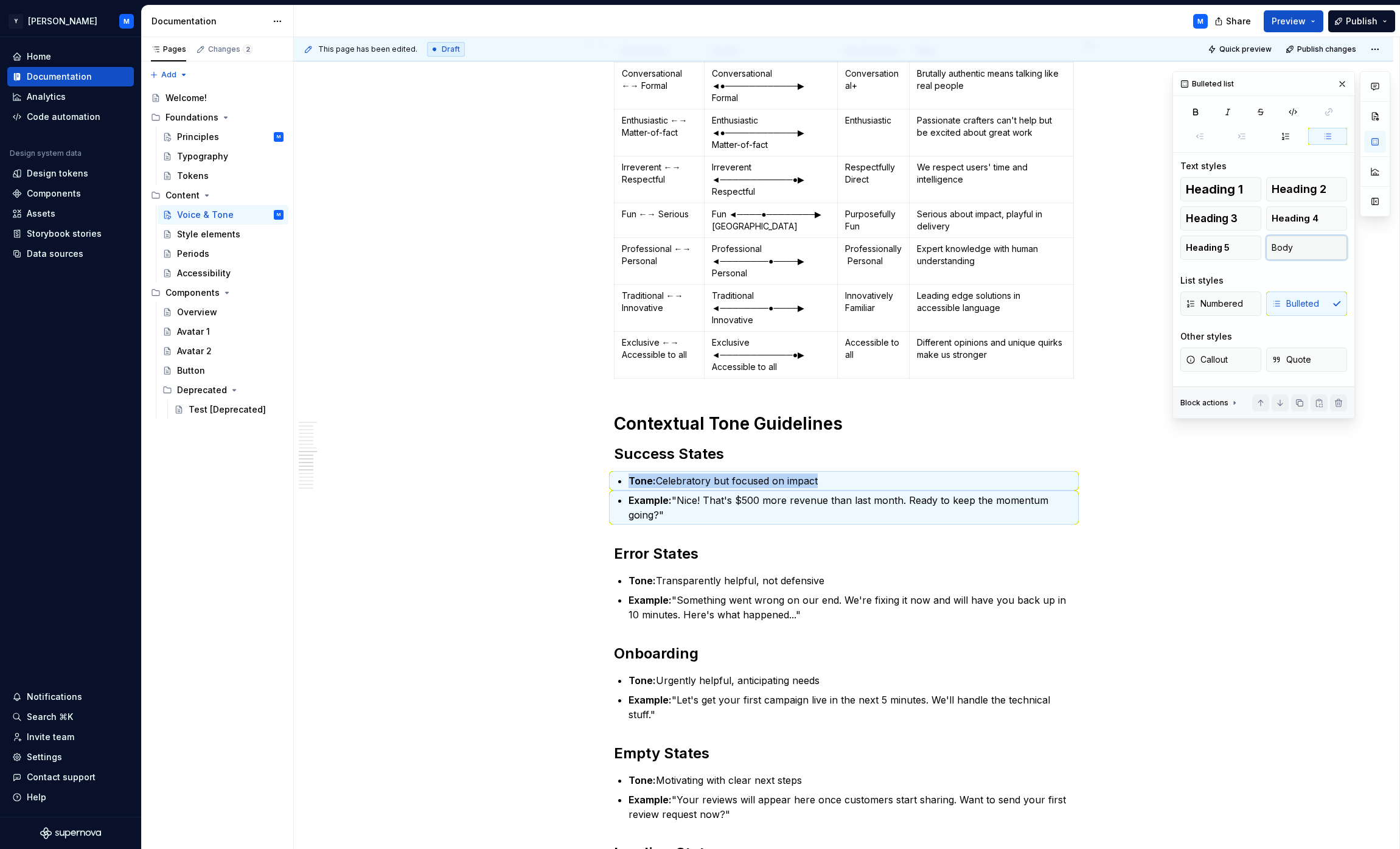
click at [696, 247] on button "Body" at bounding box center [1307, 247] width 81 height 24
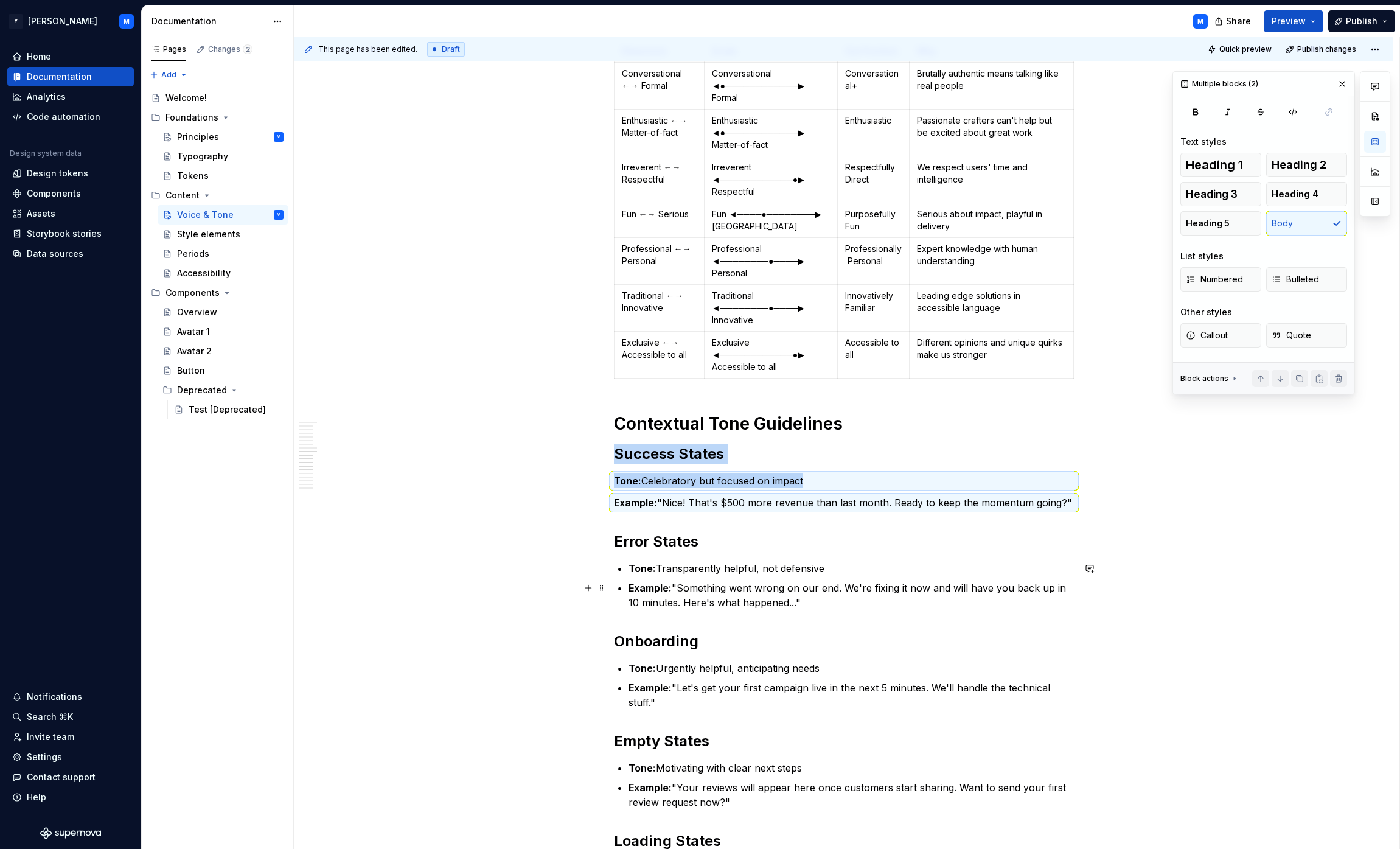
scroll to position [2015, 0]
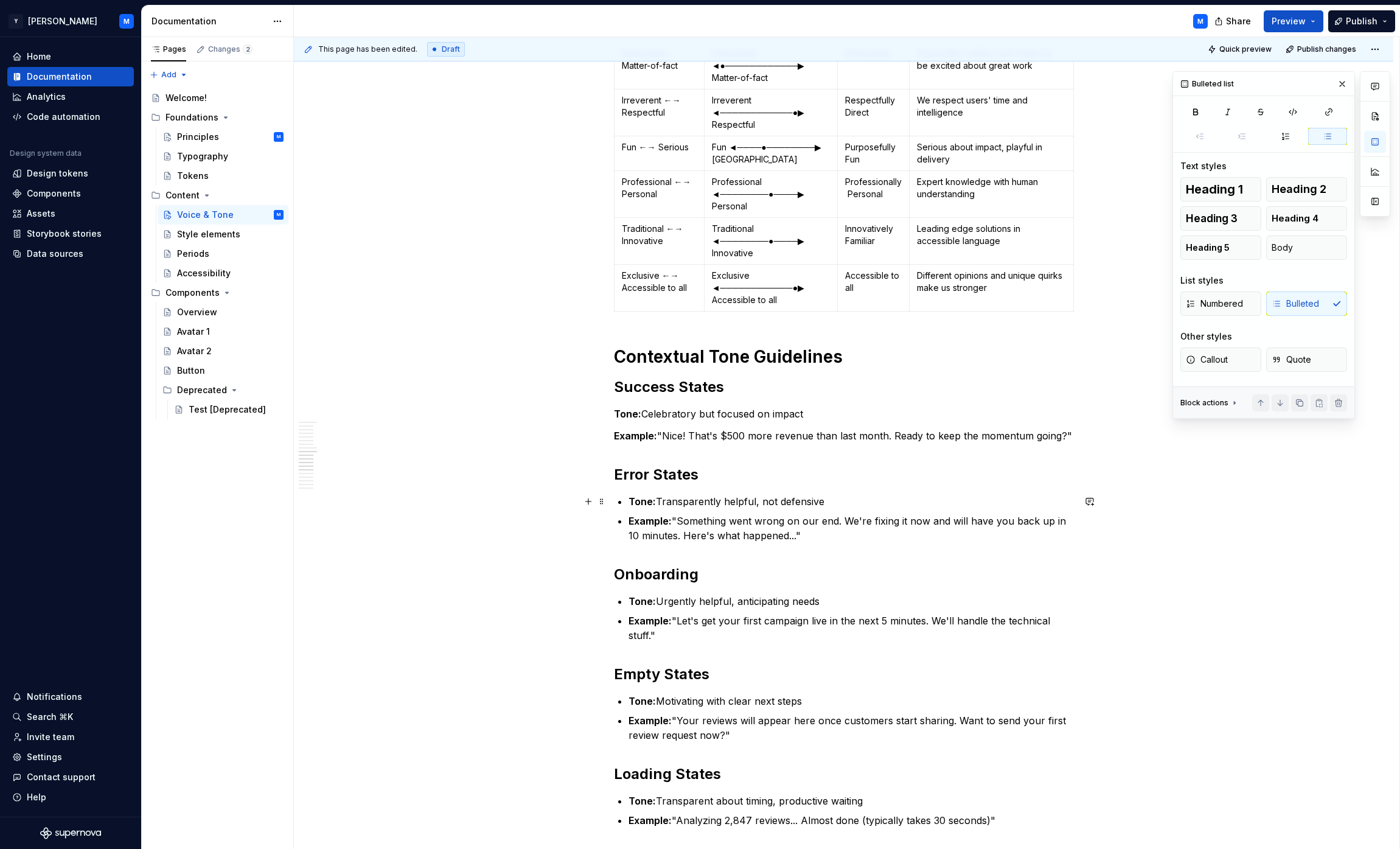
click at [696, 498] on p "Tone: Transparently helpful, not defensive" at bounding box center [851, 501] width 446 height 14
click at [696, 519] on p "Example: "Something went wrong on our end. We're fixing it now and will have yo…" at bounding box center [851, 528] width 446 height 29
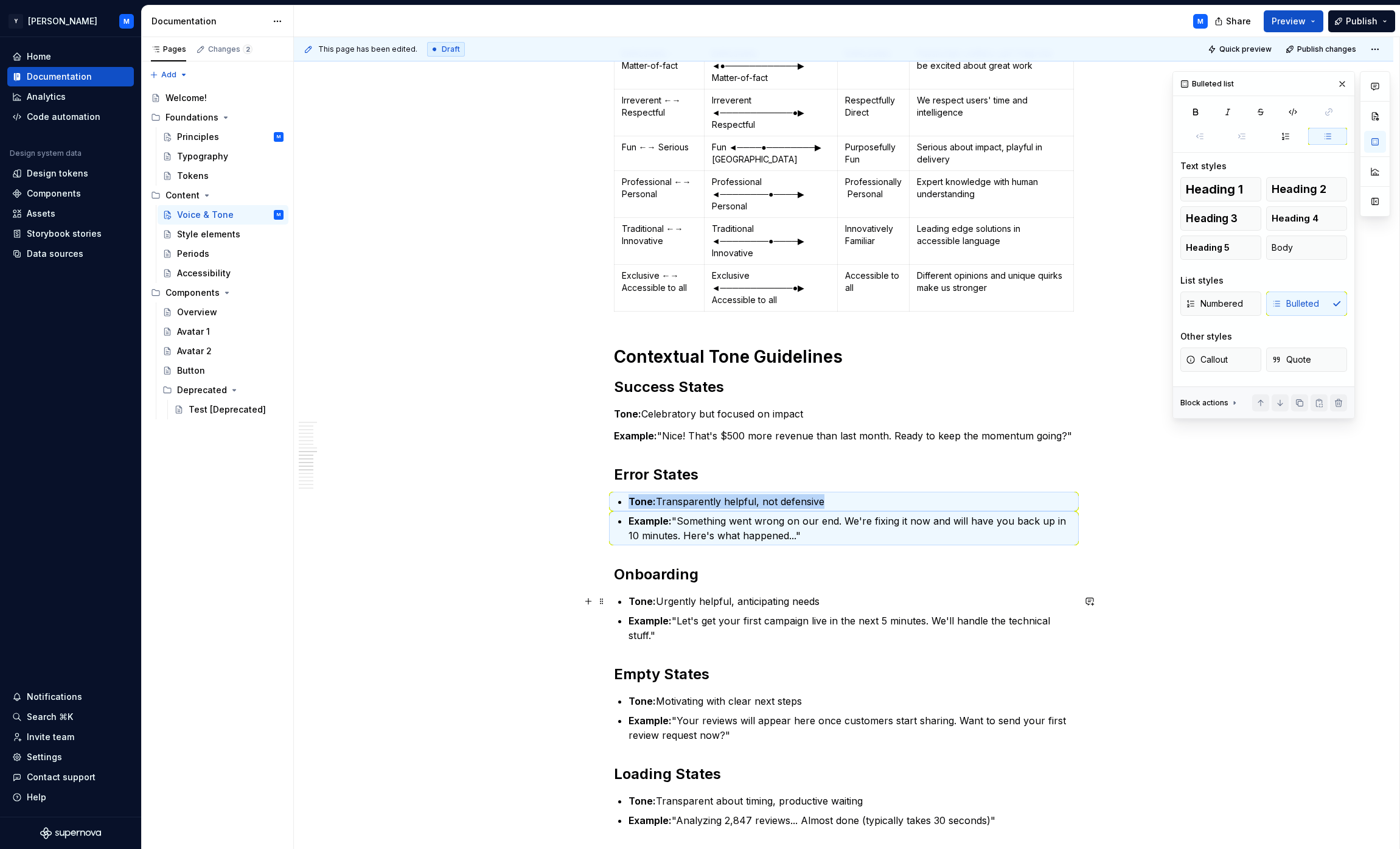
click at [696, 603] on p "Tone: Urgently helpful, anticipating needs" at bounding box center [851, 601] width 446 height 14
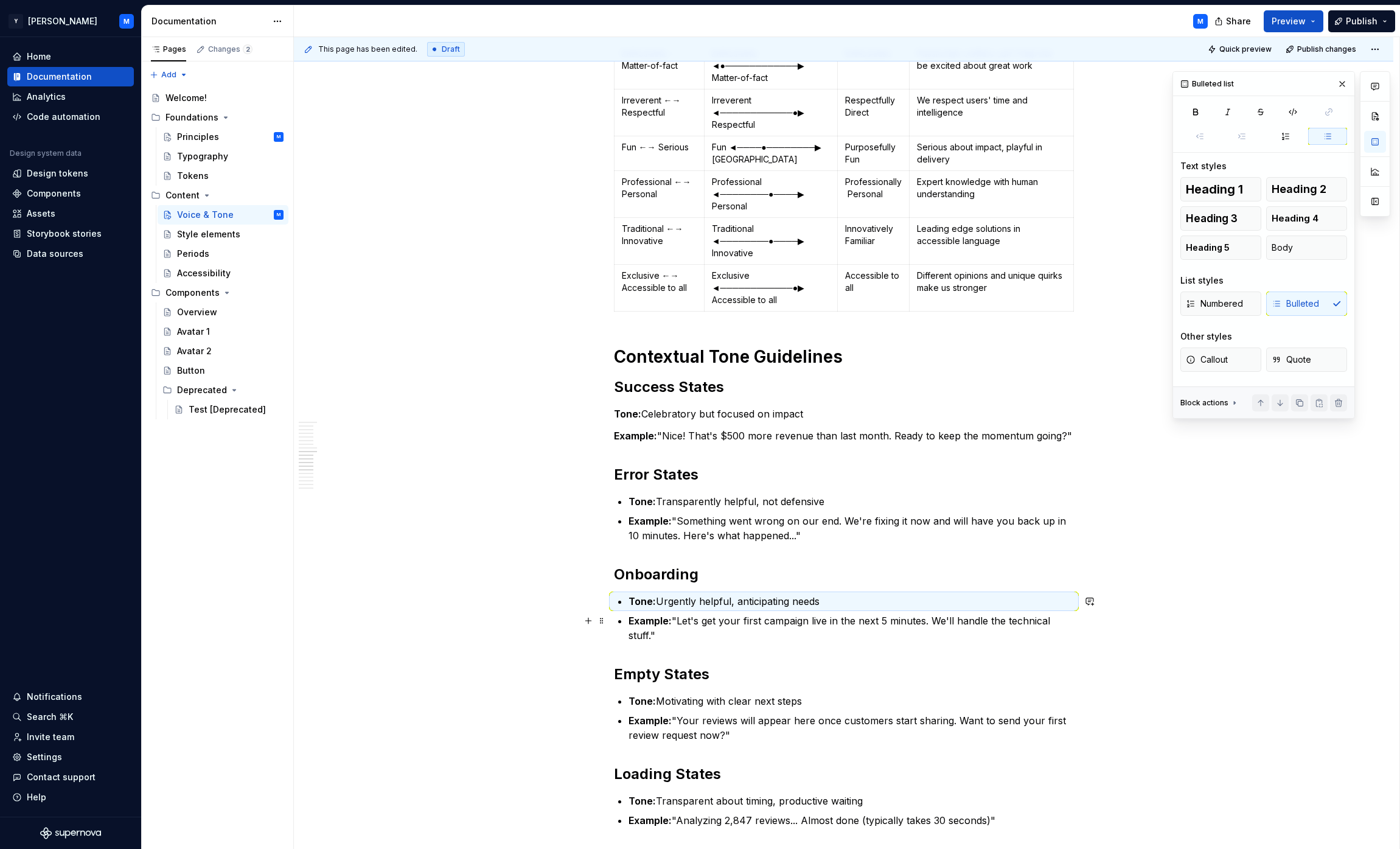
click at [696, 620] on p "Example: "Let's get your first campaign live in the next 5 minutes. We'll handl…" at bounding box center [851, 627] width 446 height 29
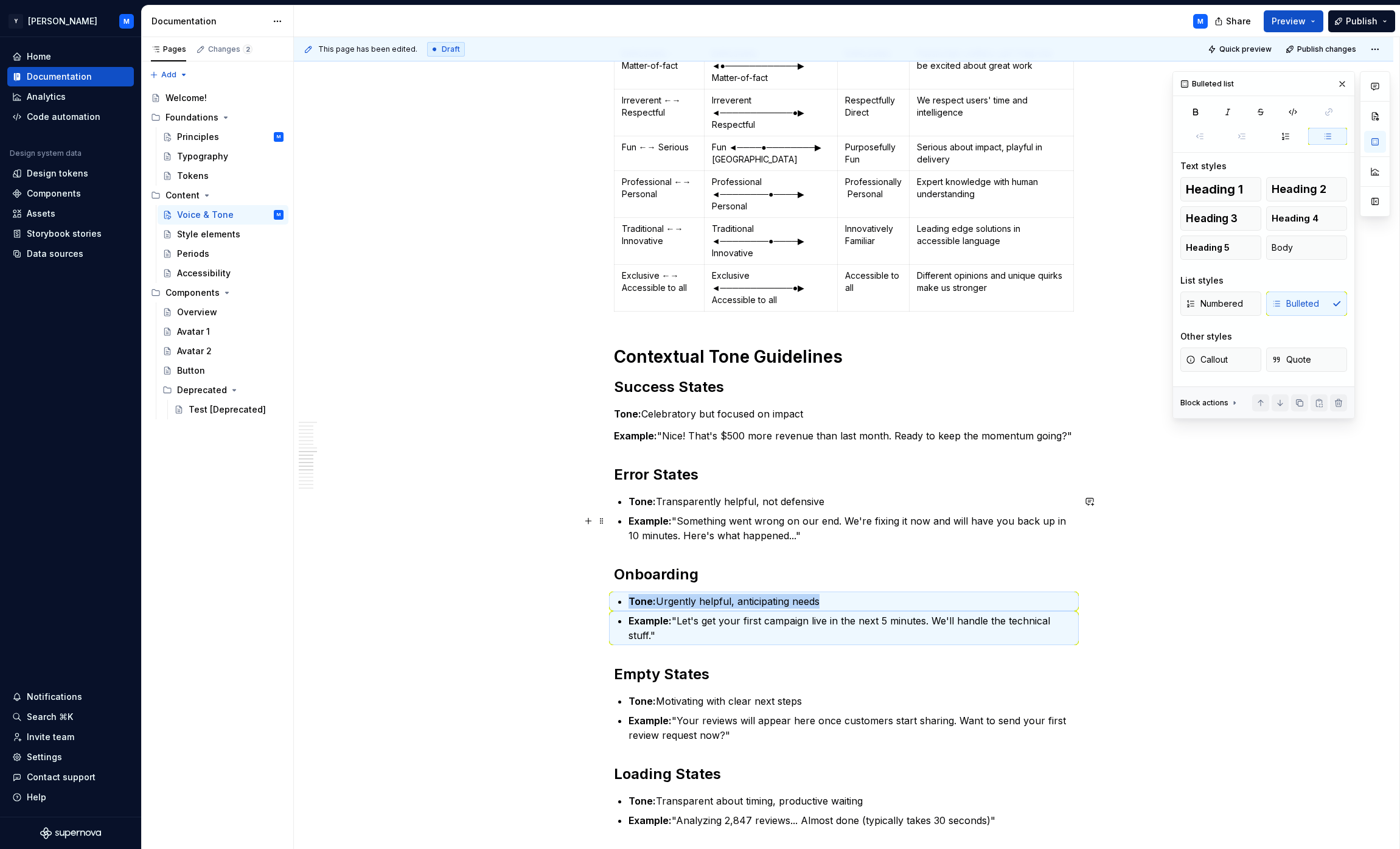
click at [696, 526] on p "Example: "Something went wrong on our end. We're fixing it now and will have yo…" at bounding box center [851, 528] width 446 height 29
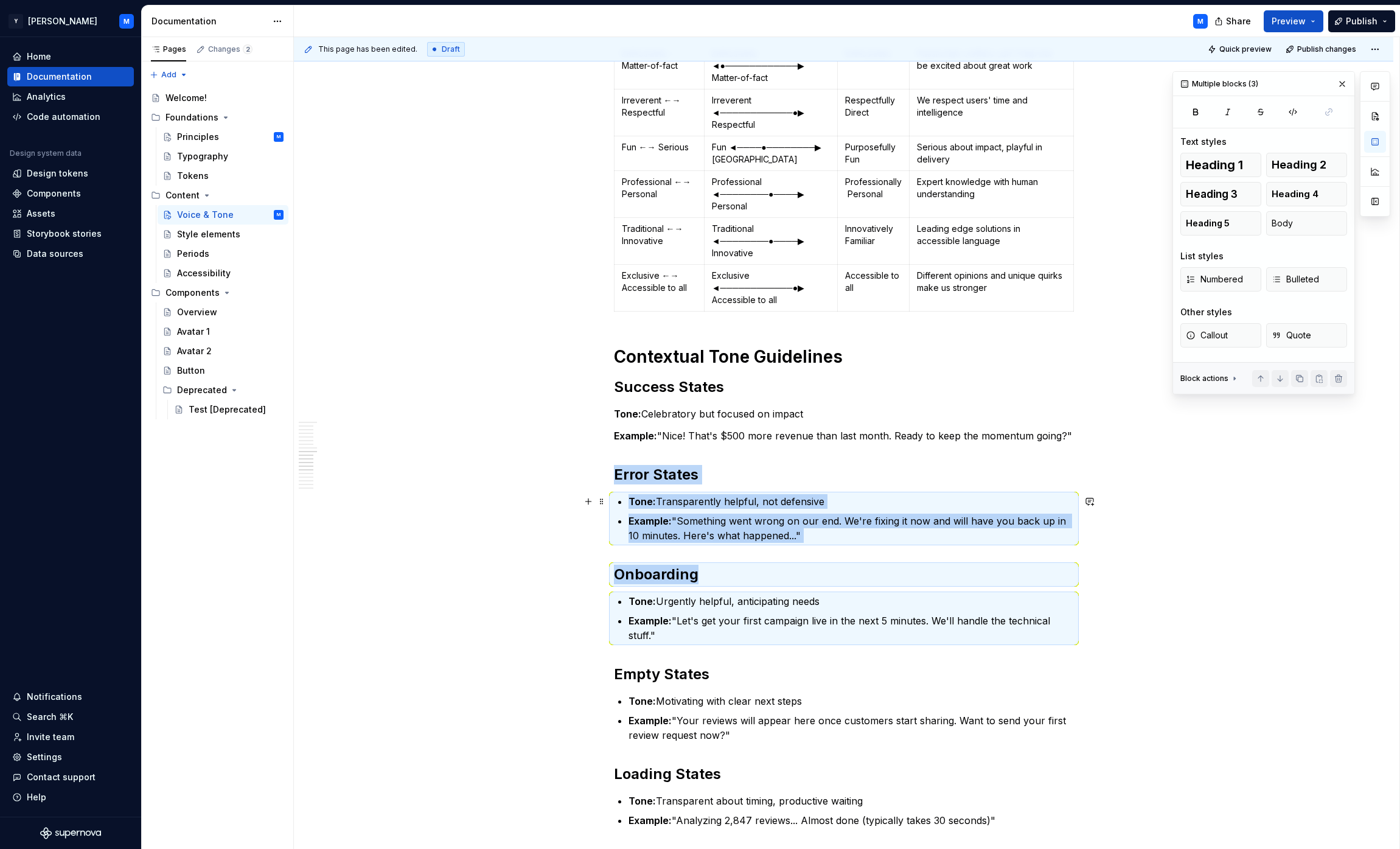
click at [696, 500] on p "Tone: Transparently helpful, not defensive" at bounding box center [851, 501] width 446 height 14
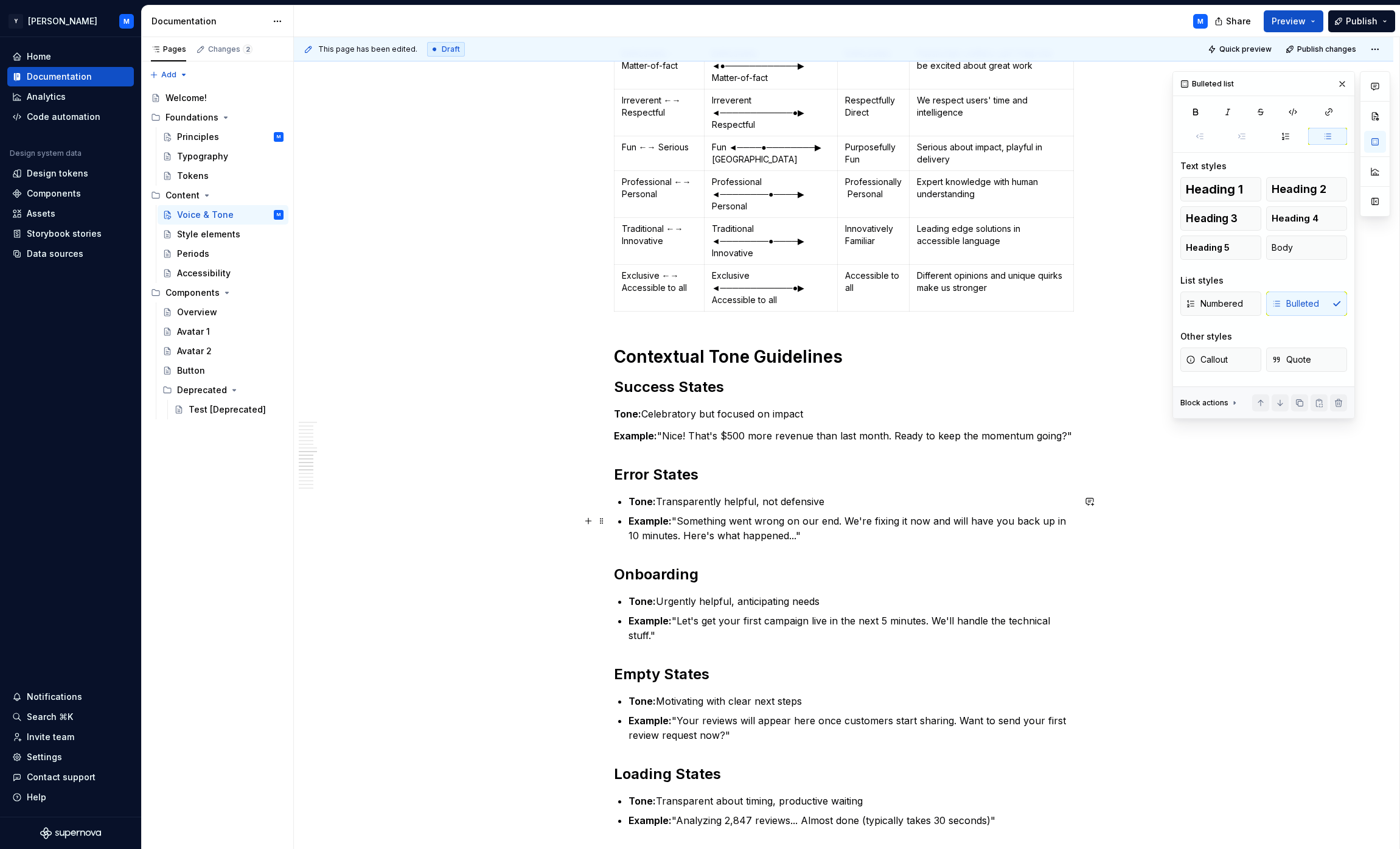
click at [696, 523] on p "Example: "Something went wrong on our end. We're fixing it now and will have yo…" at bounding box center [851, 528] width 446 height 29
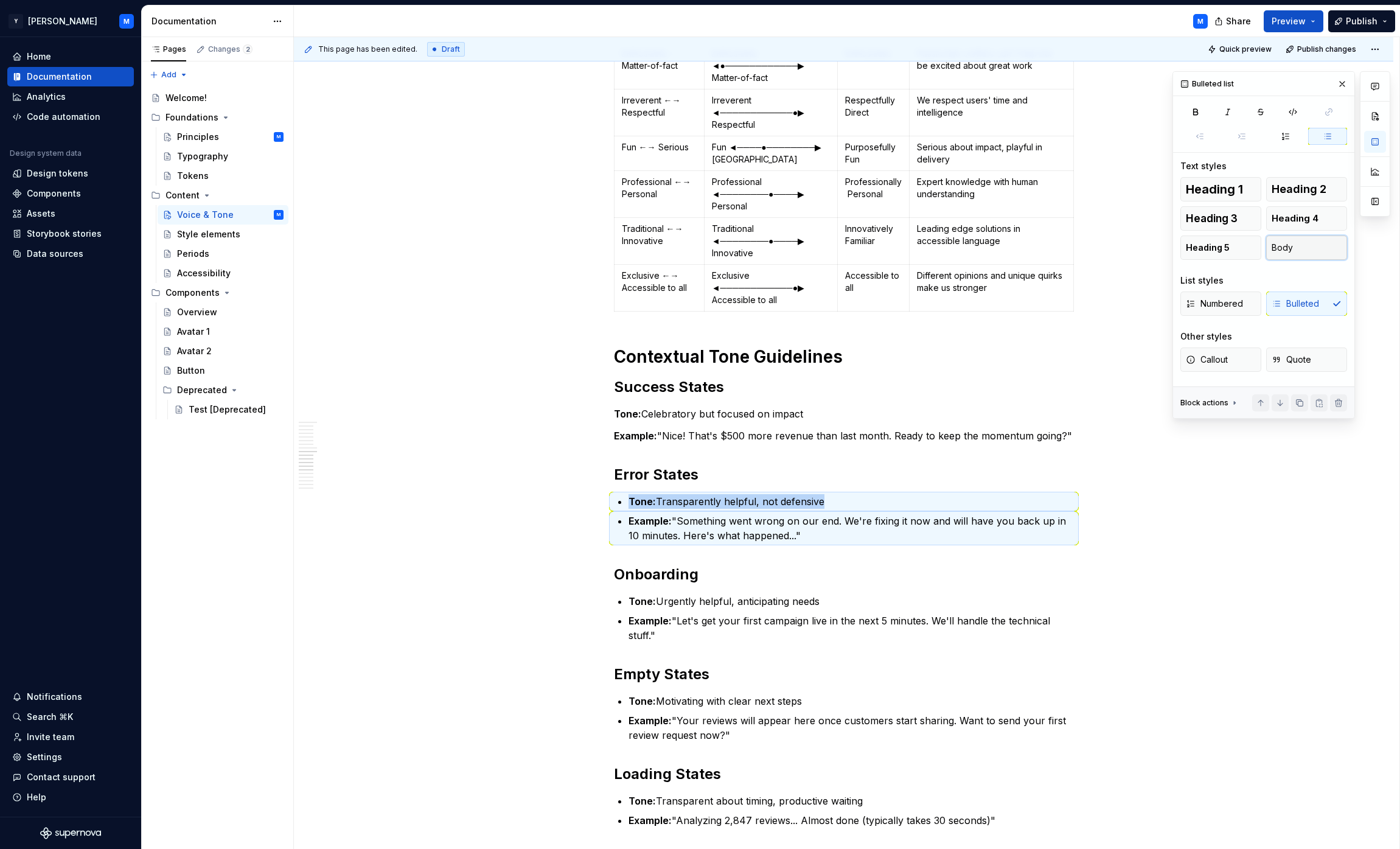
click at [696, 253] on button "Body" at bounding box center [1307, 247] width 81 height 24
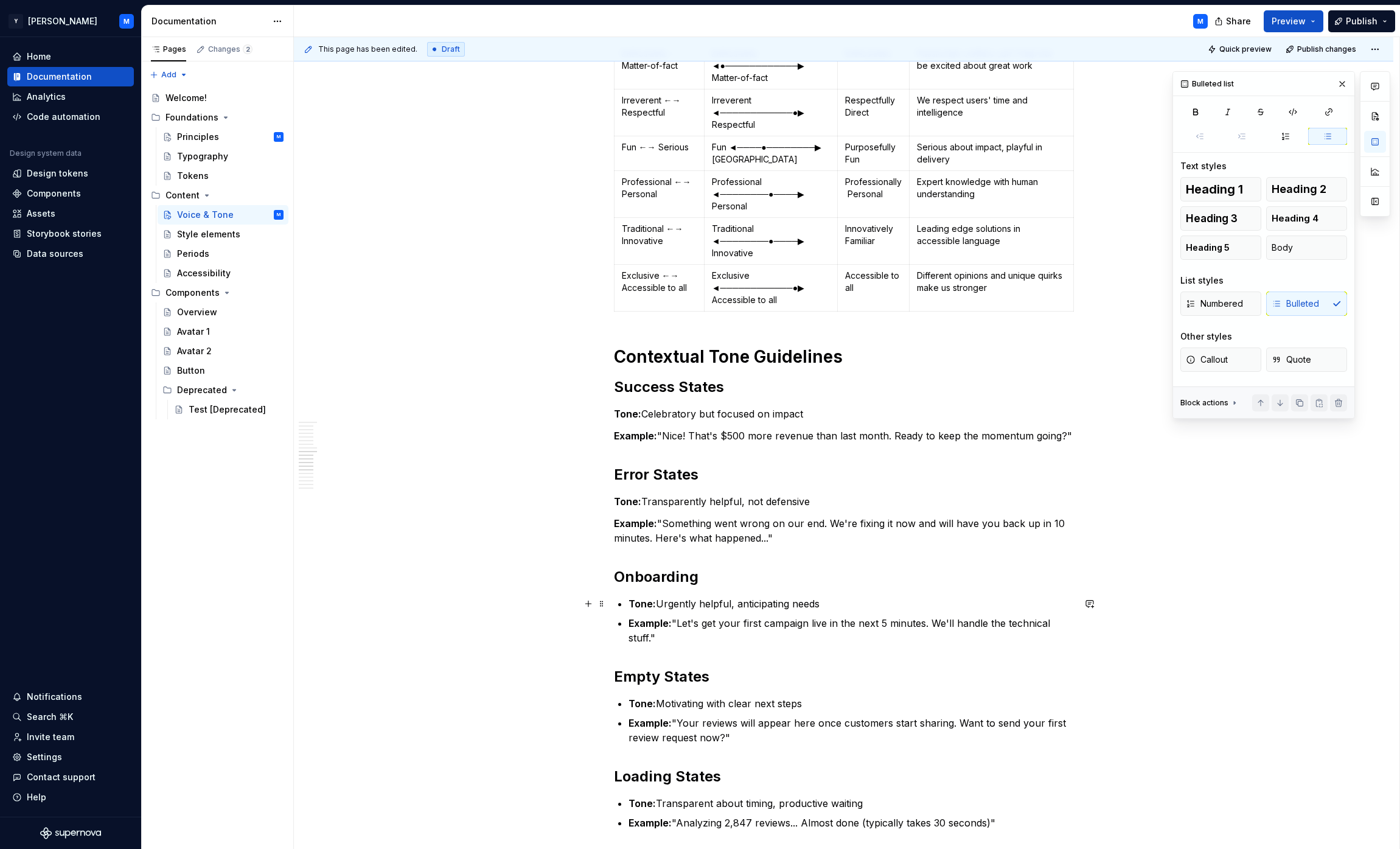
click at [696, 607] on p "Tone: Urgently helpful, anticipating needs" at bounding box center [851, 603] width 446 height 14
click at [696, 620] on p "Example: "Let's get your first campaign live in the next 5 minutes. We'll handl…" at bounding box center [851, 630] width 446 height 29
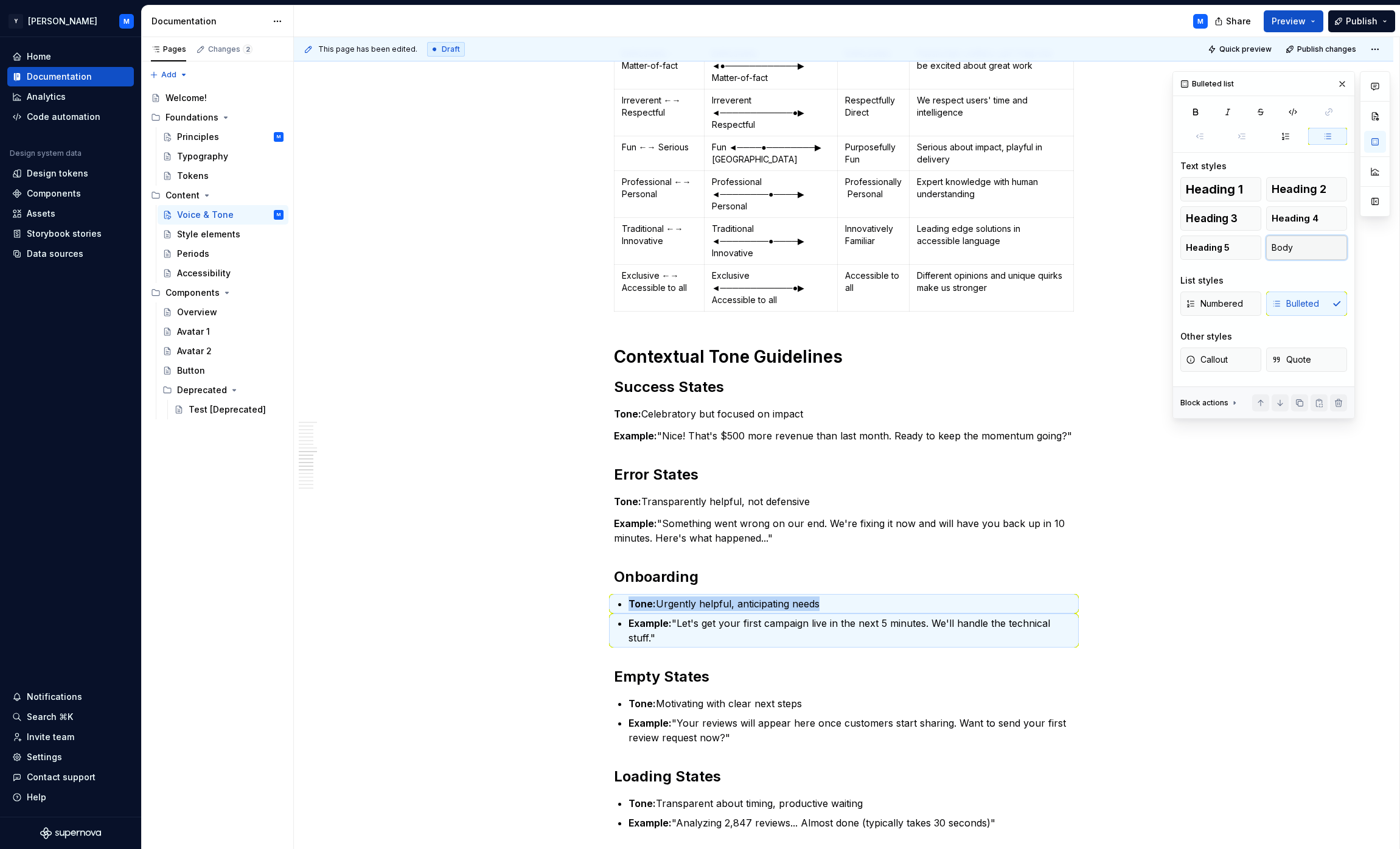
click at [696, 253] on button "Body" at bounding box center [1307, 247] width 81 height 24
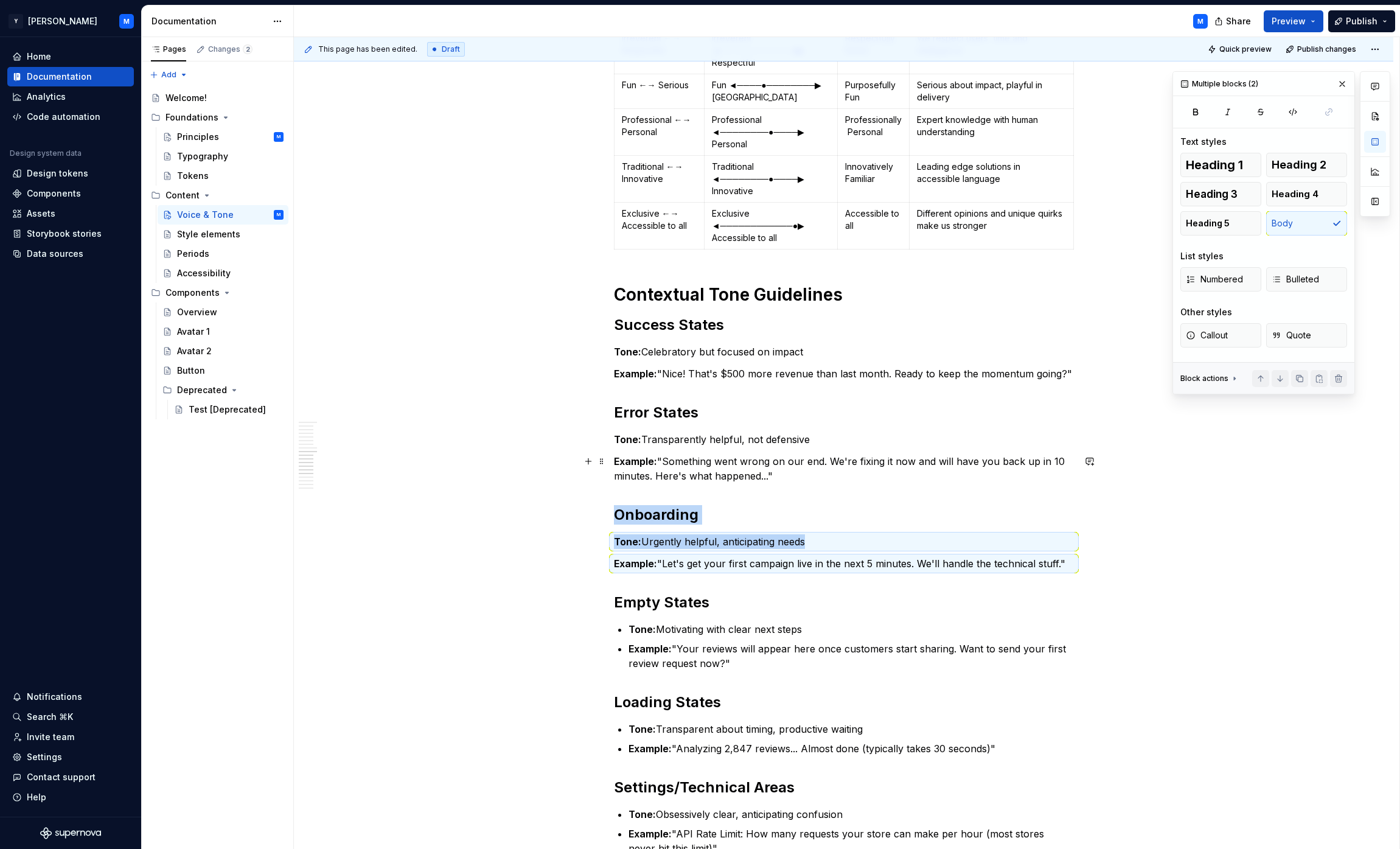
scroll to position [2088, 0]
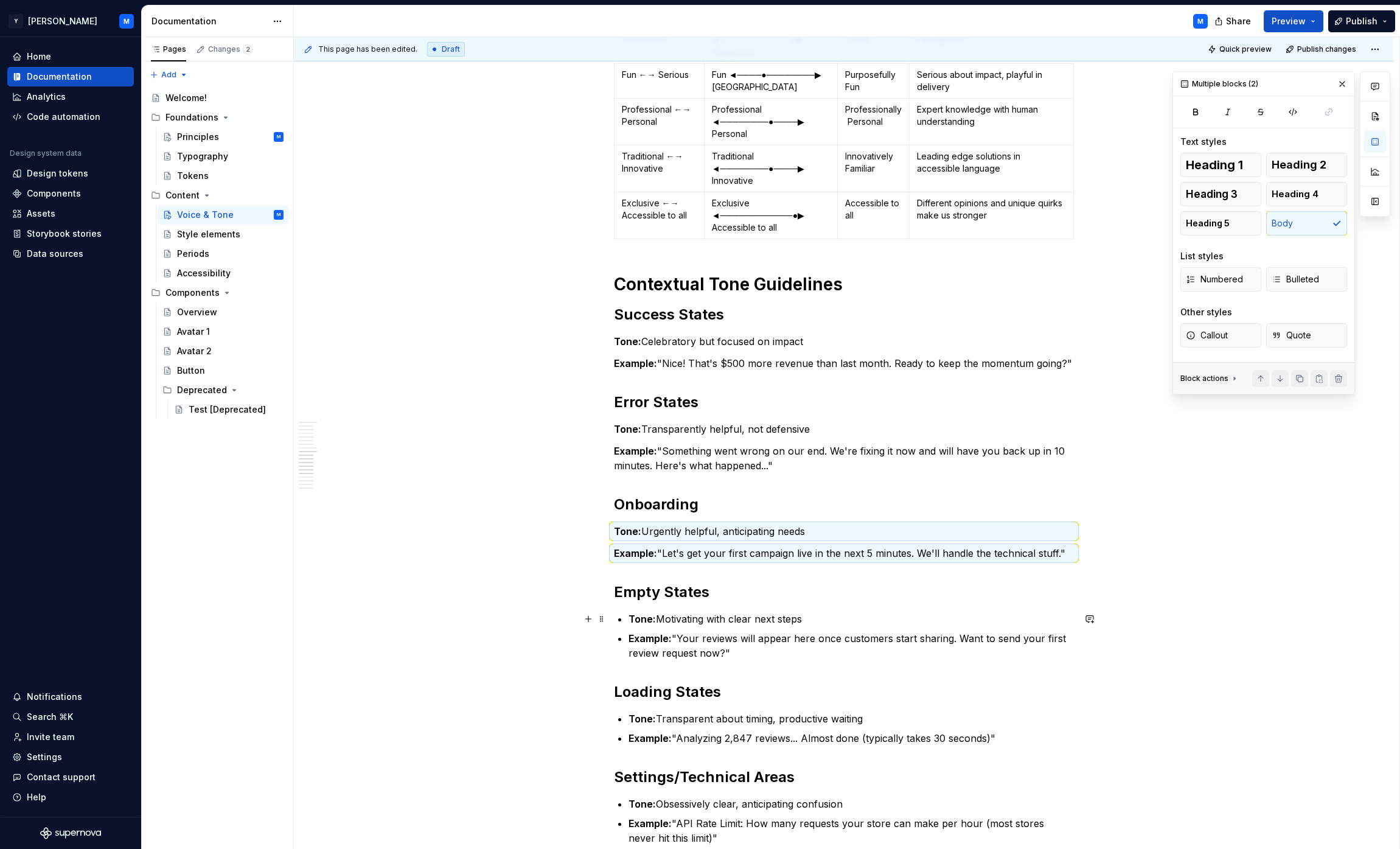
click at [696, 614] on p "Tone: Motivating with clear next steps" at bounding box center [851, 619] width 446 height 14
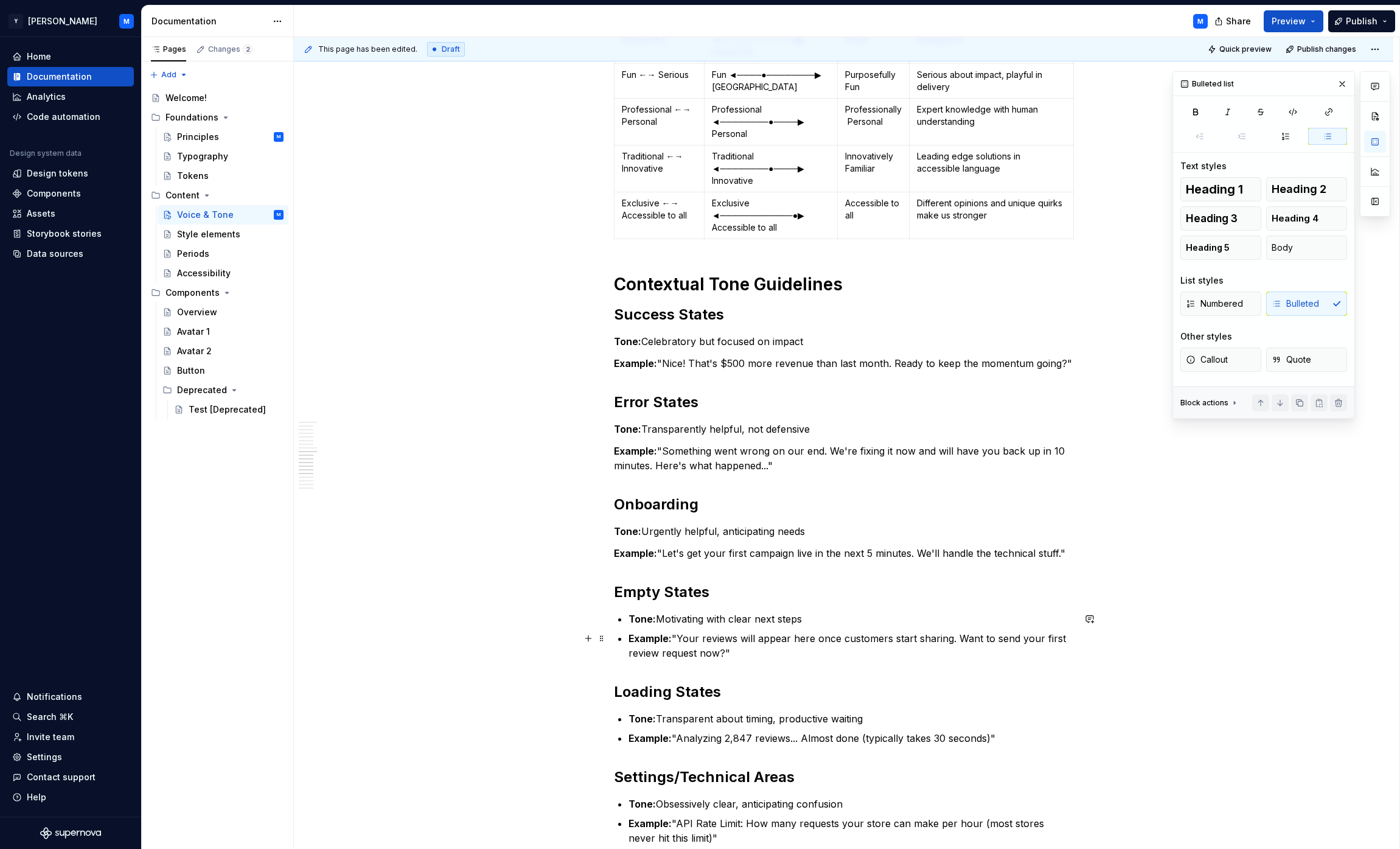
click at [696, 631] on ul "Tone: Motivating with clear next steps Example: "Your reviews will appear here …" at bounding box center [851, 636] width 446 height 49
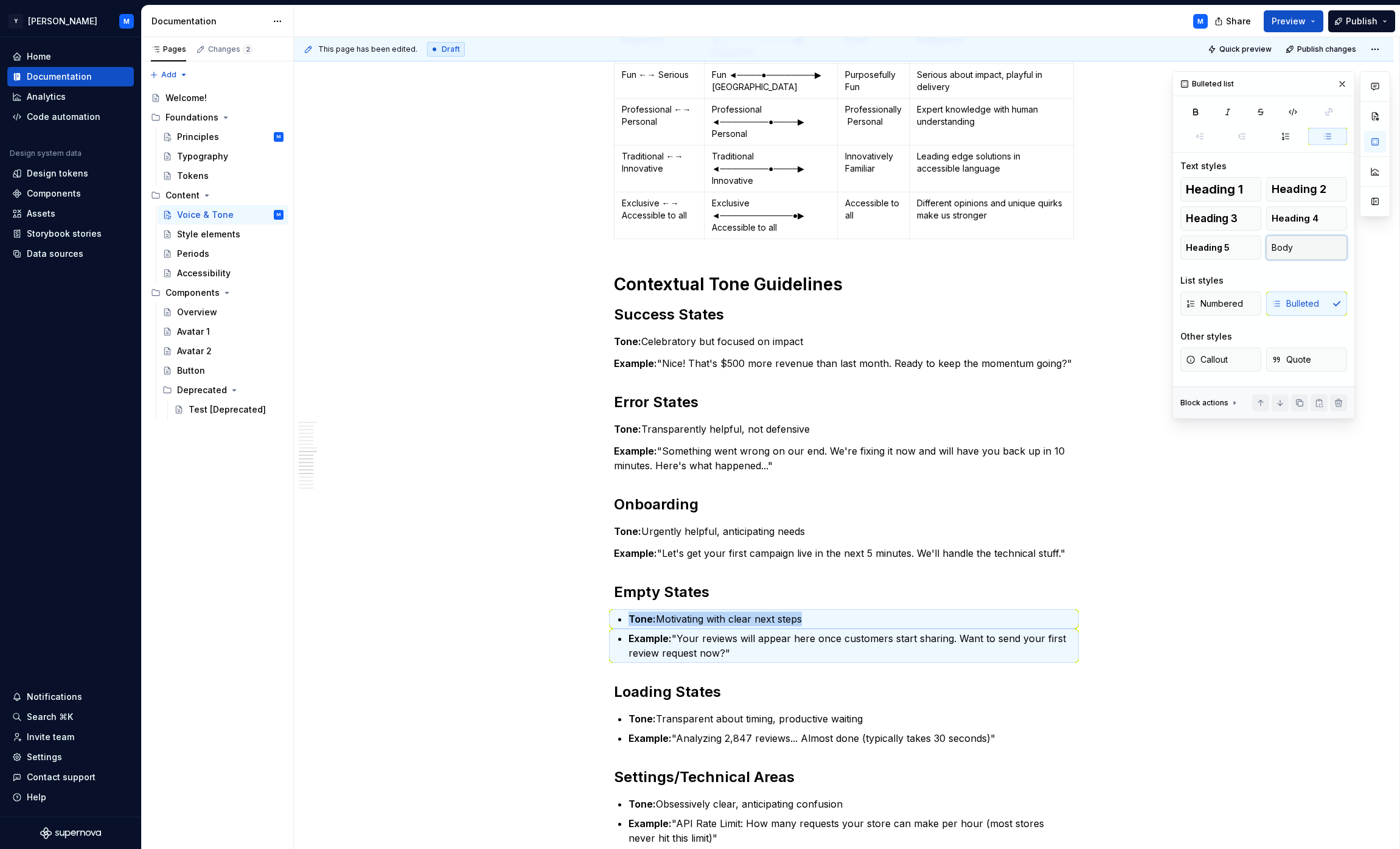
click at [696, 238] on button "Body" at bounding box center [1307, 247] width 81 height 24
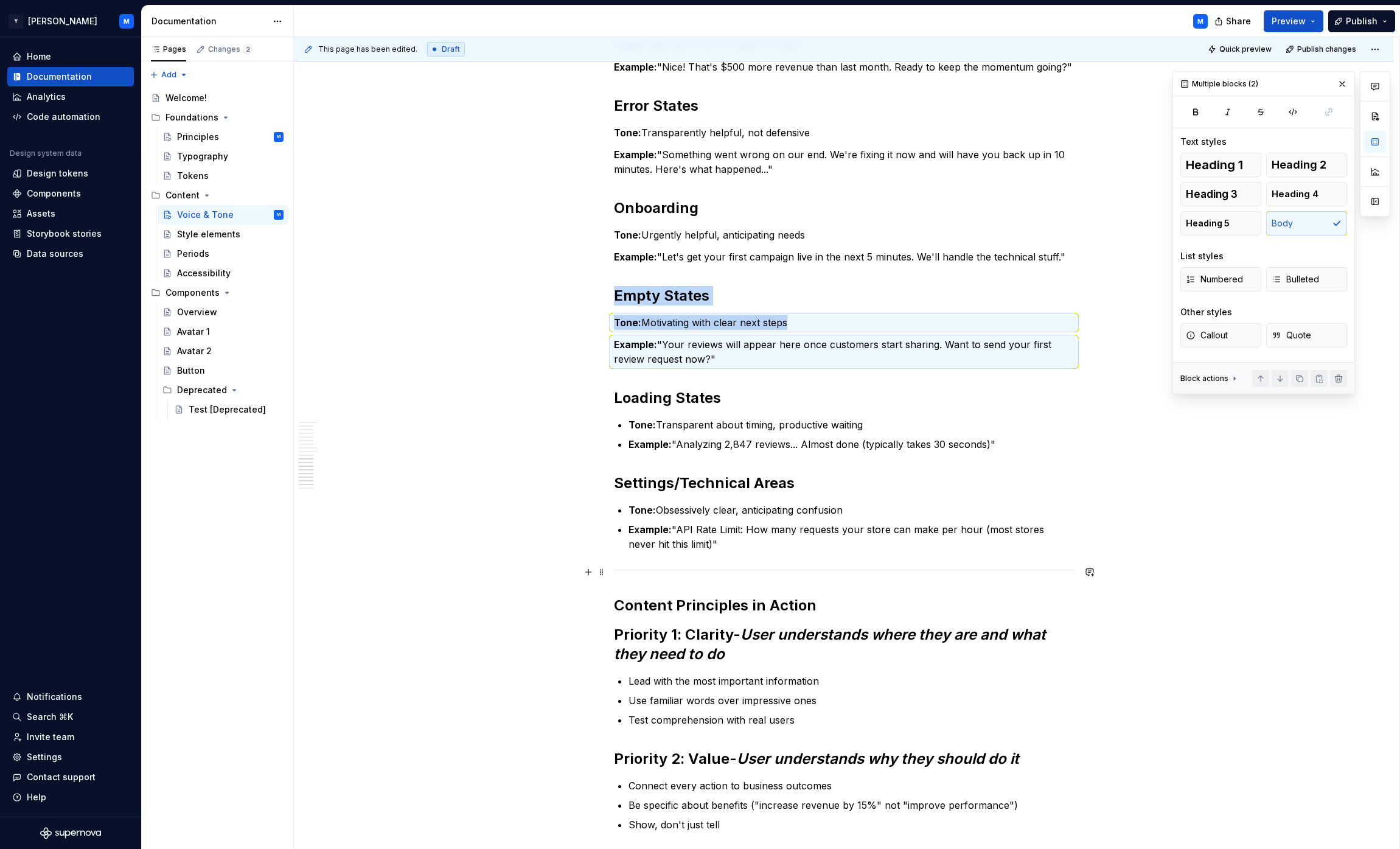
scroll to position [2387, 0]
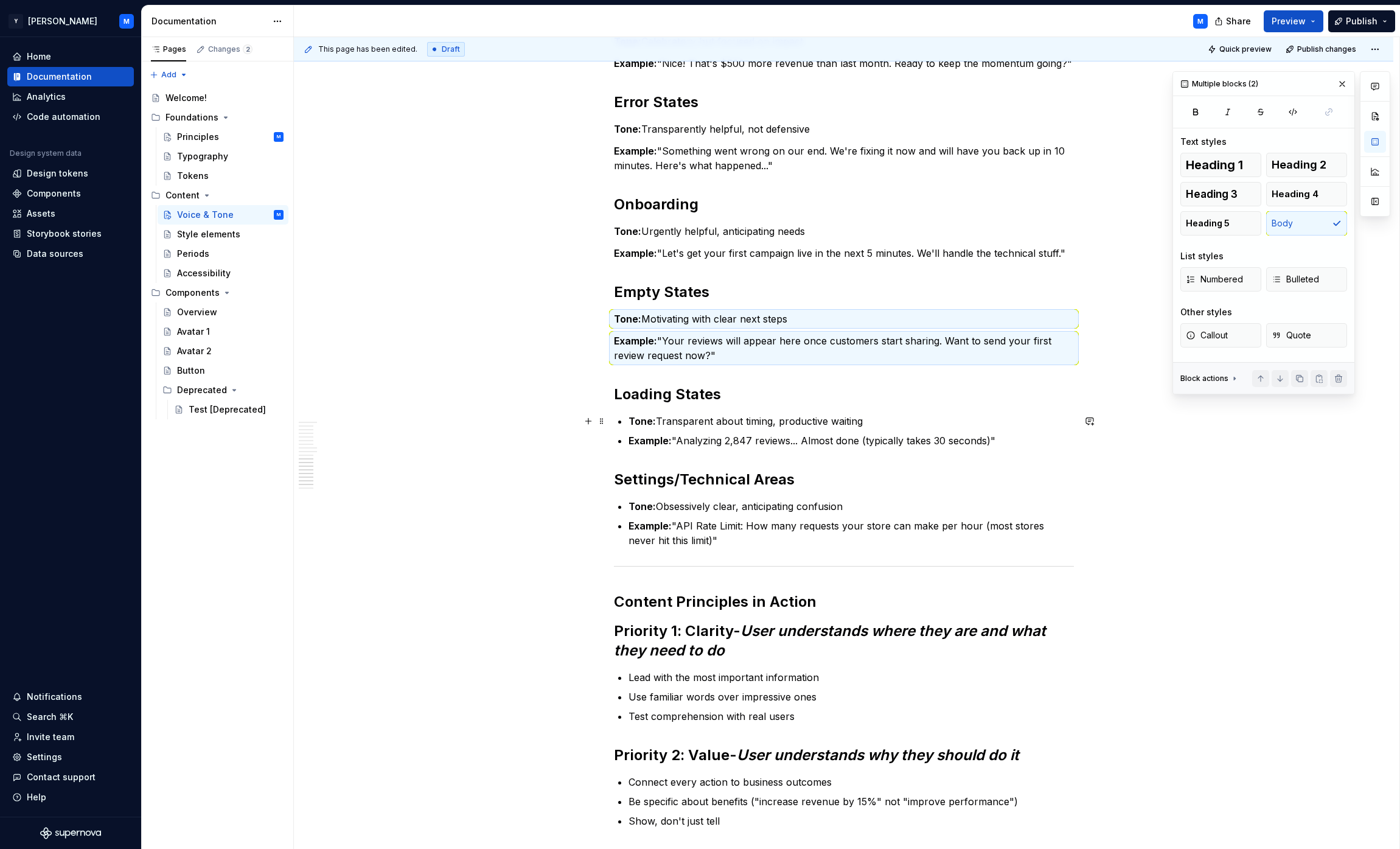
click at [696, 415] on p "Tone: Transparent about timing, productive waiting" at bounding box center [851, 421] width 446 height 14
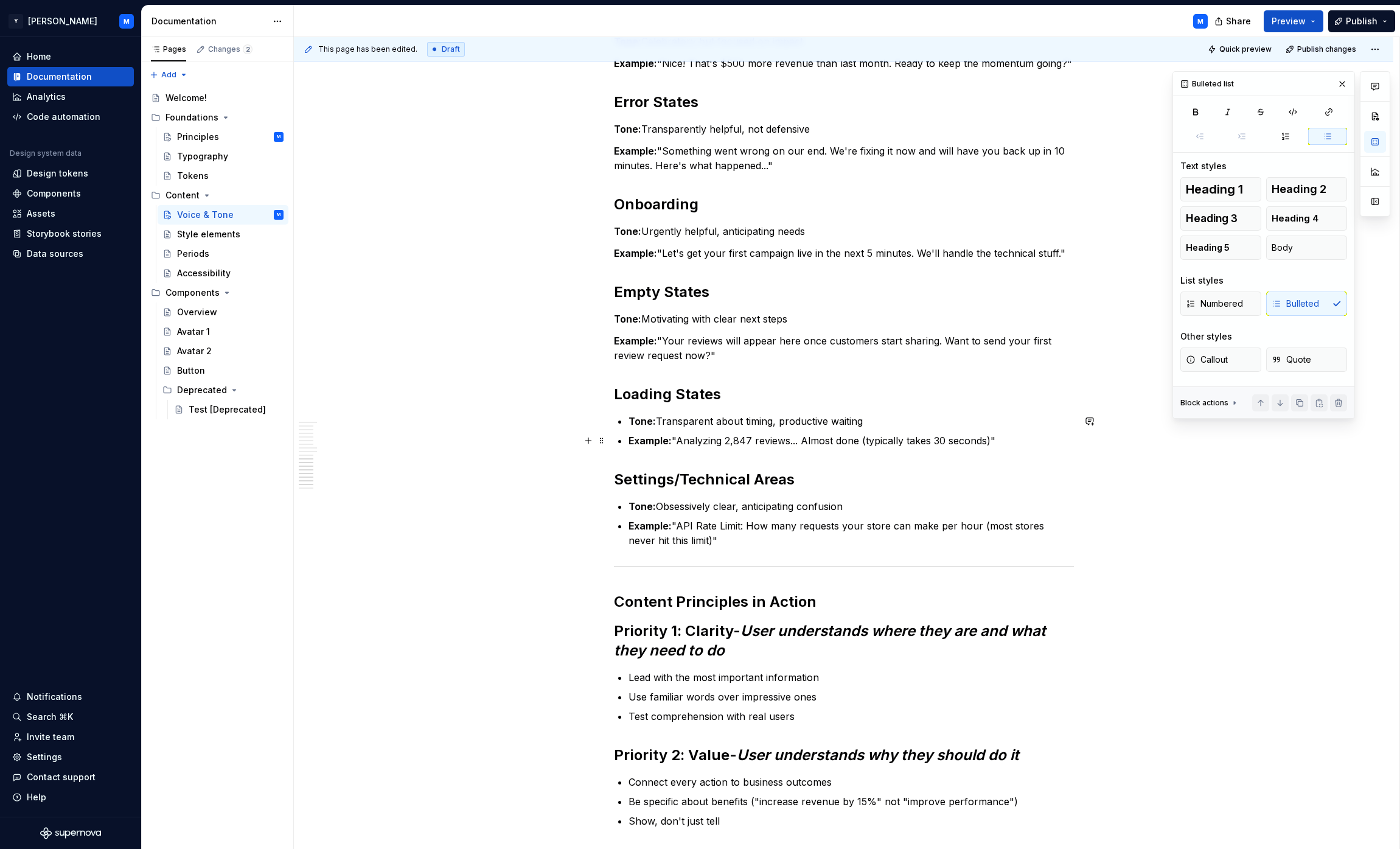
click at [696, 438] on p "Example: "Analyzing 2,847 reviews... Almost done (typically takes 30 seconds)"" at bounding box center [851, 440] width 446 height 14
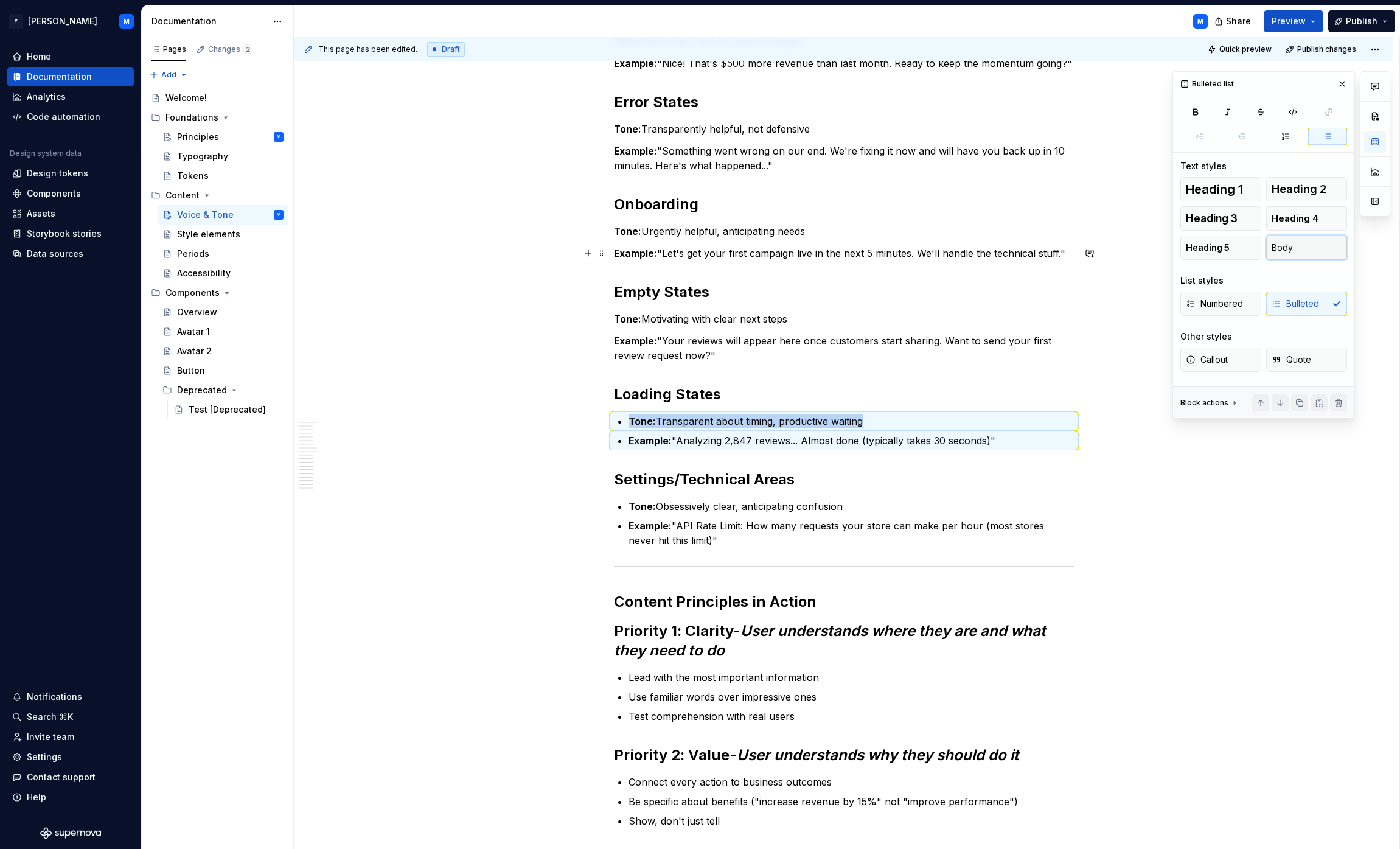
click at [696, 247] on button "Body" at bounding box center [1307, 247] width 81 height 24
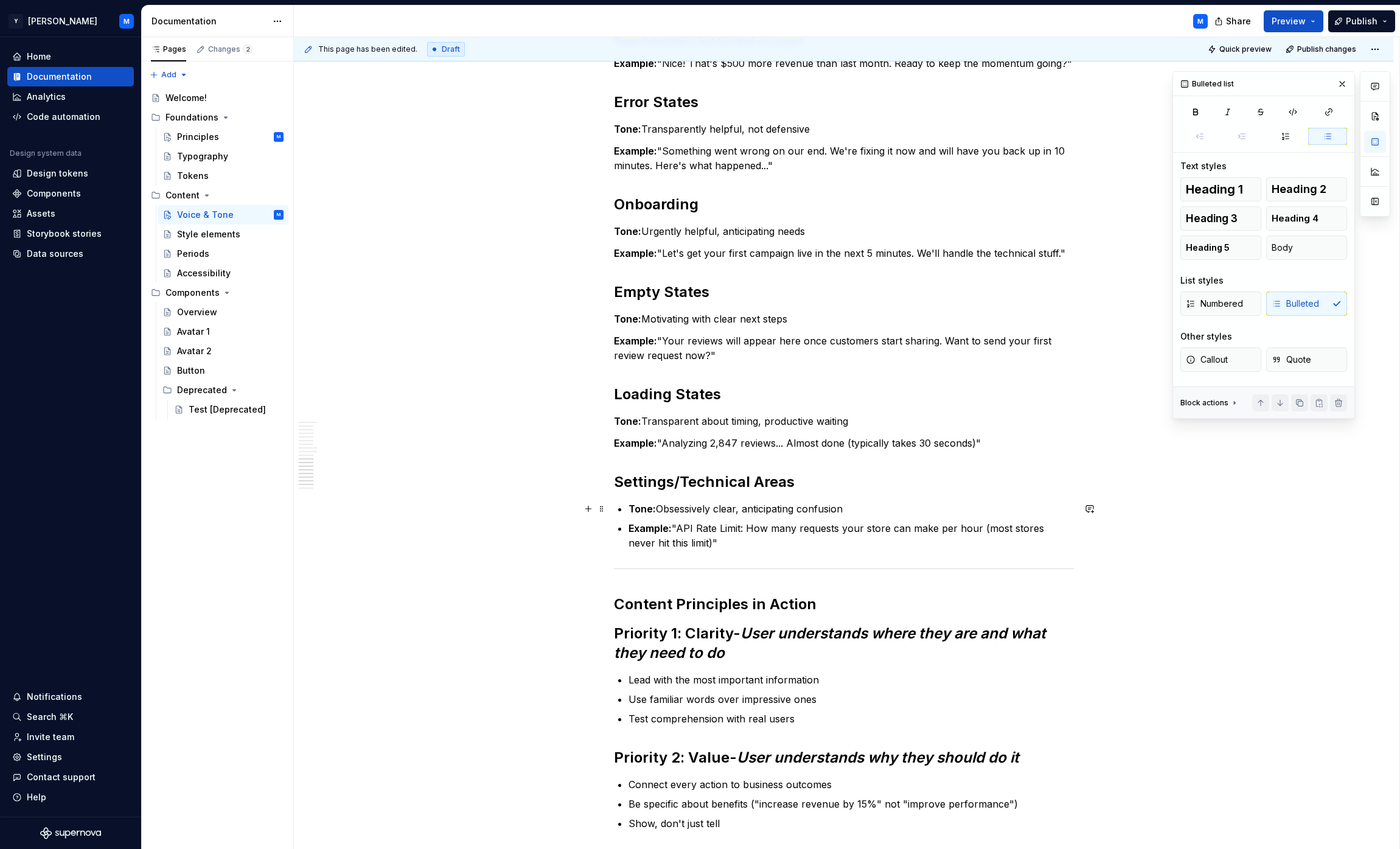
click at [696, 505] on p "Tone: Obsessively clear, anticipating confusion" at bounding box center [851, 509] width 446 height 14
click at [696, 530] on p "Example: "API Rate Limit: How many requests your store can make per hour (most …" at bounding box center [851, 535] width 446 height 29
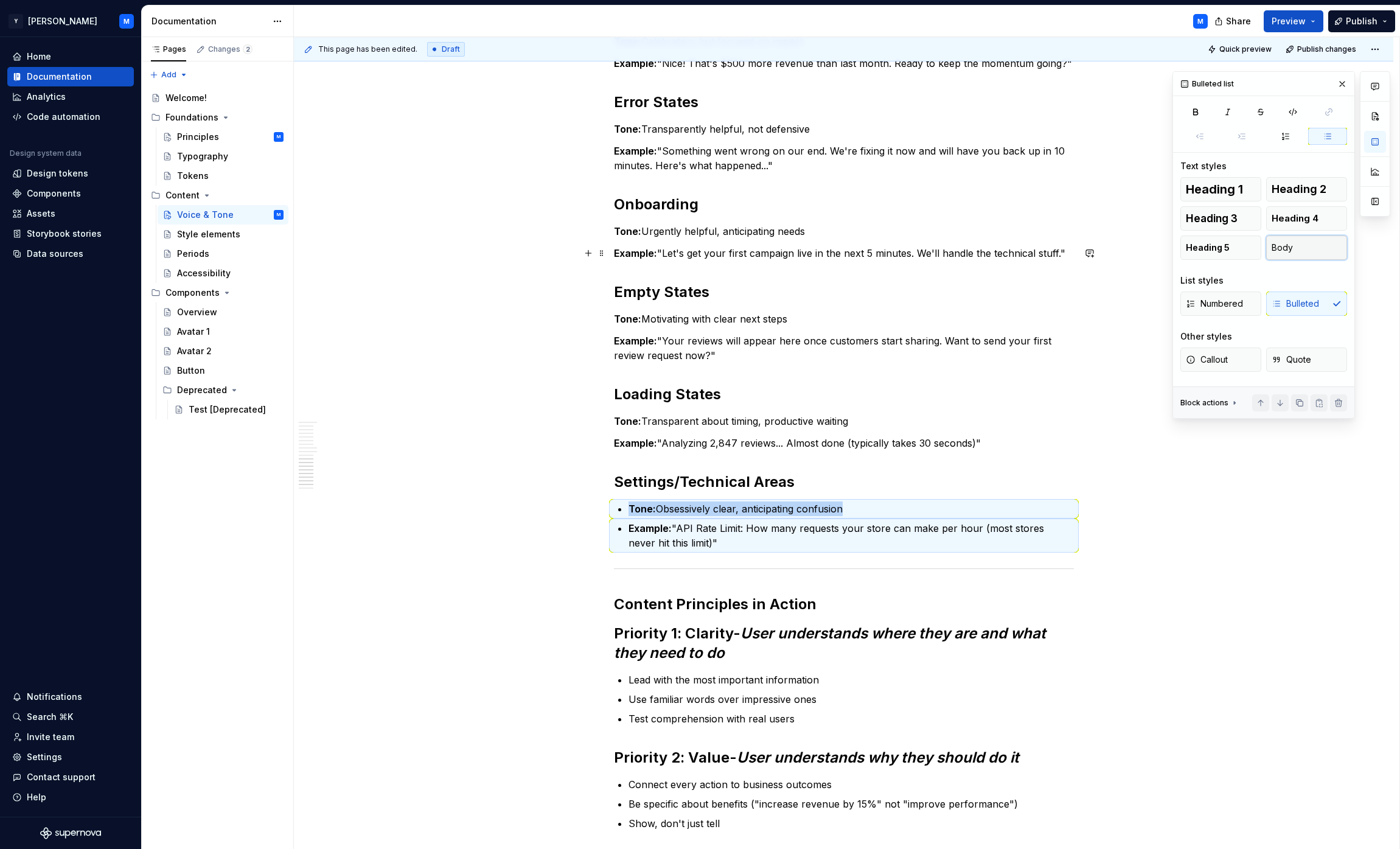
click at [696, 253] on button "Body" at bounding box center [1307, 247] width 81 height 24
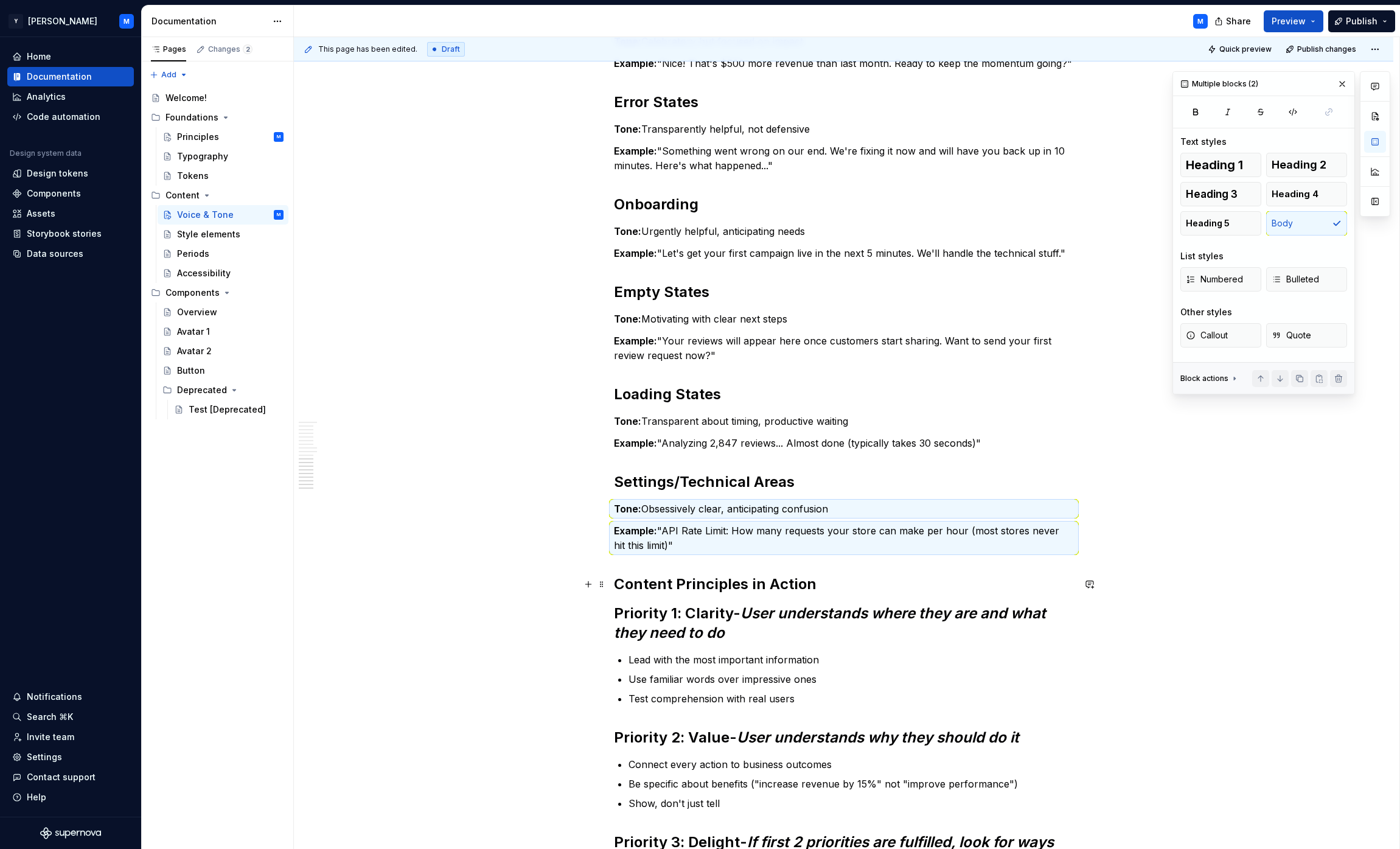
click at [594, 578] on button "button" at bounding box center [588, 584] width 17 height 17
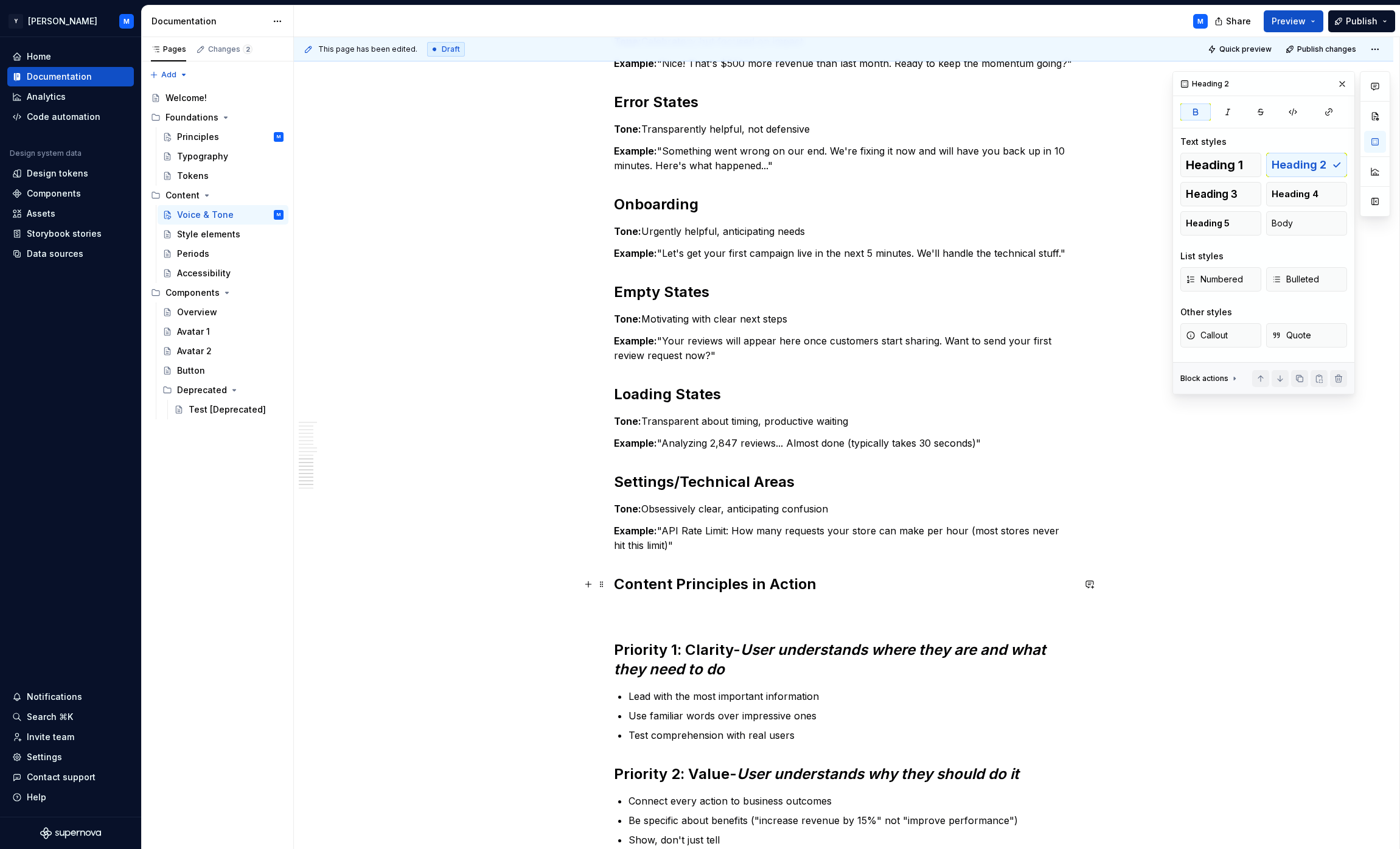
click at [696, 575] on h2 "Content Principles in Action" at bounding box center [844, 584] width 460 height 20
click at [696, 165] on span "Heading 1" at bounding box center [1214, 165] width 57 height 12
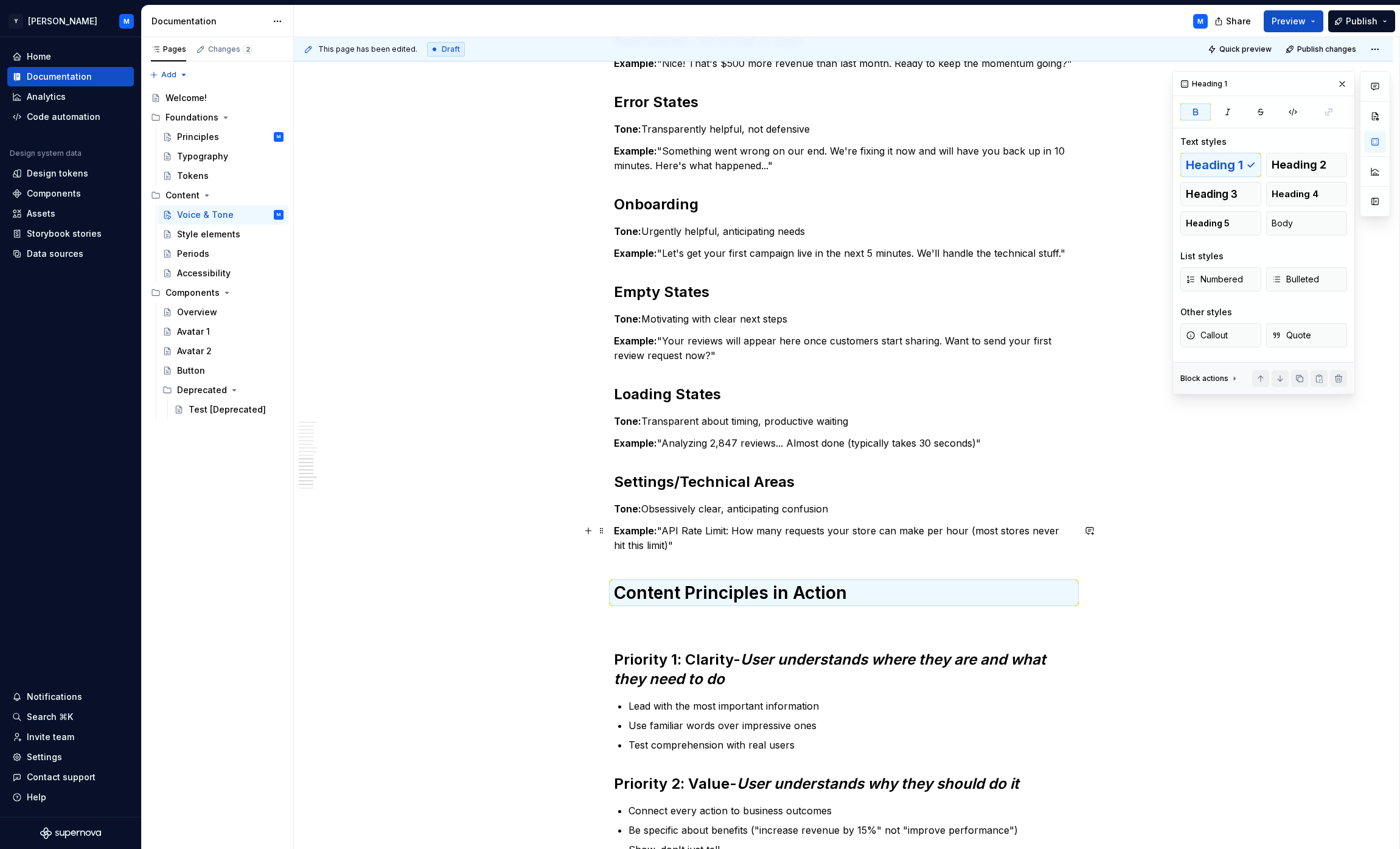
click at [691, 546] on p "Example: "API Rate Limit: How many requests your store can make per hour (most …" at bounding box center [844, 538] width 460 height 29
click at [687, 540] on p "Example: "API Rate Limit: How many requests your store can make per hour (most …" at bounding box center [844, 538] width 460 height 29
click at [696, 482] on strong "Settings/Technical Areas" at bounding box center [704, 482] width 180 height 18
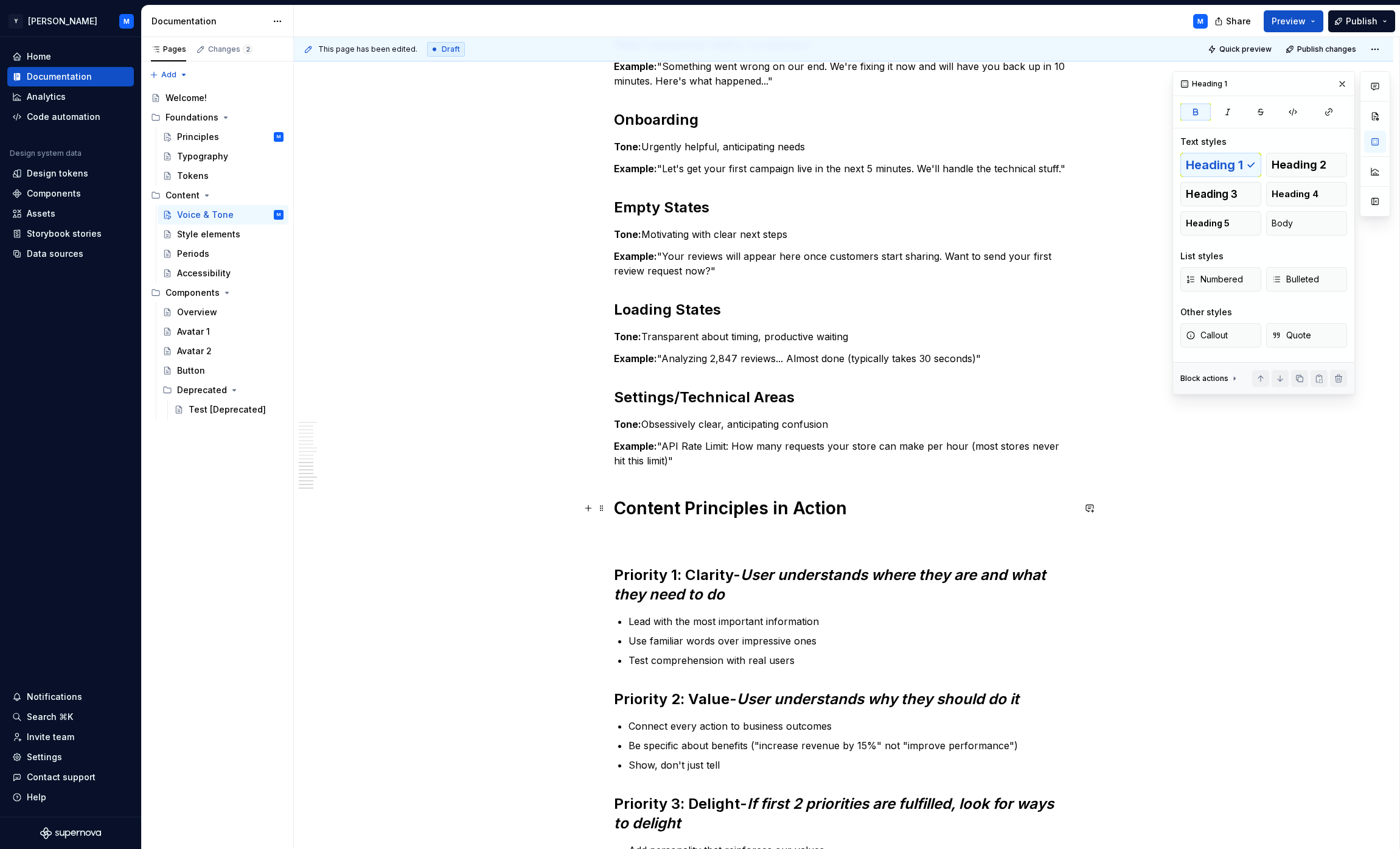
click at [696, 501] on strong "Content Principles in Action" at bounding box center [730, 508] width 233 height 21
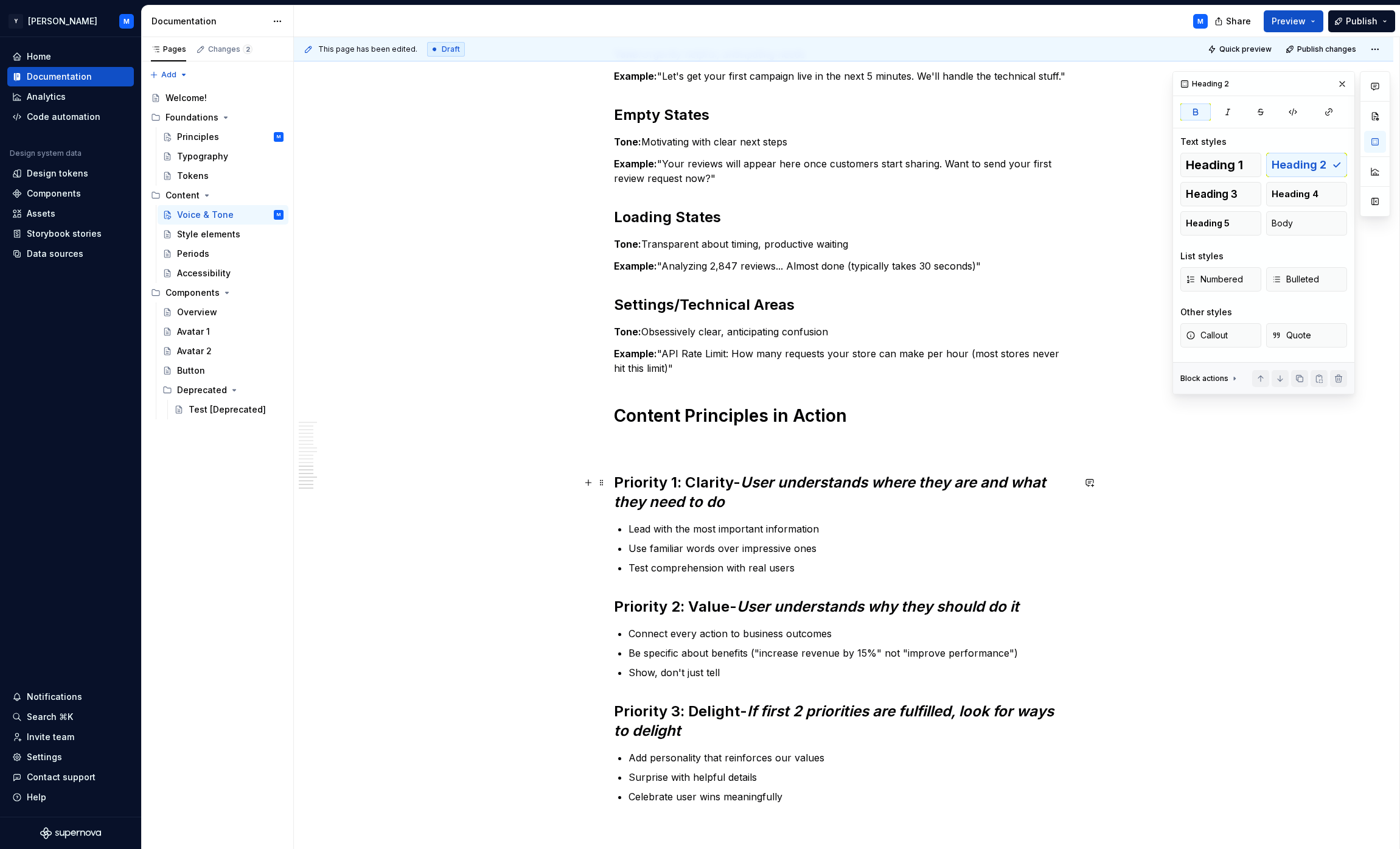
click at [696, 485] on strong "Priority 1: Clarity" at bounding box center [673, 482] width 119 height 18
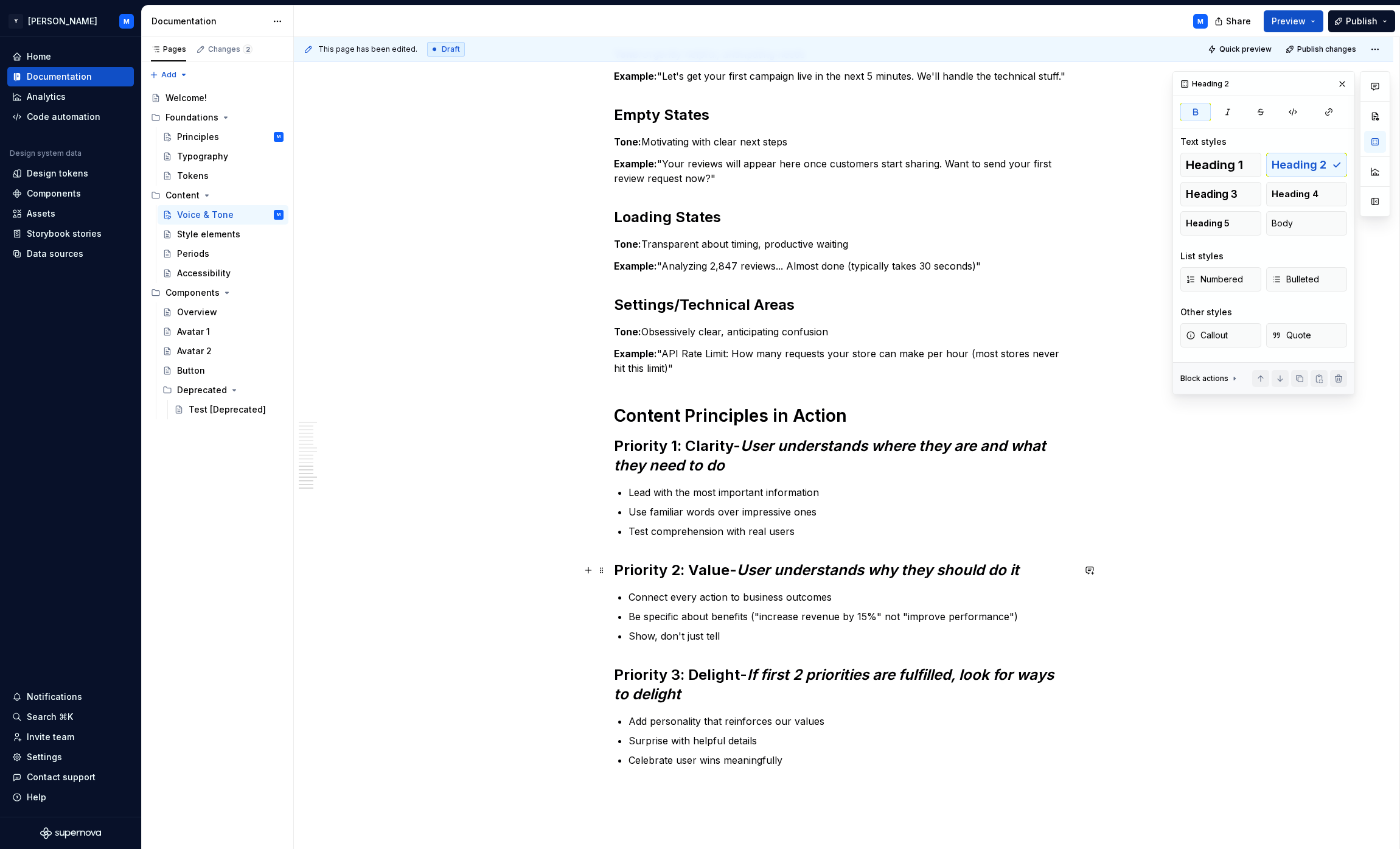
click at [696, 569] on em "User understands why they should do it" at bounding box center [878, 569] width 282 height 18
click at [696, 678] on strong "Priority 3: Delight" at bounding box center [676, 674] width 126 height 18
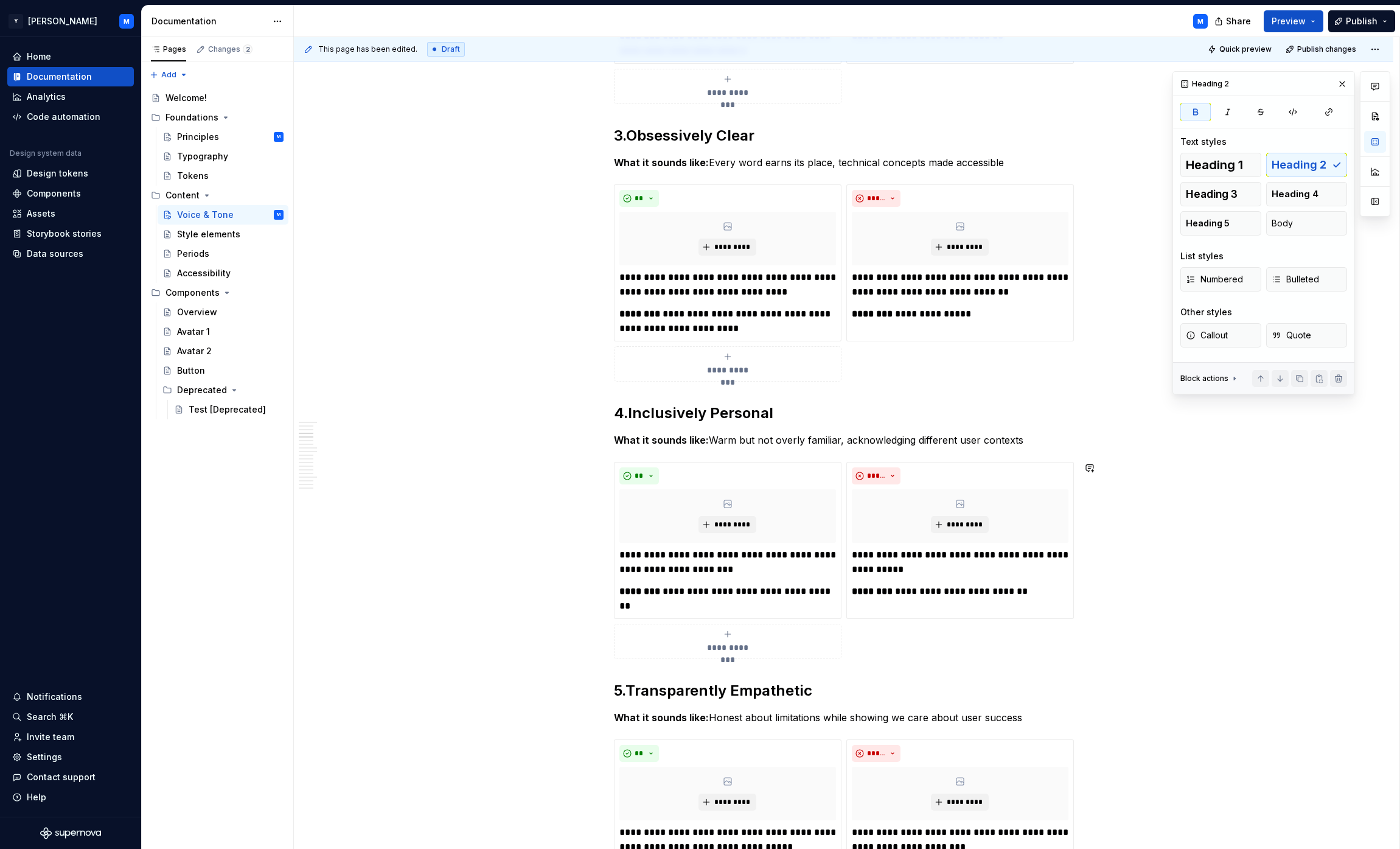
scroll to position [87, 0]
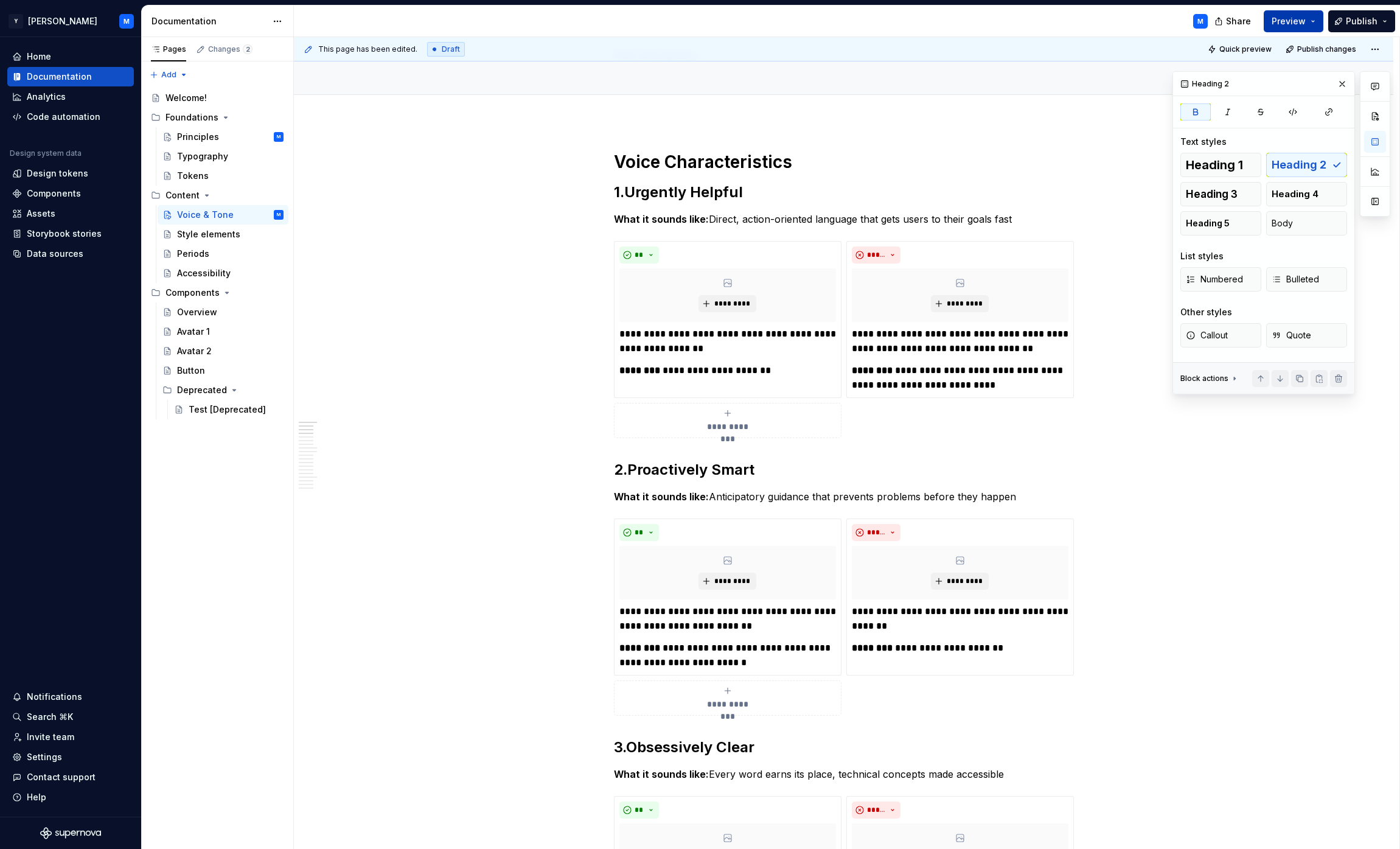
click at [696, 16] on span "Preview" at bounding box center [1289, 21] width 34 height 12
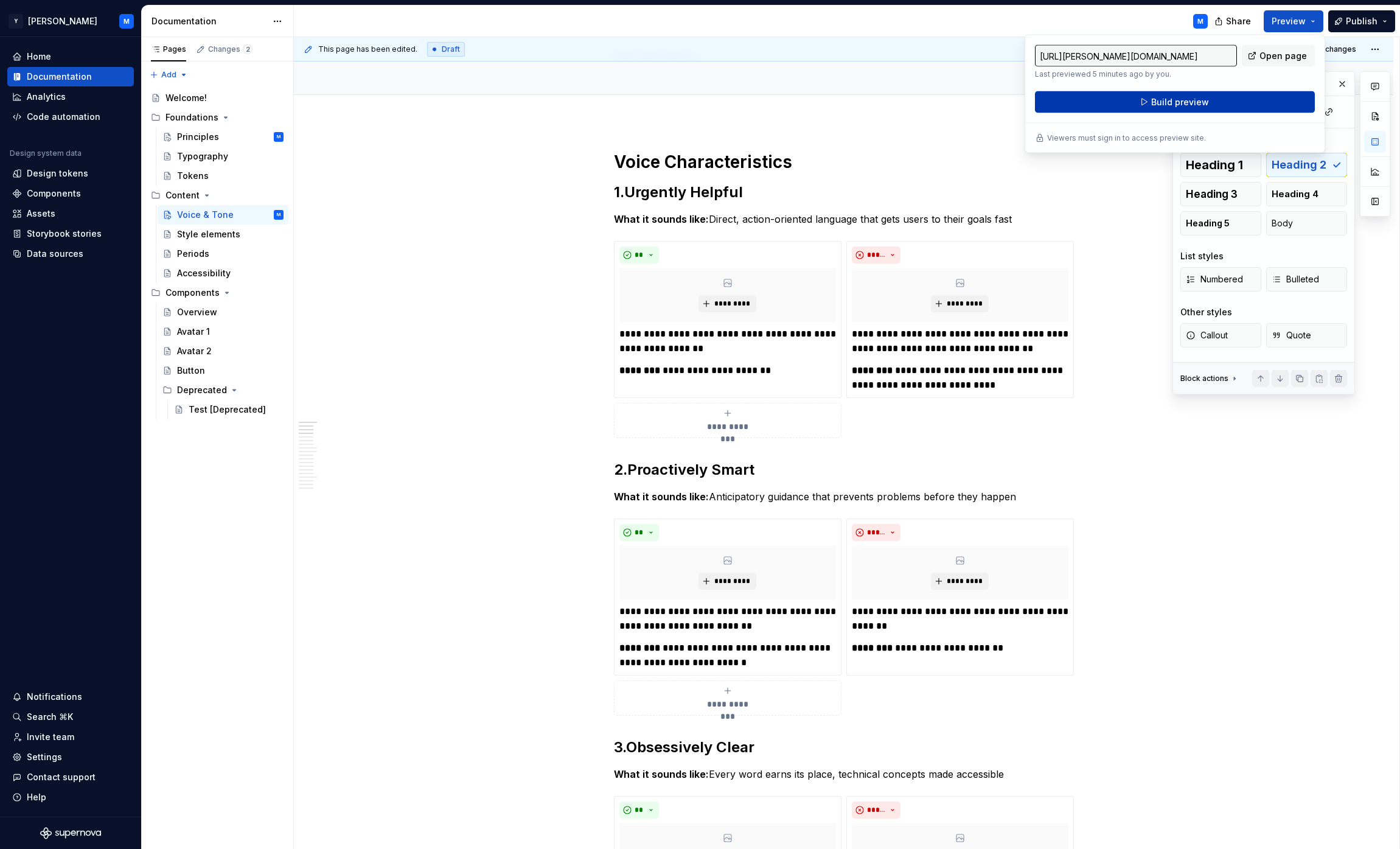
click at [696, 98] on button "Build preview" at bounding box center [1175, 102] width 280 height 22
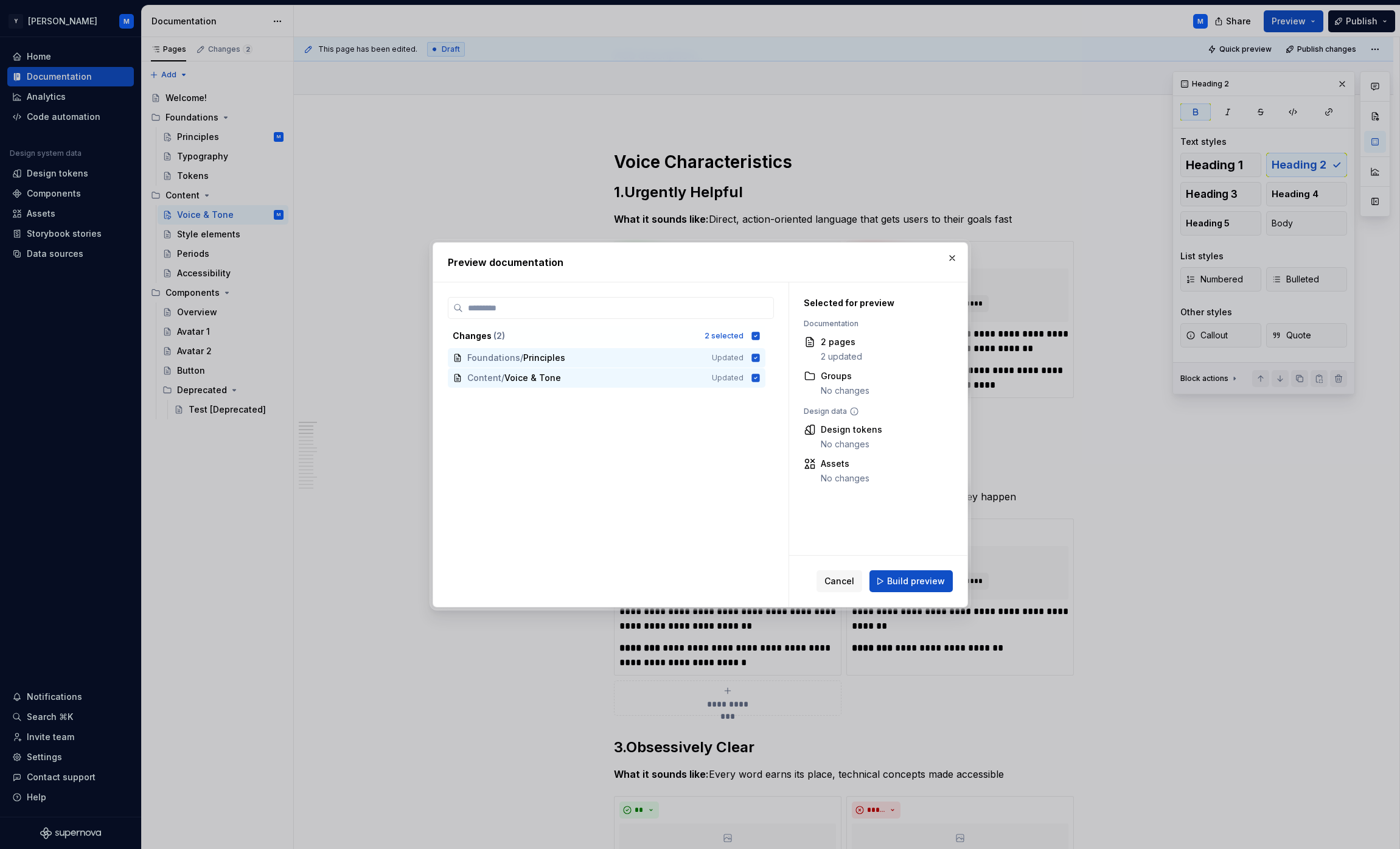
click at [696, 580] on span "Build preview" at bounding box center [916, 581] width 58 height 12
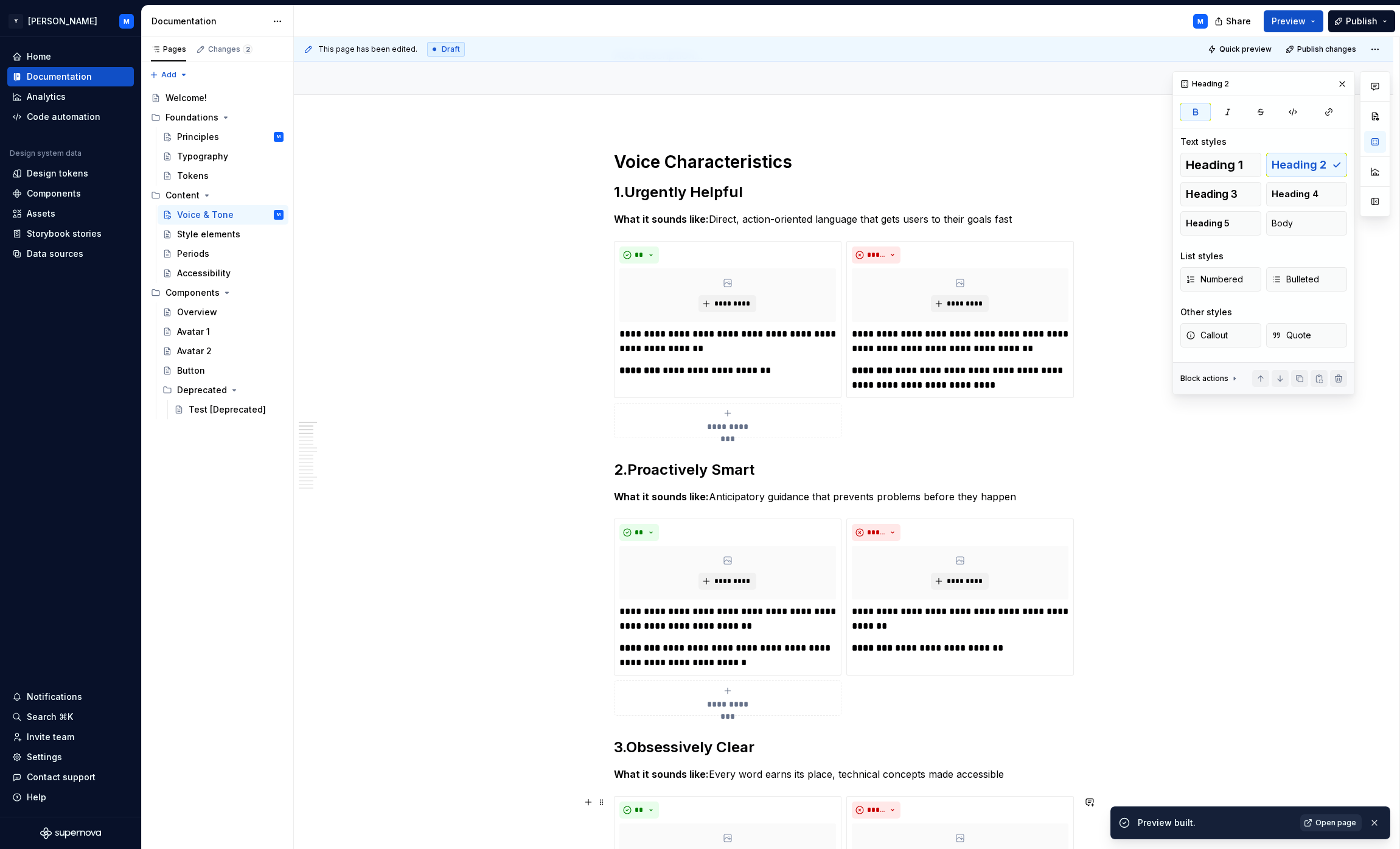
click at [696, 821] on span "Open page" at bounding box center [1336, 822] width 41 height 10
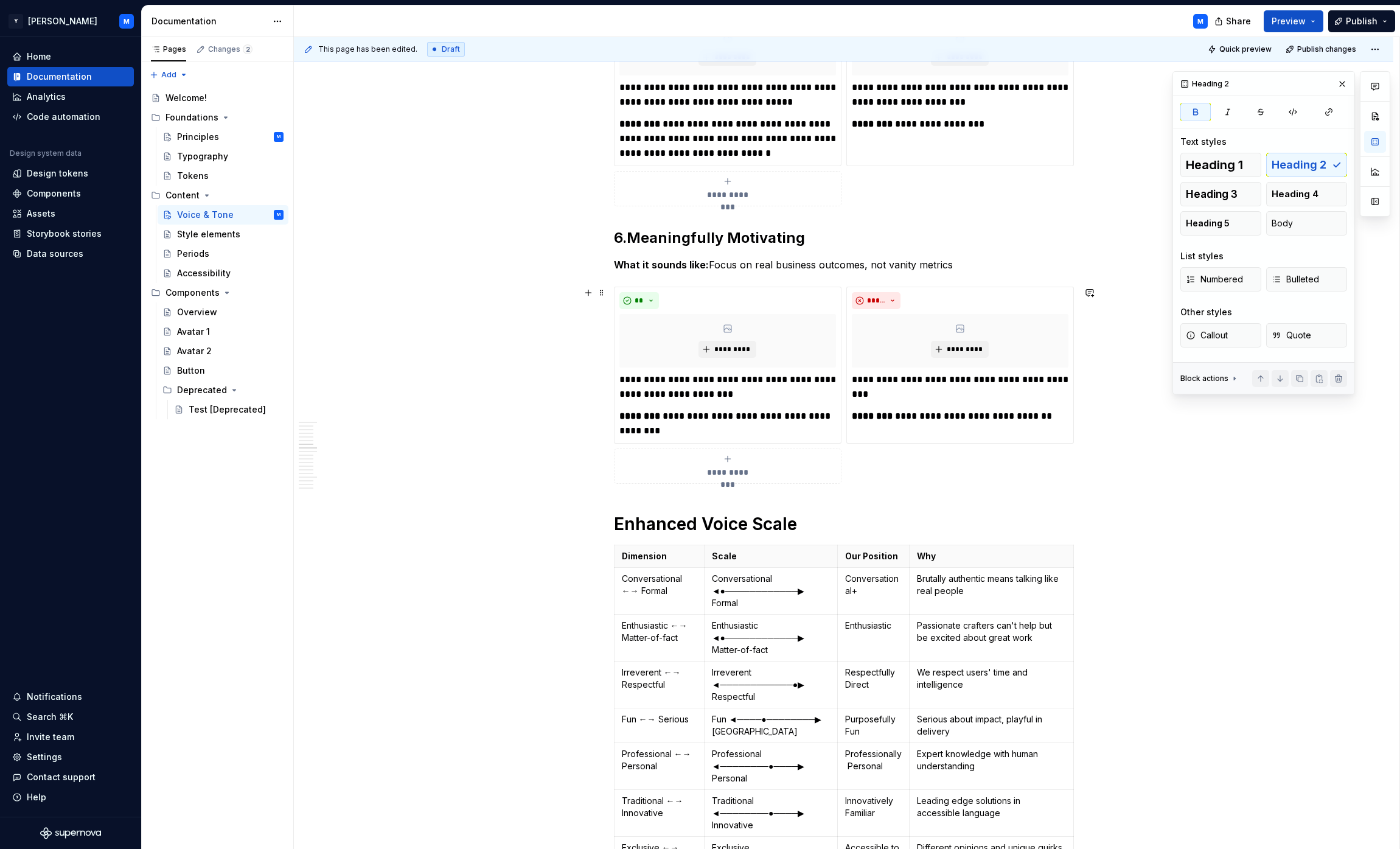
scroll to position [1452, 0]
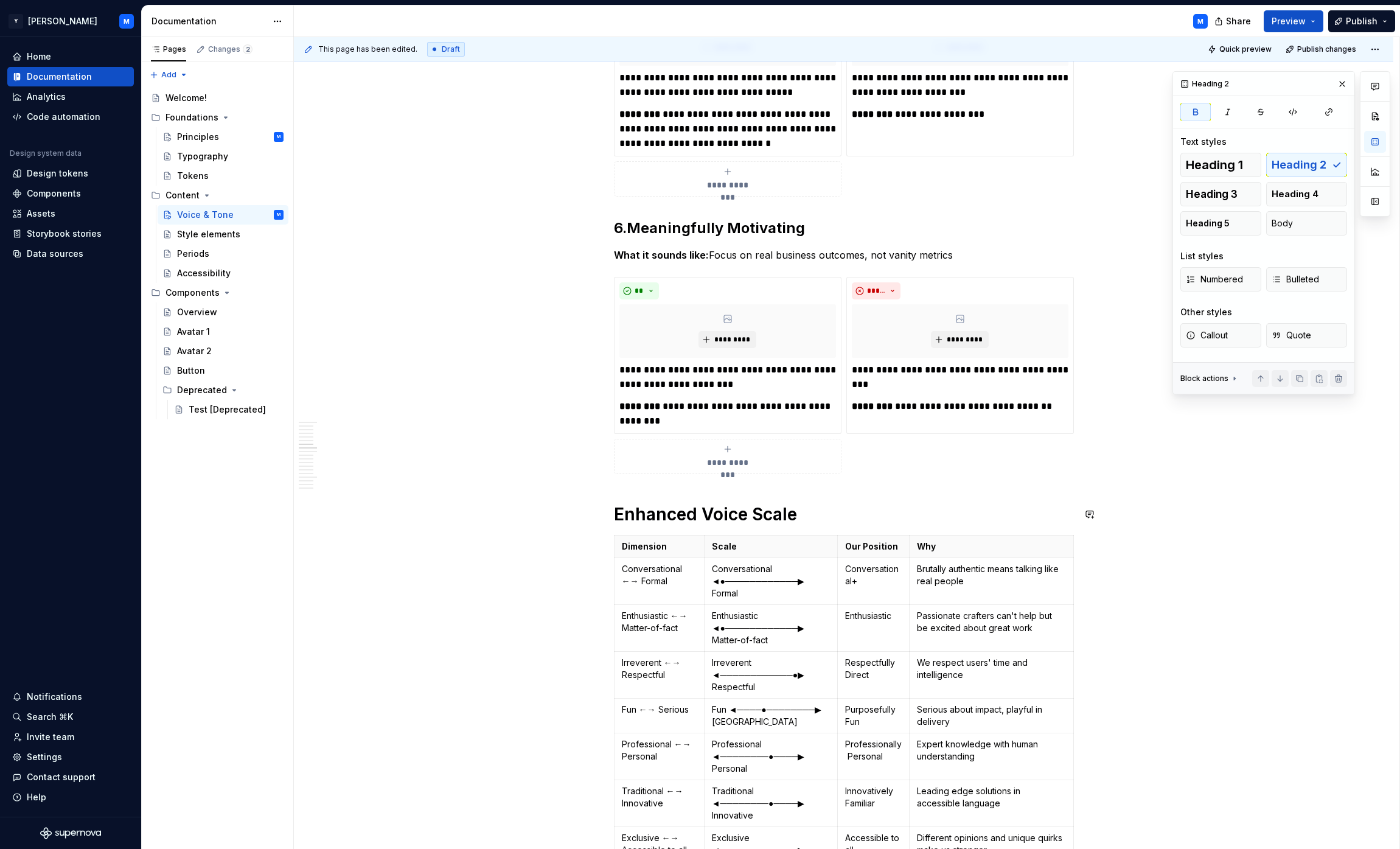
click at [696, 538] on th "Why" at bounding box center [991, 547] width 164 height 23
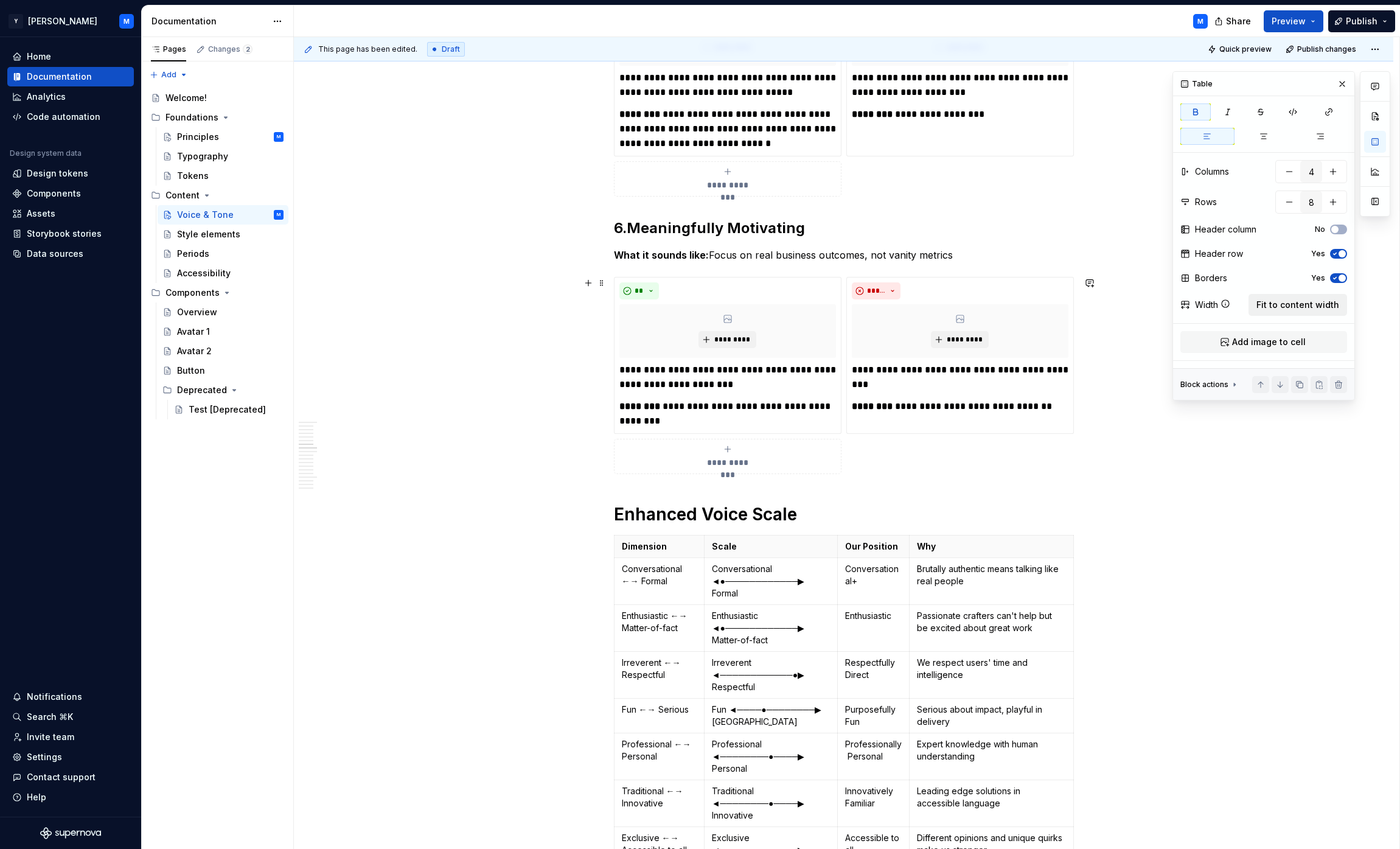
click at [696, 308] on span "Fit to content width" at bounding box center [1298, 305] width 83 height 12
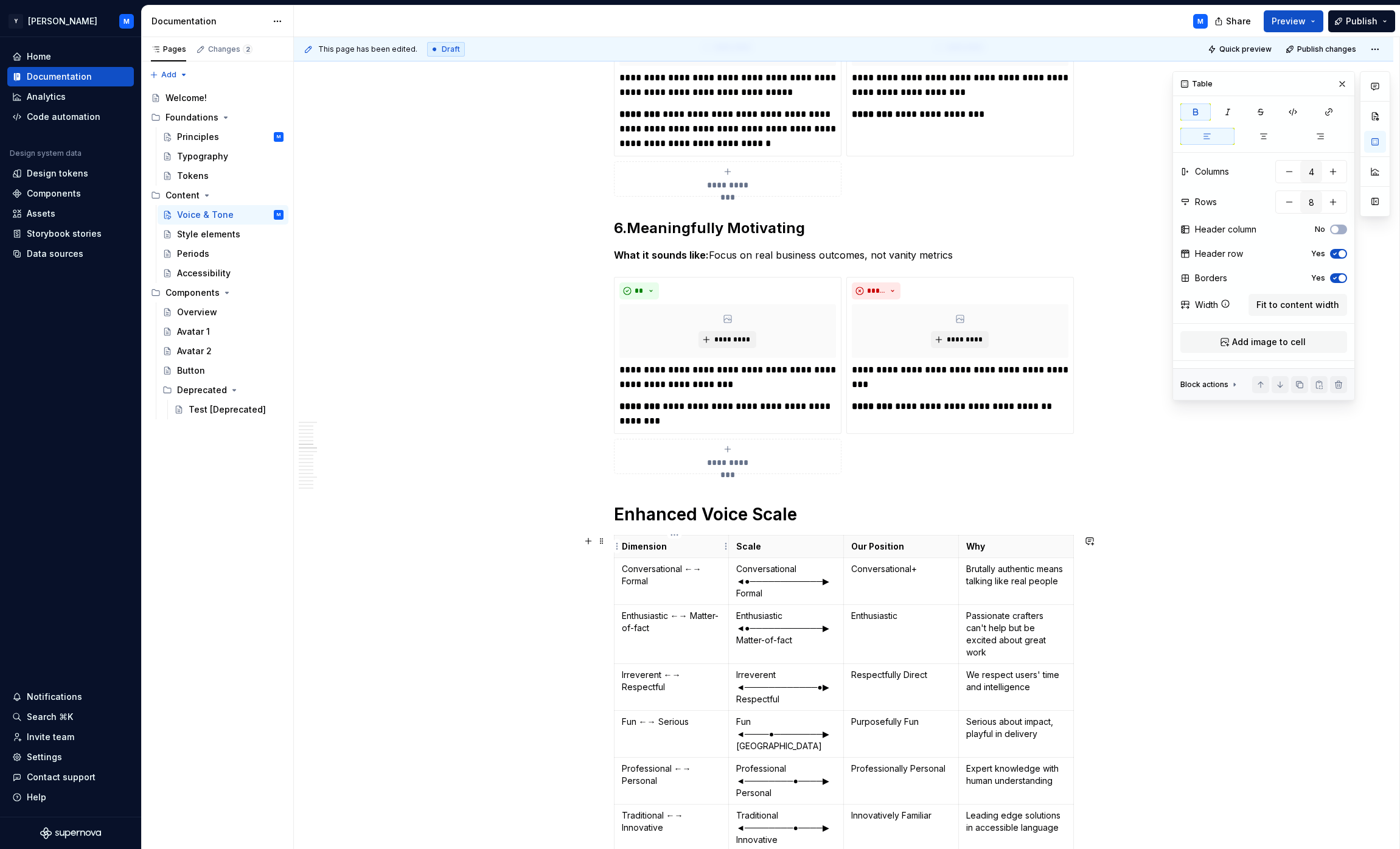
click at [696, 541] on p "Dimension" at bounding box center [672, 546] width 100 height 12
click at [613, 545] on html "Y [PERSON_NAME] M Home Documentation Analytics Code automation Design system da…" at bounding box center [700, 424] width 1400 height 849
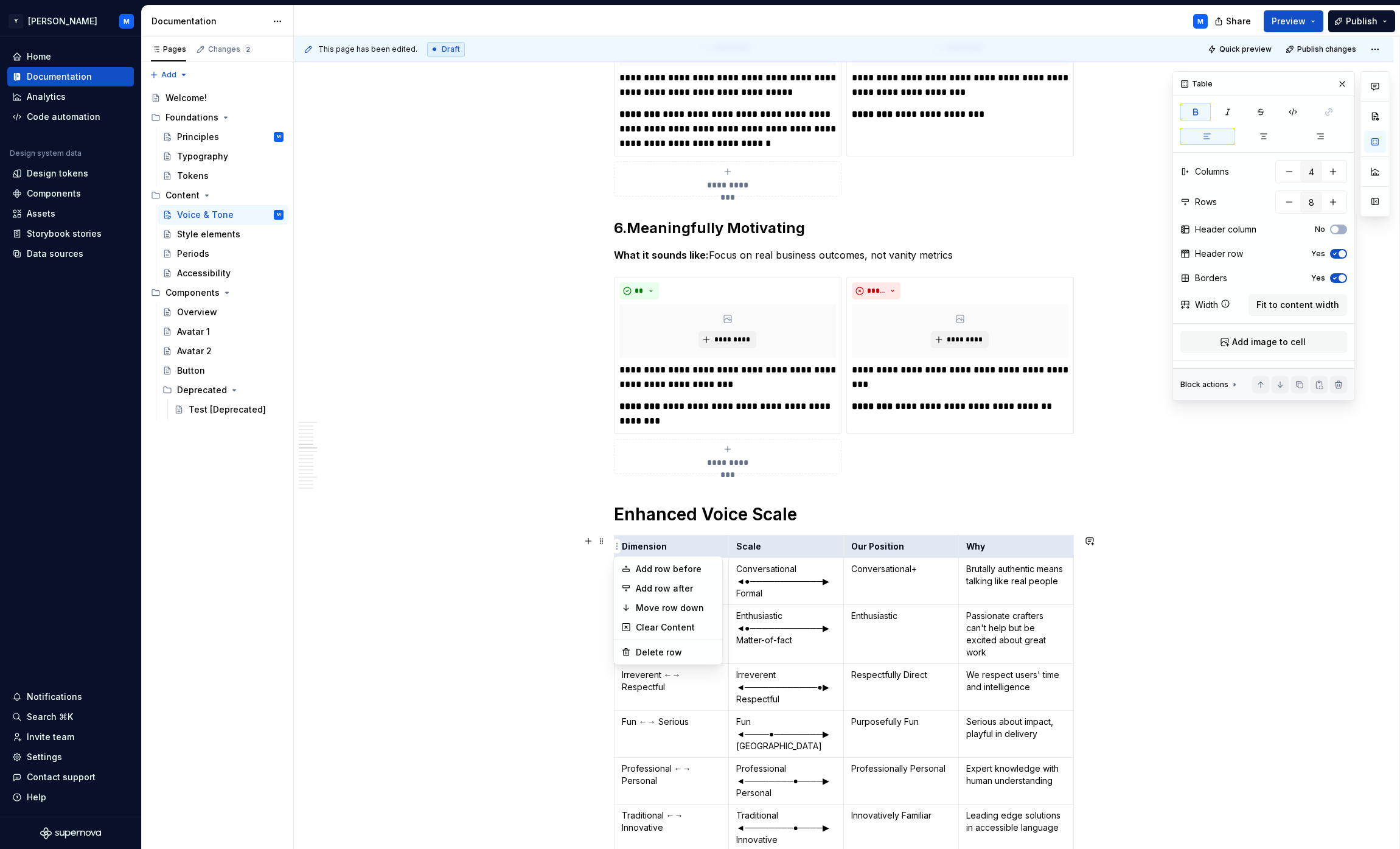
click at [696, 529] on html "Y [PERSON_NAME] M Home Documentation Analytics Code automation Design system da…" at bounding box center [700, 424] width 1400 height 849
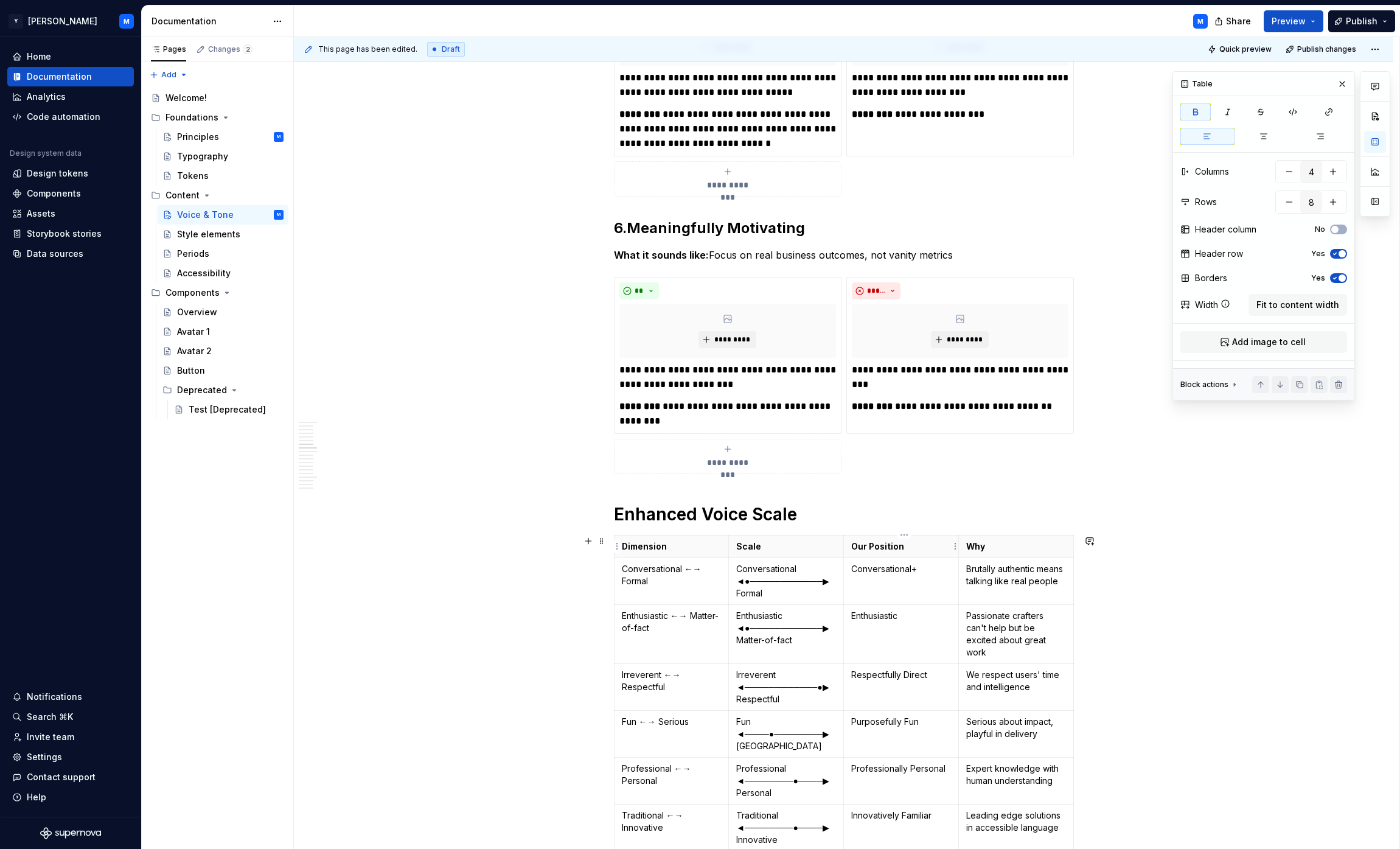
click at [696, 548] on p "Our Position" at bounding box center [901, 546] width 100 height 12
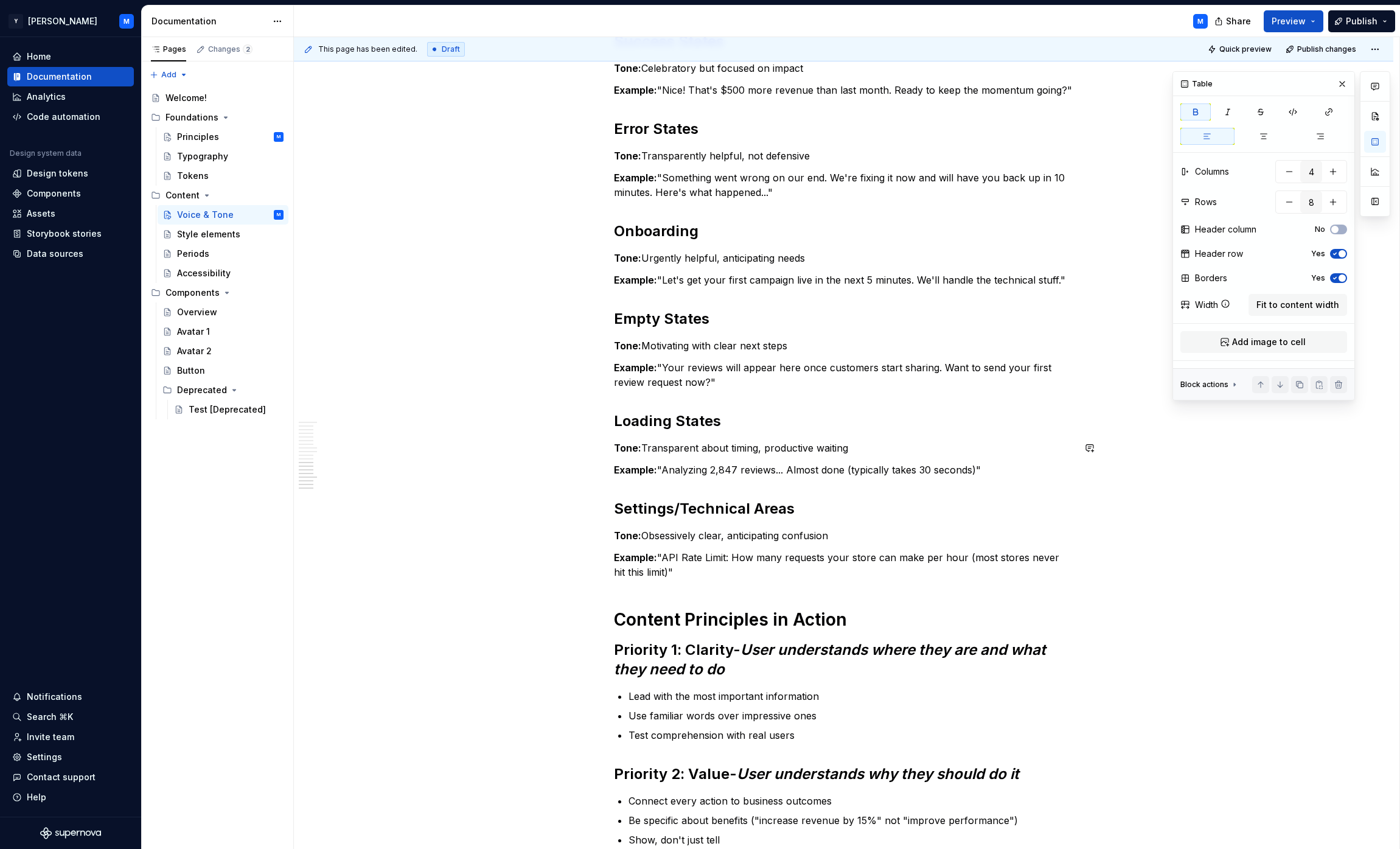
scroll to position [2729, 0]
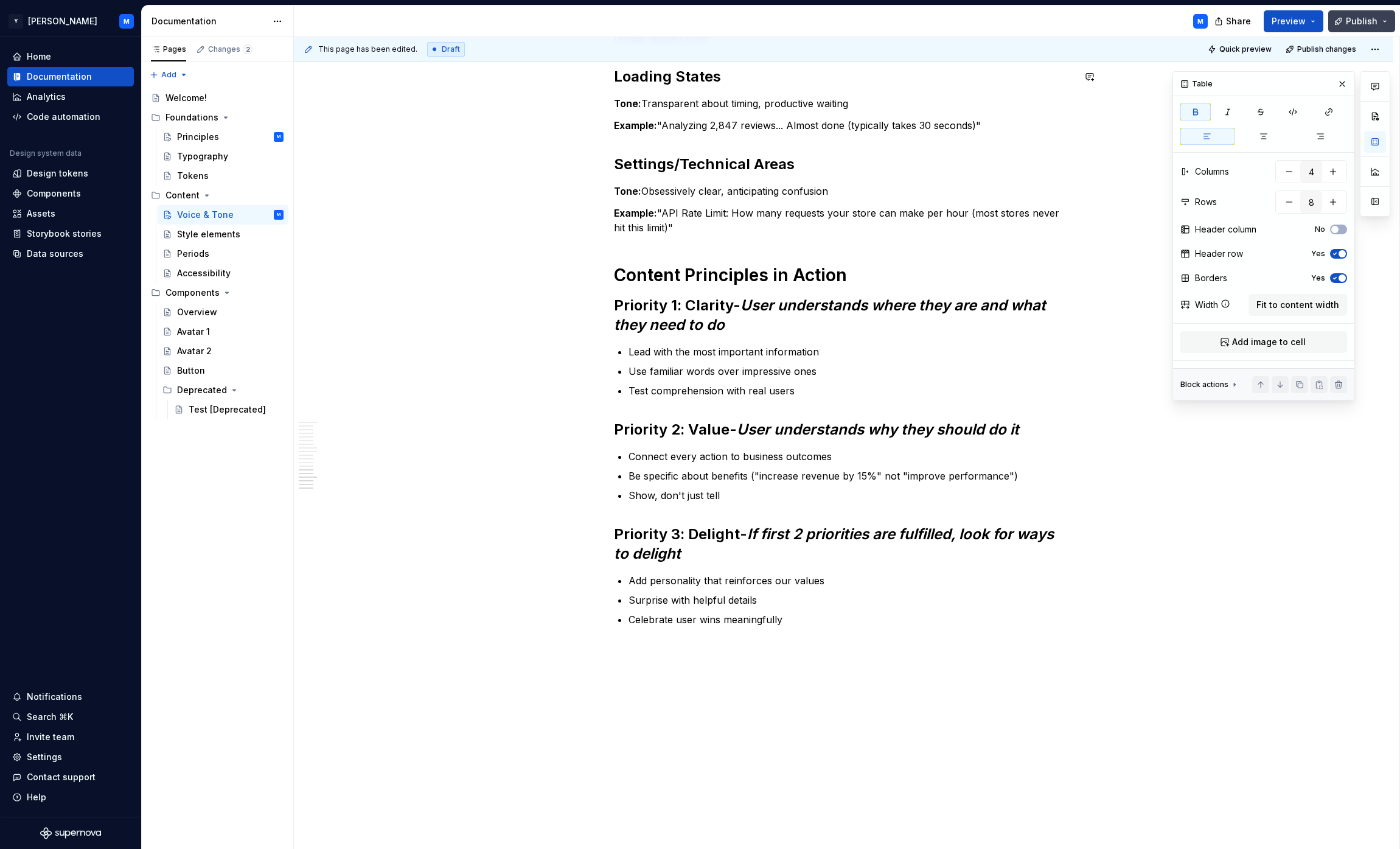
click at [696, 25] on span "Publish" at bounding box center [1362, 21] width 32 height 12
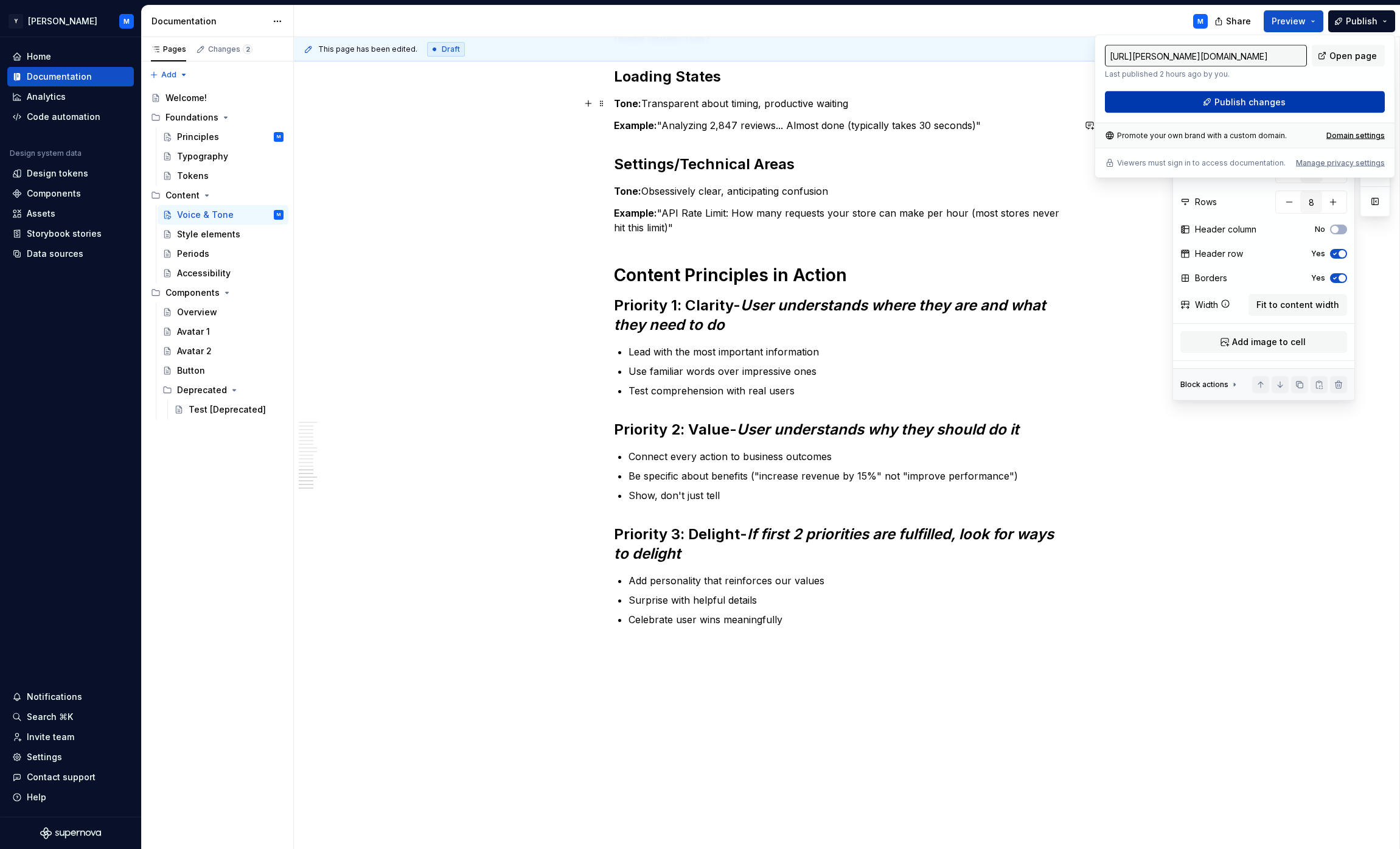
click at [696, 108] on button "Publish changes" at bounding box center [1245, 102] width 280 height 22
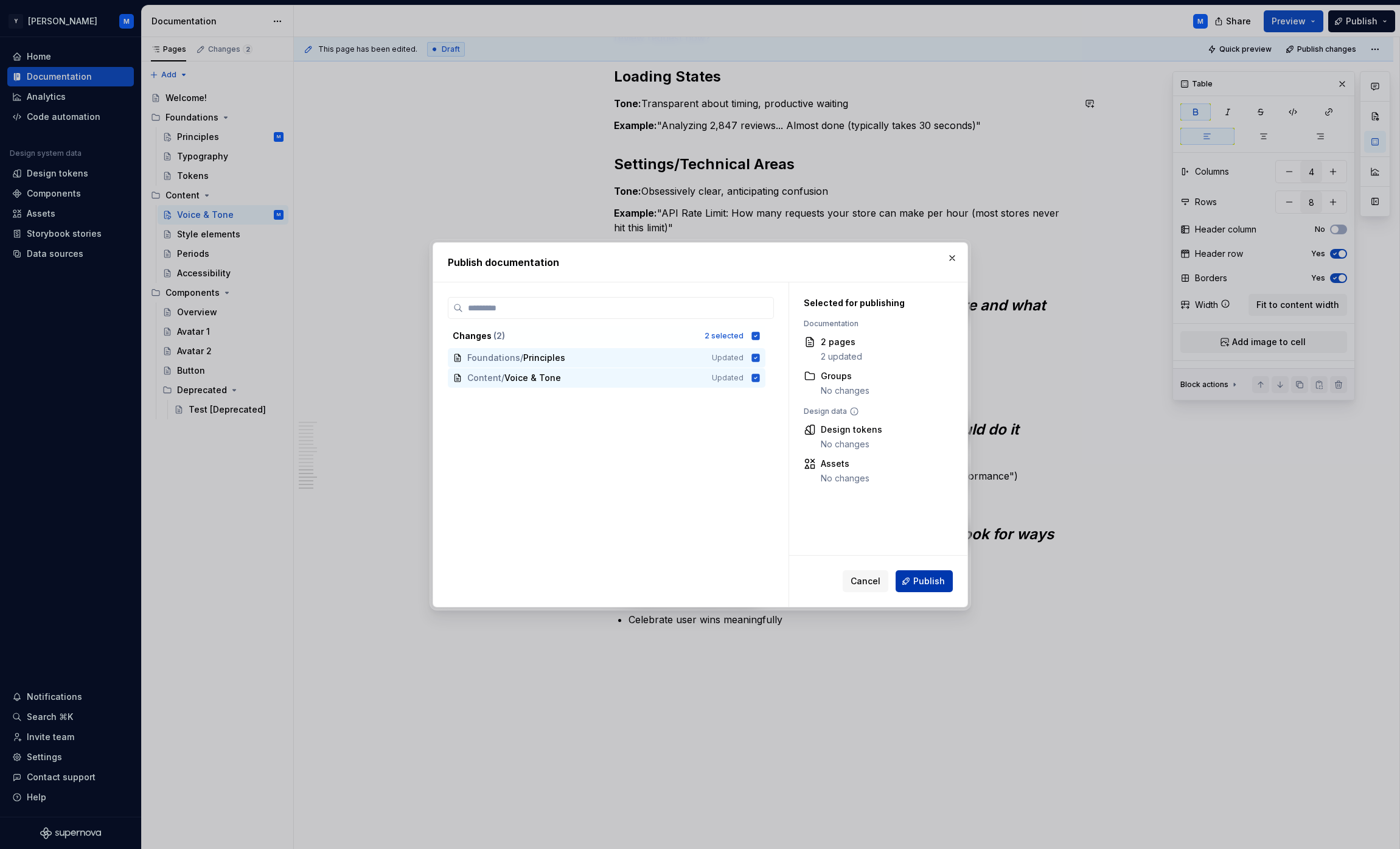
click at [696, 576] on span "Publish" at bounding box center [929, 581] width 32 height 12
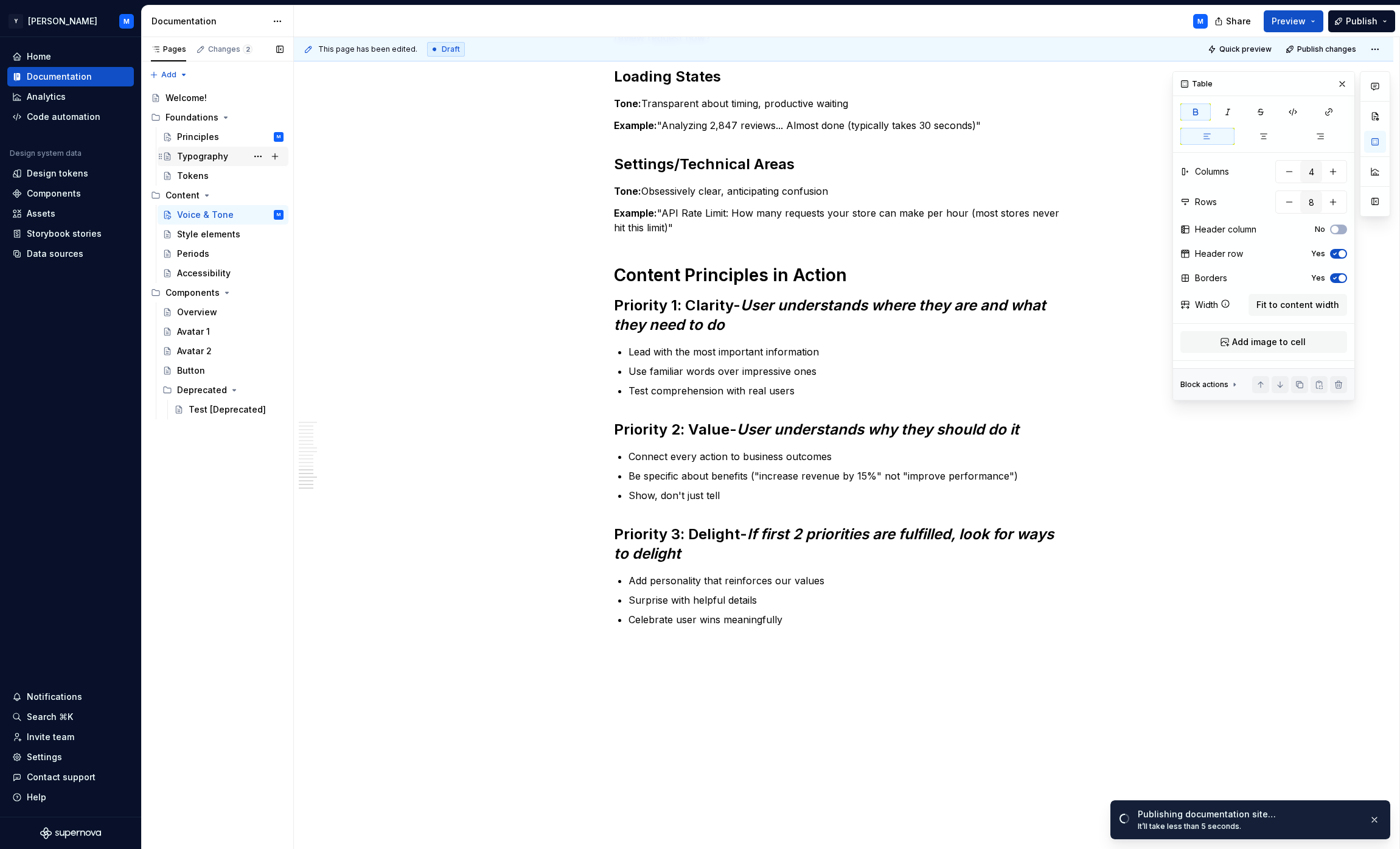
click at [225, 156] on div "Typography" at bounding box center [203, 156] width 51 height 12
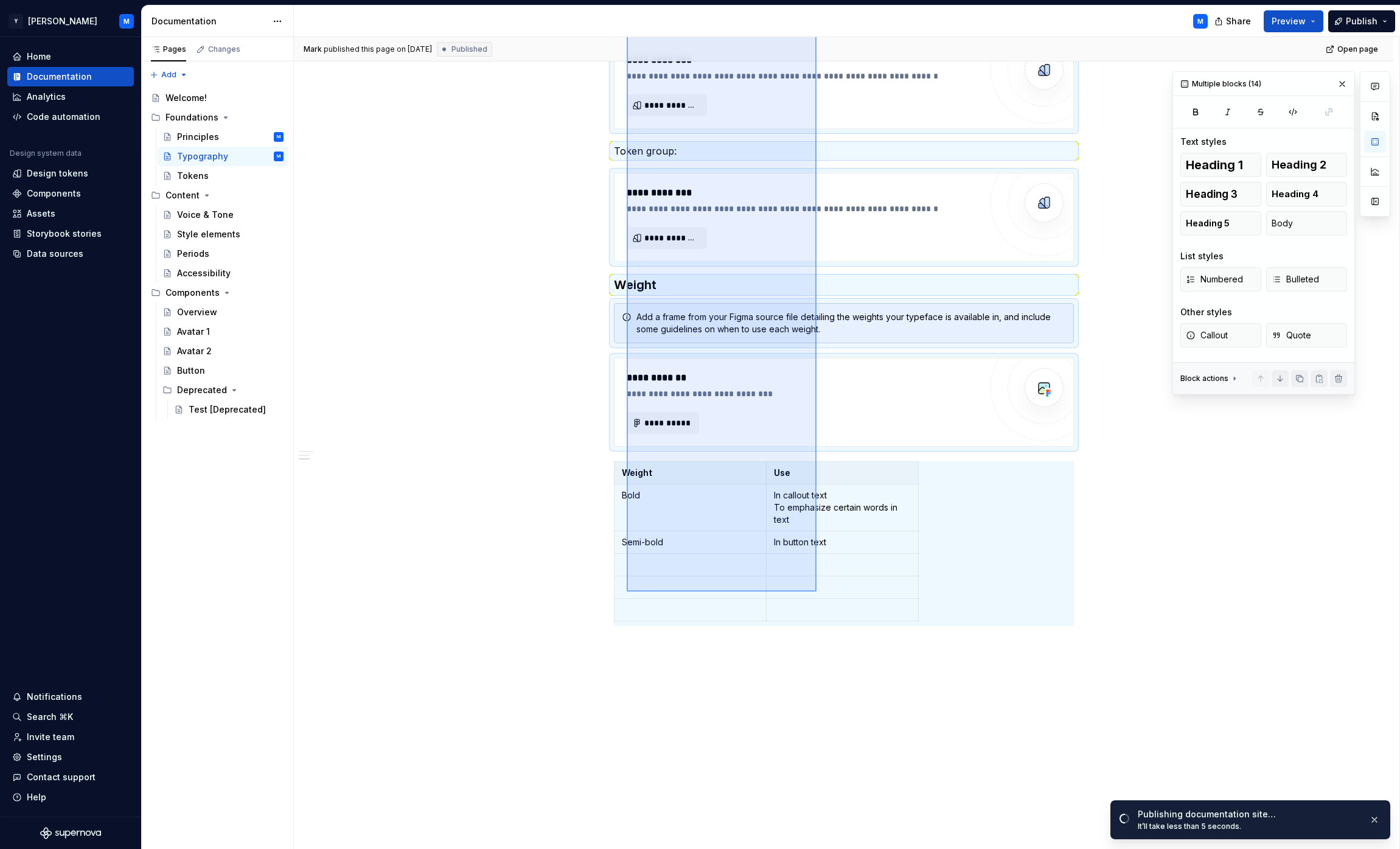
scroll to position [622, 0]
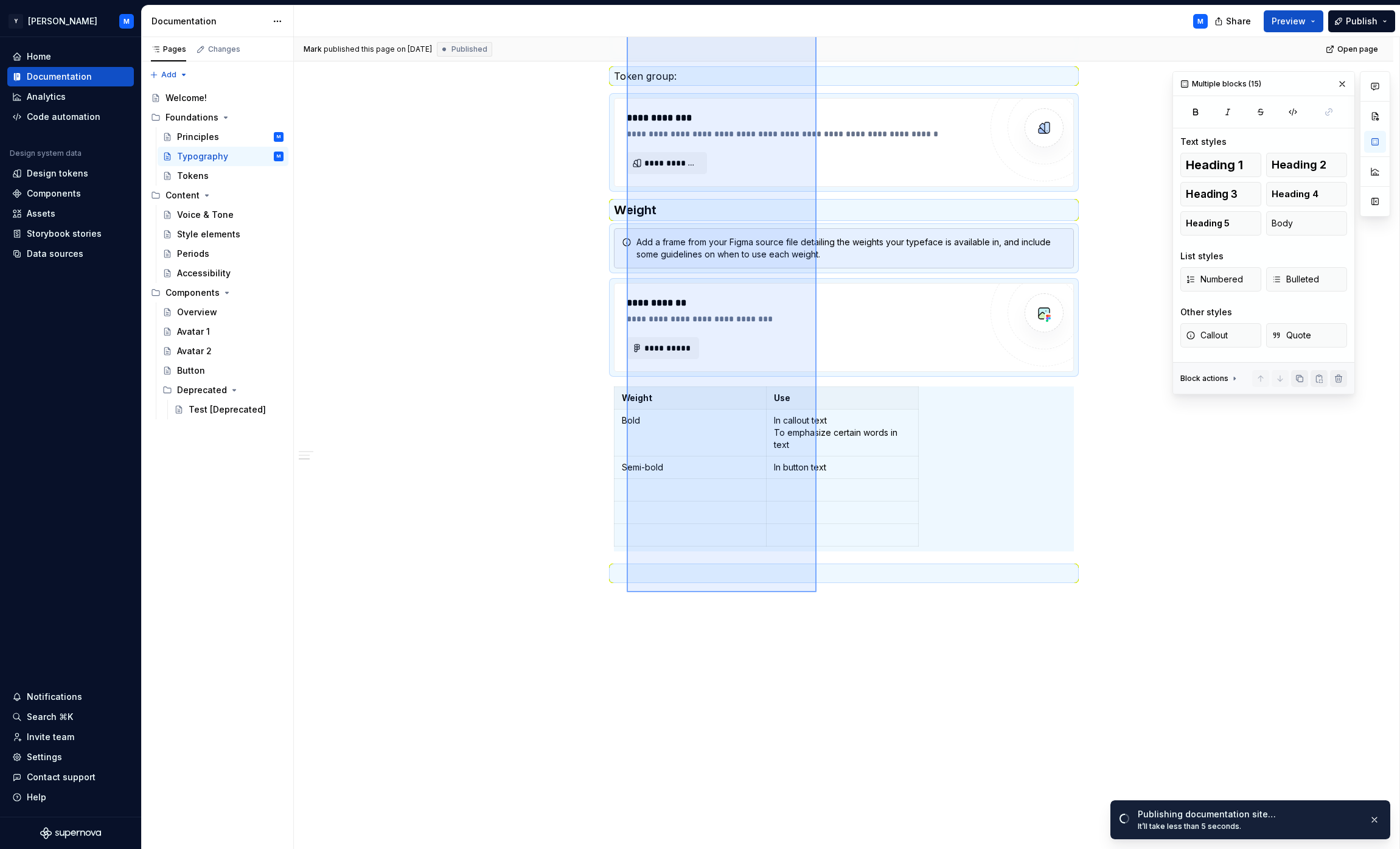
drag, startPoint x: 627, startPoint y: 232, endPoint x: 816, endPoint y: 592, distance: 406.6
click at [696, 592] on div "**********" at bounding box center [846, 443] width 1106 height 813
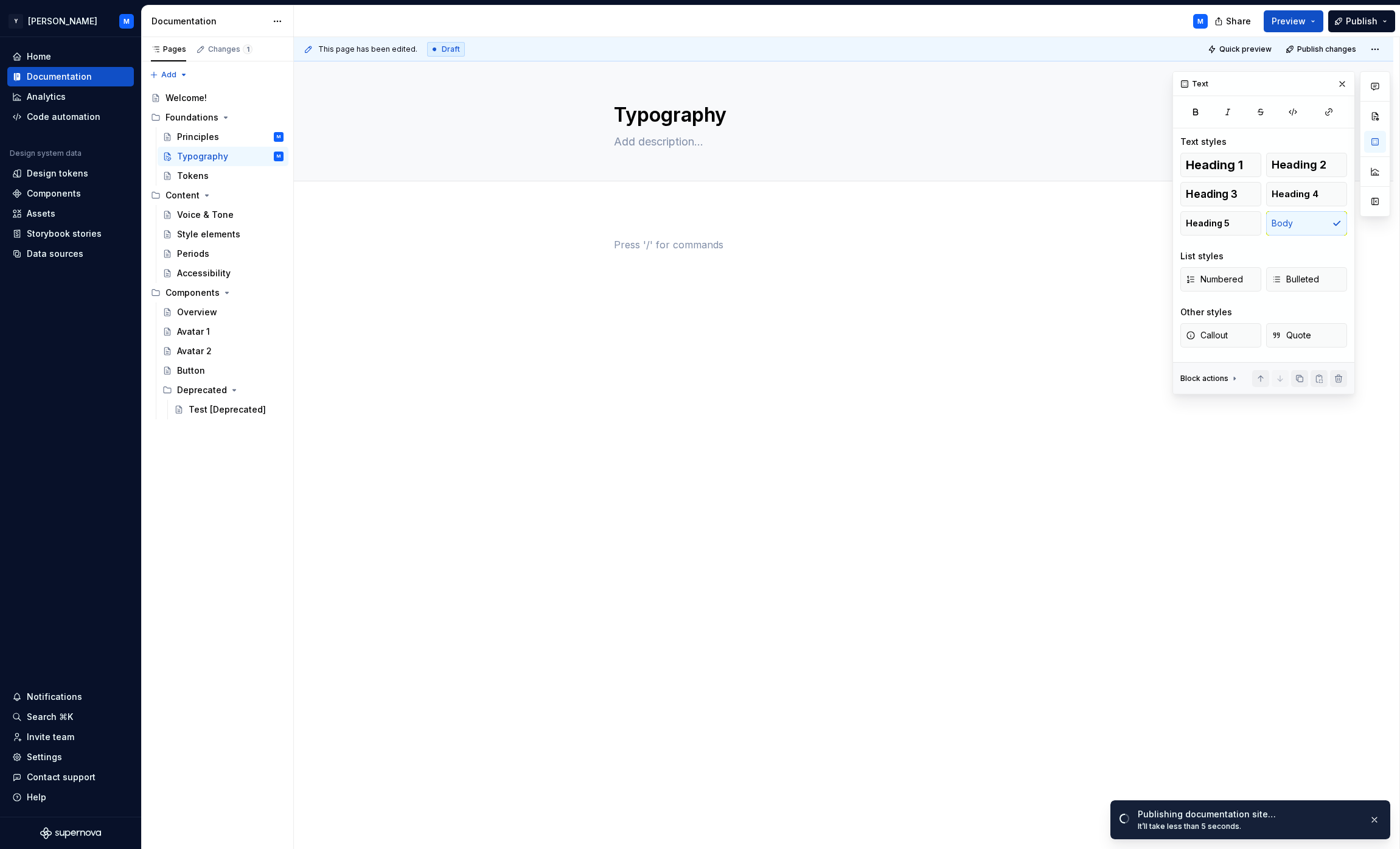
scroll to position [0, 0]
click at [242, 180] on div "Tokens" at bounding box center [230, 176] width 106 height 17
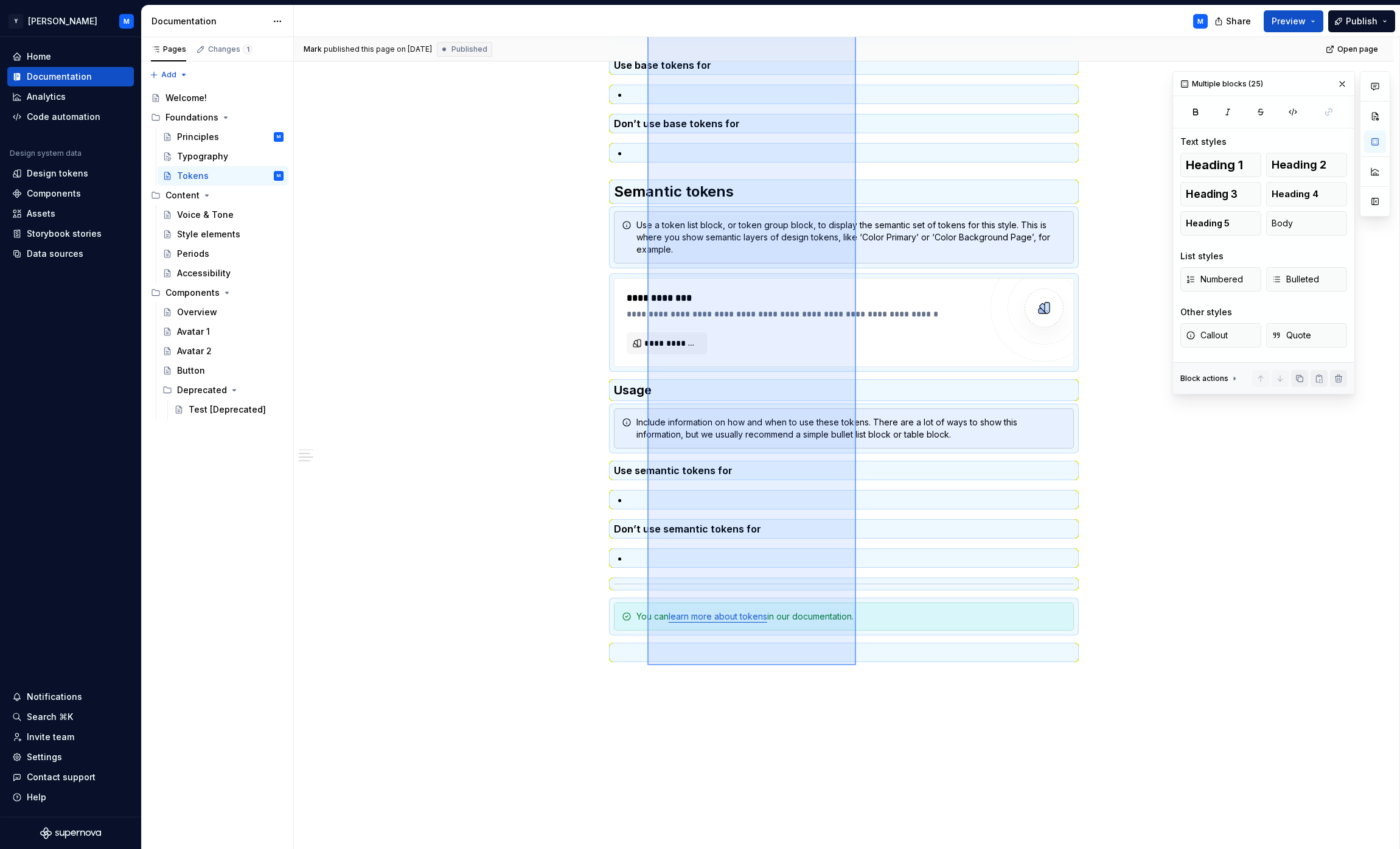
scroll to position [730, 0]
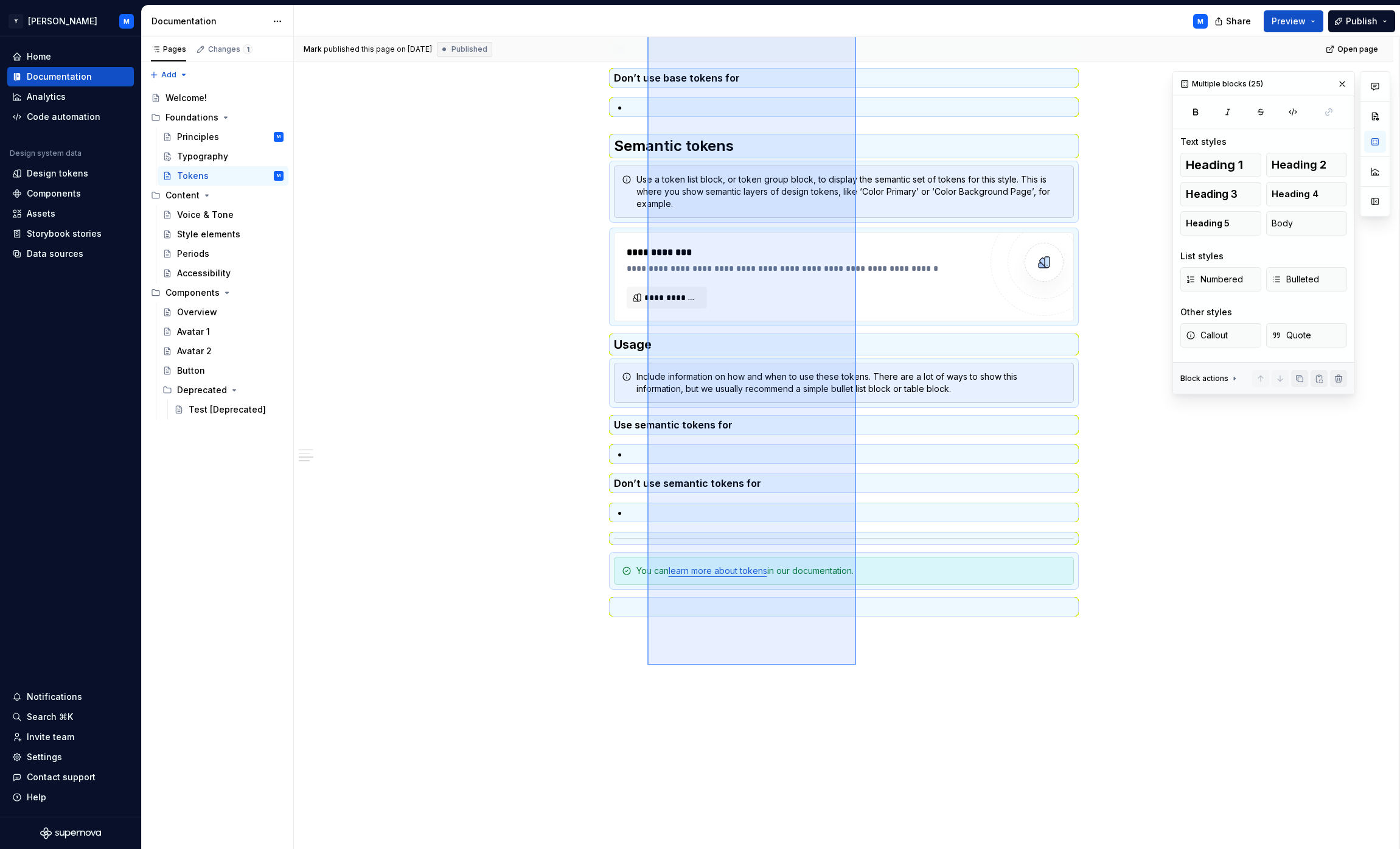
drag, startPoint x: 648, startPoint y: 214, endPoint x: 856, endPoint y: 665, distance: 496.7
click at [696, 665] on div "**********" at bounding box center [846, 443] width 1106 height 813
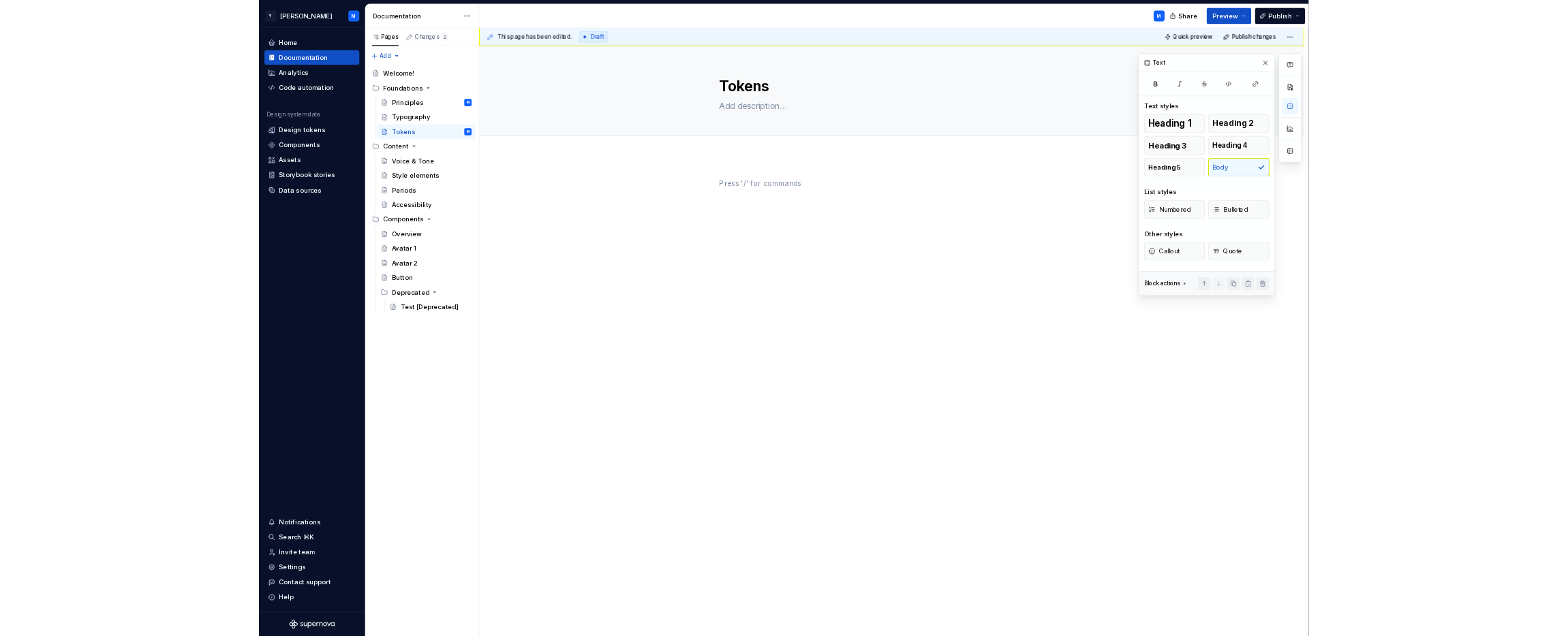
scroll to position [0, 0]
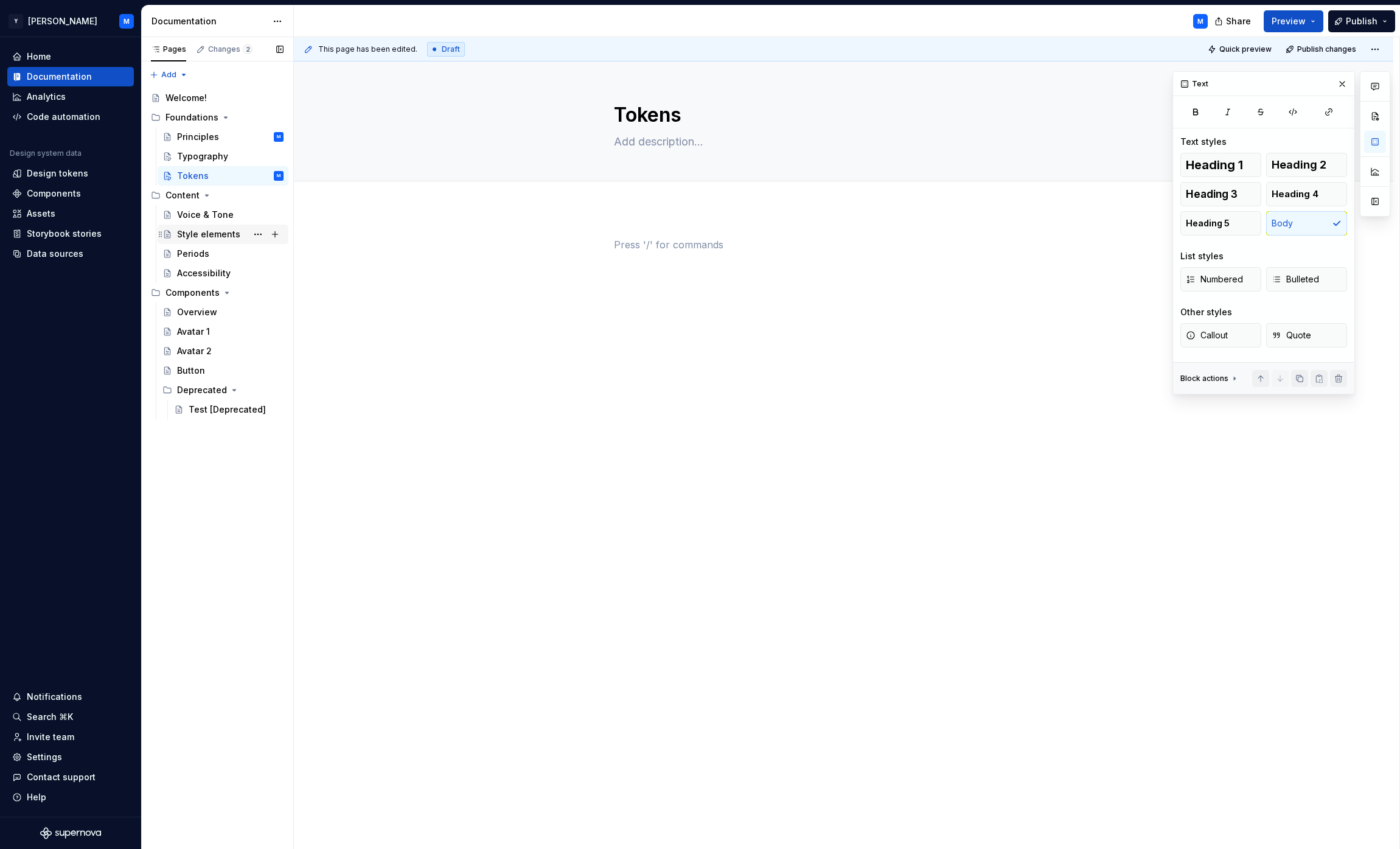
click at [217, 232] on div "Style elements" at bounding box center [208, 234] width 63 height 12
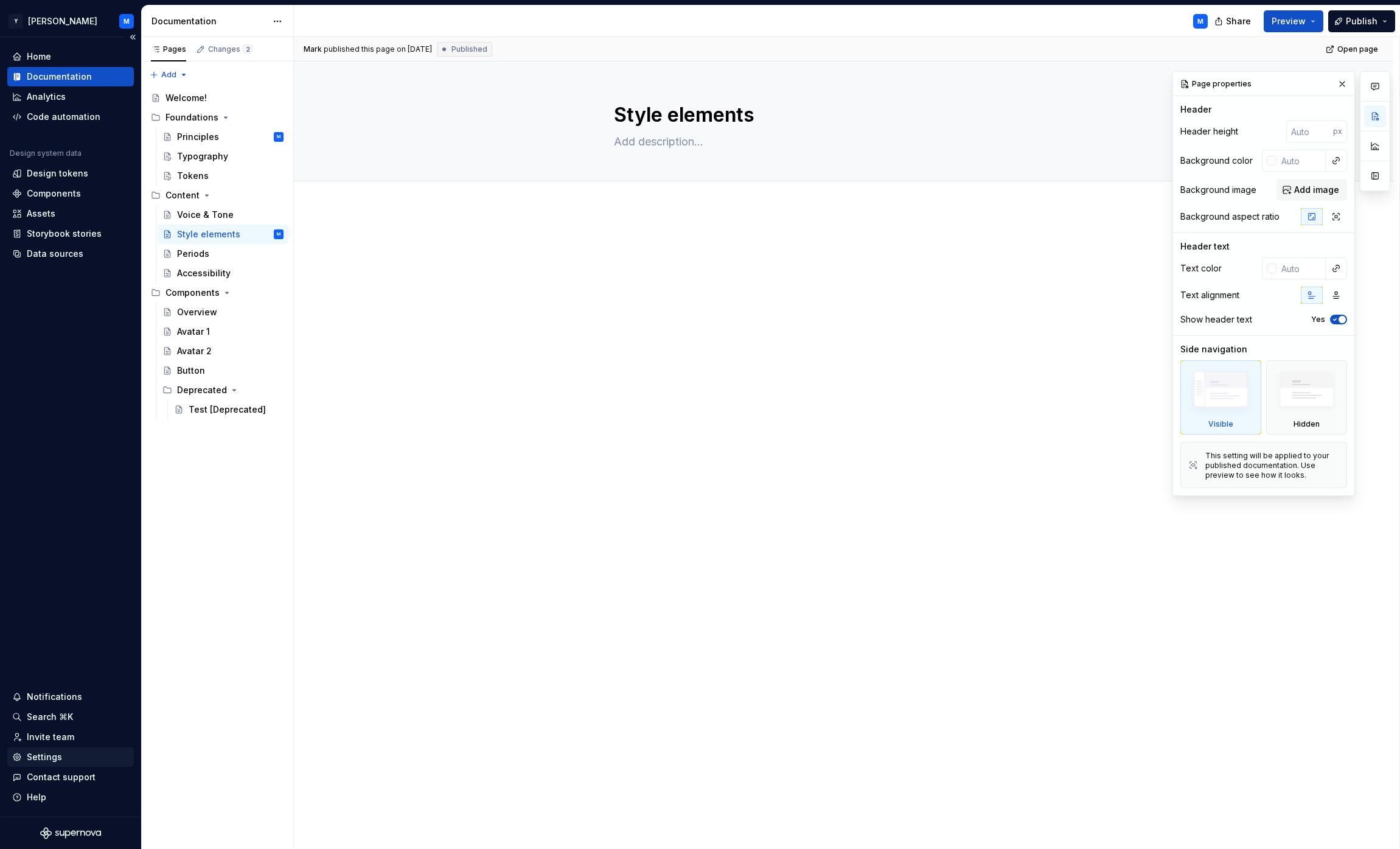
click at [72, 761] on div "Settings" at bounding box center [70, 757] width 117 height 12
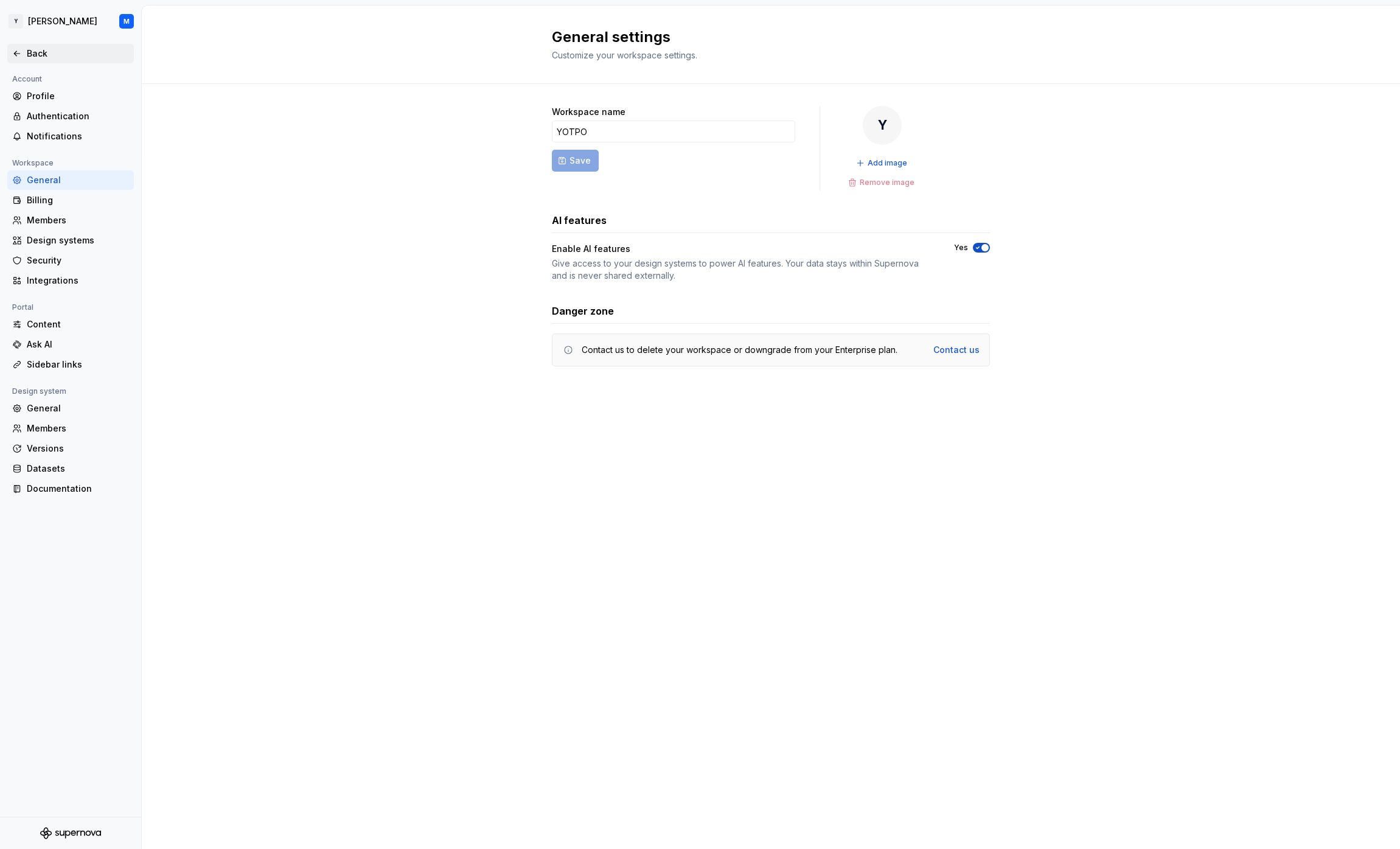
click at [21, 51] on icon at bounding box center [17, 53] width 10 height 10
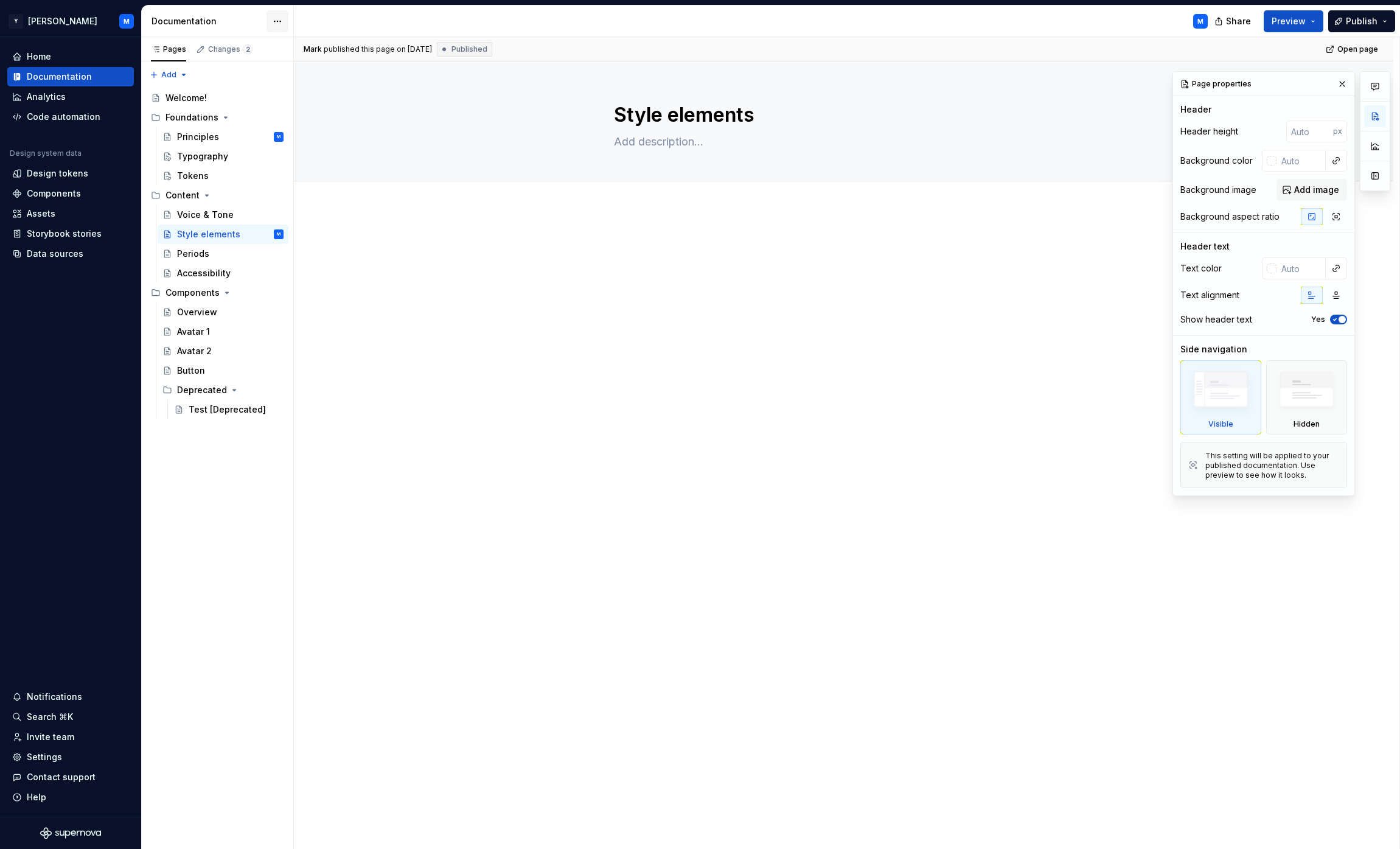
click at [273, 22] on html "Y [PERSON_NAME] M Home Documentation Analytics Code automation Design system da…" at bounding box center [700, 424] width 1400 height 849
click at [341, 123] on div "Documentation settings" at bounding box center [347, 126] width 115 height 12
type textarea "*"
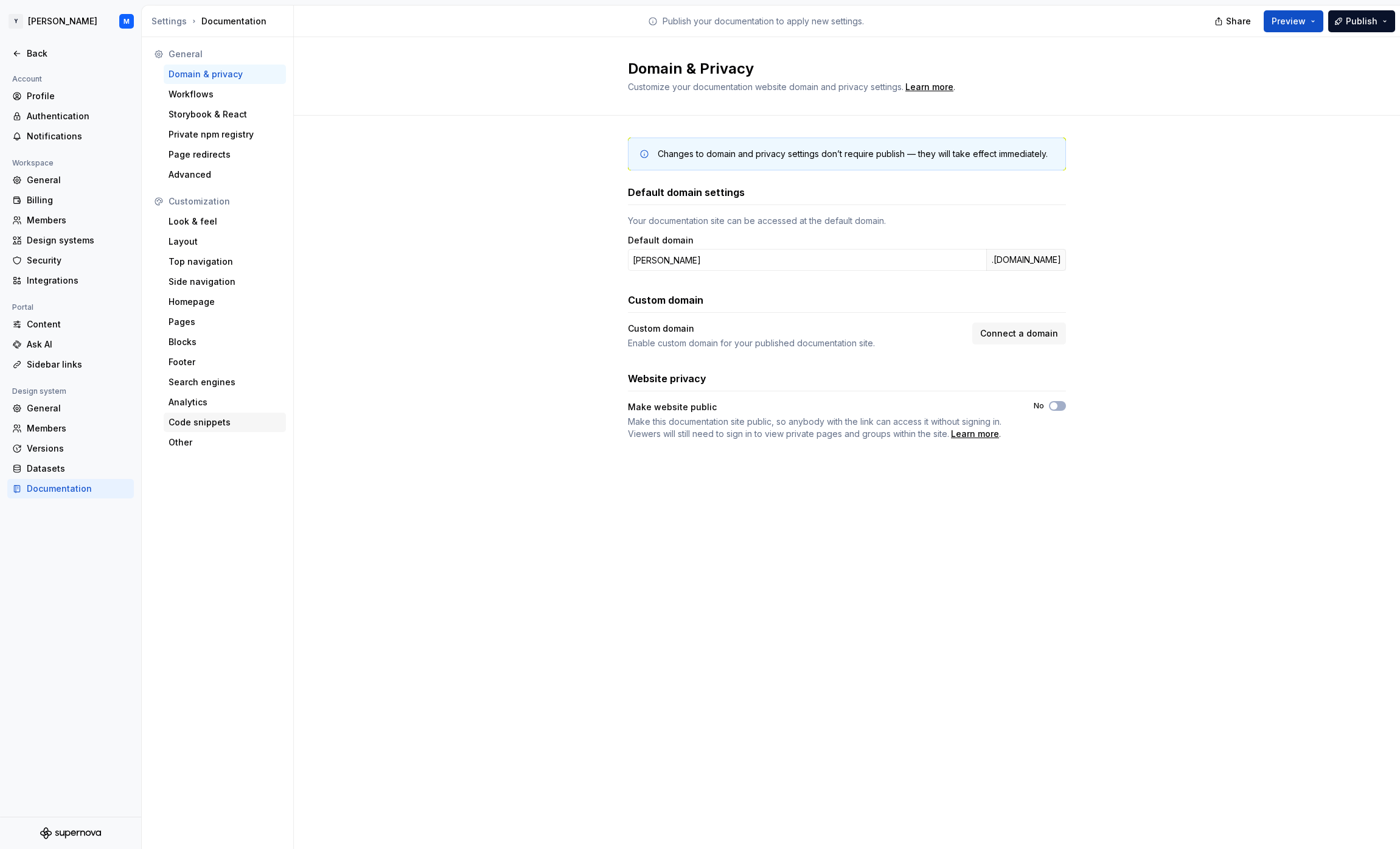
click at [229, 420] on div "Code snippets" at bounding box center [225, 422] width 113 height 12
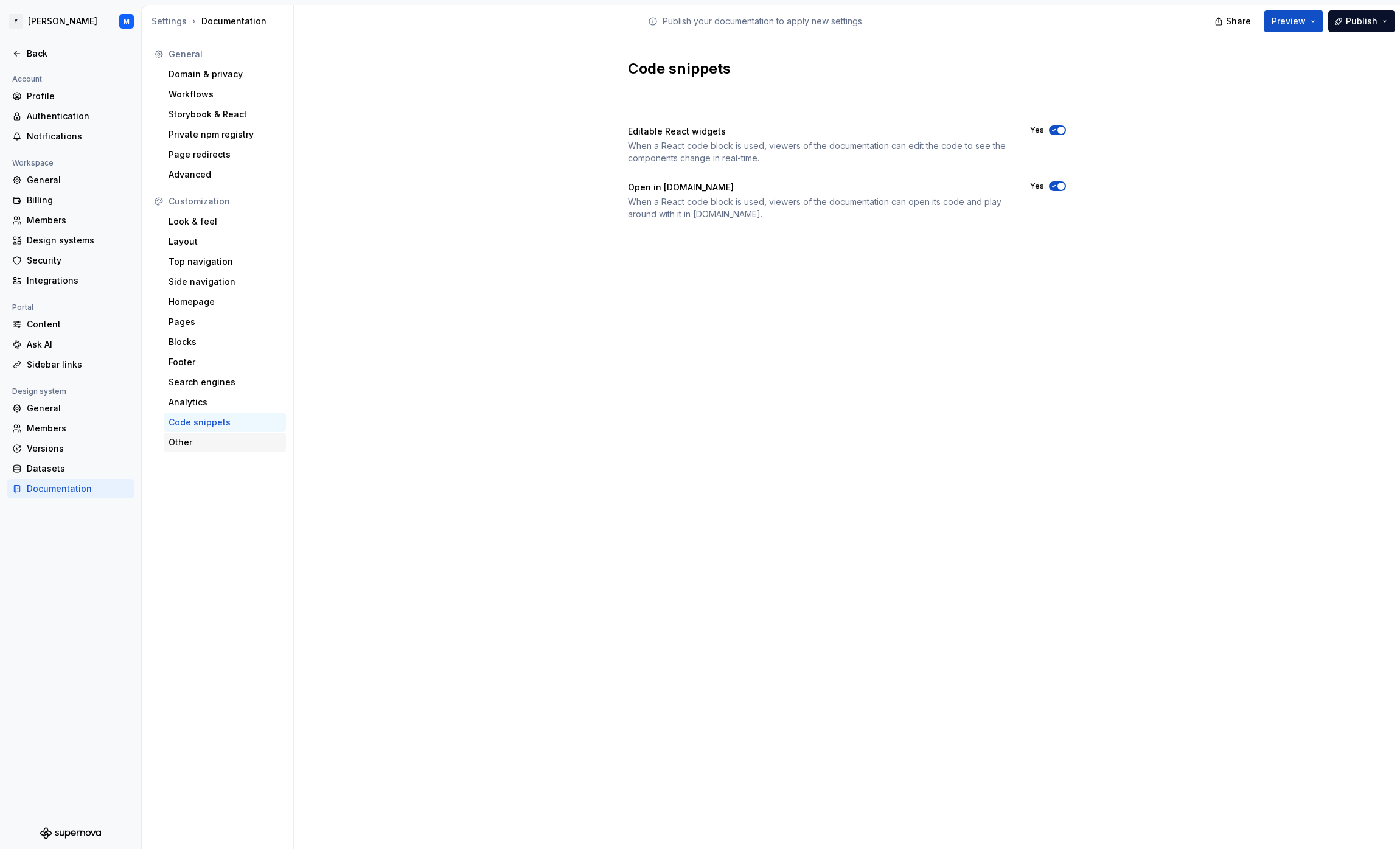
click at [221, 438] on div "Other" at bounding box center [225, 442] width 113 height 12
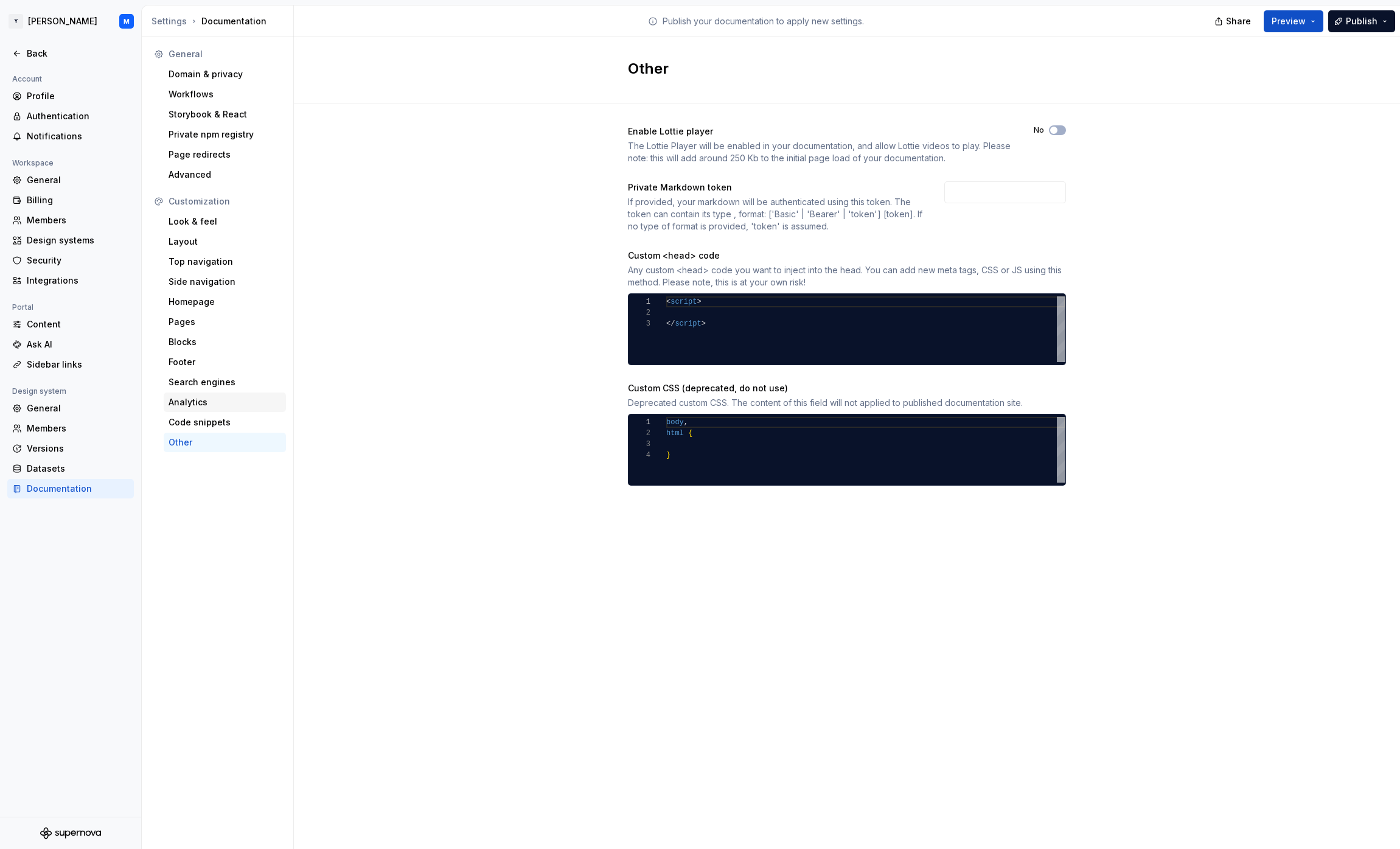
click at [216, 408] on div "Analytics" at bounding box center [225, 402] width 113 height 12
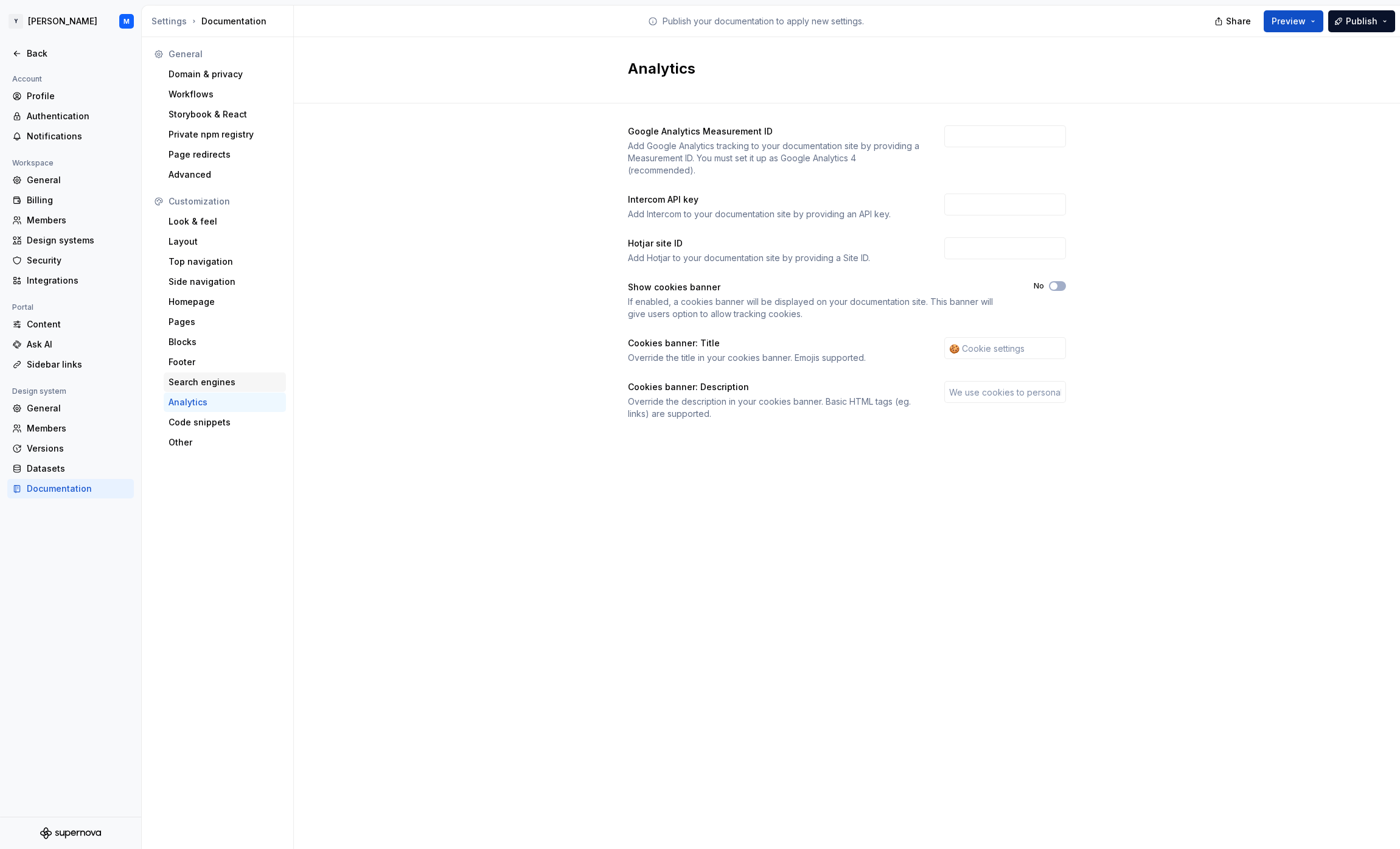
click at [197, 381] on div "Search engines" at bounding box center [225, 382] width 113 height 12
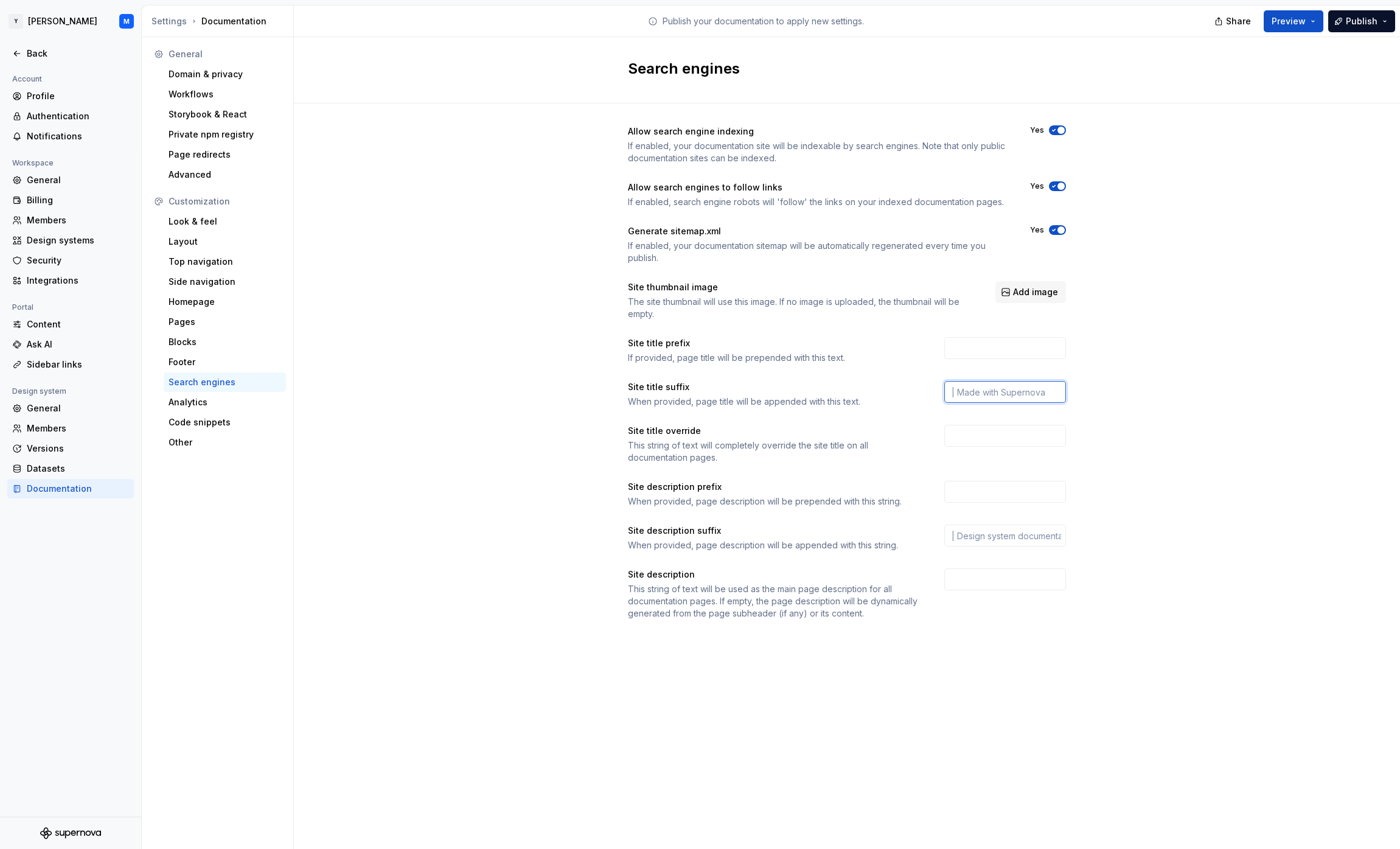
click at [696, 388] on input "text" at bounding box center [1005, 392] width 122 height 22
type input "| Made @ YOTPO"
click at [696, 532] on input "text" at bounding box center [1005, 536] width 122 height 22
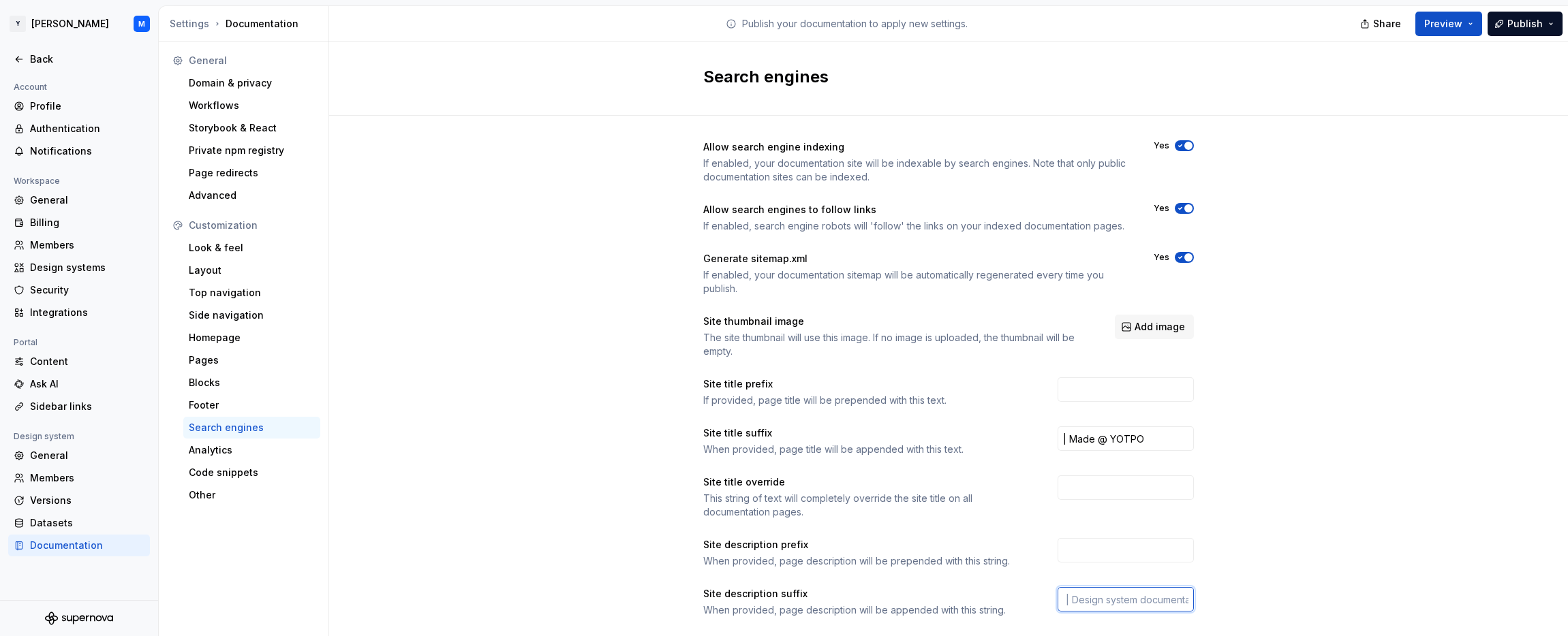
click at [779, 604] on input "text" at bounding box center [1126, 600] width 136 height 25
type input "| Design system documentation, made with ❤️ @ YOTPO"
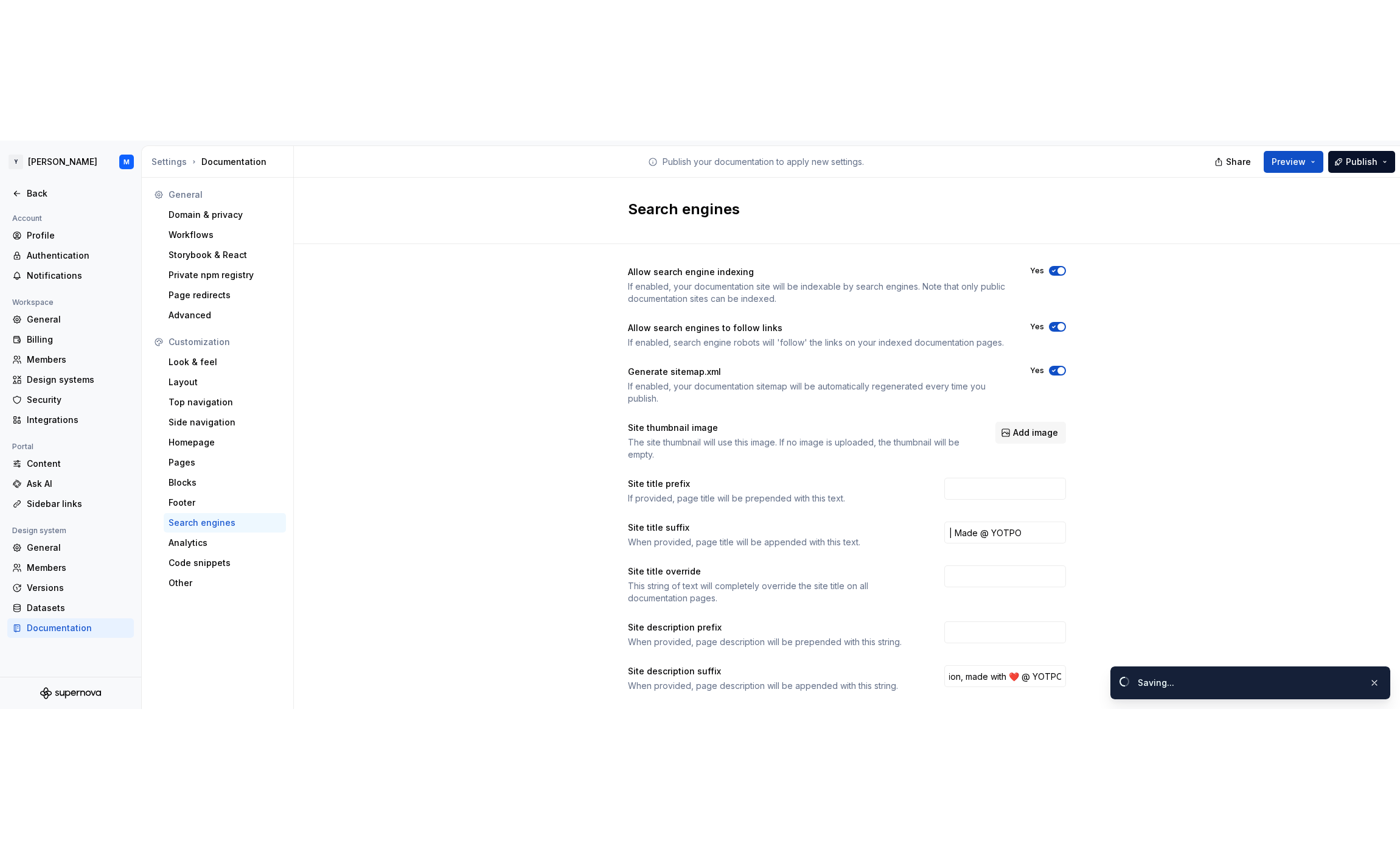
scroll to position [0, 0]
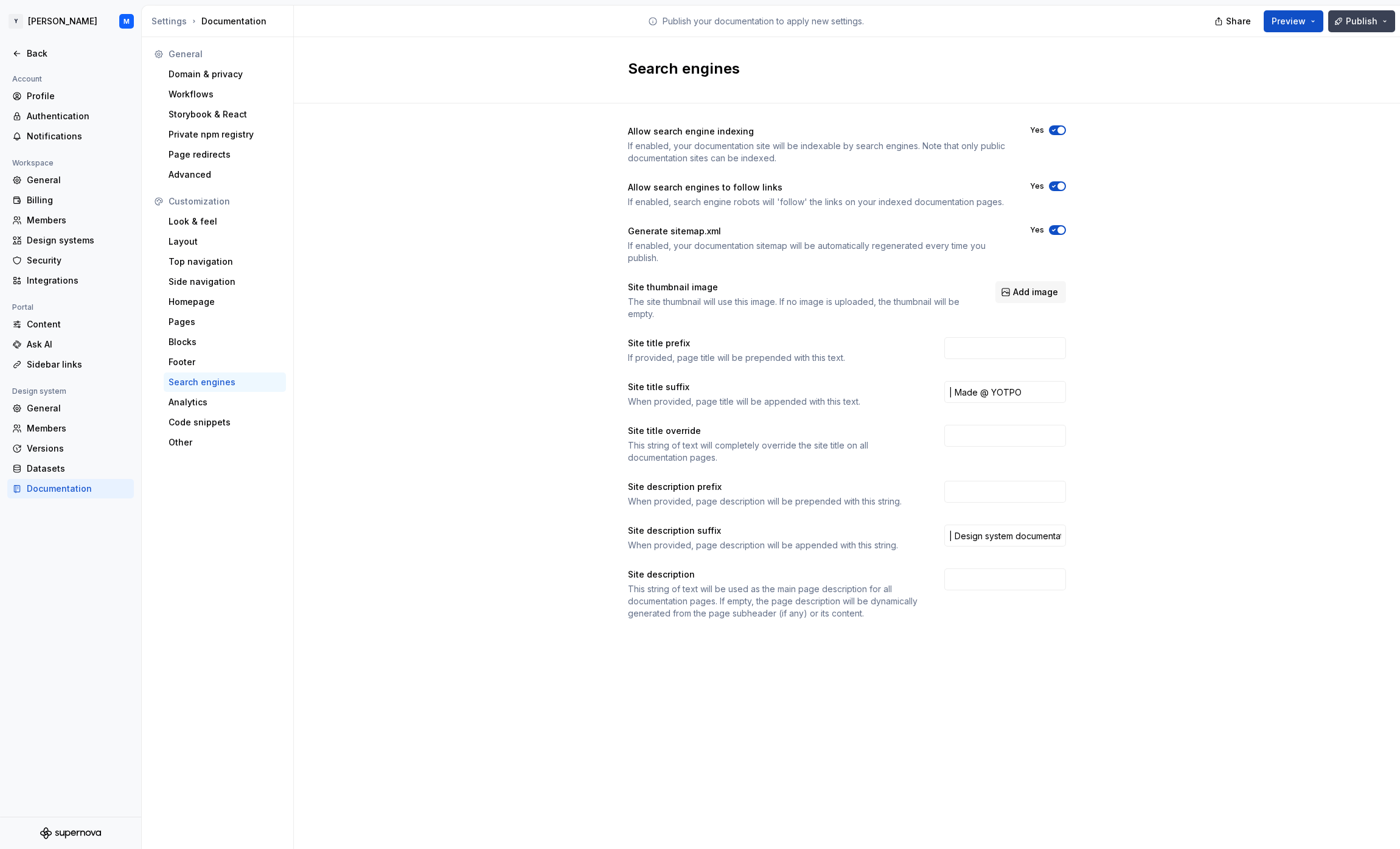
drag, startPoint x: 1350, startPoint y: 562, endPoint x: 1359, endPoint y: 25, distance: 537.1
click at [696, 25] on span "Publish" at bounding box center [1362, 21] width 32 height 12
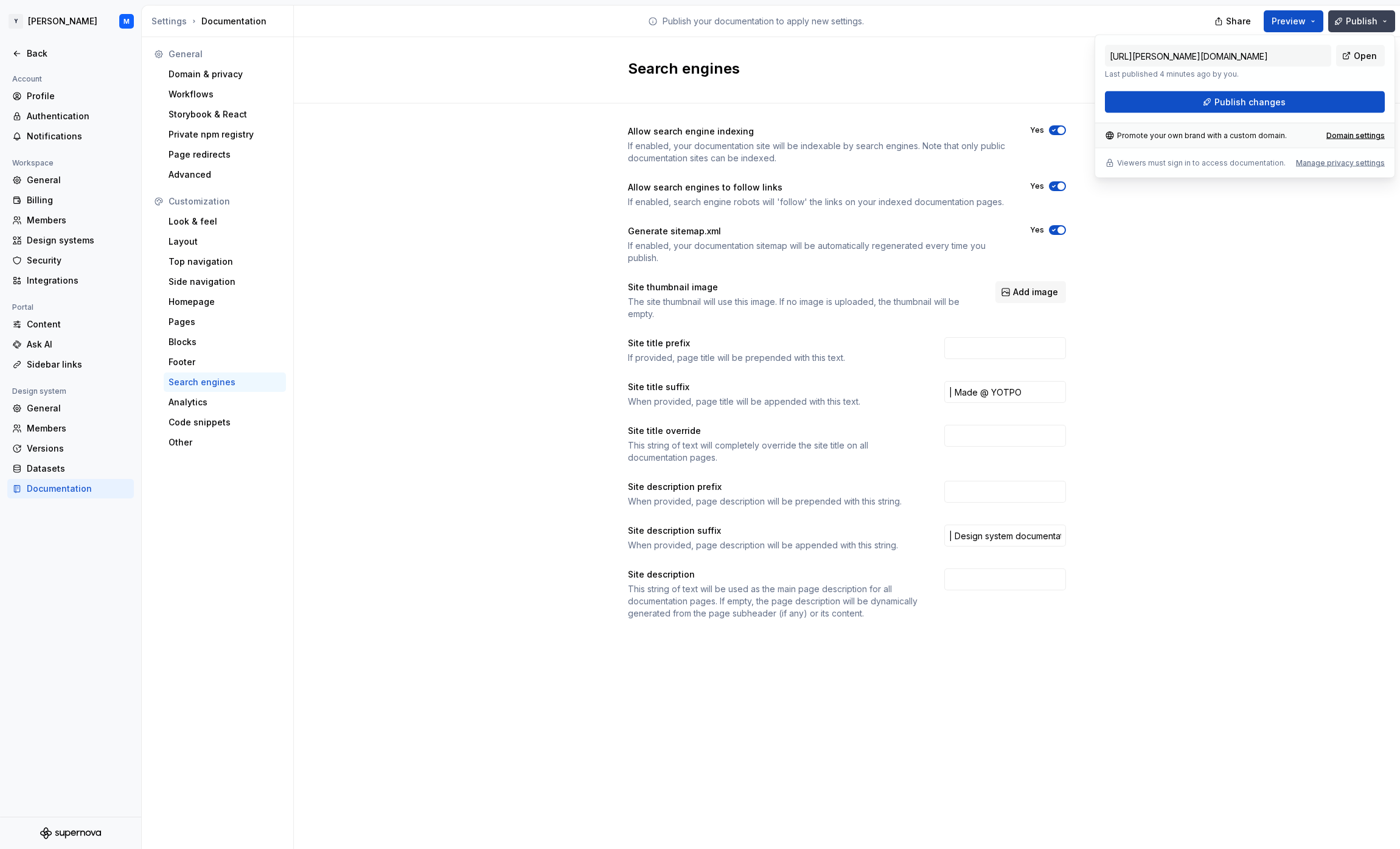
click at [696, 103] on button "Publish changes" at bounding box center [1245, 102] width 280 height 22
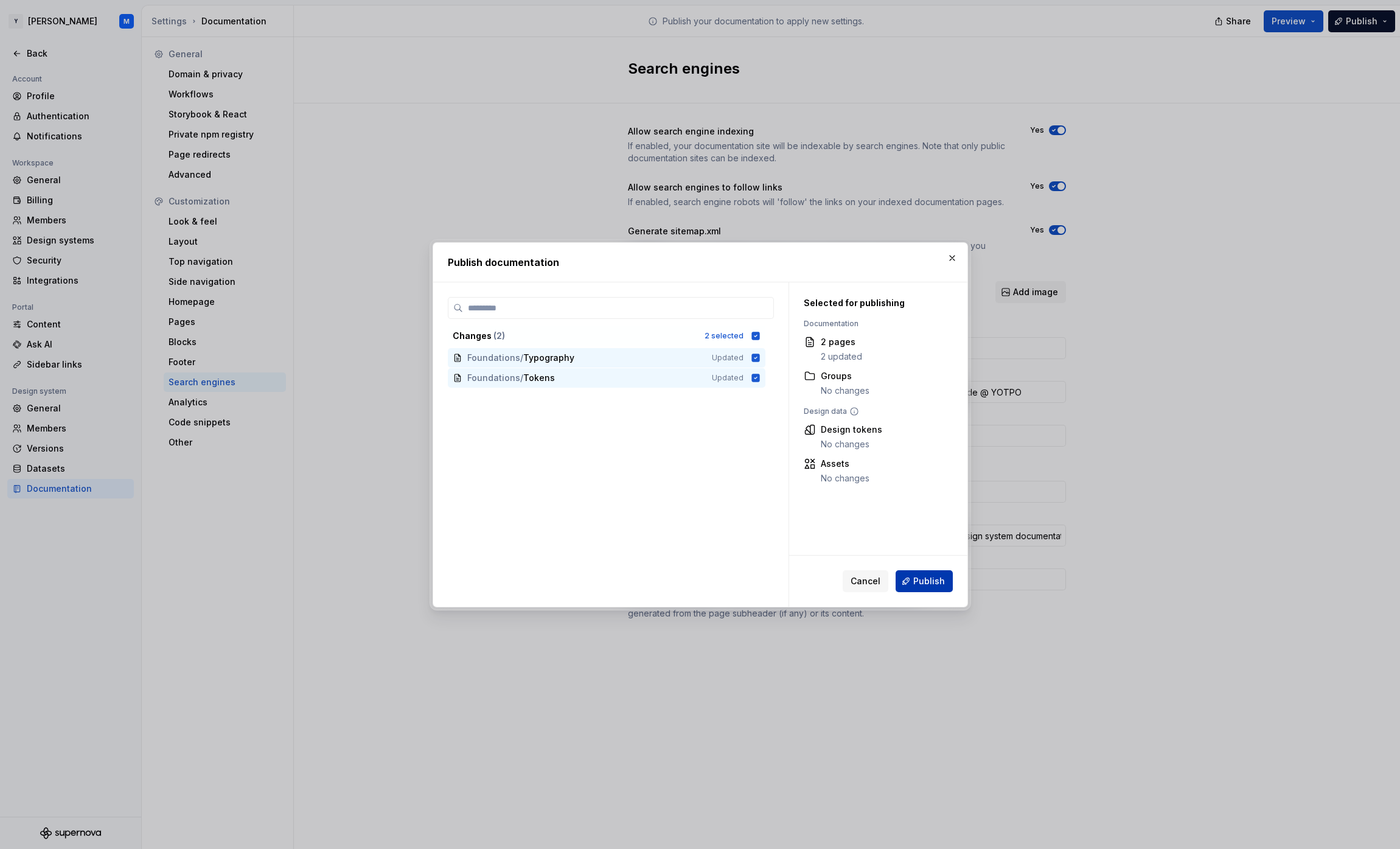
drag, startPoint x: 1359, startPoint y: 25, endPoint x: 939, endPoint y: 579, distance: 695.2
click at [696, 579] on span "Publish" at bounding box center [929, 581] width 32 height 12
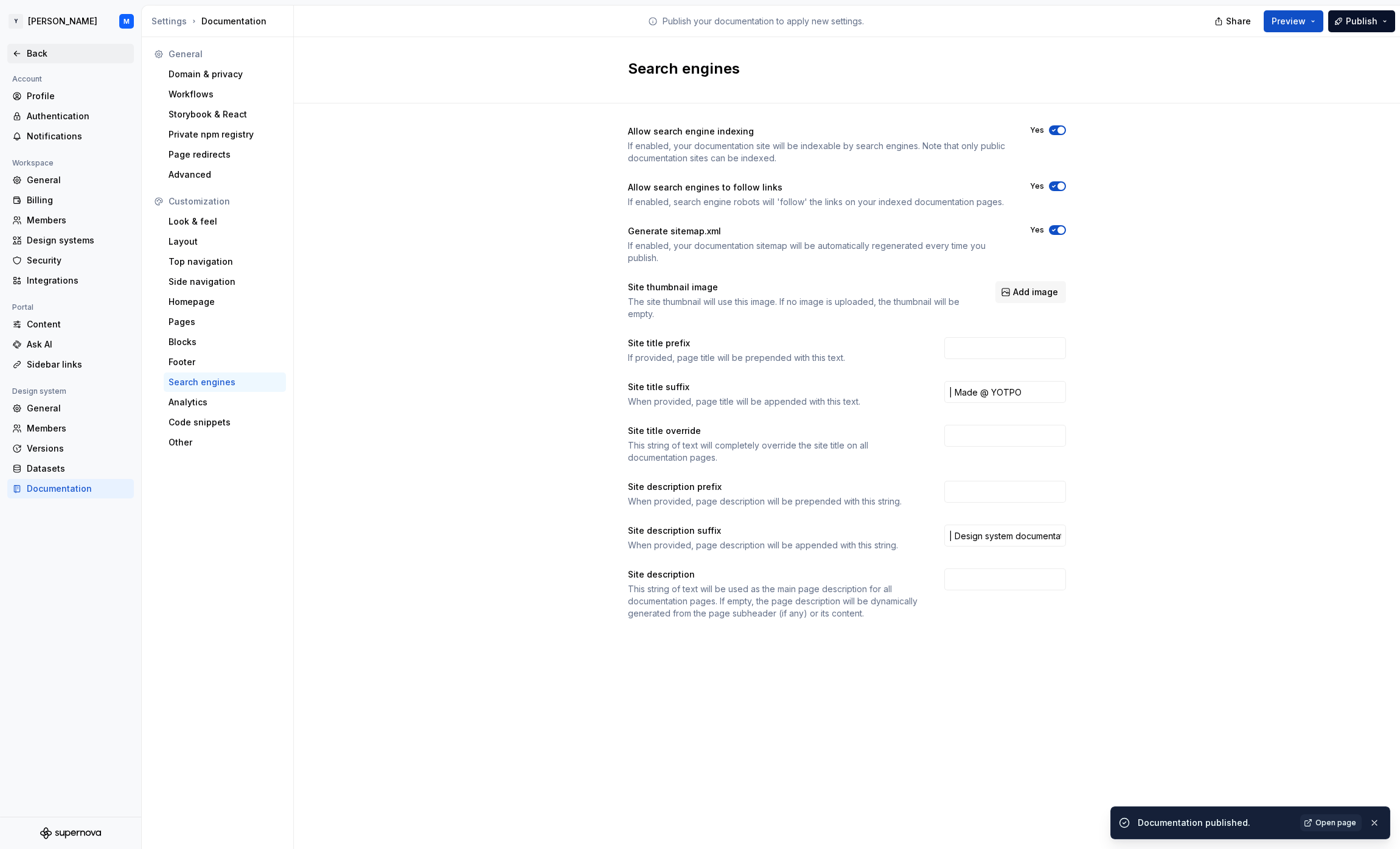
click at [38, 57] on div "Back" at bounding box center [78, 53] width 102 height 12
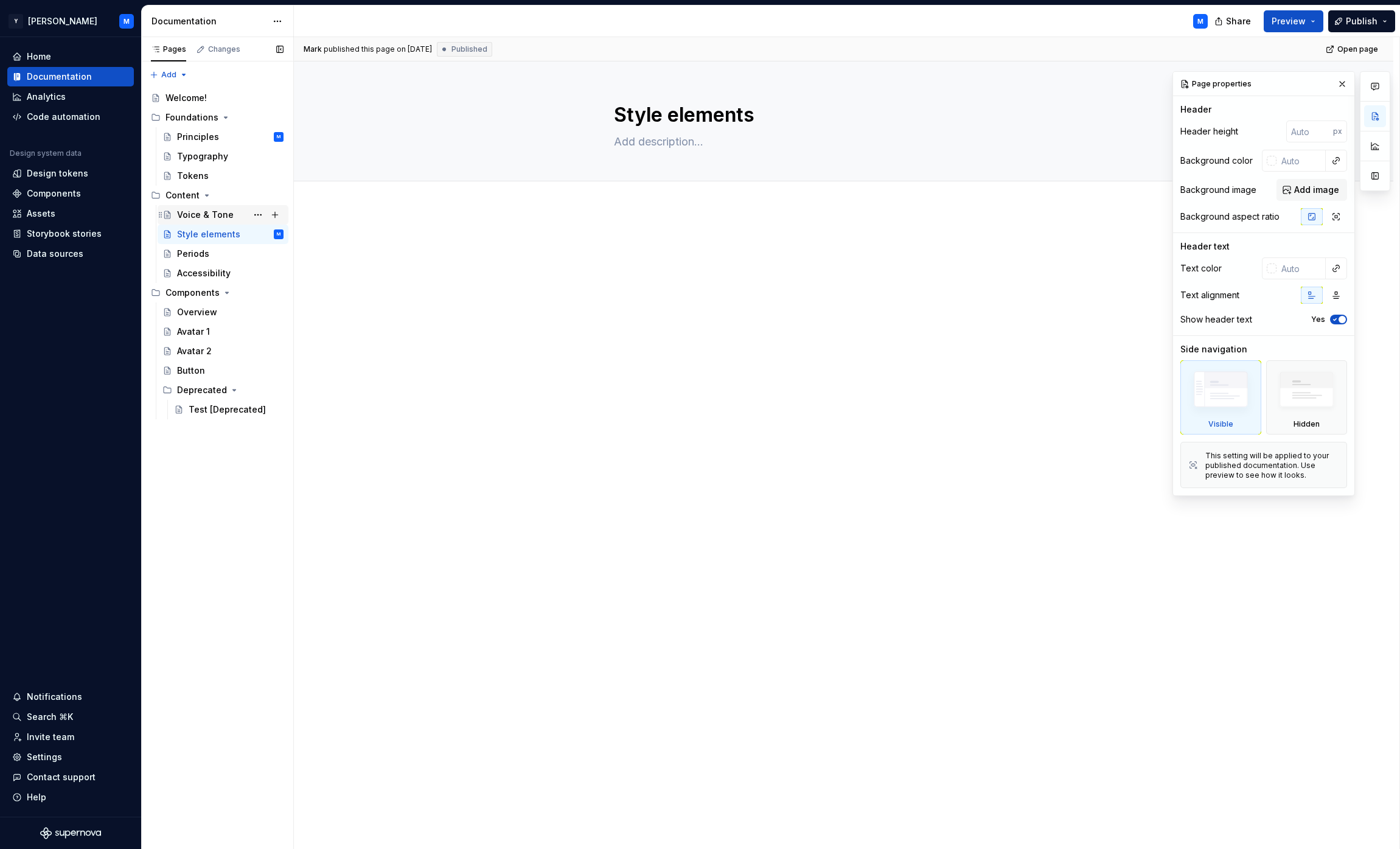
click at [224, 212] on div "Voice & Tone" at bounding box center [205, 214] width 57 height 12
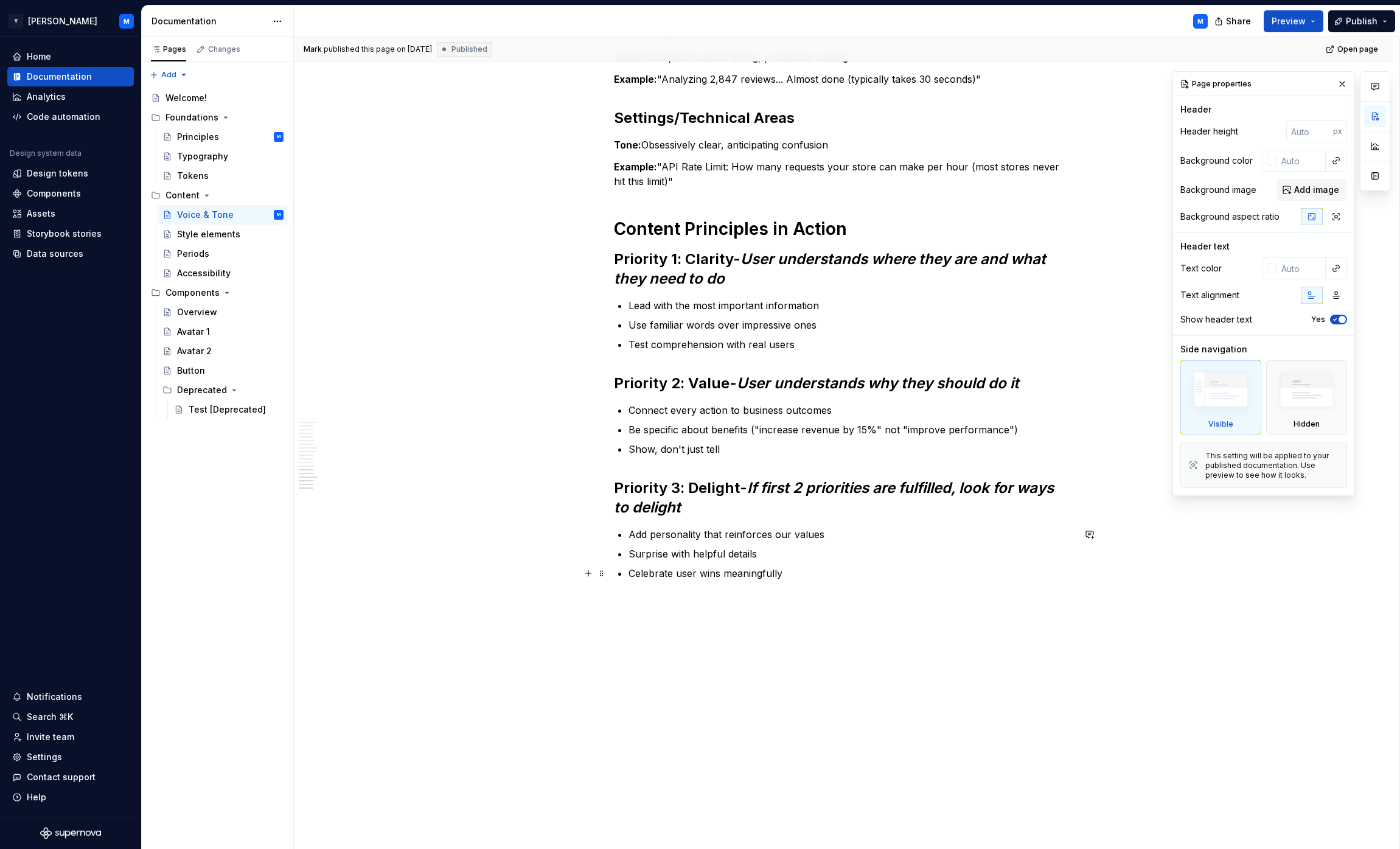
scroll to position [2772, 0]
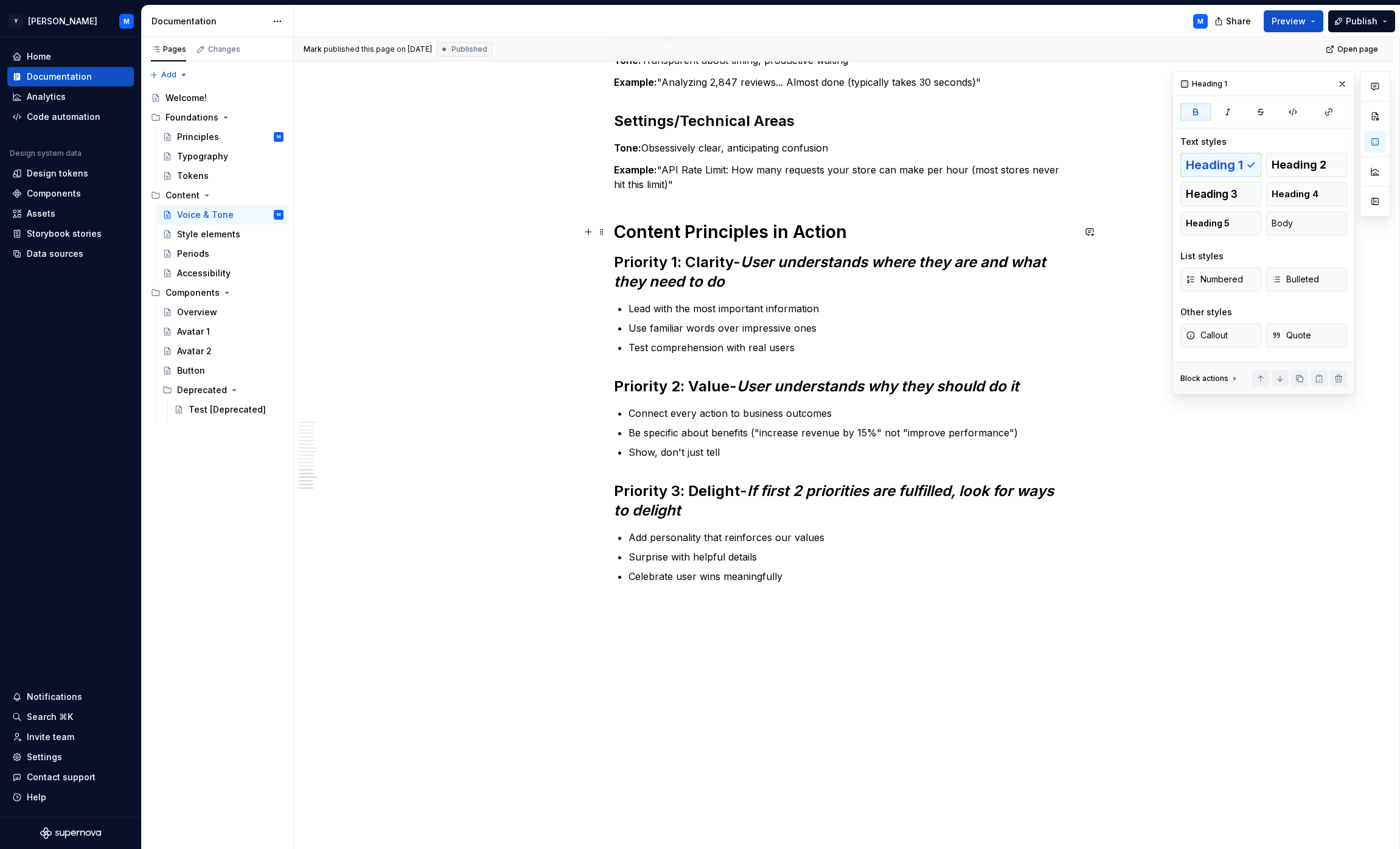
click at [696, 226] on strong "Content Principles in Action" at bounding box center [730, 232] width 233 height 21
click at [696, 268] on strong "Priority 1: Clarity" at bounding box center [673, 262] width 119 height 18
click at [696, 227] on span "Heading 5" at bounding box center [1207, 223] width 44 height 12
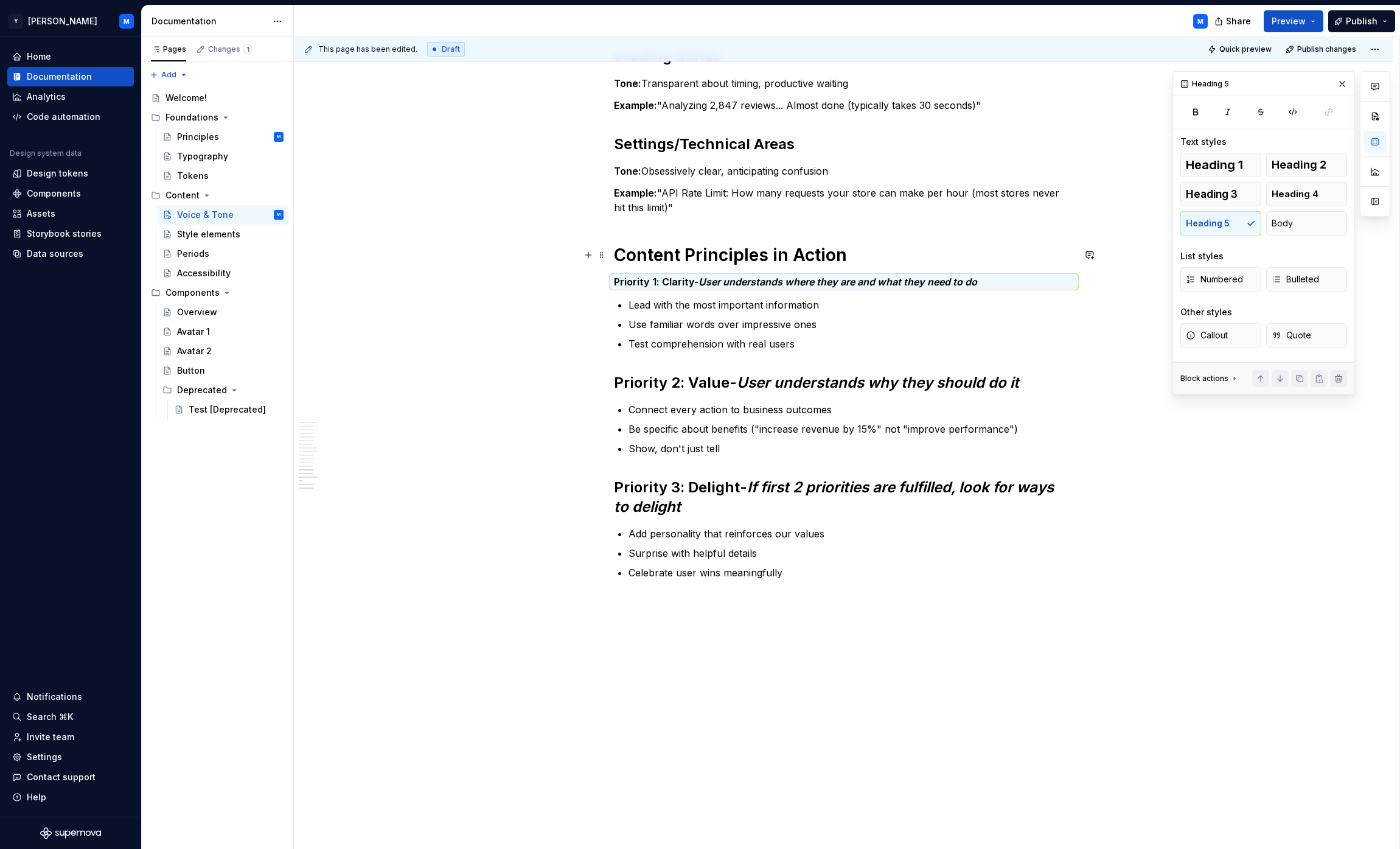
scroll to position [2749, 0]
click at [696, 382] on strong "Priority 2: Value" at bounding box center [671, 382] width 115 height 18
click at [696, 219] on button "Heading 5" at bounding box center [1221, 223] width 81 height 24
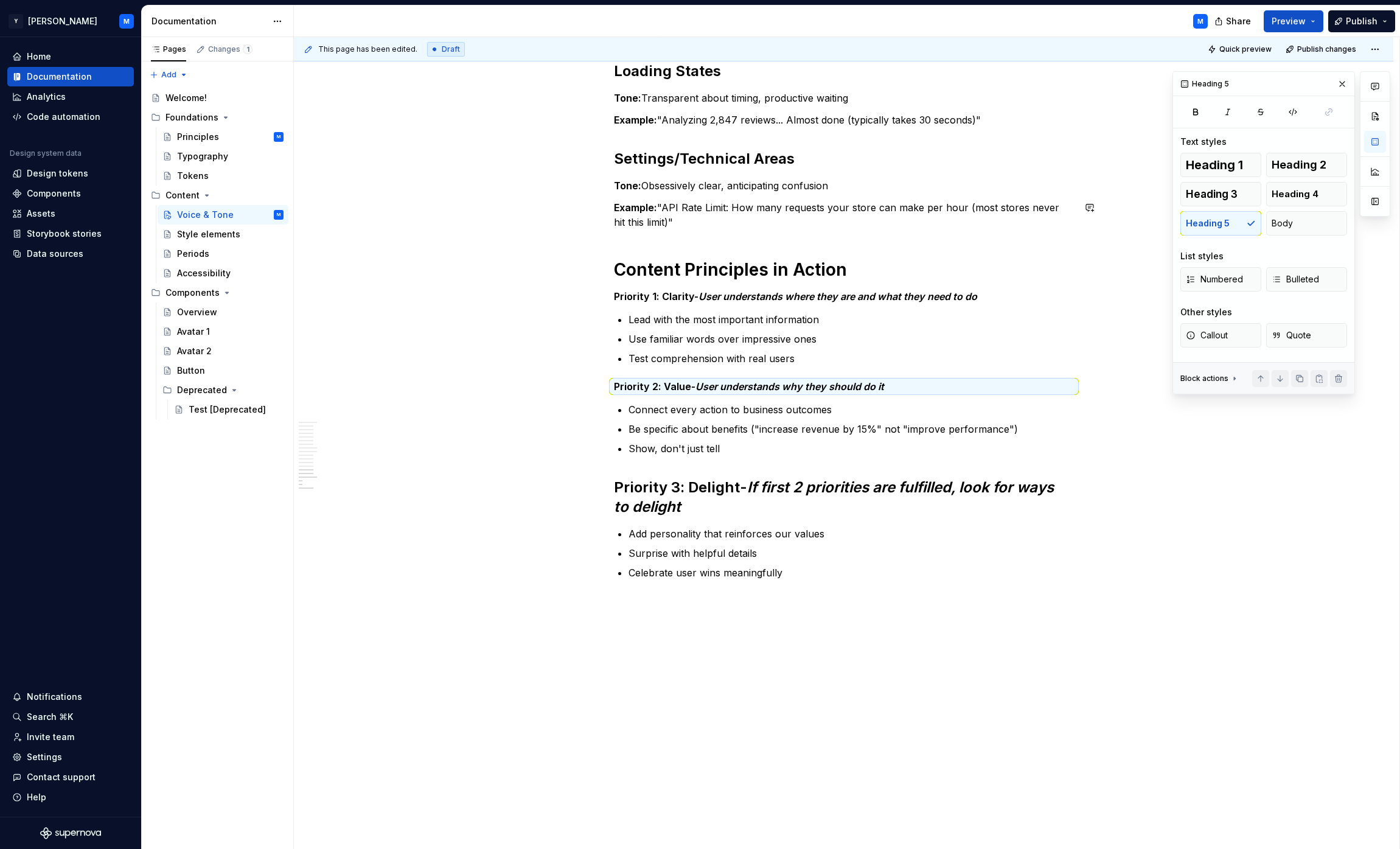
scroll to position [2734, 0]
click at [696, 197] on span "Heading 4" at bounding box center [1295, 194] width 47 height 12
click at [696, 195] on button "Heading 3" at bounding box center [1221, 194] width 81 height 24
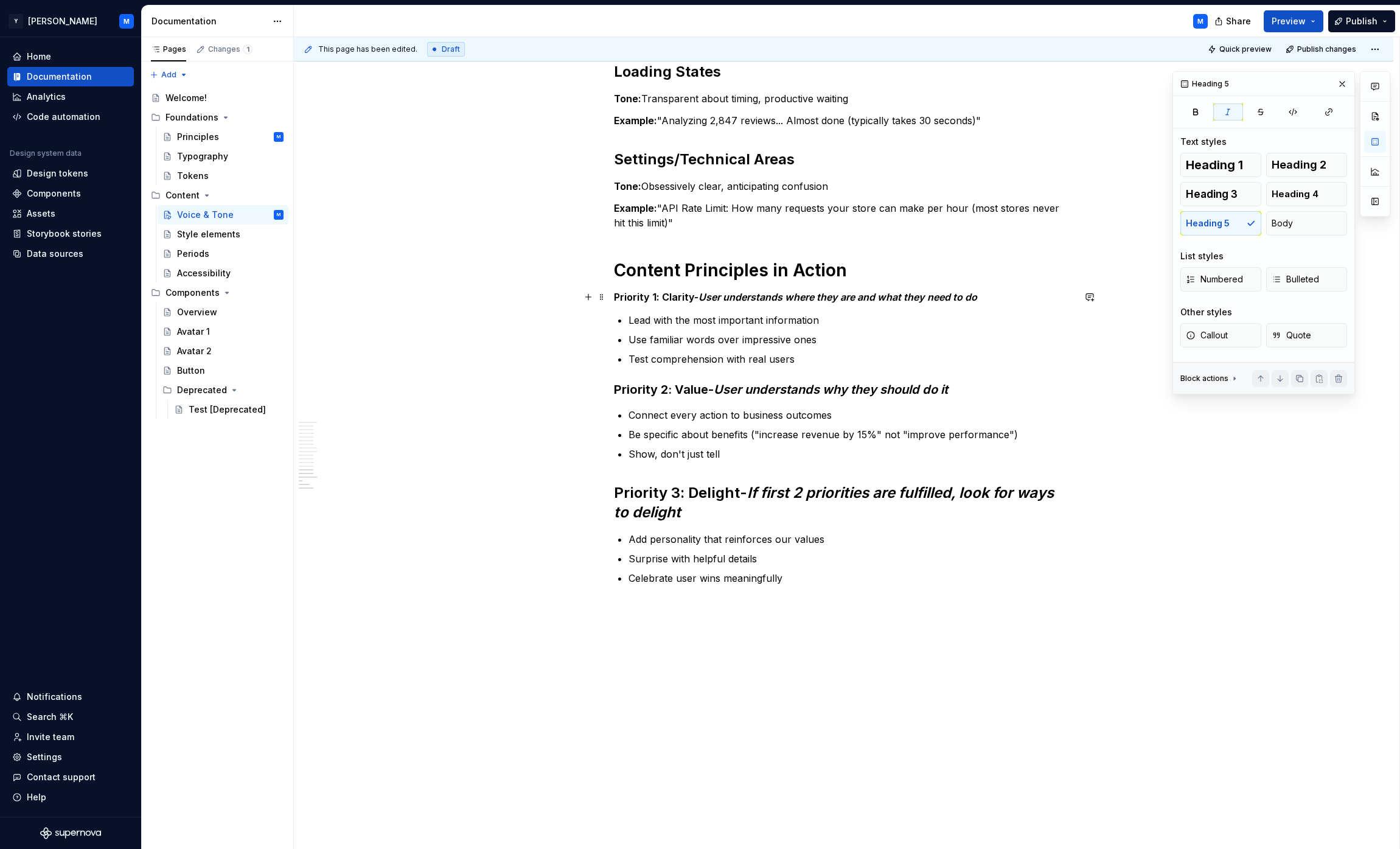
click at [696, 295] on em "User understands where they are and what they need to do" at bounding box center [838, 296] width 279 height 12
click at [696, 190] on span "Heading 3" at bounding box center [1211, 194] width 51 height 12
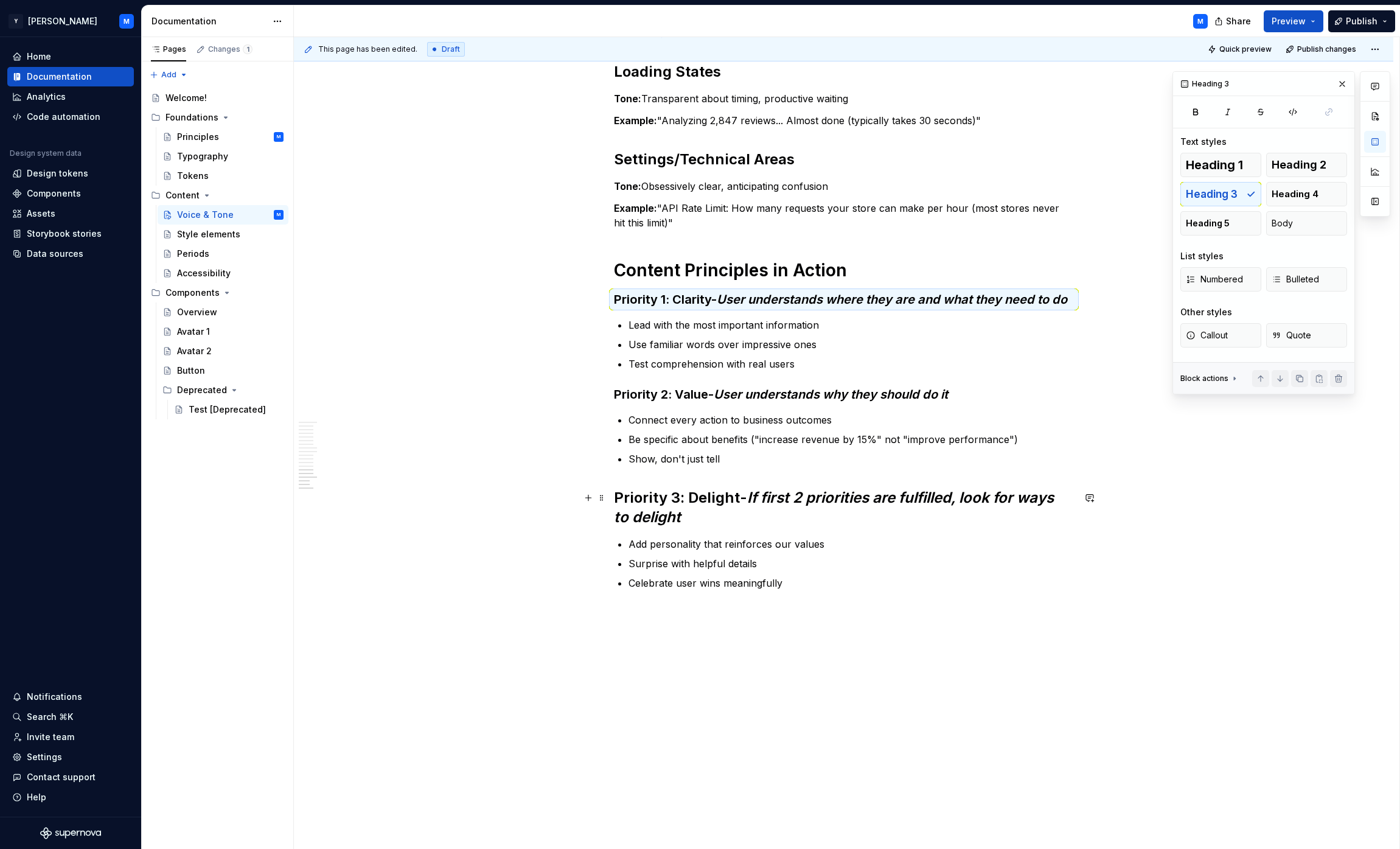
click at [696, 501] on em "If first 2 priorities are fulfilled, look for ways to delight" at bounding box center [835, 507] width 444 height 37
click at [696, 195] on button "Heading 3" at bounding box center [1221, 194] width 81 height 24
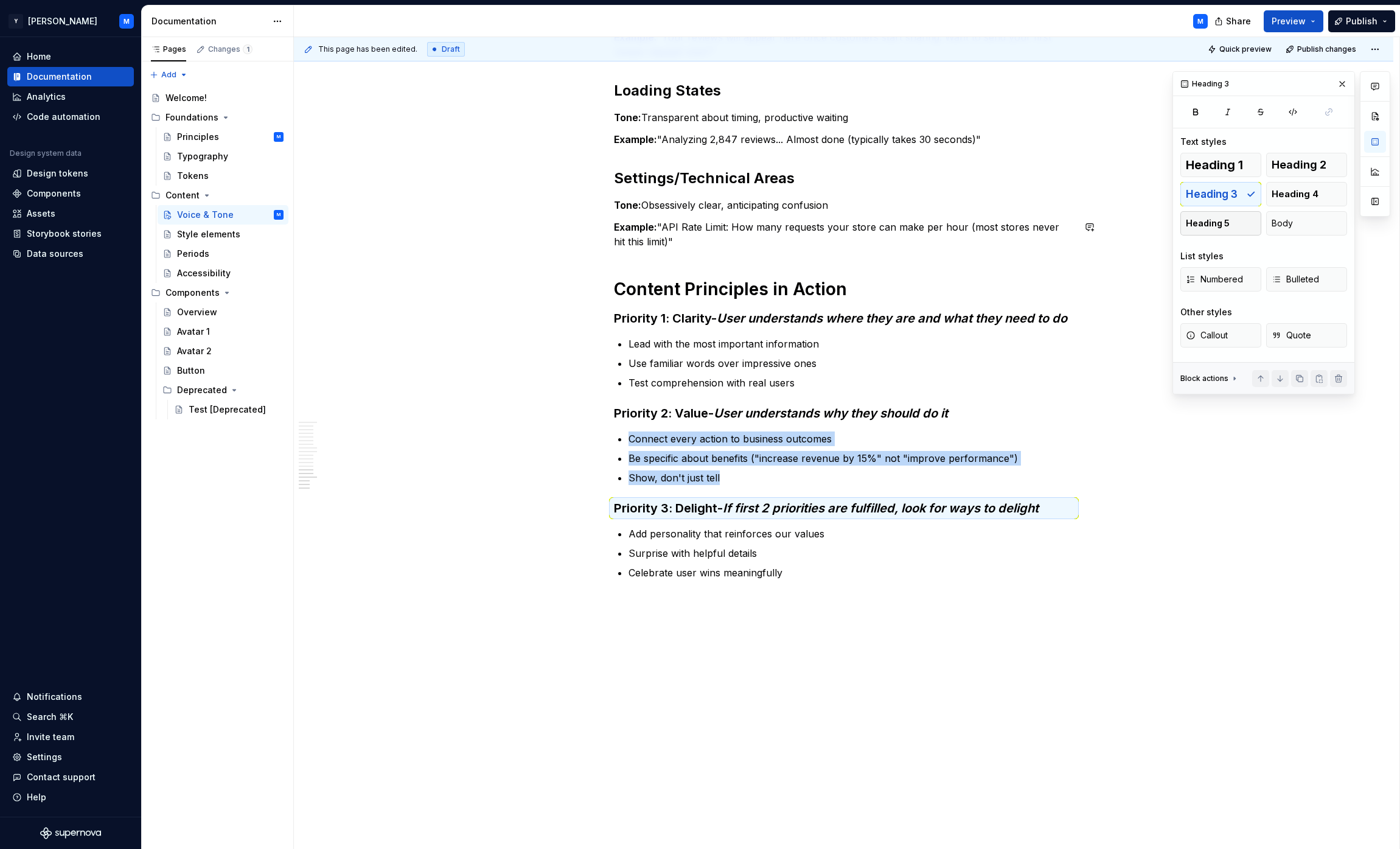
scroll to position [2714, 0]
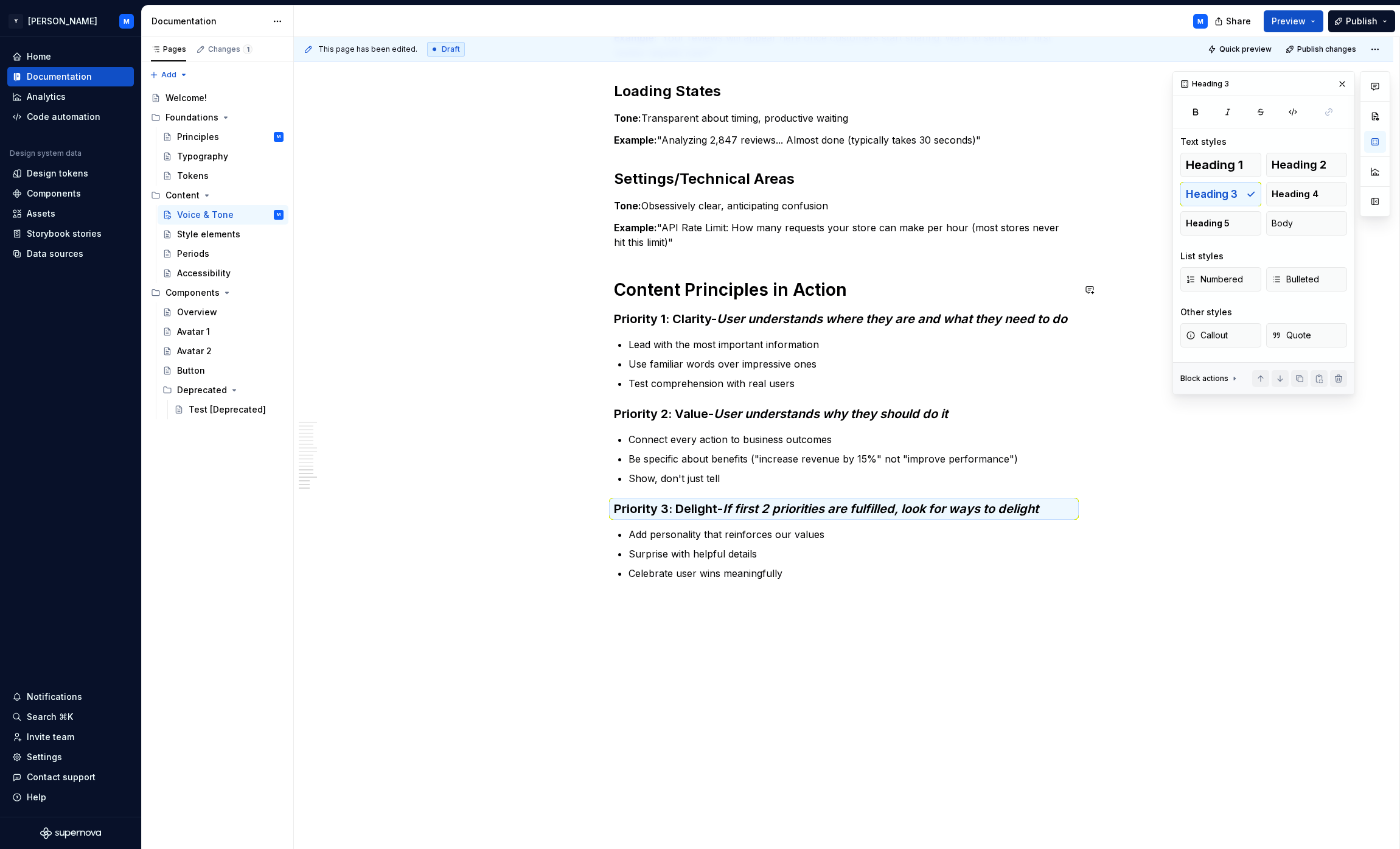
click at [696, 314] on em "User understands where they are and what they need to do" at bounding box center [892, 319] width 350 height 14
click at [696, 193] on span "Heading 4" at bounding box center [1295, 194] width 47 height 12
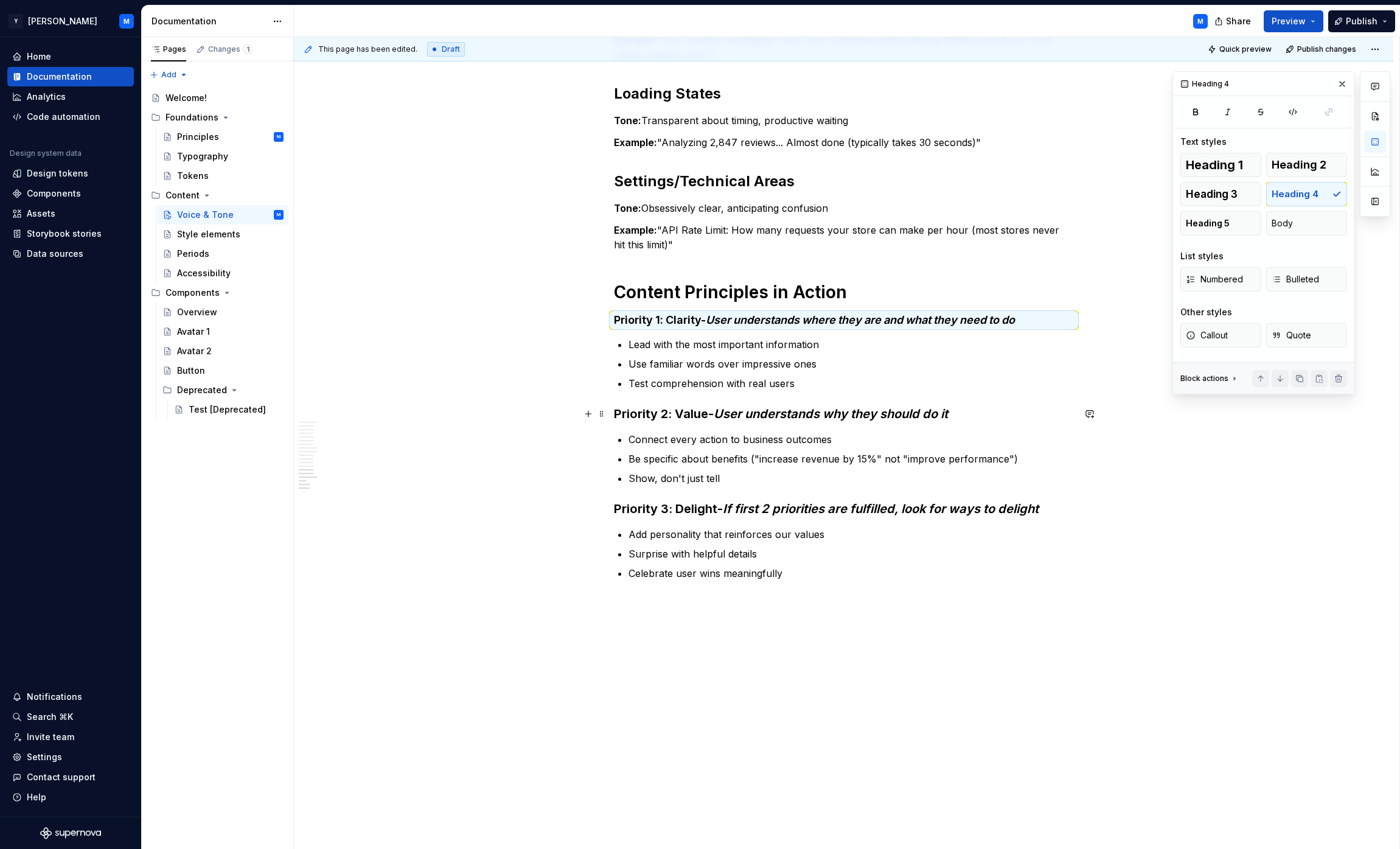
click at [696, 416] on em "User understands why they should do it" at bounding box center [831, 414] width 235 height 14
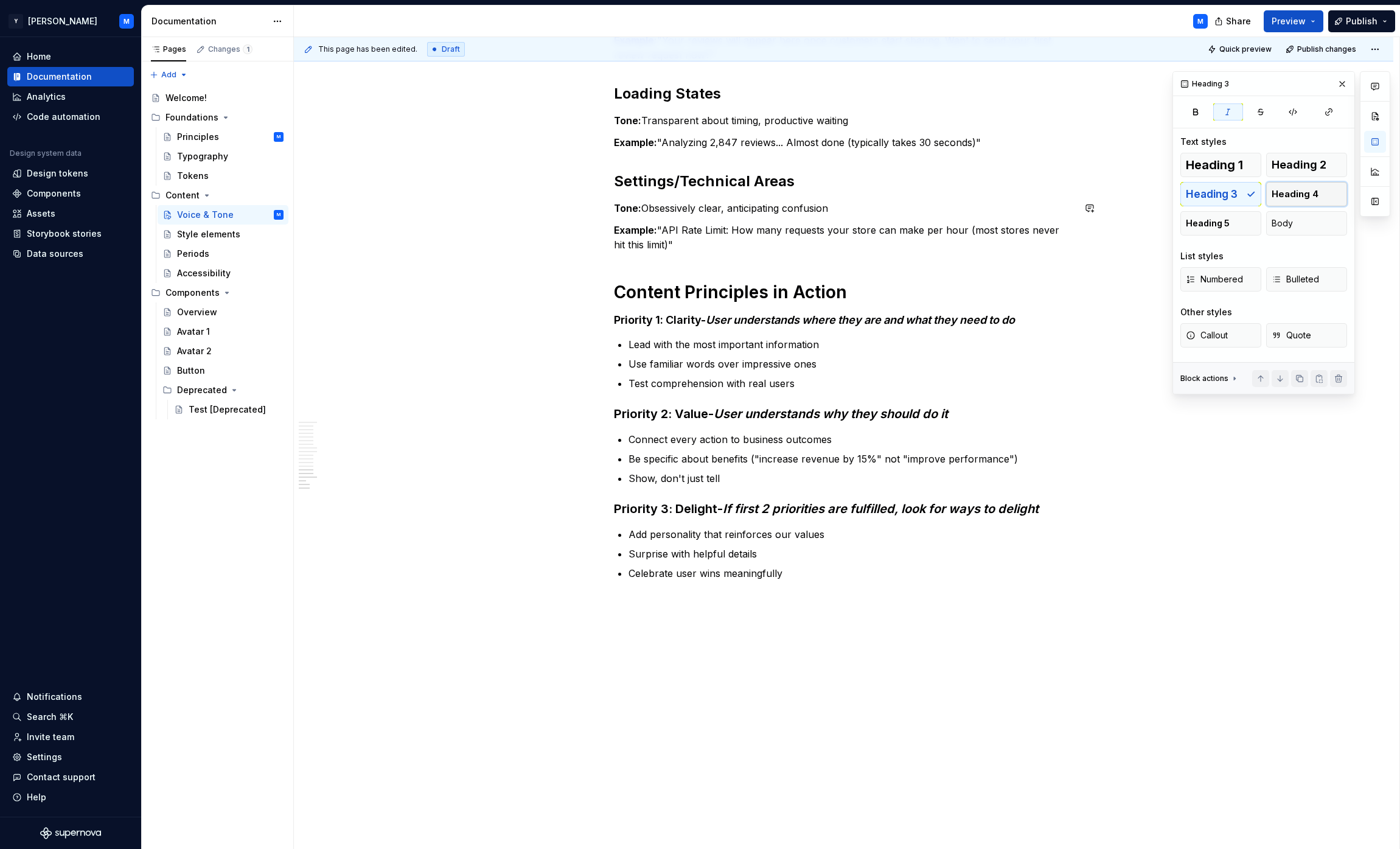
click at [696, 197] on span "Heading 4" at bounding box center [1295, 194] width 47 height 12
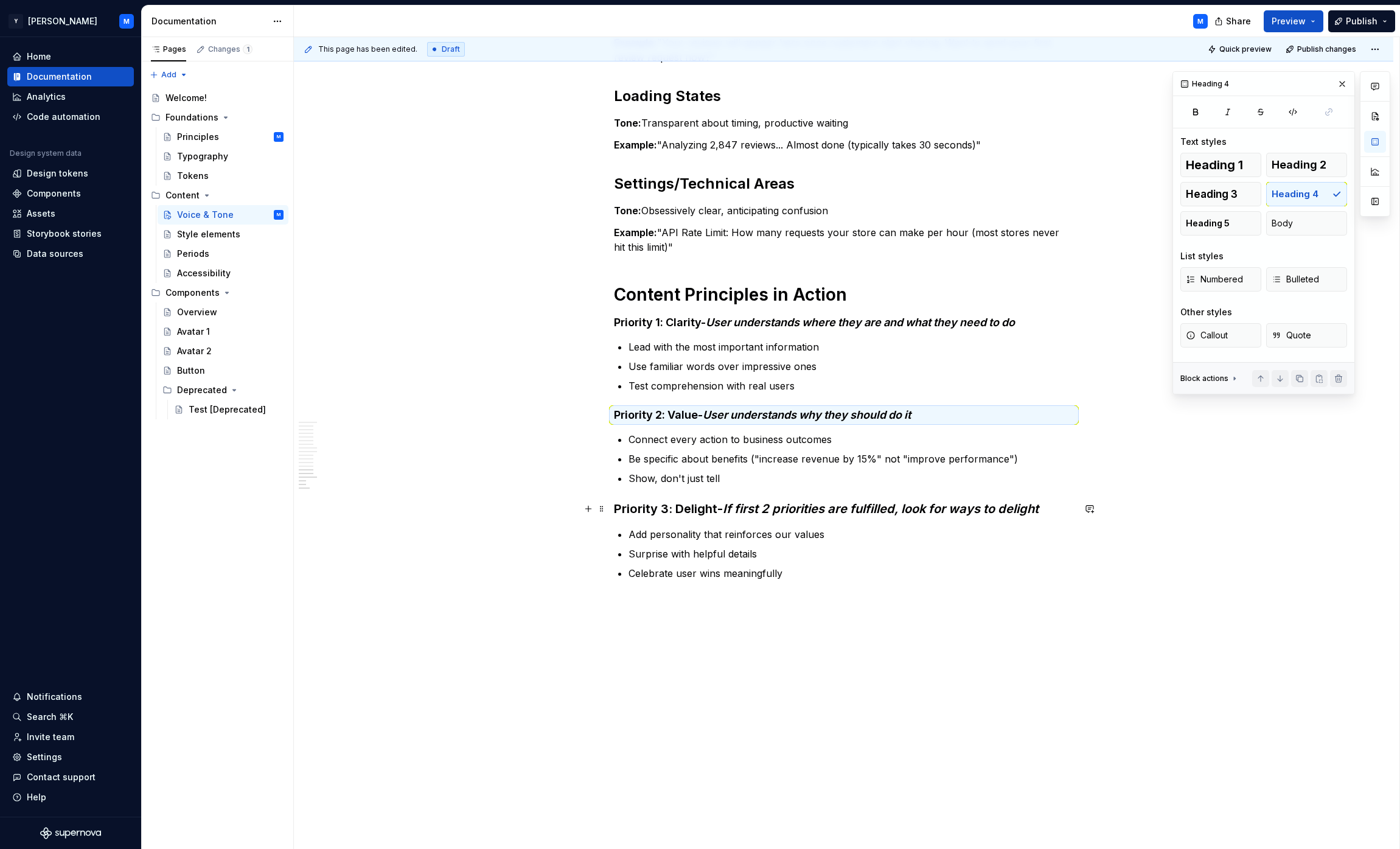
click at [696, 502] on em "If first 2 priorities are fulfilled, look for ways to delight" at bounding box center [881, 509] width 316 height 14
click at [696, 188] on span "Heading 4" at bounding box center [1295, 194] width 47 height 12
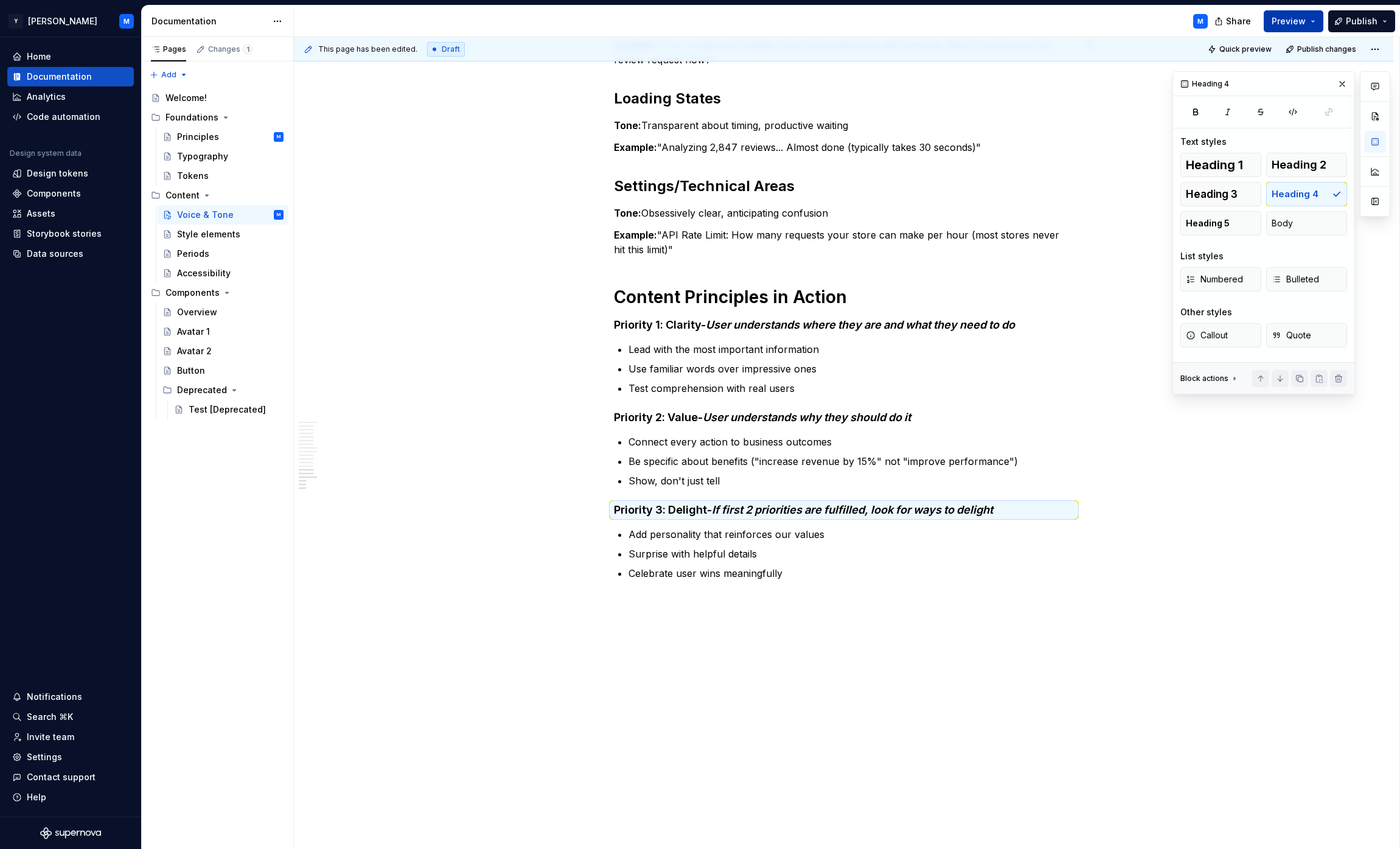
click at [696, 18] on span "Preview" at bounding box center [1289, 21] width 34 height 12
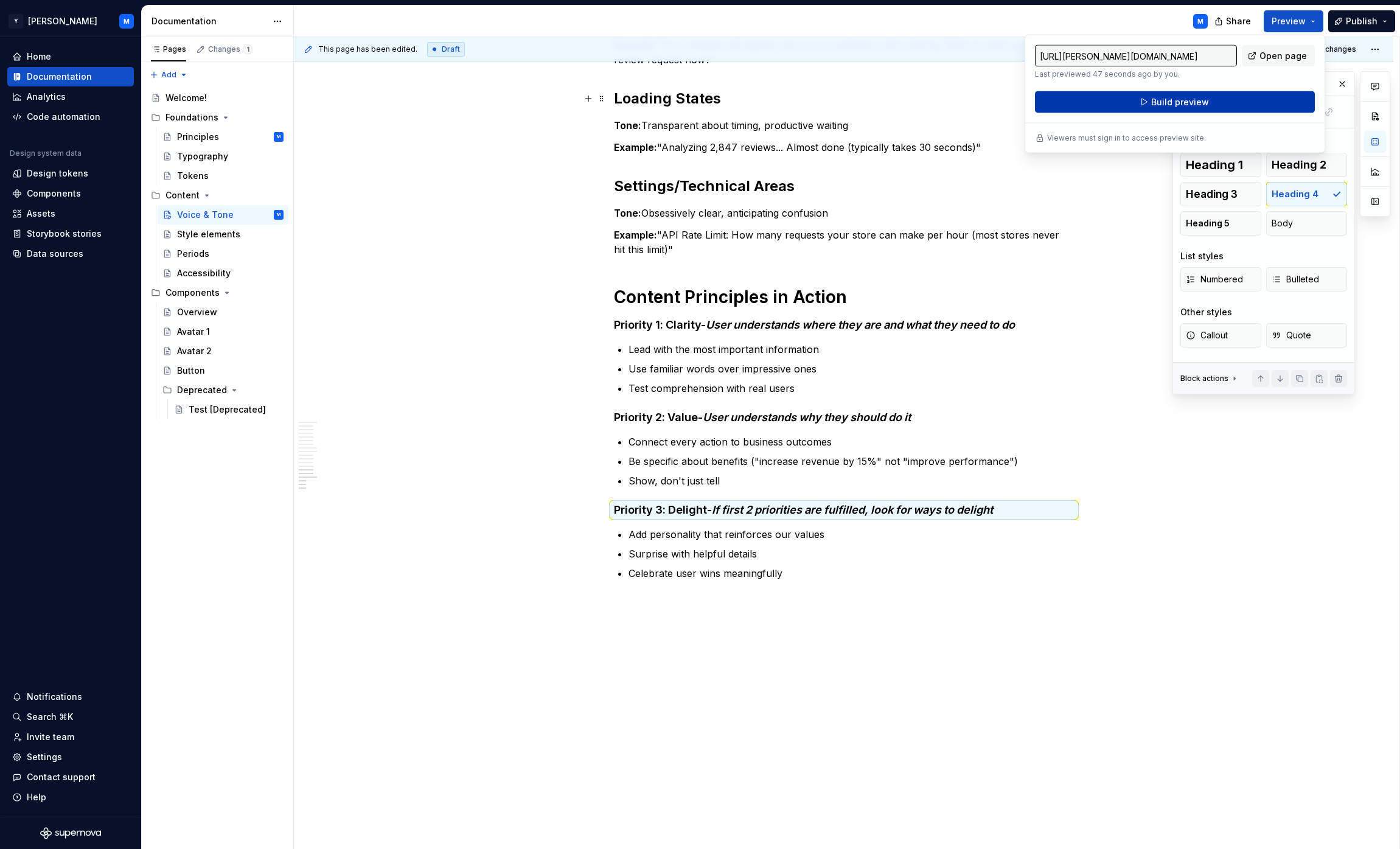
click at [696, 106] on button "Build preview" at bounding box center [1175, 102] width 280 height 22
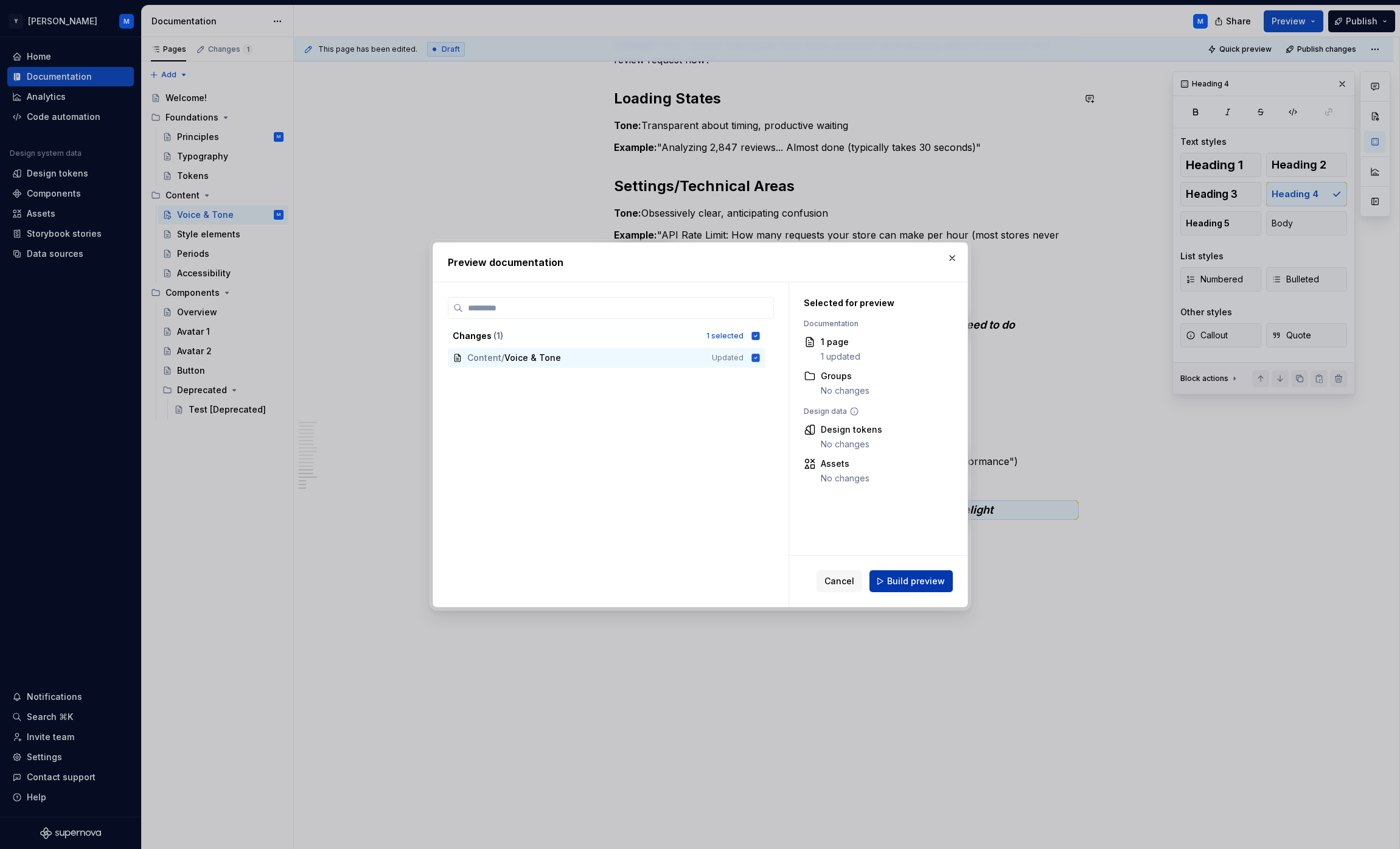
click at [696, 575] on span "Build preview" at bounding box center [916, 581] width 58 height 12
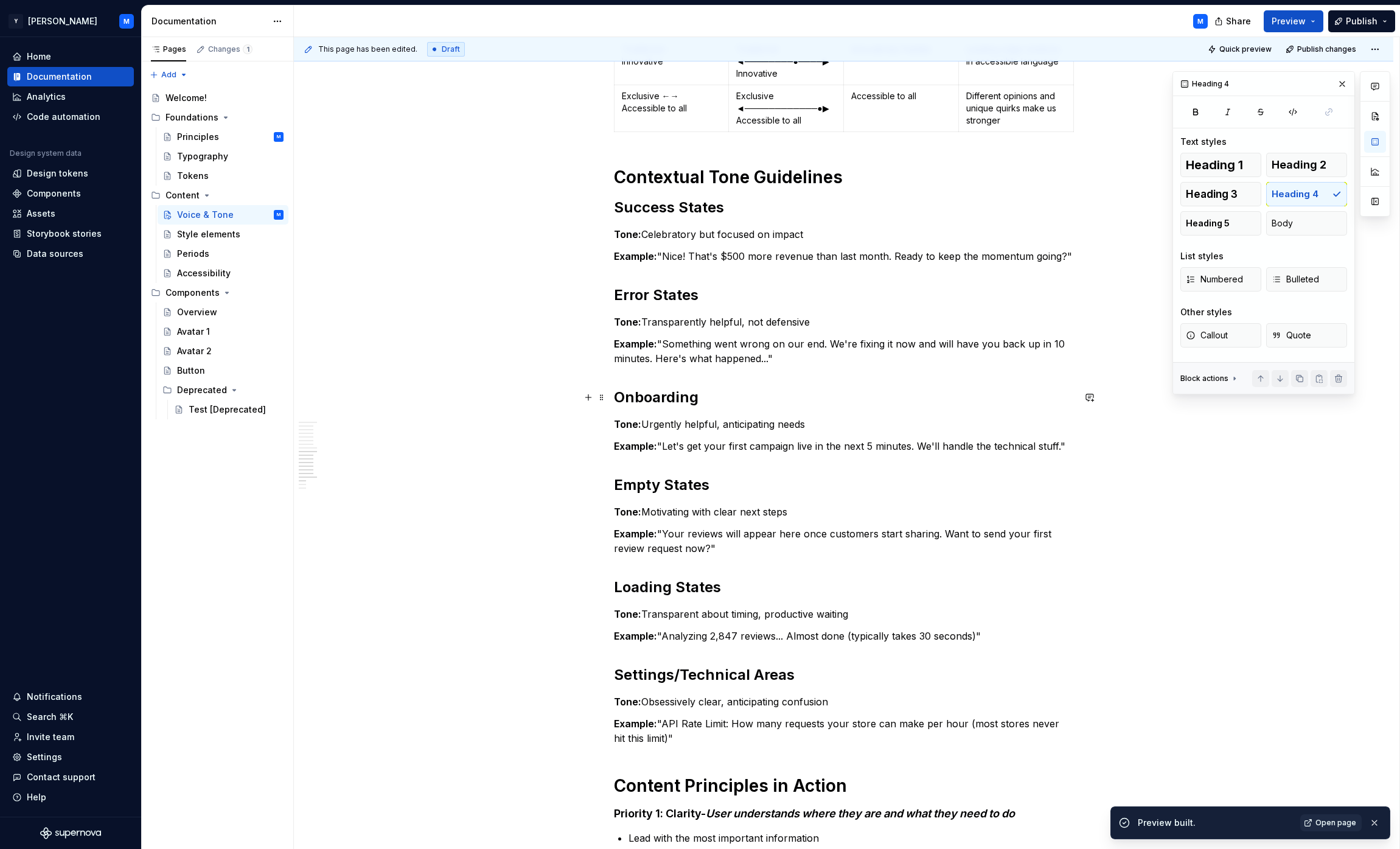
scroll to position [0, 0]
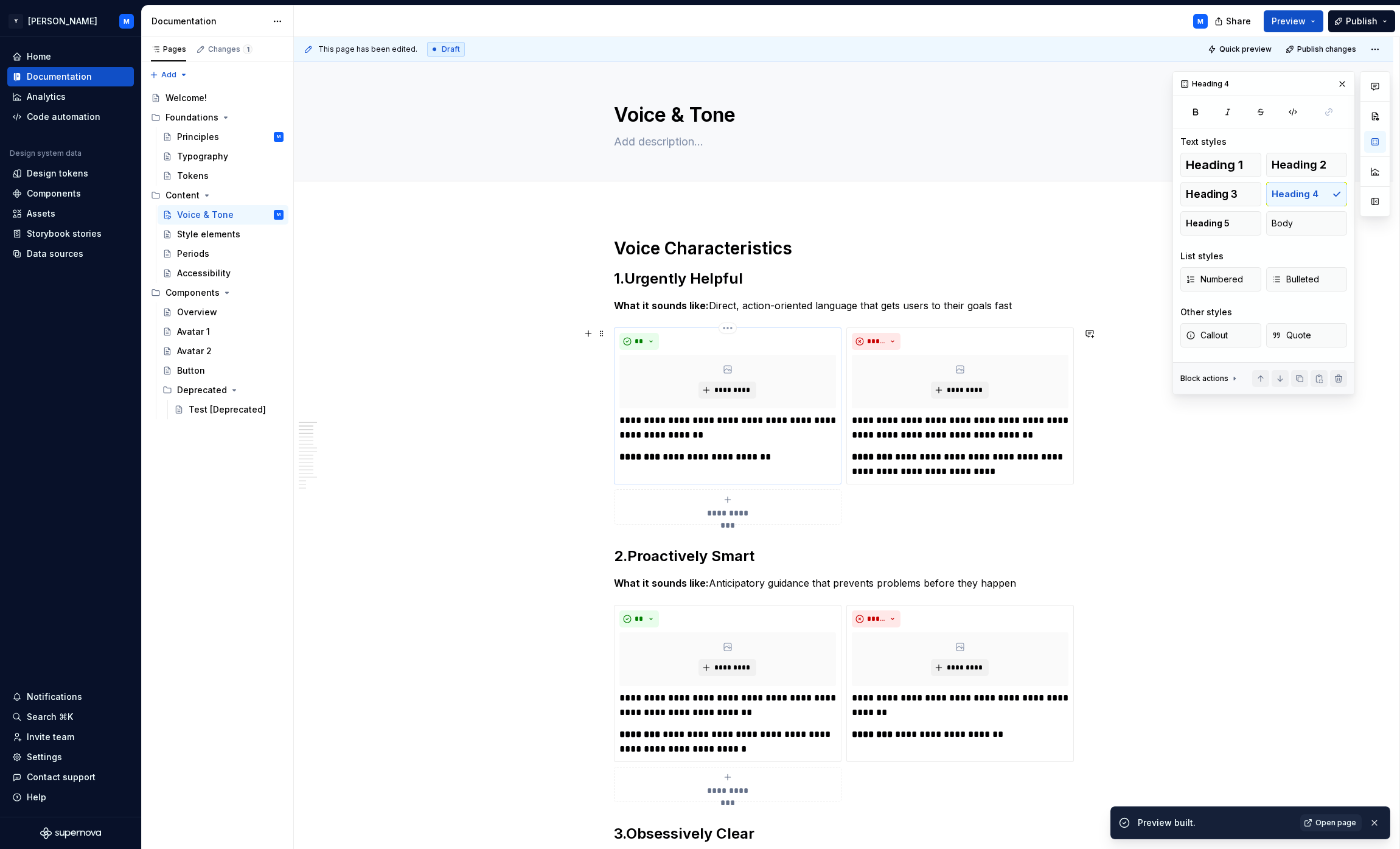
click at [696, 447] on div "**********" at bounding box center [728, 439] width 216 height 51
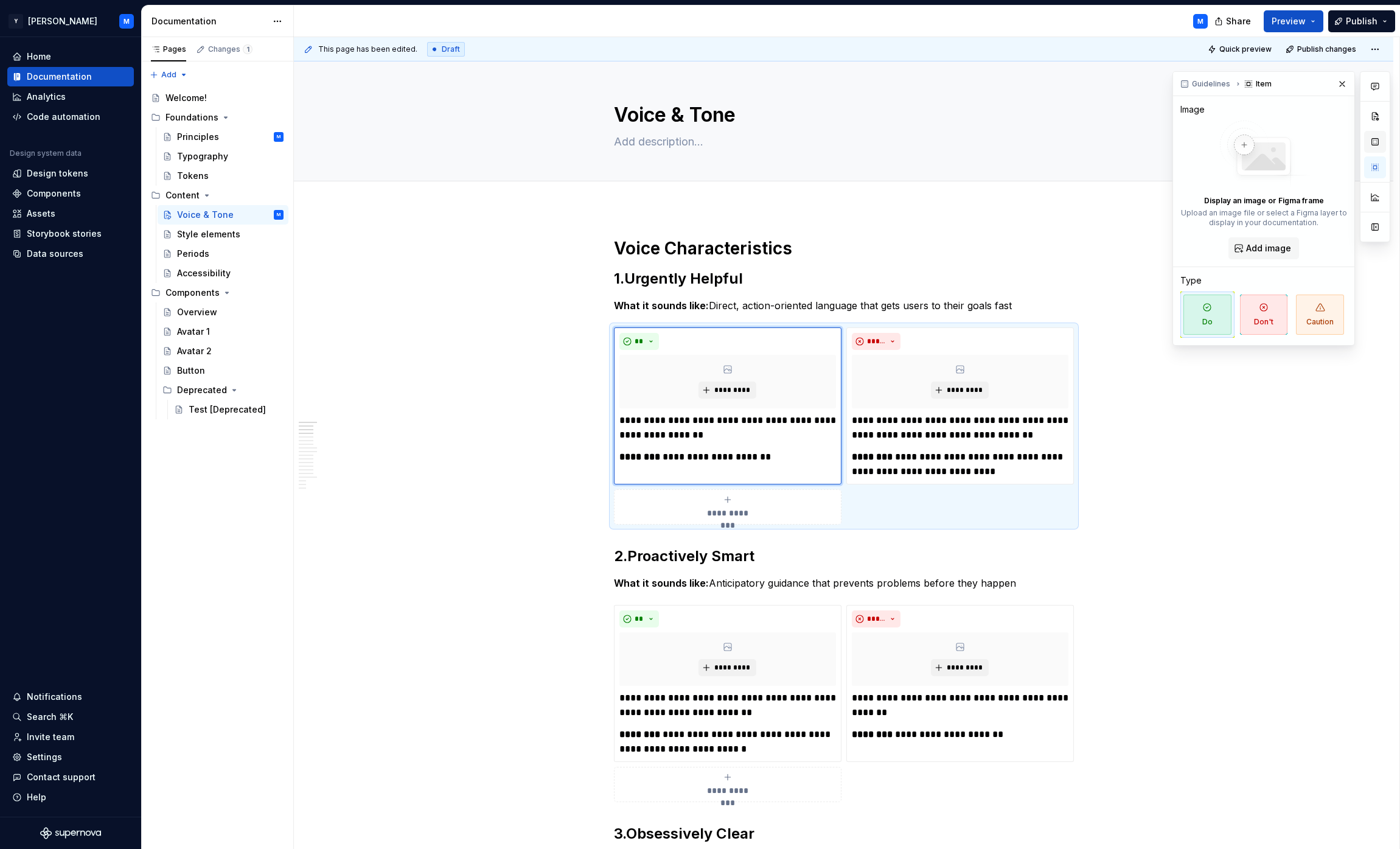
click at [696, 145] on button "button" at bounding box center [1375, 142] width 22 height 22
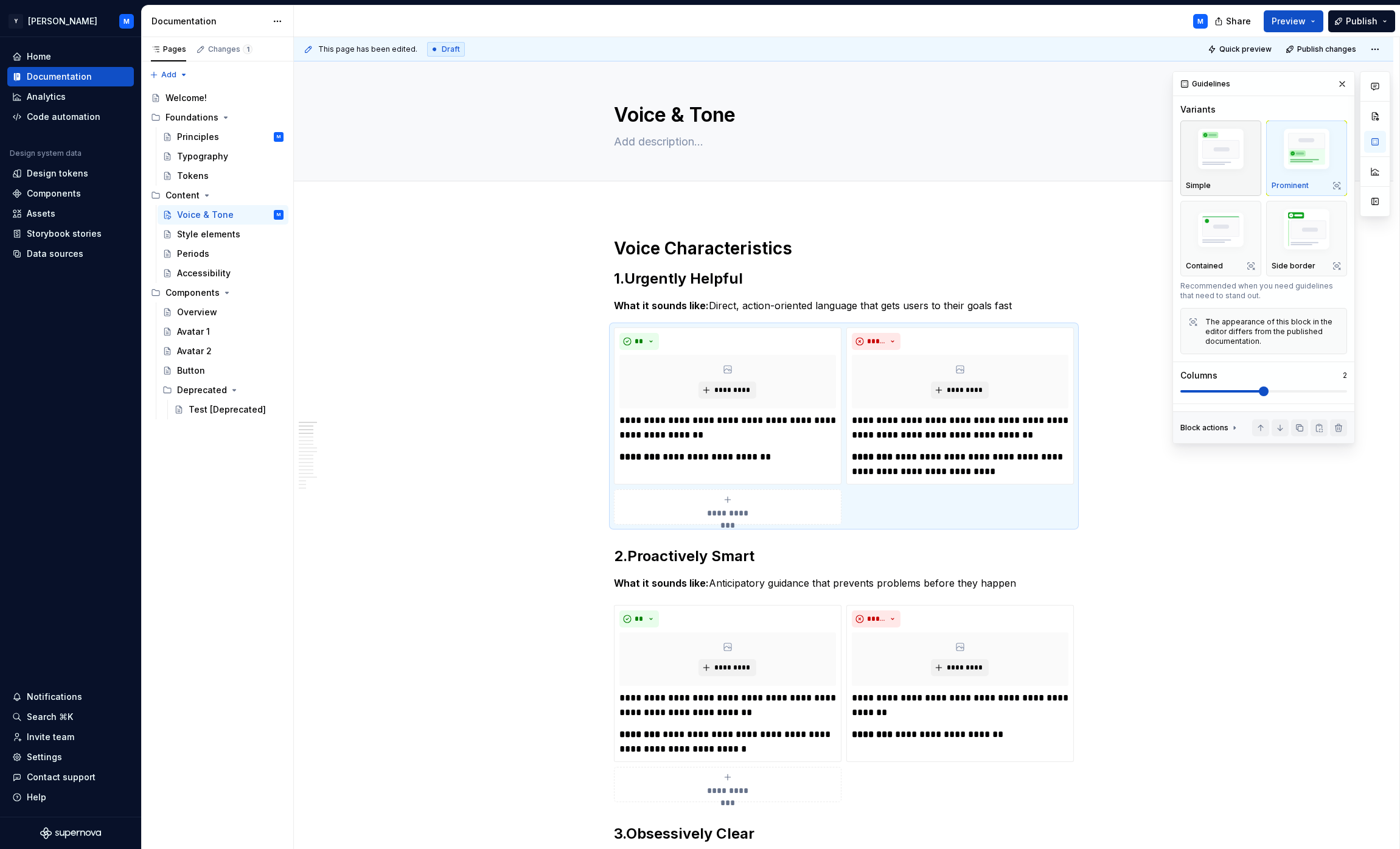
click at [696, 183] on div "Simple" at bounding box center [1220, 185] width 70 height 10
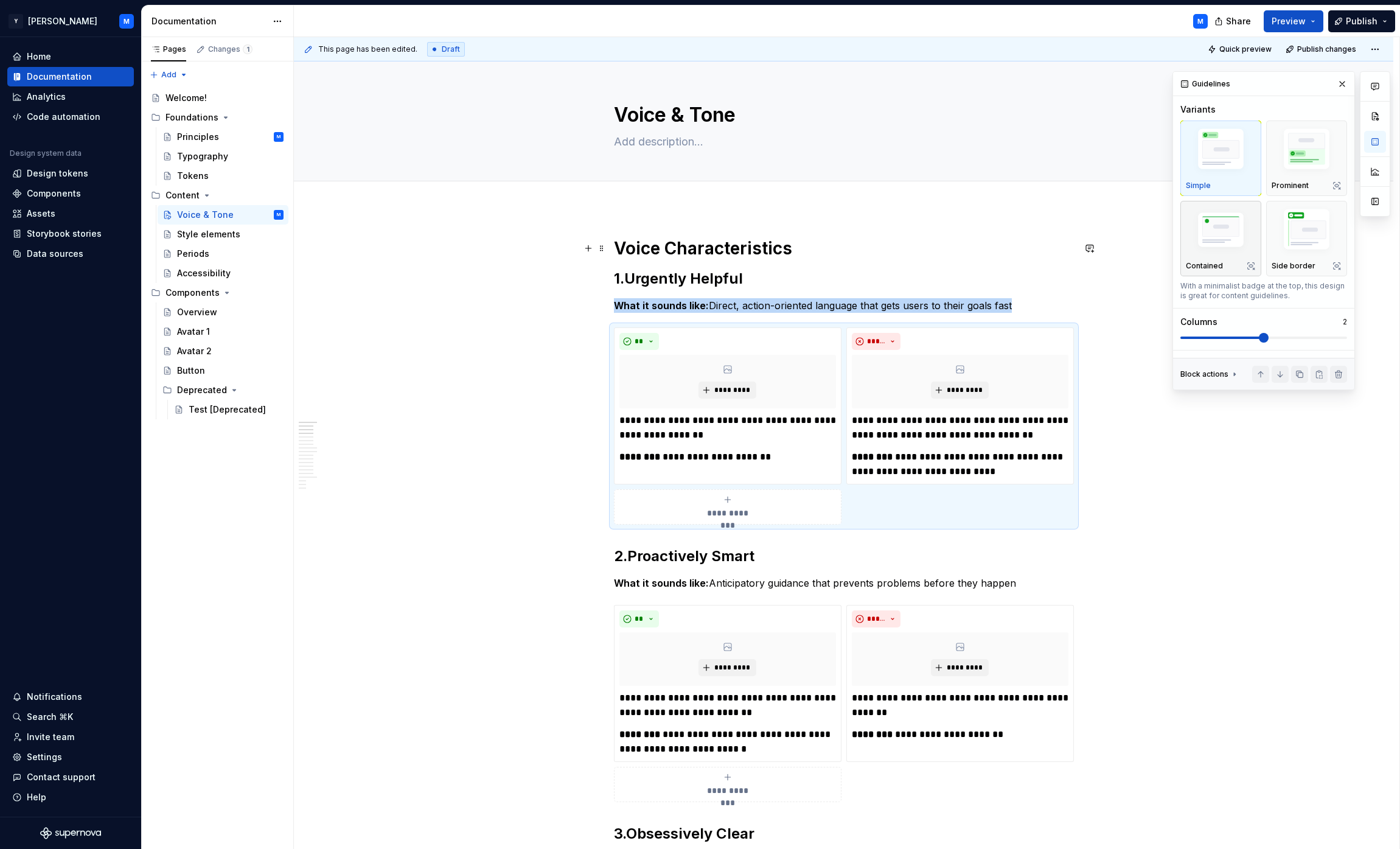
click at [696, 244] on img "button" at bounding box center [1220, 231] width 70 height 48
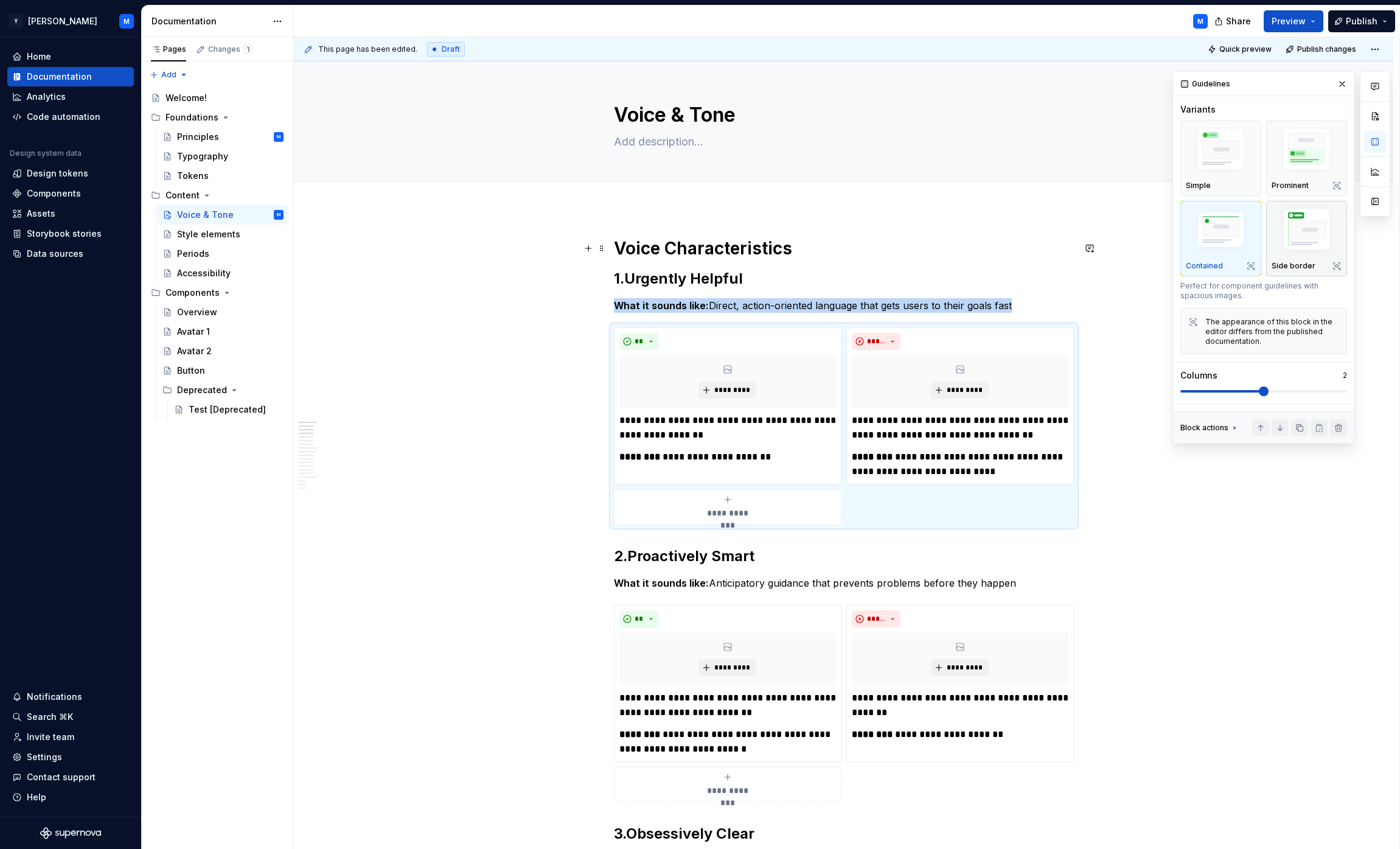
click at [696, 244] on img "button" at bounding box center [1306, 231] width 70 height 52
click at [696, 175] on img "button" at bounding box center [1306, 151] width 70 height 52
click at [696, 171] on button "button" at bounding box center [1375, 172] width 22 height 22
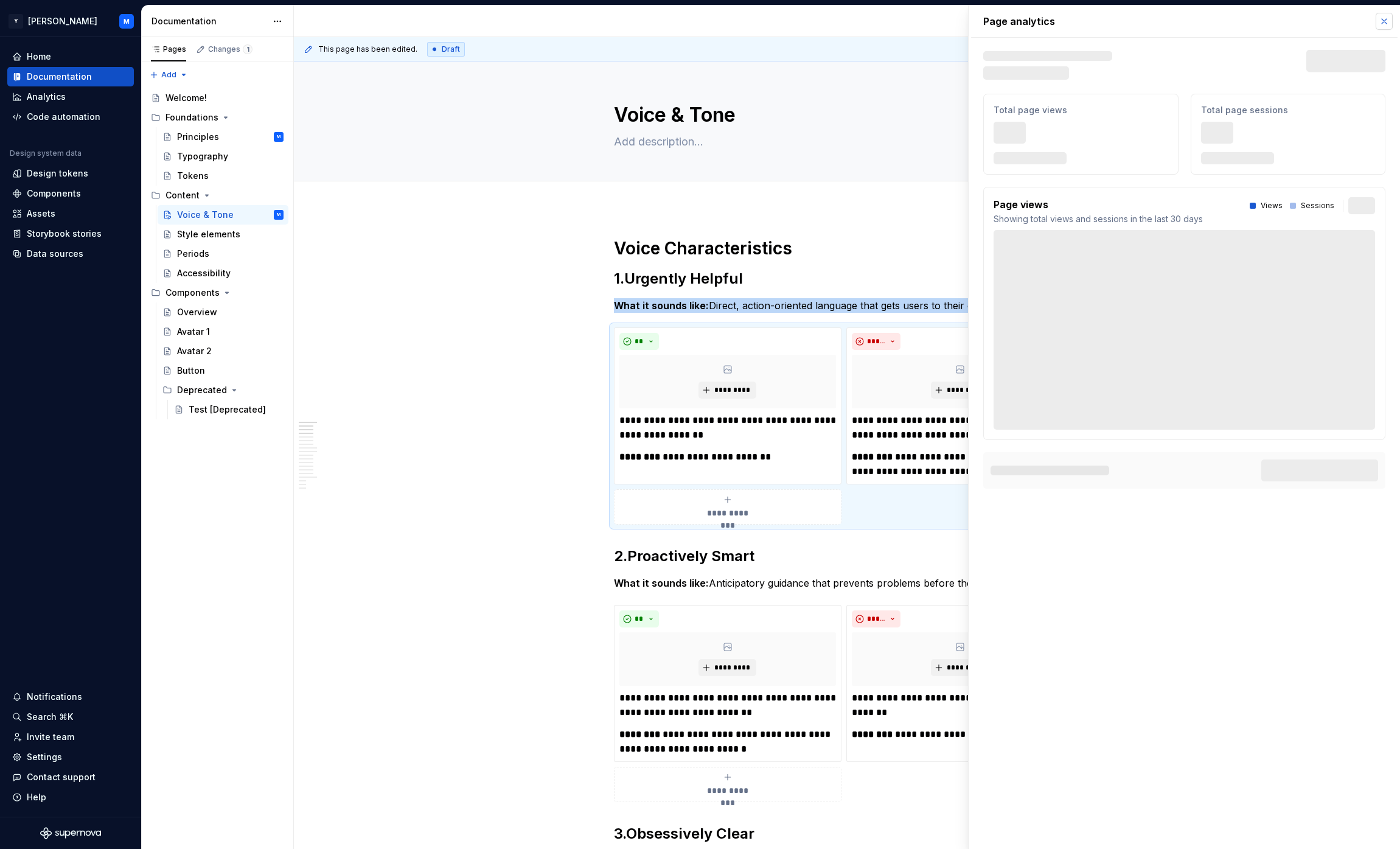
click at [696, 18] on button "button" at bounding box center [1384, 22] width 17 height 17
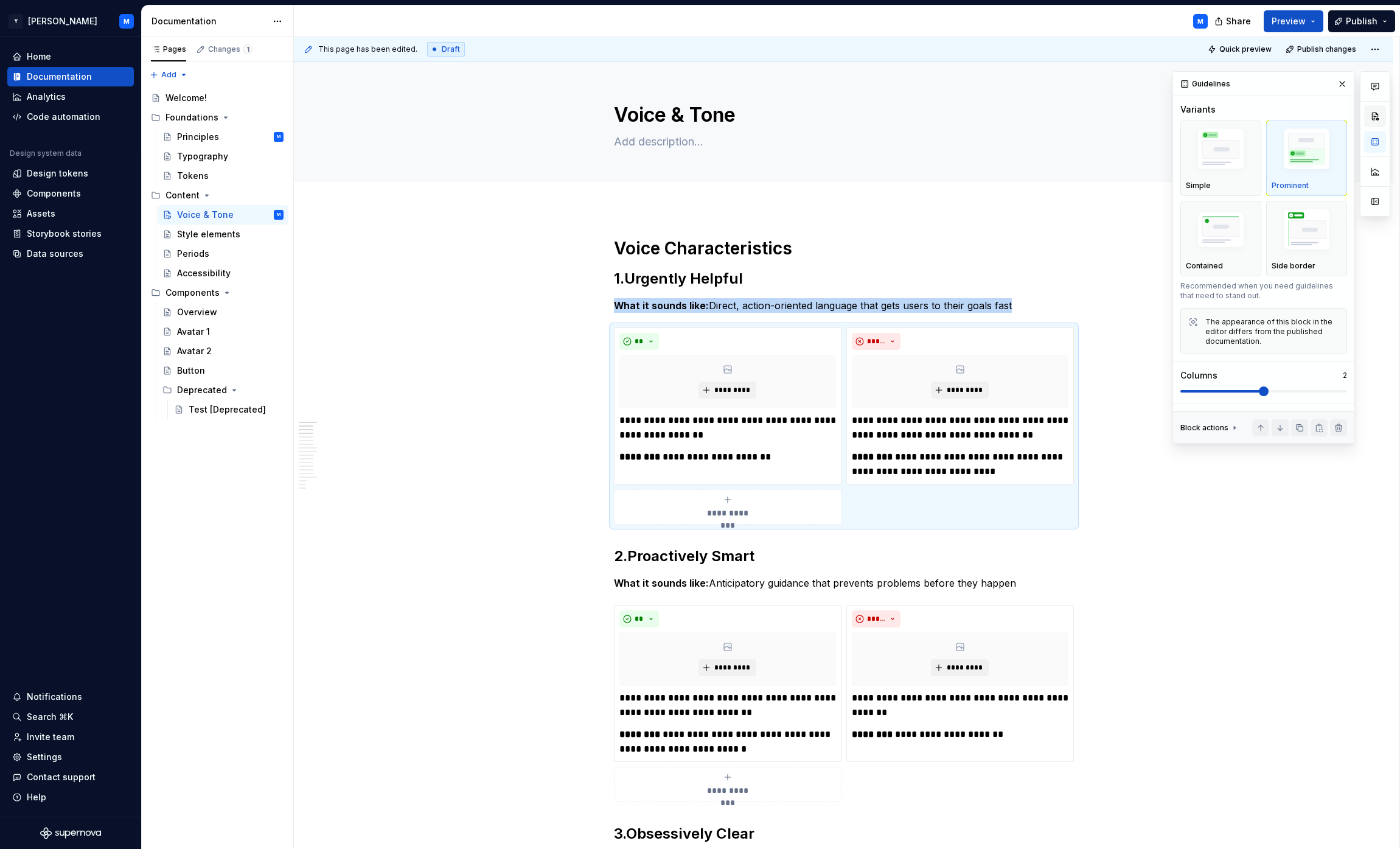
click at [696, 115] on button "button" at bounding box center [1375, 117] width 22 height 22
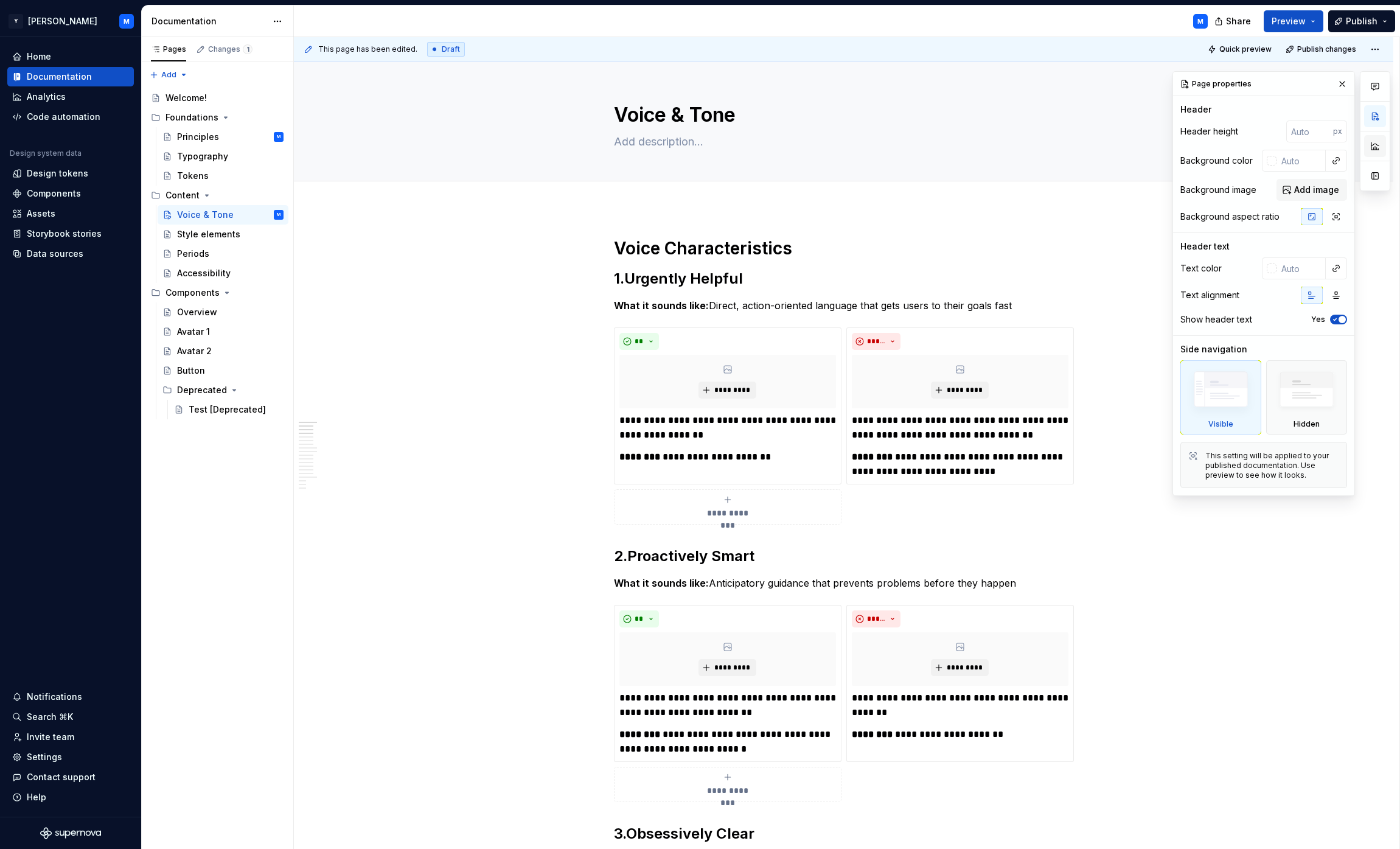
click at [696, 139] on button "button" at bounding box center [1375, 146] width 22 height 22
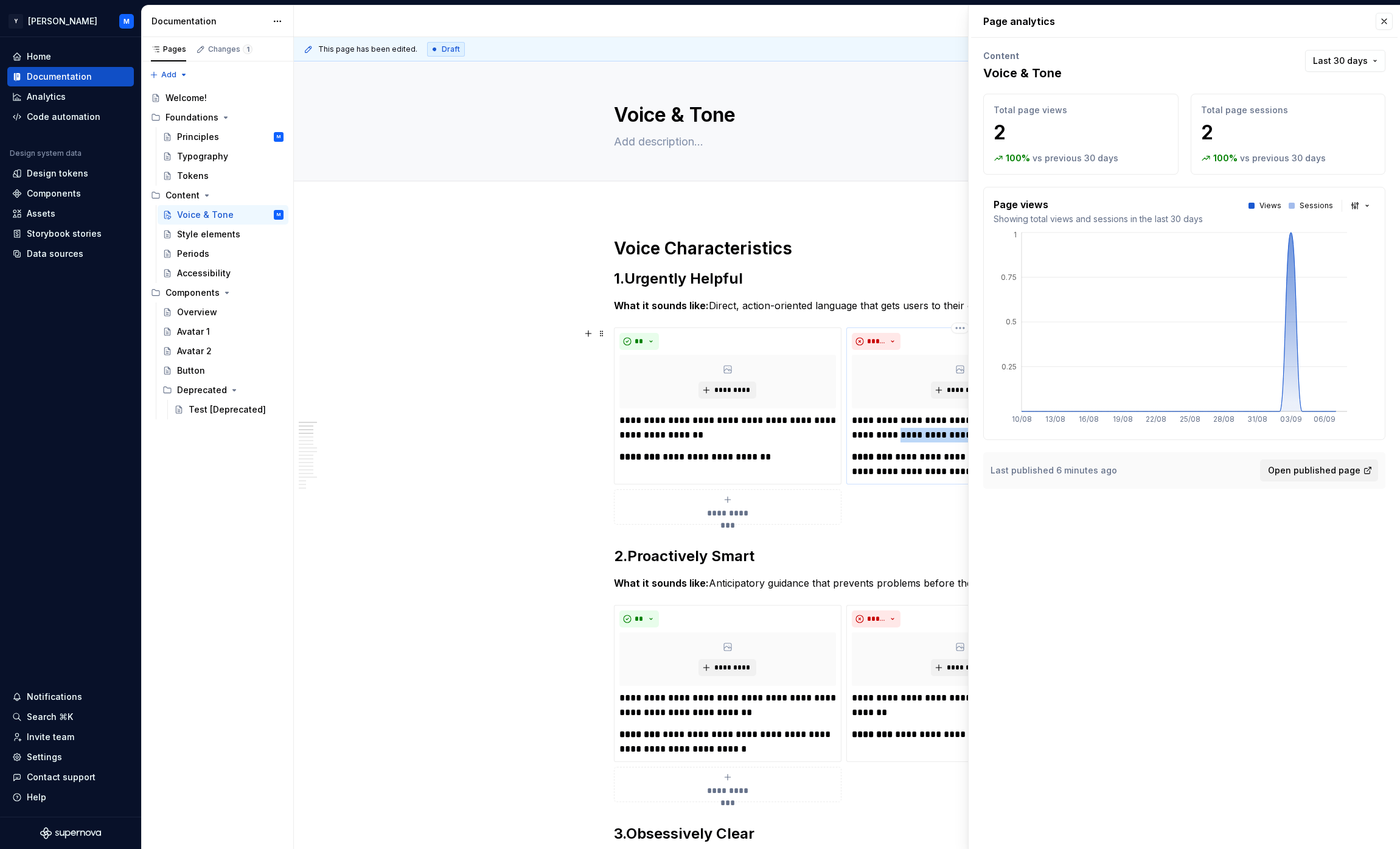
click at [696, 442] on div "**********" at bounding box center [960, 446] width 216 height 66
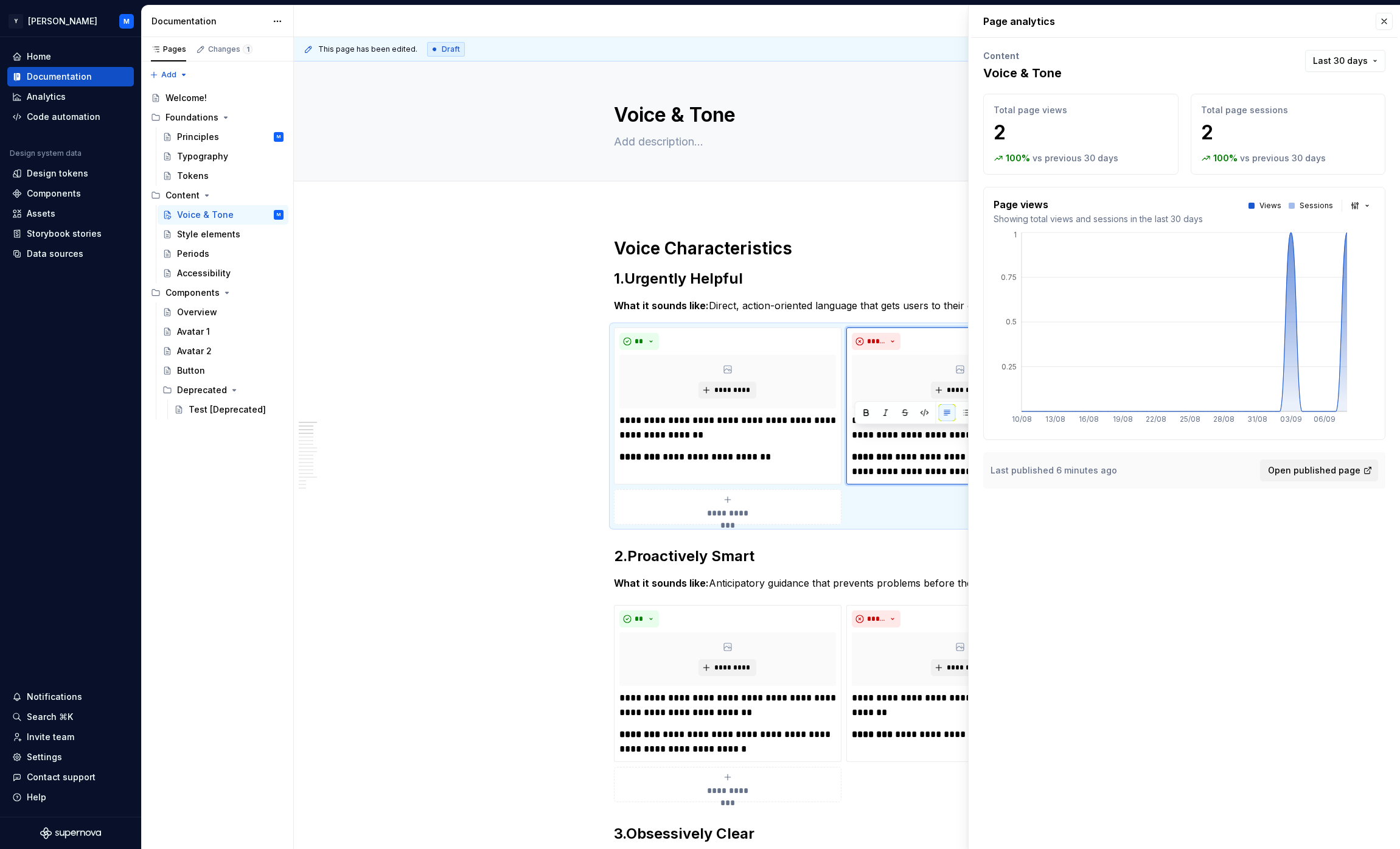
click at [696, 24] on div "Page analytics Content Voice & Tone Last 30 days Total page views 2 100 % vs pr…" at bounding box center [1184, 254] width 431 height 498
click at [696, 20] on button "button" at bounding box center [1384, 22] width 17 height 17
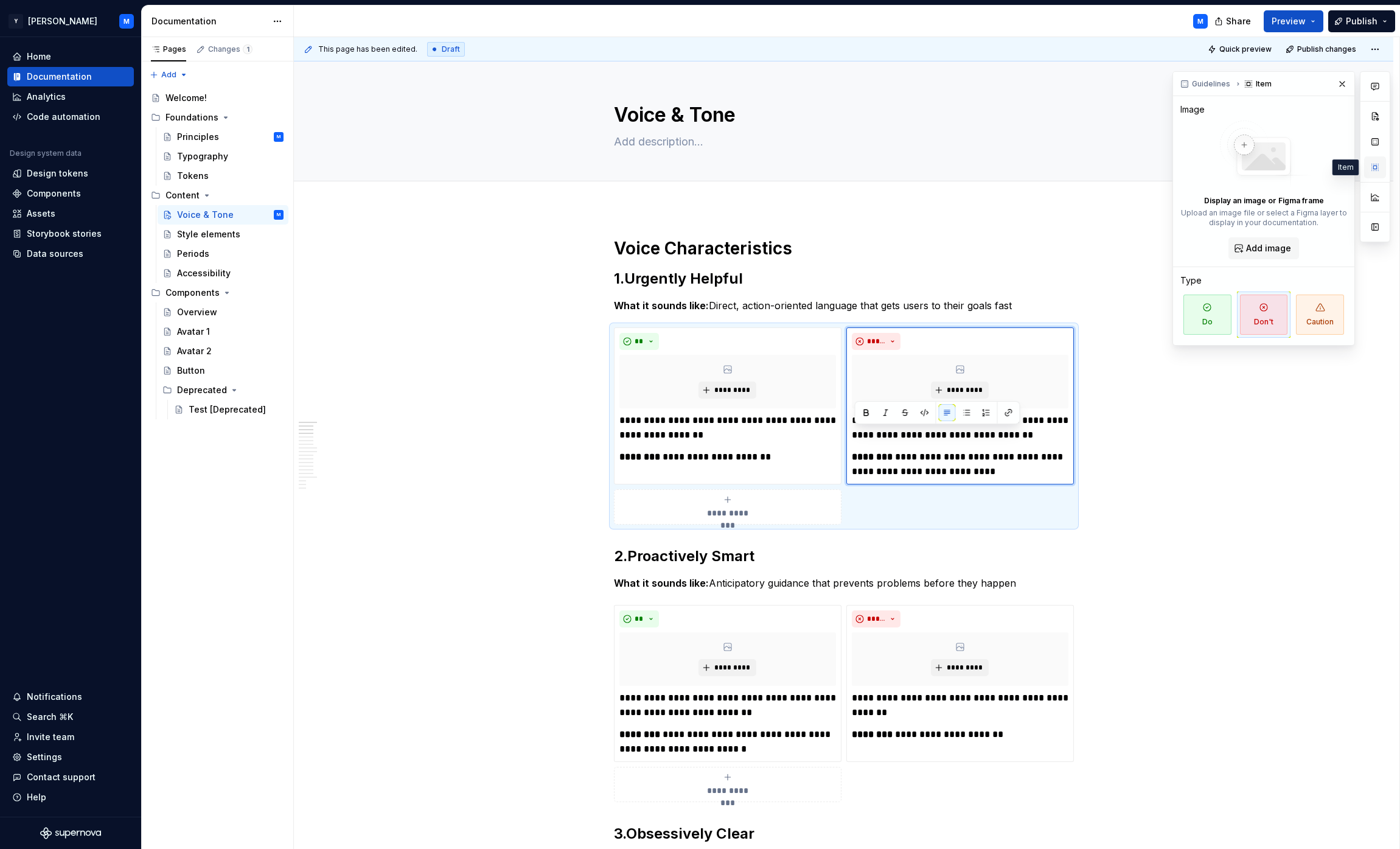
click at [696, 166] on button "button" at bounding box center [1375, 167] width 22 height 22
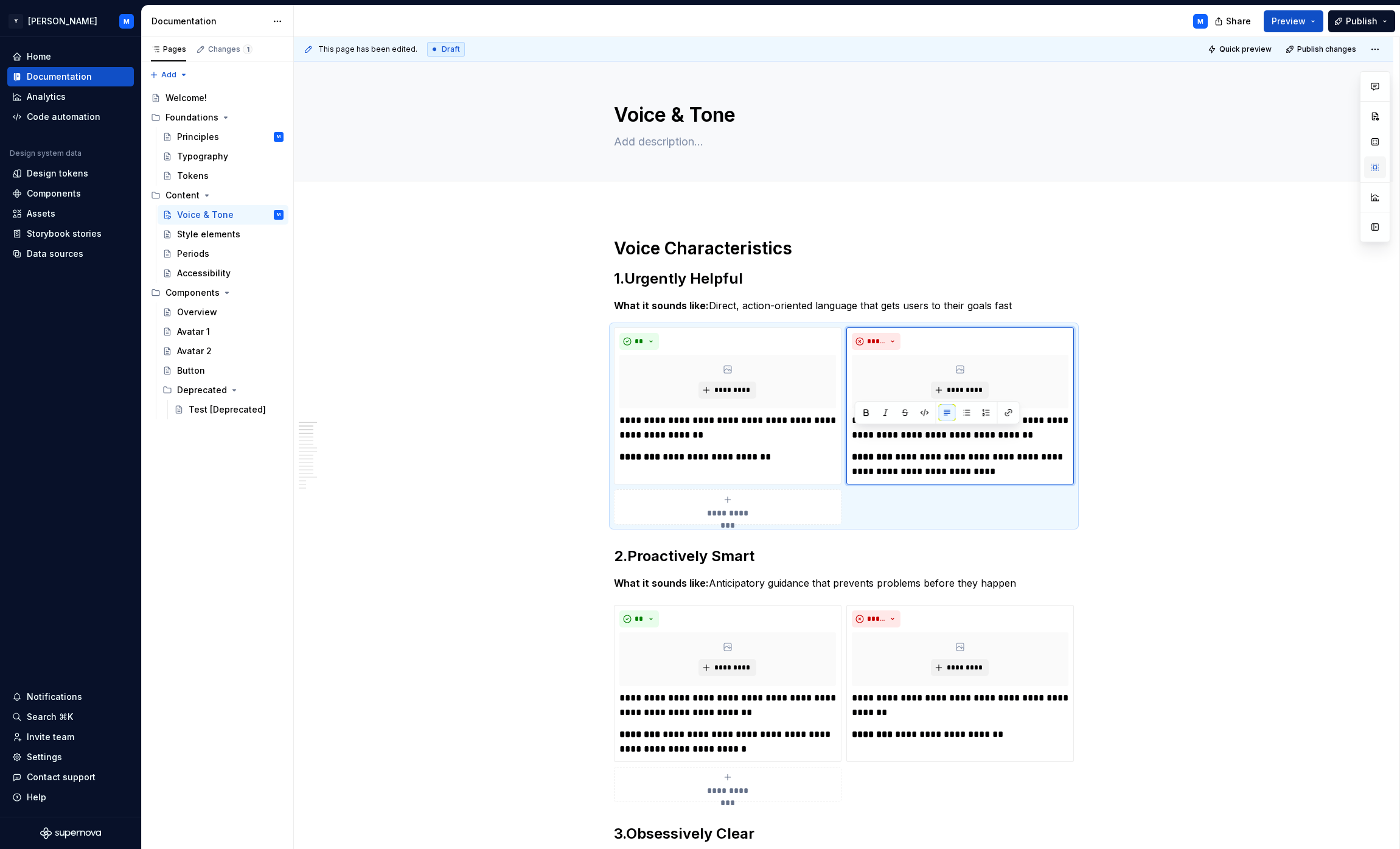
click at [696, 166] on button "button" at bounding box center [1375, 167] width 22 height 22
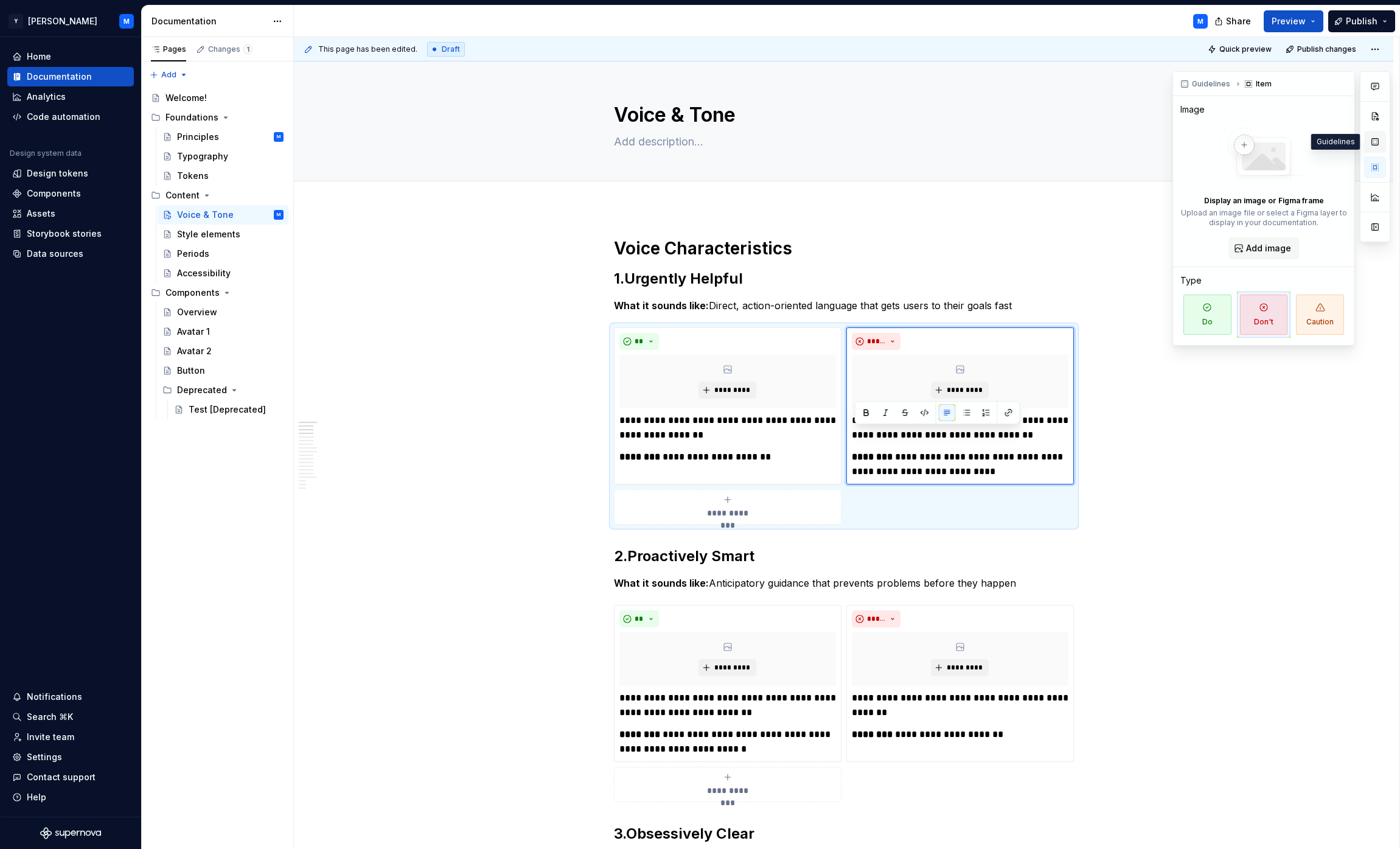
click at [696, 144] on button "button" at bounding box center [1375, 142] width 22 height 22
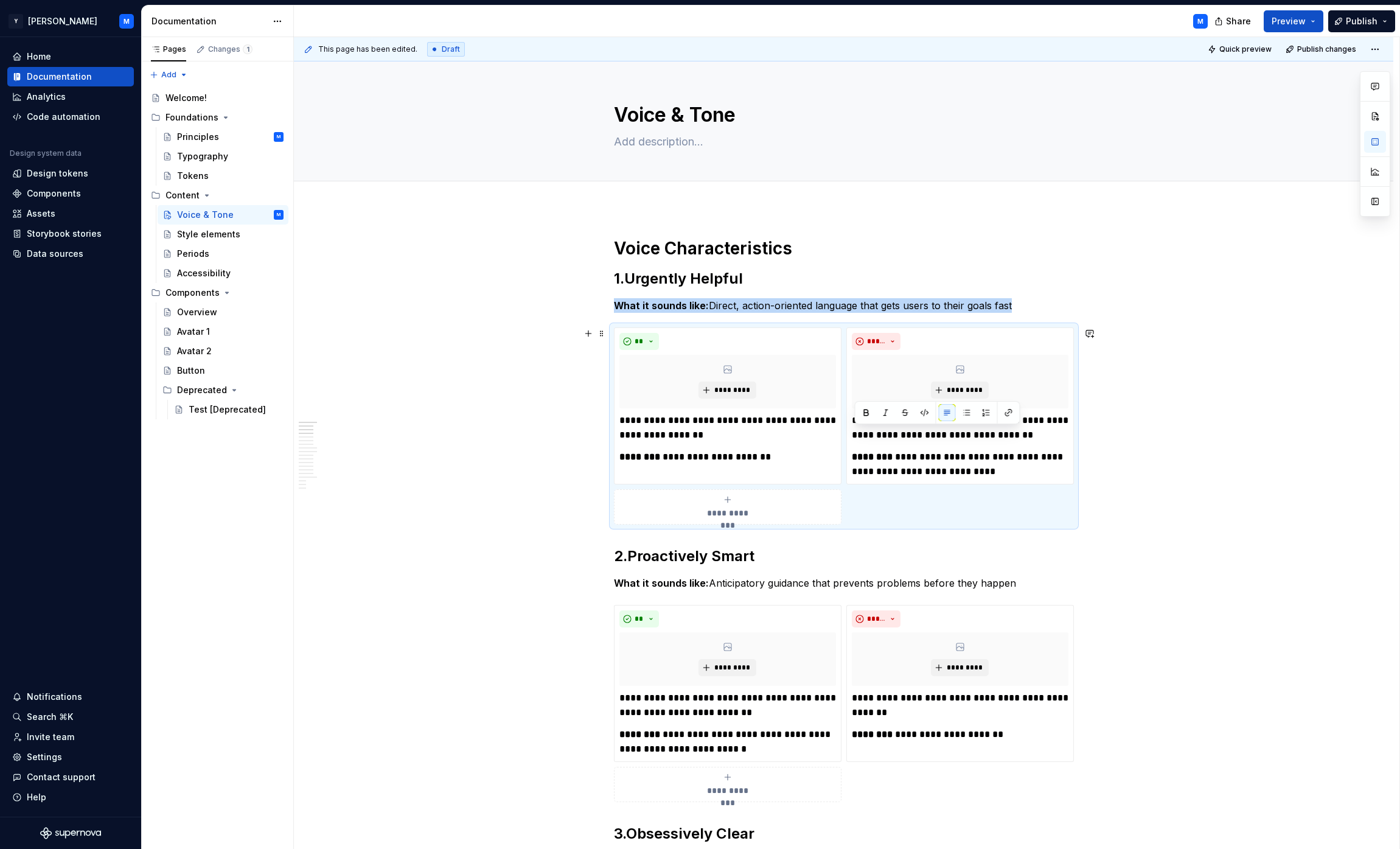
click at [696, 510] on div "**********" at bounding box center [728, 506] width 216 height 24
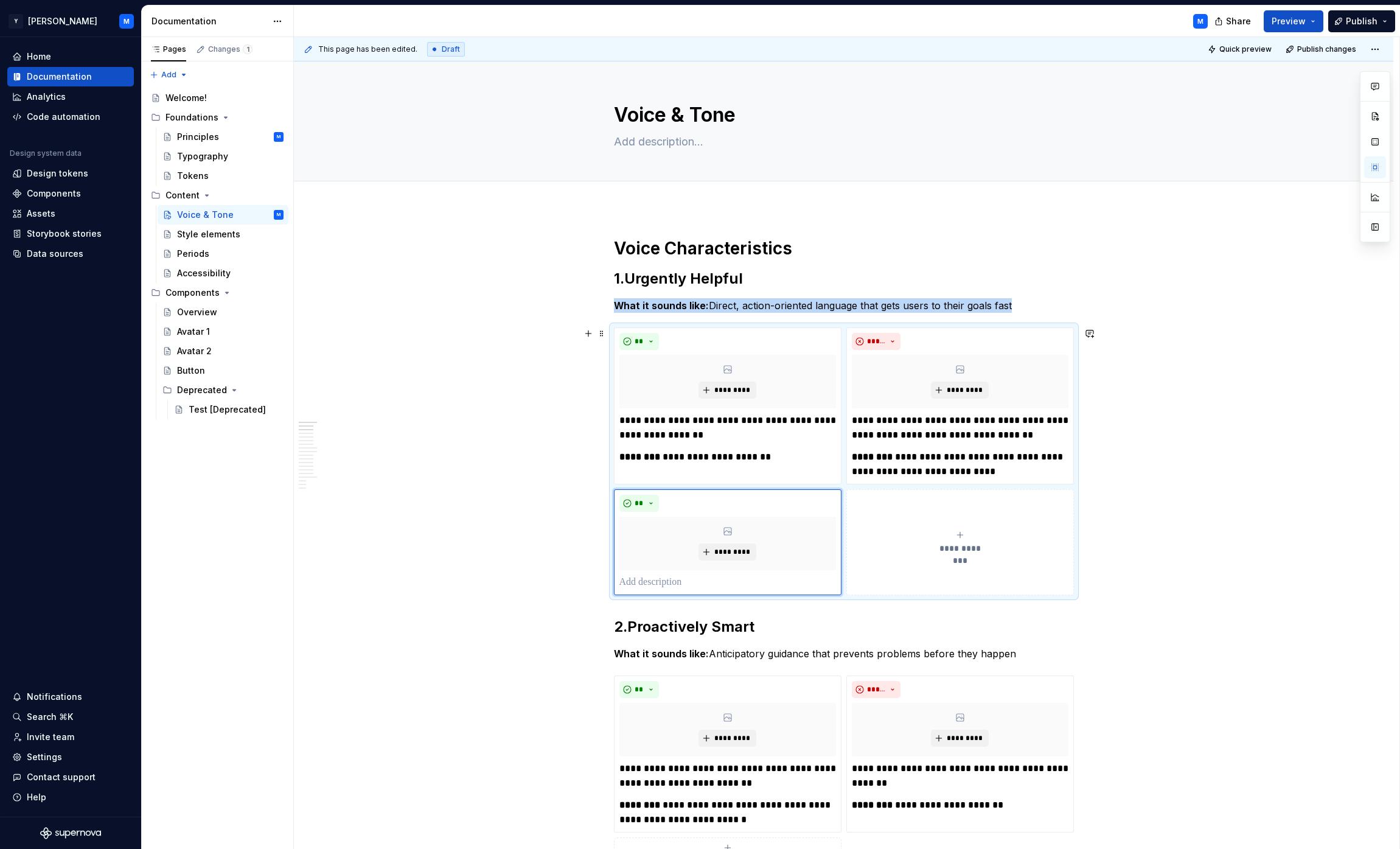
click at [696, 540] on div "**********" at bounding box center [960, 541] width 216 height 24
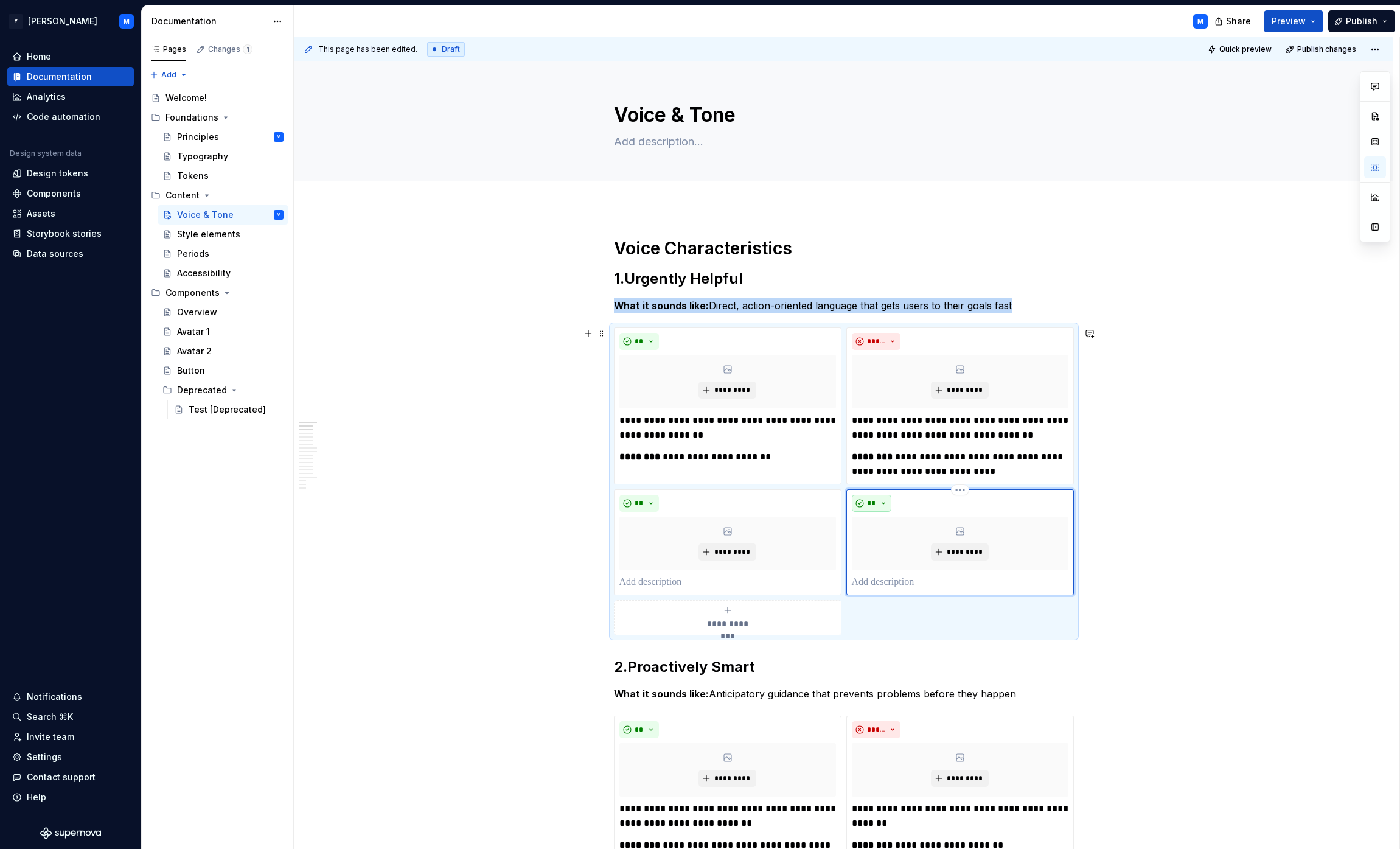
click at [696, 503] on span "**" at bounding box center [872, 503] width 10 height 10
click at [696, 545] on div "Don't" at bounding box center [924, 546] width 64 height 12
drag, startPoint x: 646, startPoint y: 457, endPoint x: 689, endPoint y: 458, distance: 43.0
click at [689, 458] on p "**********" at bounding box center [728, 457] width 216 height 14
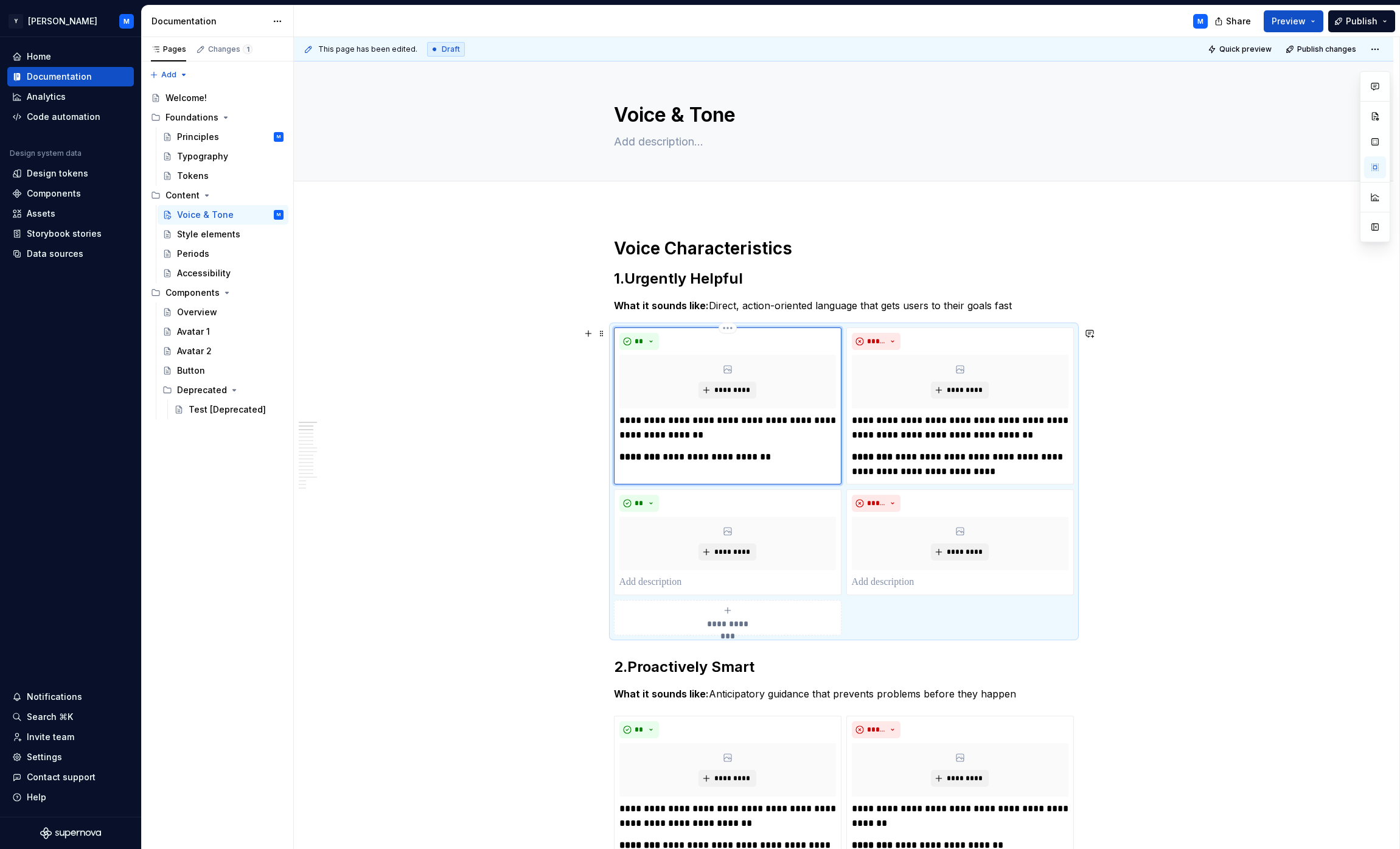
click at [631, 459] on strong "********" at bounding box center [640, 457] width 41 height 9
drag, startPoint x: 631, startPoint y: 459, endPoint x: 775, endPoint y: 458, distance: 144.0
click at [696, 458] on p "**********" at bounding box center [728, 457] width 216 height 14
click at [696, 575] on p at bounding box center [728, 583] width 216 height 14
click at [696, 457] on strong "********" at bounding box center [872, 457] width 41 height 9
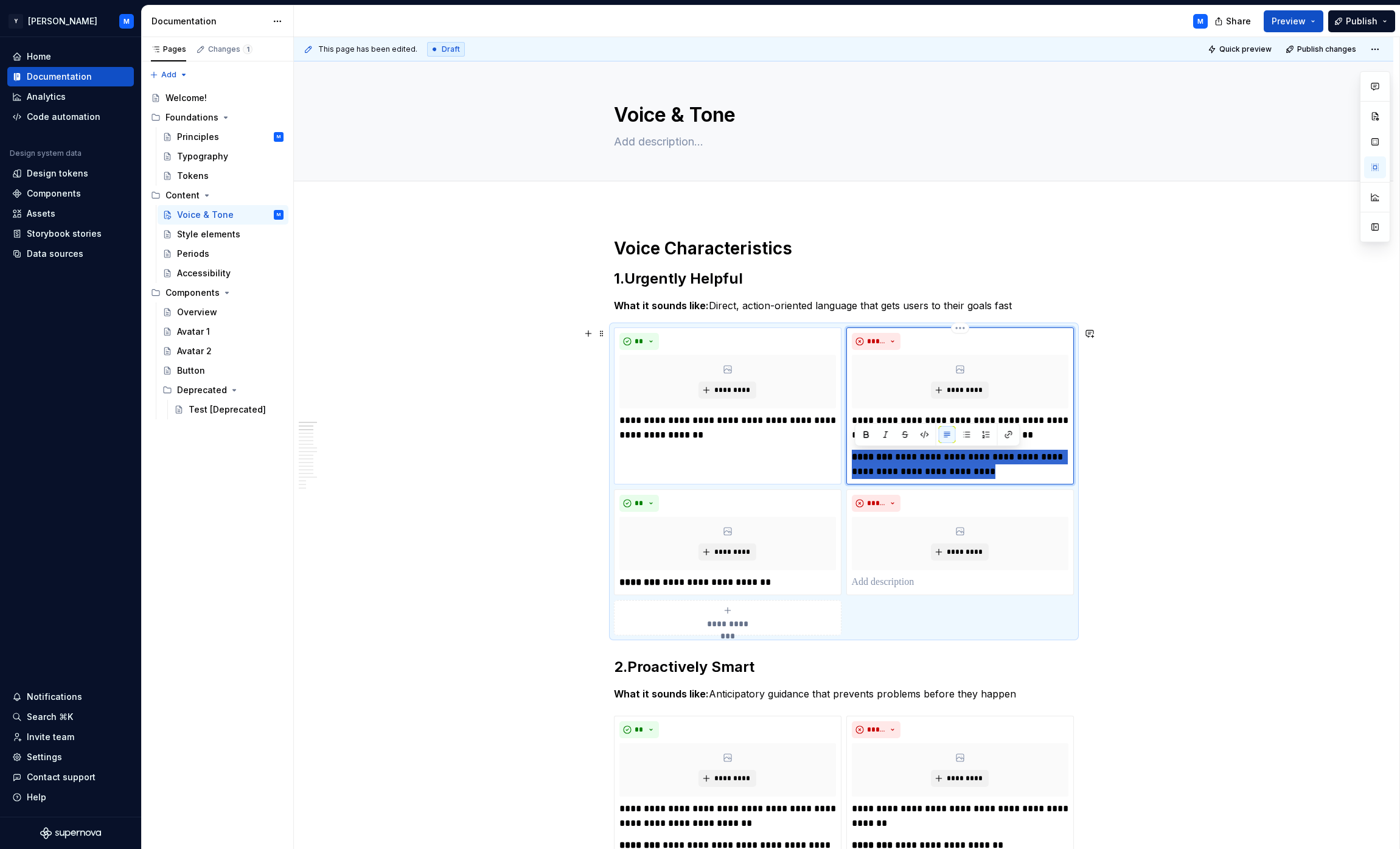
drag, startPoint x: 866, startPoint y: 457, endPoint x: 1030, endPoint y: 470, distance: 164.5
click at [696, 470] on p "**********" at bounding box center [960, 464] width 216 height 29
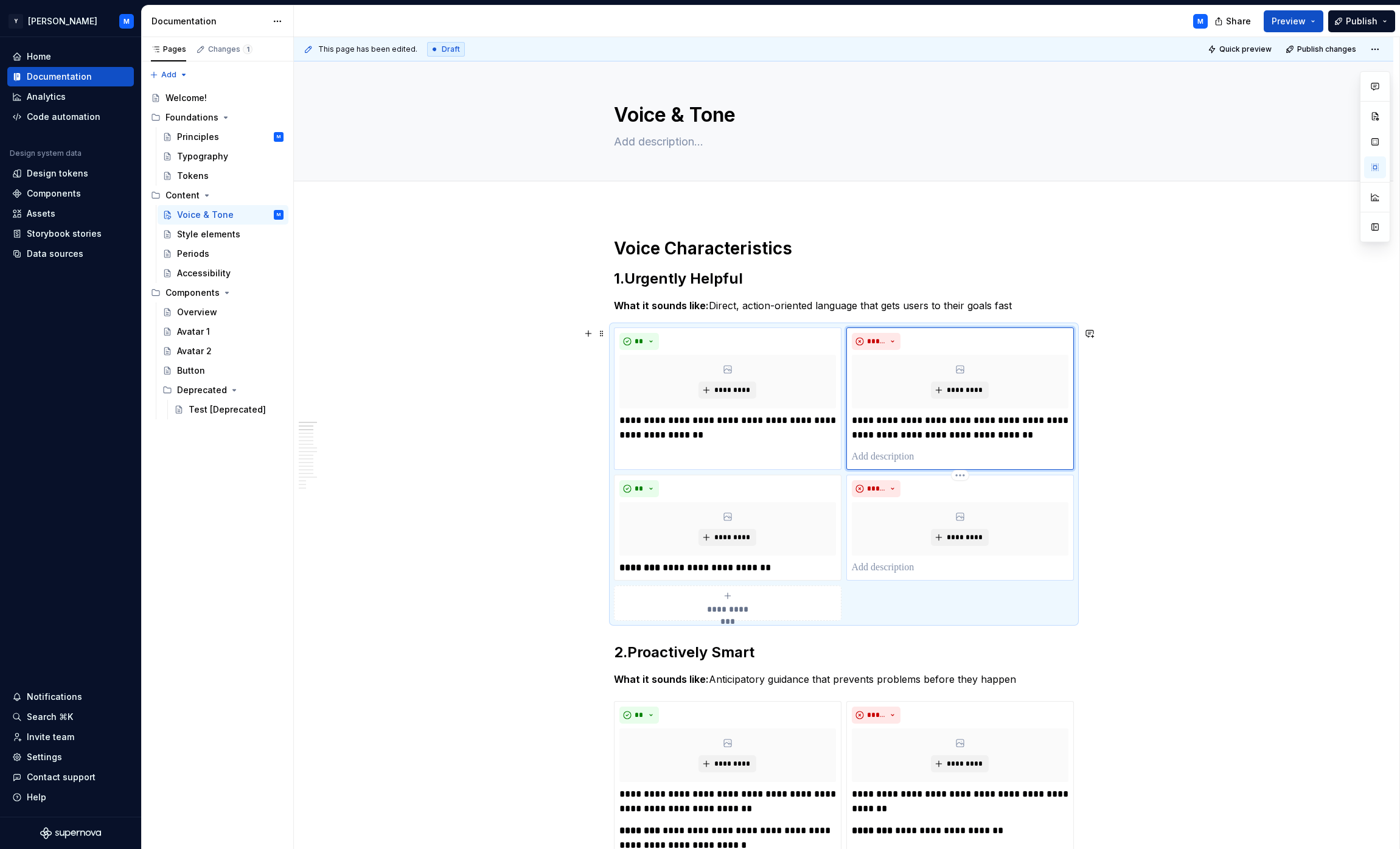
click at [696, 560] on p at bounding box center [960, 568] width 216 height 14
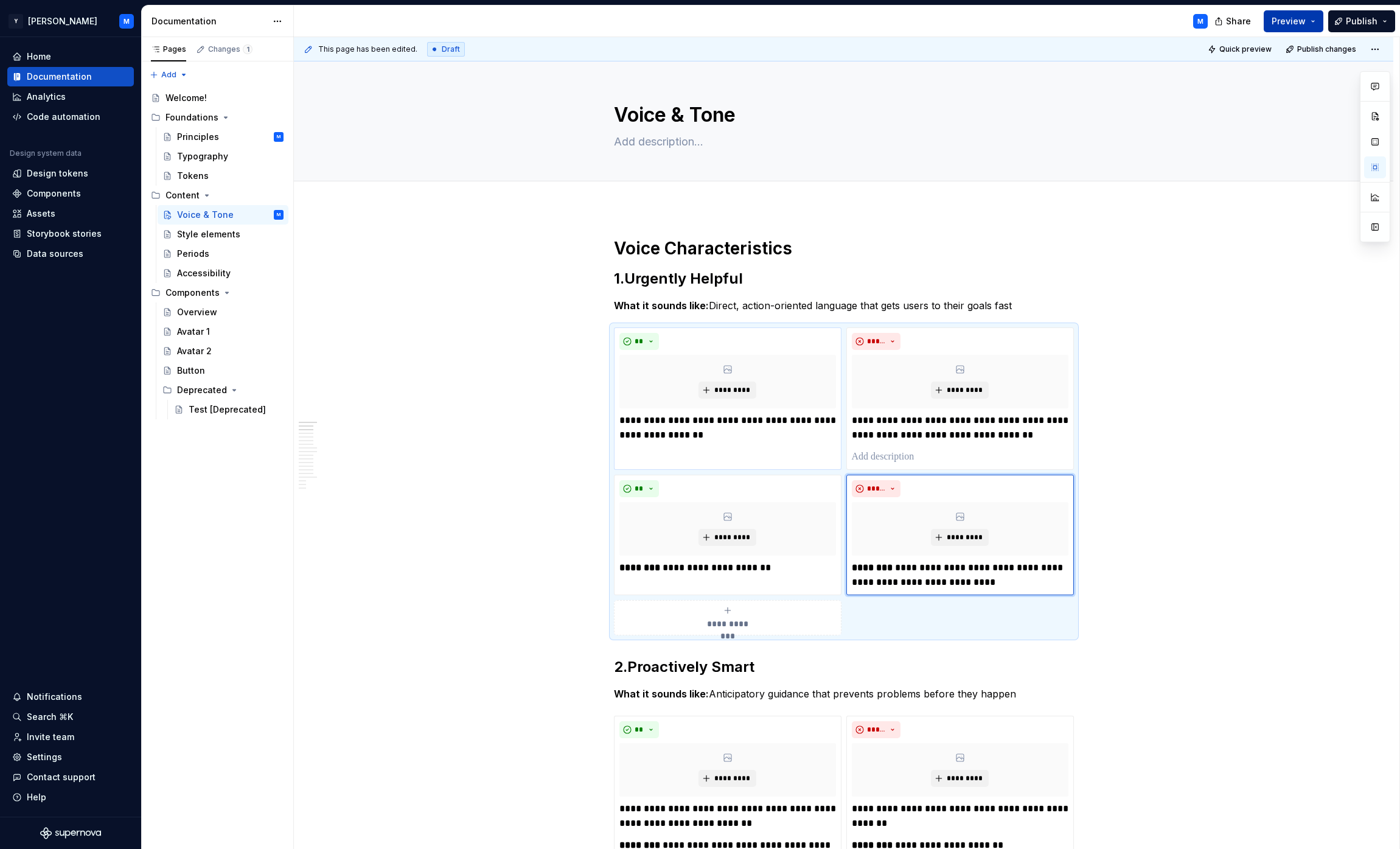
click at [696, 21] on span "Preview" at bounding box center [1289, 21] width 34 height 12
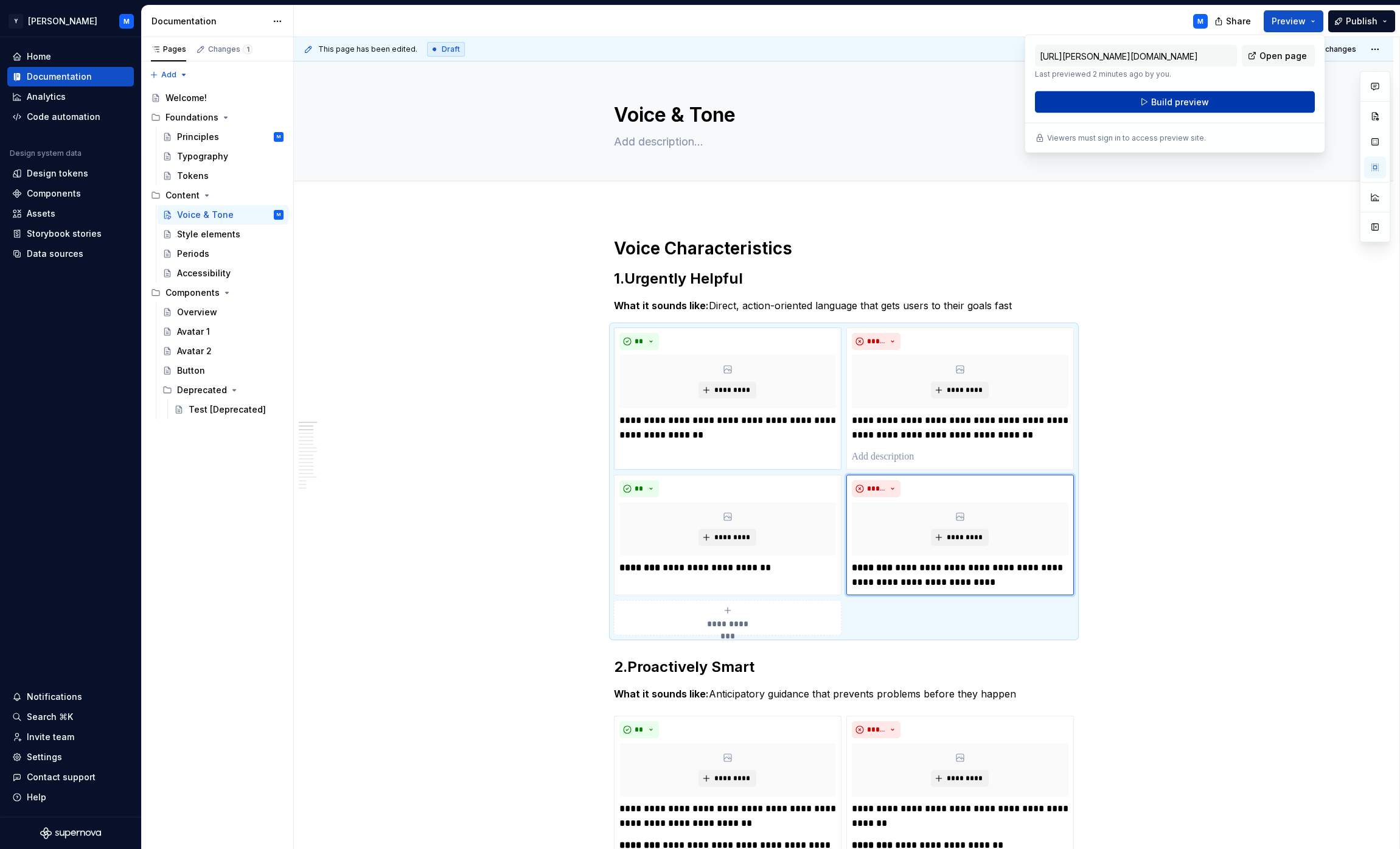
click at [696, 106] on span "Build preview" at bounding box center [1180, 102] width 58 height 12
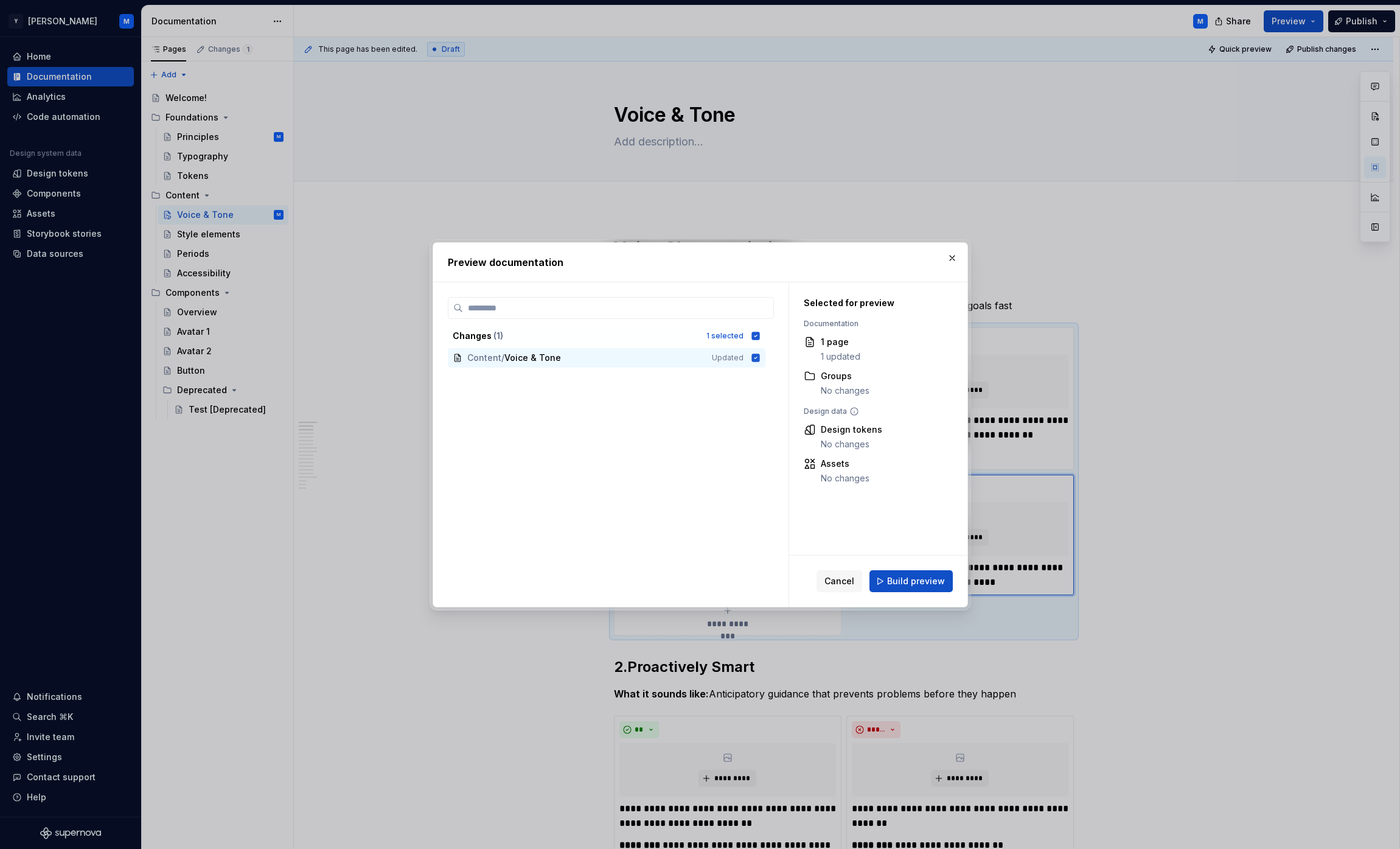
click at [696, 569] on div "Cancel Build preview" at bounding box center [878, 581] width 179 height 51
click at [696, 585] on span "Build preview" at bounding box center [916, 581] width 58 height 12
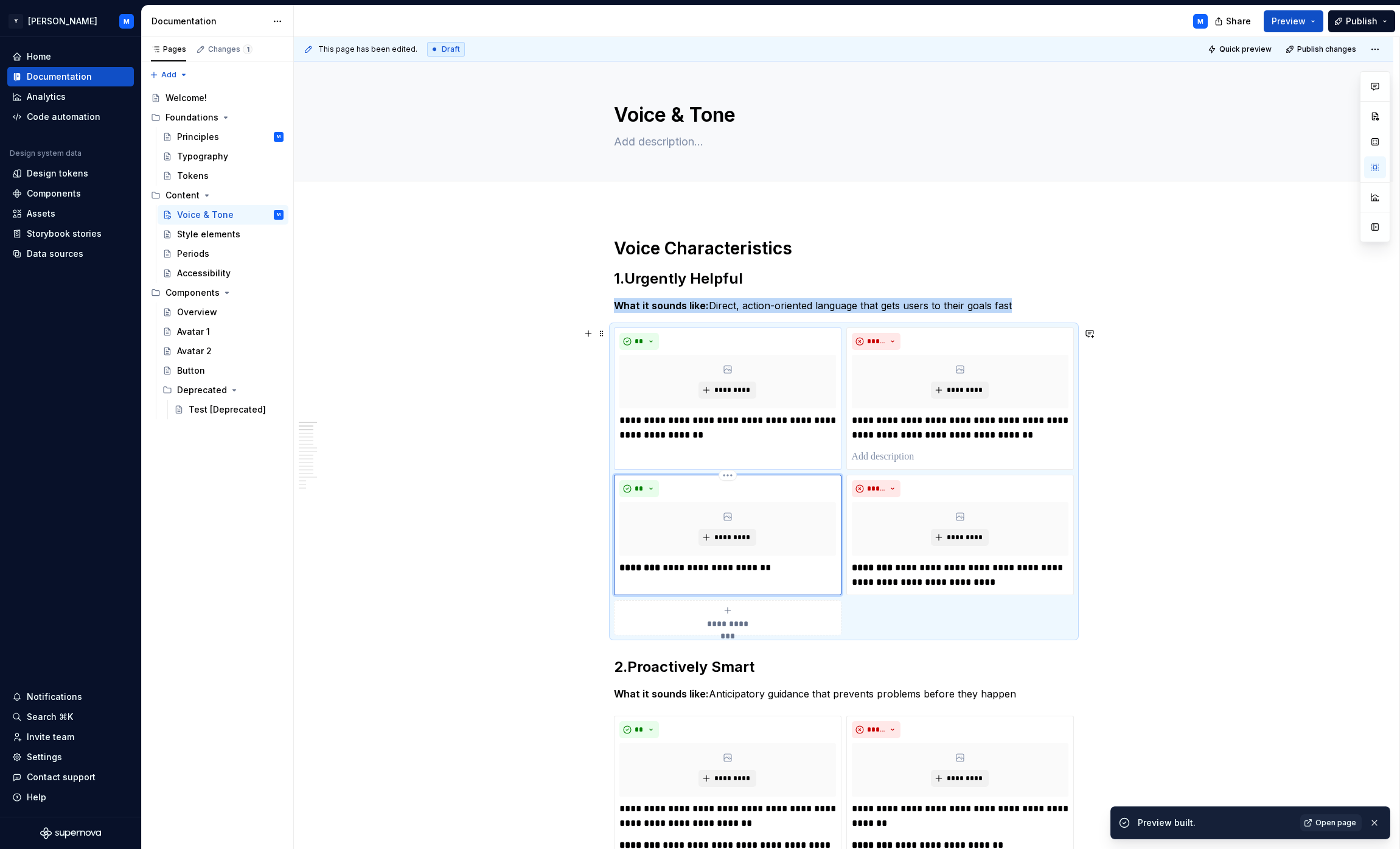
click at [663, 489] on div "**" at bounding box center [728, 489] width 216 height 17
click at [654, 486] on button "**" at bounding box center [640, 489] width 40 height 17
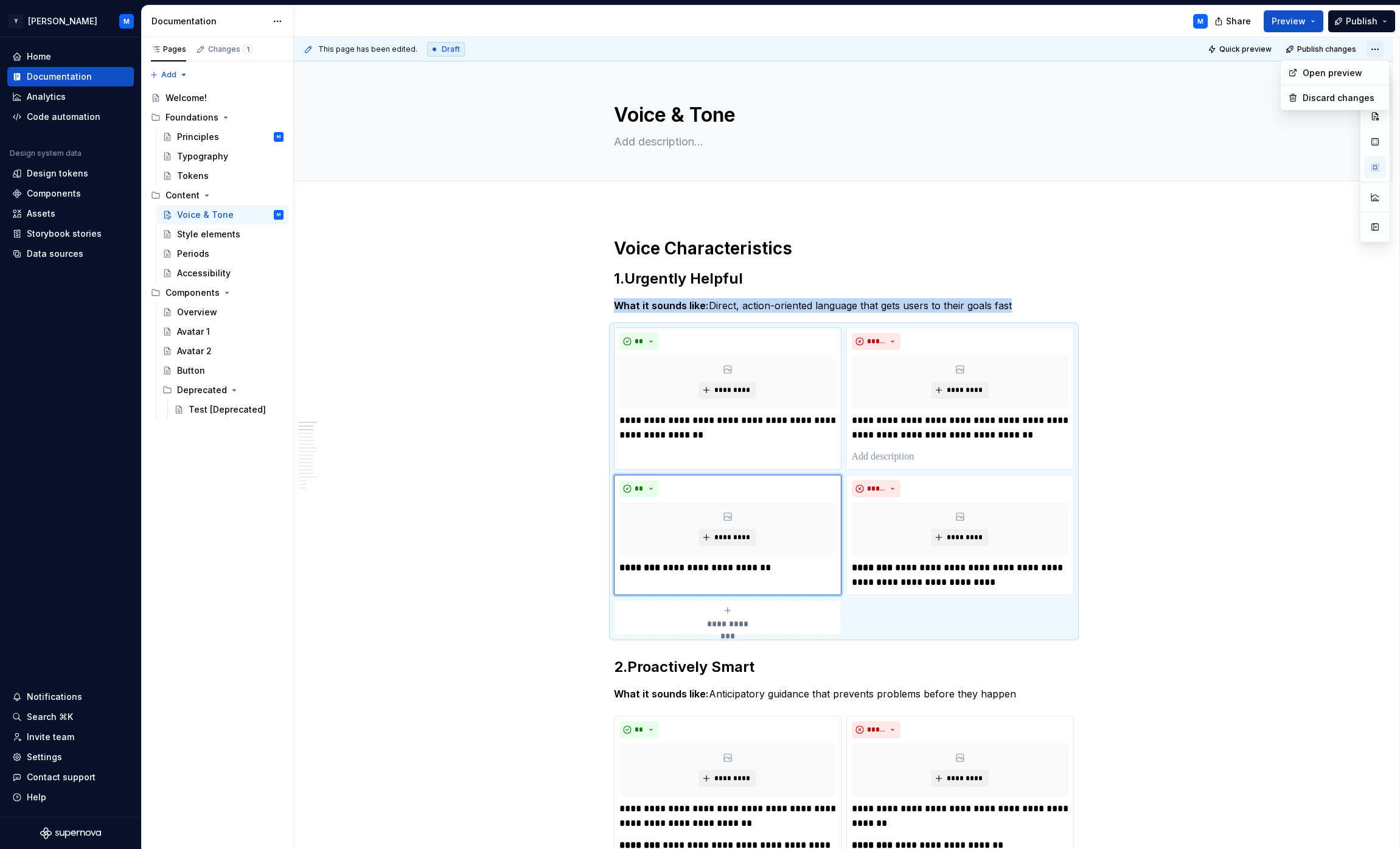
click at [696, 48] on html "Y [PERSON_NAME] M Home Documentation Analytics Code automation Design system da…" at bounding box center [700, 424] width 1400 height 849
click at [696, 94] on div "Discard changes" at bounding box center [1342, 98] width 79 height 12
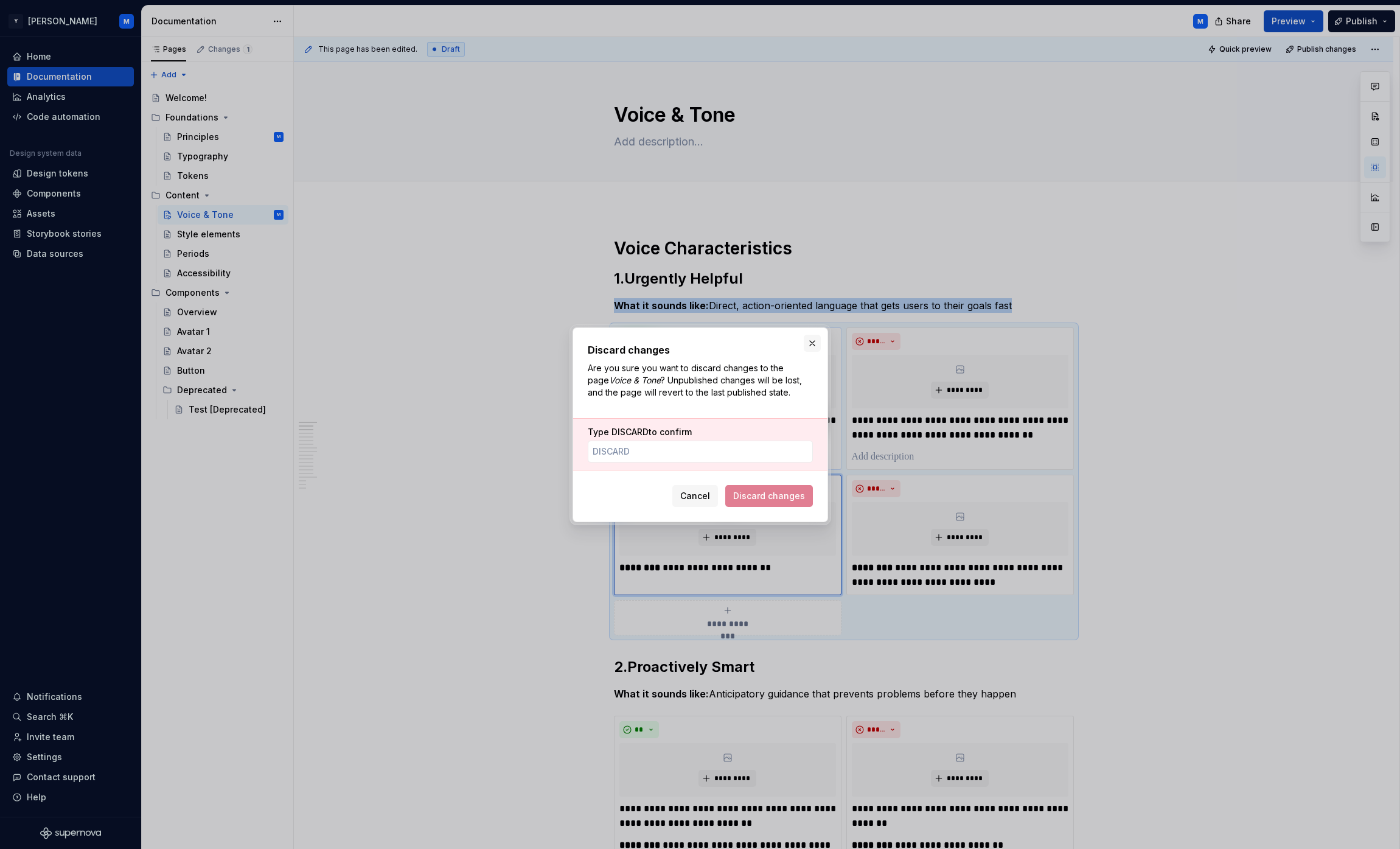
click at [696, 344] on button "button" at bounding box center [812, 343] width 17 height 17
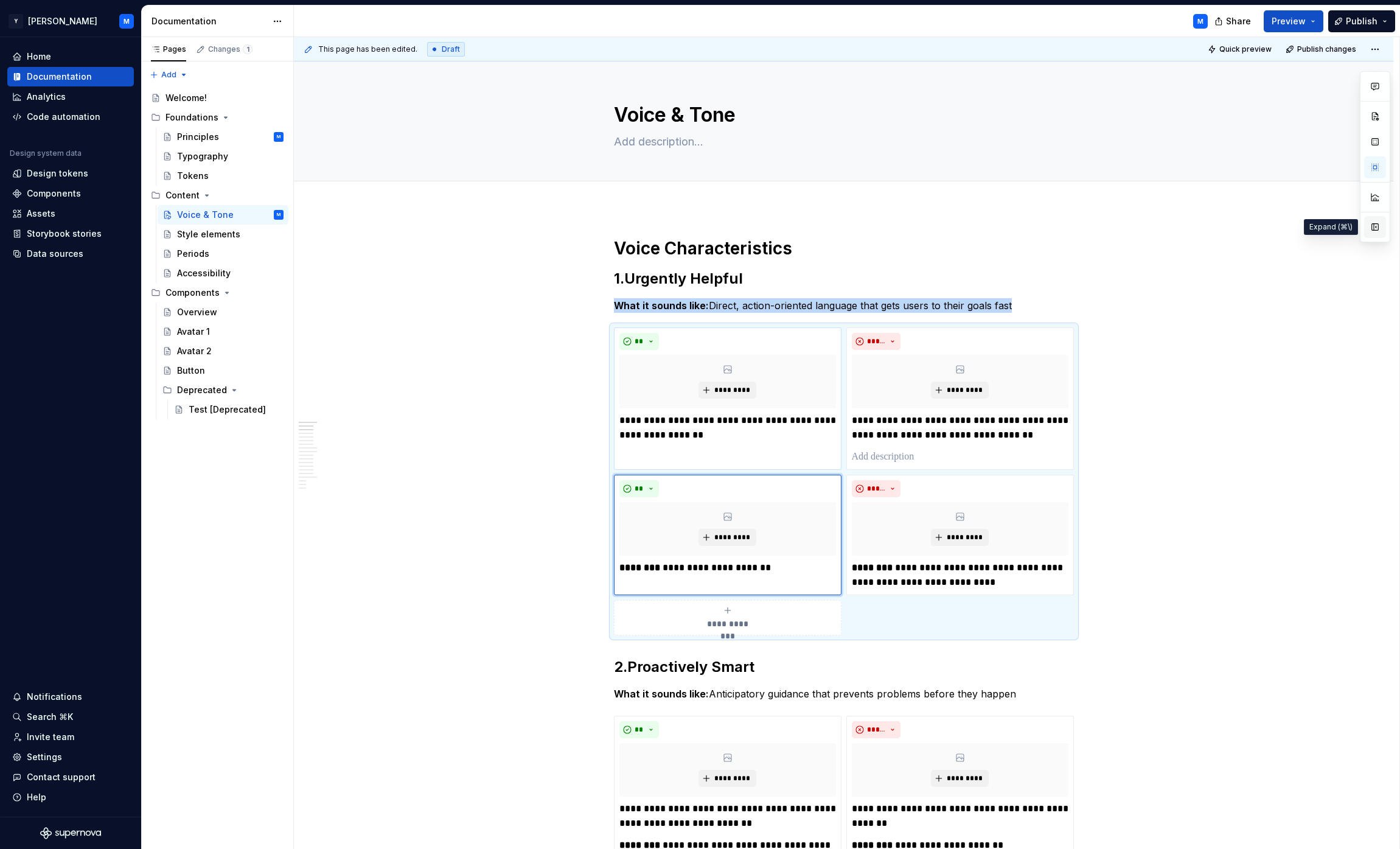
click at [696, 229] on button "button" at bounding box center [1375, 227] width 22 height 22
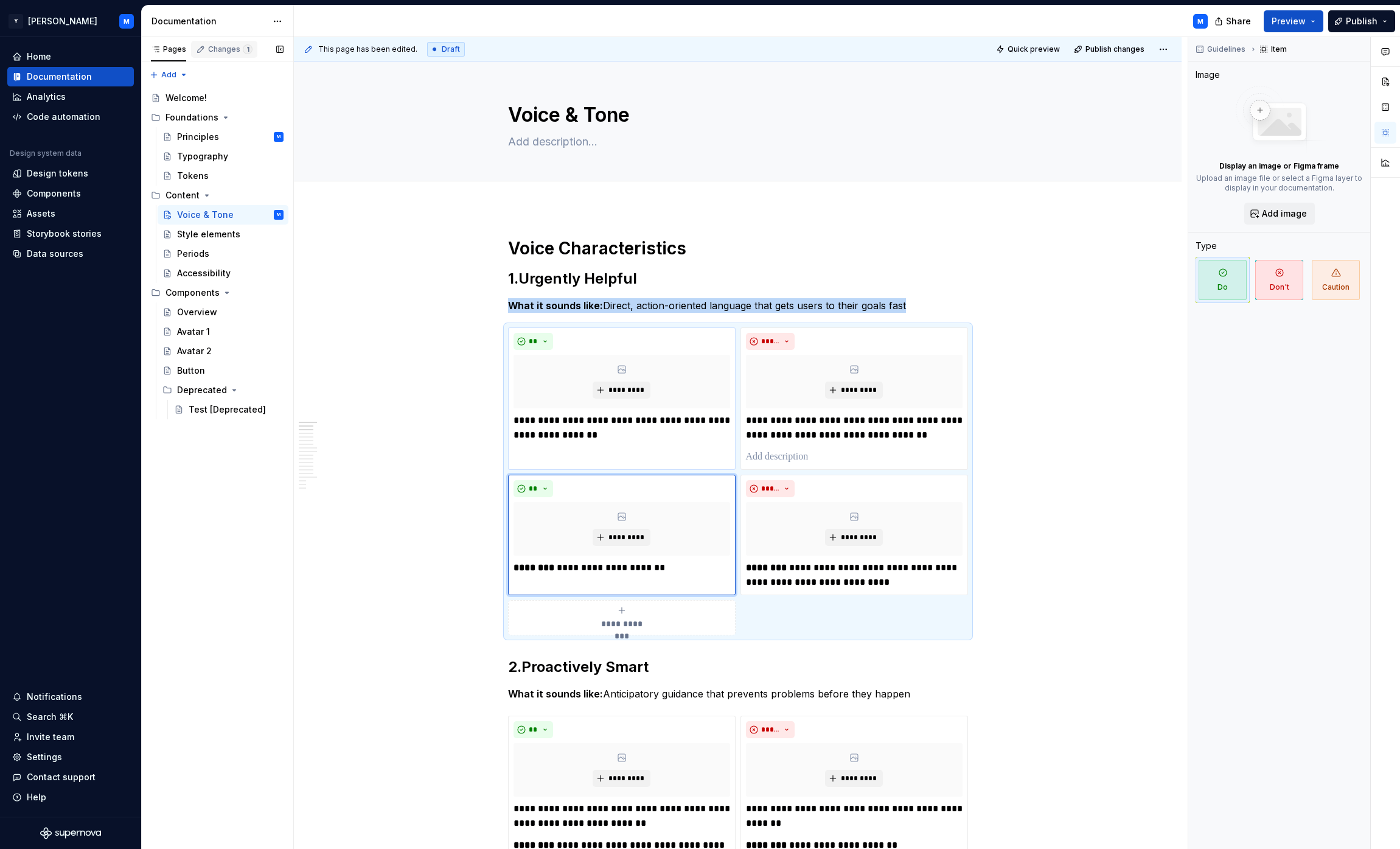
click at [240, 53] on div "Changes 1" at bounding box center [230, 49] width 44 height 10
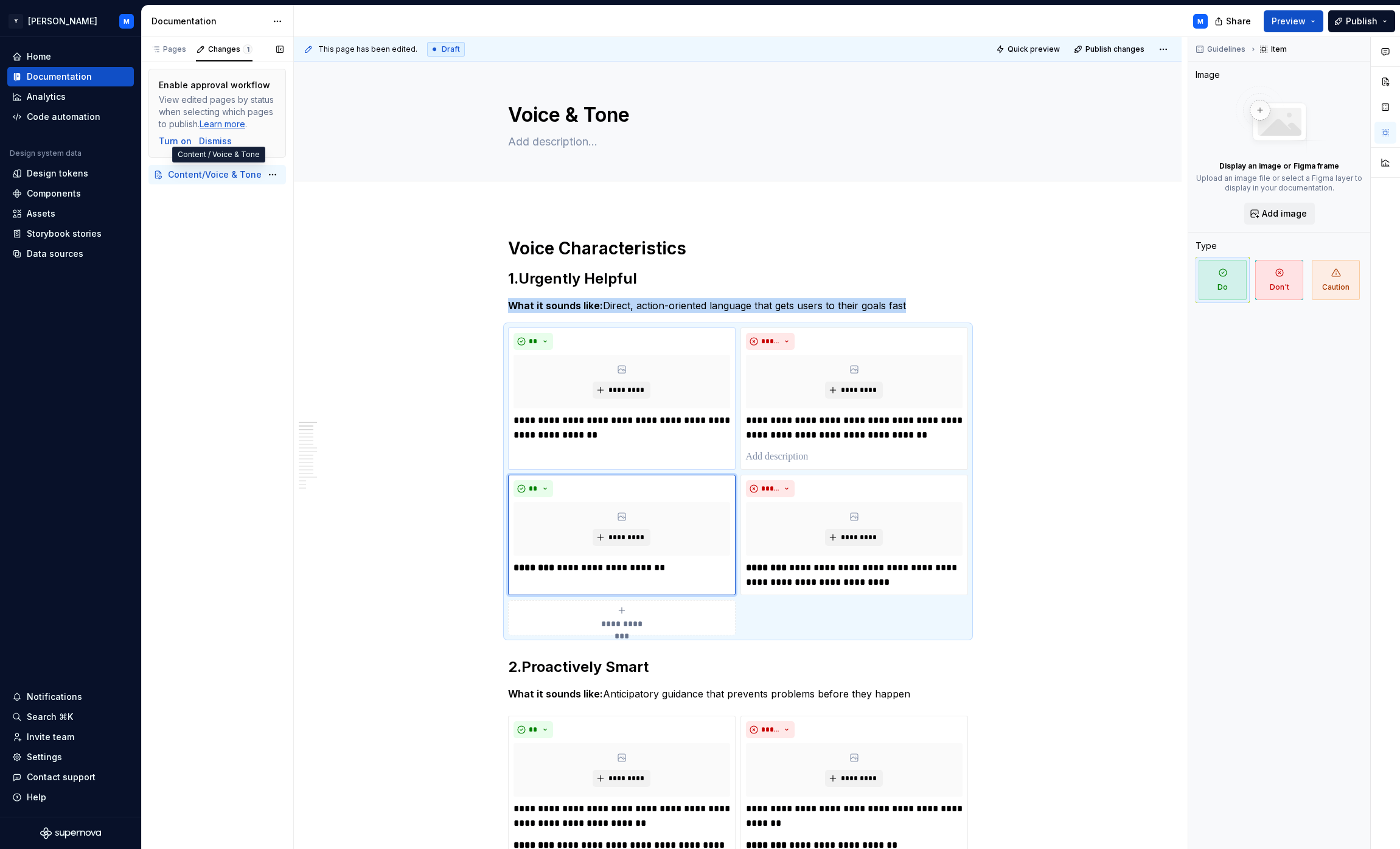
click at [231, 175] on span "Voice & Tone" at bounding box center [233, 175] width 57 height 12
type textarea "*"
click at [312, 222] on div "Discard changes" at bounding box center [326, 223] width 79 height 12
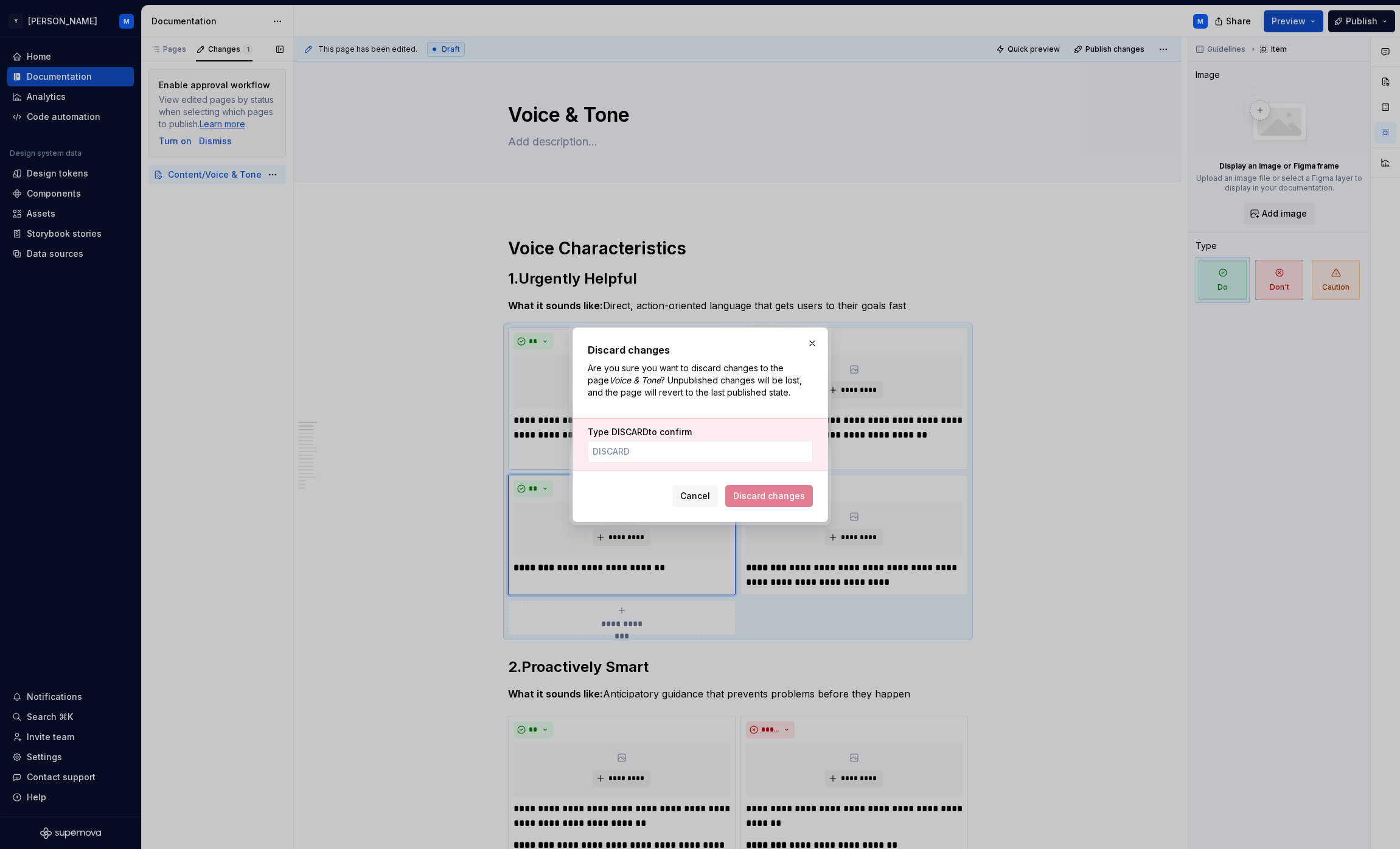
click at [633, 435] on span "DISCARD" at bounding box center [630, 432] width 37 height 10
click at [633, 440] on input "Type DISCARD to confirm" at bounding box center [700, 452] width 225 height 22
click at [625, 447] on input "Type DISCARD to confirm" at bounding box center [700, 452] width 225 height 22
paste input "Example: "You might want to consider exporting your data when convenient""
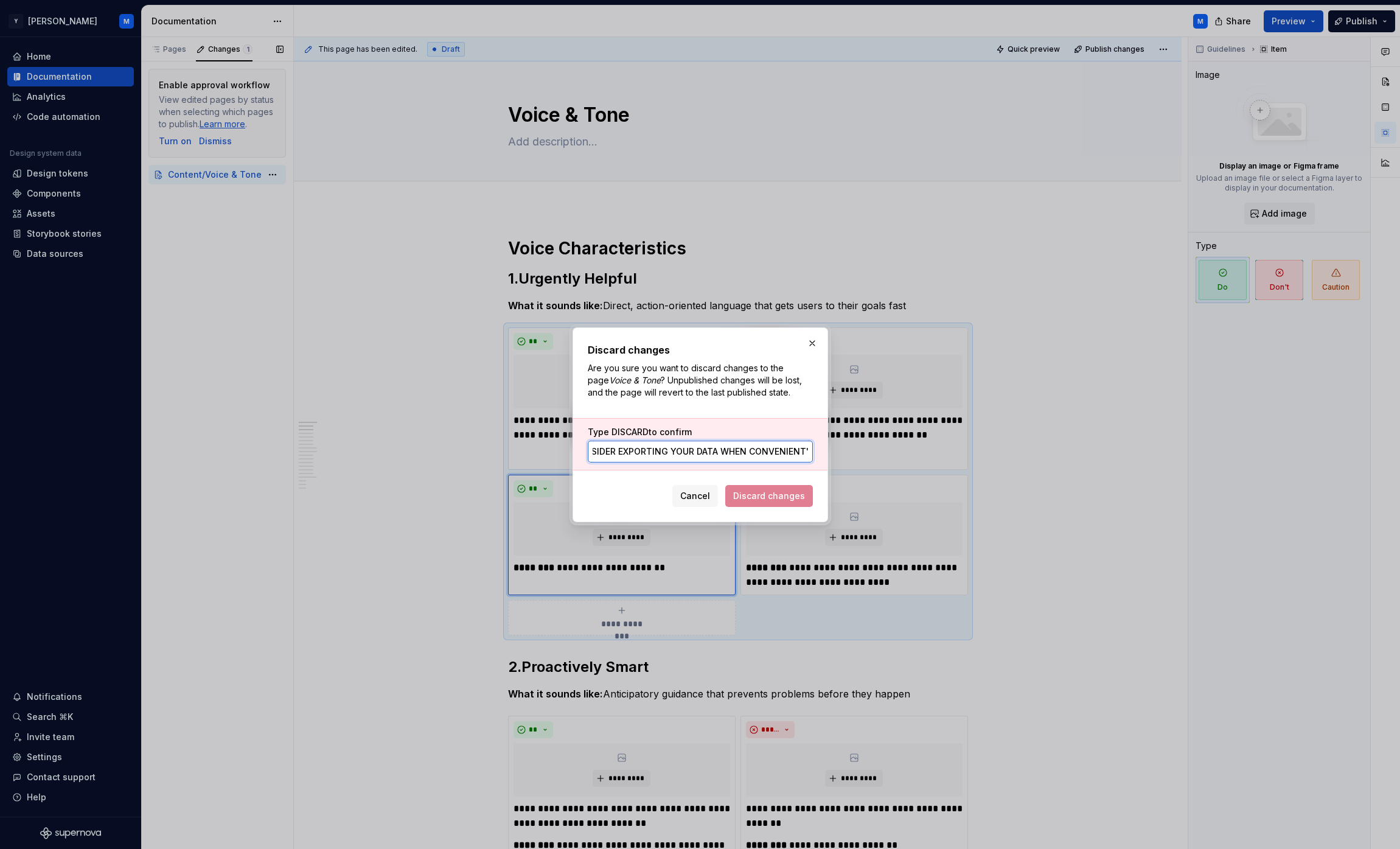
click at [650, 450] on input "Example: "You might want to consider exporting your data when convenient"" at bounding box center [700, 452] width 225 height 22
type input "DISCARD"
click at [696, 491] on span "Discard changes" at bounding box center [769, 496] width 72 height 12
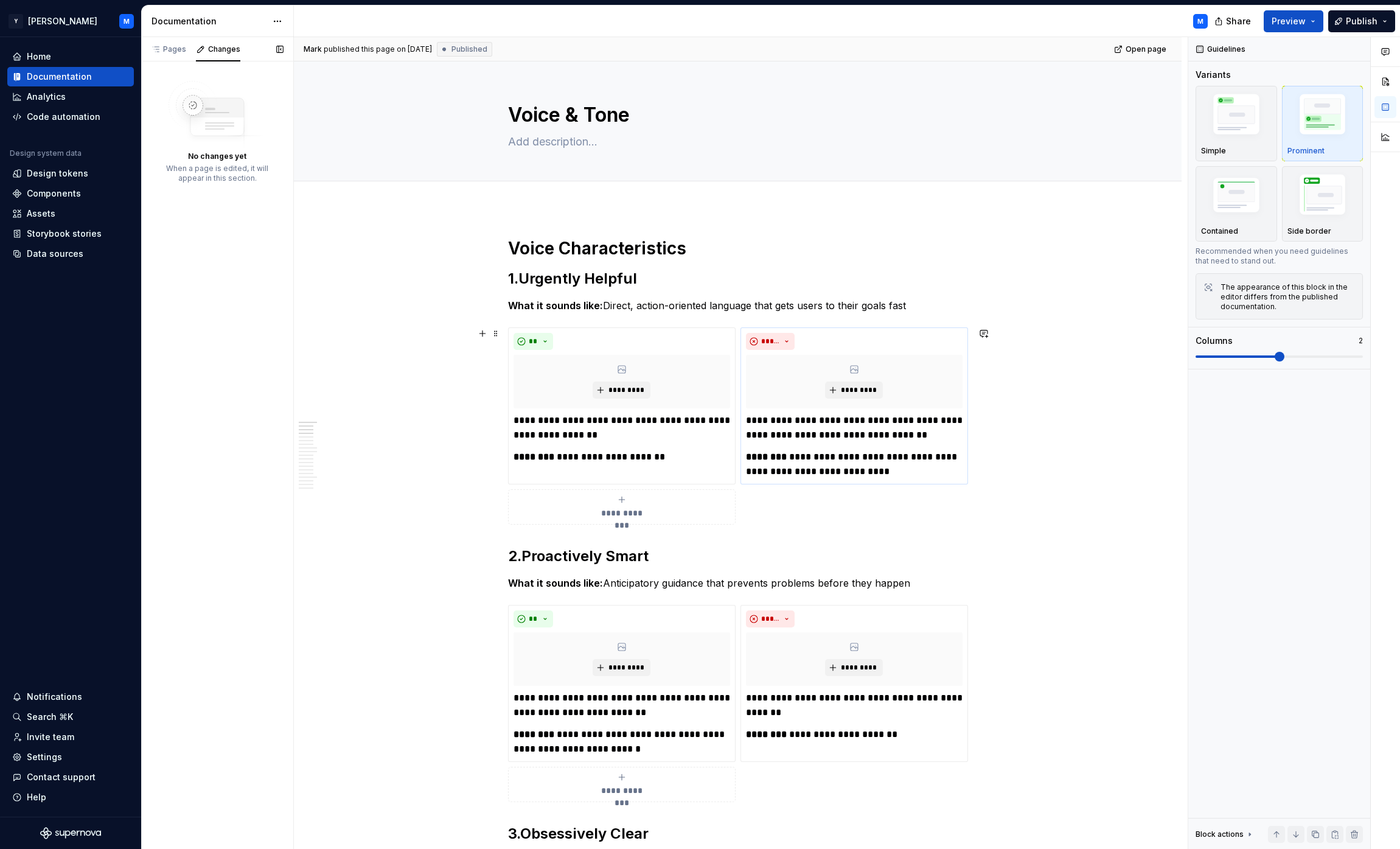
click at [696, 443] on div "**********" at bounding box center [854, 446] width 216 height 66
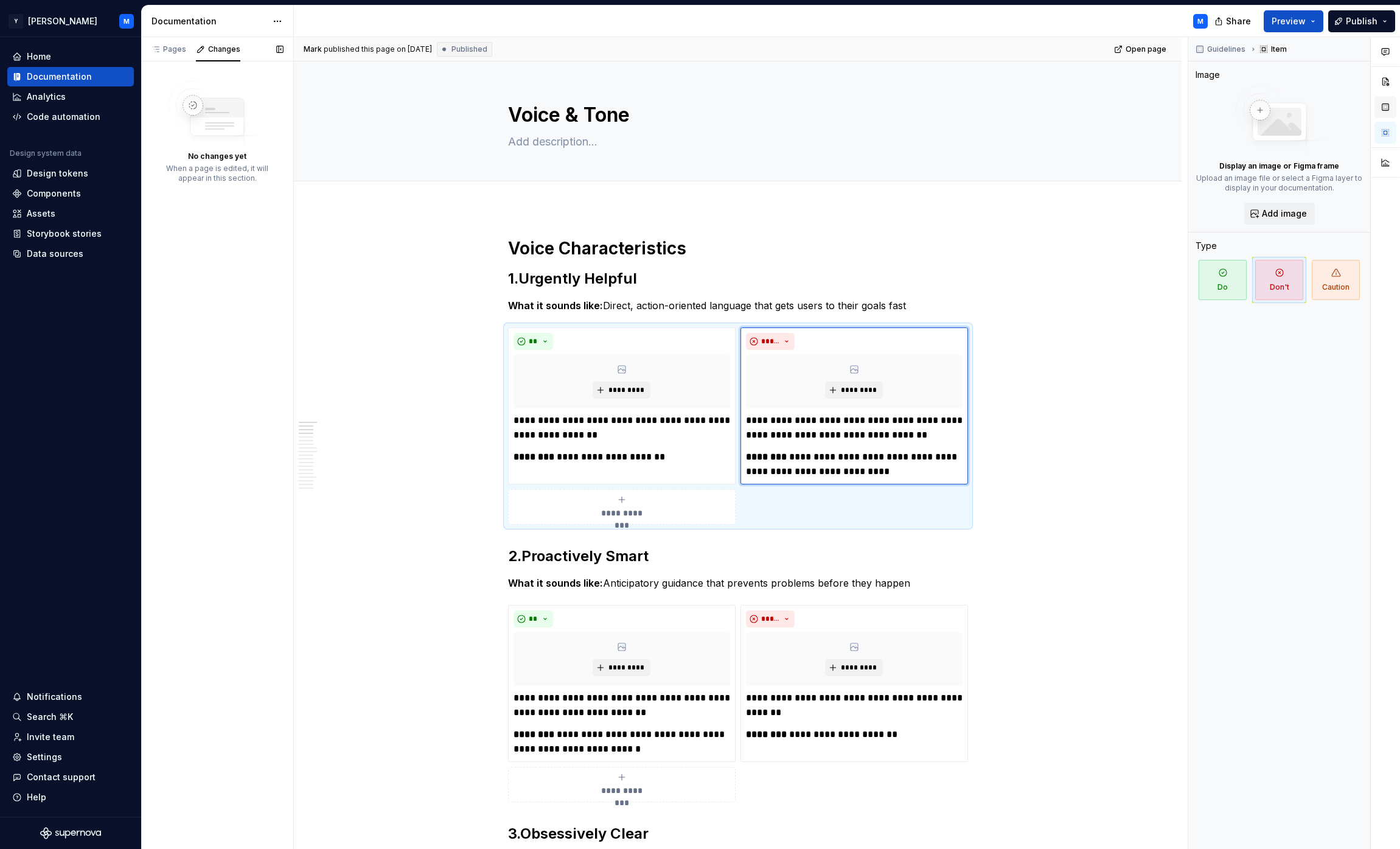
click at [696, 111] on button "button" at bounding box center [1386, 108] width 22 height 22
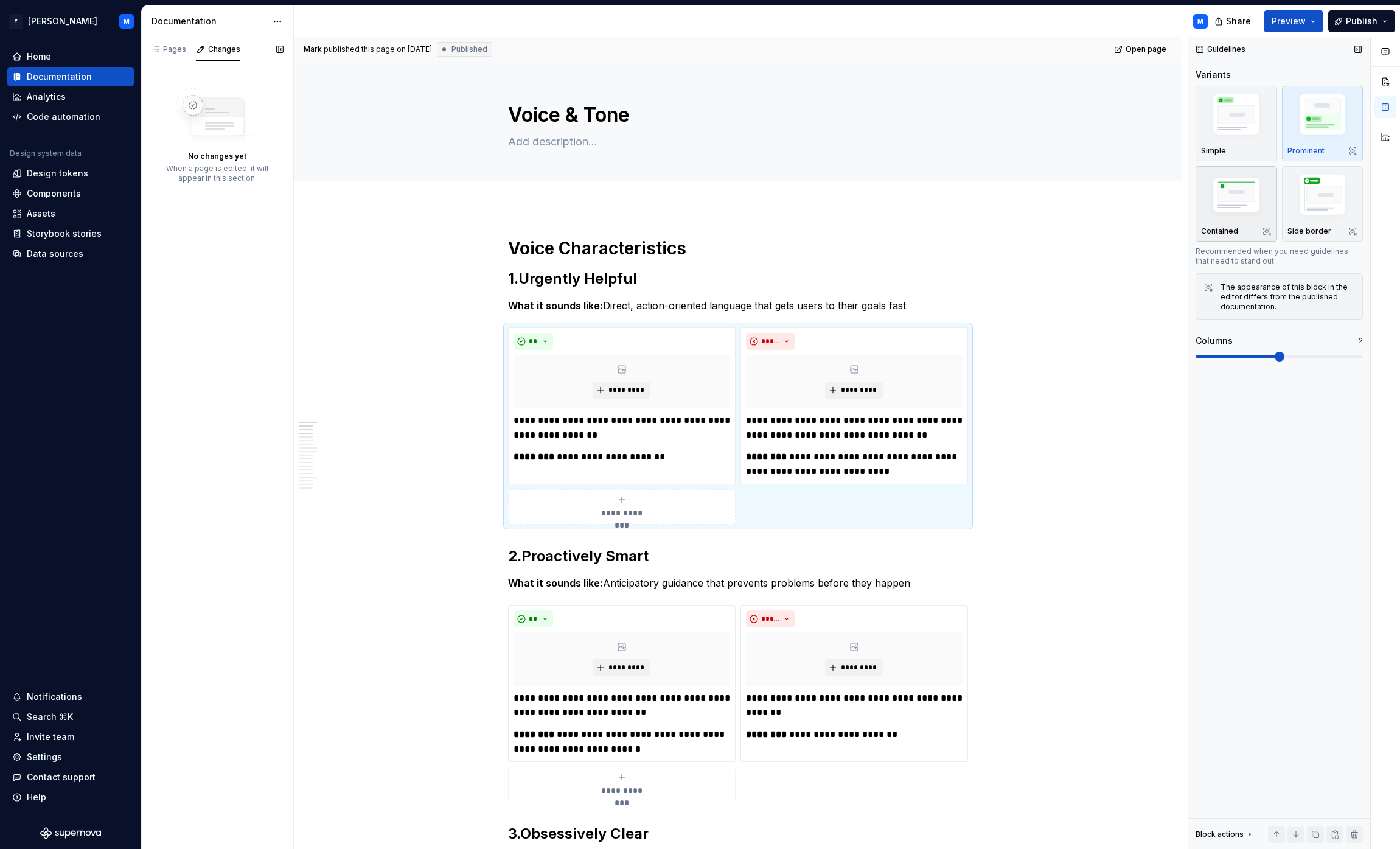
click at [696, 194] on img "button" at bounding box center [1236, 196] width 70 height 48
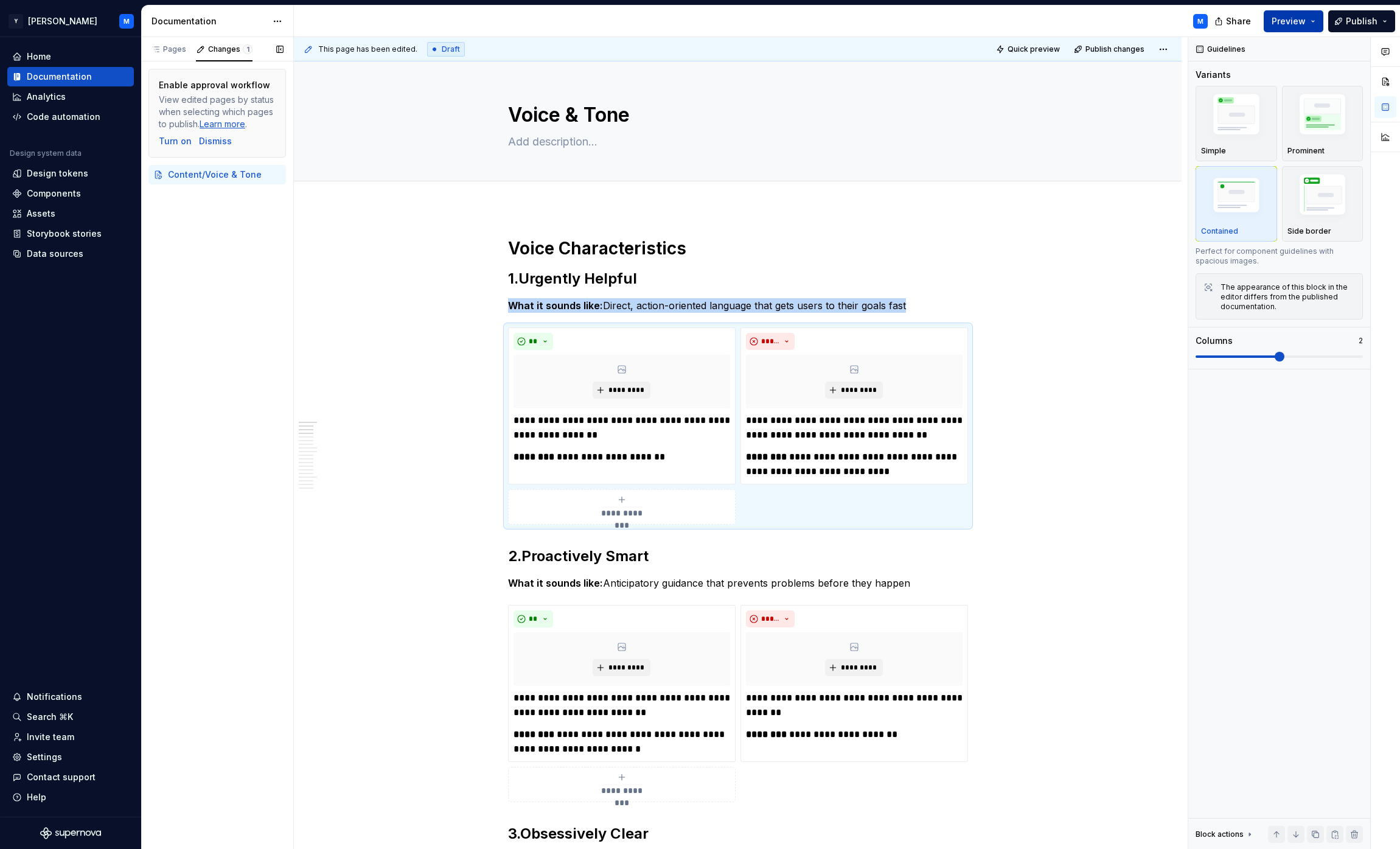
click at [696, 23] on span "Preview" at bounding box center [1289, 21] width 34 height 12
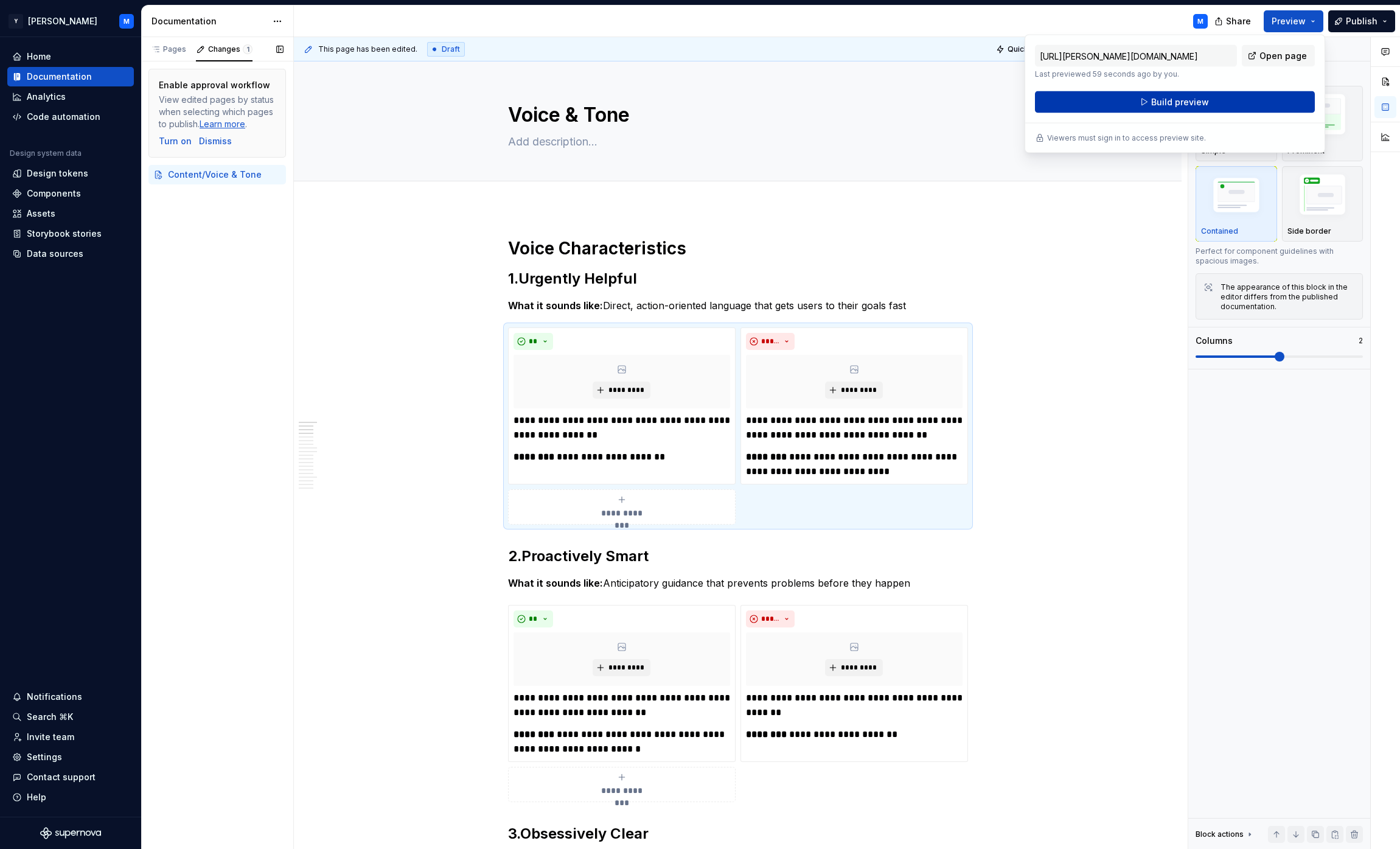
click at [696, 98] on span "Build preview" at bounding box center [1180, 102] width 58 height 12
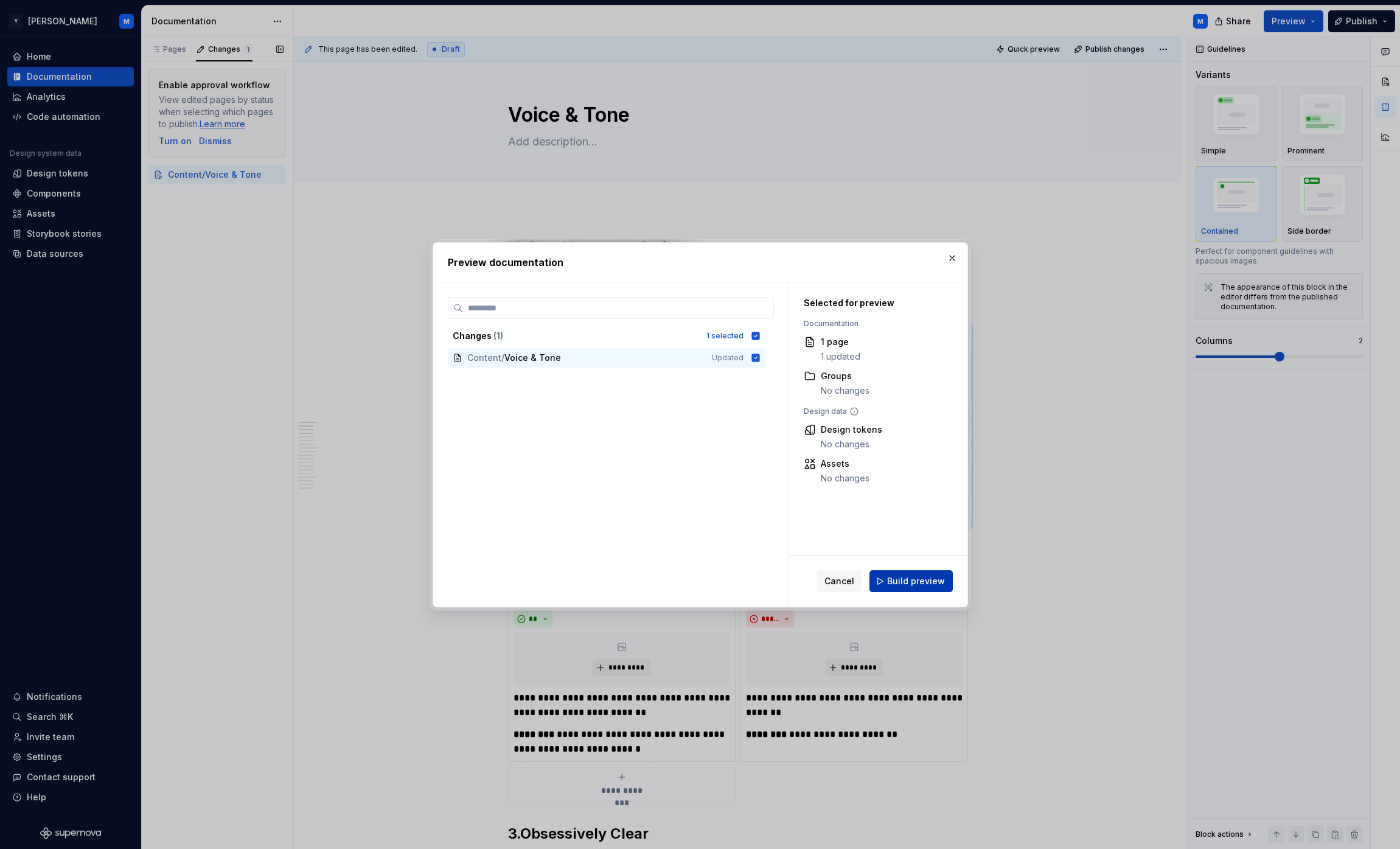
click at [696, 573] on button "Build preview" at bounding box center [911, 581] width 83 height 22
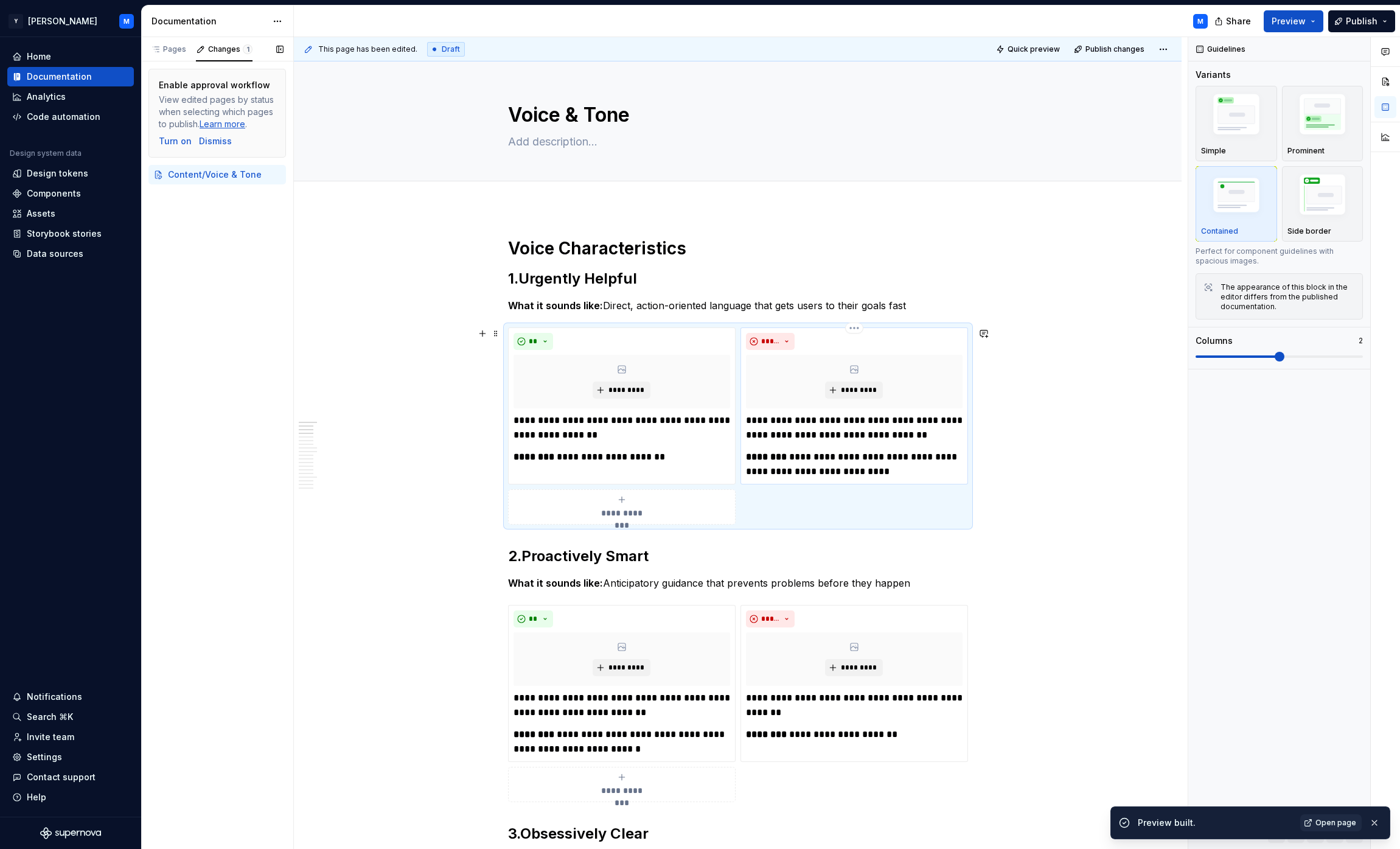
click at [696, 439] on p "**********" at bounding box center [854, 427] width 216 height 29
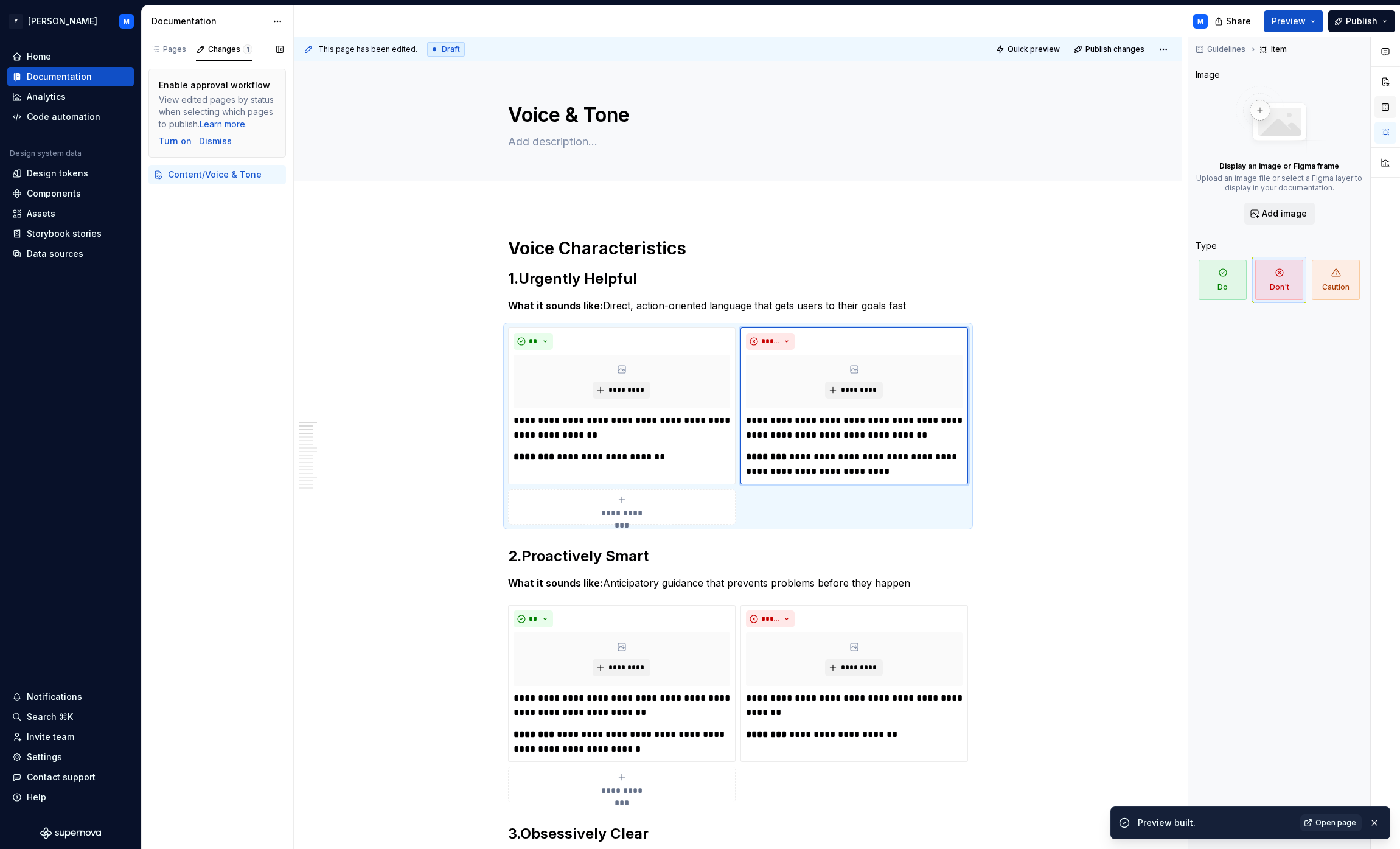
click at [696, 113] on button "button" at bounding box center [1386, 108] width 22 height 22
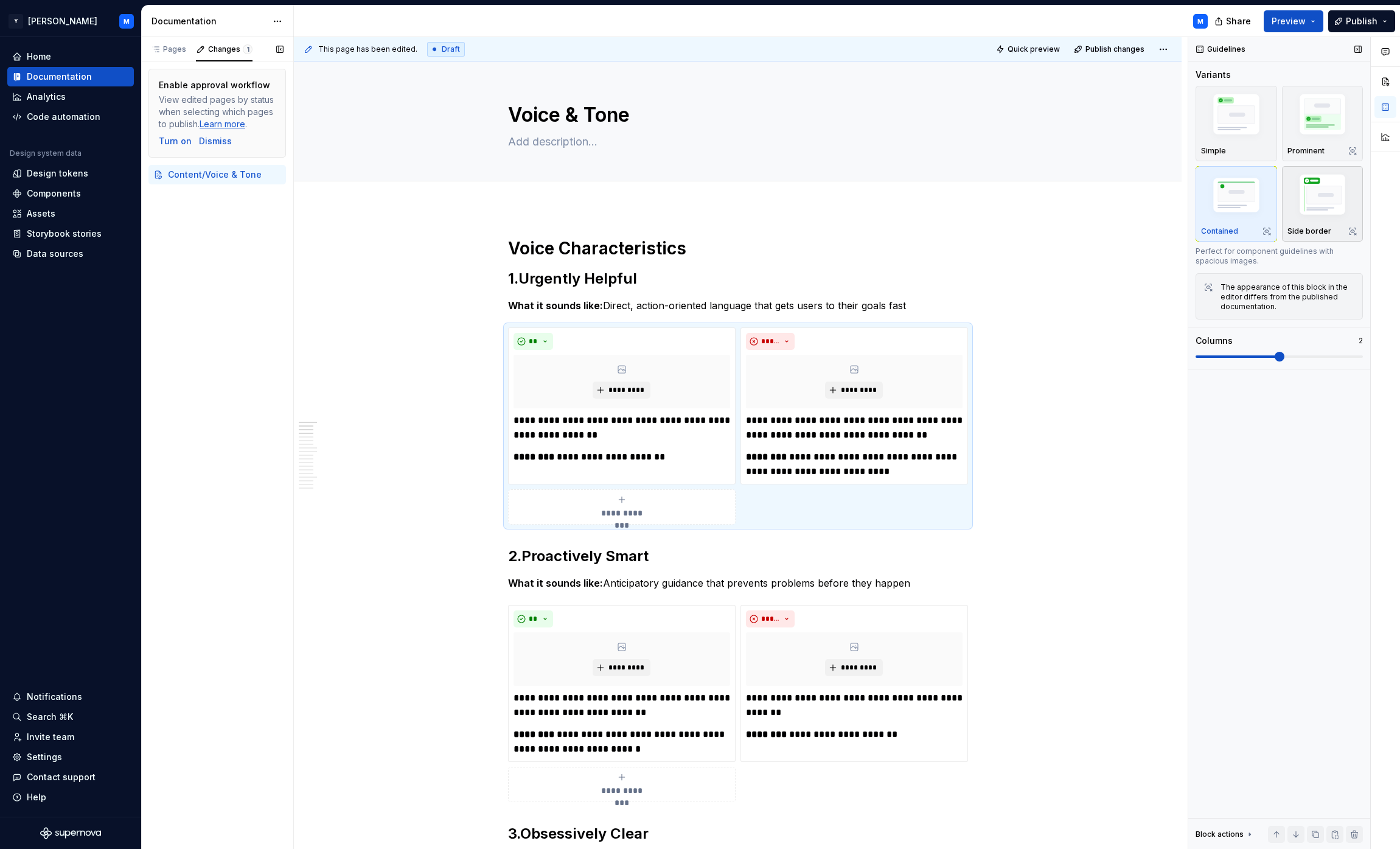
click at [696, 204] on img "button" at bounding box center [1322, 197] width 70 height 53
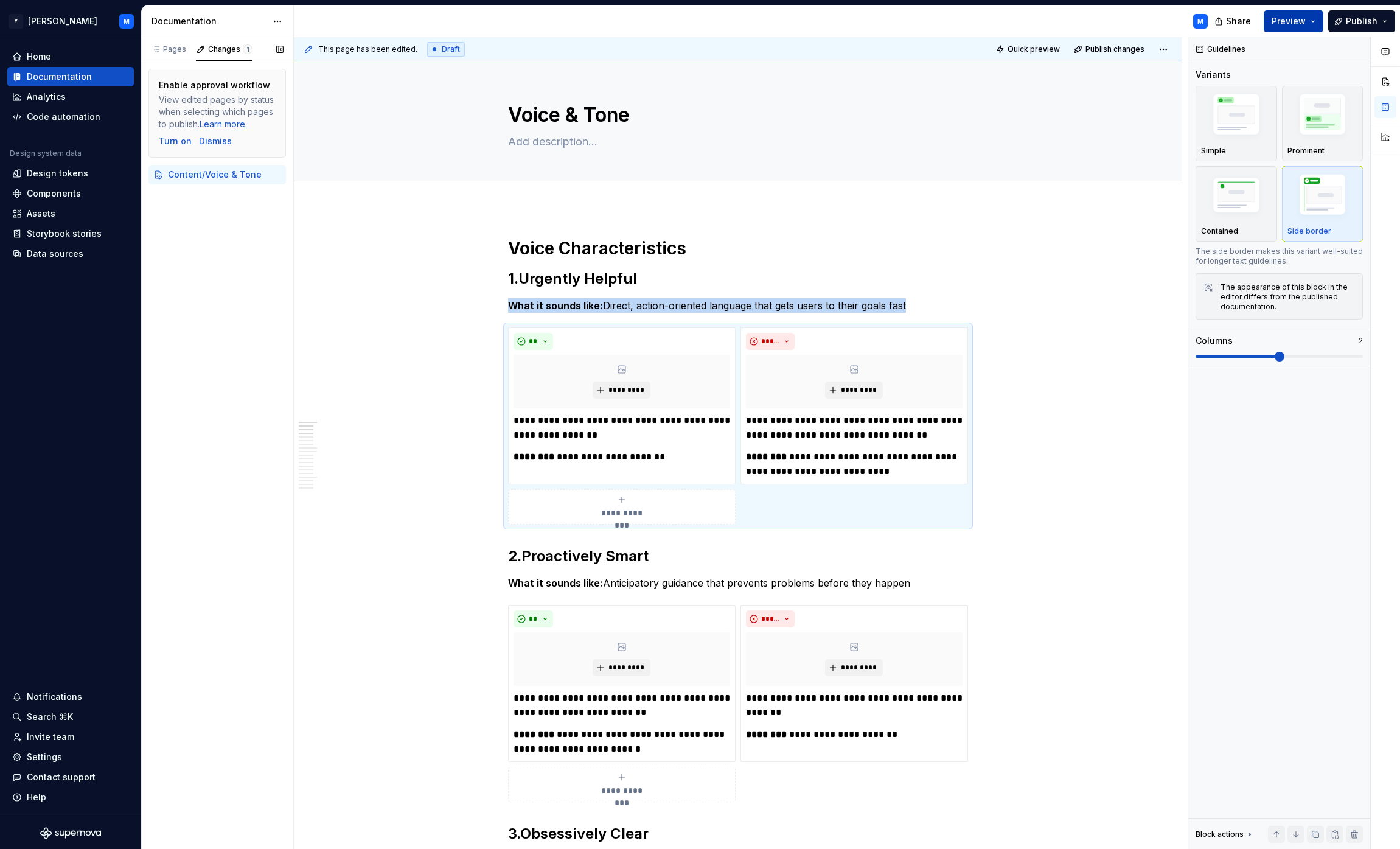
click at [696, 18] on span "Preview" at bounding box center [1289, 21] width 34 height 12
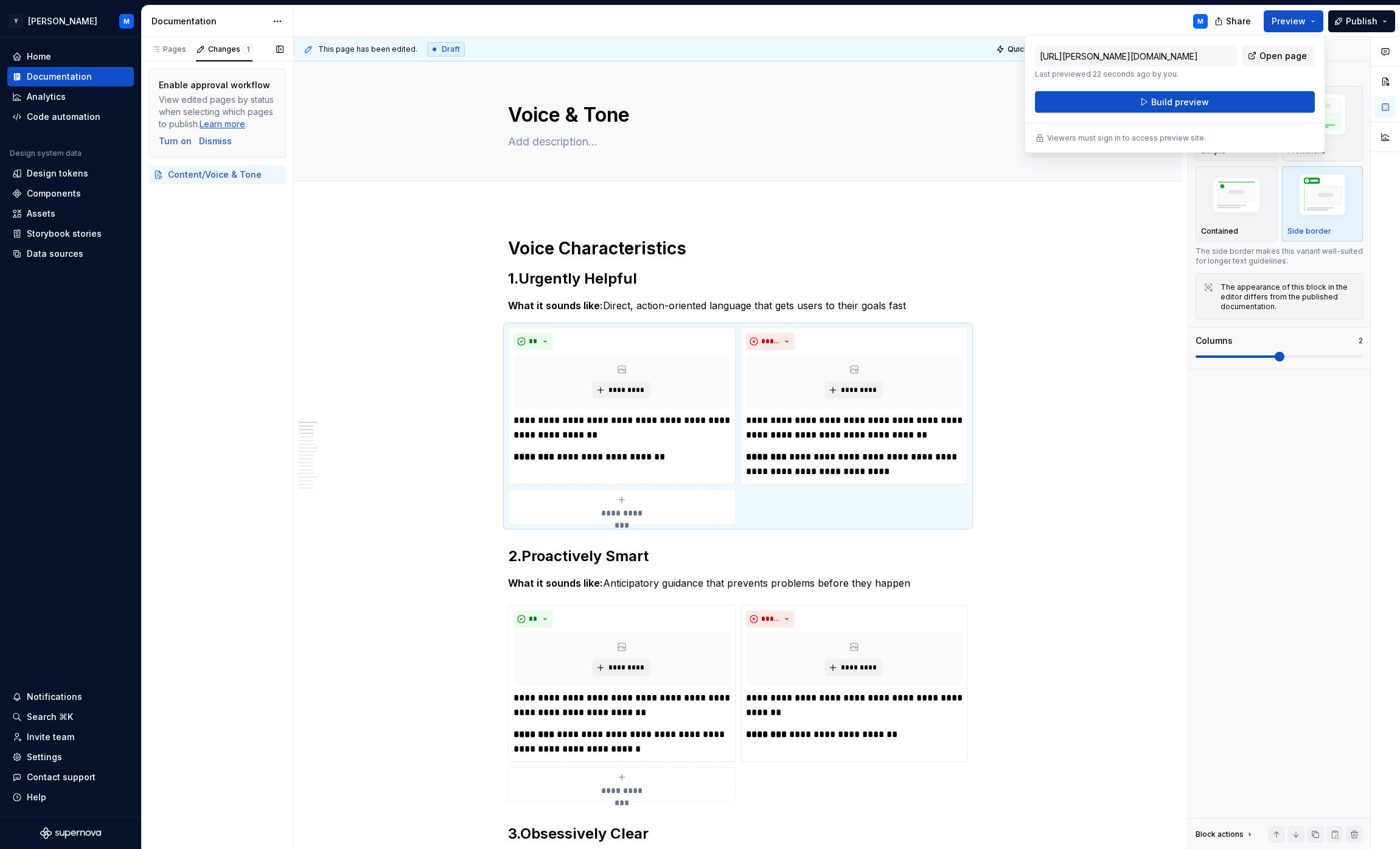
click at [696, 91] on div "[URL][PERSON_NAME][DOMAIN_NAME] Last previewed 22 seconds ago by you. Open page…" at bounding box center [1175, 79] width 280 height 68
click at [696, 104] on button "Build preview" at bounding box center [1175, 102] width 280 height 22
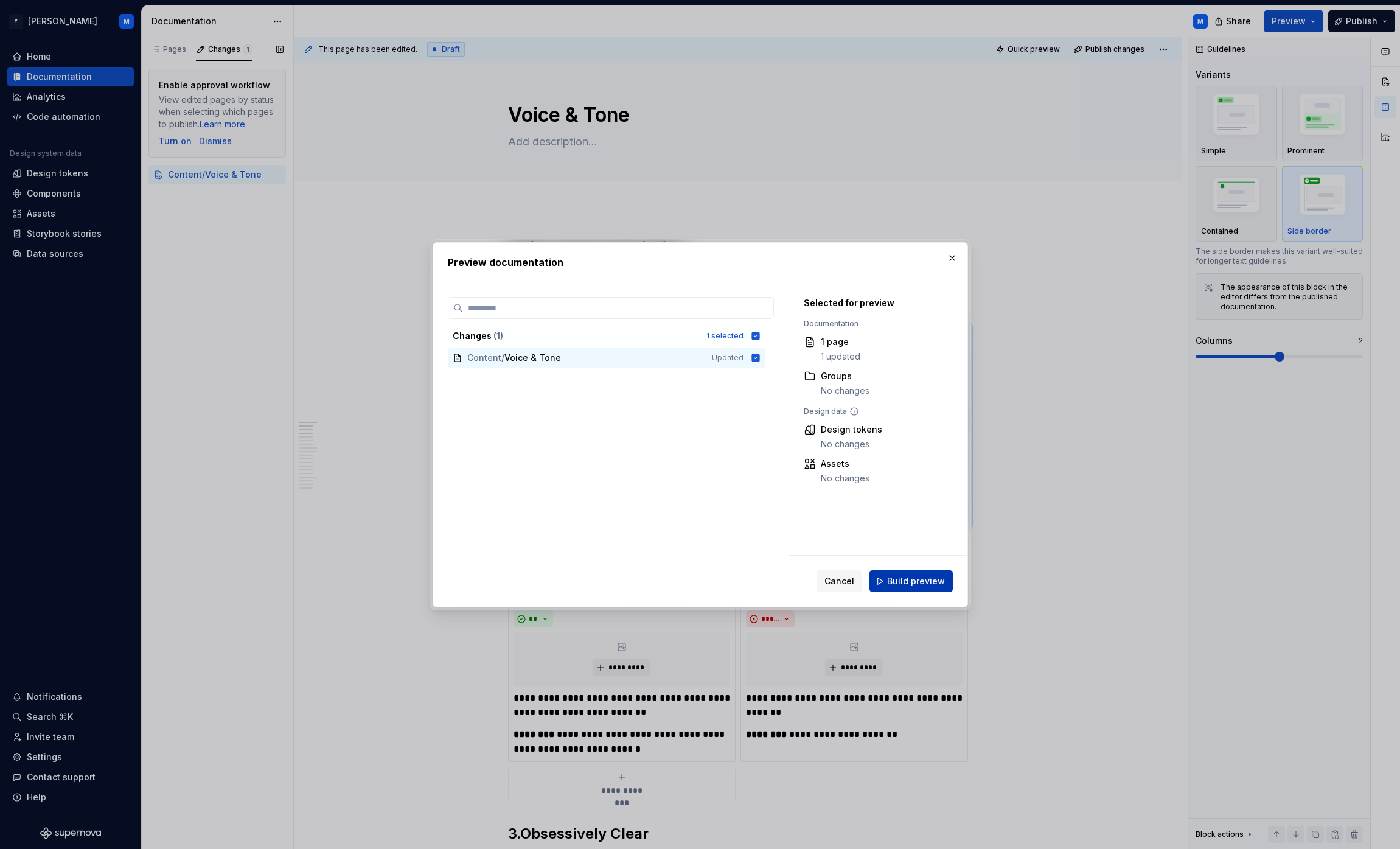
click at [696, 573] on button "Build preview" at bounding box center [911, 581] width 83 height 22
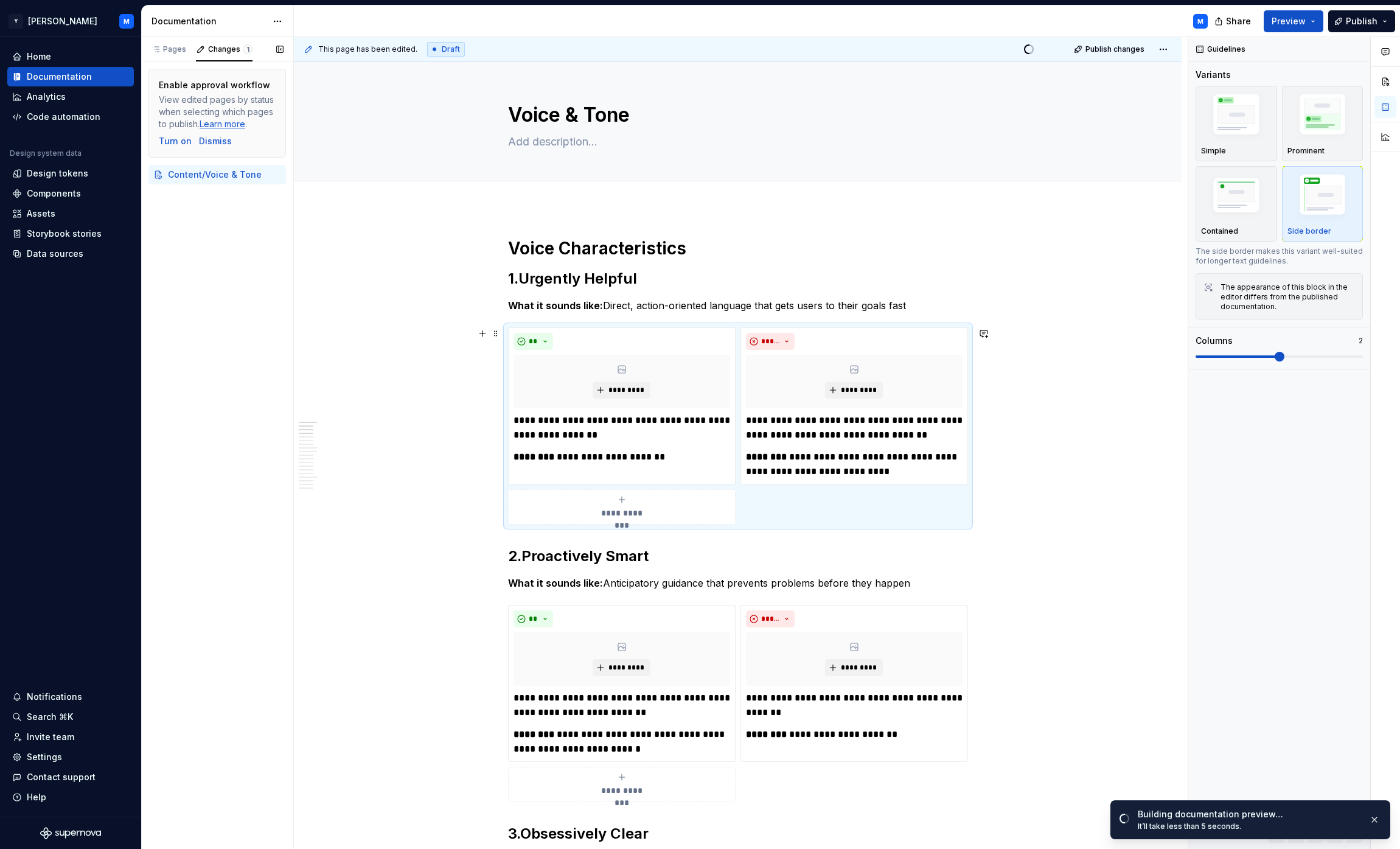
scroll to position [248, 0]
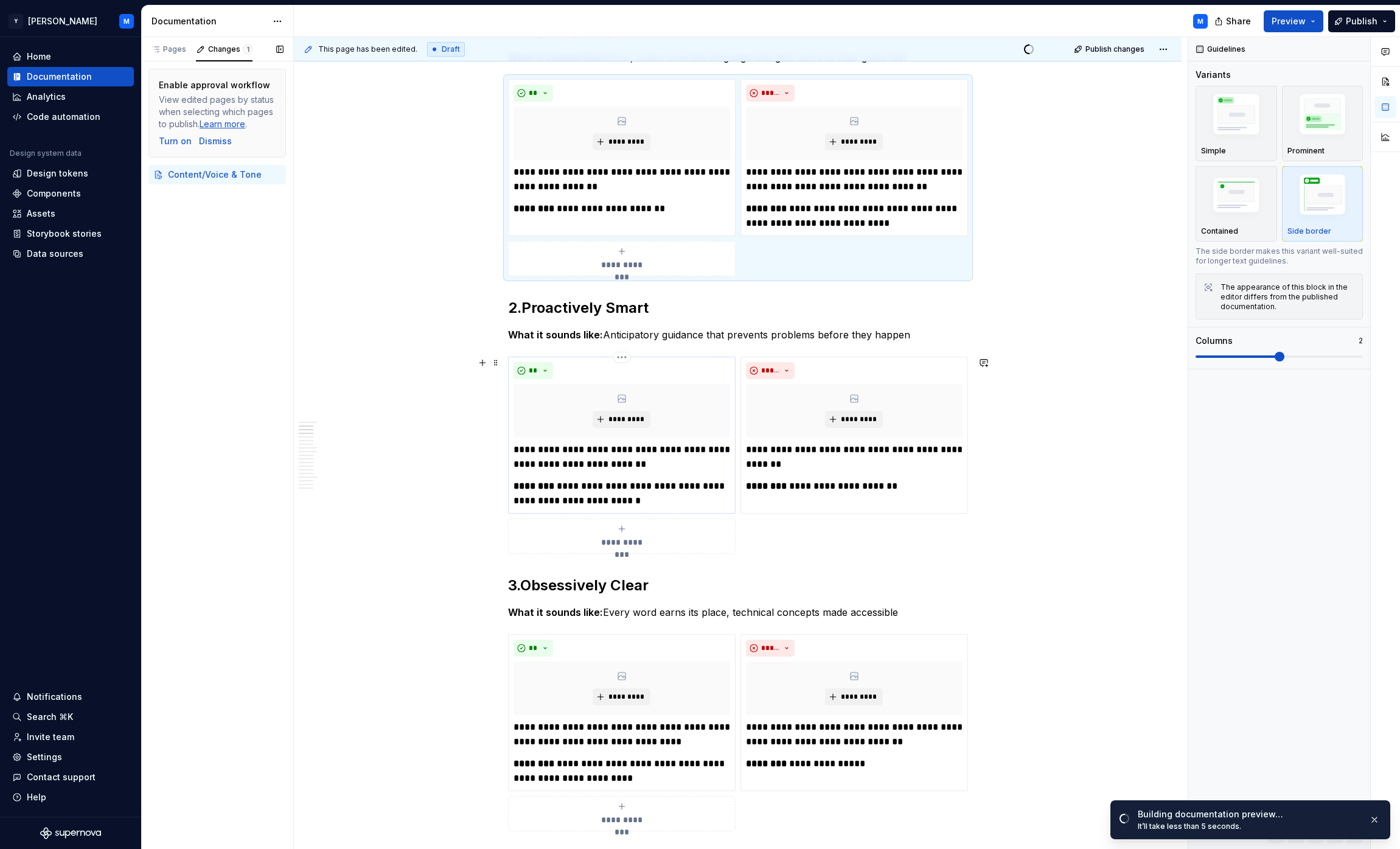
click at [696, 449] on p "**********" at bounding box center [621, 457] width 216 height 29
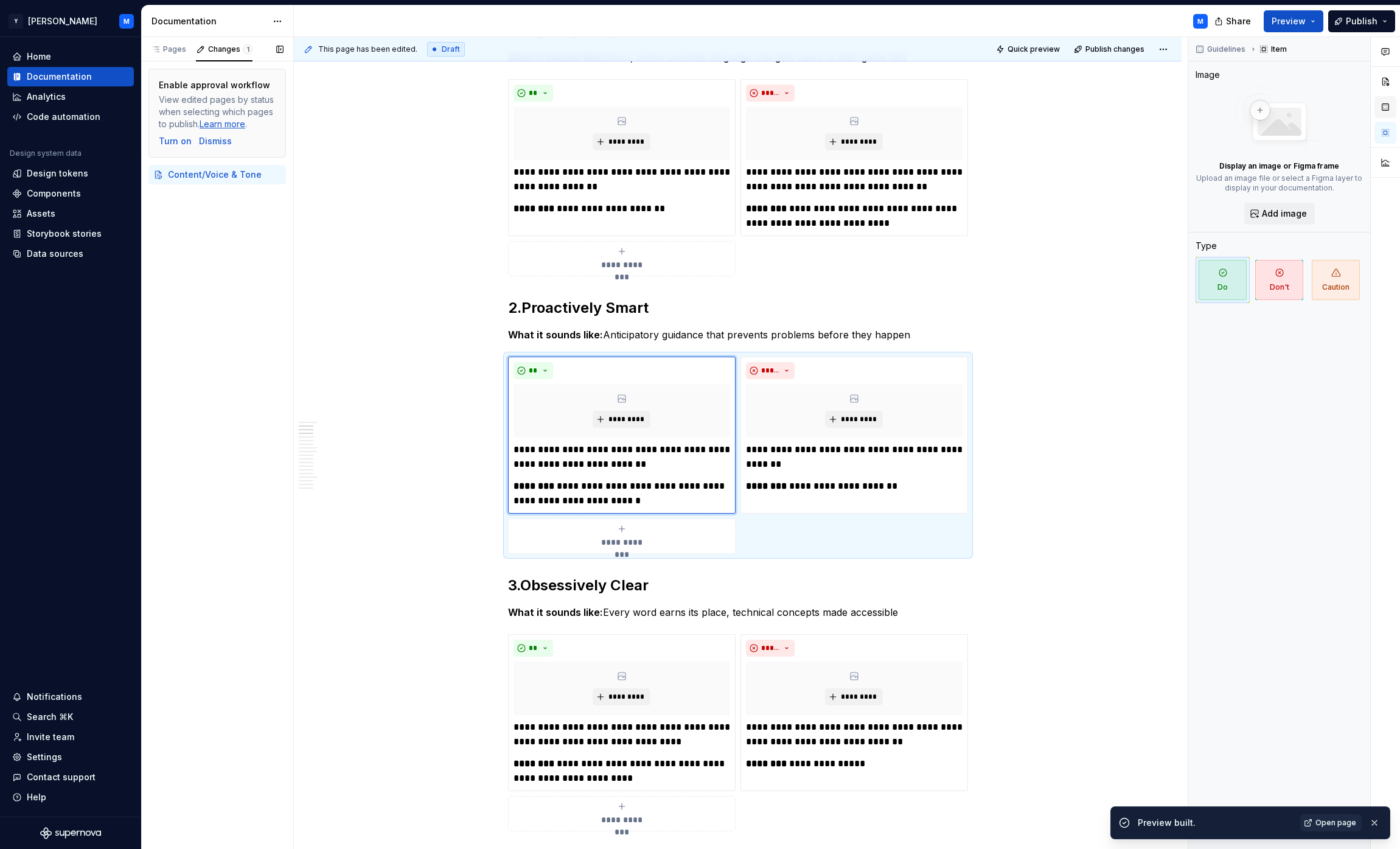
click at [696, 104] on button "button" at bounding box center [1386, 108] width 22 height 22
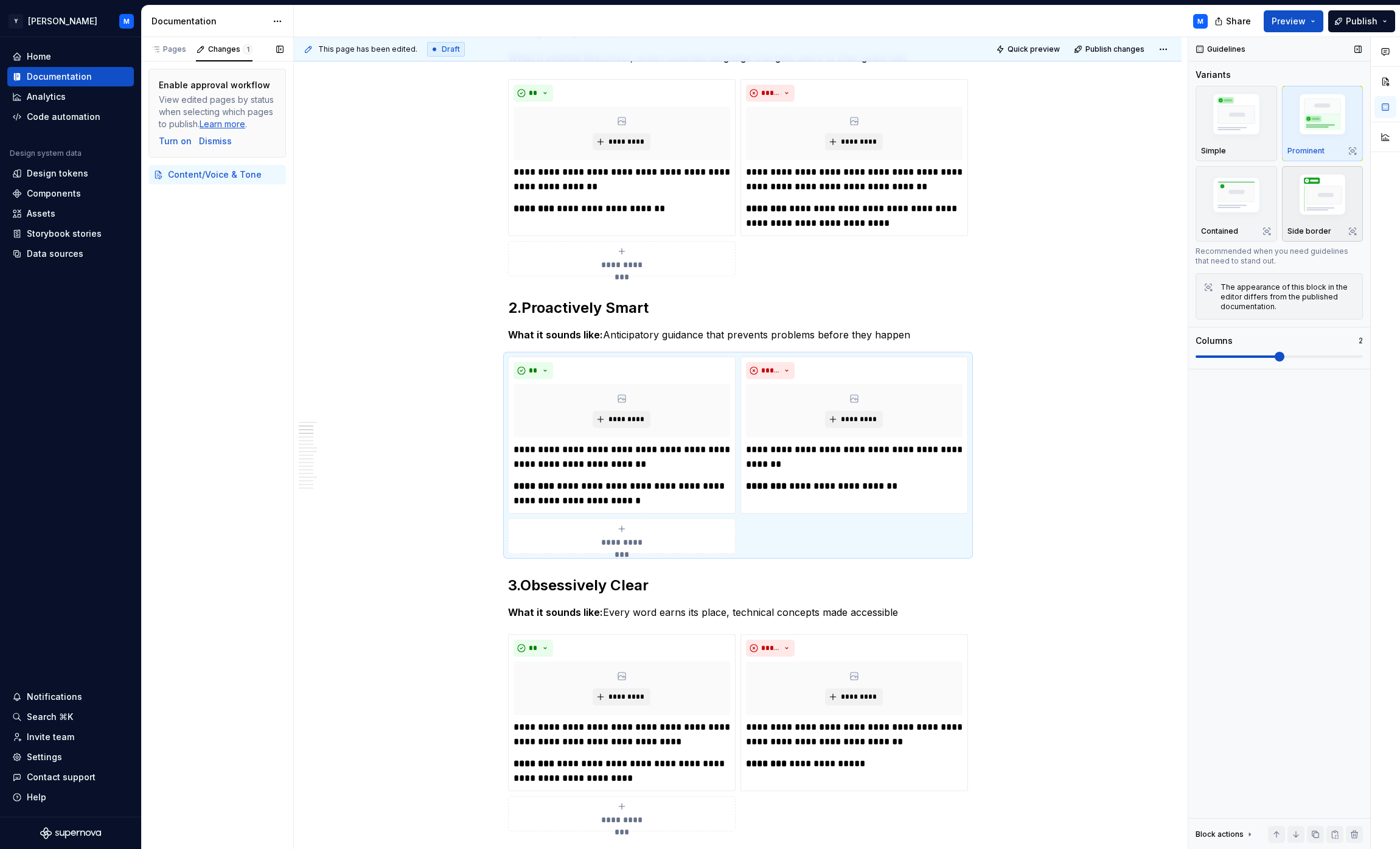
click at [696, 204] on img "button" at bounding box center [1322, 197] width 70 height 53
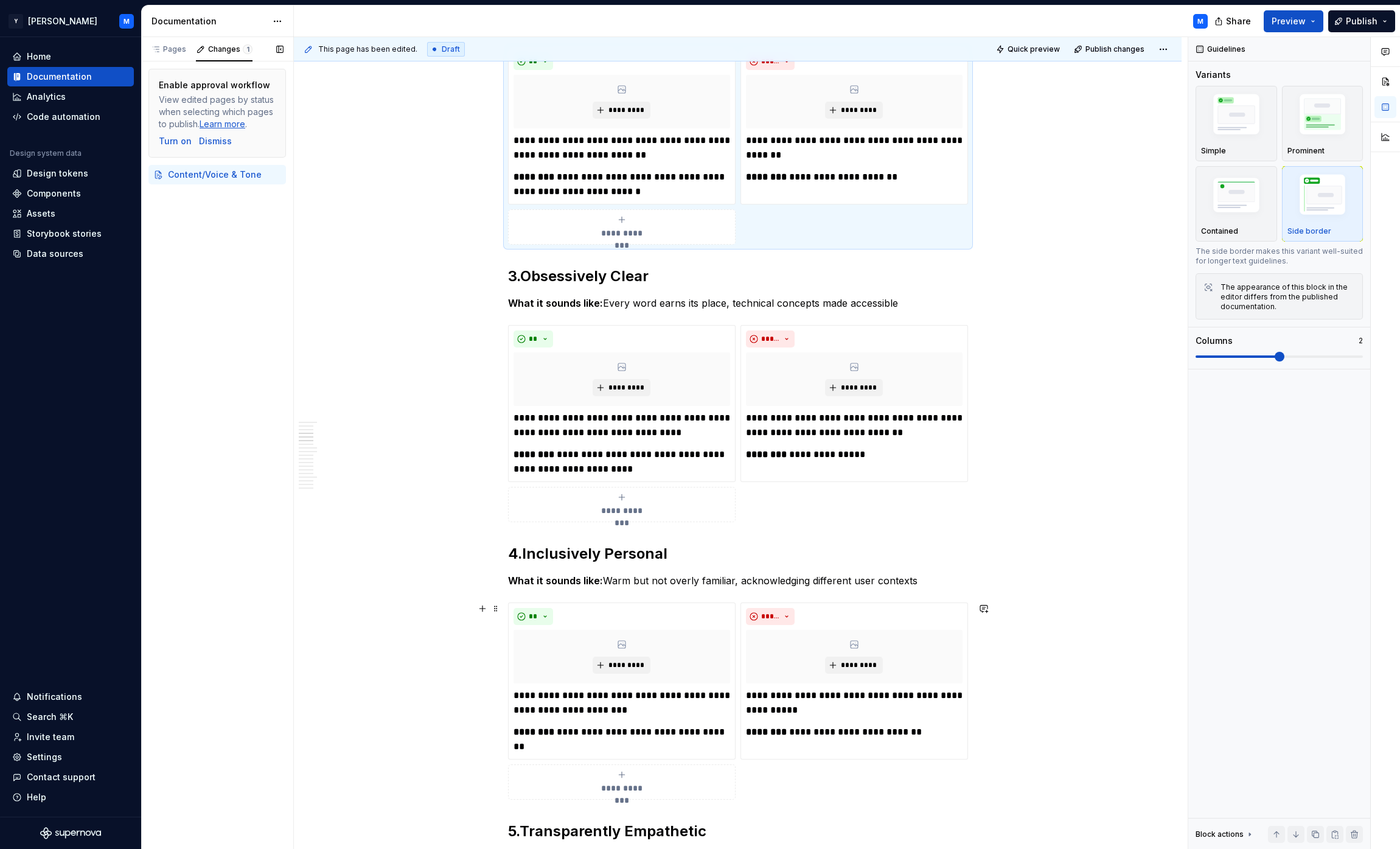
scroll to position [537, 0]
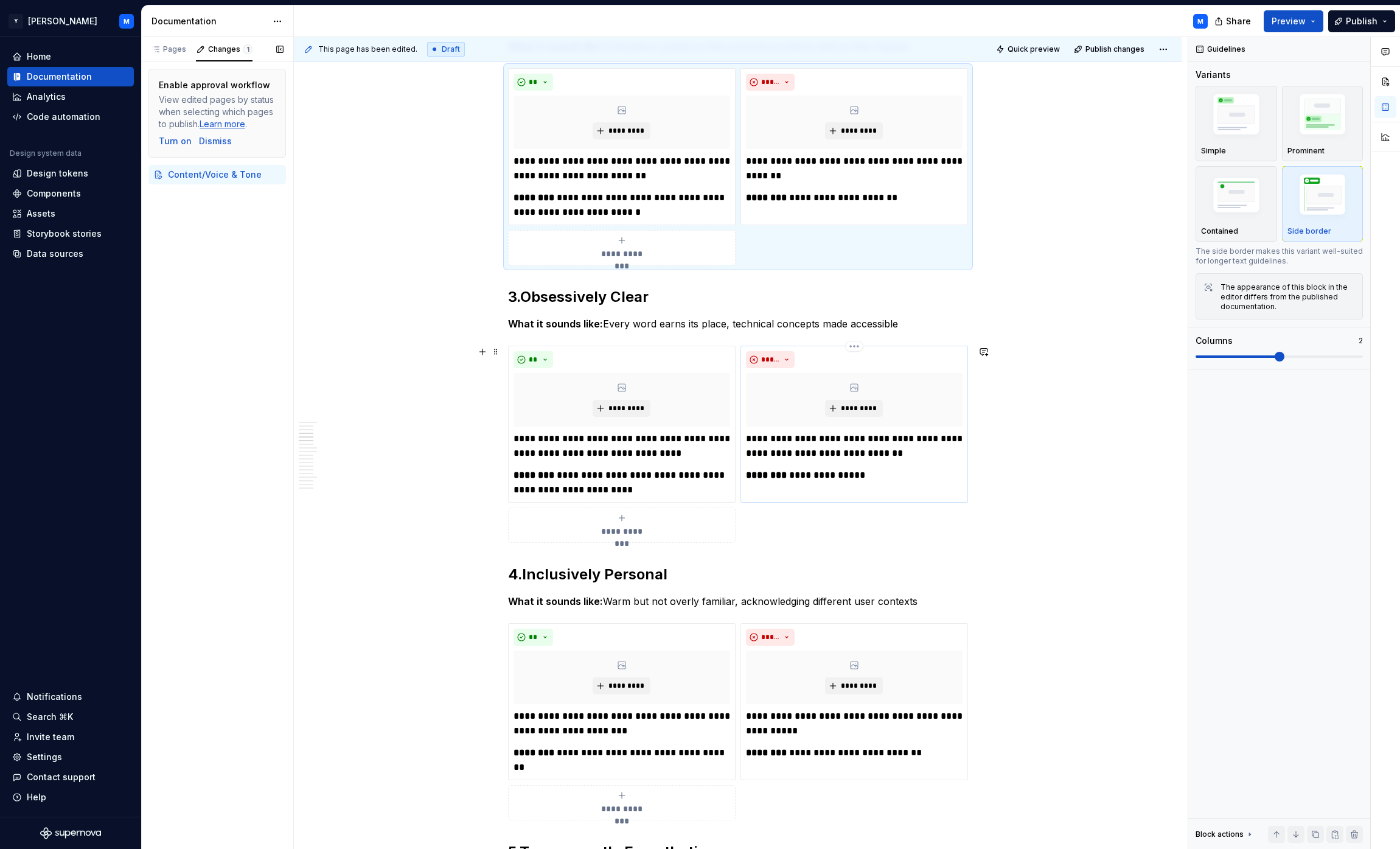
click at [696, 470] on p "**********" at bounding box center [854, 475] width 216 height 14
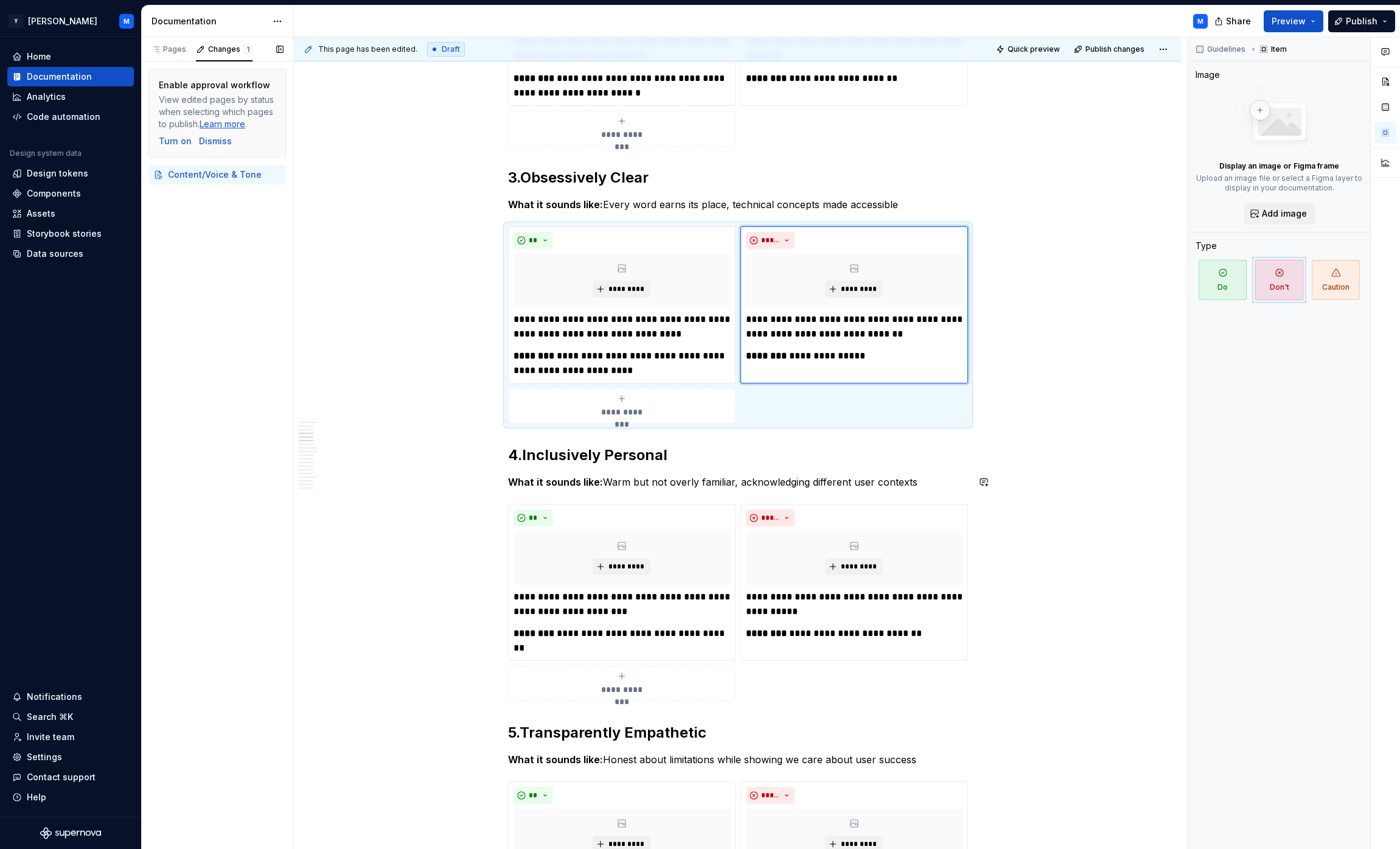
scroll to position [729, 0]
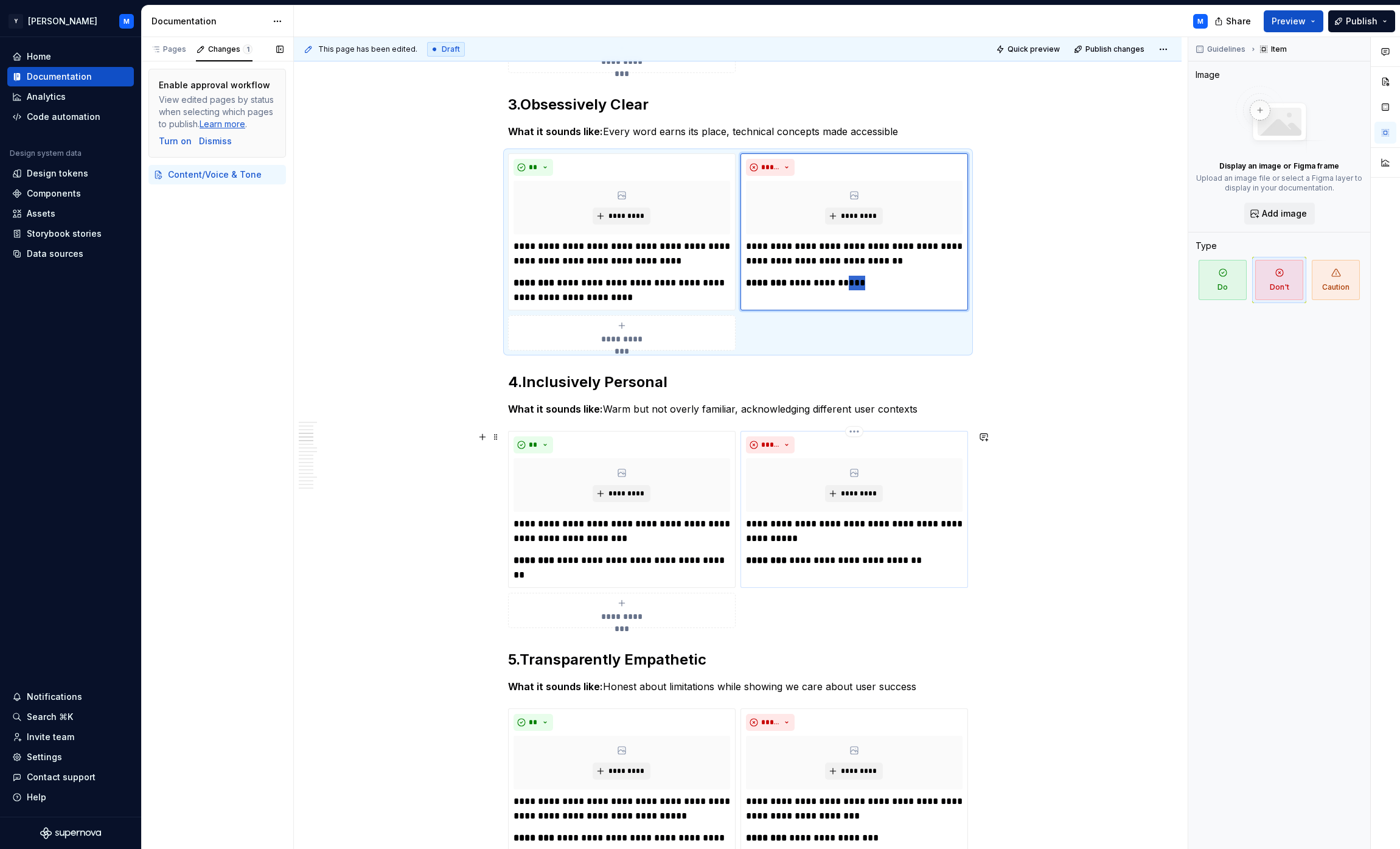
click at [696, 529] on p "**********" at bounding box center [854, 531] width 216 height 29
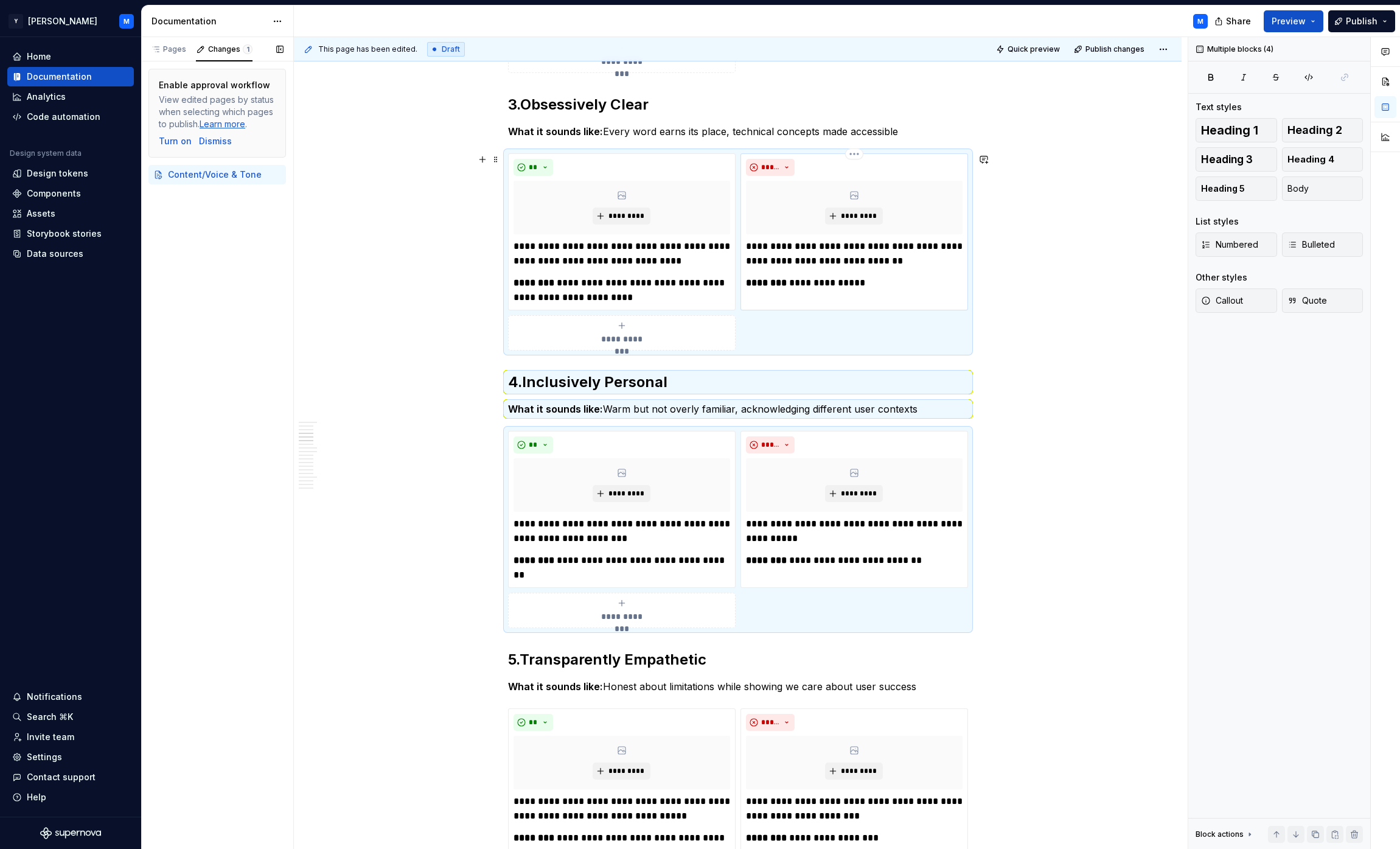
click at [696, 271] on div "**********" at bounding box center [854, 265] width 216 height 51
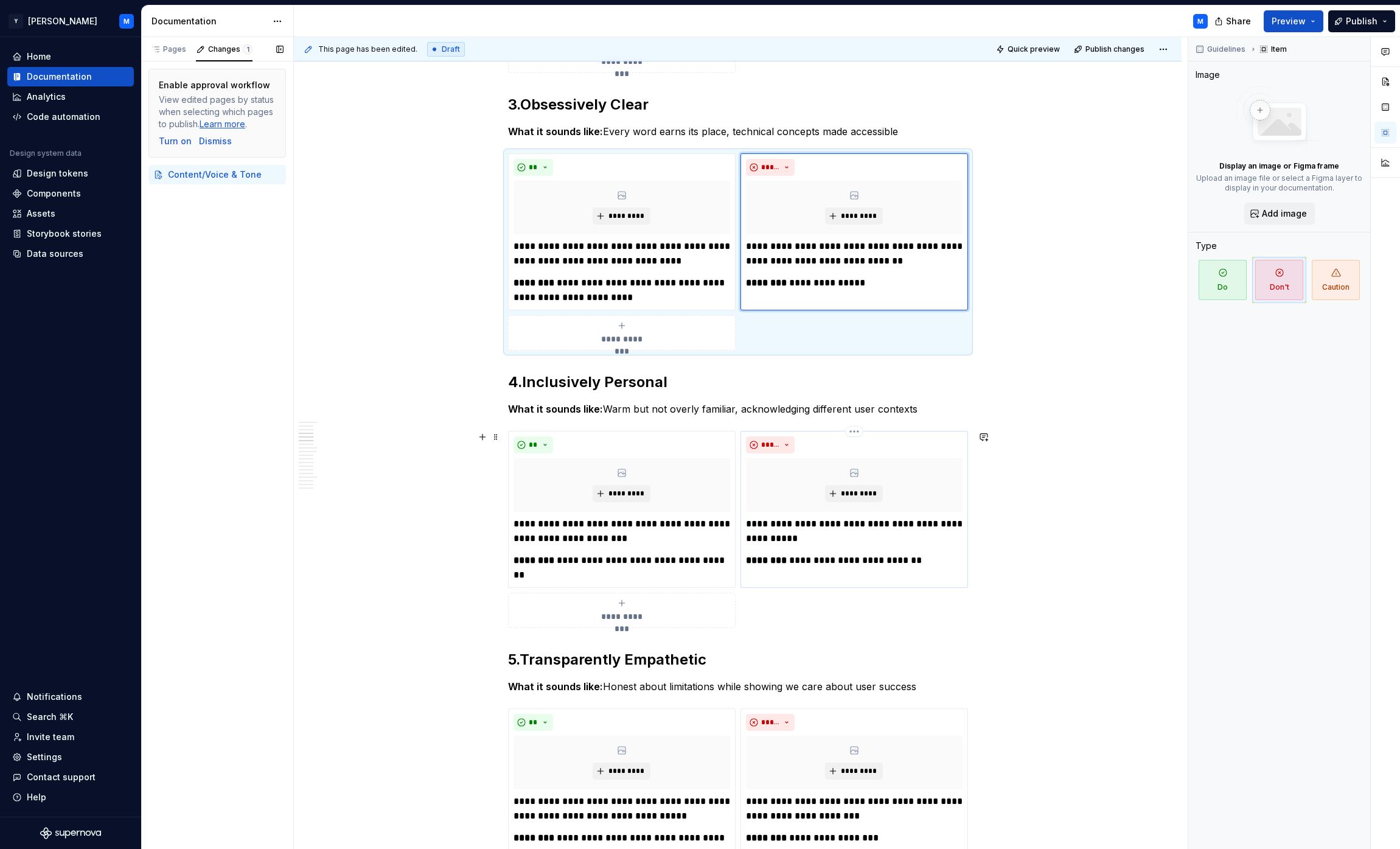
click at [696, 529] on p "**********" at bounding box center [854, 531] width 216 height 29
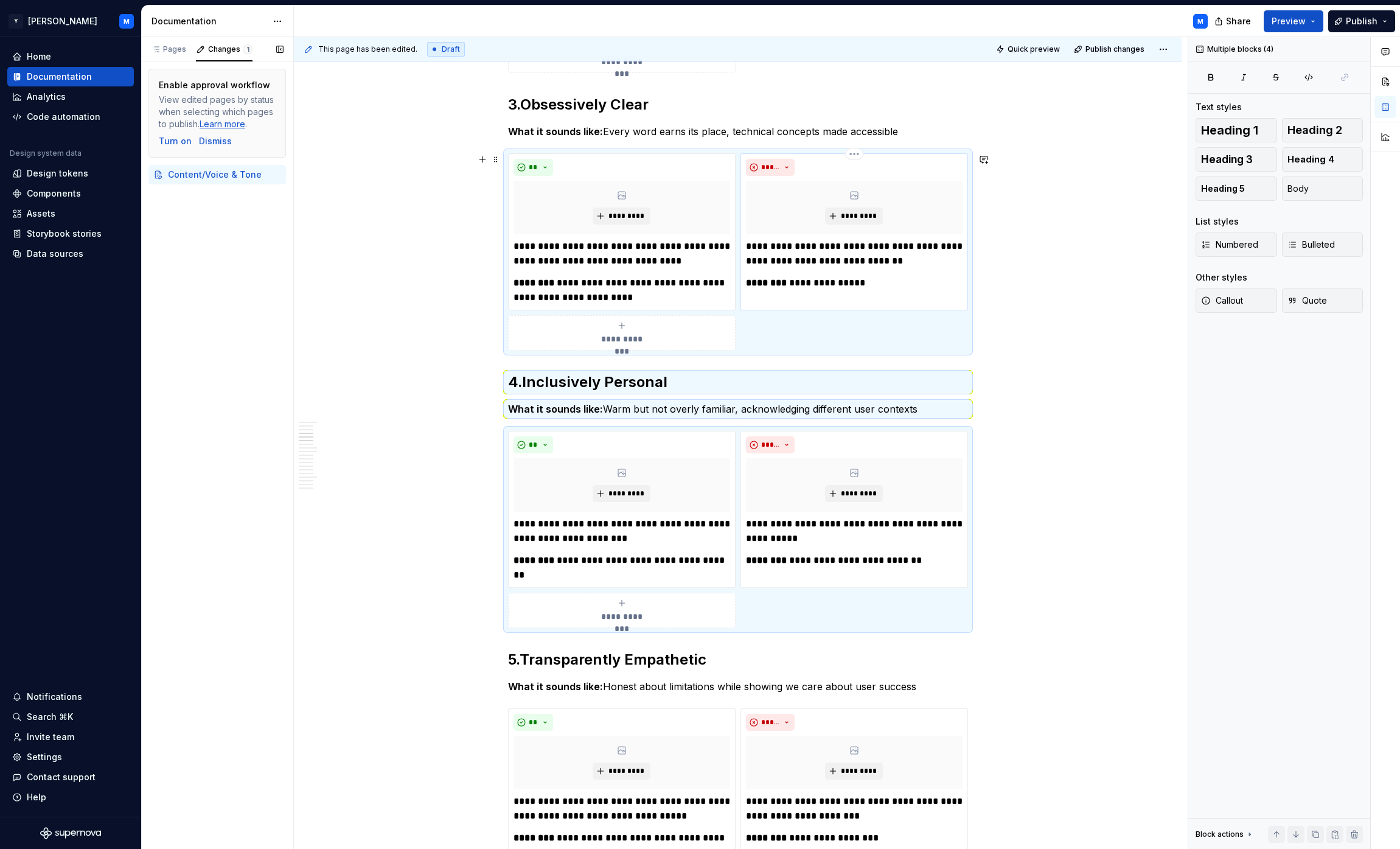
click at [696, 288] on p "**********" at bounding box center [854, 283] width 216 height 14
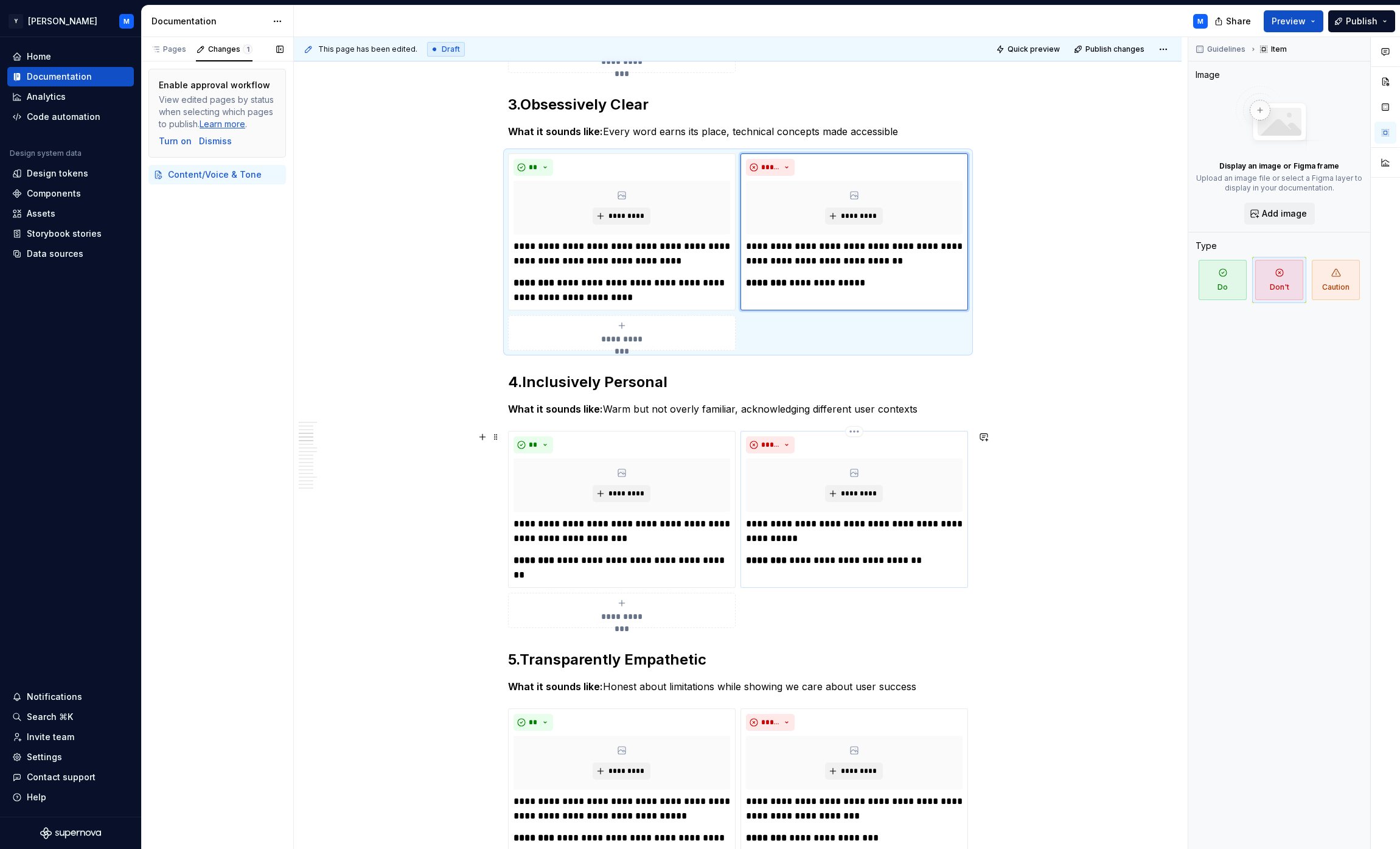
click at [696, 544] on p "**********" at bounding box center [854, 531] width 216 height 29
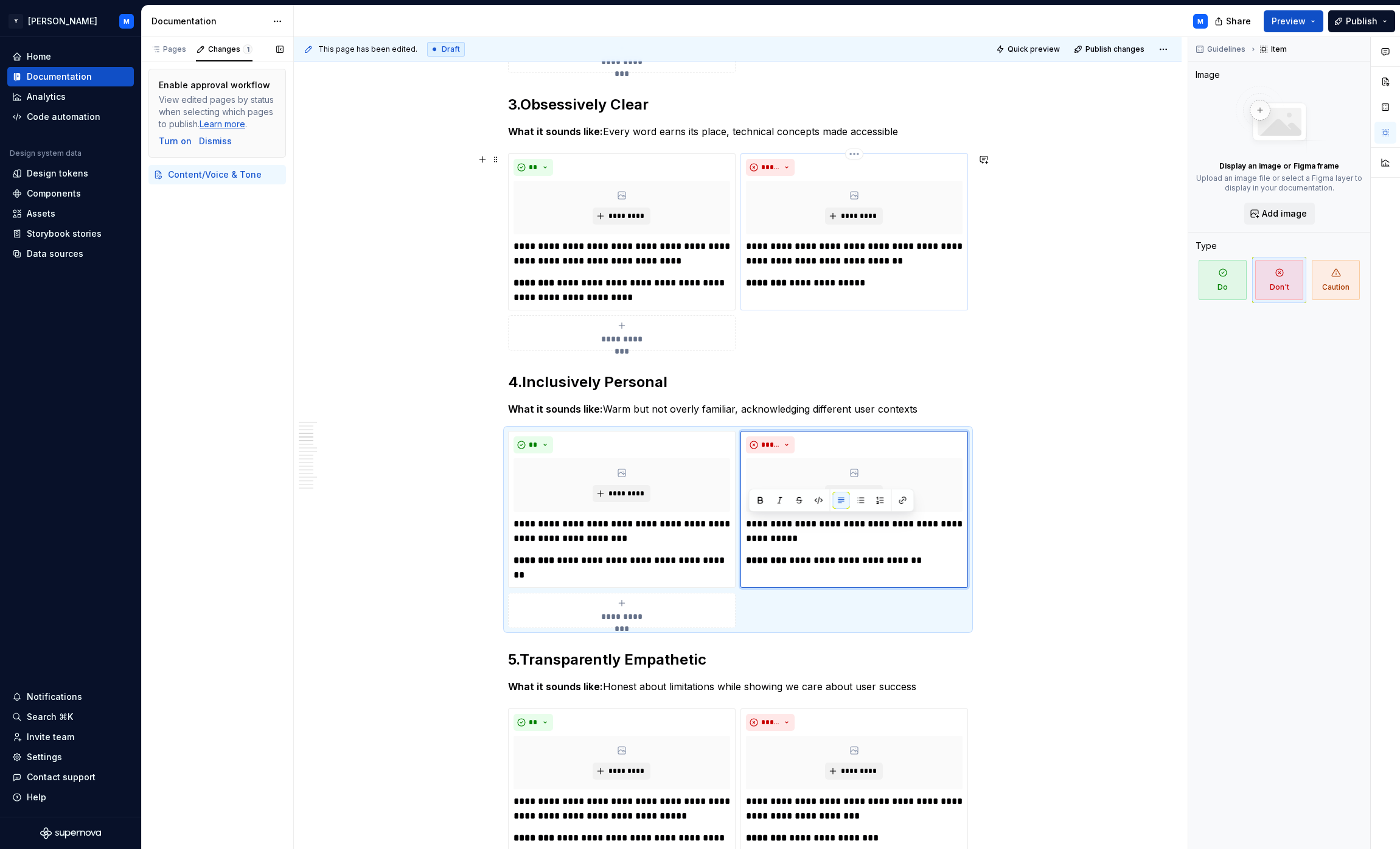
click at [696, 255] on p "**********" at bounding box center [854, 253] width 216 height 29
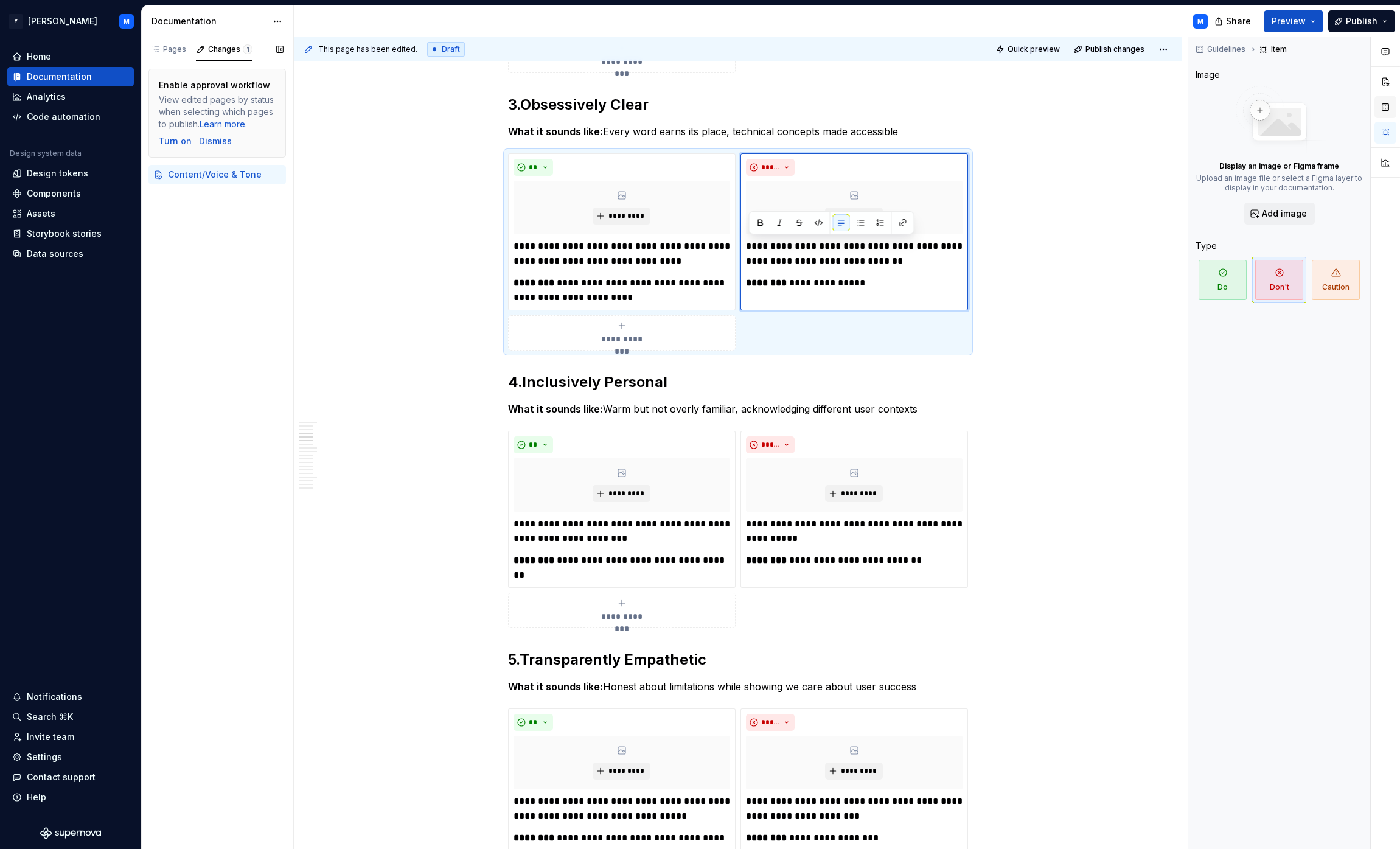
click at [696, 101] on button "button" at bounding box center [1386, 108] width 22 height 22
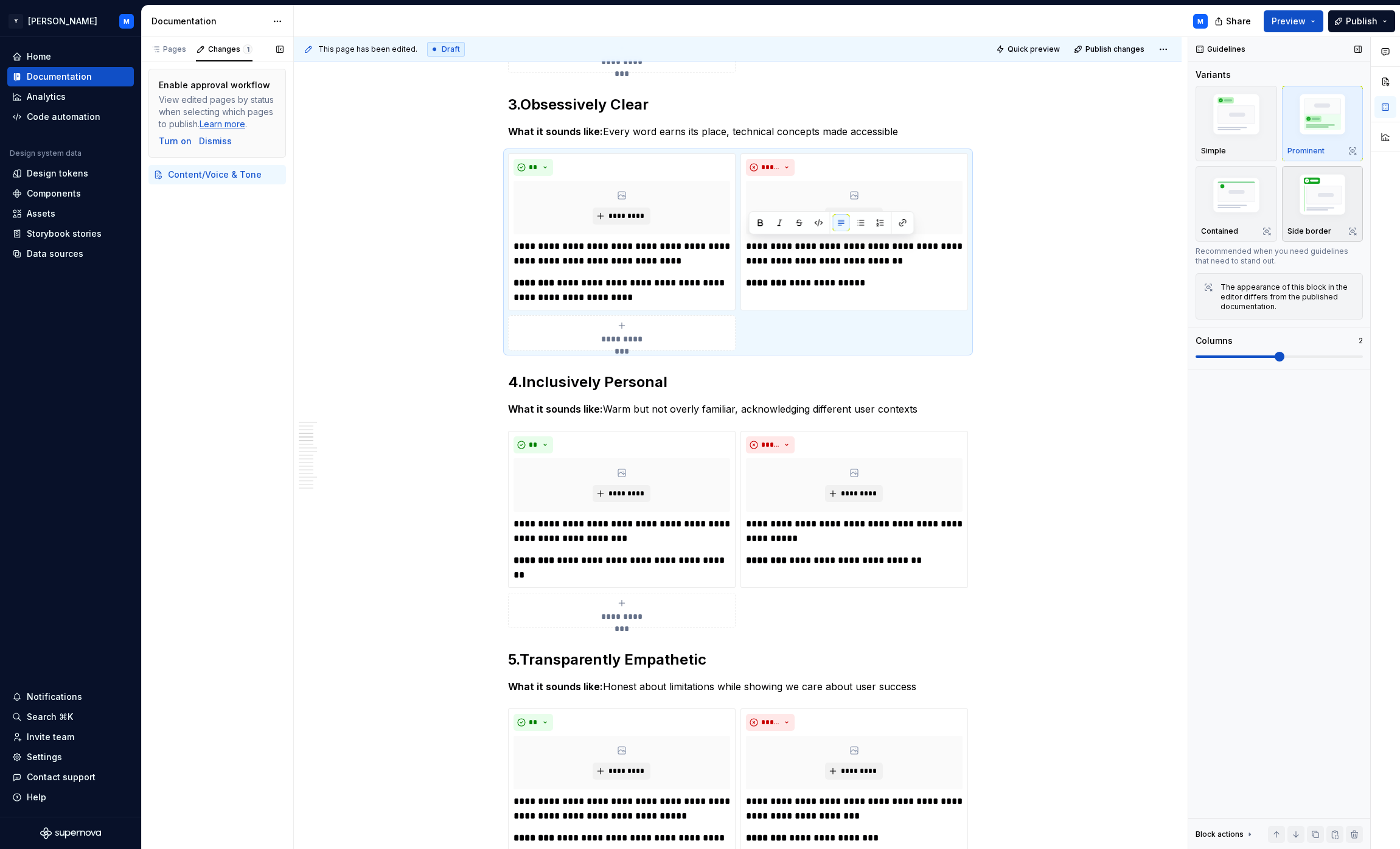
click at [696, 205] on img "button" at bounding box center [1322, 197] width 70 height 53
click at [696, 525] on p "**********" at bounding box center [854, 531] width 216 height 29
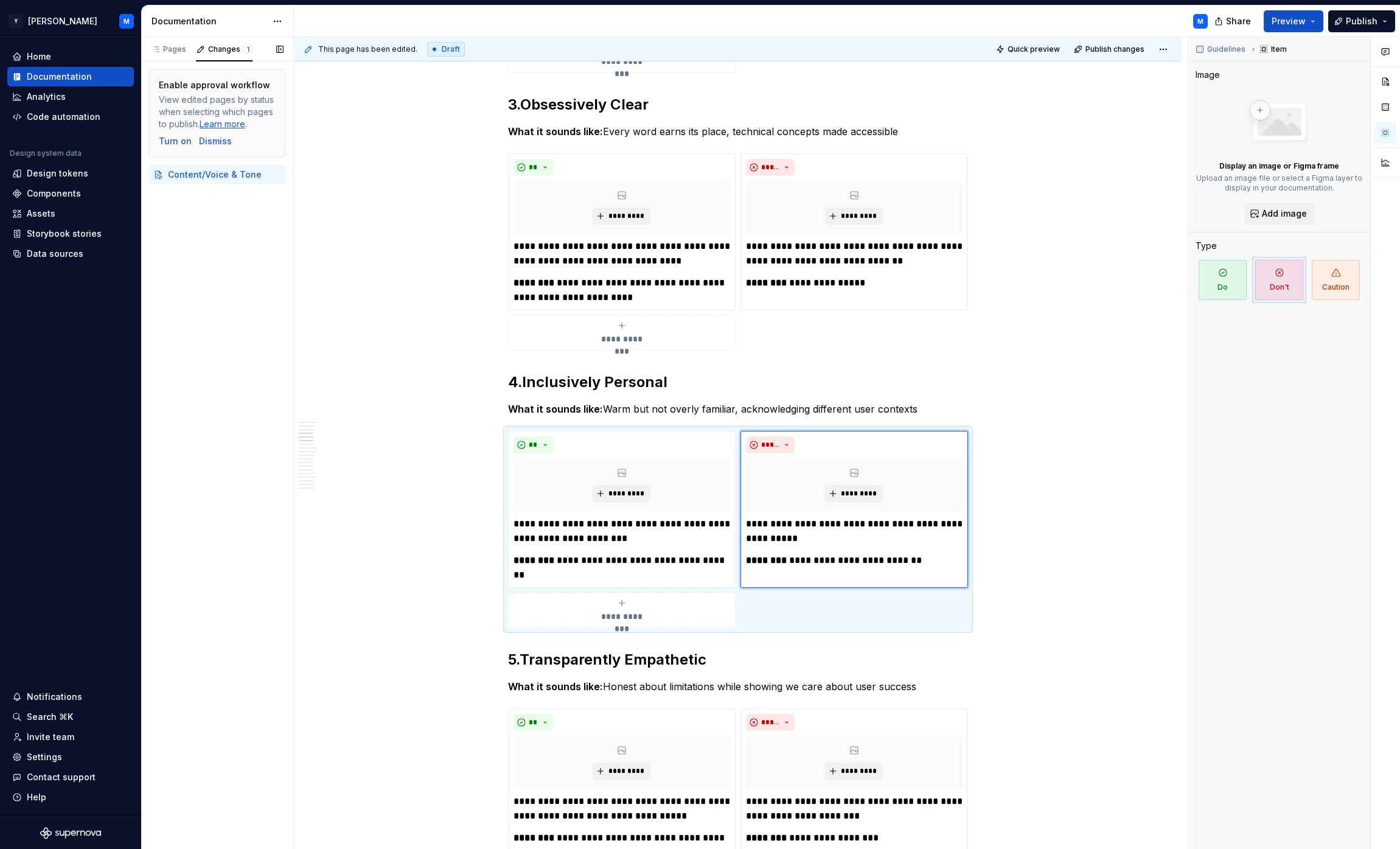
click at [696, 102] on div at bounding box center [1385, 109] width 29 height 144
click at [696, 107] on button "button" at bounding box center [1386, 108] width 22 height 22
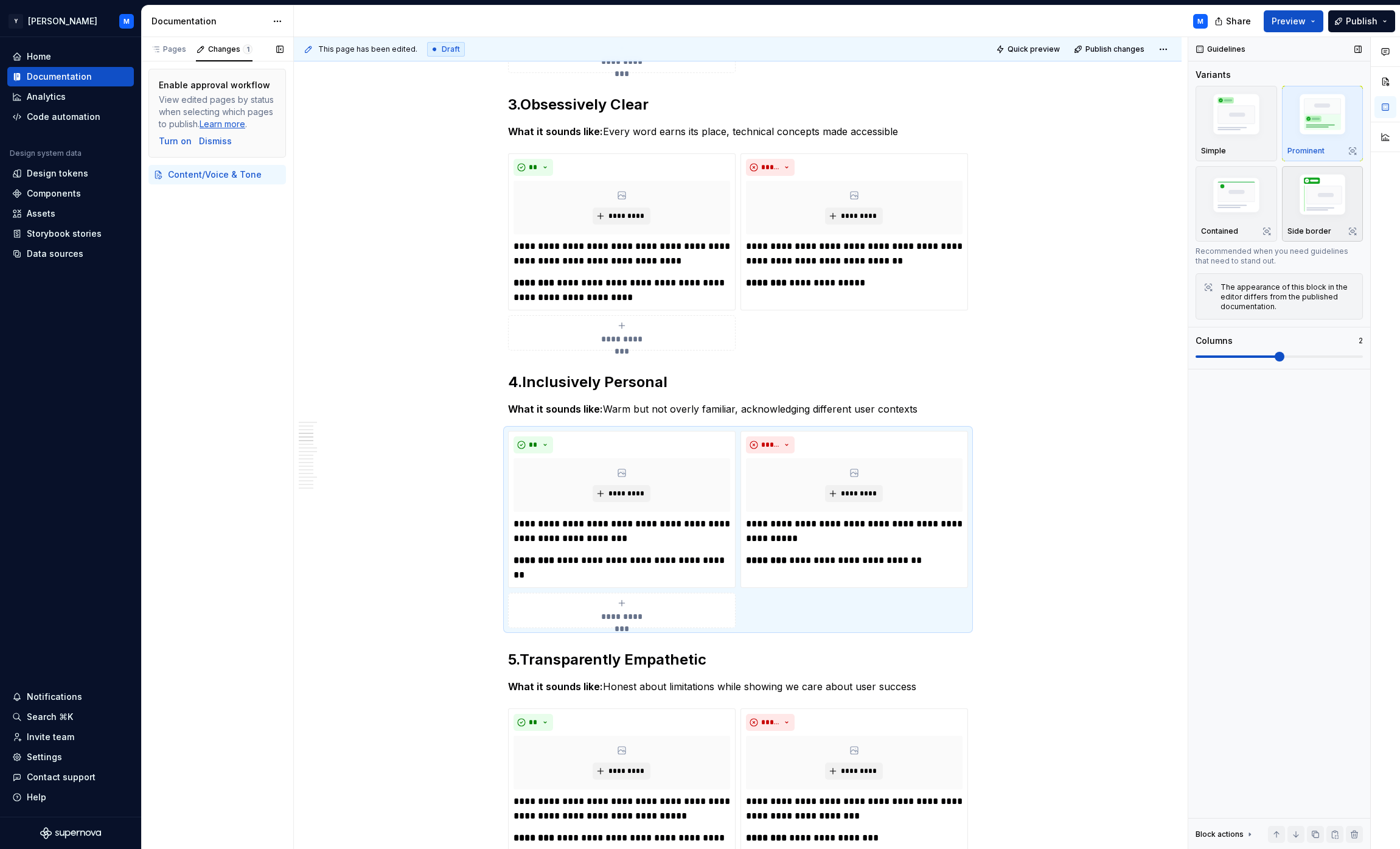
click at [696, 216] on img "button" at bounding box center [1322, 197] width 70 height 53
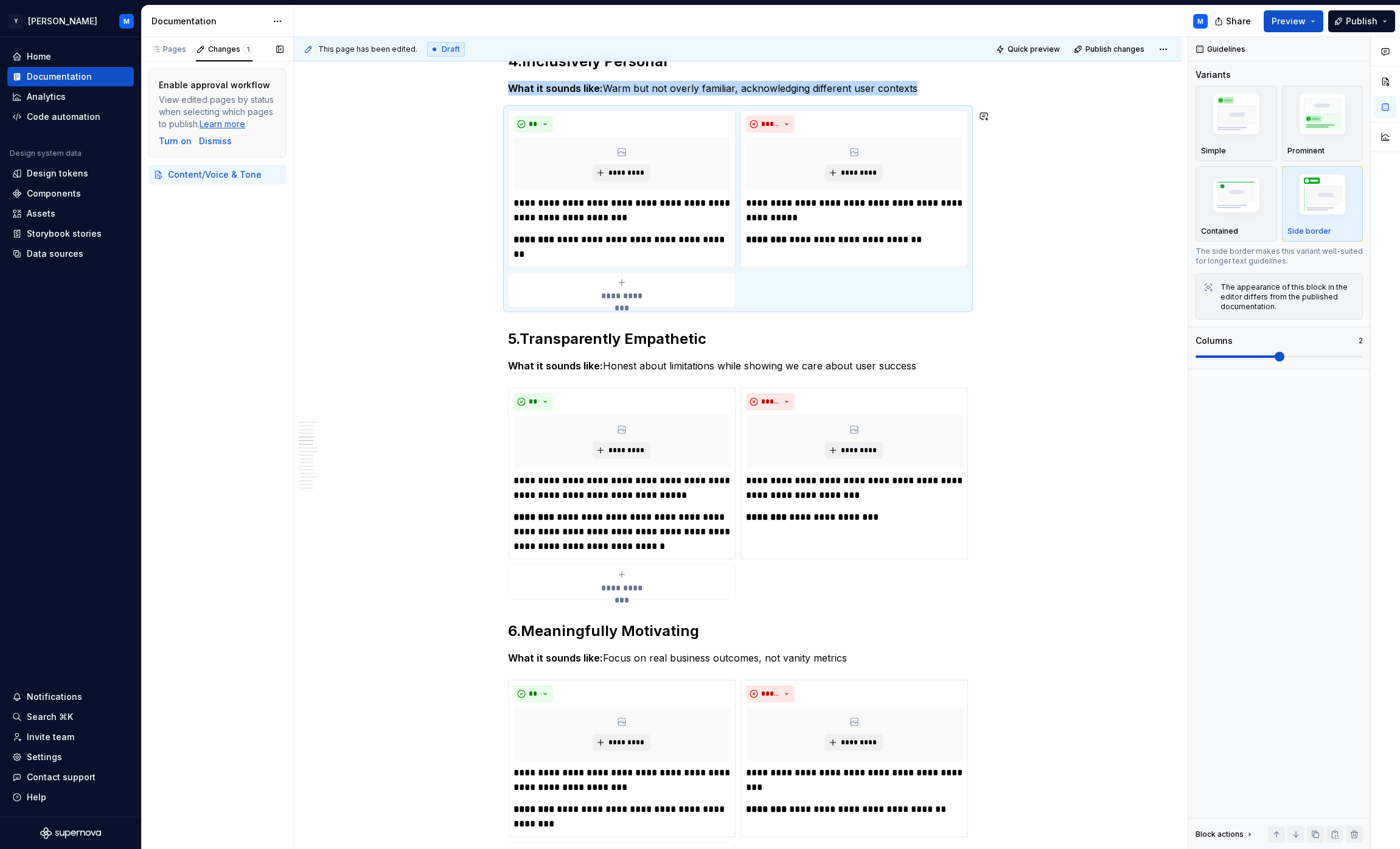
scroll to position [1086, 0]
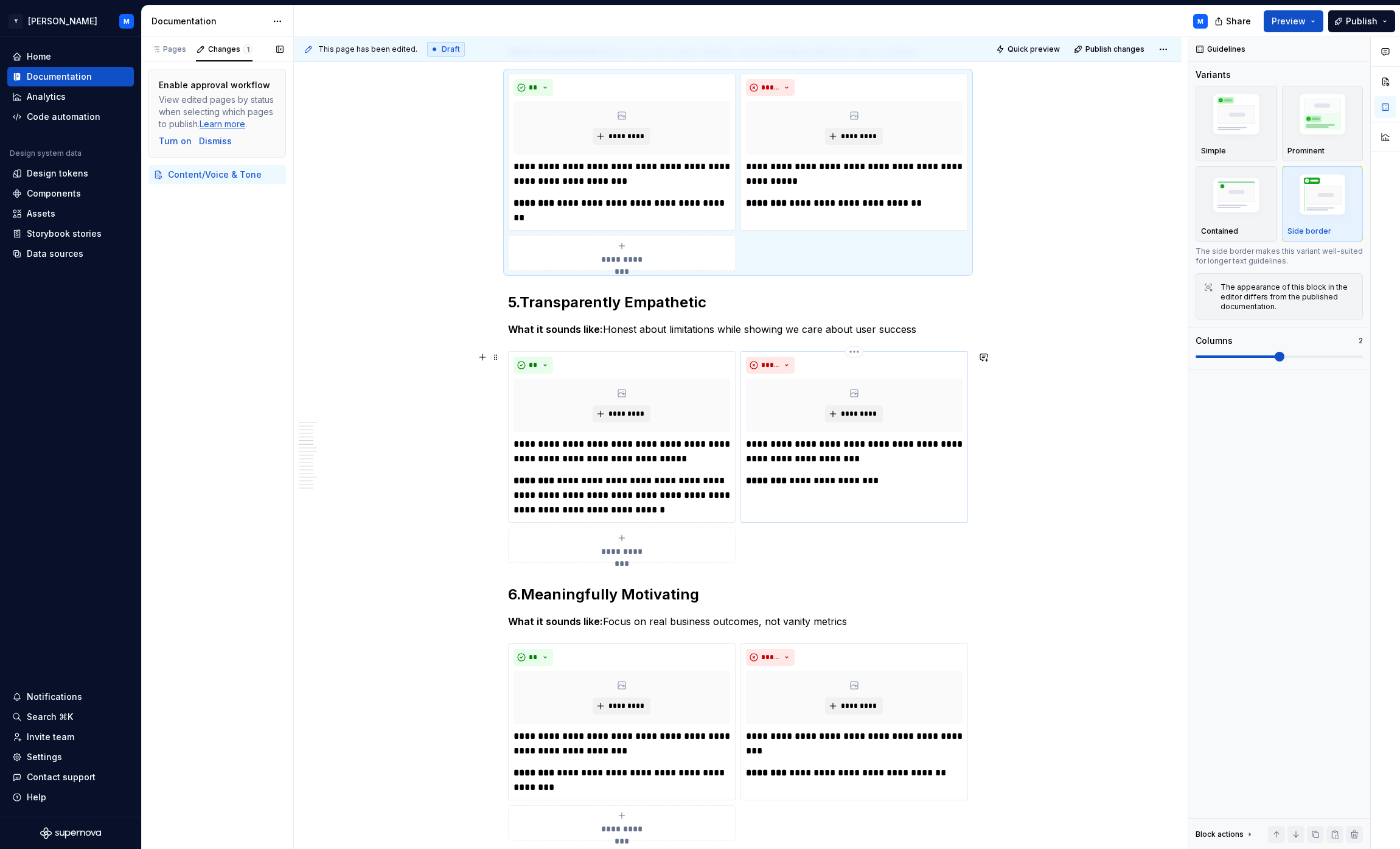
click at [696, 485] on p "**********" at bounding box center [854, 481] width 216 height 14
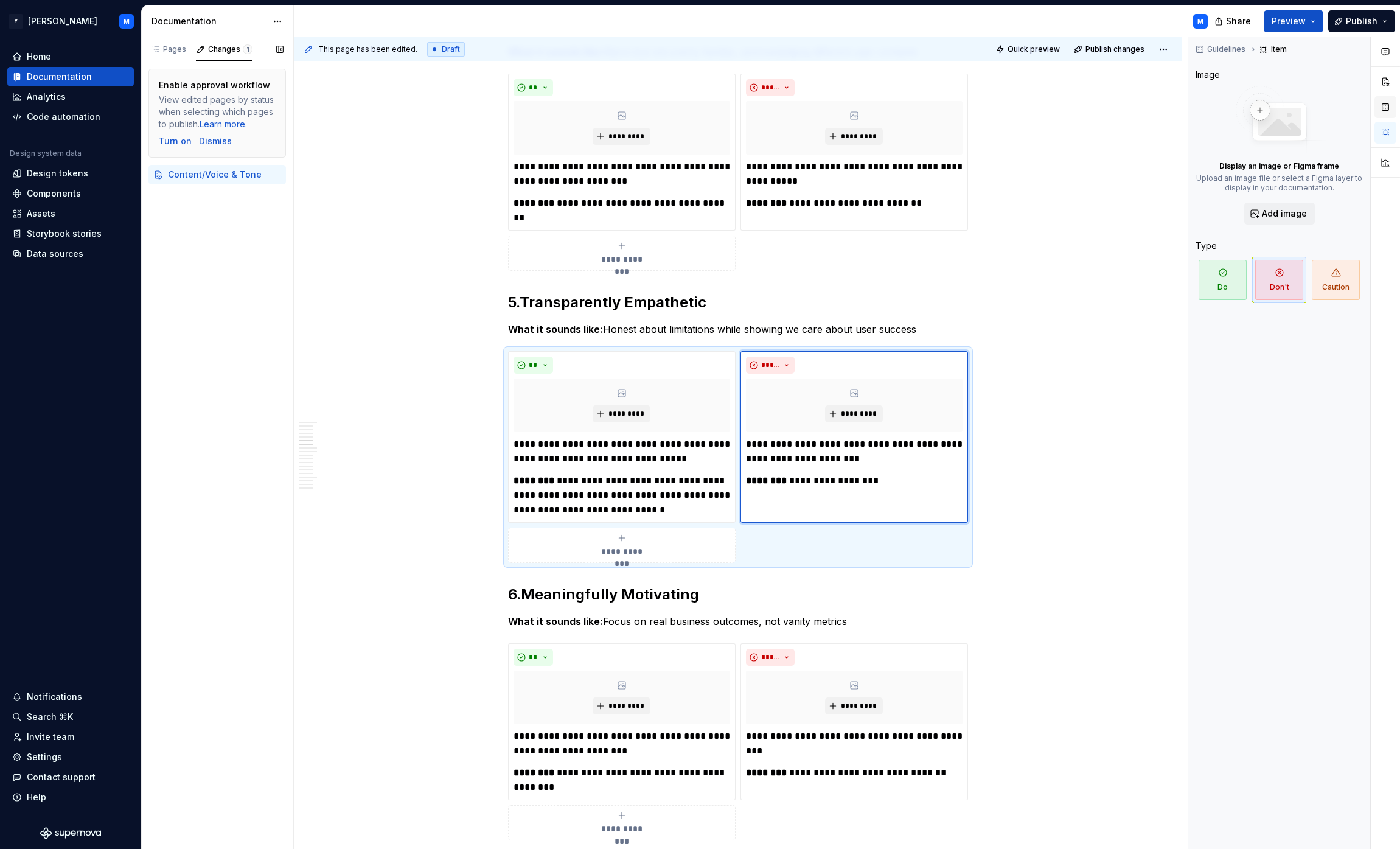
click at [696, 110] on button "button" at bounding box center [1386, 108] width 22 height 22
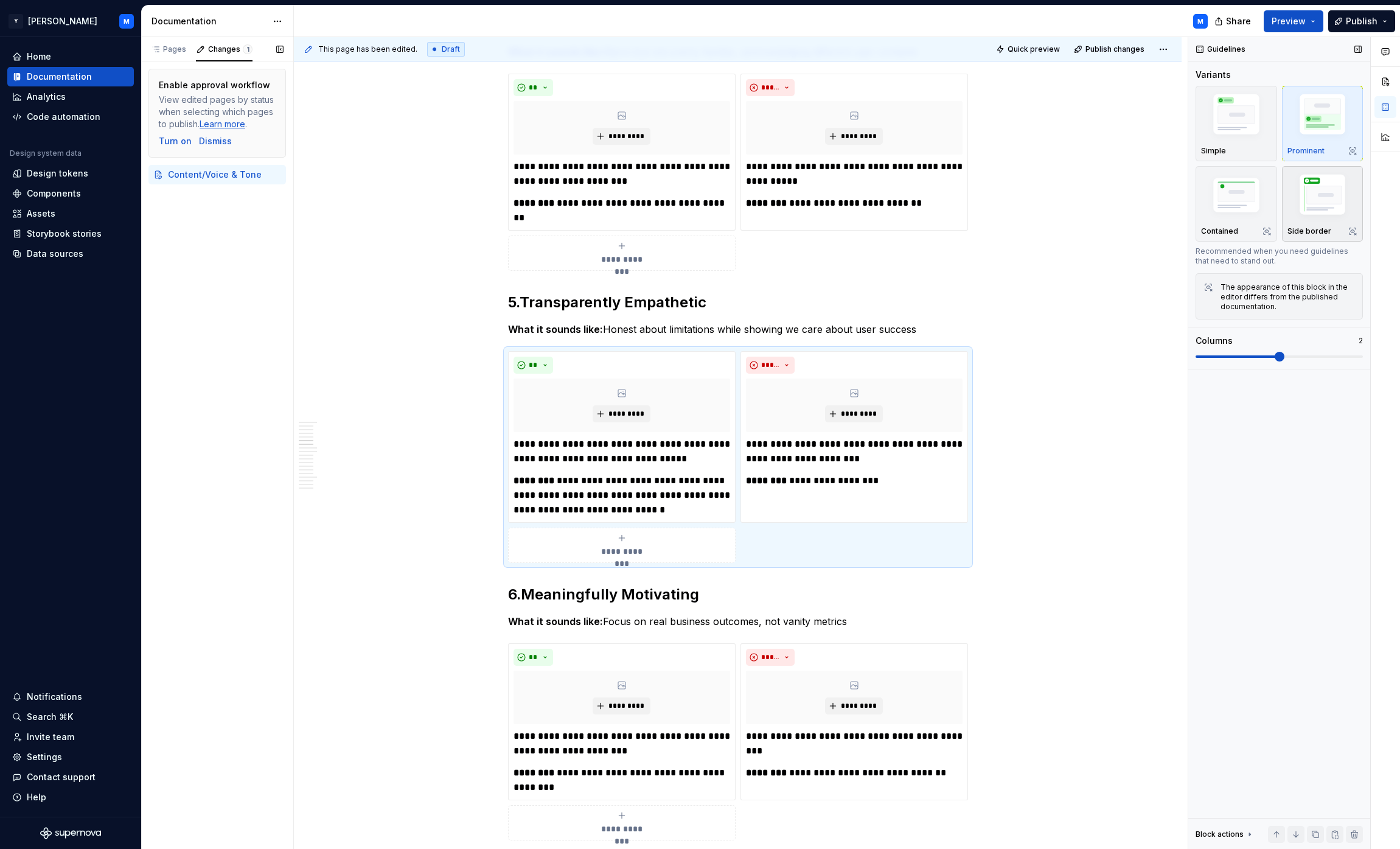
click at [696, 203] on img "button" at bounding box center [1322, 197] width 70 height 53
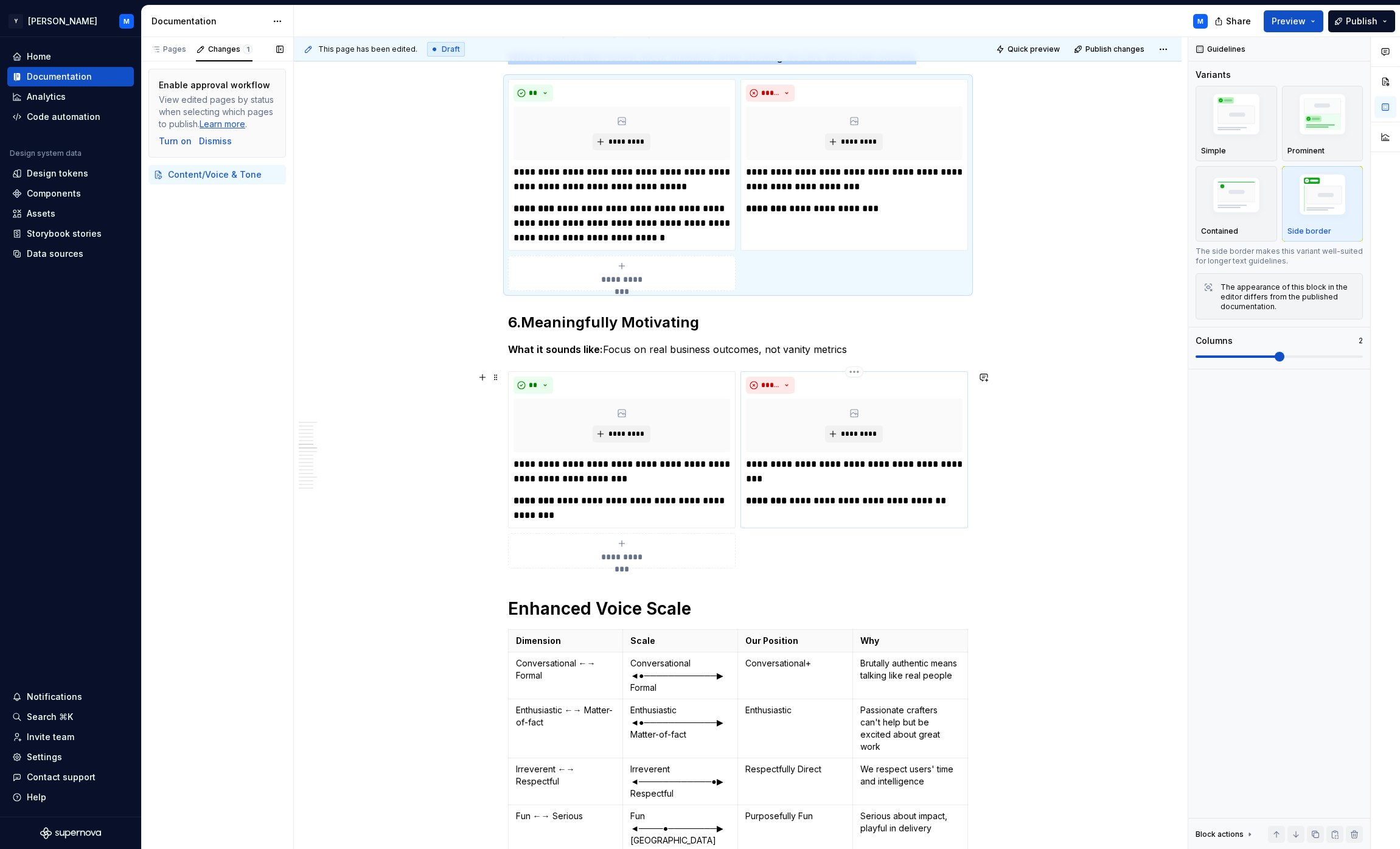
scroll to position [1362, 0]
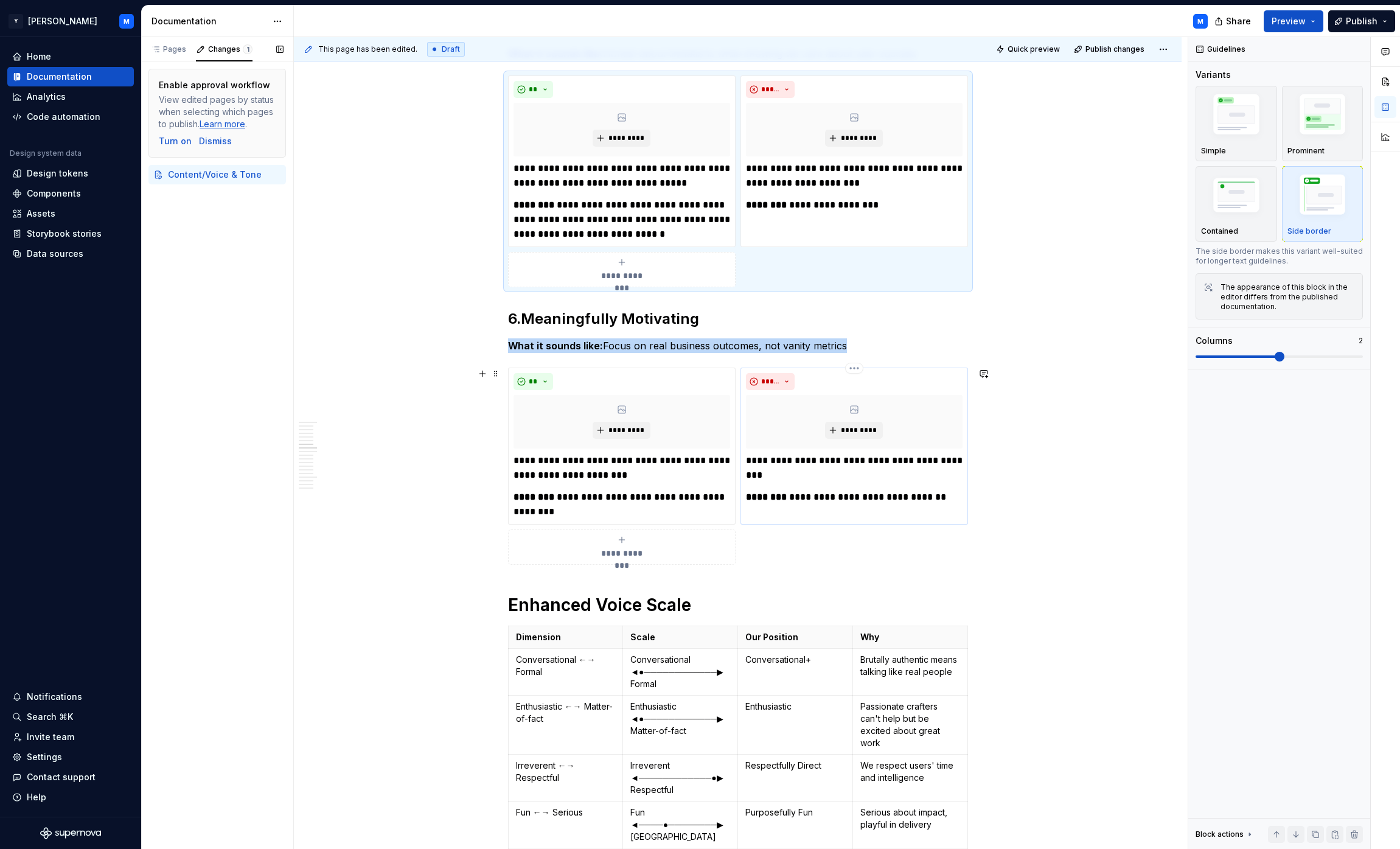
click at [696, 447] on div "*********" at bounding box center [854, 422] width 216 height 53
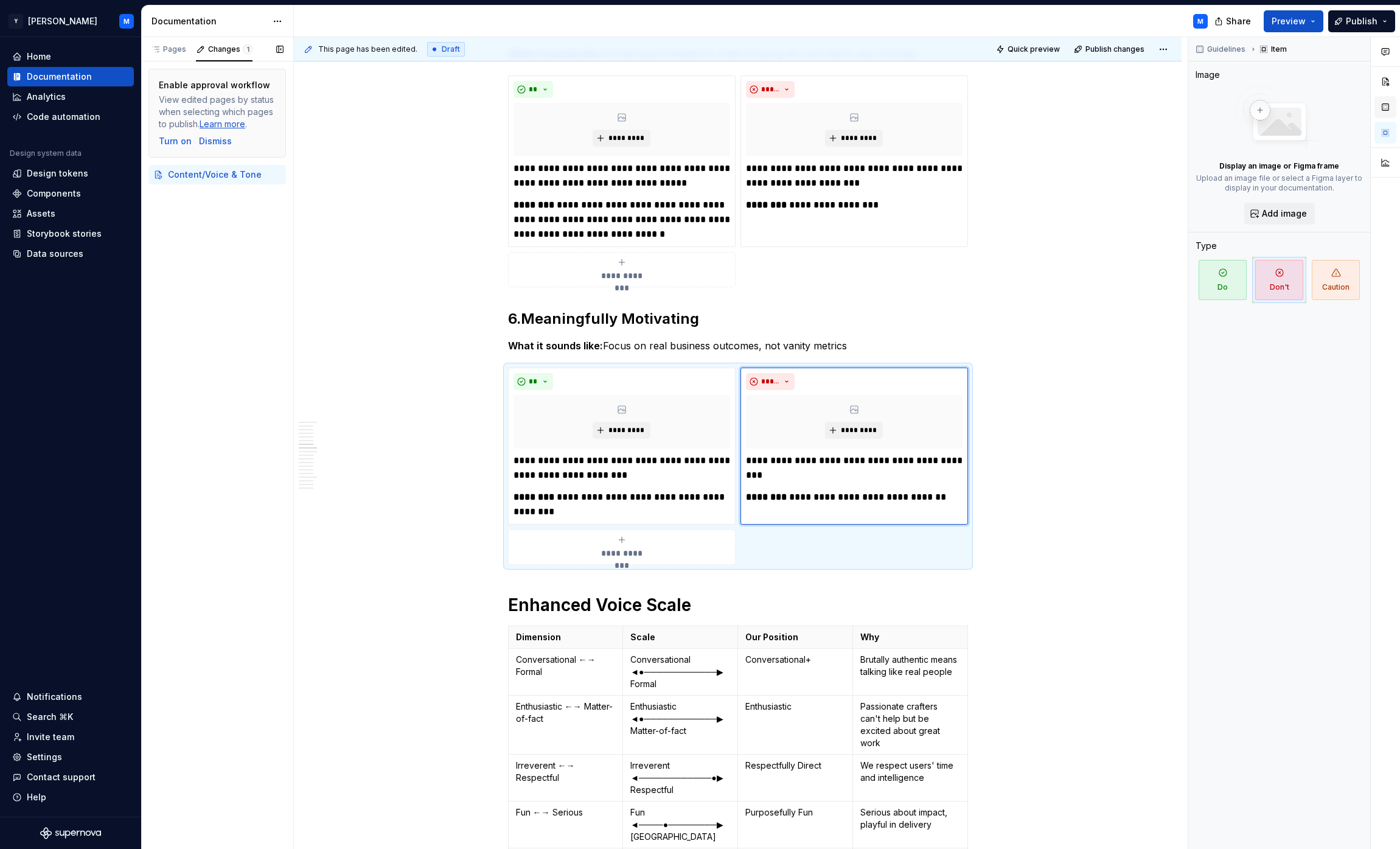
click at [696, 113] on button "button" at bounding box center [1386, 108] width 22 height 22
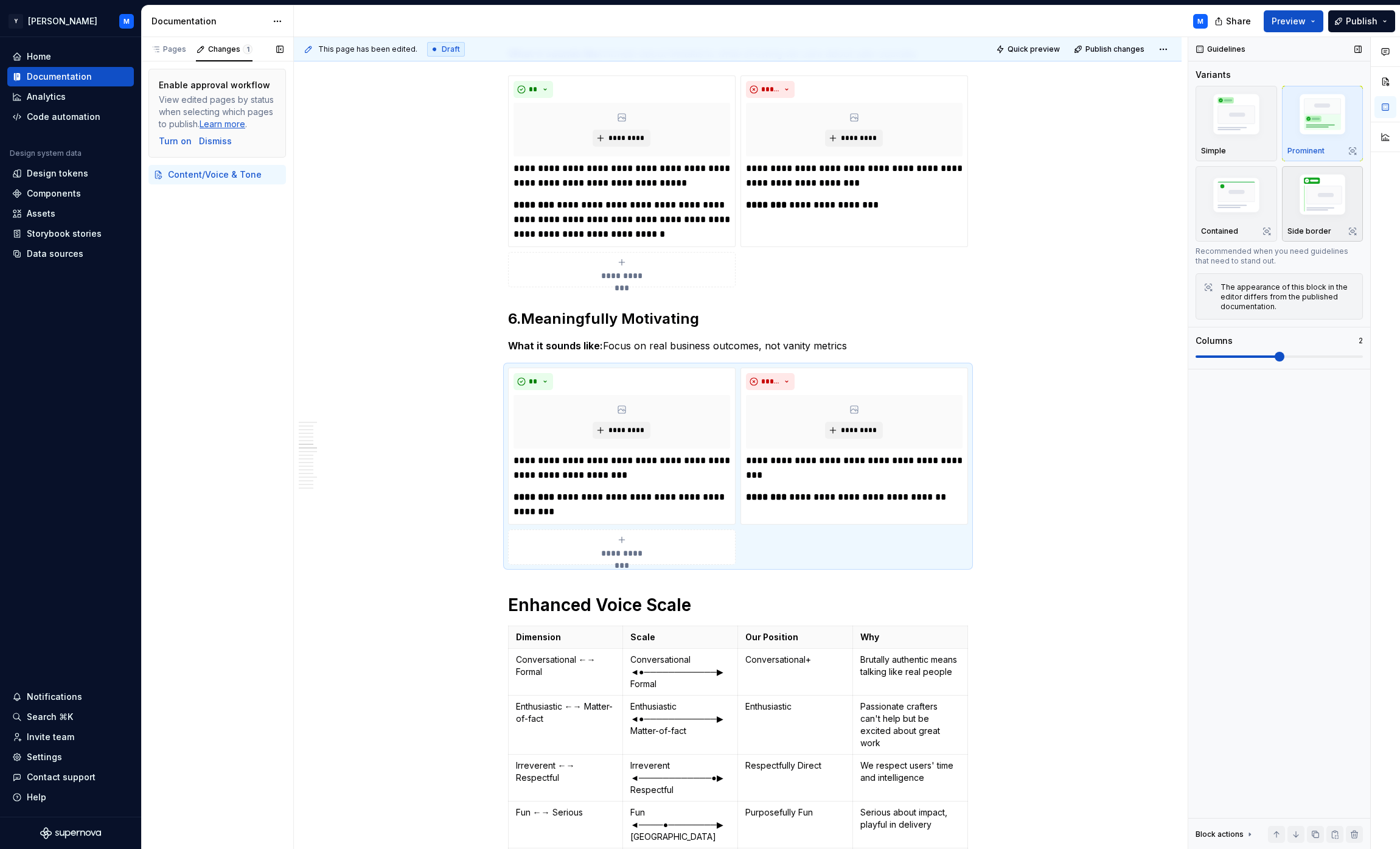
click at [696, 191] on img "button" at bounding box center [1322, 197] width 70 height 53
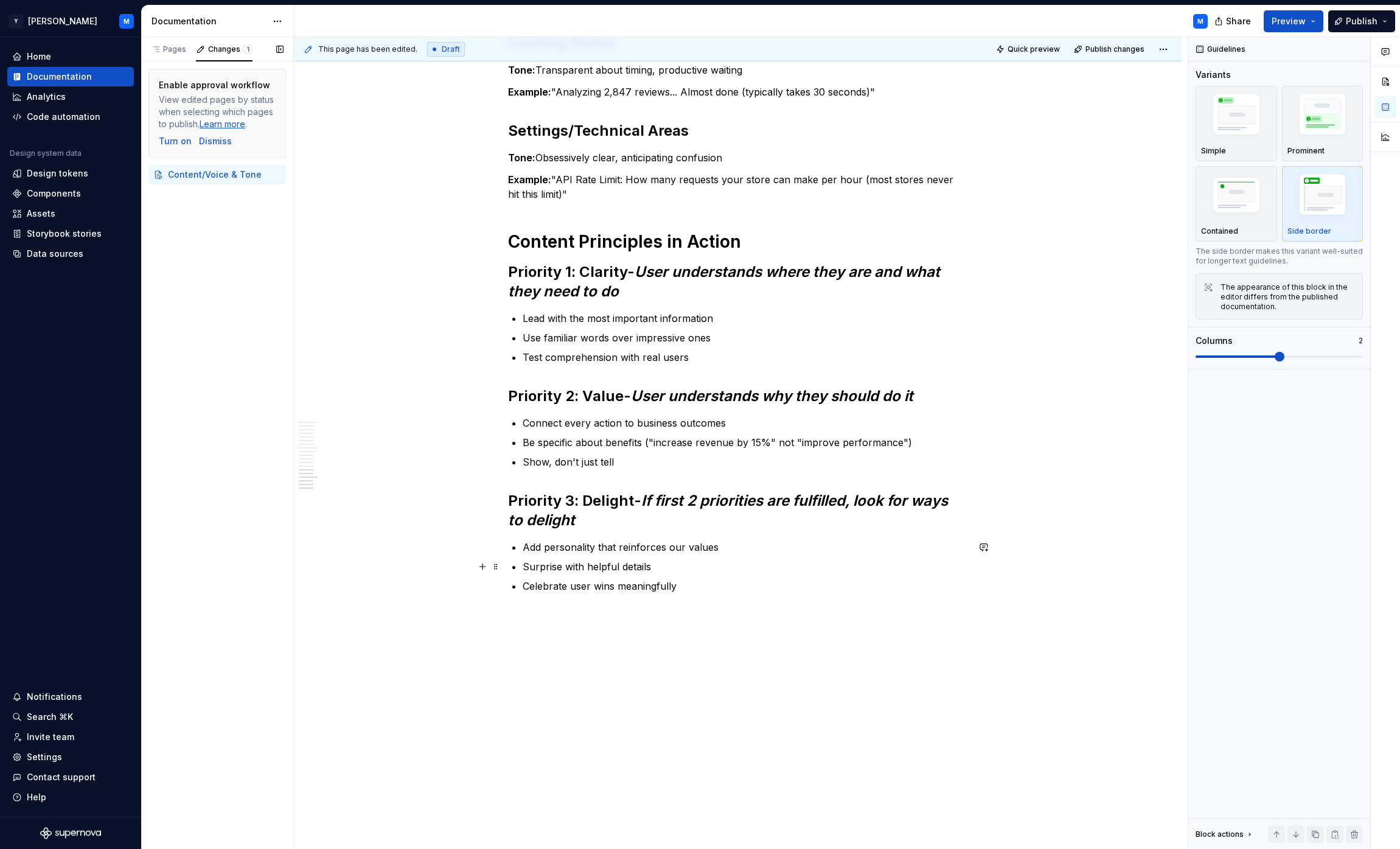
scroll to position [2776, 0]
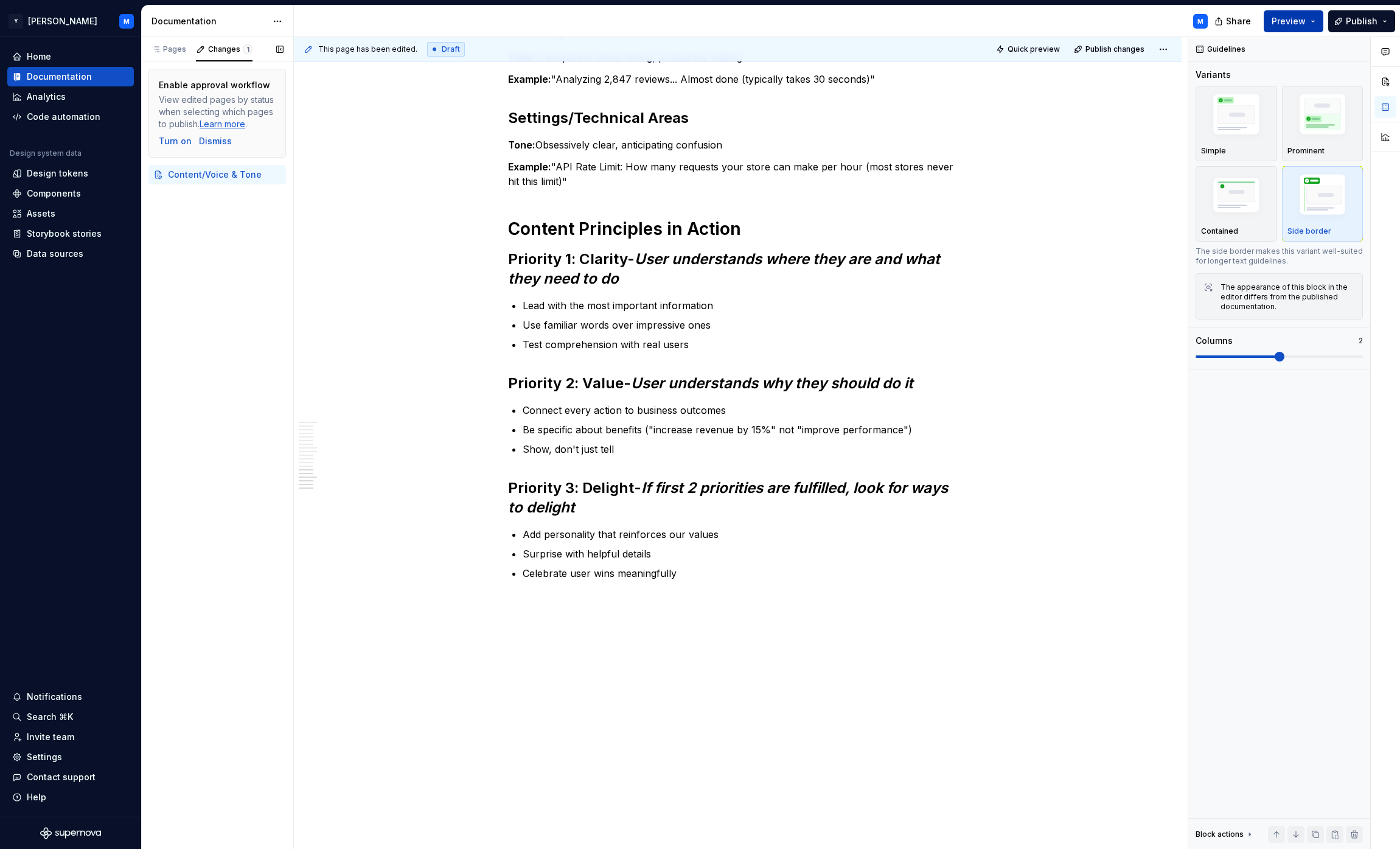
click at [696, 19] on span "Preview" at bounding box center [1289, 21] width 34 height 12
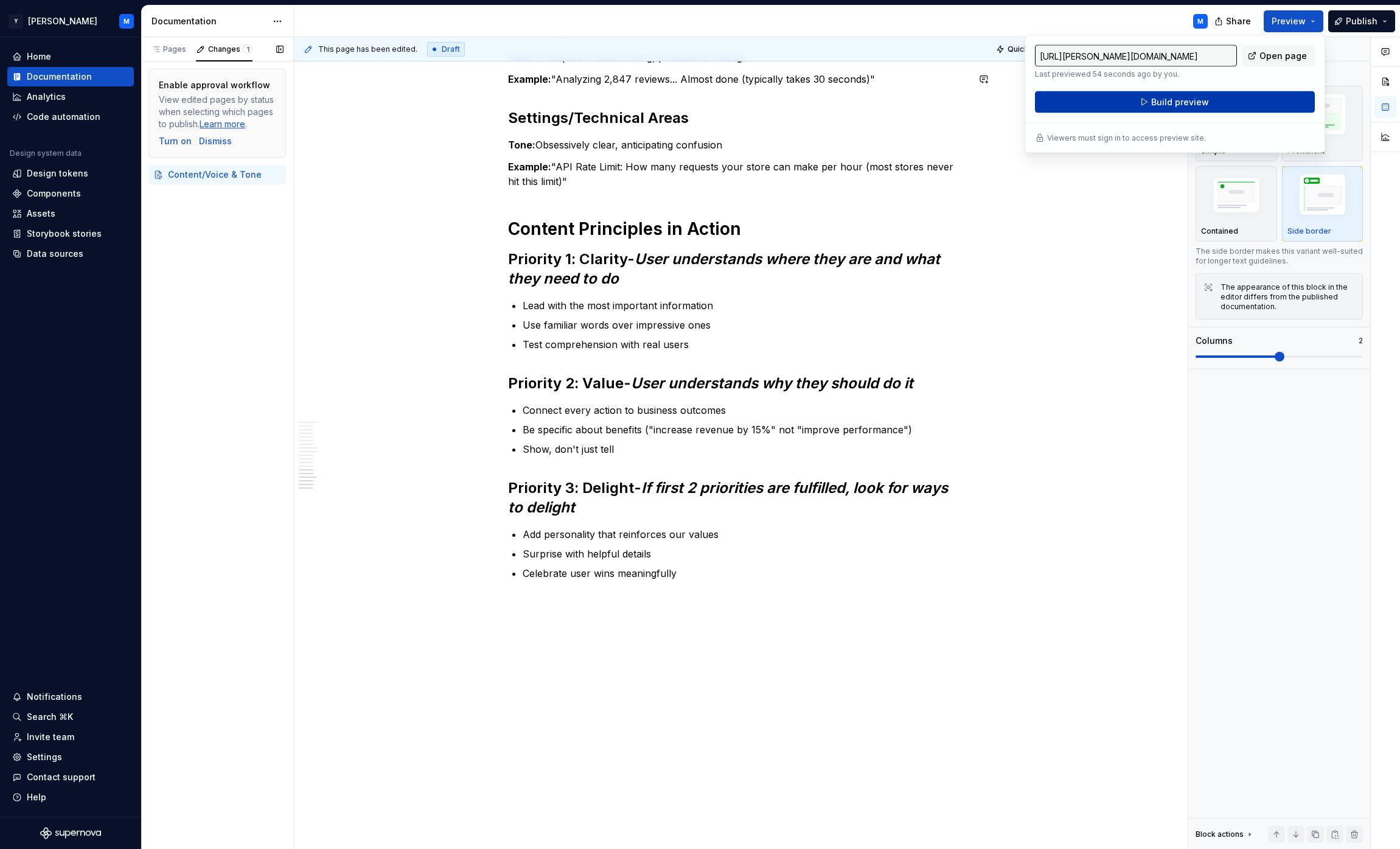
click at [696, 96] on span "Build preview" at bounding box center [1180, 102] width 58 height 12
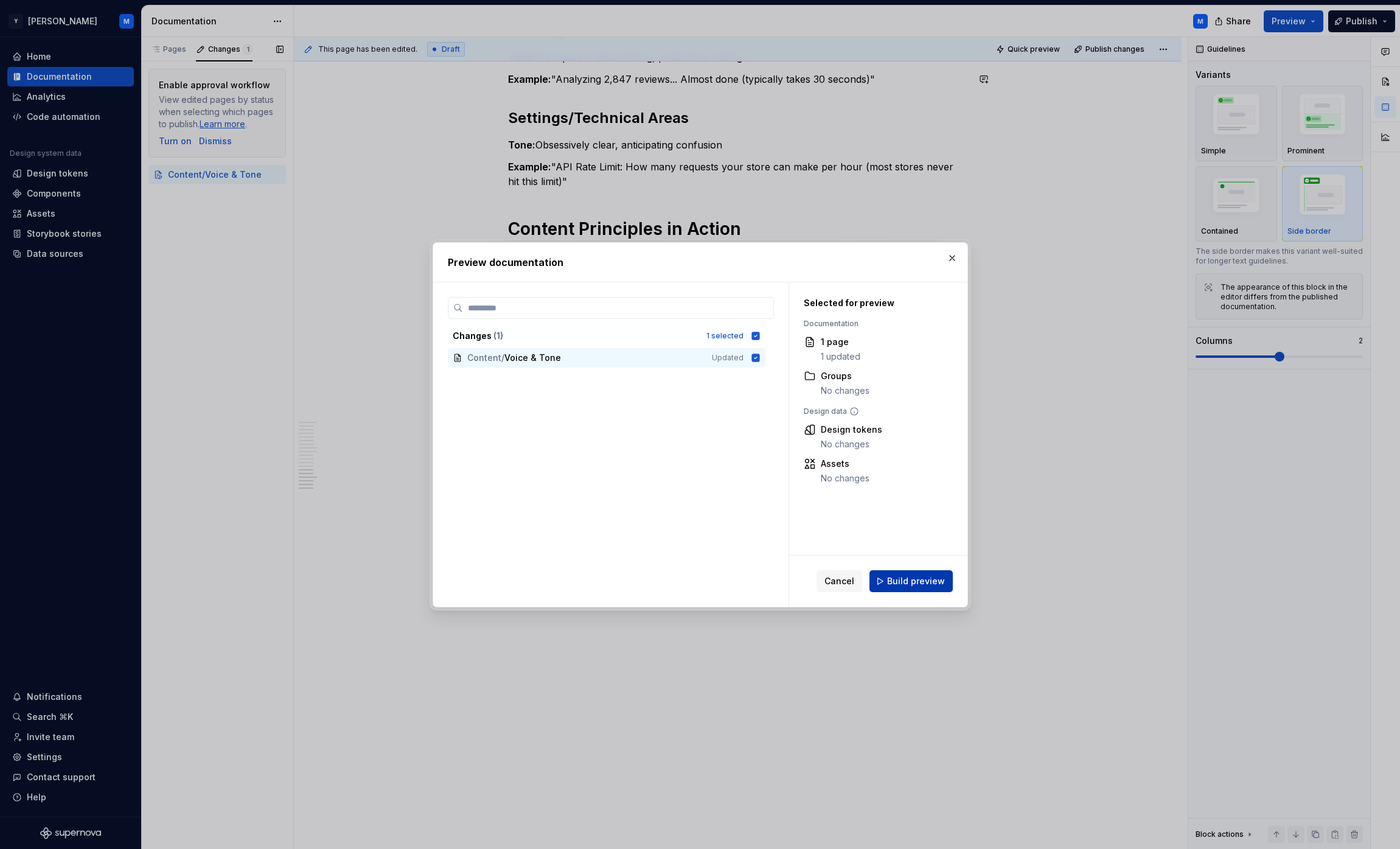
click at [696, 577] on span "Build preview" at bounding box center [916, 581] width 58 height 12
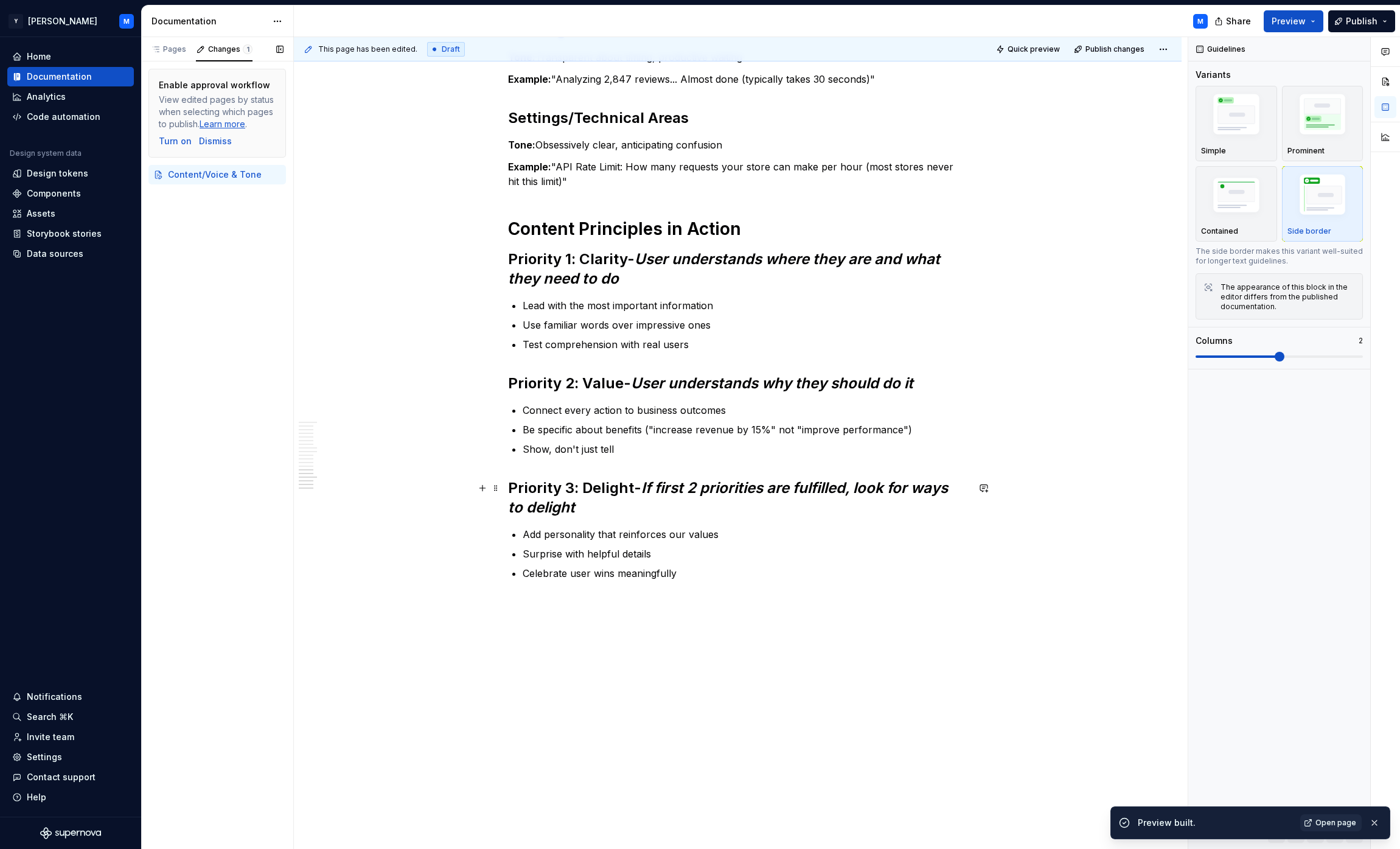
click at [678, 487] on em "If first 2 priorities are fulfilled, look for ways to delight" at bounding box center [730, 497] width 444 height 37
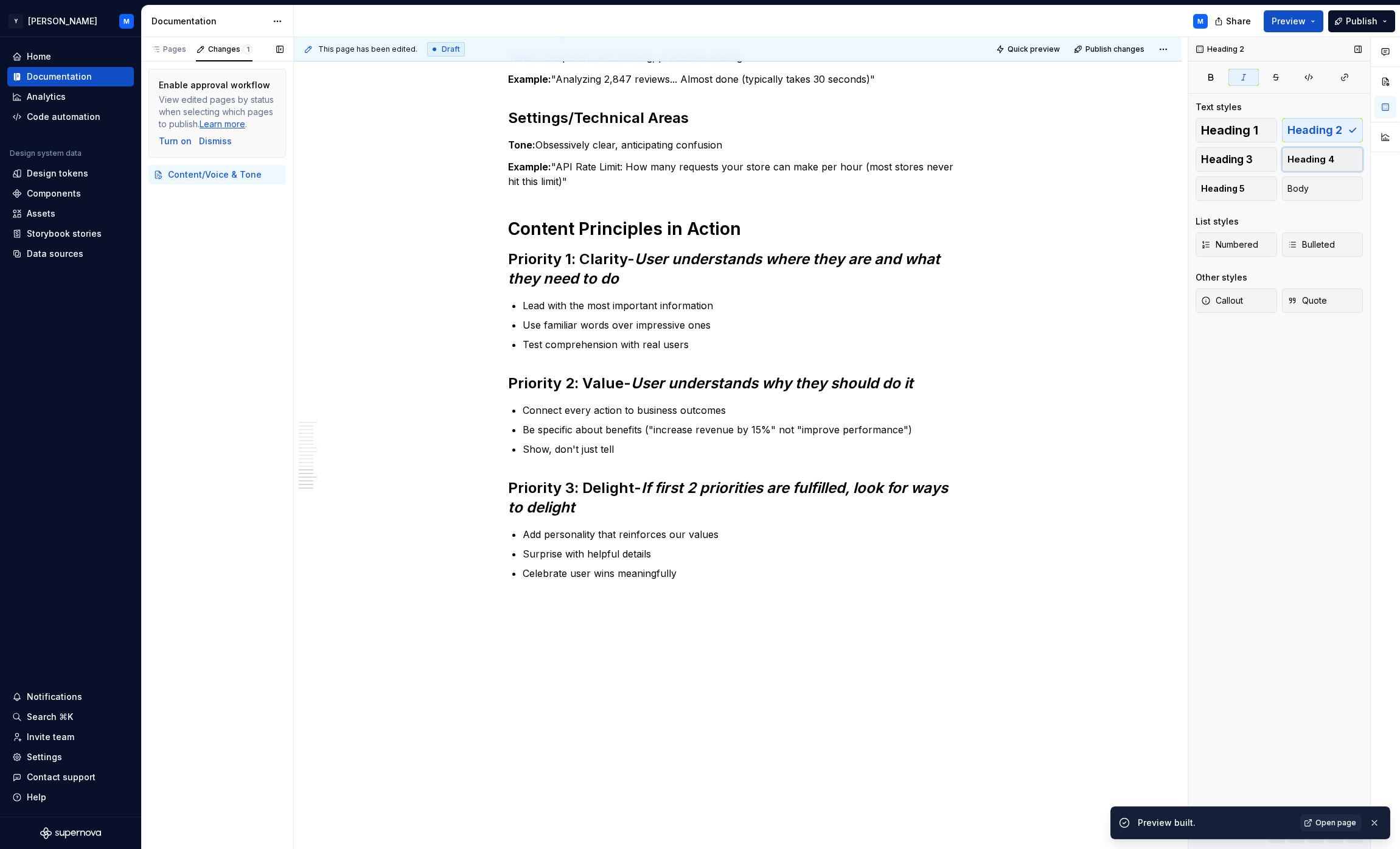
click at [696, 157] on span "Heading 4" at bounding box center [1311, 159] width 47 height 12
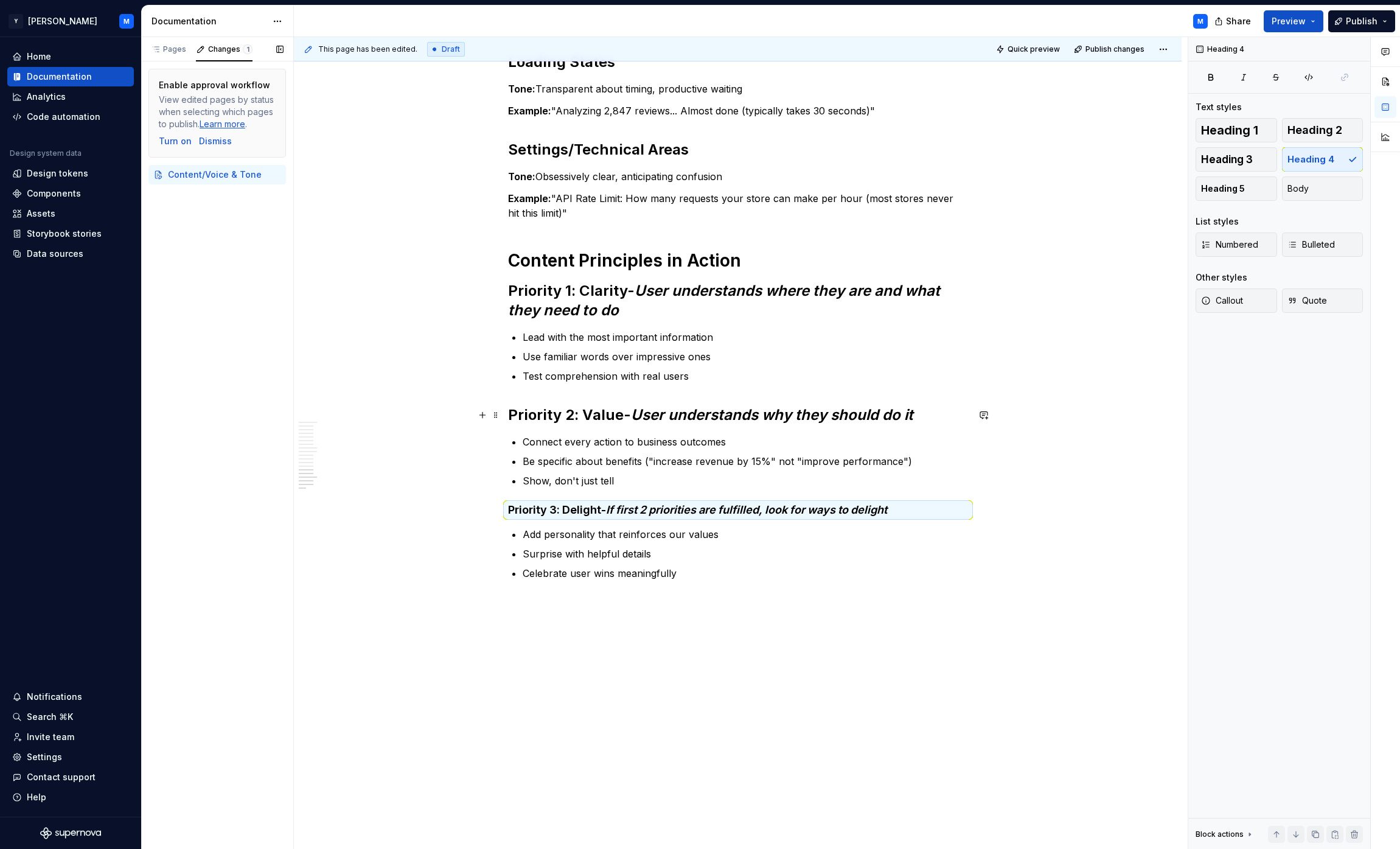
click at [696, 418] on em "User understands why they should do it" at bounding box center [772, 414] width 282 height 18
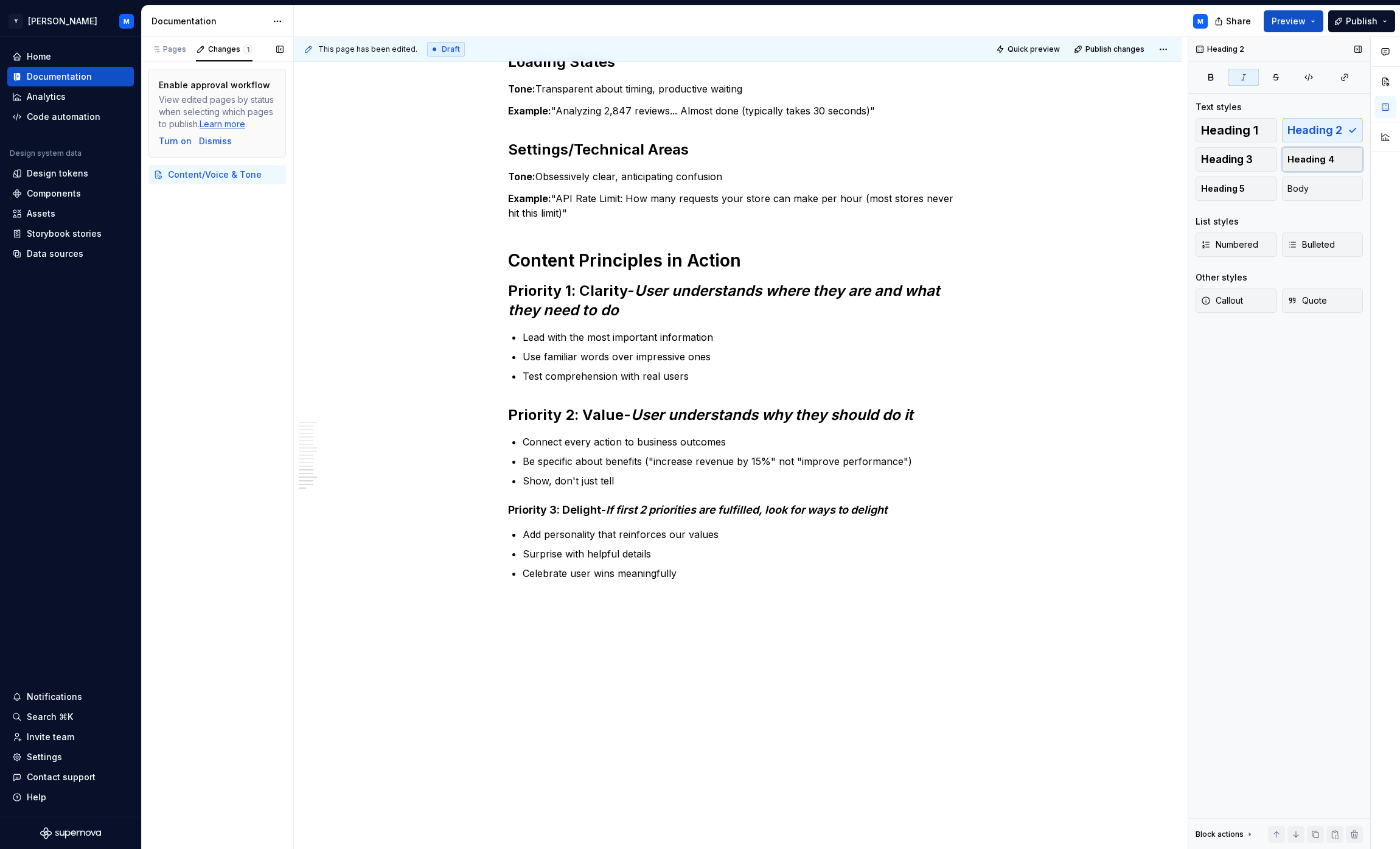
click at [696, 152] on button "Heading 4" at bounding box center [1322, 159] width 81 height 24
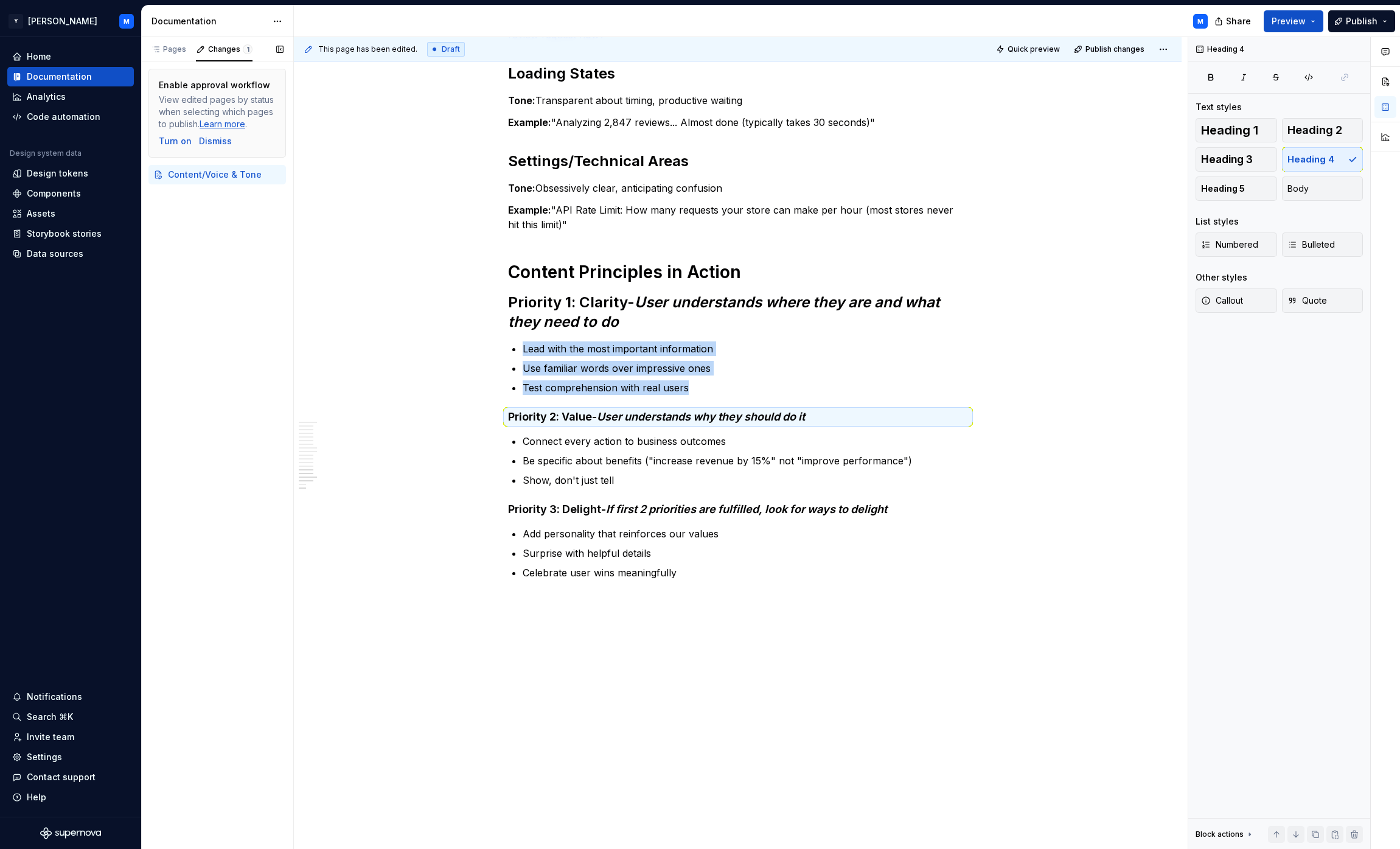
scroll to position [2732, 0]
click at [696, 294] on em "User understands where they are and what they need to do" at bounding box center [726, 312] width 436 height 37
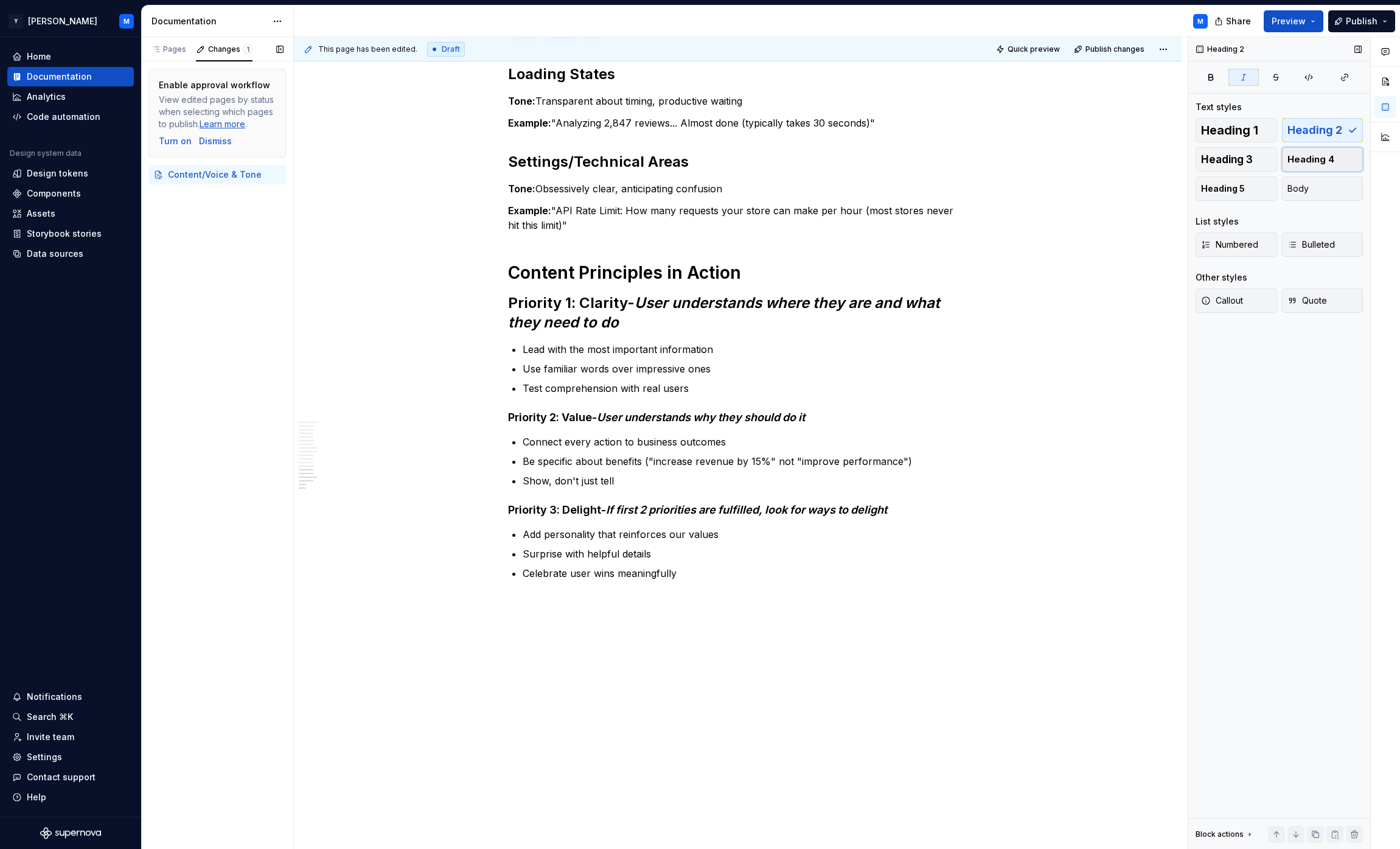
click at [696, 157] on span "Heading 4" at bounding box center [1311, 159] width 47 height 12
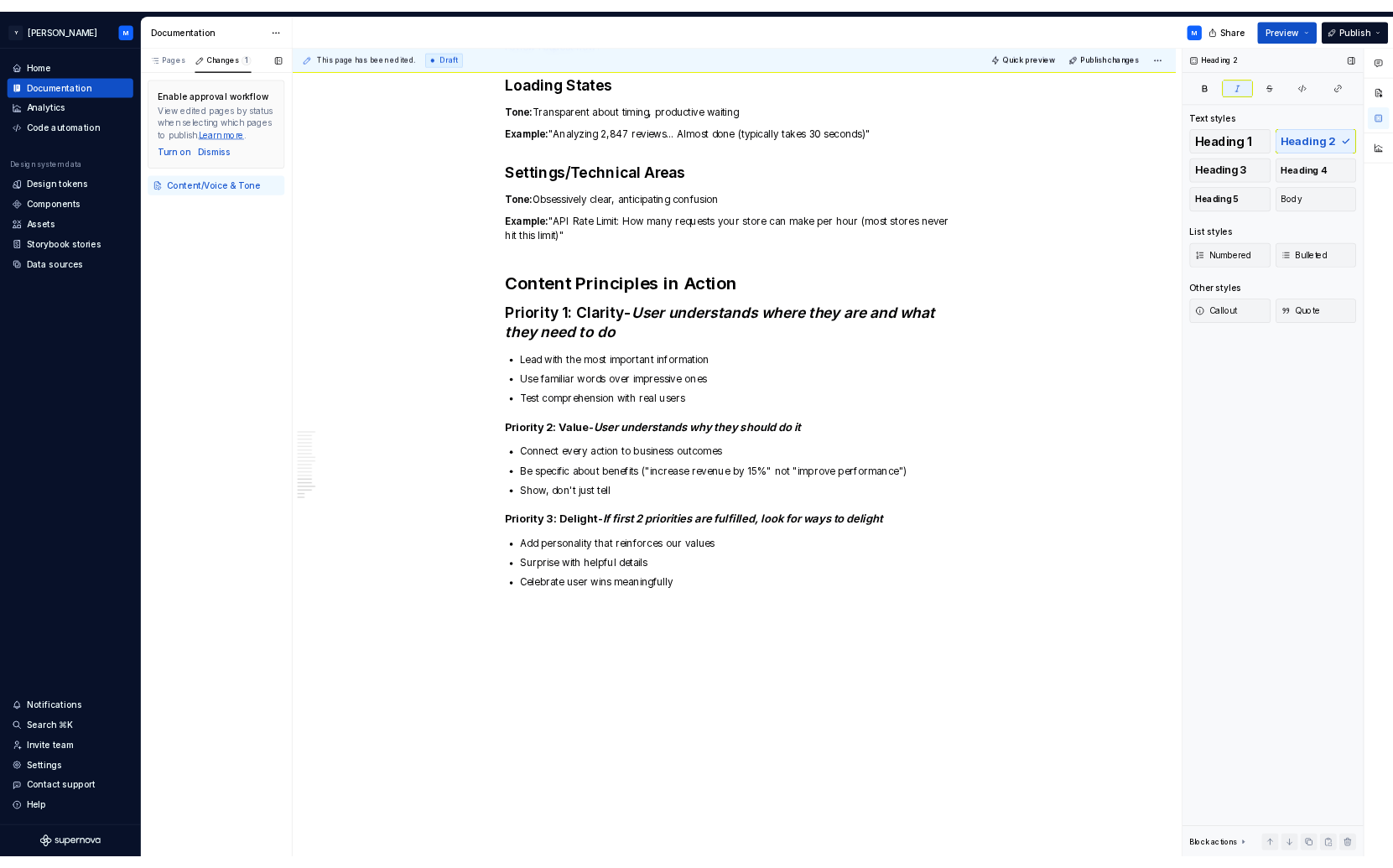
scroll to position [3730, 0]
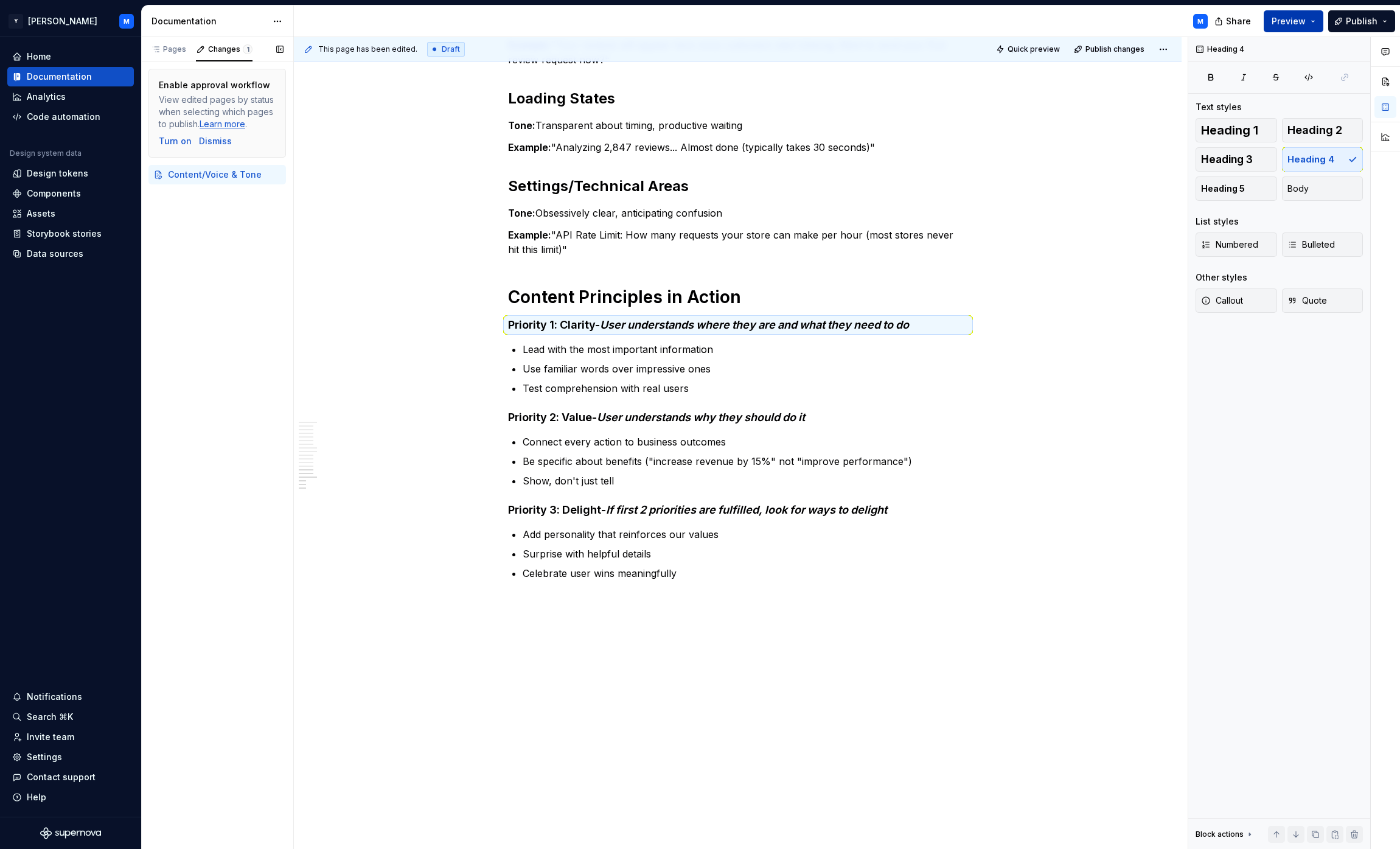
click at [696, 27] on button "Preview" at bounding box center [1294, 22] width 60 height 22
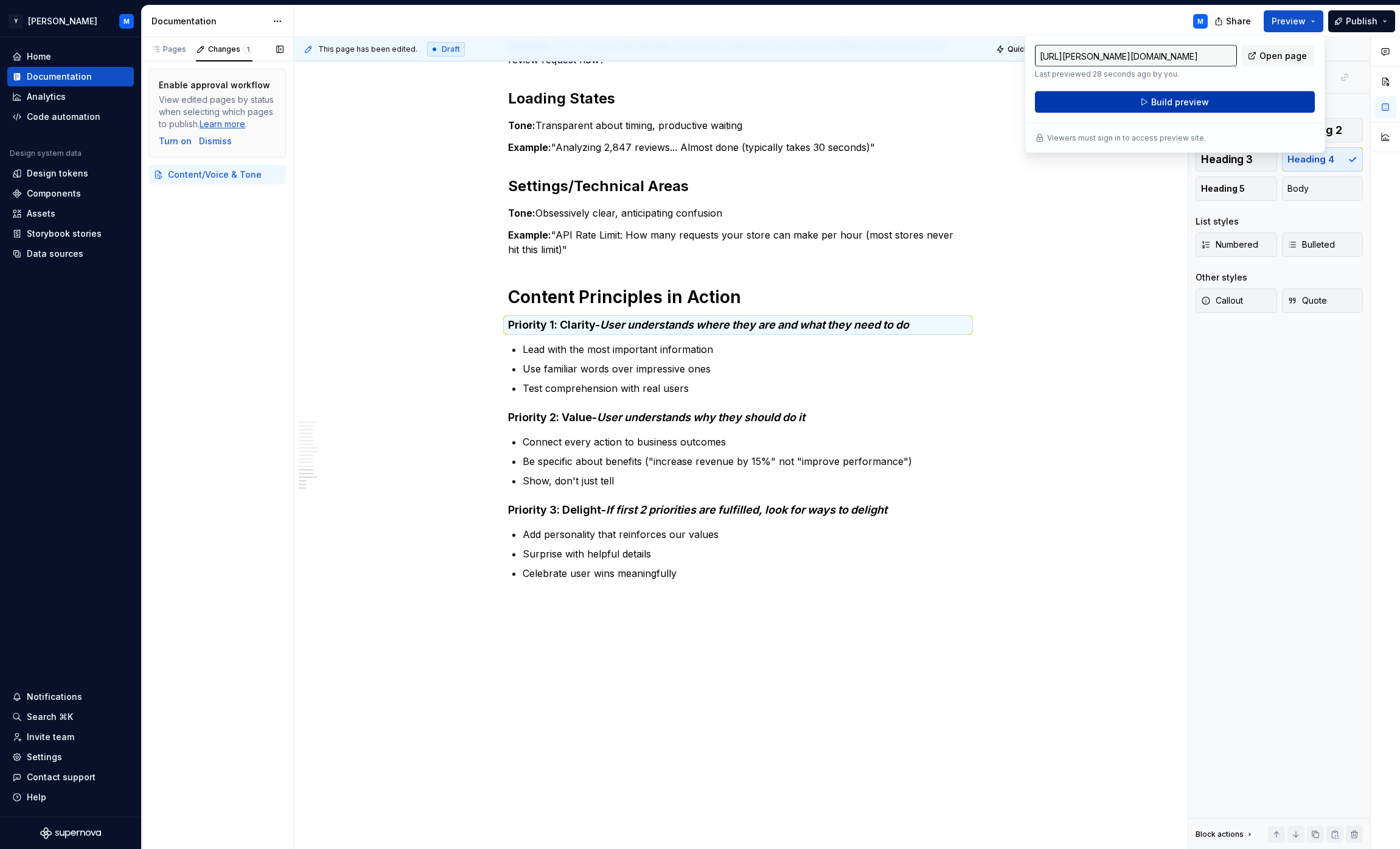
click at [696, 94] on button "Build preview" at bounding box center [1175, 102] width 280 height 22
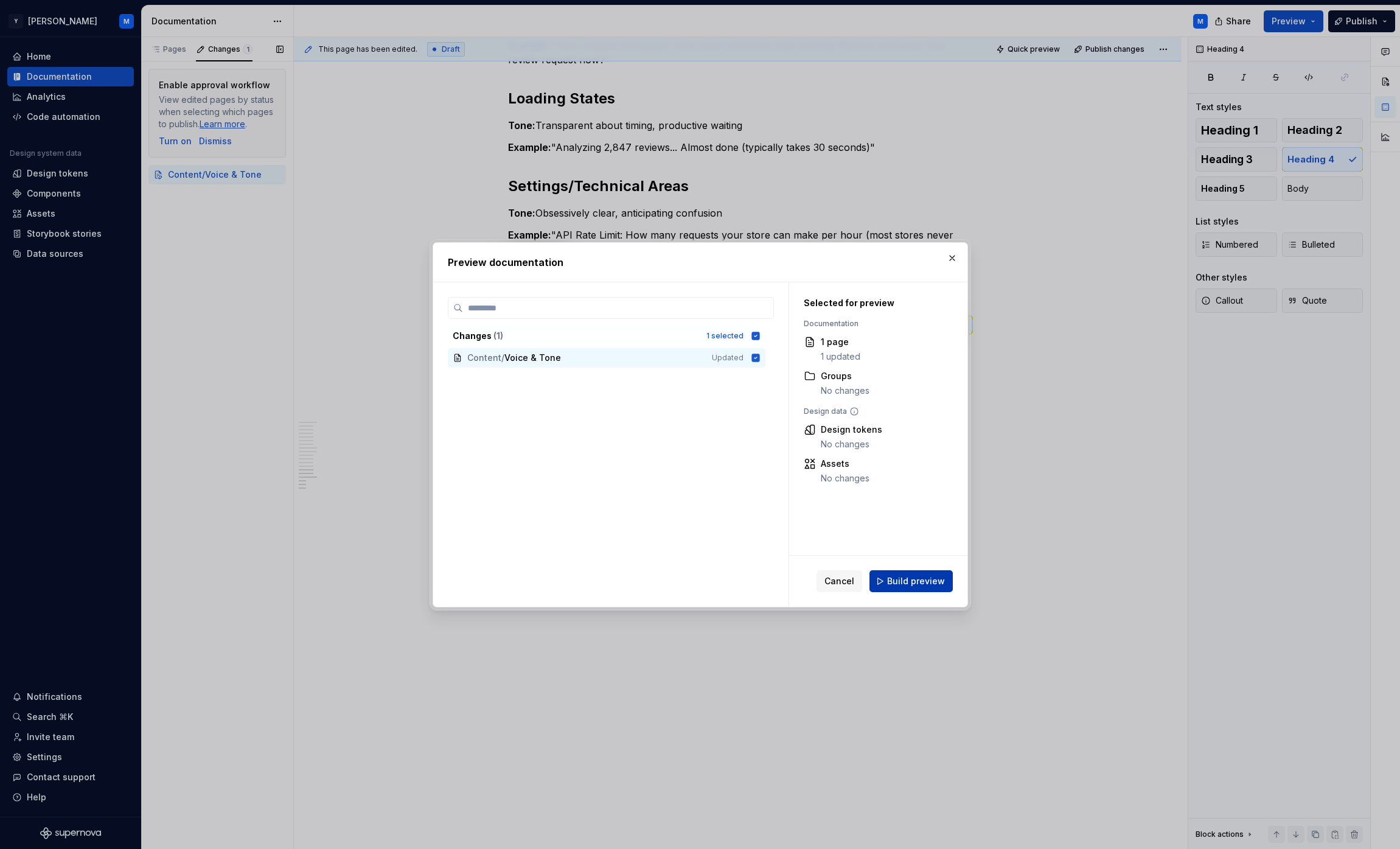
click at [696, 588] on button "Build preview" at bounding box center [911, 581] width 83 height 22
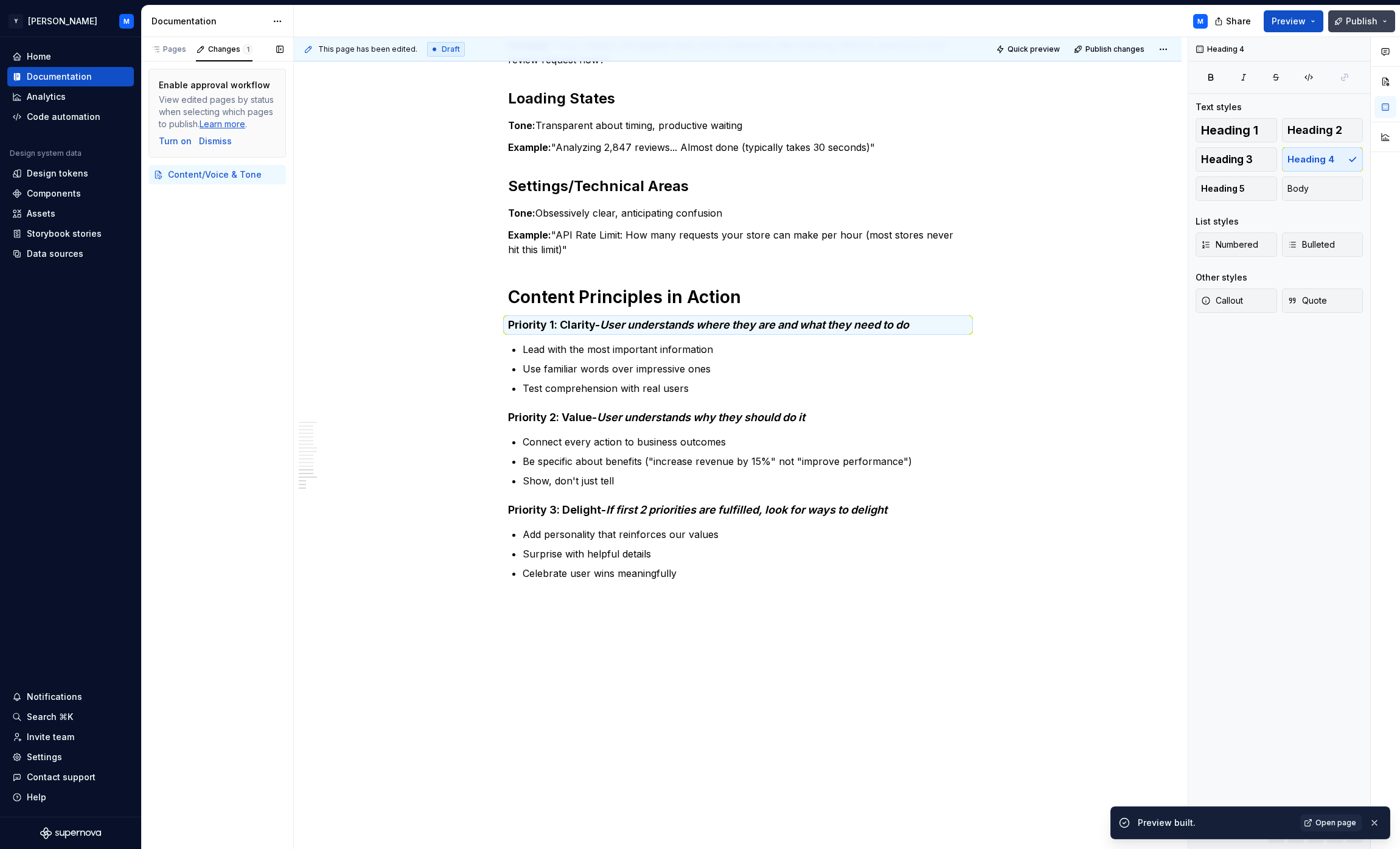
click at [696, 20] on span "Publish" at bounding box center [1362, 21] width 32 height 12
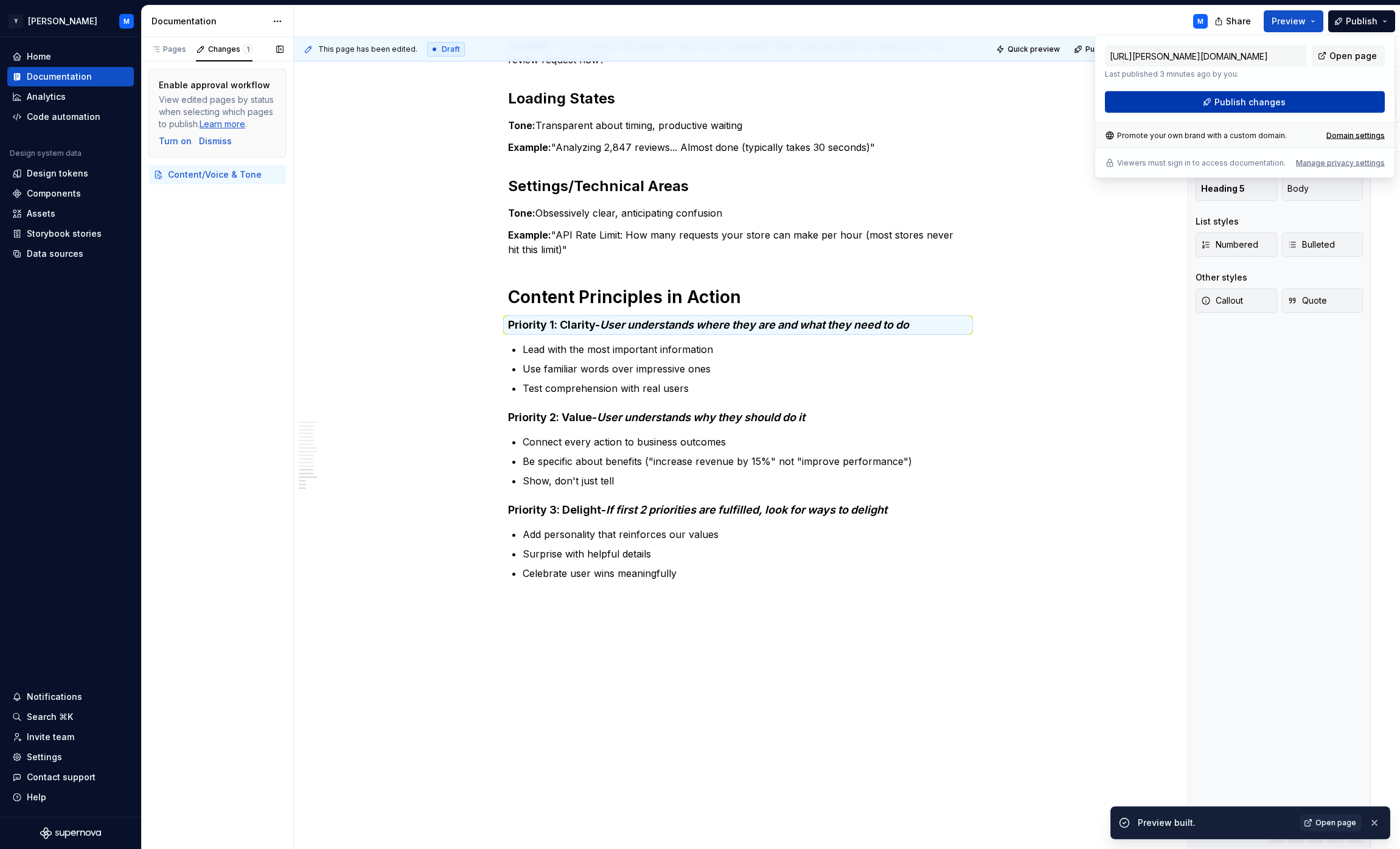
click at [696, 96] on span "Publish changes" at bounding box center [1250, 102] width 71 height 12
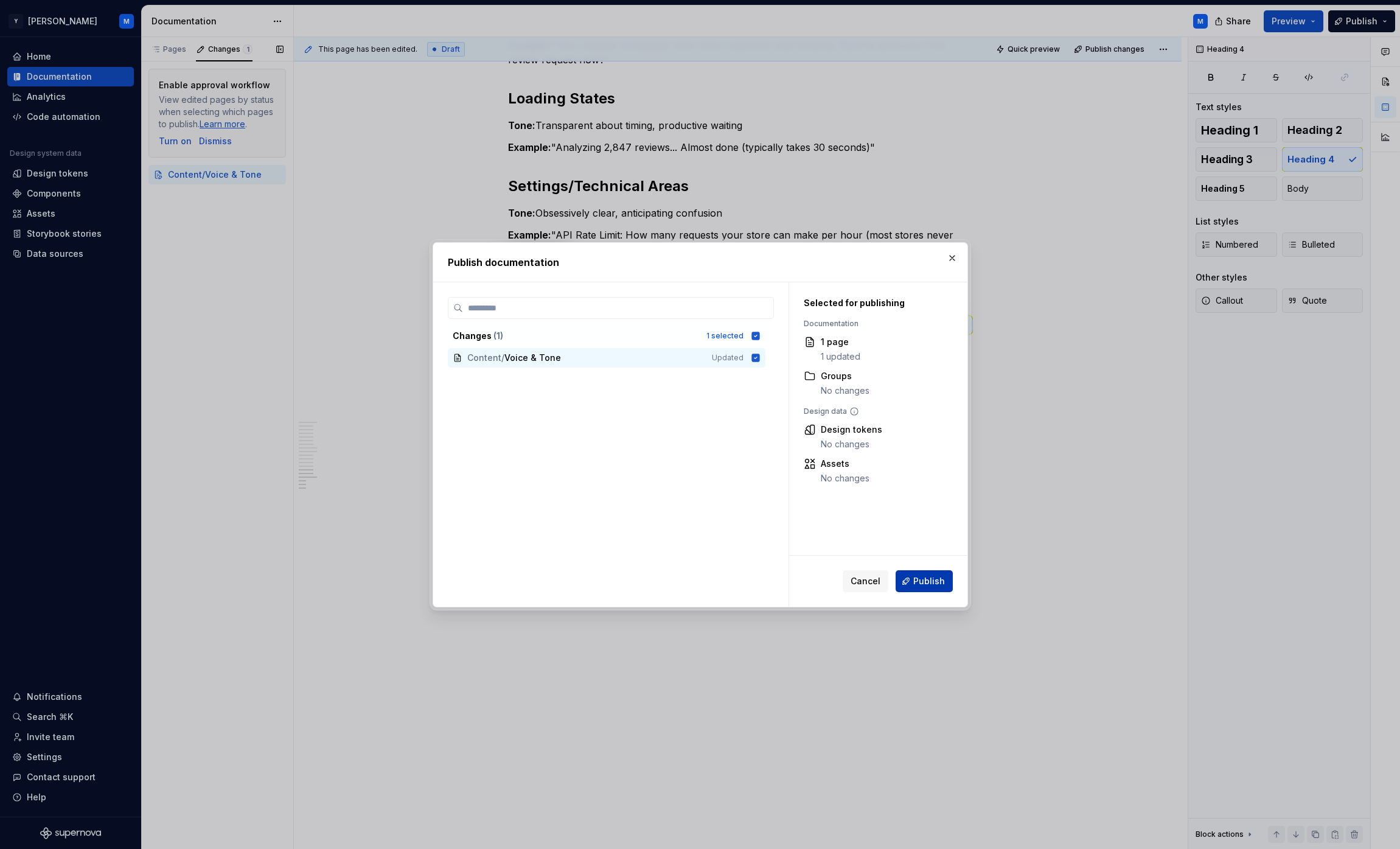
click at [696, 580] on span "Publish" at bounding box center [929, 581] width 32 height 12
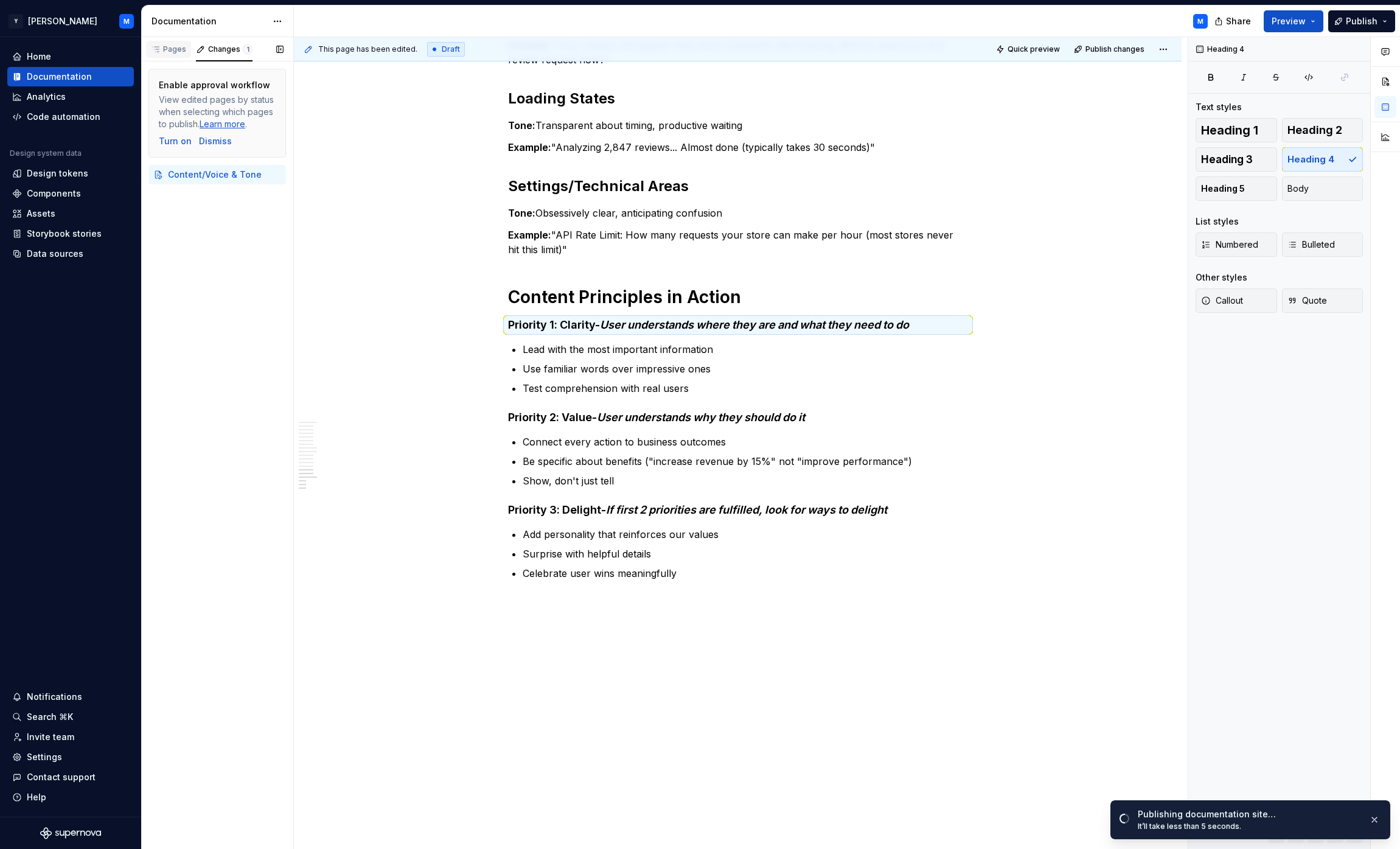
click at [169, 49] on div "Pages" at bounding box center [169, 49] width 35 height 10
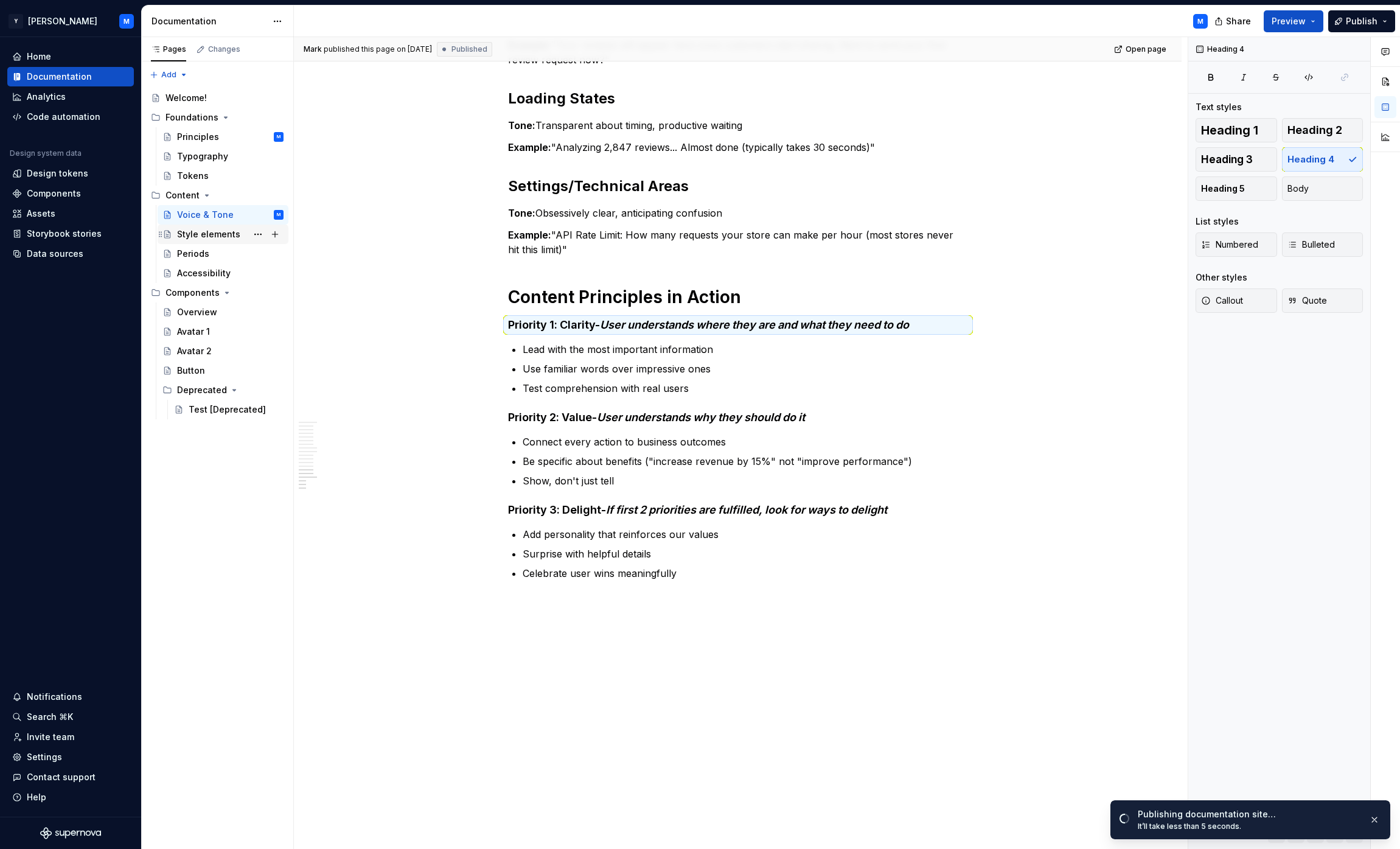
click at [227, 235] on div "Style elements" at bounding box center [208, 234] width 63 height 12
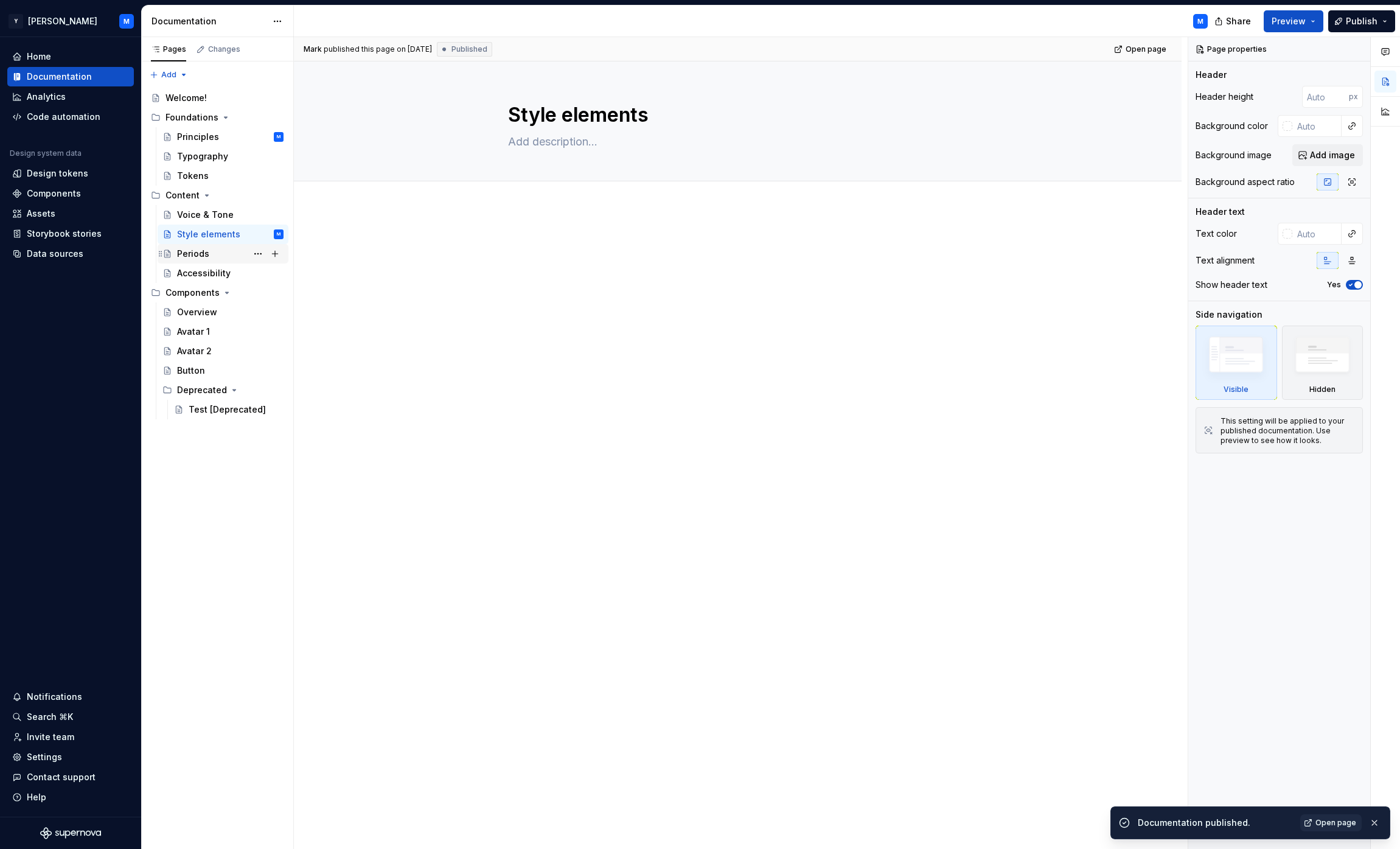
click at [218, 257] on div "Periods" at bounding box center [230, 253] width 106 height 17
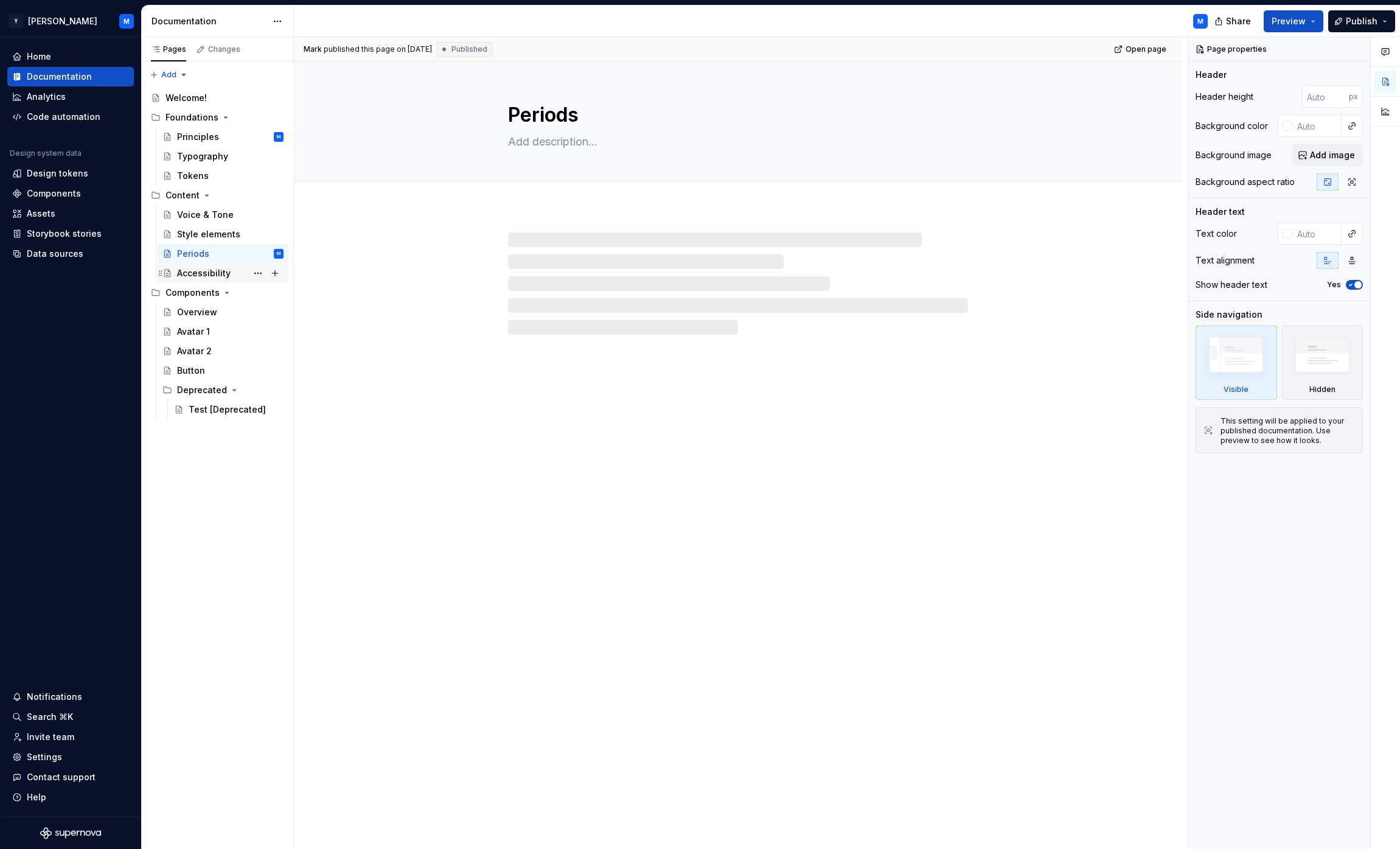
click at [220, 273] on div "Accessibility" at bounding box center [204, 273] width 53 height 12
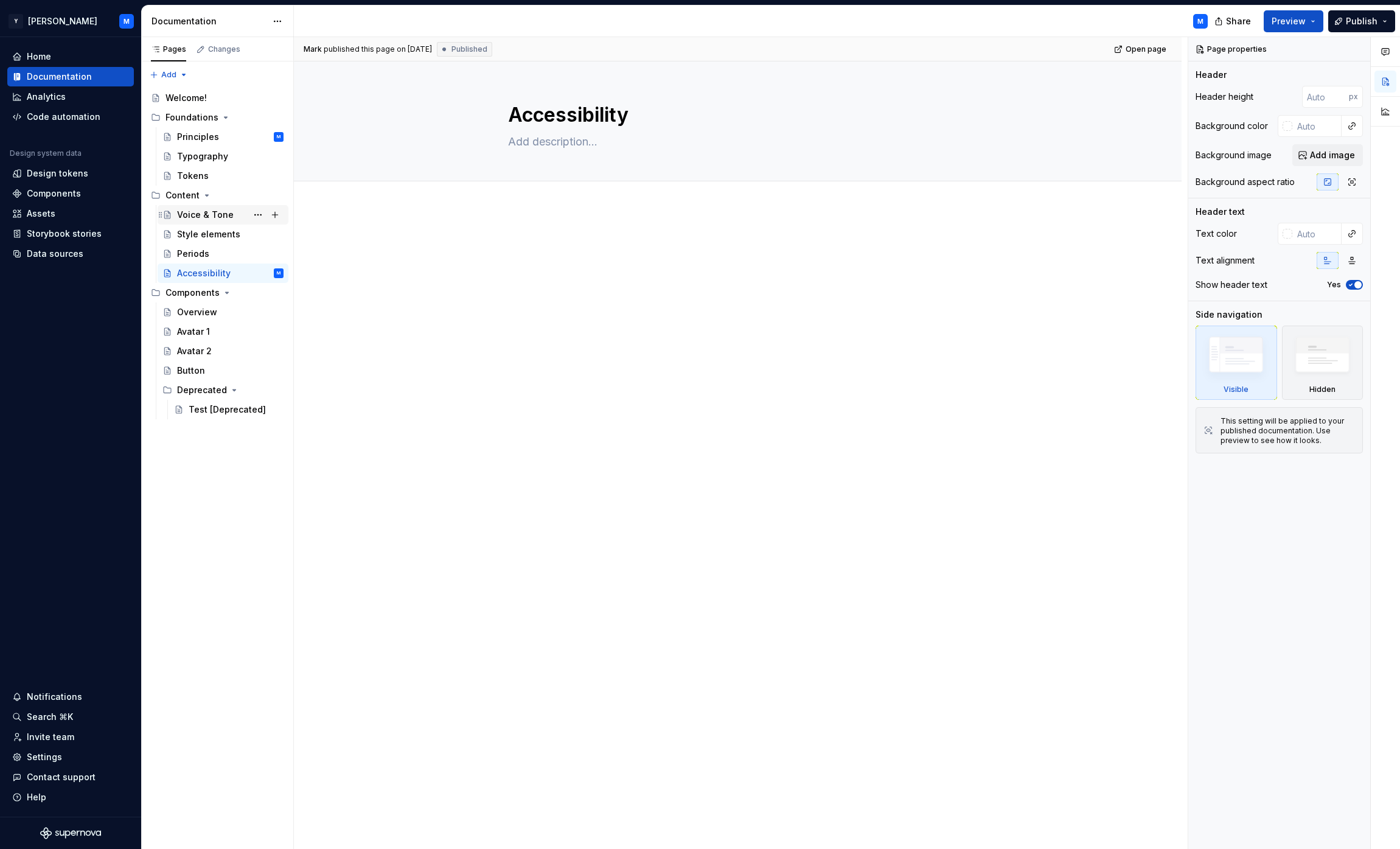
click at [193, 216] on div "Voice & Tone" at bounding box center [205, 214] width 57 height 12
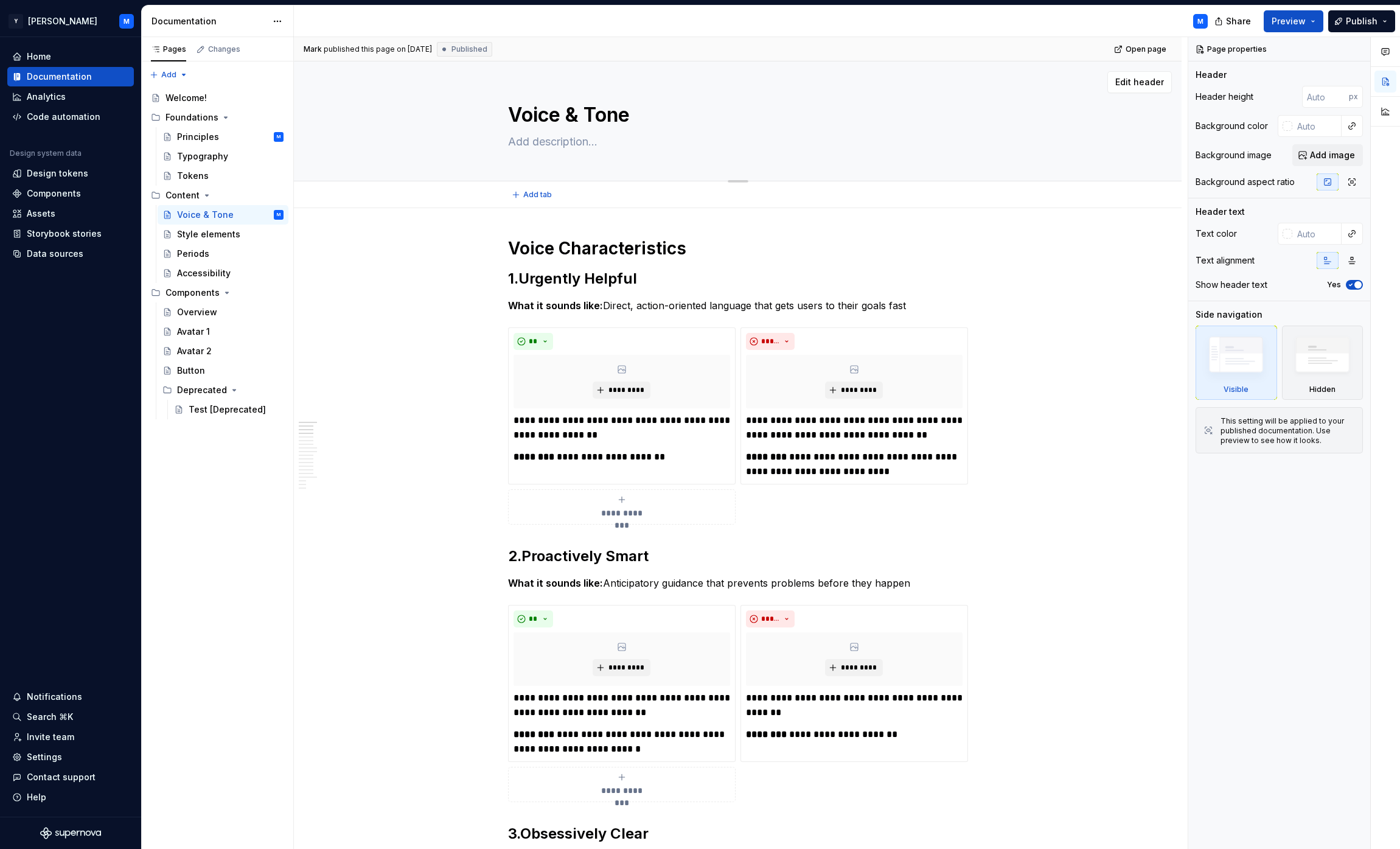
click at [560, 146] on textarea at bounding box center [736, 142] width 460 height 20
paste textarea "Our voice is authentically confident — we communicate with the expertise of pas…"
type textarea "*"
type textarea "Our voice is authentically confident — we communicate with the expertise of pas…"
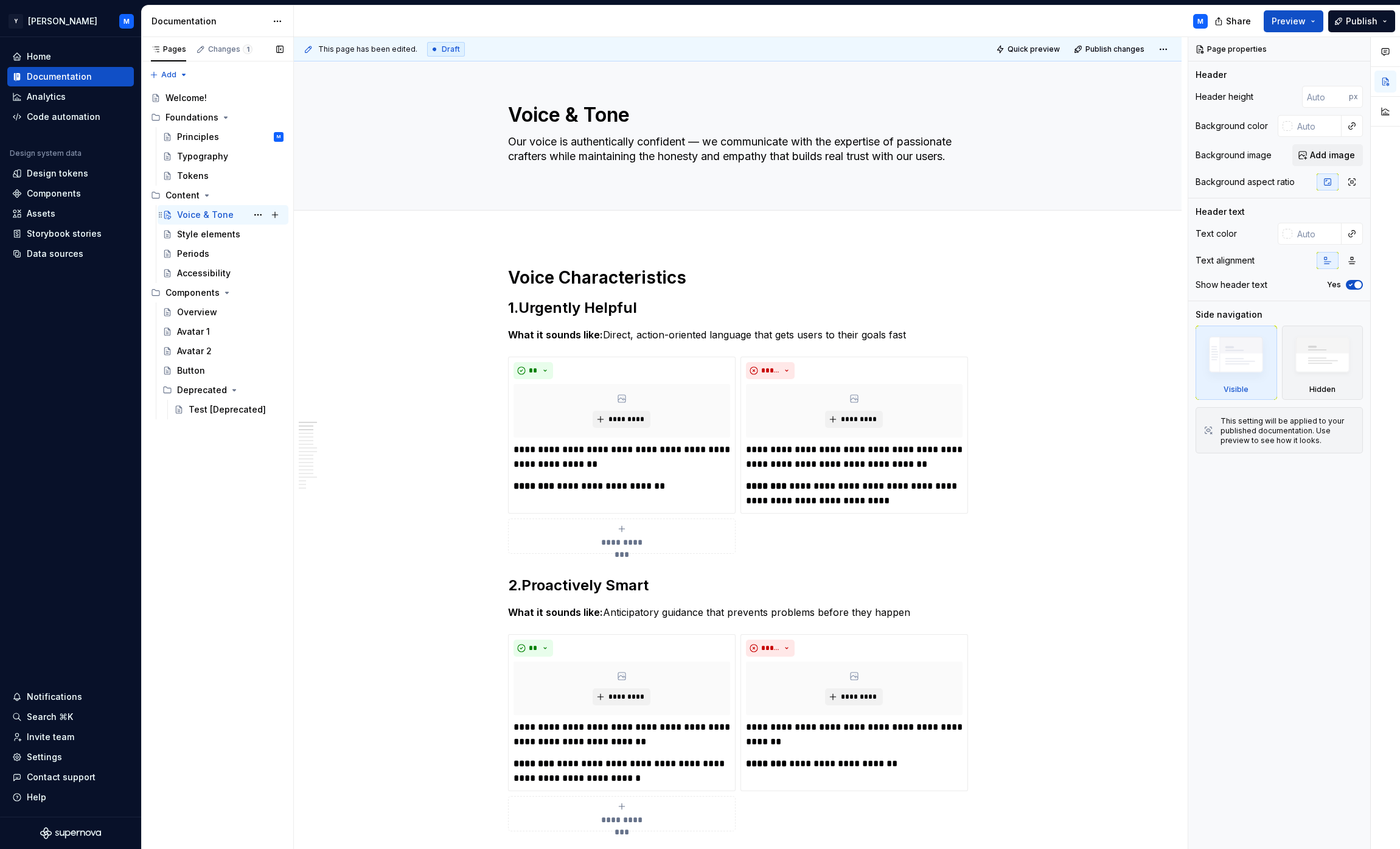
type textarea "*"
type textarea "Our voice is authentically confident — we communicate with the expertise of pas…"
click at [212, 136] on div "Principles" at bounding box center [198, 137] width 42 height 12
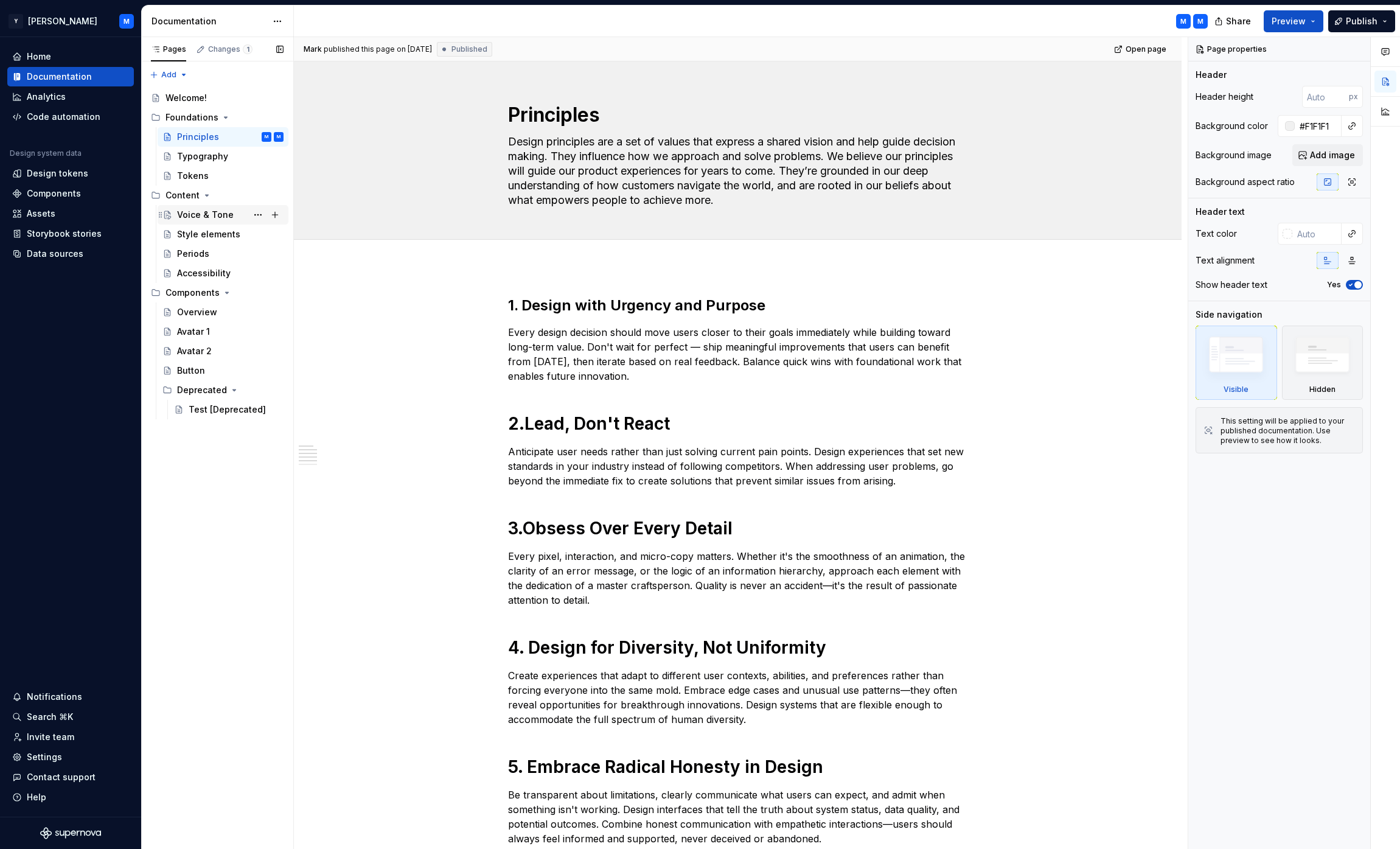
click at [213, 209] on div "Voice & Tone" at bounding box center [205, 214] width 57 height 12
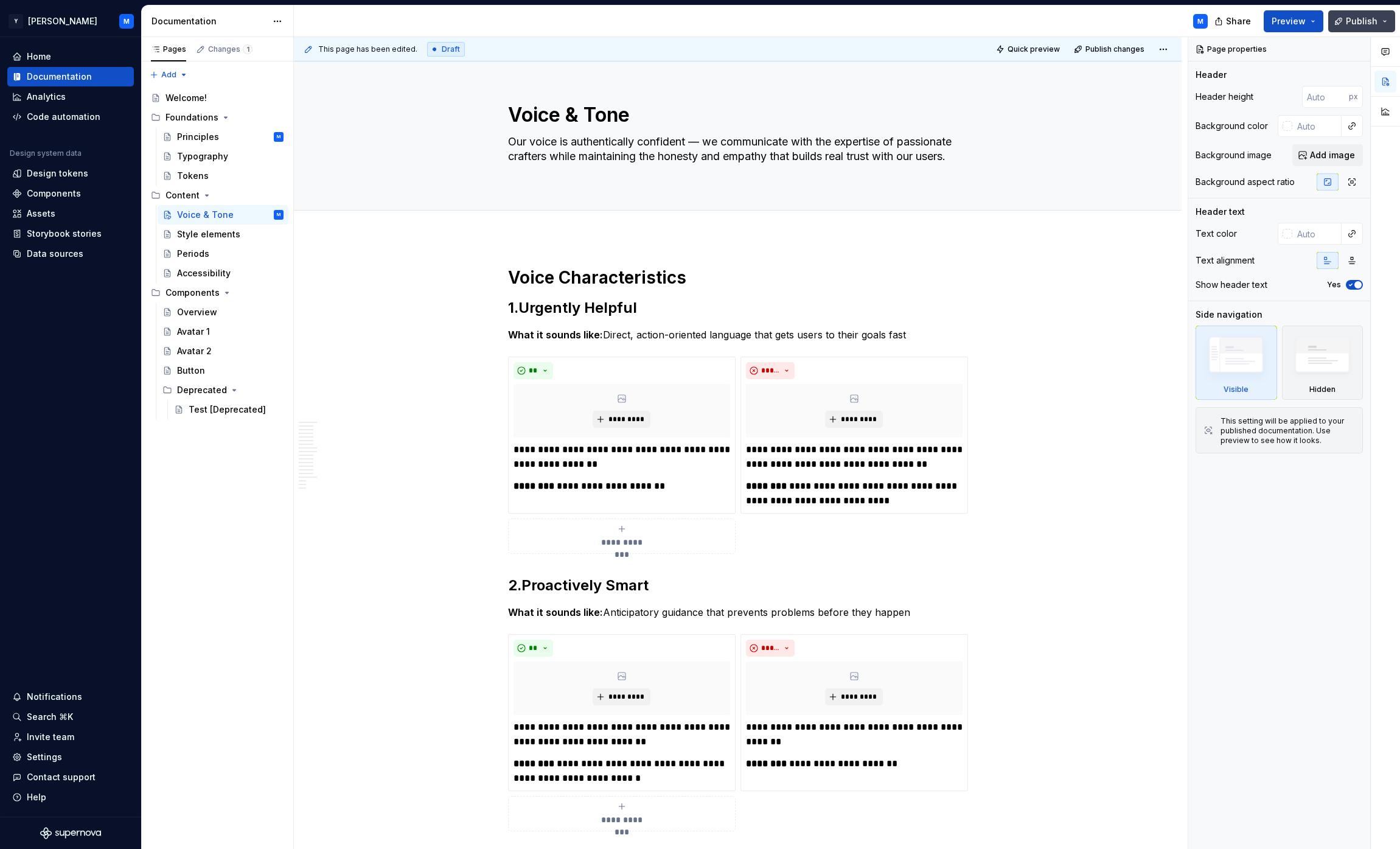
click at [696, 18] on button "Publish" at bounding box center [1362, 22] width 67 height 22
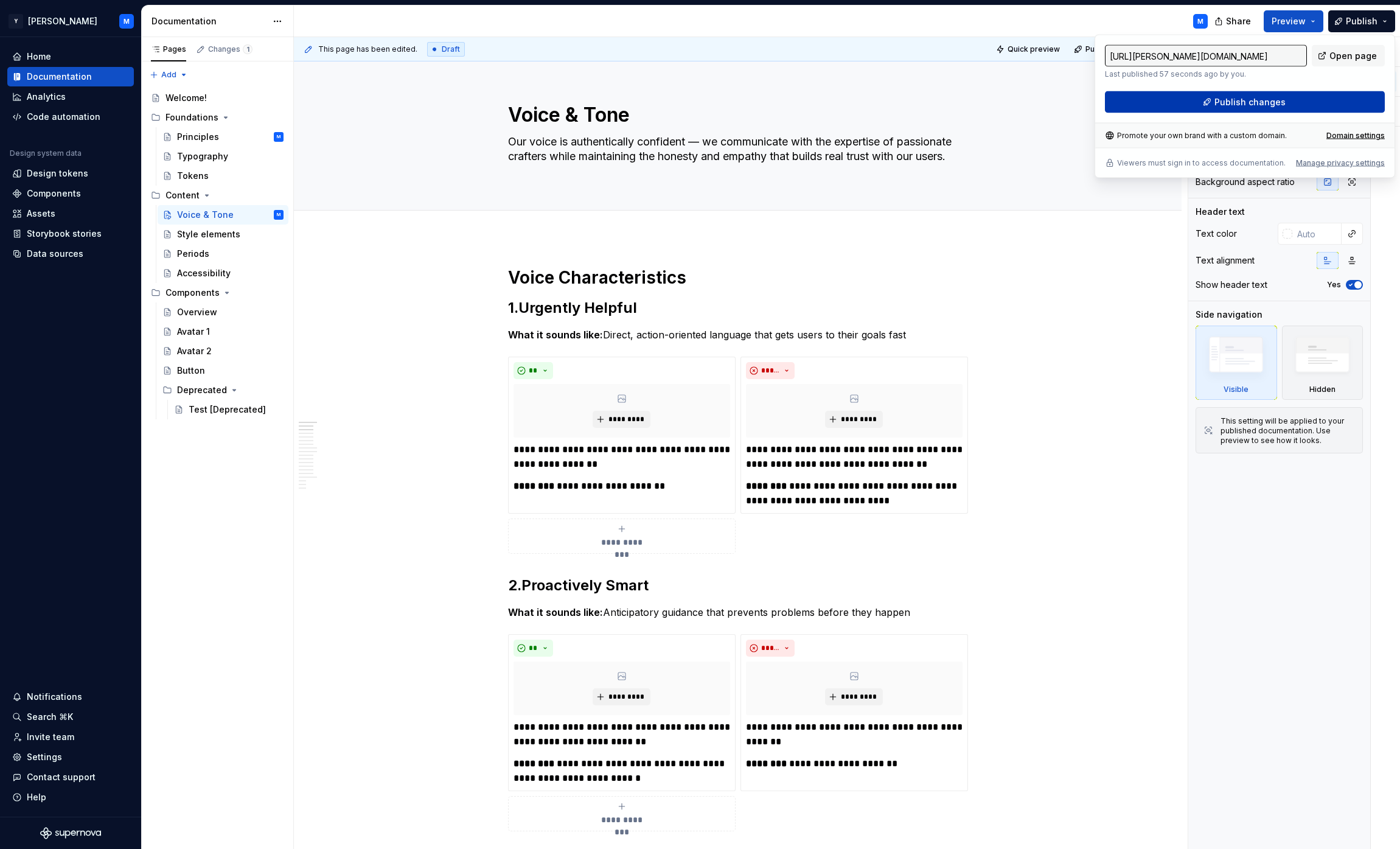
click at [696, 100] on span "Publish changes" at bounding box center [1250, 102] width 71 height 12
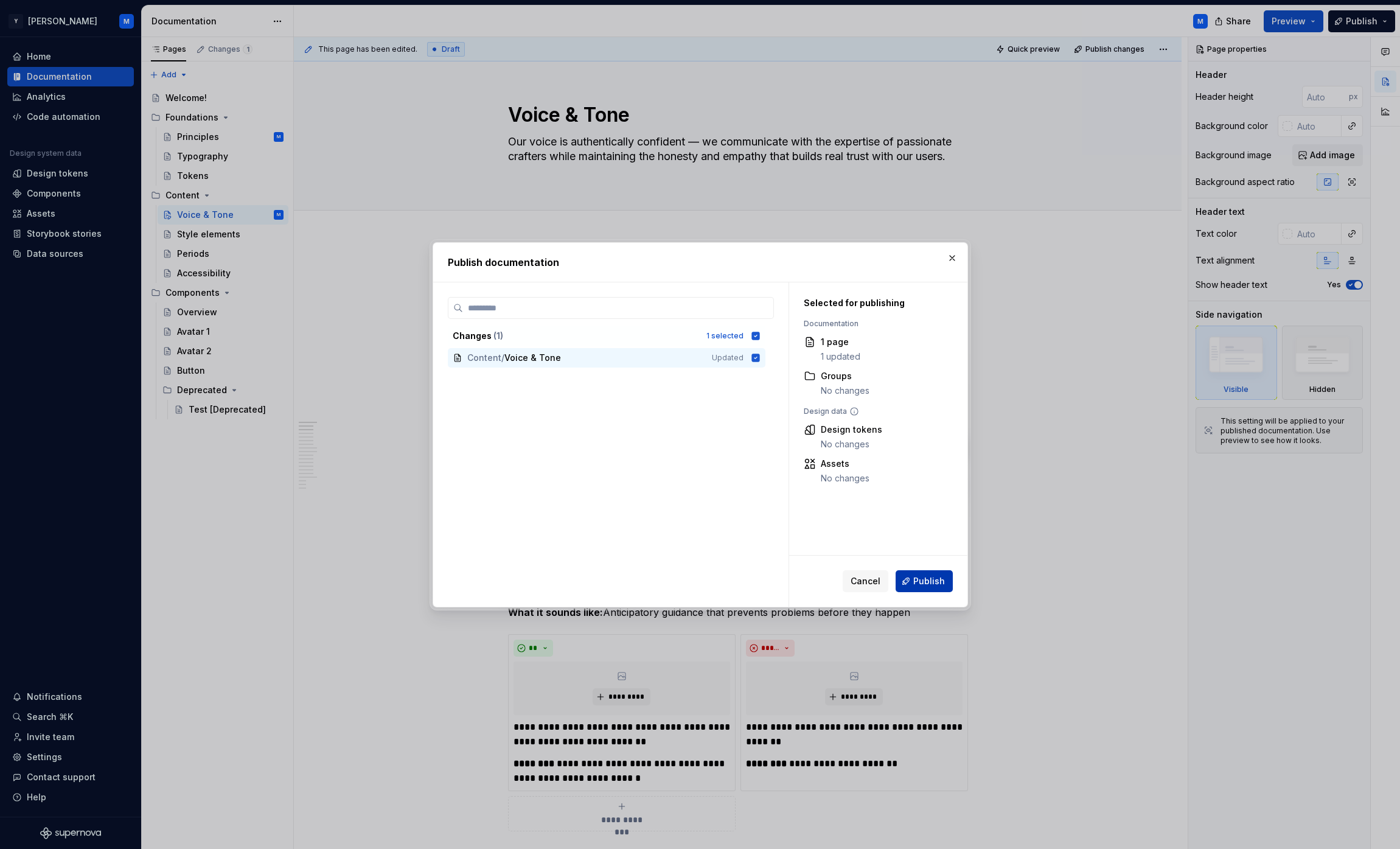
click at [696, 579] on span "Publish" at bounding box center [929, 581] width 32 height 12
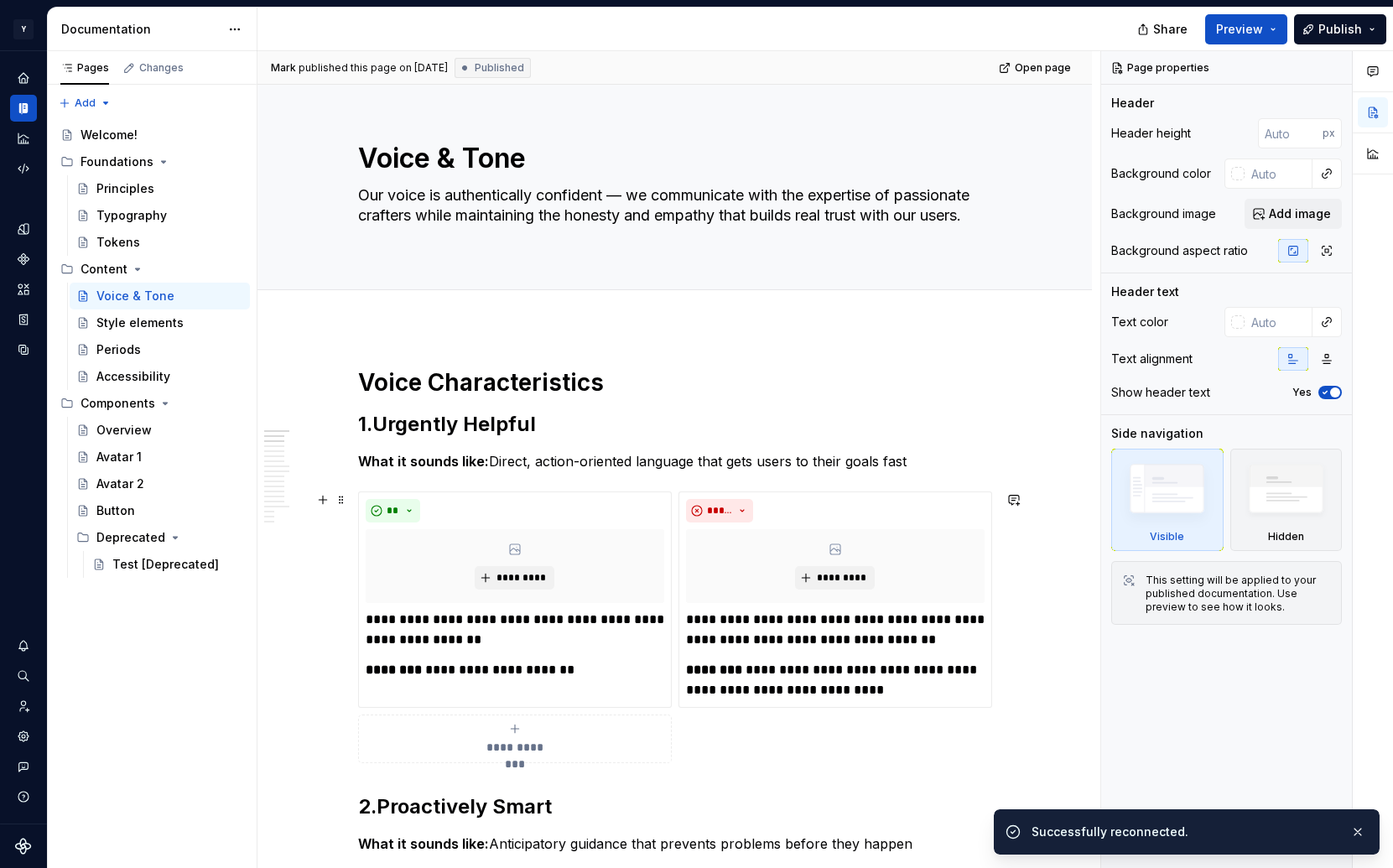
type textarea "*"
